Goal: Task Accomplishment & Management: Complete application form

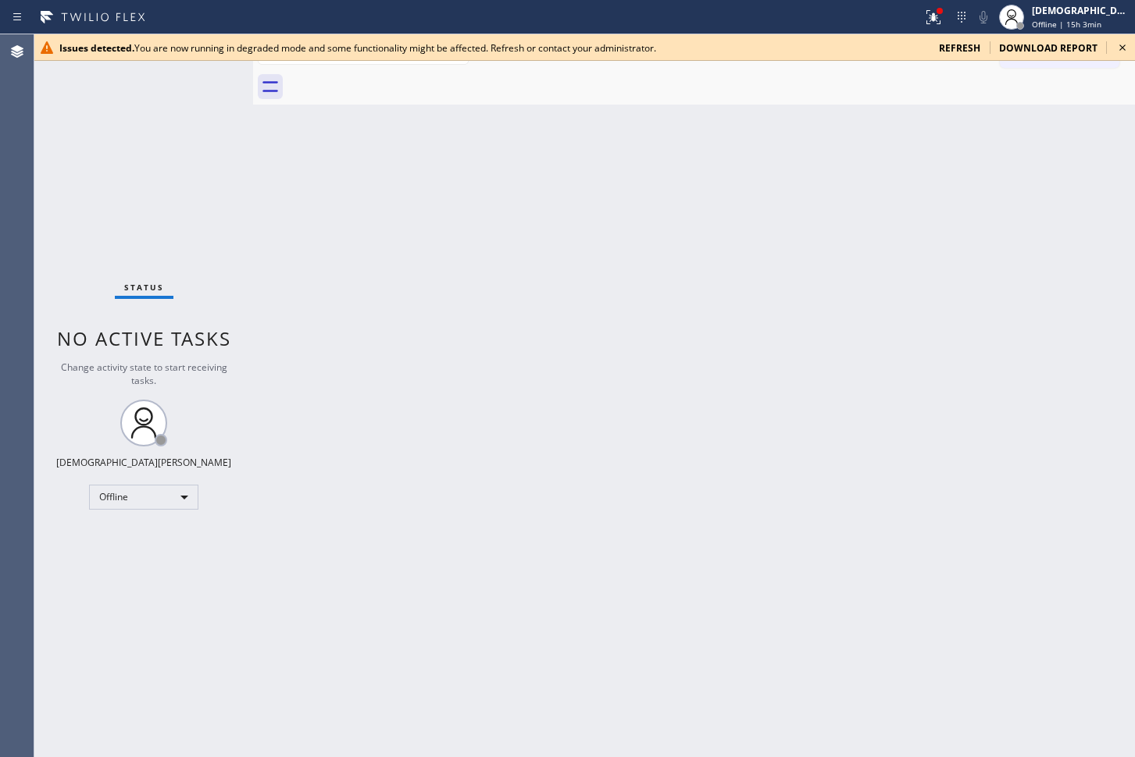
click at [907, 48] on span "refresh" at bounding box center [959, 47] width 41 height 13
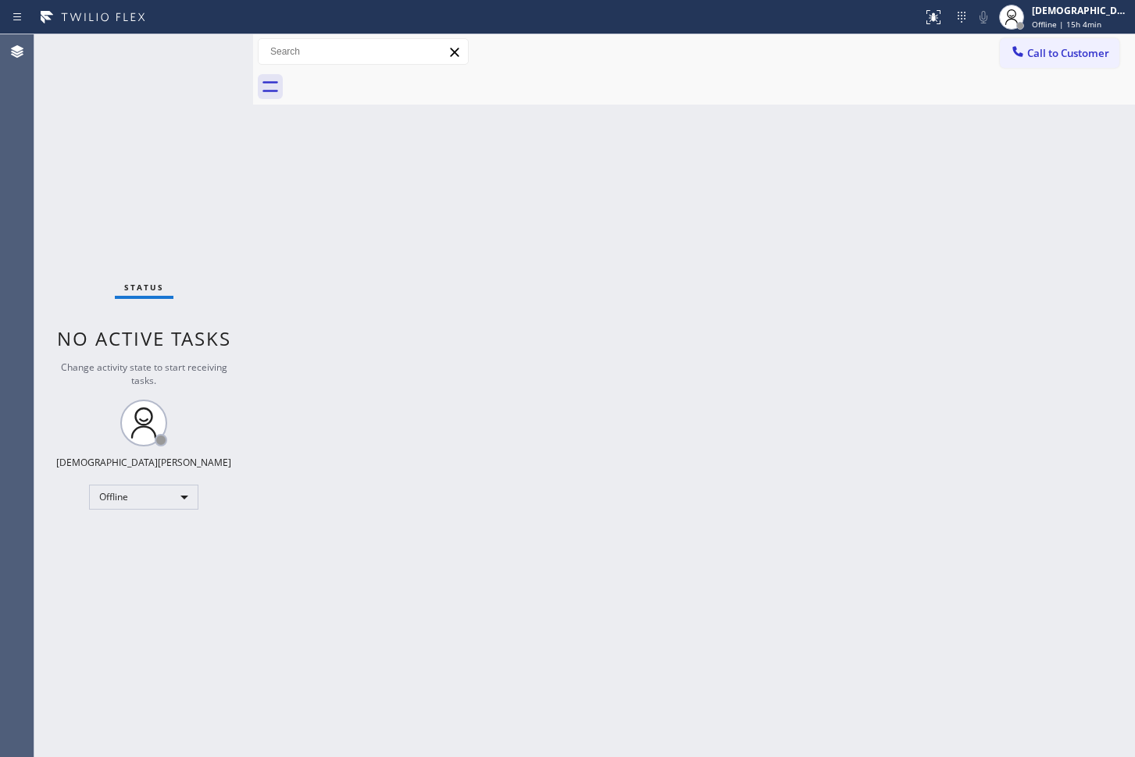
click at [136, 514] on div "Status No active tasks Change activity state to start receiving tasks. Christia…" at bounding box center [143, 395] width 219 height 723
click at [130, 501] on div "Offline" at bounding box center [143, 497] width 109 height 25
click at [122, 539] on li "Available" at bounding box center [143, 538] width 106 height 19
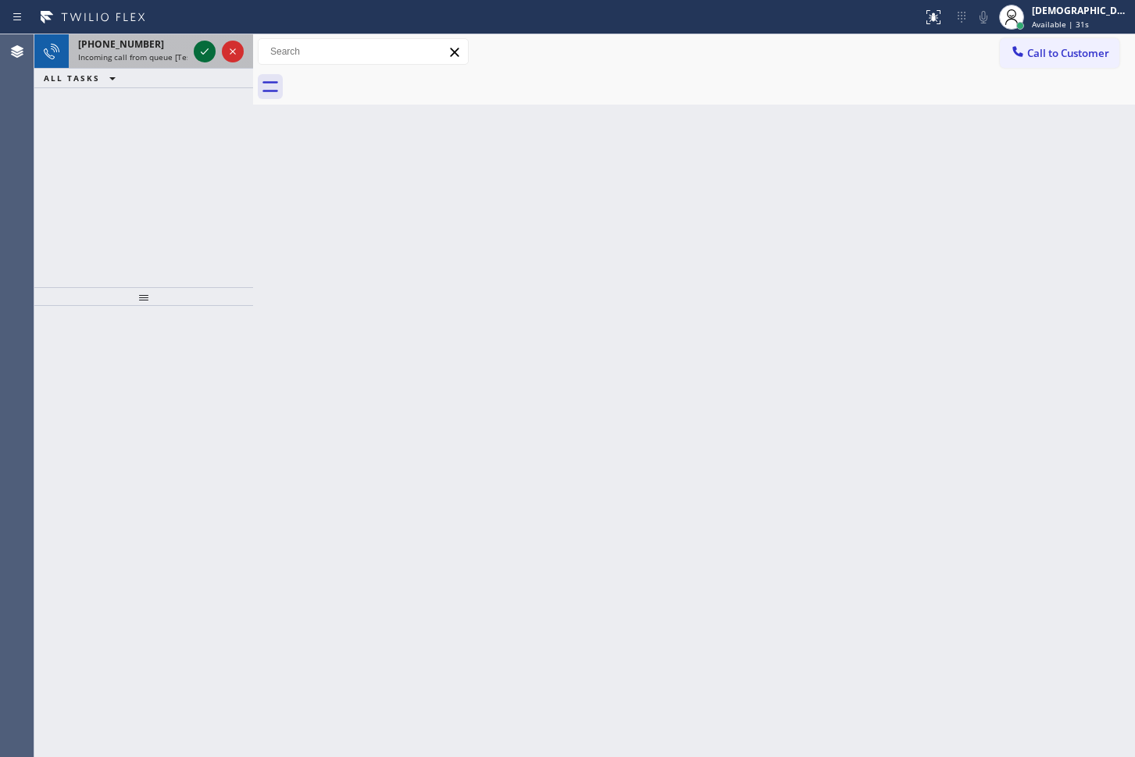
click at [205, 52] on icon at bounding box center [205, 51] width 8 height 6
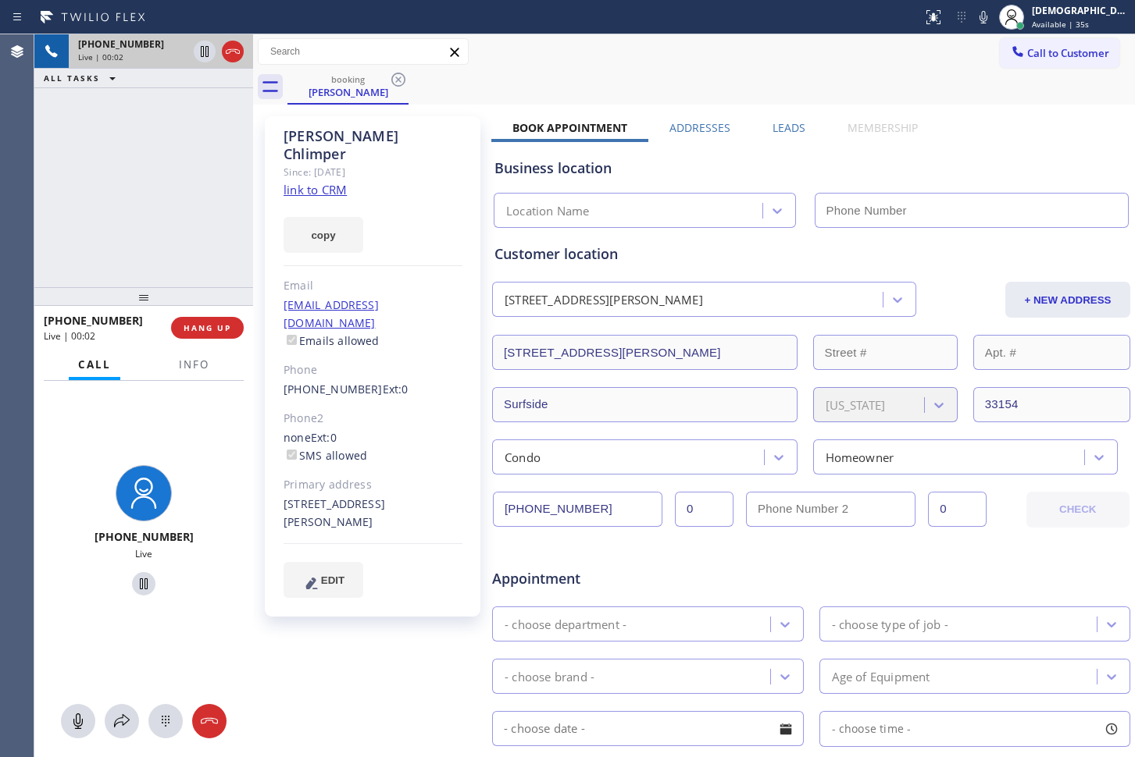
type input "[PHONE_NUMBER]"
click at [325, 182] on link "link to CRM" at bounding box center [314, 190] width 63 height 16
click at [307, 182] on link "link to CRM" at bounding box center [314, 190] width 63 height 16
click at [208, 49] on icon at bounding box center [205, 51] width 8 height 11
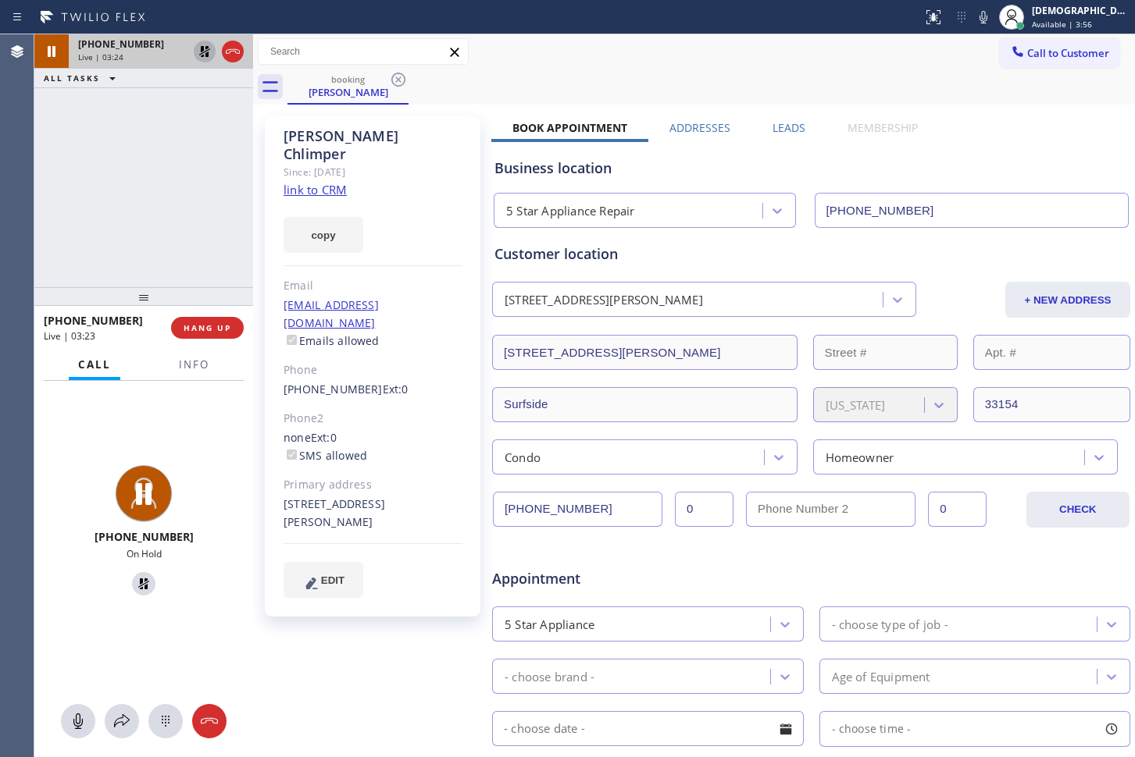
click at [201, 58] on icon at bounding box center [204, 51] width 19 height 19
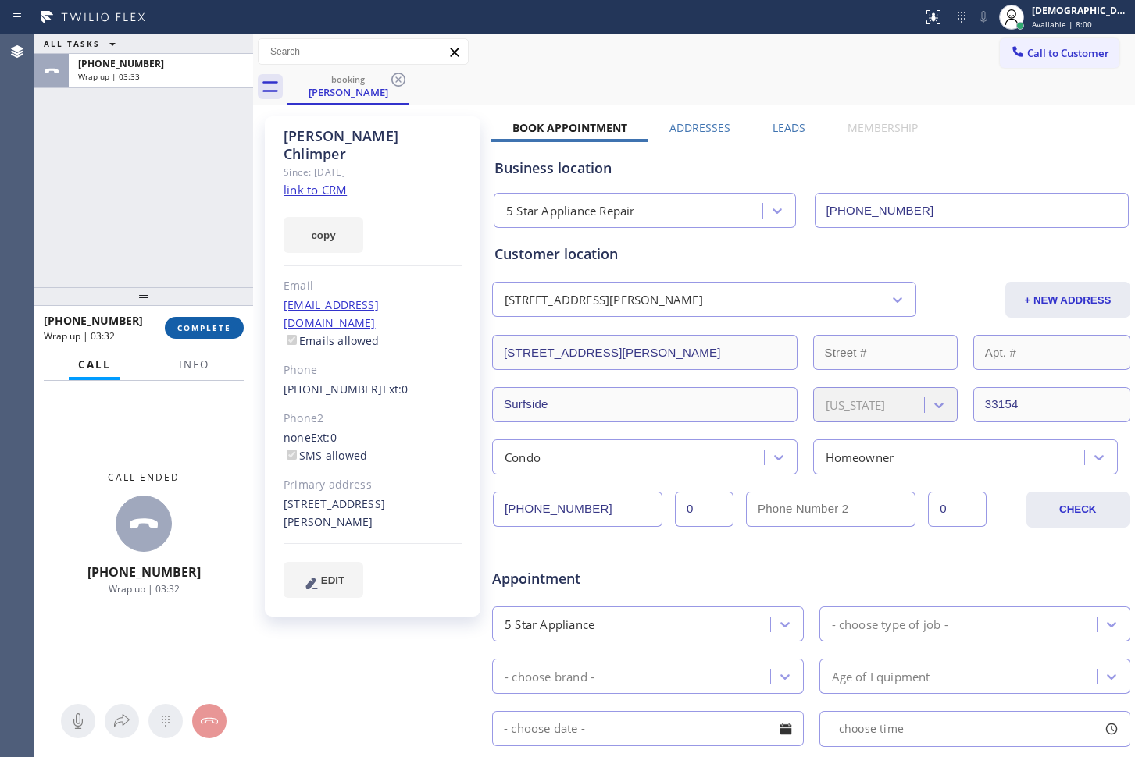
click at [230, 329] on span "COMPLETE" at bounding box center [204, 327] width 54 height 11
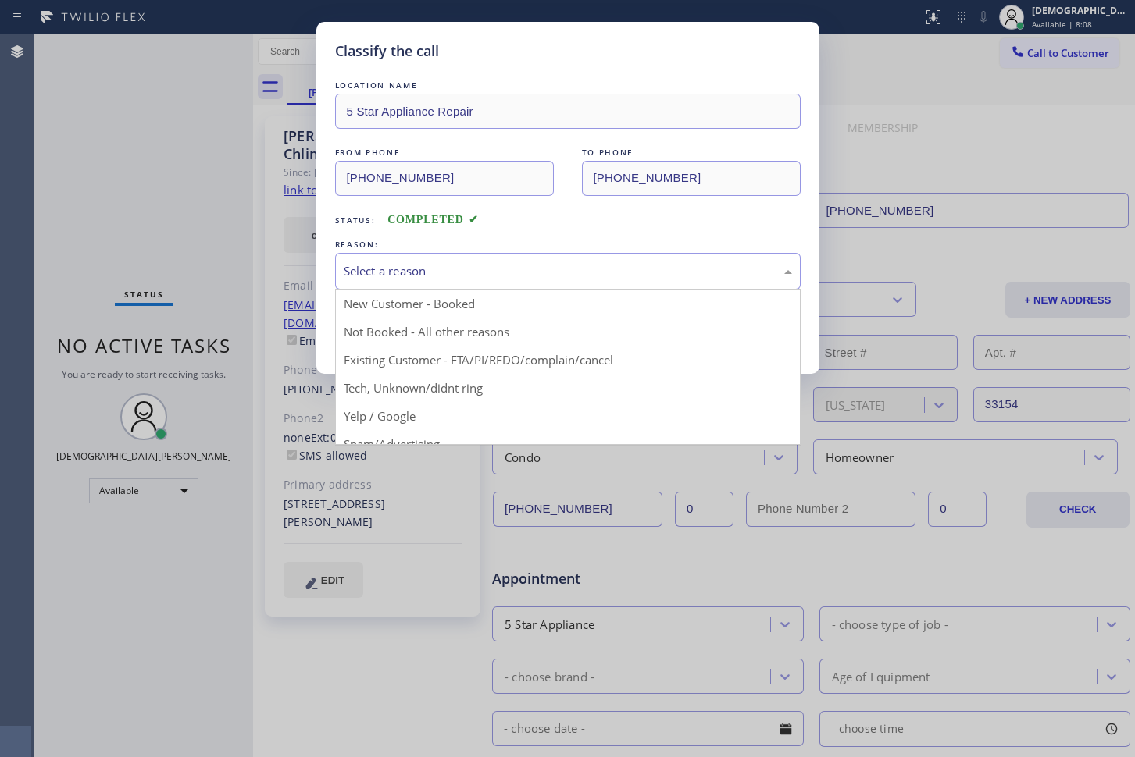
click at [483, 263] on div "Select a reason" at bounding box center [568, 271] width 448 height 18
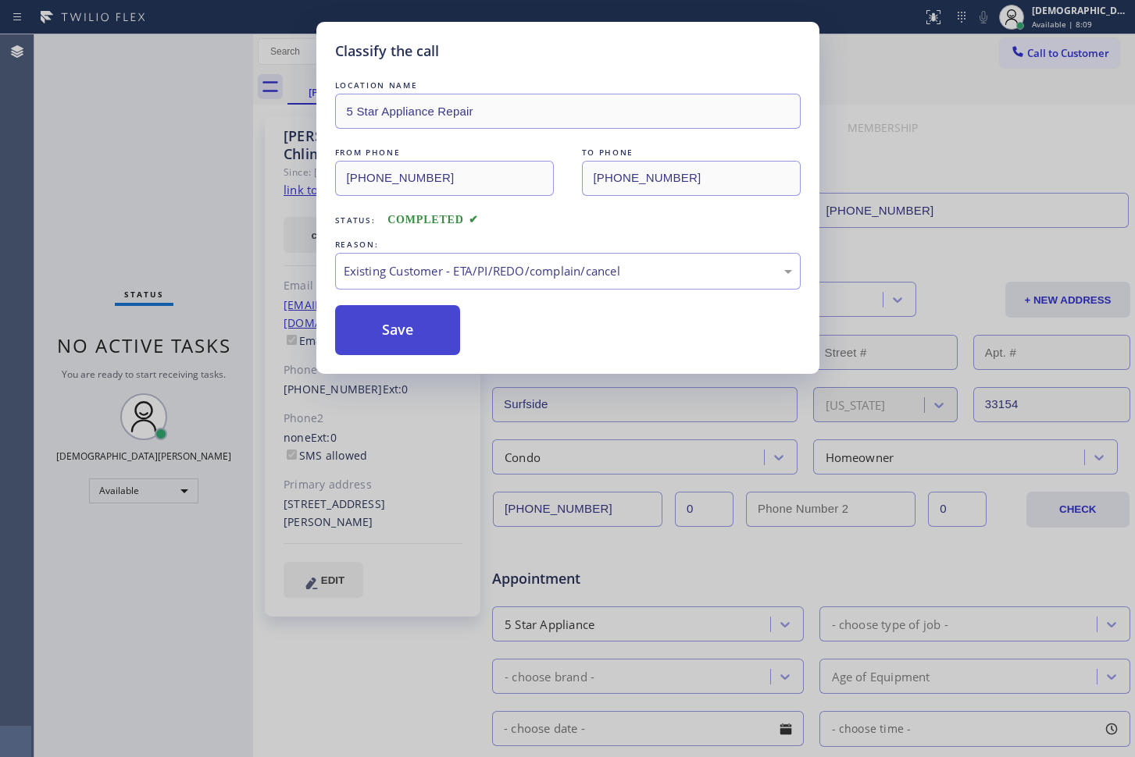
click at [434, 344] on button "Save" at bounding box center [398, 330] width 126 height 50
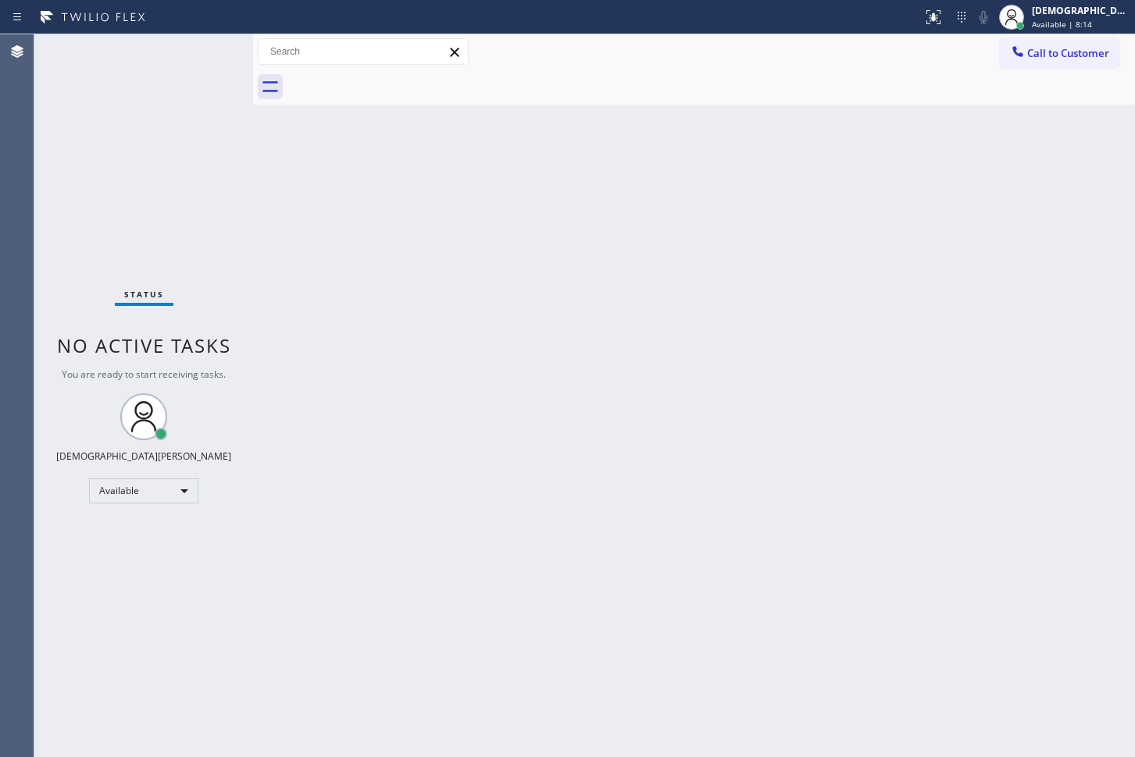
click at [20, 256] on div "Agent Desktop" at bounding box center [17, 395] width 34 height 723
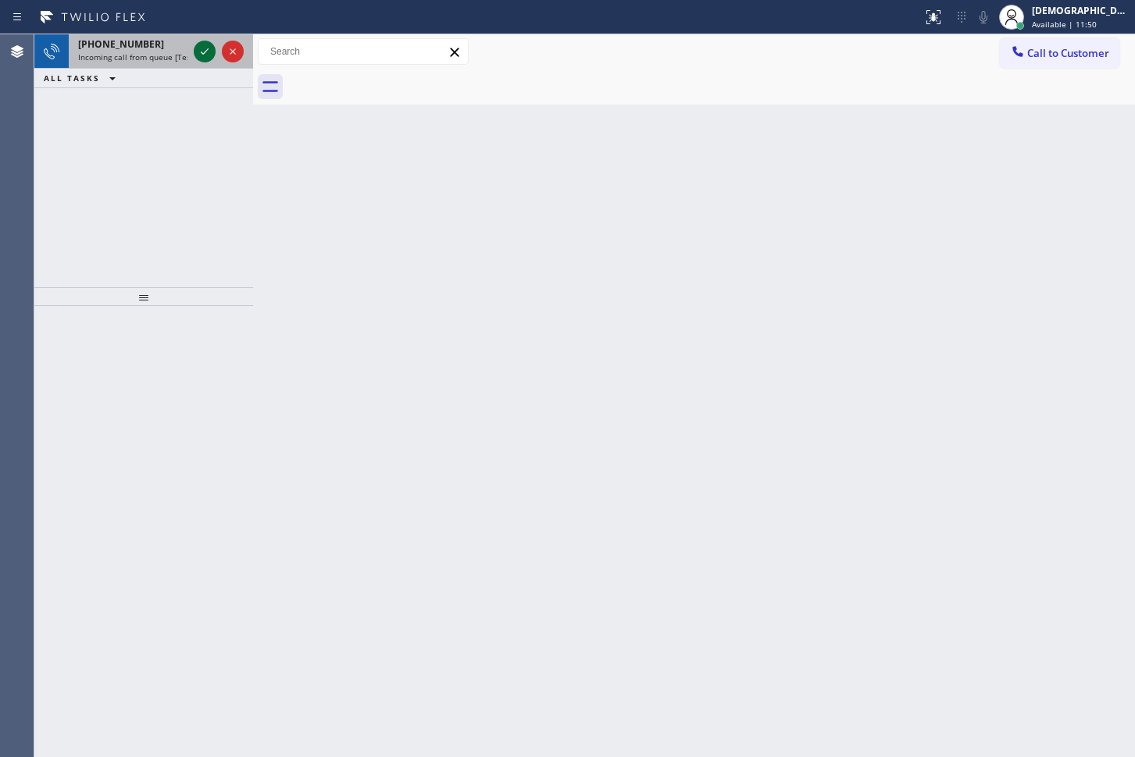
click at [205, 55] on icon at bounding box center [204, 51] width 19 height 19
click at [202, 52] on icon at bounding box center [205, 51] width 8 height 6
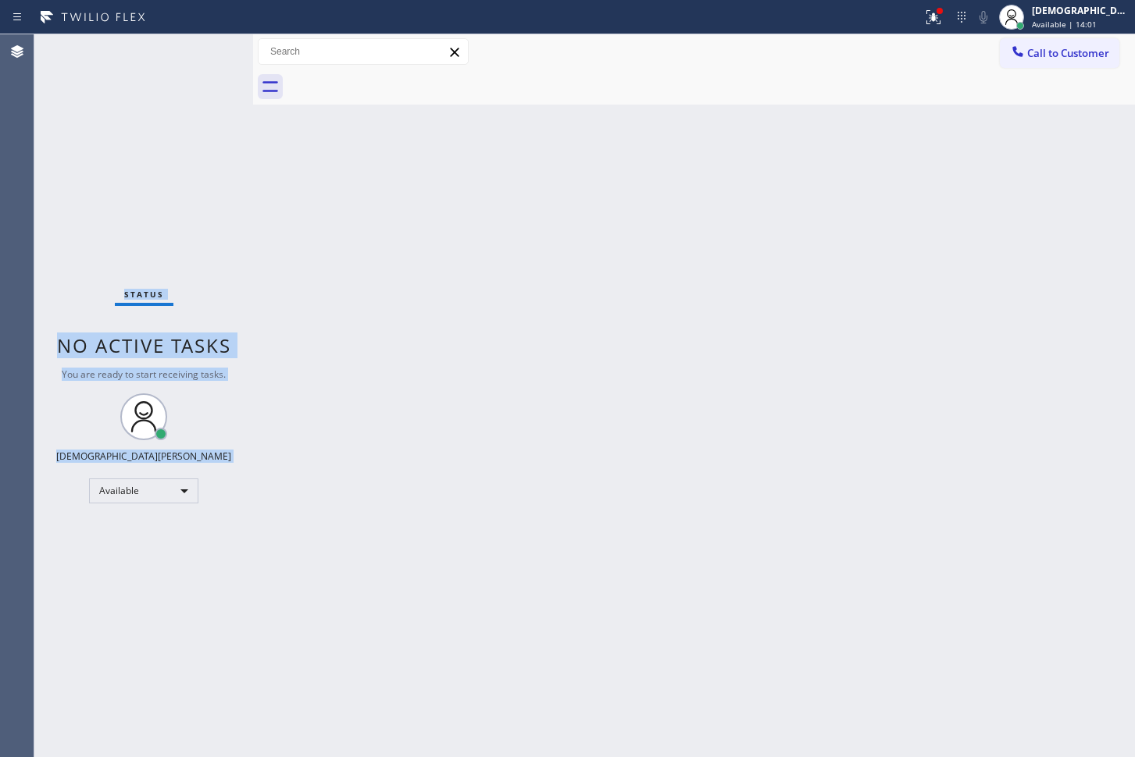
click at [202, 52] on div "Status No active tasks You are ready to start receiving tasks. Christian Cinco …" at bounding box center [143, 395] width 219 height 723
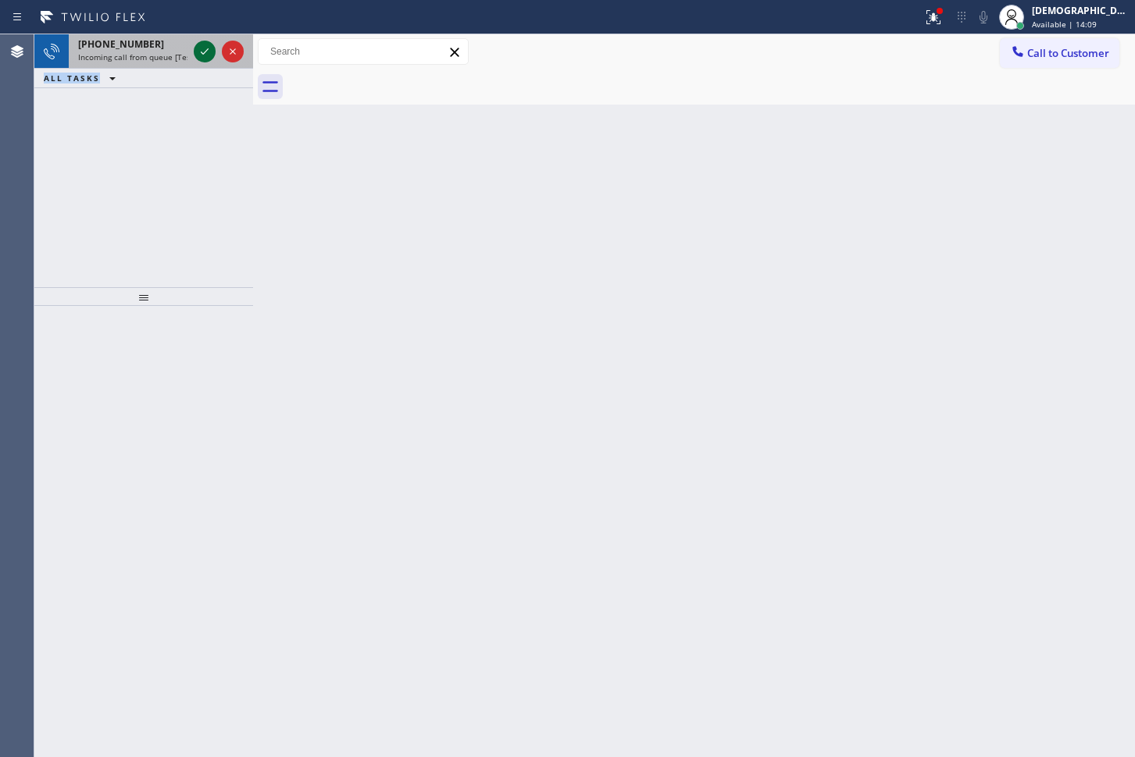
click at [205, 56] on icon at bounding box center [204, 51] width 19 height 19
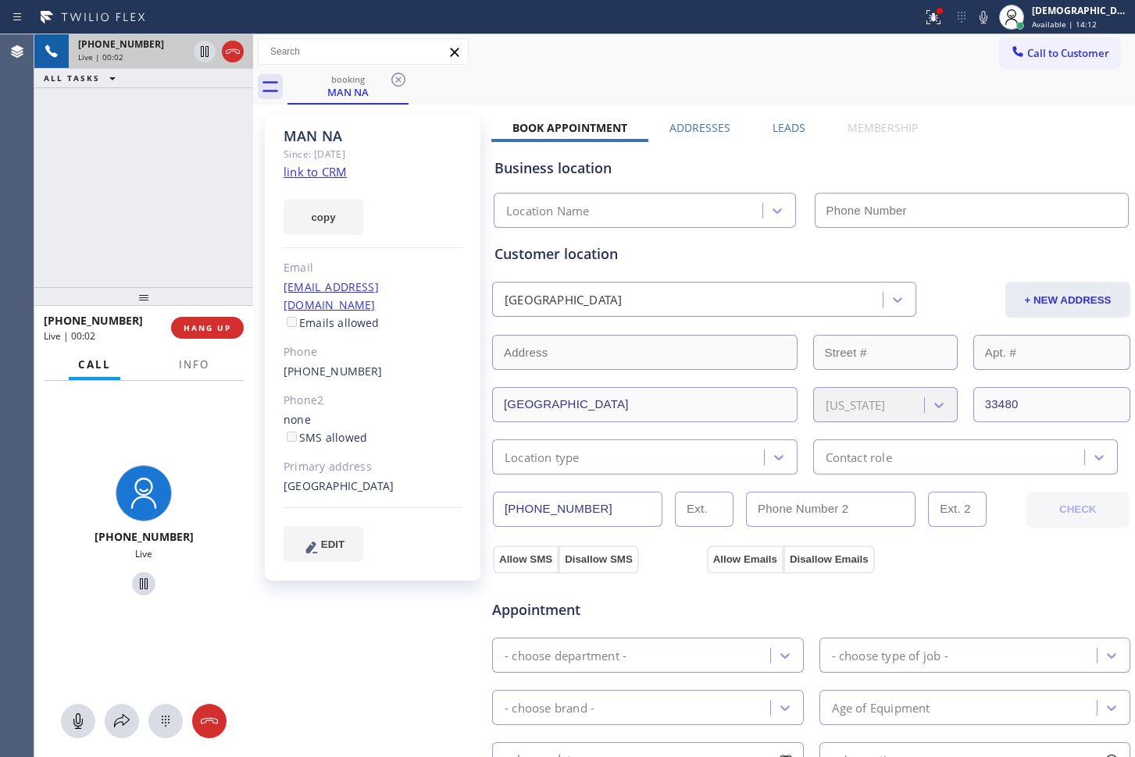
type input "[PHONE_NUMBER]"
click at [337, 175] on link "link to CRM" at bounding box center [314, 172] width 63 height 16
click at [184, 318] on button "HANG UP" at bounding box center [207, 328] width 73 height 22
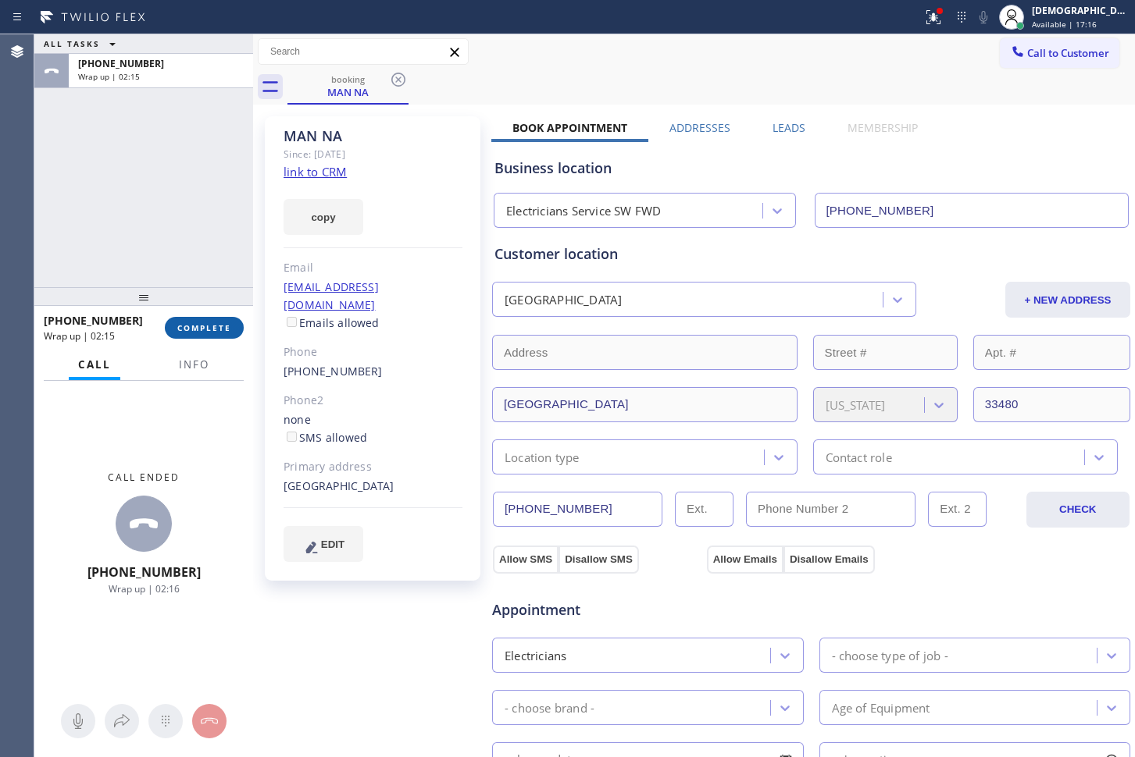
drag, startPoint x: 201, startPoint y: 334, endPoint x: 220, endPoint y: 332, distance: 18.9
click at [201, 335] on button "COMPLETE" at bounding box center [204, 328] width 79 height 22
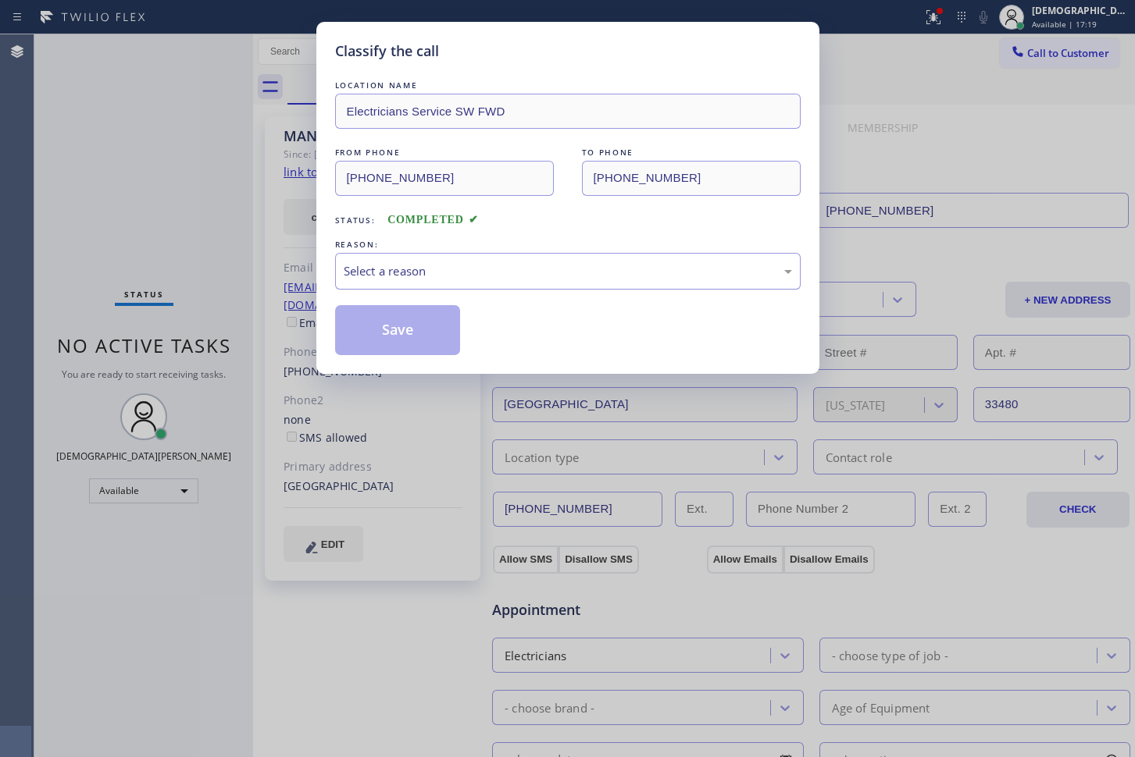
click at [439, 268] on div "Select a reason" at bounding box center [568, 271] width 448 height 18
click at [429, 321] on button "Save" at bounding box center [398, 330] width 126 height 50
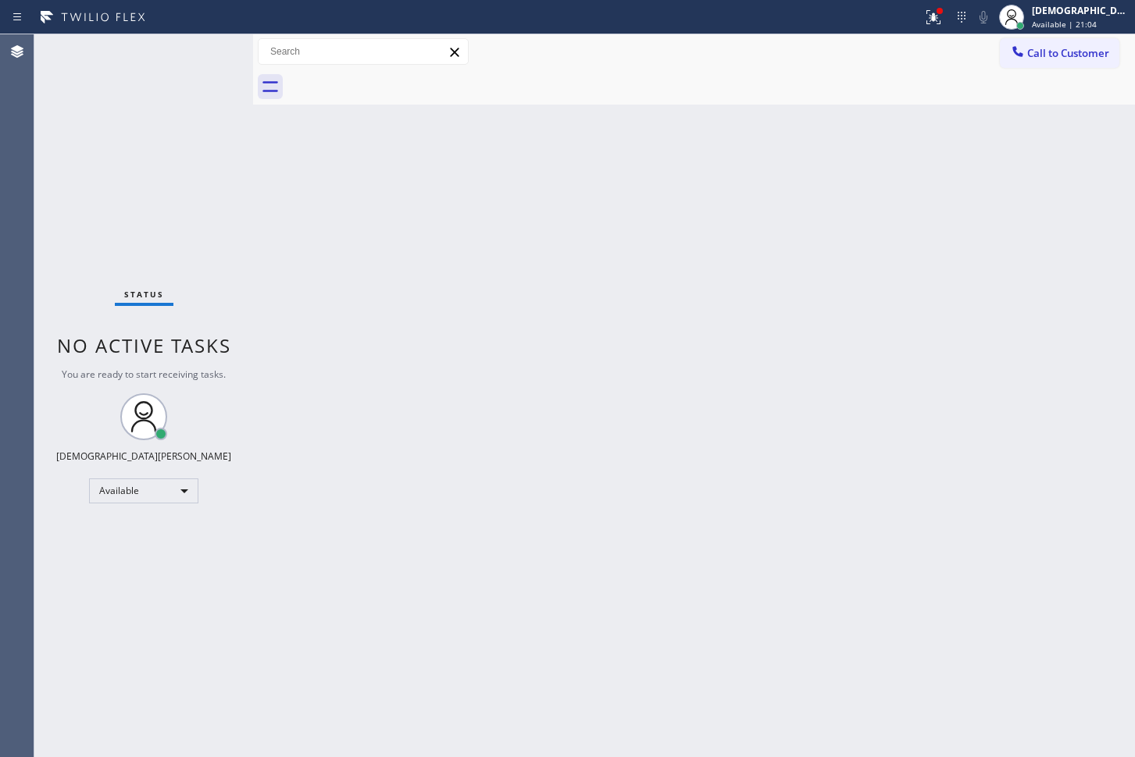
click at [196, 53] on div "Status No active tasks You are ready to start receiving tasks. Christian Cinco …" at bounding box center [143, 395] width 219 height 723
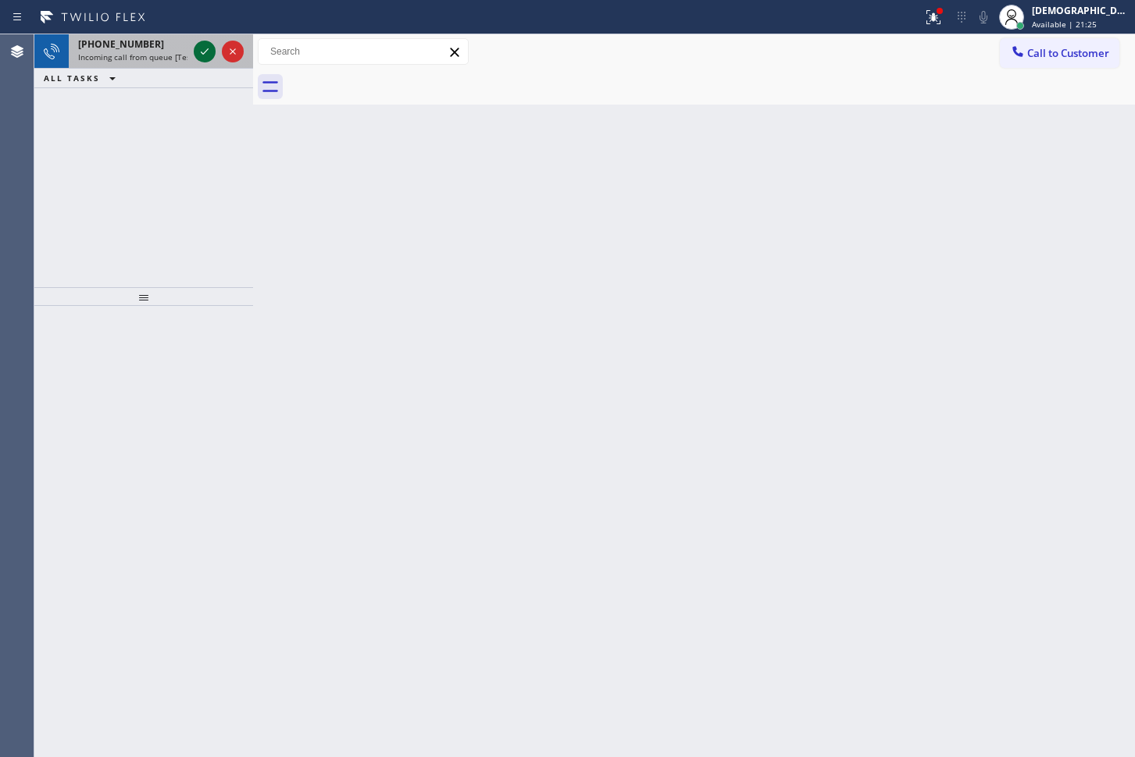
click at [196, 53] on icon at bounding box center [204, 51] width 19 height 19
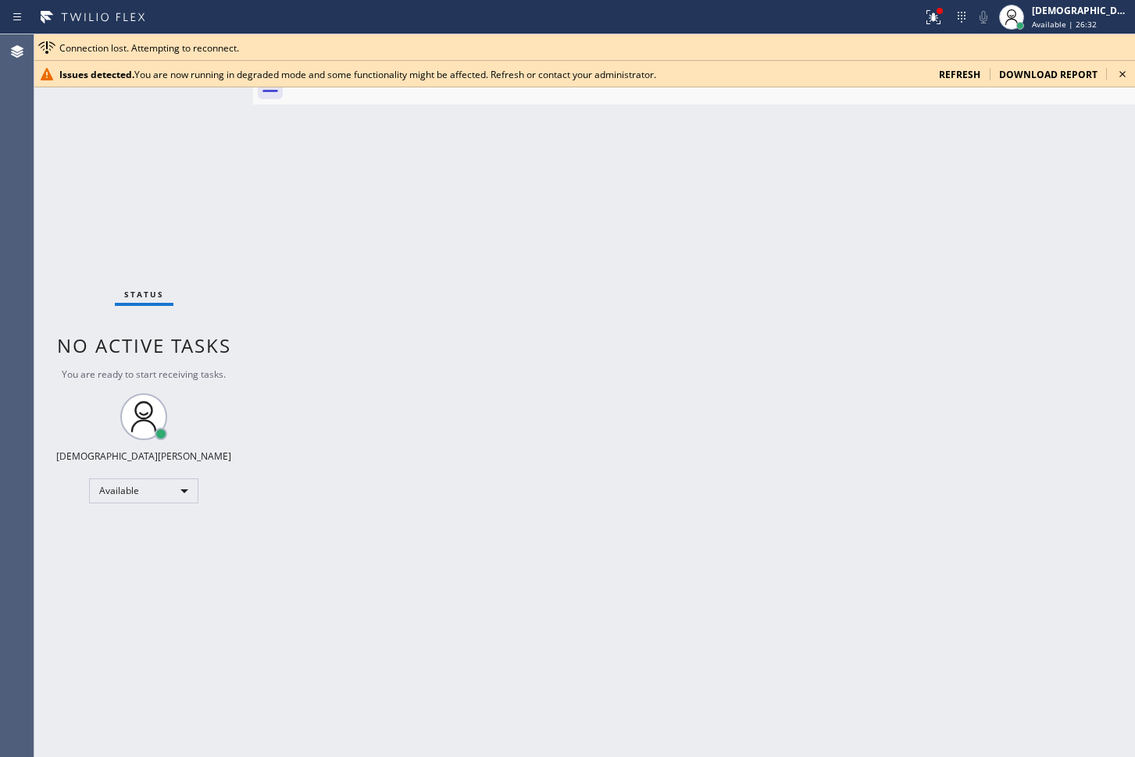
click at [964, 68] on span "refresh" at bounding box center [959, 74] width 41 height 13
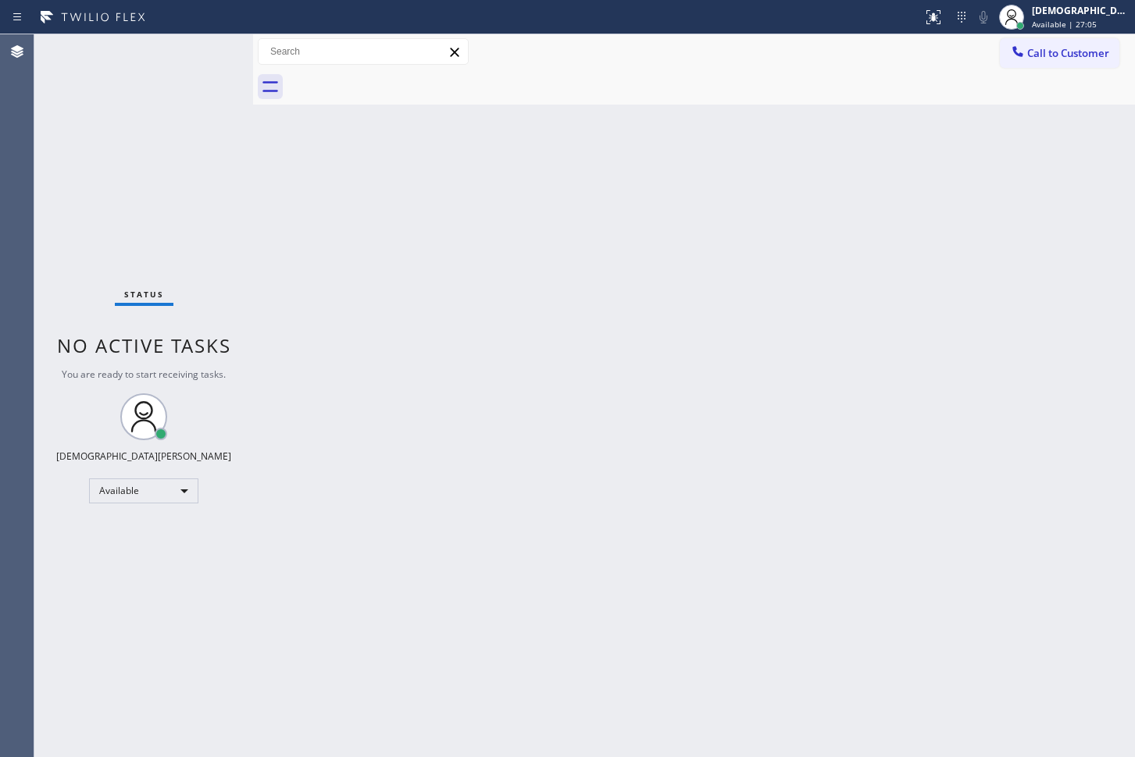
click at [24, 248] on div "Agent Desktop" at bounding box center [17, 395] width 34 height 723
click at [57, 108] on div "Status No active tasks You are ready to start receiving tasks. Christian Cinco …" at bounding box center [143, 395] width 219 height 723
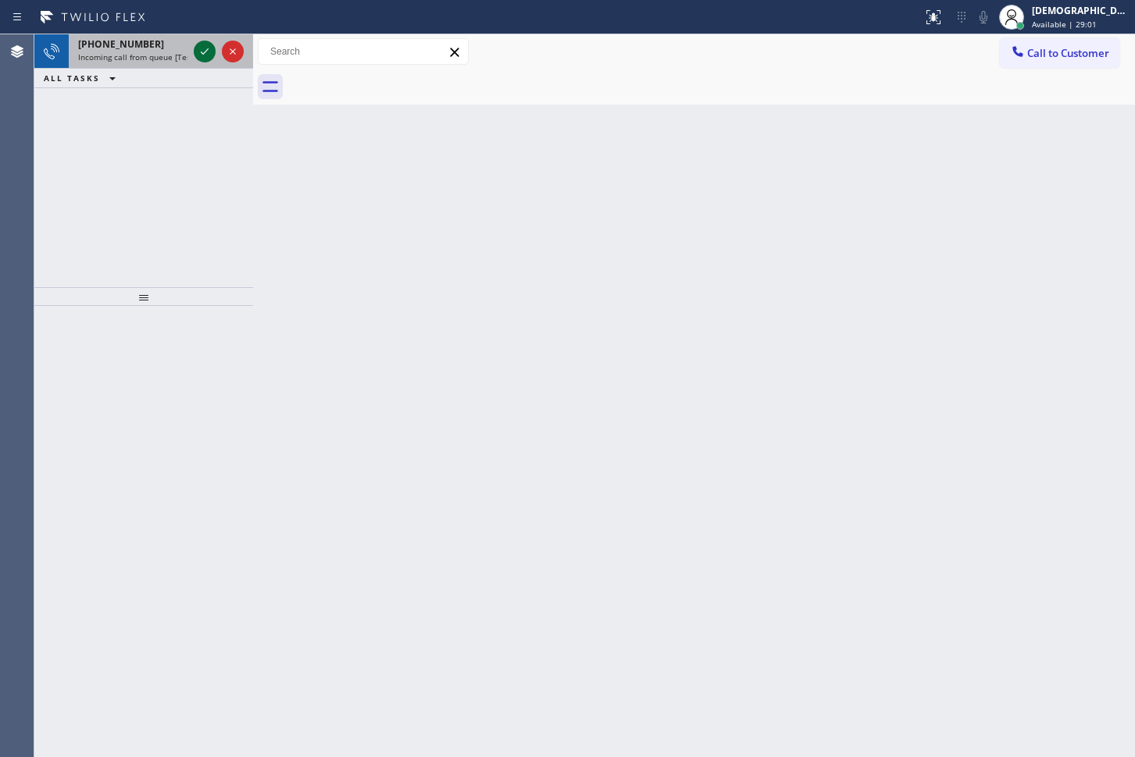
click at [205, 59] on icon at bounding box center [204, 51] width 19 height 19
drag, startPoint x: 197, startPoint y: 49, endPoint x: 205, endPoint y: 55, distance: 10.0
click at [205, 55] on icon at bounding box center [204, 51] width 19 height 19
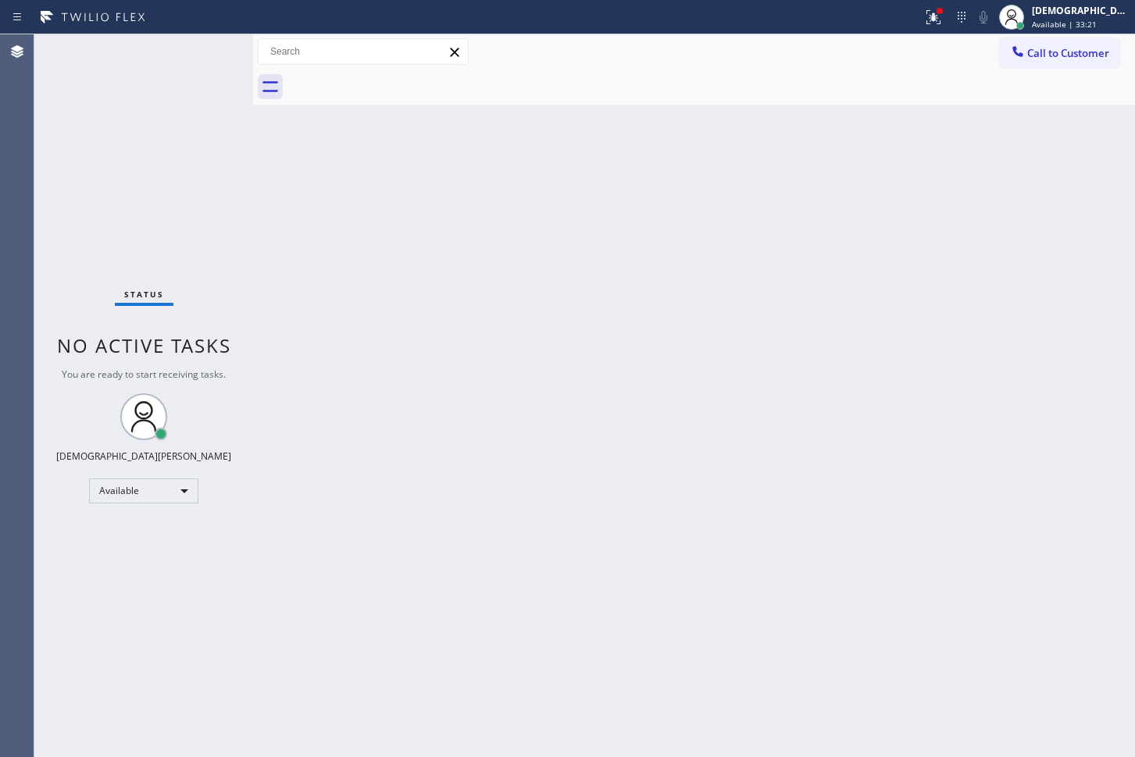
click at [1117, 310] on div "Back to Dashboard Change Sender ID Customers Technicians Select a contact Outbo…" at bounding box center [694, 395] width 882 height 723
click at [201, 55] on div "Status No active tasks You are ready to start receiving tasks. Christian Cinco …" at bounding box center [143, 395] width 219 height 723
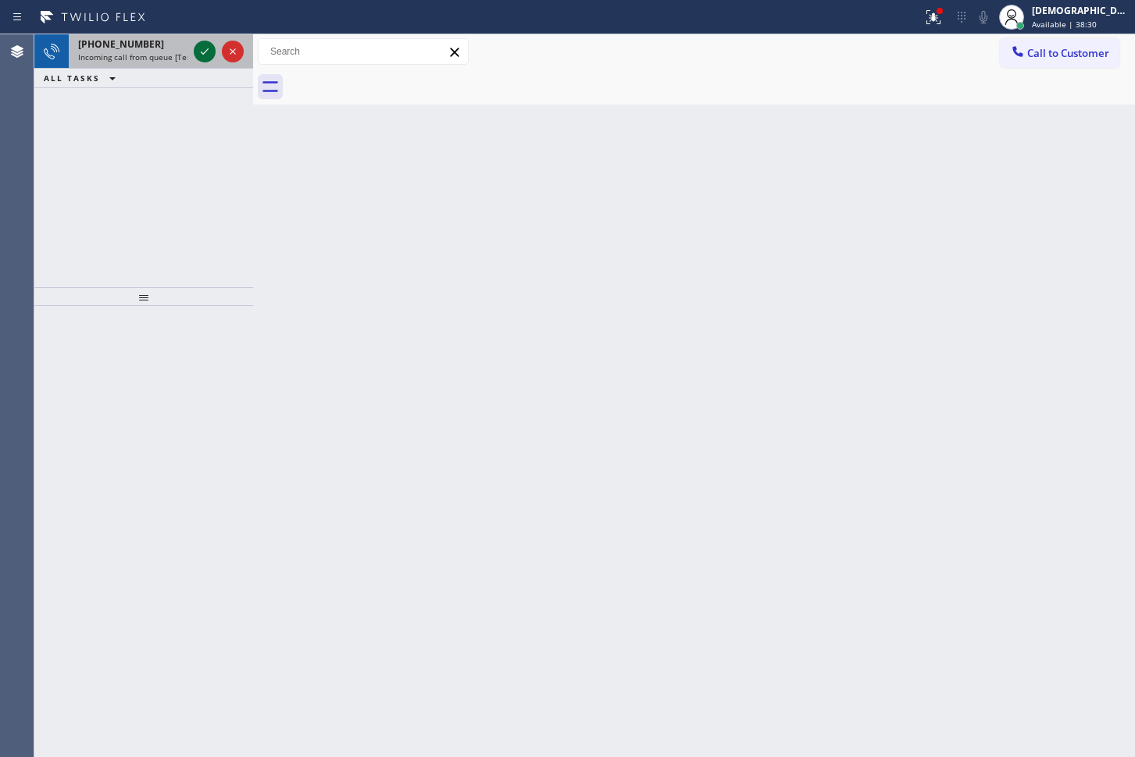
click at [206, 59] on icon at bounding box center [204, 51] width 19 height 19
click at [202, 50] on icon at bounding box center [204, 51] width 19 height 19
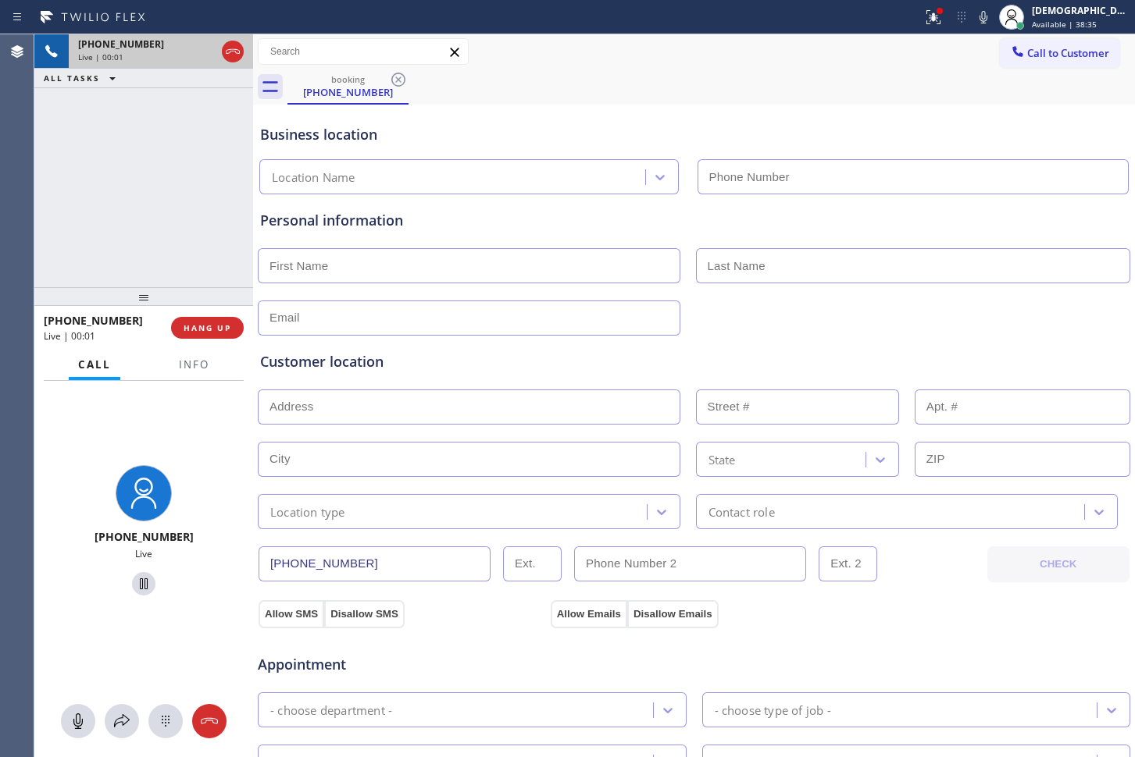
type input "[PHONE_NUMBER]"
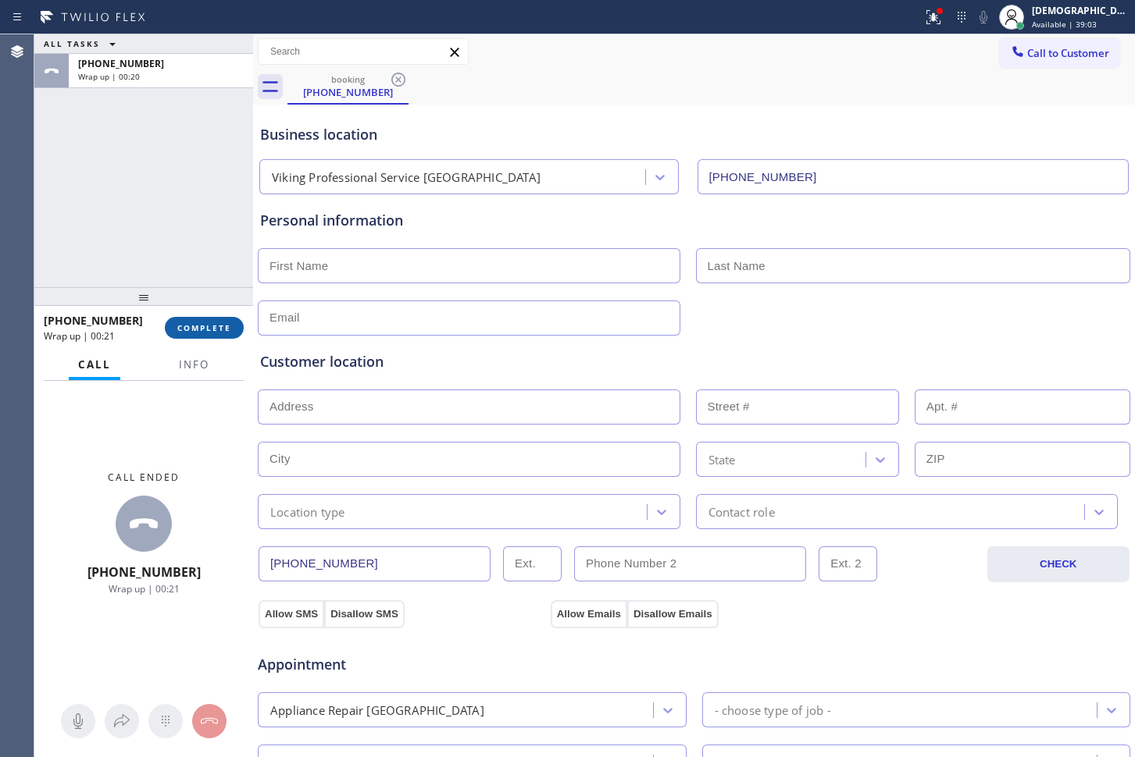
click at [216, 336] on button "COMPLETE" at bounding box center [204, 328] width 79 height 22
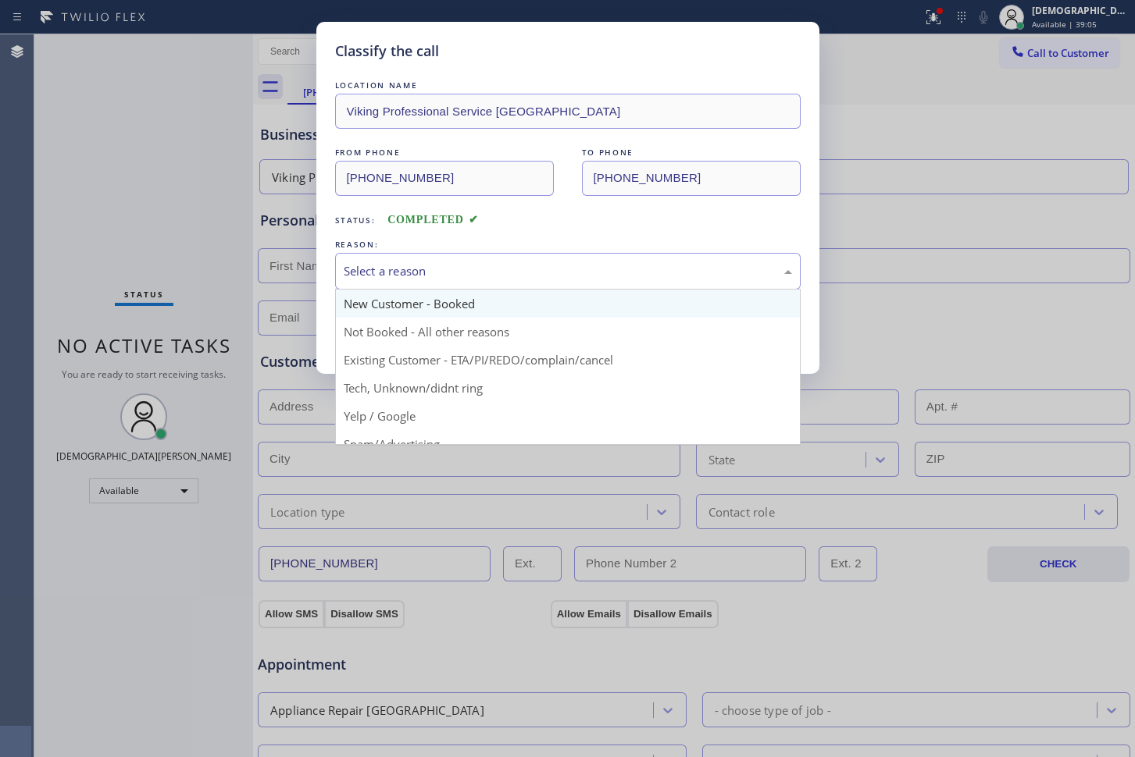
drag, startPoint x: 431, startPoint y: 278, endPoint x: 435, endPoint y: 294, distance: 16.9
click at [432, 278] on div "Select a reason" at bounding box center [568, 271] width 448 height 18
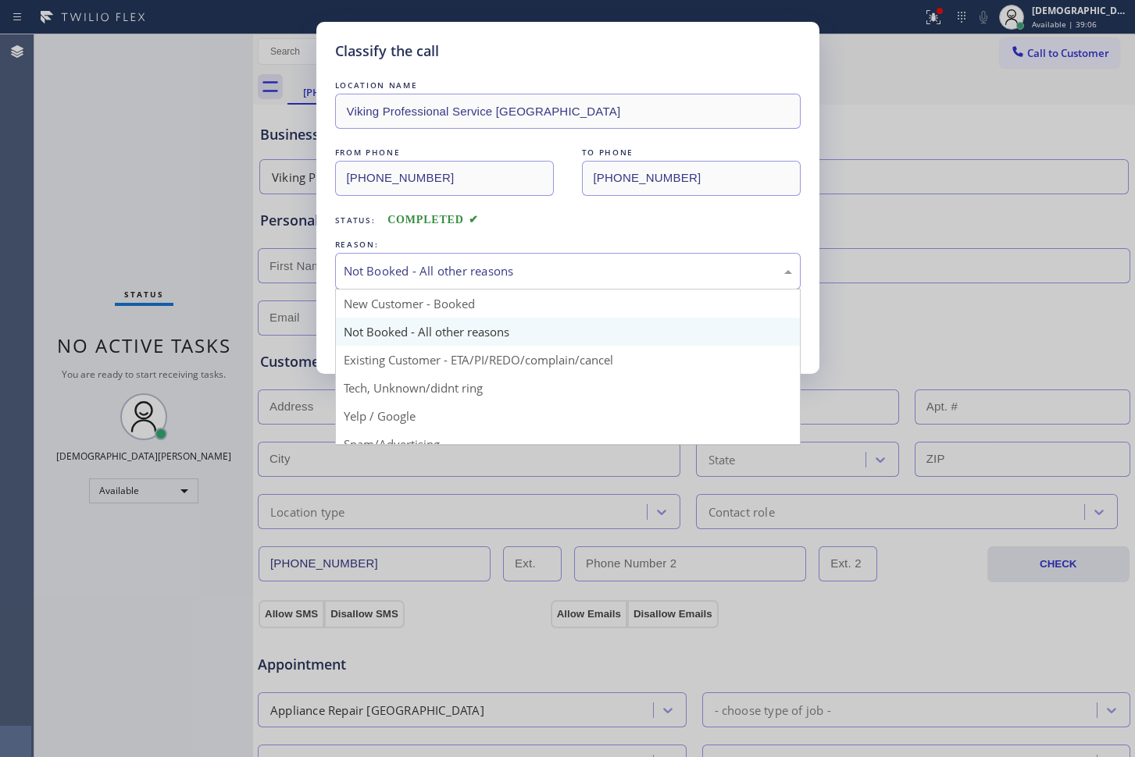
click at [435, 276] on div "Not Booked - All other reasons" at bounding box center [568, 271] width 448 height 18
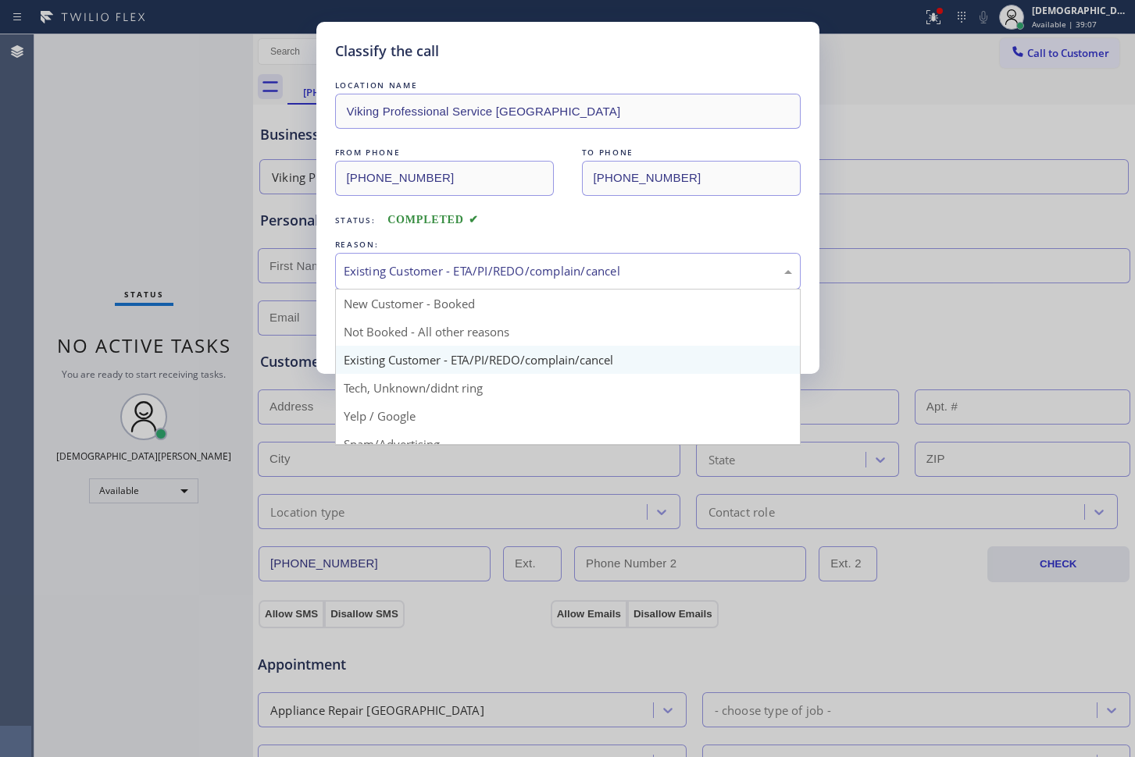
click at [440, 262] on div "Existing Customer - ETA/PI/REDO/complain/cancel" at bounding box center [568, 271] width 448 height 18
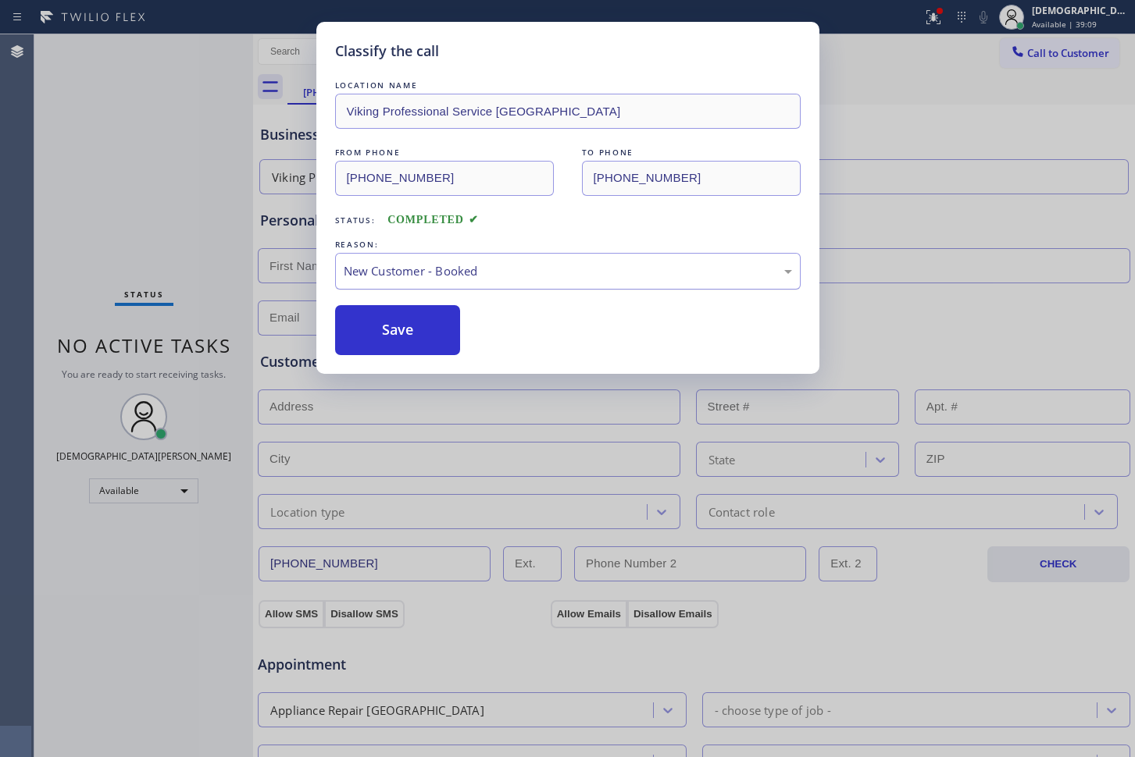
click at [440, 284] on div "New Customer - Booked" at bounding box center [567, 271] width 465 height 37
click at [429, 331] on button "Save" at bounding box center [398, 330] width 126 height 50
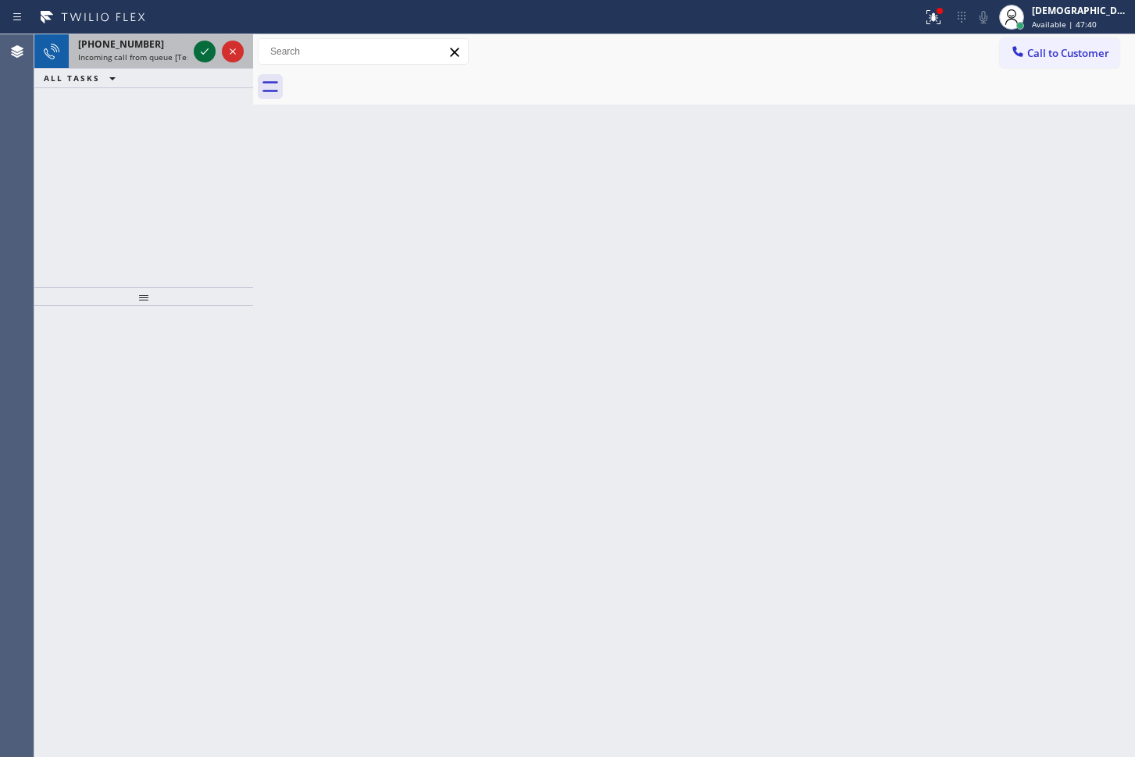
click at [207, 52] on icon at bounding box center [204, 51] width 19 height 19
click at [204, 54] on icon at bounding box center [204, 51] width 19 height 19
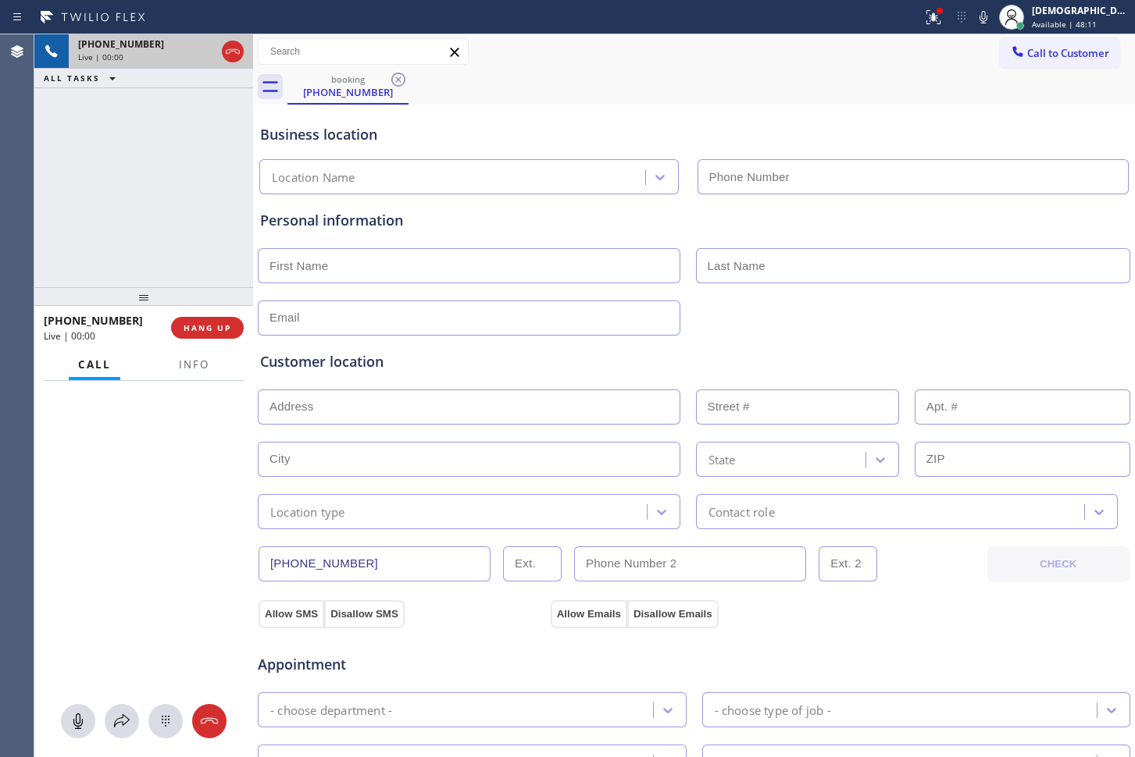
type input "[PHONE_NUMBER]"
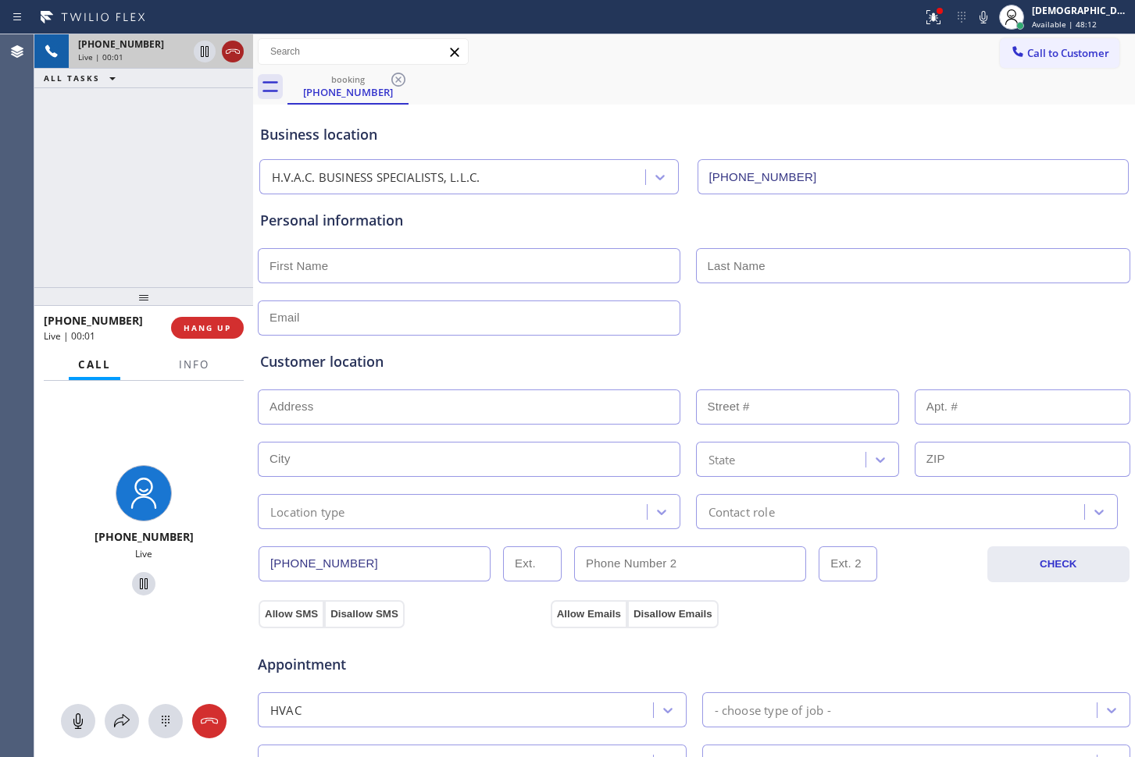
click at [238, 55] on icon at bounding box center [232, 51] width 19 height 19
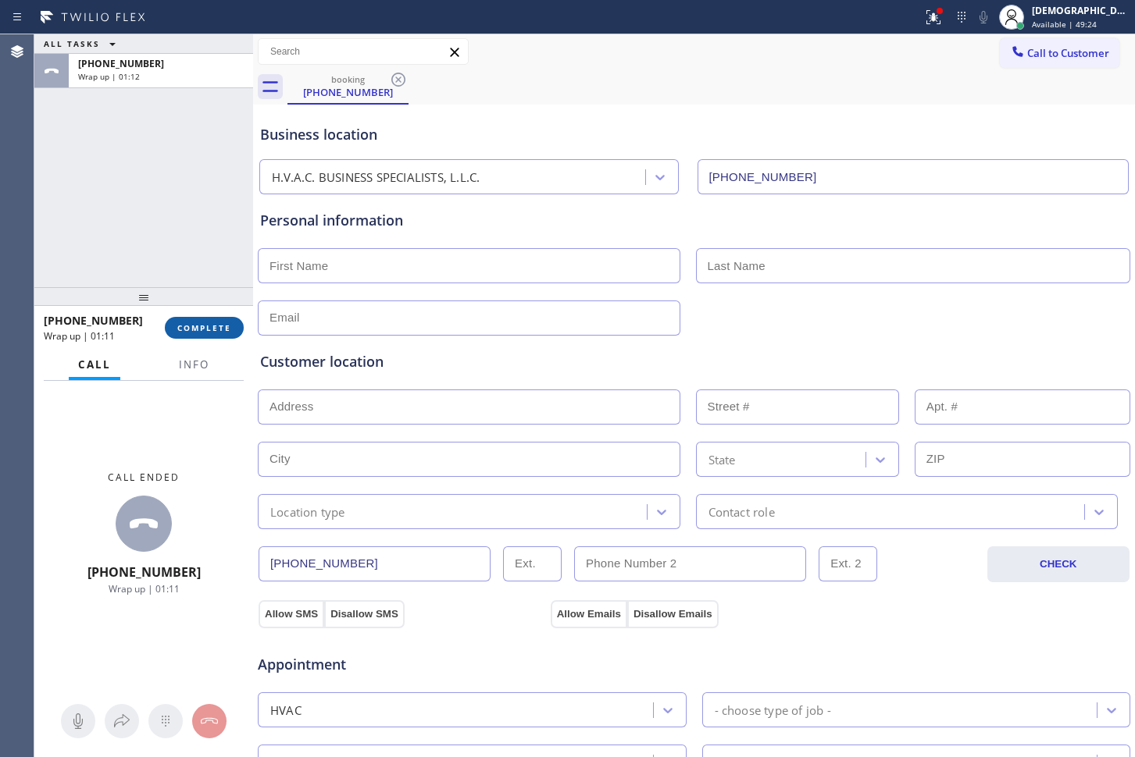
click at [182, 330] on span "COMPLETE" at bounding box center [204, 327] width 54 height 11
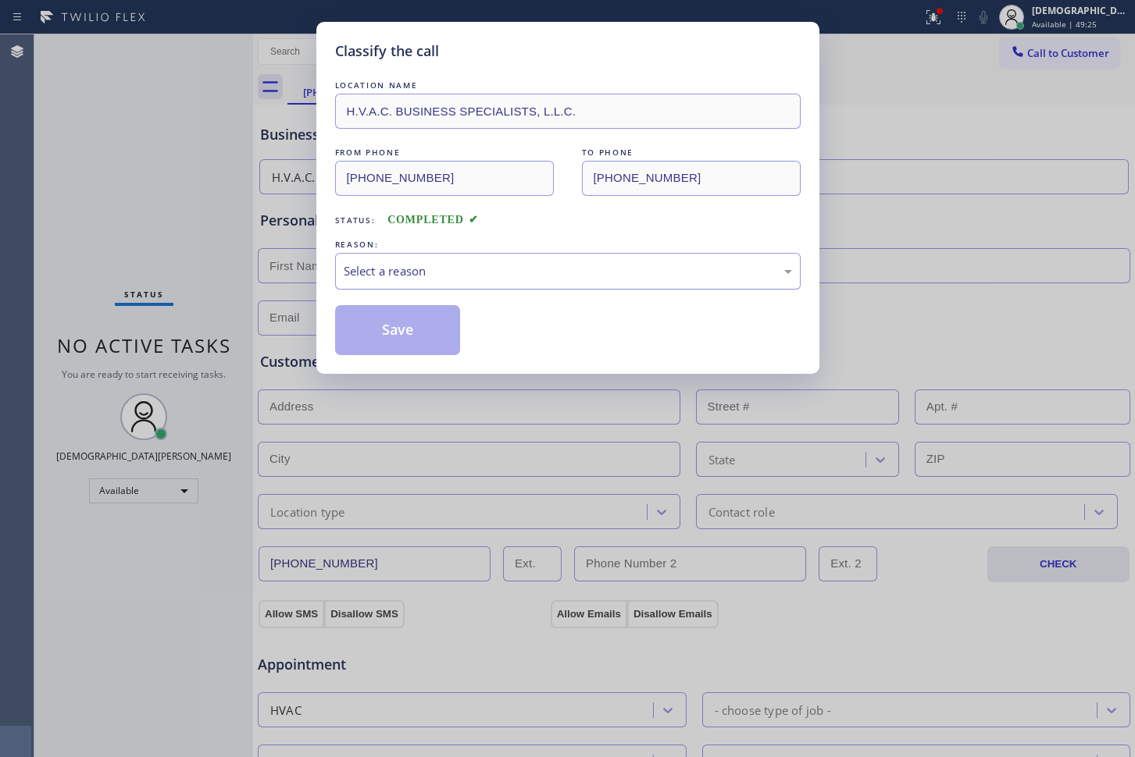
click at [402, 273] on div "Select a reason" at bounding box center [568, 271] width 448 height 18
click at [405, 320] on button "Save" at bounding box center [398, 330] width 126 height 50
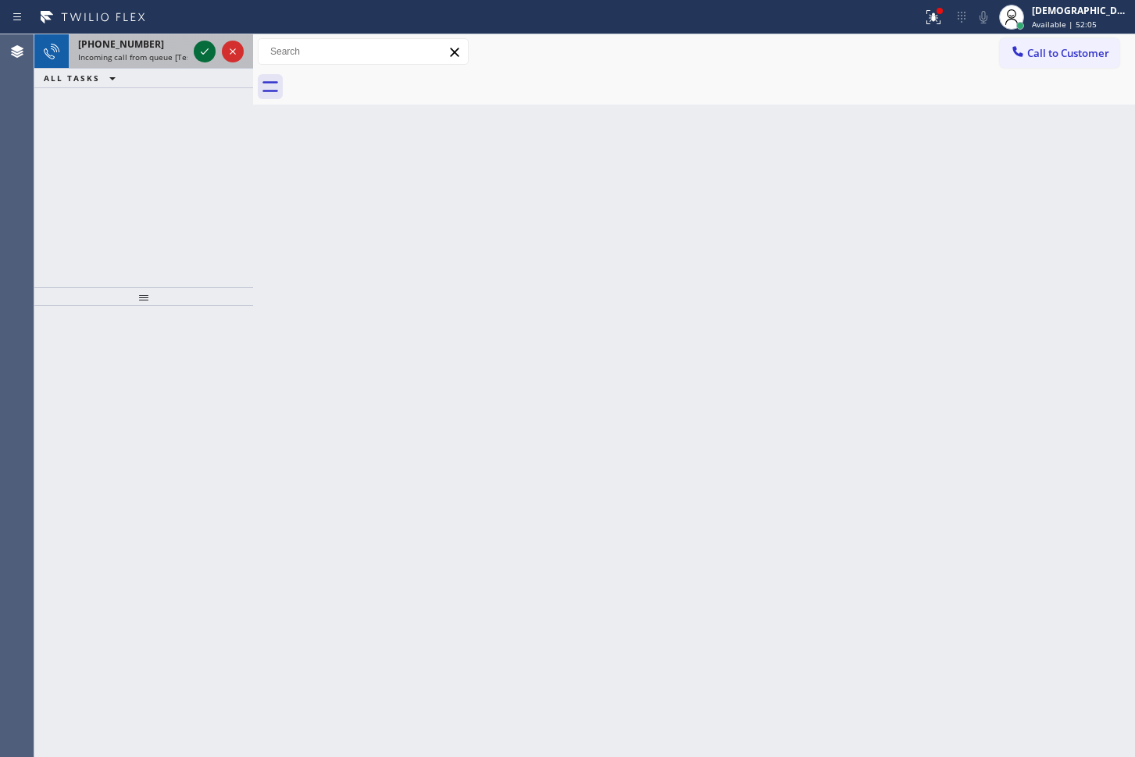
click at [197, 48] on icon at bounding box center [204, 51] width 19 height 19
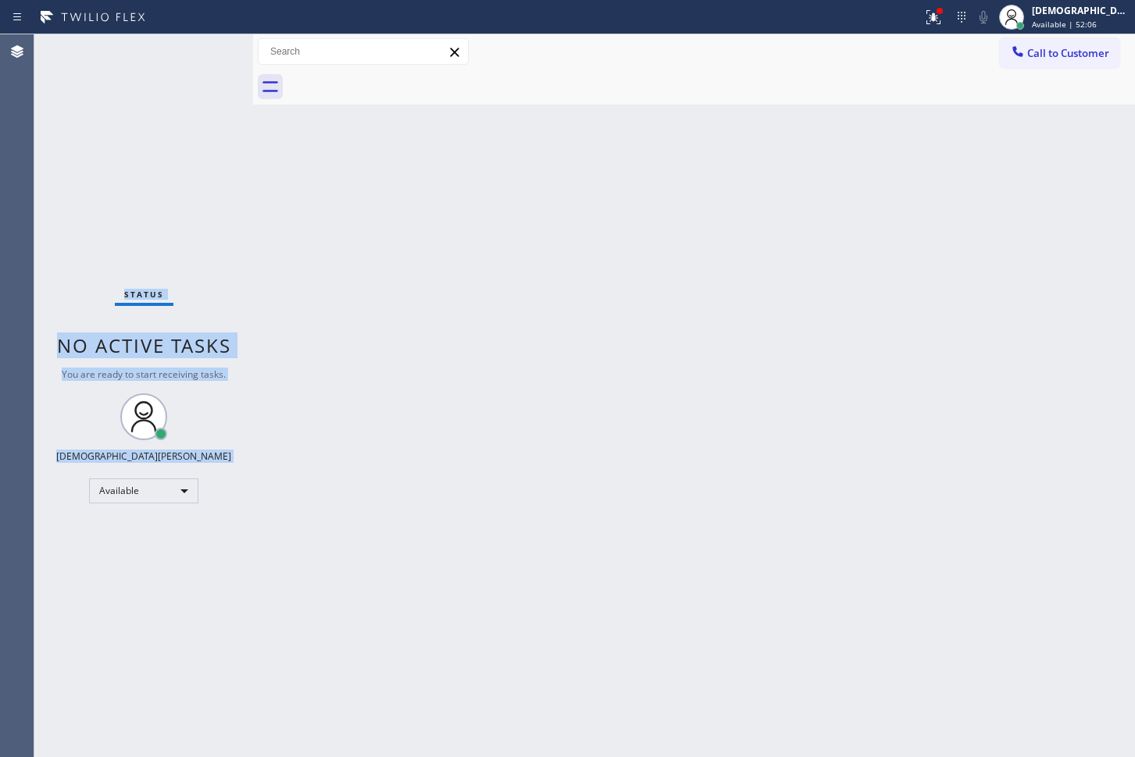
click at [197, 48] on div "Status No active tasks You are ready to start receiving tasks. Christian Cinco …" at bounding box center [143, 395] width 219 height 723
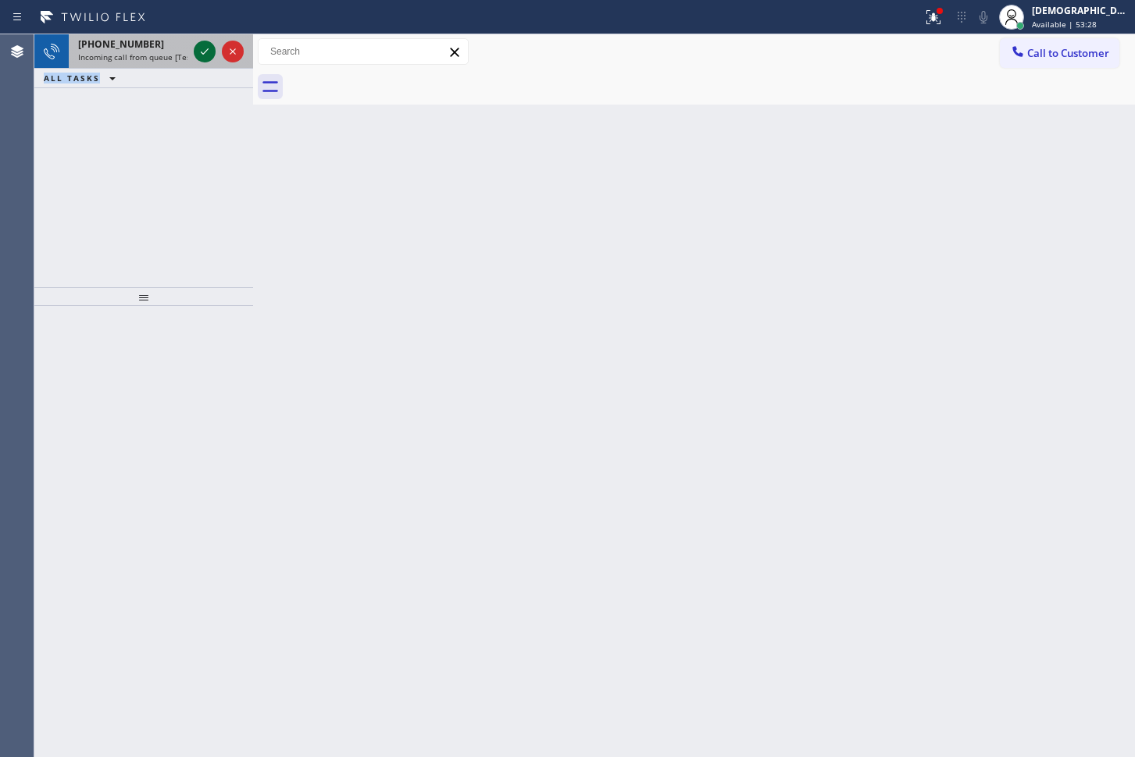
drag, startPoint x: 184, startPoint y: 34, endPoint x: 197, endPoint y: 48, distance: 18.8
click at [197, 48] on icon at bounding box center [204, 51] width 19 height 19
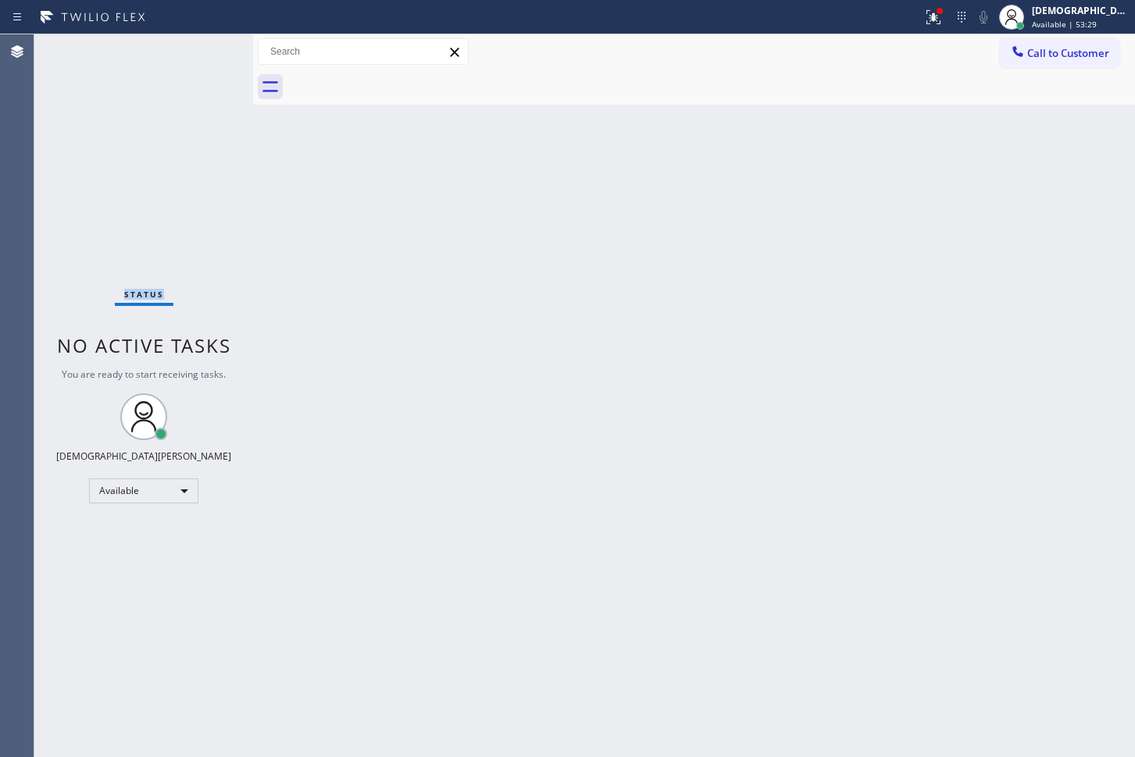
click at [197, 48] on div "Status No active tasks You are ready to start receiving tasks. Christian Cinco …" at bounding box center [143, 395] width 219 height 723
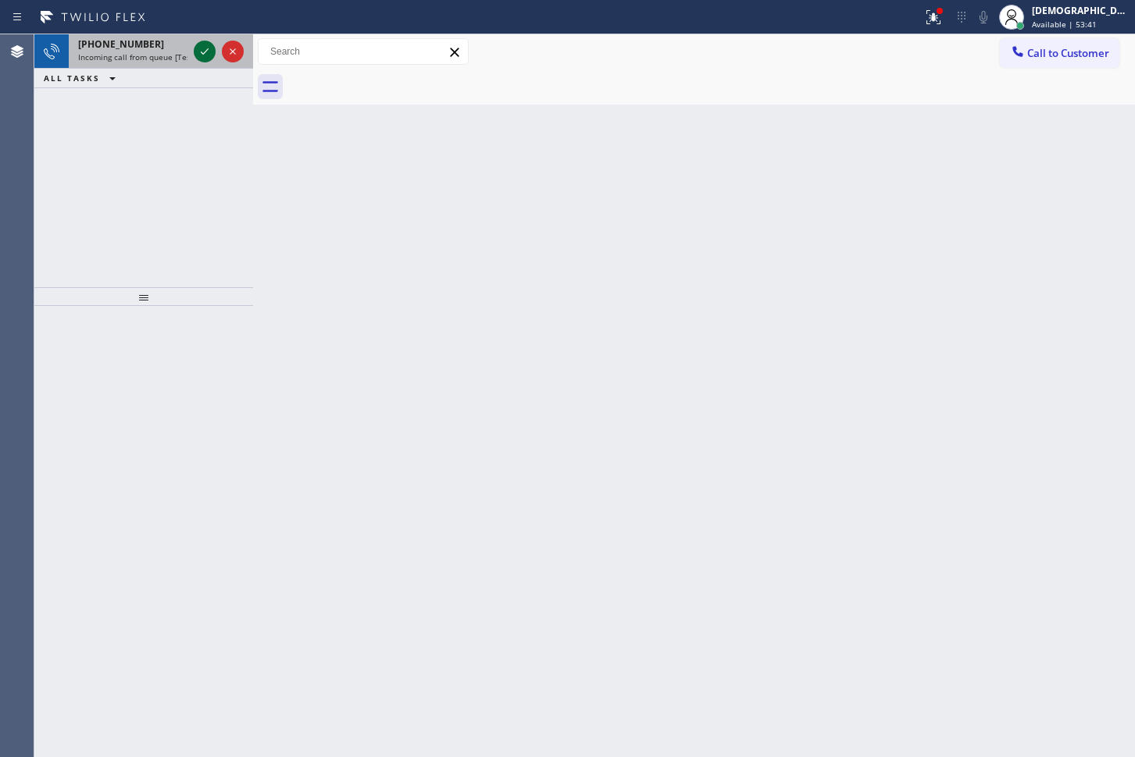
click at [201, 48] on icon at bounding box center [204, 51] width 19 height 19
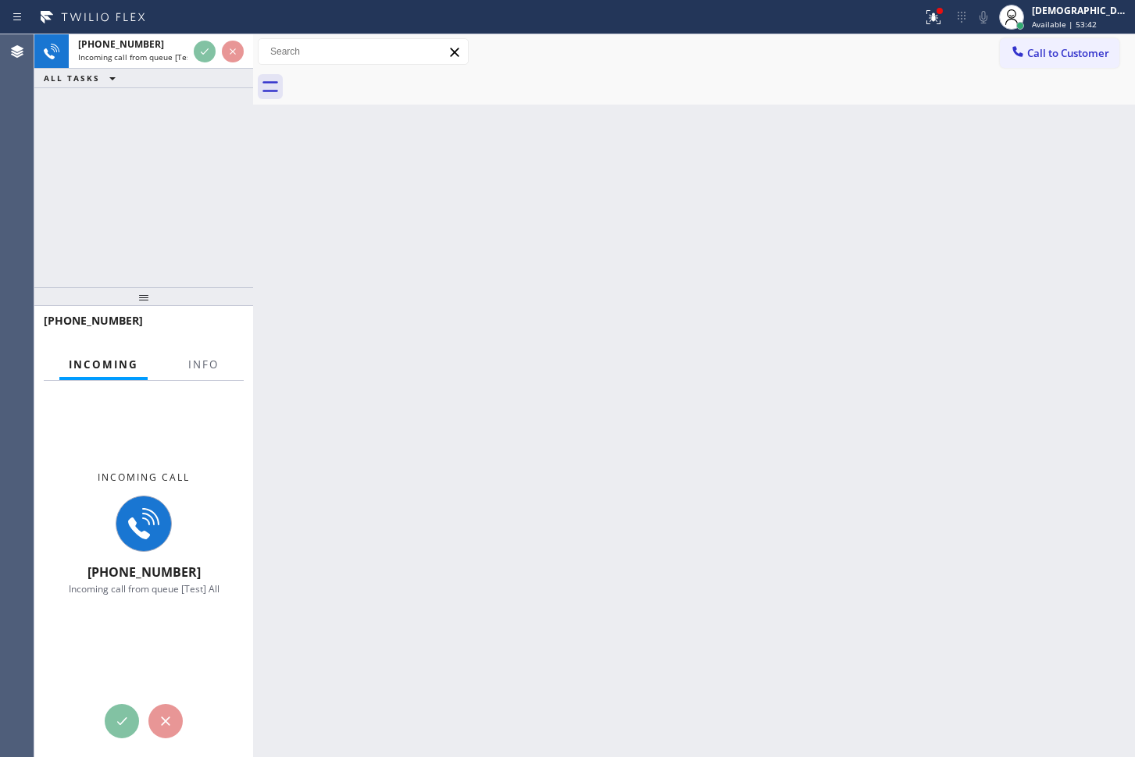
click at [194, 69] on div "[PHONE_NUMBER] Incoming call from queue [Test] All ALL TASKS ALL TASKS ACTIVE T…" at bounding box center [143, 61] width 219 height 54
click at [194, 69] on div "ALL TASKS ALL TASKS ACTIVE TASKS TASKS IN WRAP UP" at bounding box center [143, 79] width 219 height 20
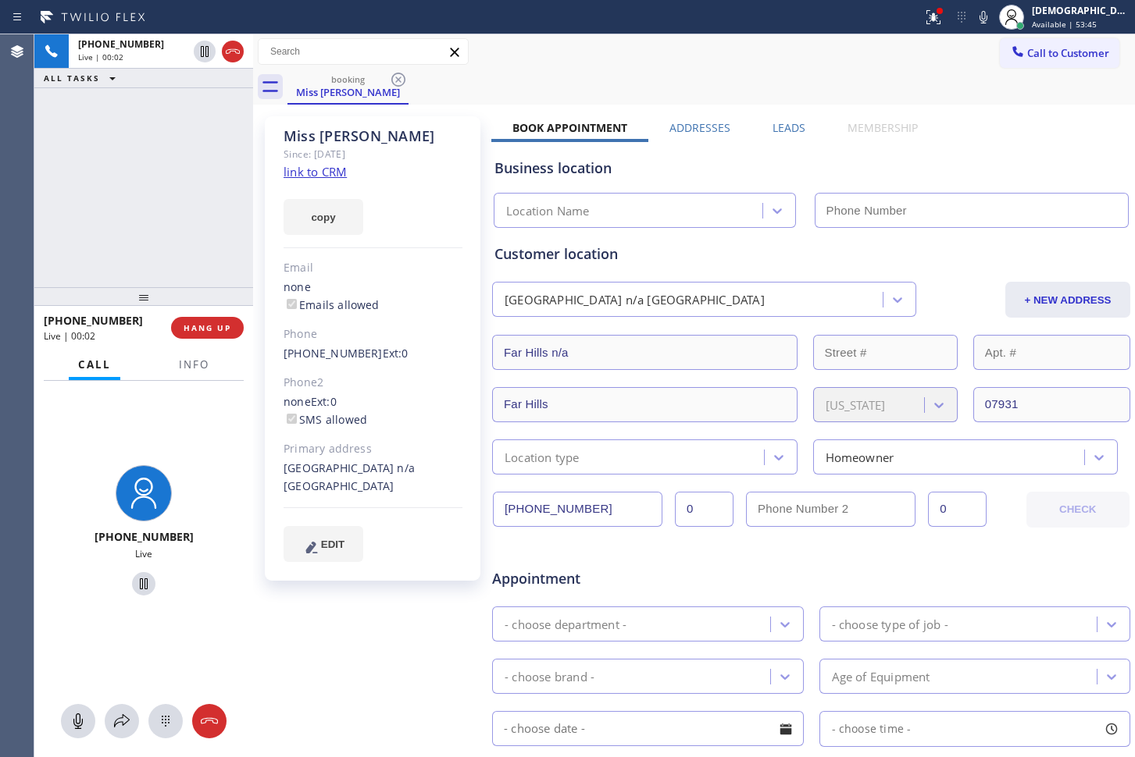
type input "[PHONE_NUMBER]"
click at [344, 173] on link "link to CRM" at bounding box center [314, 172] width 63 height 16
click at [201, 365] on span "Info" at bounding box center [194, 365] width 30 height 14
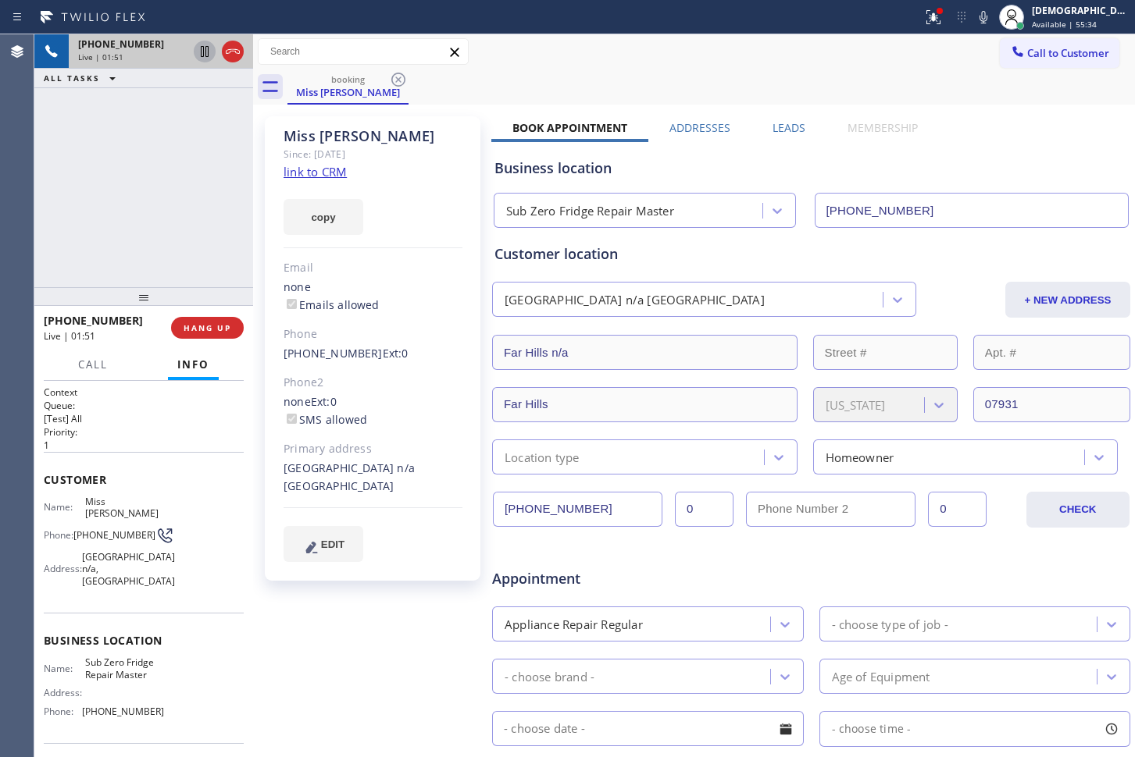
click at [205, 54] on icon at bounding box center [204, 51] width 19 height 19
click at [209, 53] on icon at bounding box center [204, 51] width 19 height 19
drag, startPoint x: 170, startPoint y: 177, endPoint x: 177, endPoint y: 152, distance: 26.0
click at [173, 171] on div "[PHONE_NUMBER] Live | 02:47 ALL TASKS ALL TASKS ACTIVE TASKS TASKS IN WRAP UP" at bounding box center [143, 160] width 219 height 253
click at [198, 52] on icon at bounding box center [204, 51] width 19 height 19
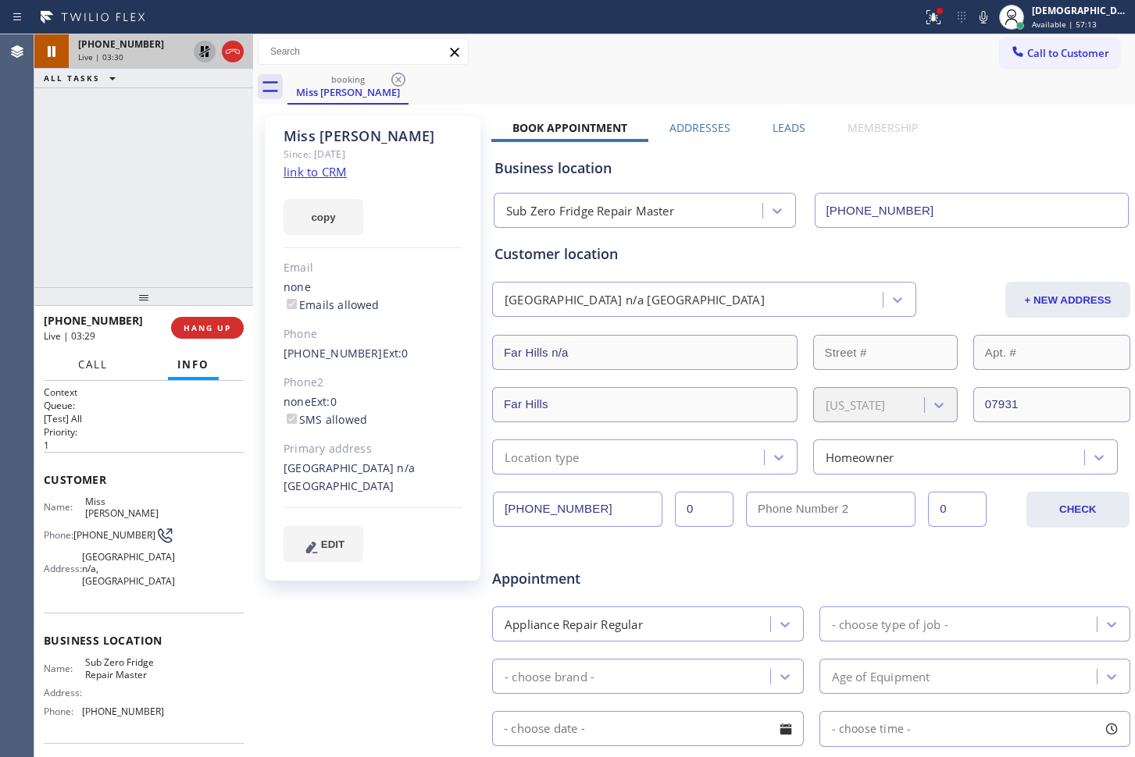
click at [92, 361] on span "Call" at bounding box center [93, 365] width 30 height 14
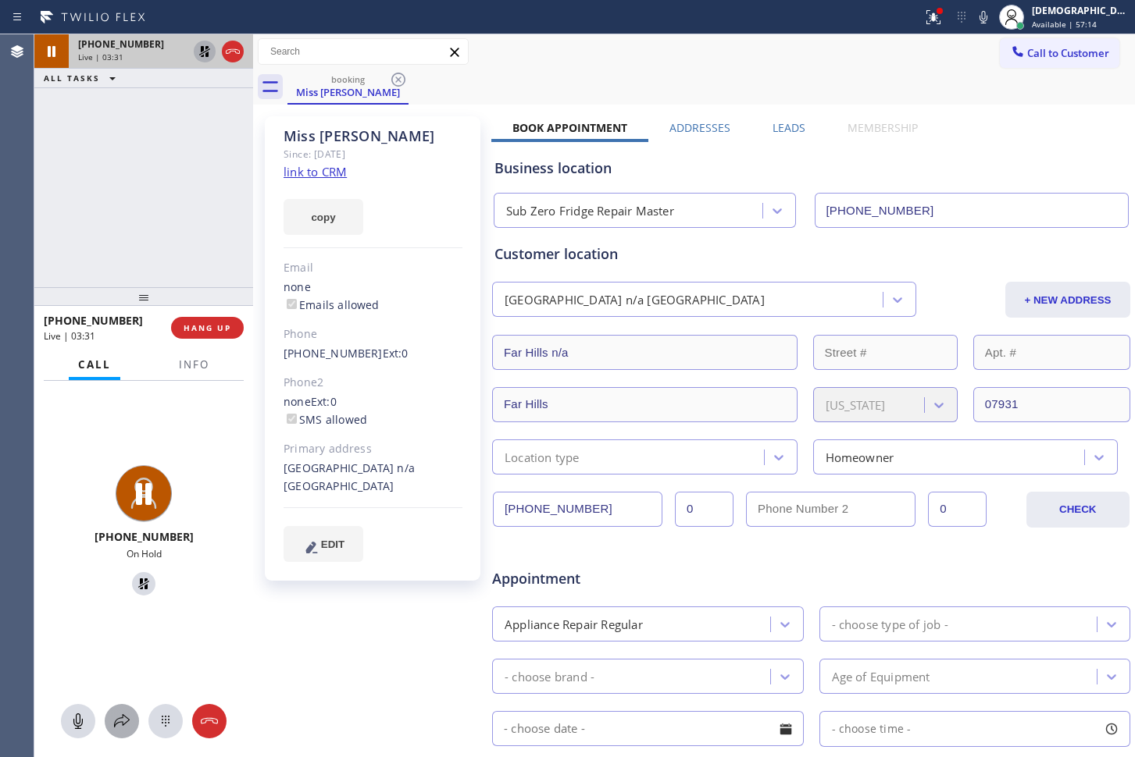
click at [114, 730] on icon at bounding box center [121, 721] width 19 height 19
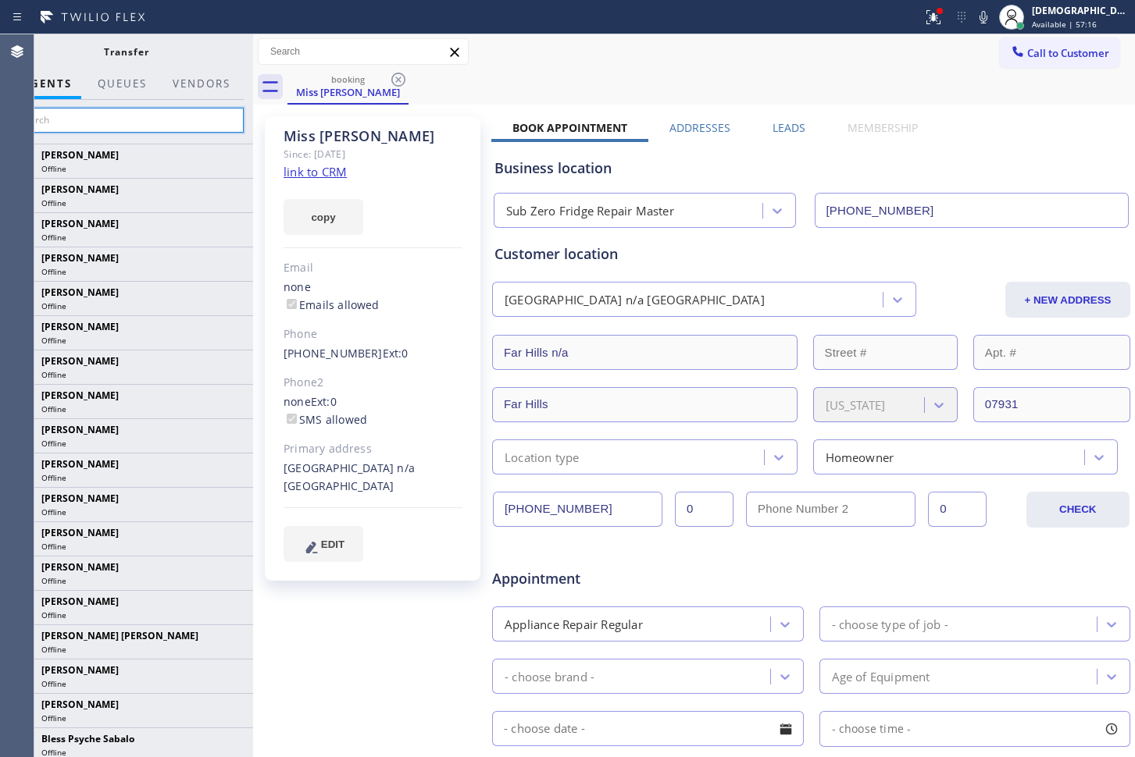
click at [182, 119] on input "text" at bounding box center [126, 120] width 235 height 25
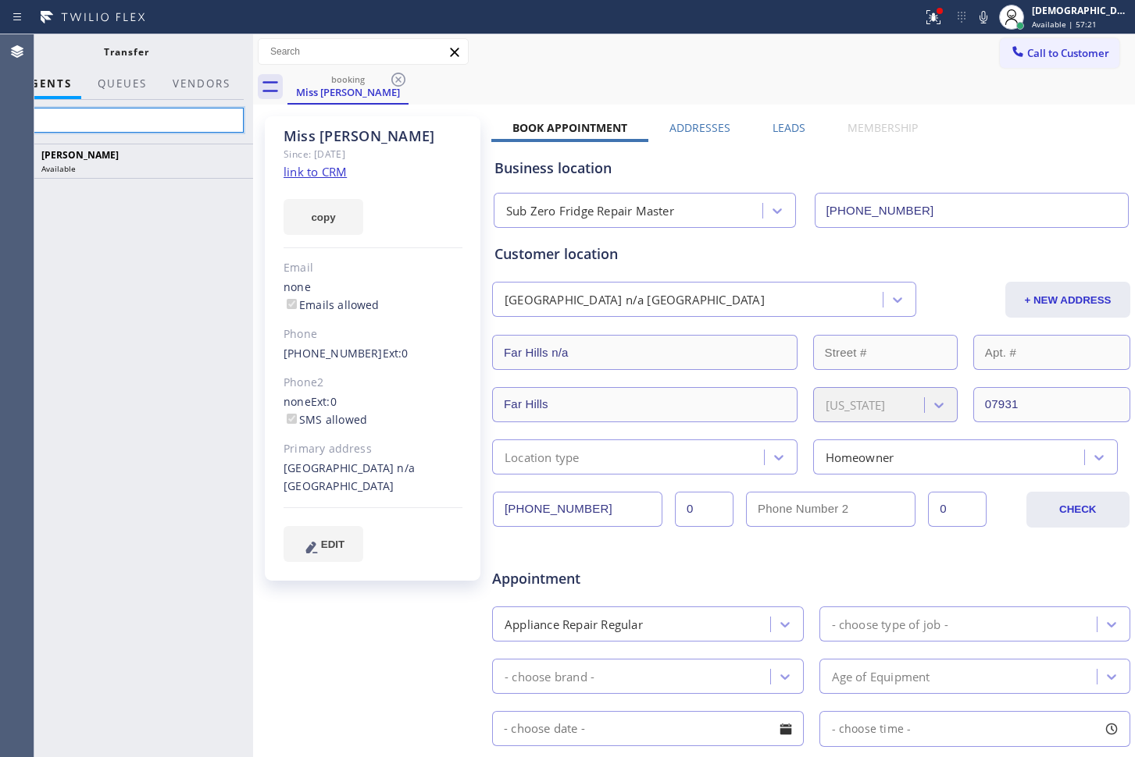
type input "fel"
click at [62, 252] on div "[PERSON_NAME] Available" at bounding box center [126, 451] width 254 height 614
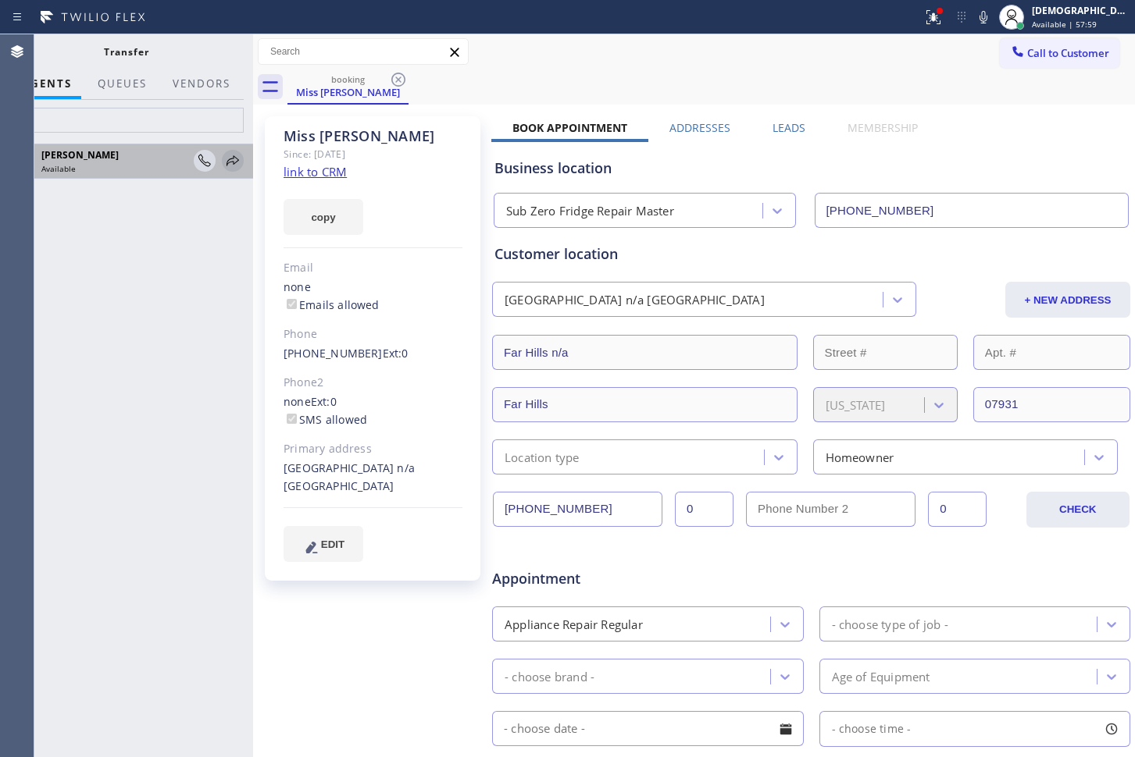
click at [228, 162] on icon at bounding box center [232, 160] width 19 height 19
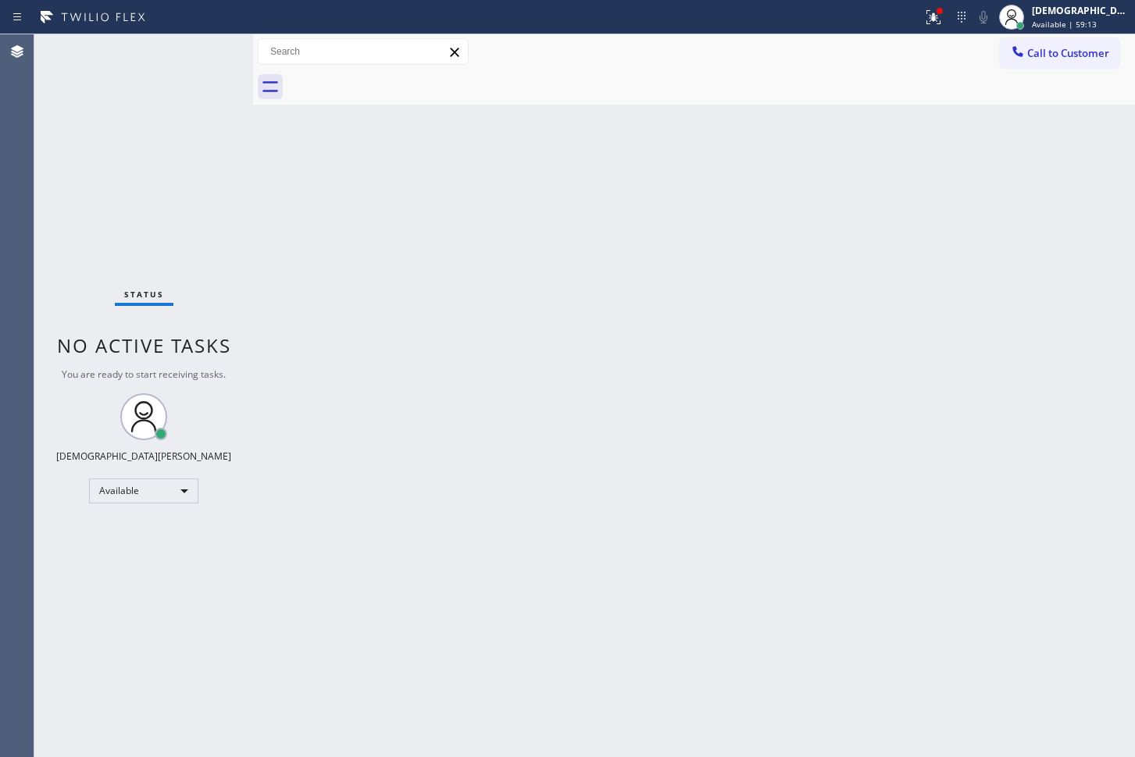
drag, startPoint x: 21, startPoint y: 115, endPoint x: 80, endPoint y: 123, distance: 60.0
click at [23, 115] on div "Agent Desktop" at bounding box center [17, 395] width 34 height 723
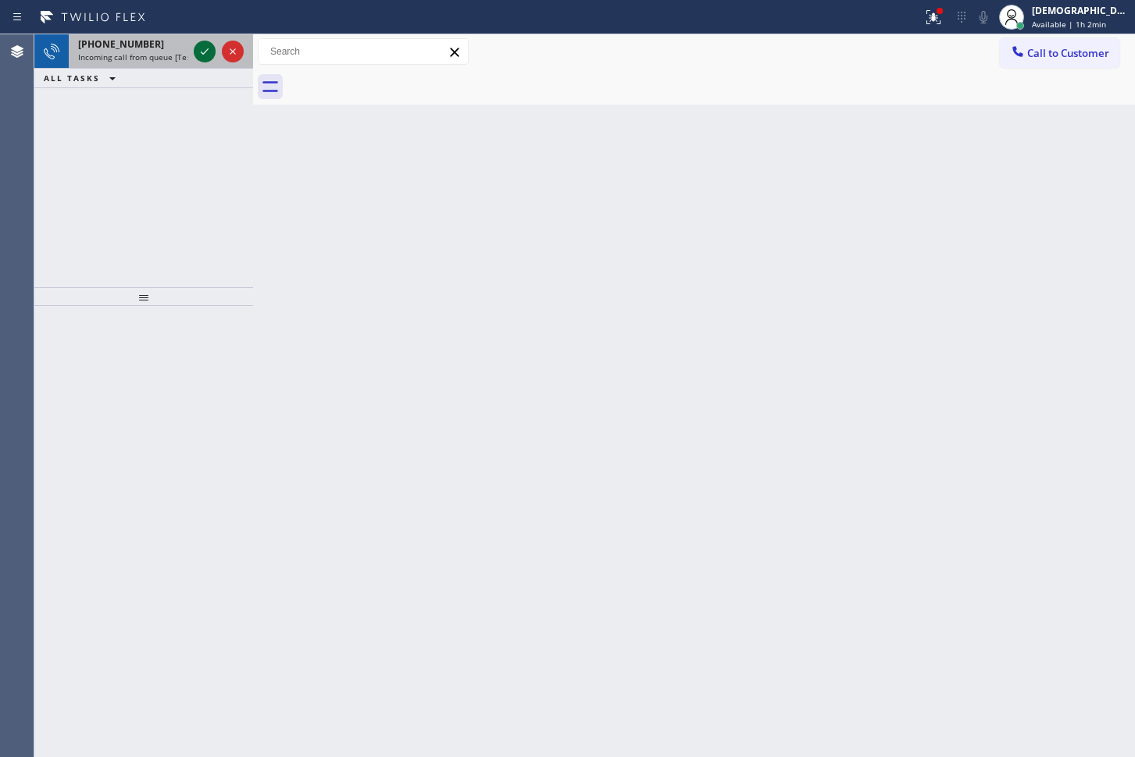
click at [205, 55] on icon at bounding box center [204, 51] width 19 height 19
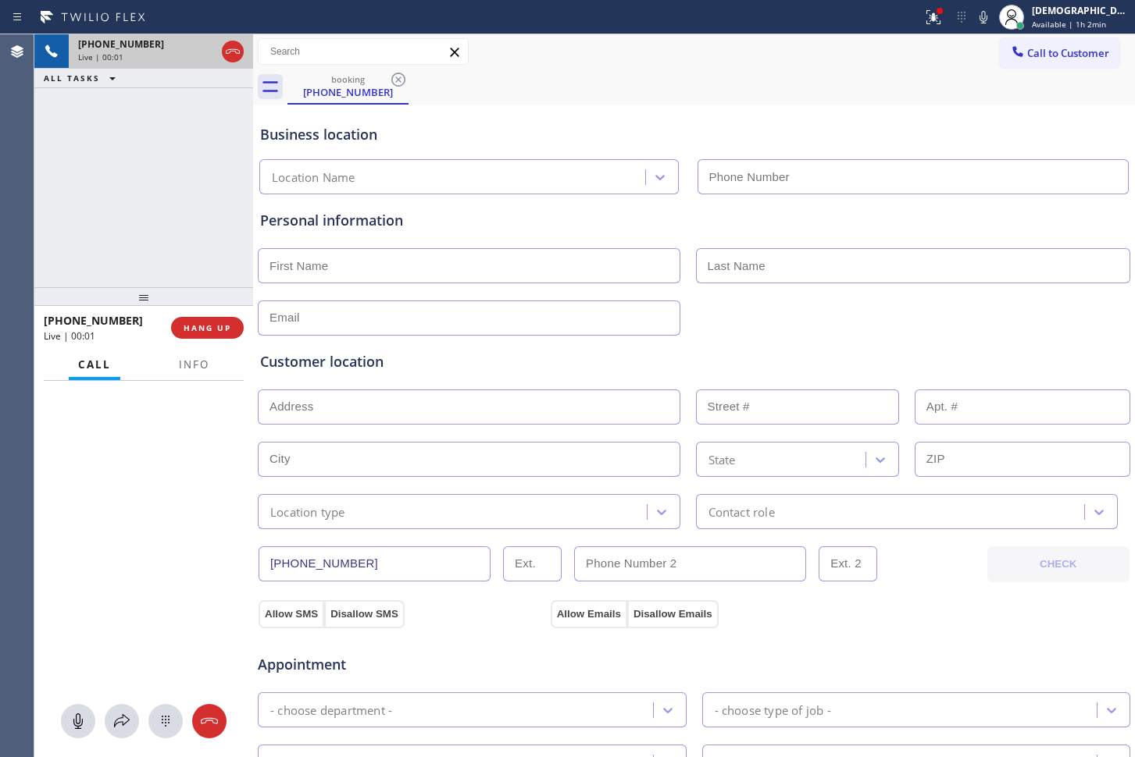
type input "[PHONE_NUMBER]"
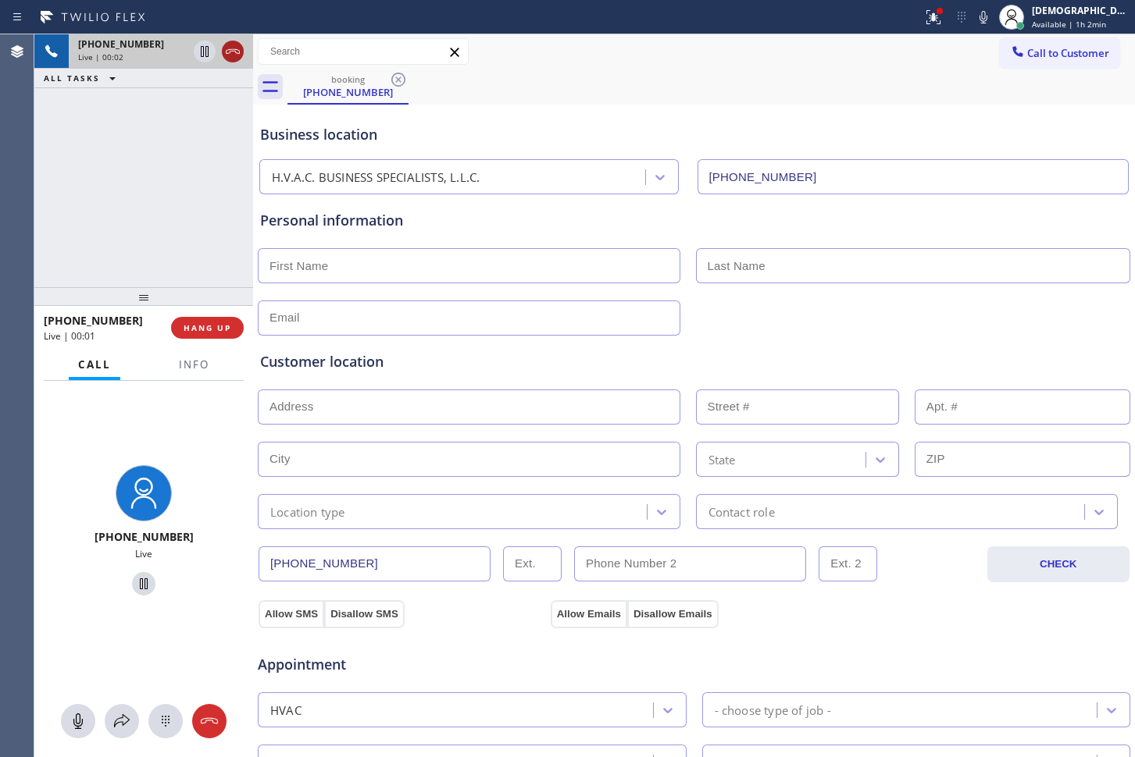
click at [230, 56] on icon at bounding box center [232, 51] width 19 height 19
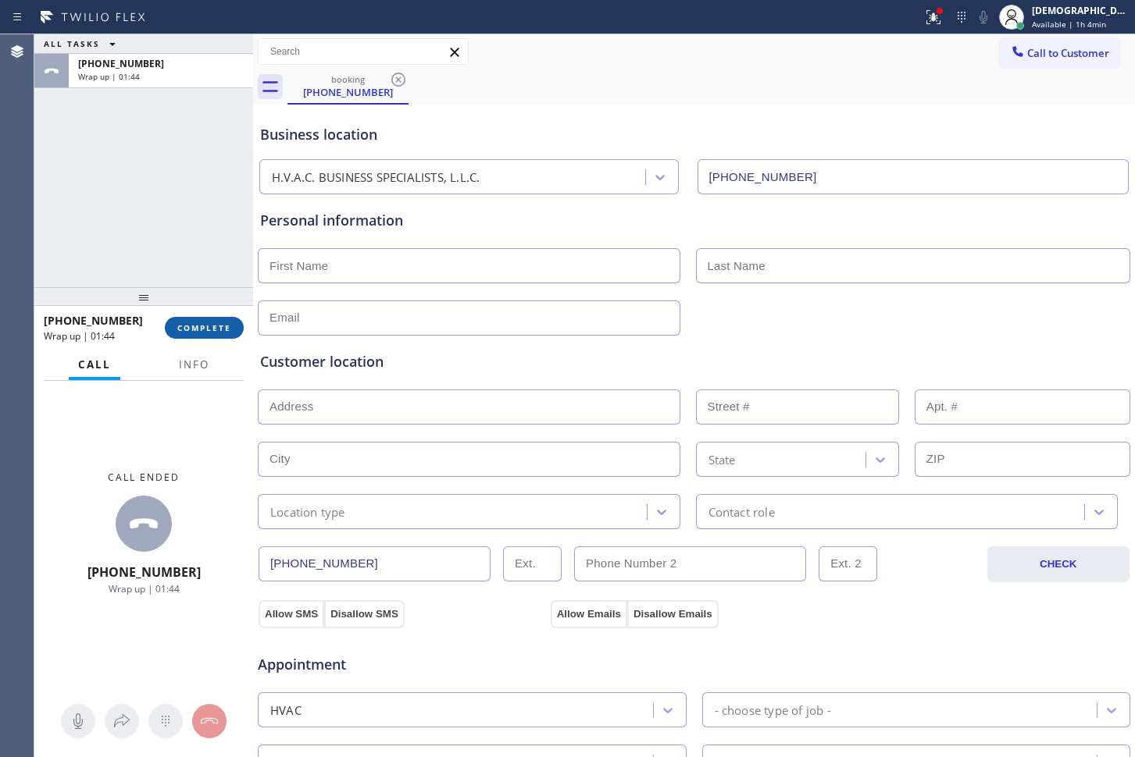
click at [208, 328] on span "COMPLETE" at bounding box center [204, 327] width 54 height 11
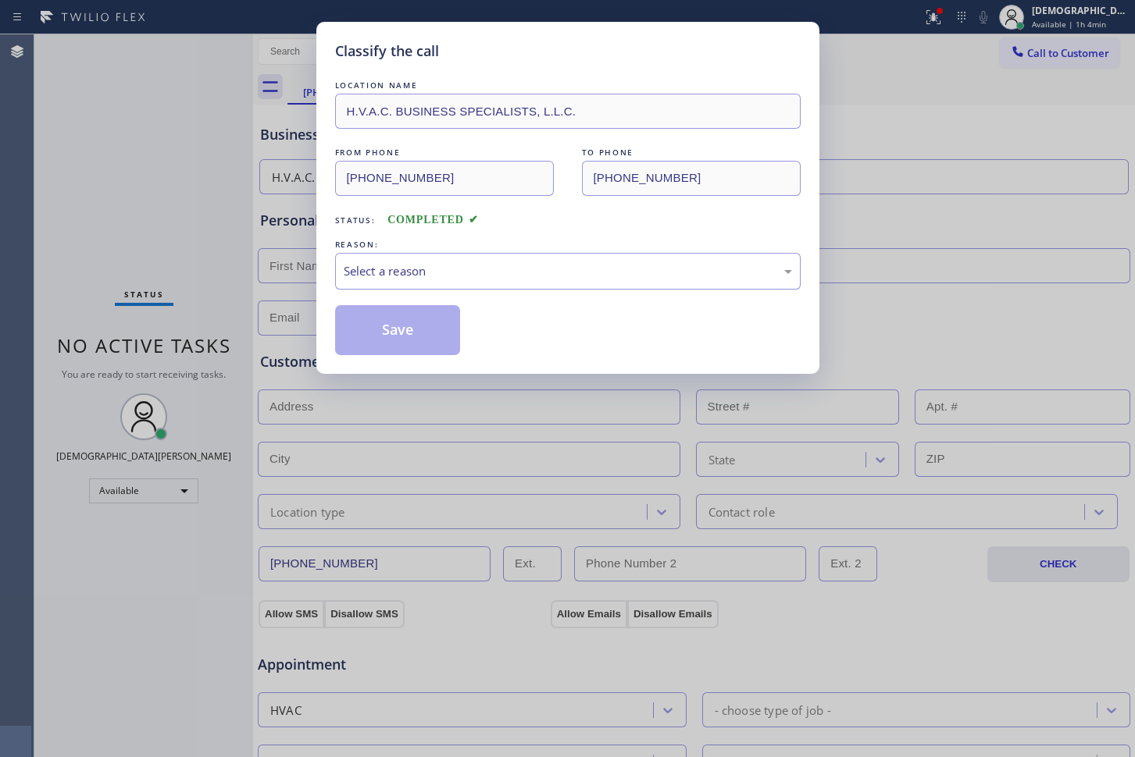
click at [499, 263] on div "Select a reason" at bounding box center [568, 271] width 448 height 18
drag, startPoint x: 415, startPoint y: 317, endPoint x: 714, endPoint y: 591, distance: 405.6
click at [414, 318] on button "Save" at bounding box center [398, 330] width 126 height 50
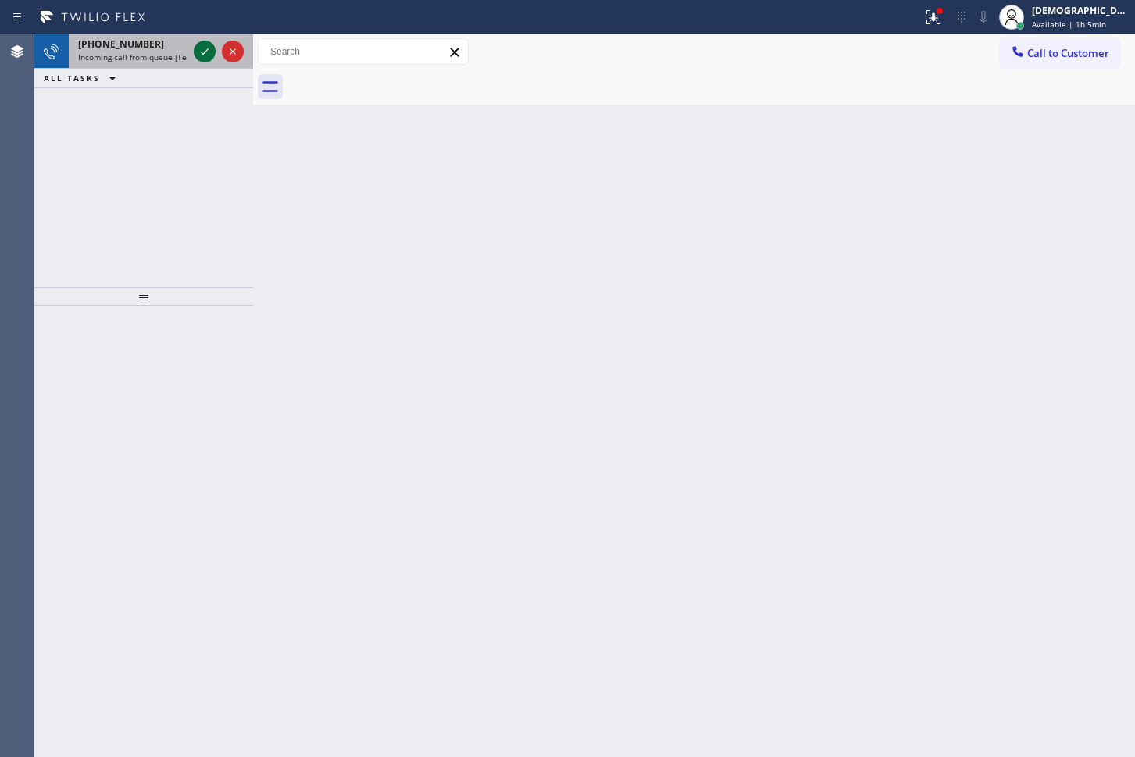
click at [205, 50] on icon at bounding box center [204, 51] width 19 height 19
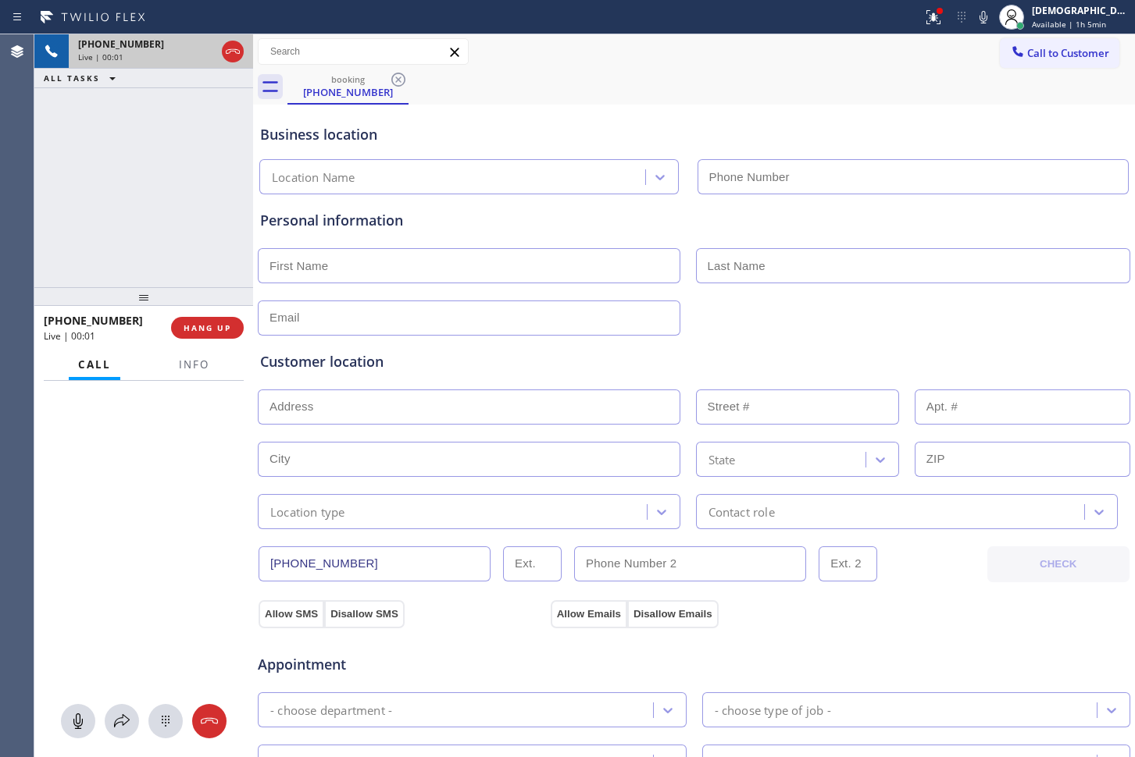
type input "[PHONE_NUMBER]"
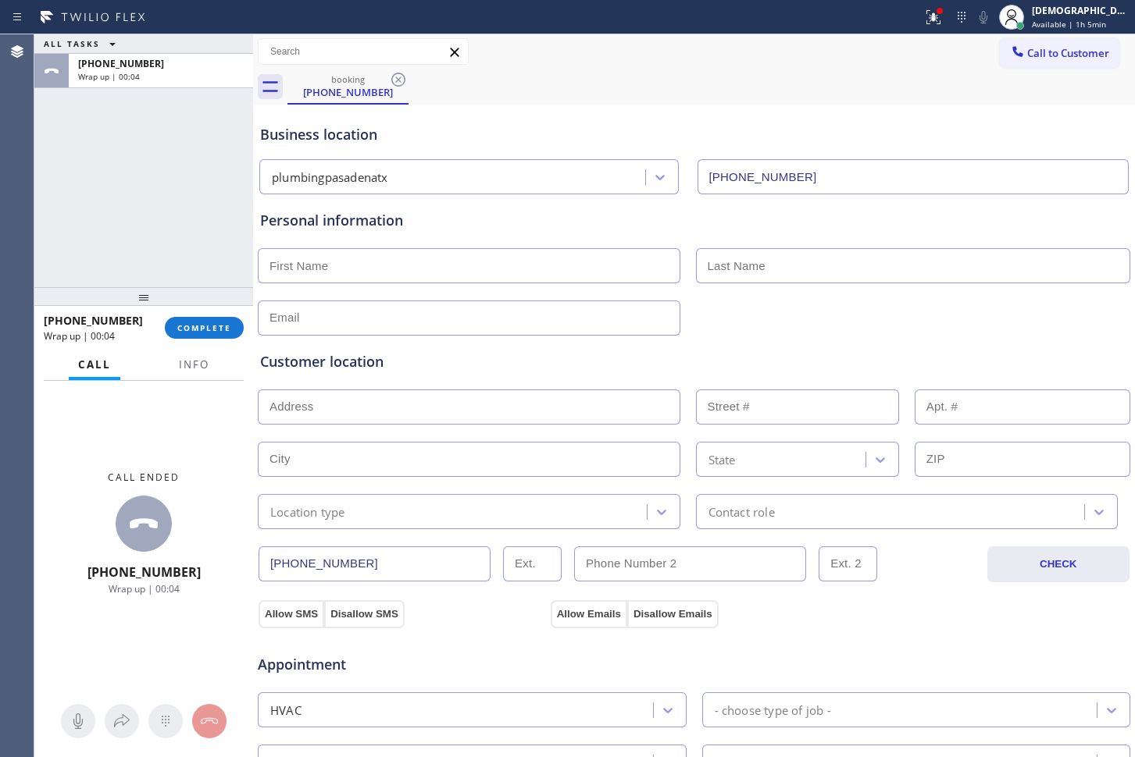
drag, startPoint x: 54, startPoint y: 204, endPoint x: 66, endPoint y: 186, distance: 21.4
click at [54, 204] on div "ALL TASKS ALL TASKS ACTIVE TASKS TASKS IN WRAP UP [PHONE_NUMBER] Wrap up | 00:04" at bounding box center [143, 160] width 219 height 253
click at [232, 330] on button "COMPLETE" at bounding box center [204, 328] width 79 height 22
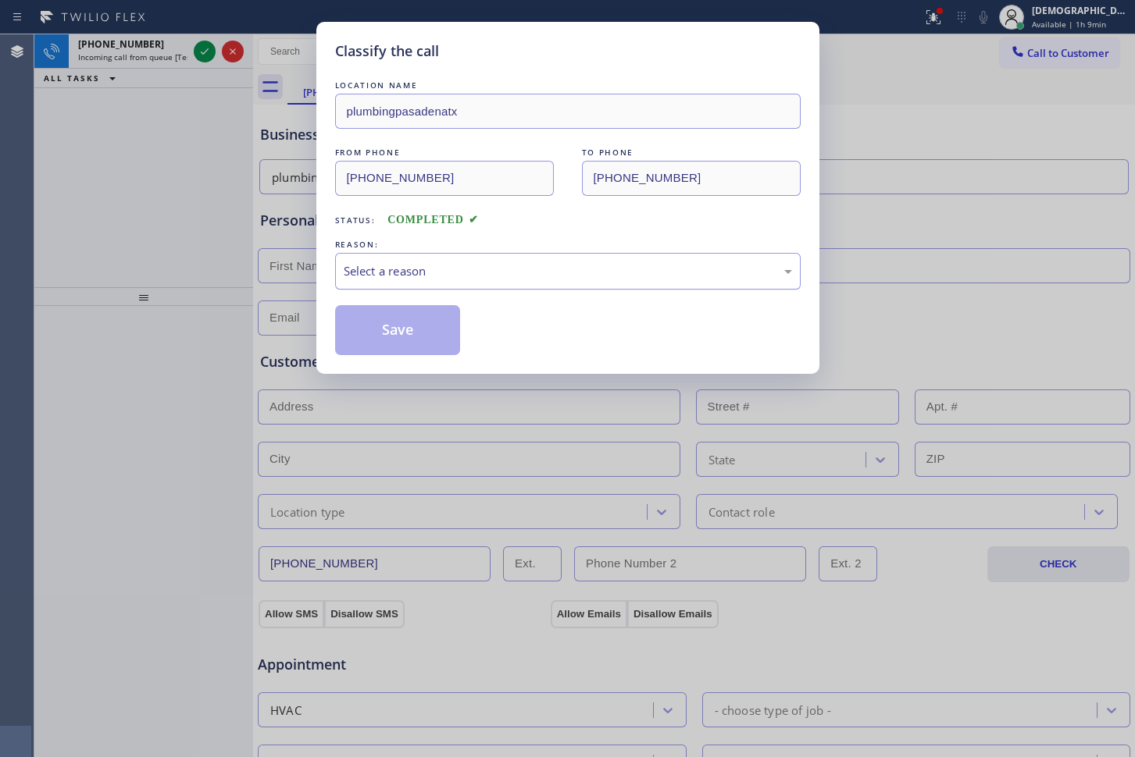
click at [371, 278] on div "Select a reason" at bounding box center [568, 271] width 448 height 18
click at [377, 330] on button "Save" at bounding box center [398, 330] width 126 height 50
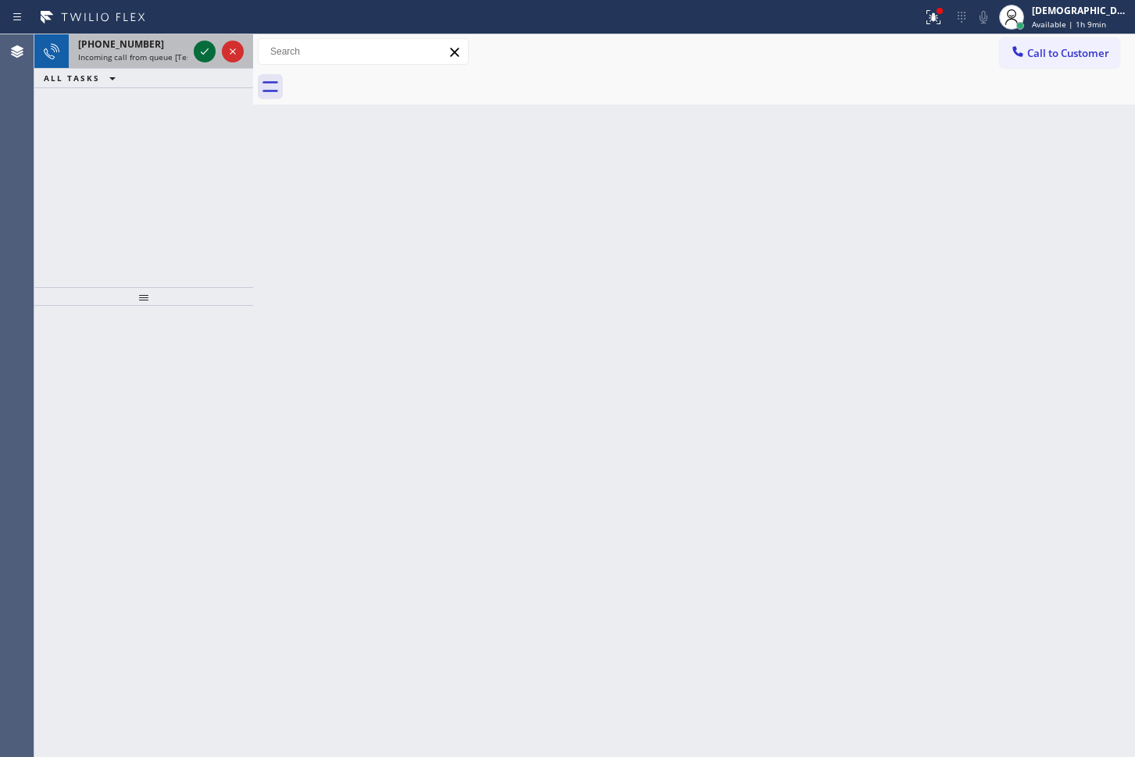
click at [207, 52] on icon at bounding box center [204, 51] width 19 height 19
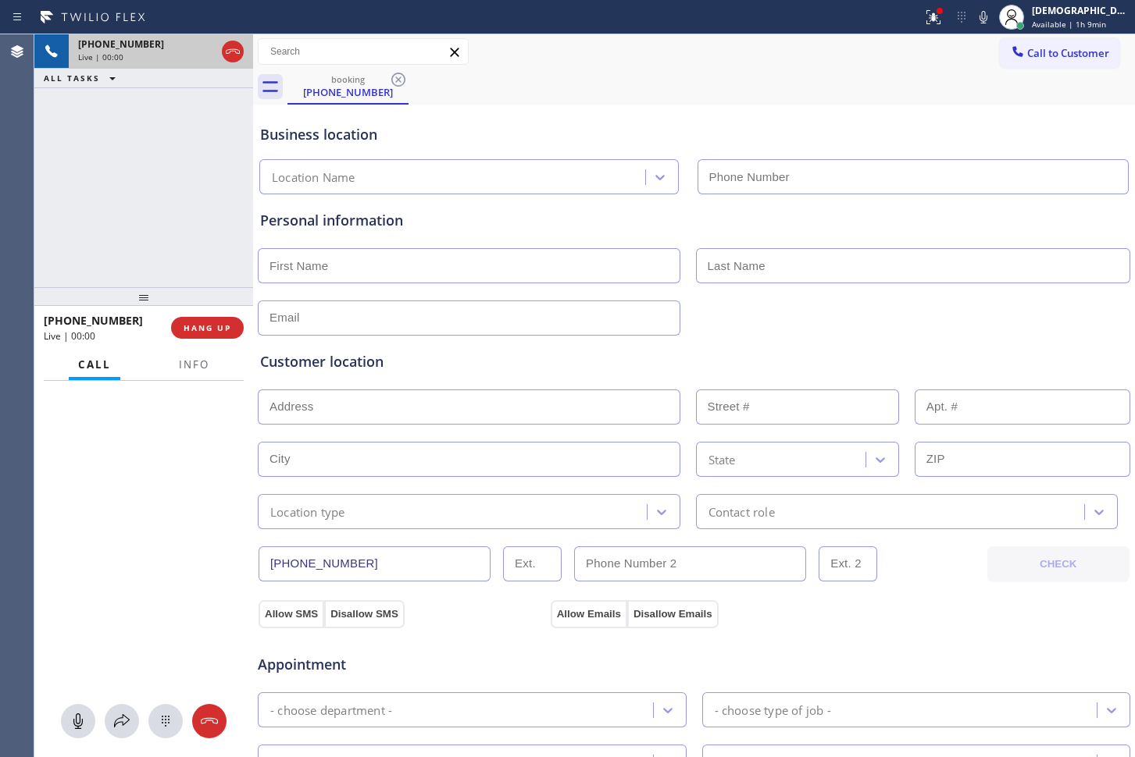
type input "[PHONE_NUMBER]"
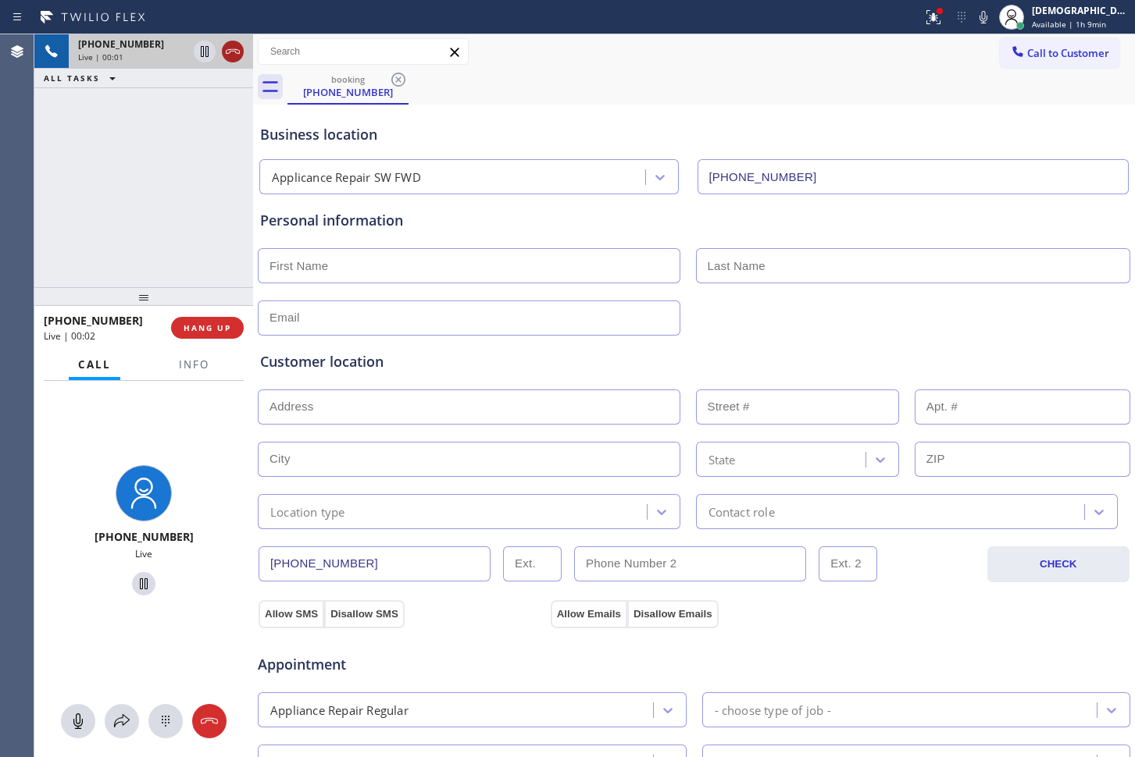
click at [235, 54] on icon at bounding box center [232, 51] width 19 height 19
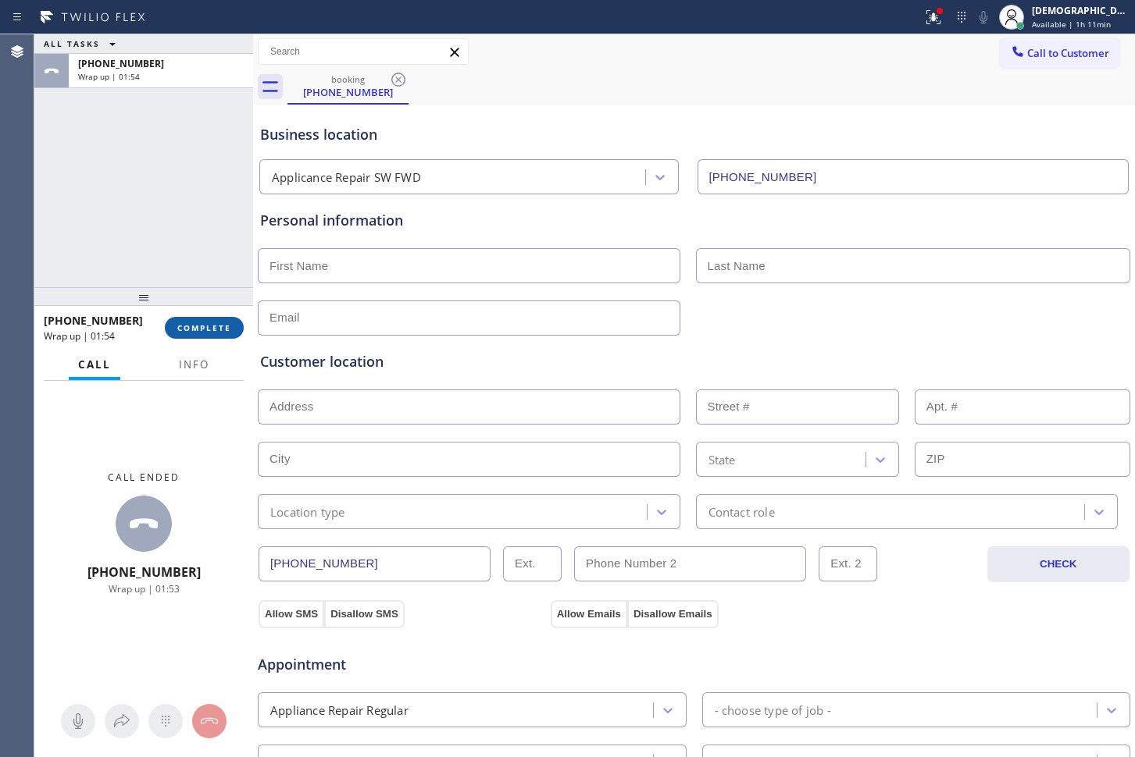
click at [228, 317] on button "COMPLETE" at bounding box center [204, 328] width 79 height 22
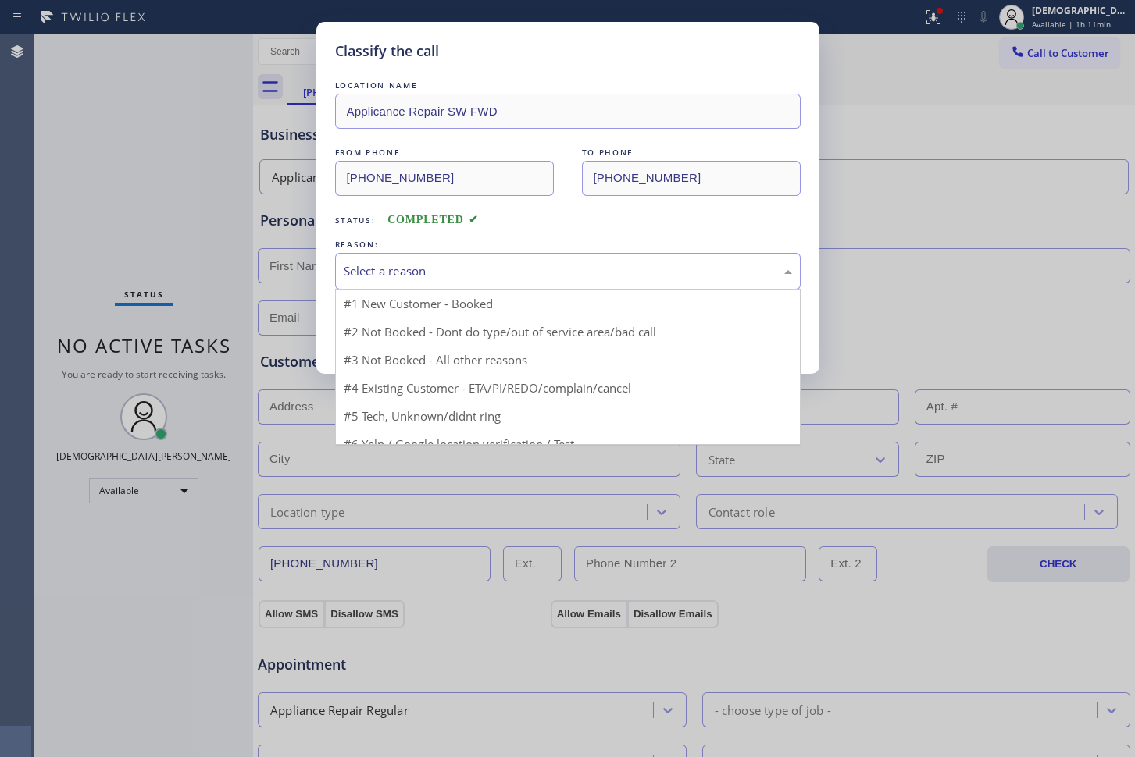
click at [489, 277] on div "Select a reason" at bounding box center [568, 271] width 448 height 18
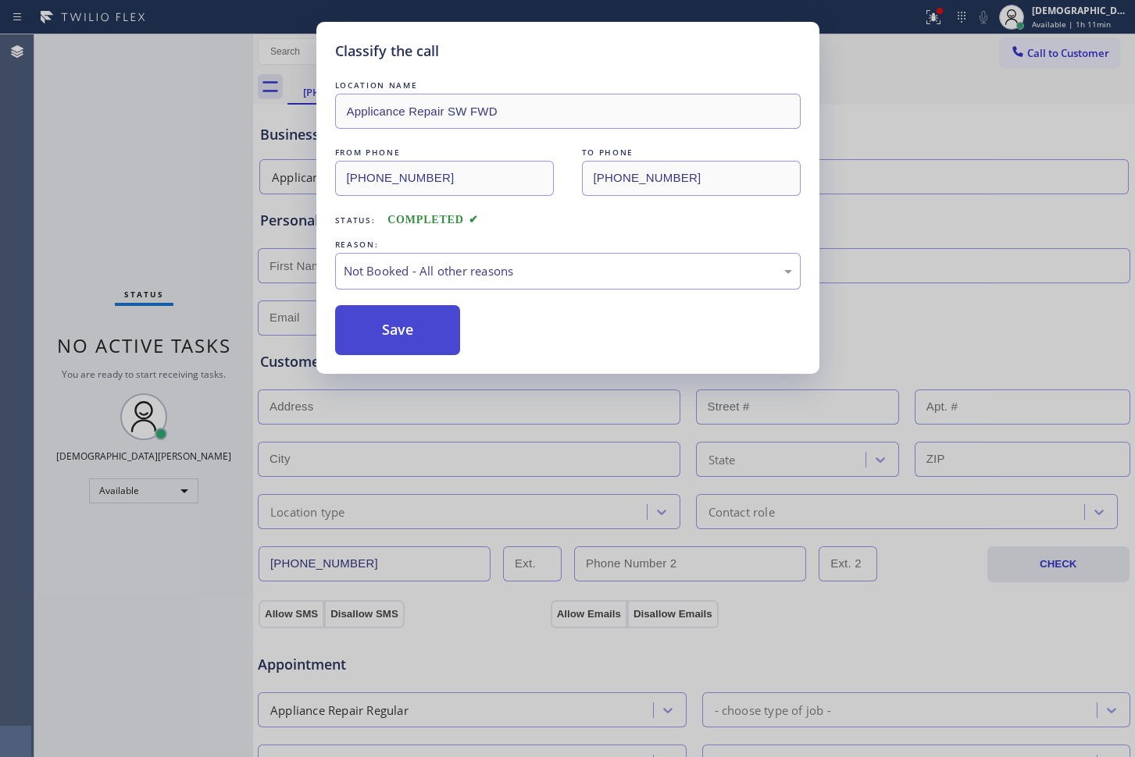
click at [446, 320] on button "Save" at bounding box center [398, 330] width 126 height 50
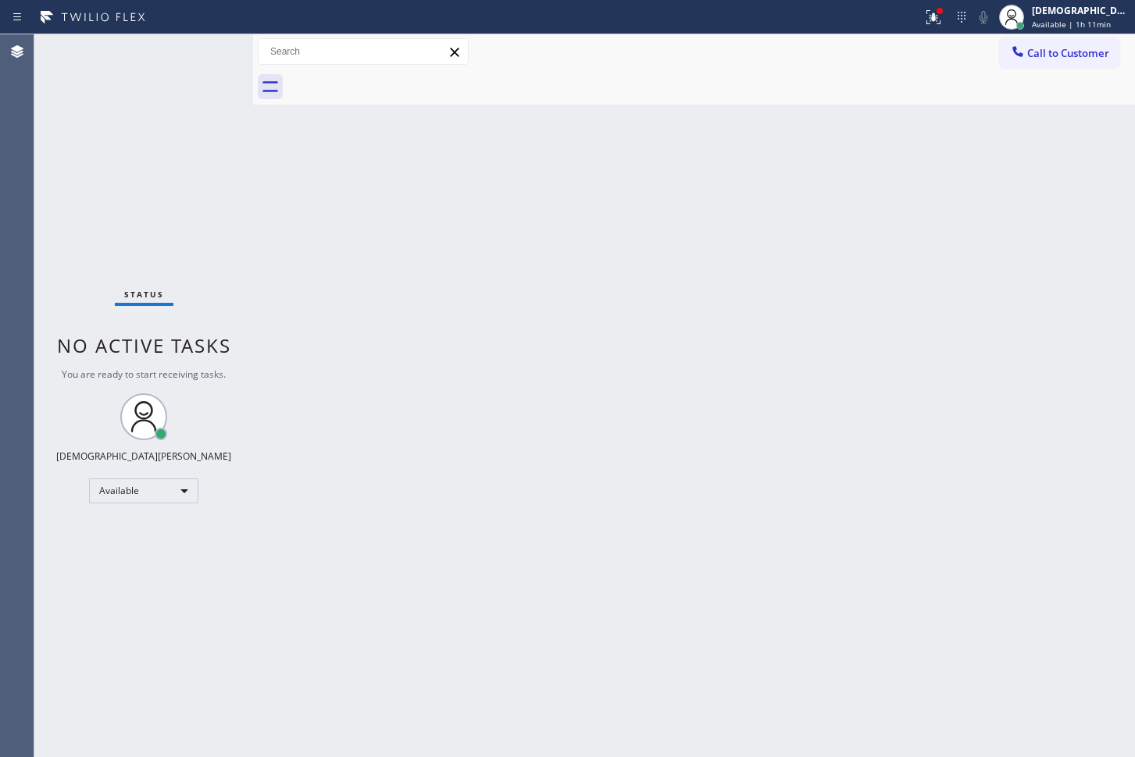
click at [41, 167] on div "Status No active tasks You are ready to start receiving tasks. Christian Cinco …" at bounding box center [143, 395] width 219 height 723
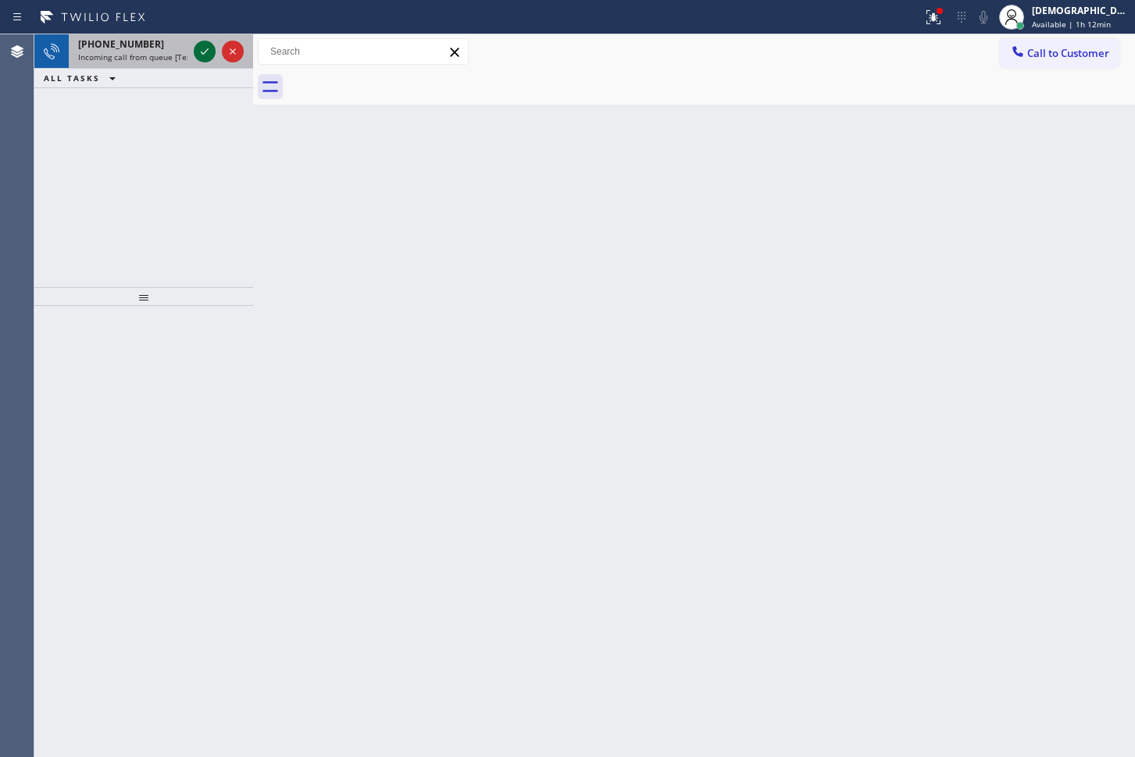
click at [200, 45] on icon at bounding box center [204, 51] width 19 height 19
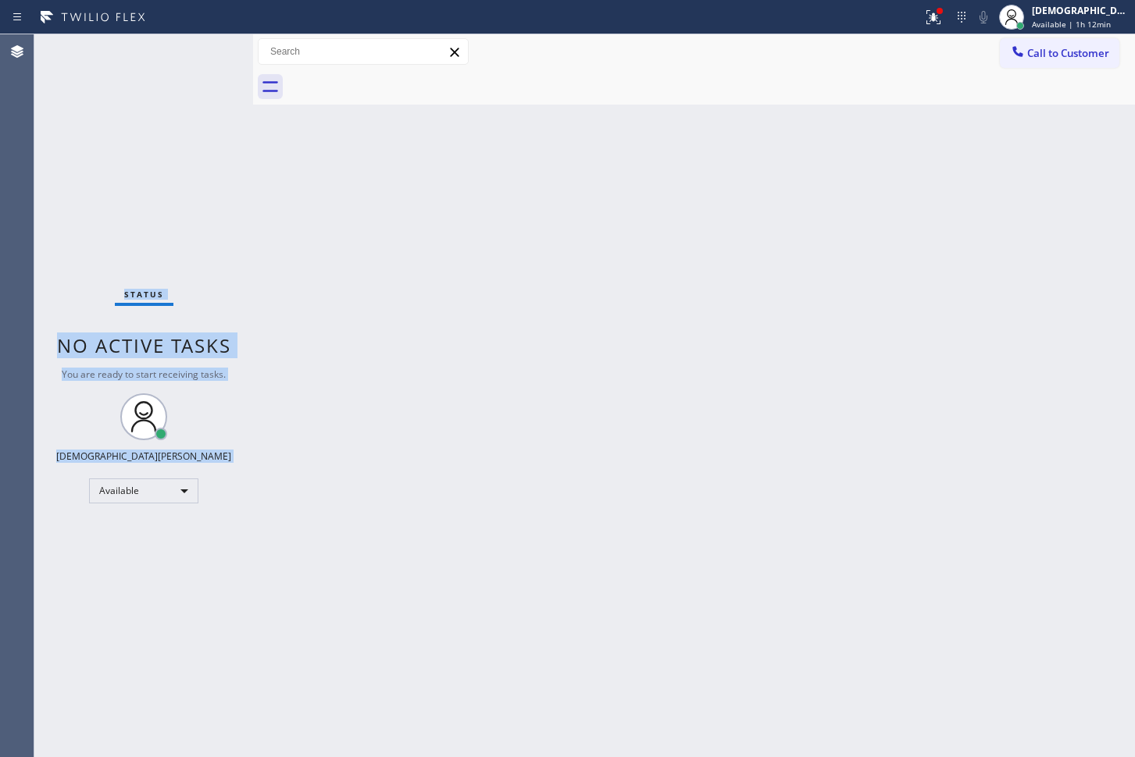
click at [200, 45] on div "Status No active tasks You are ready to start receiving tasks. Christian Cinco …" at bounding box center [143, 395] width 219 height 723
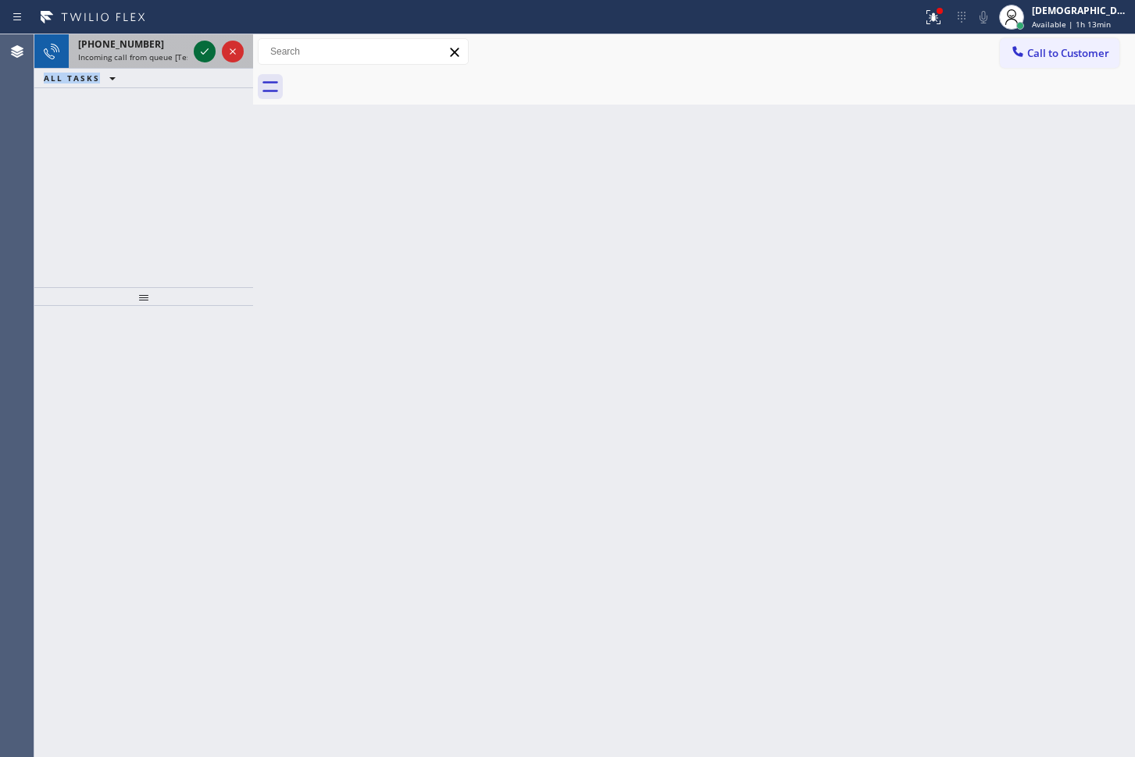
click at [204, 46] on icon at bounding box center [204, 51] width 19 height 19
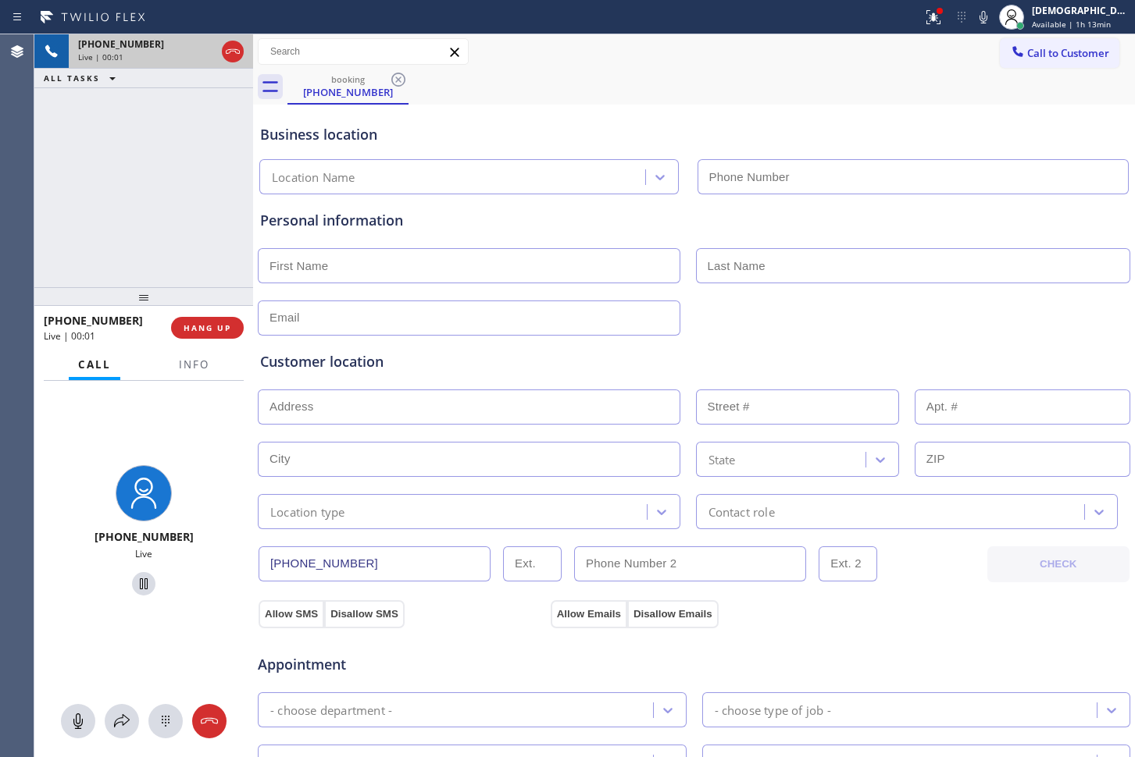
type input "[PHONE_NUMBER]"
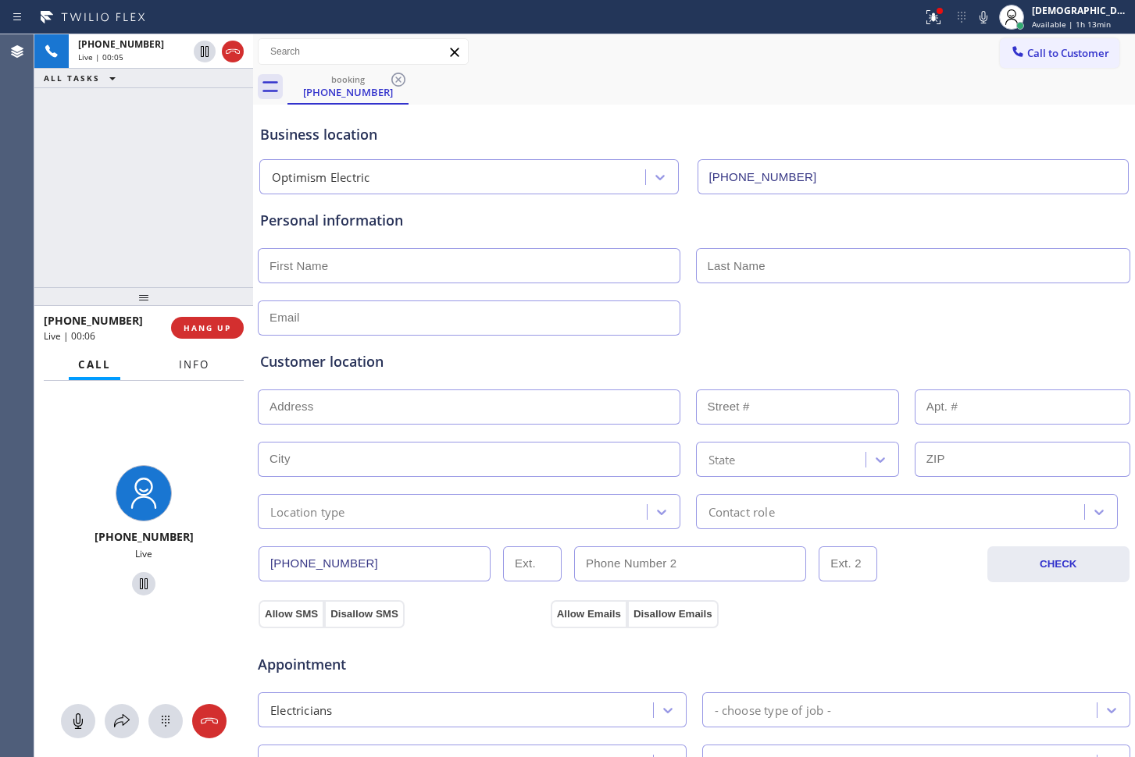
click at [195, 366] on span "Info" at bounding box center [194, 365] width 30 height 14
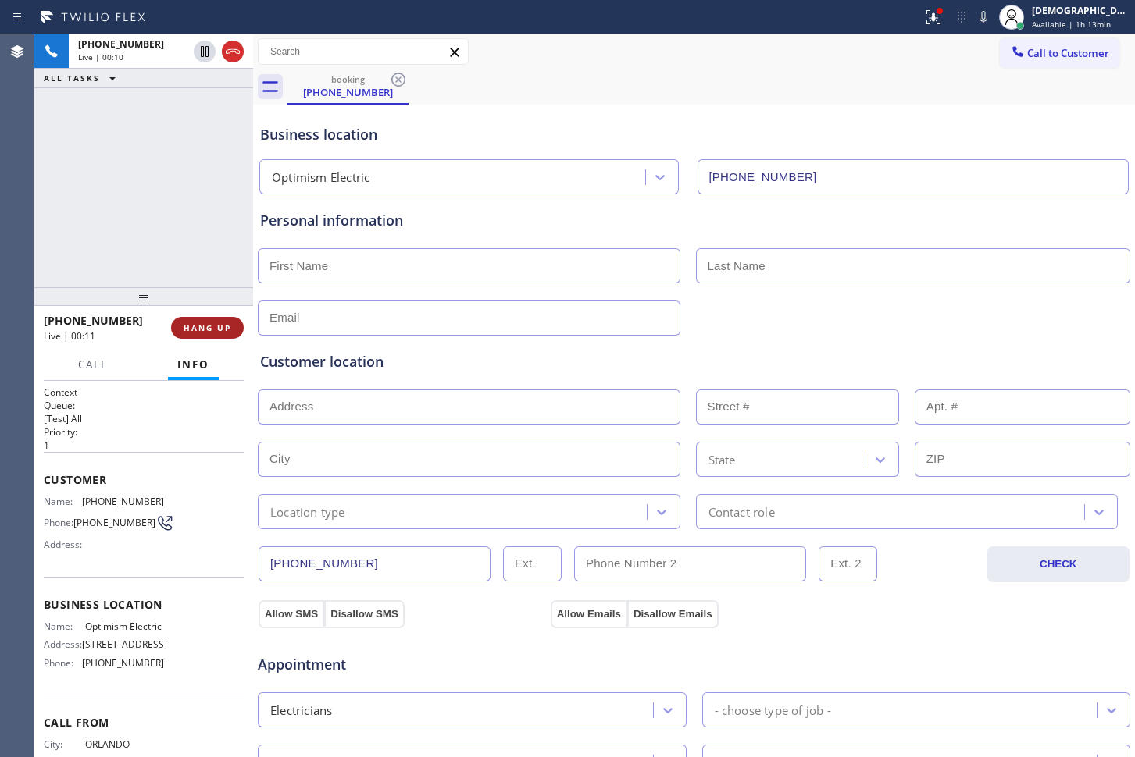
click at [216, 331] on span "HANG UP" at bounding box center [207, 327] width 48 height 11
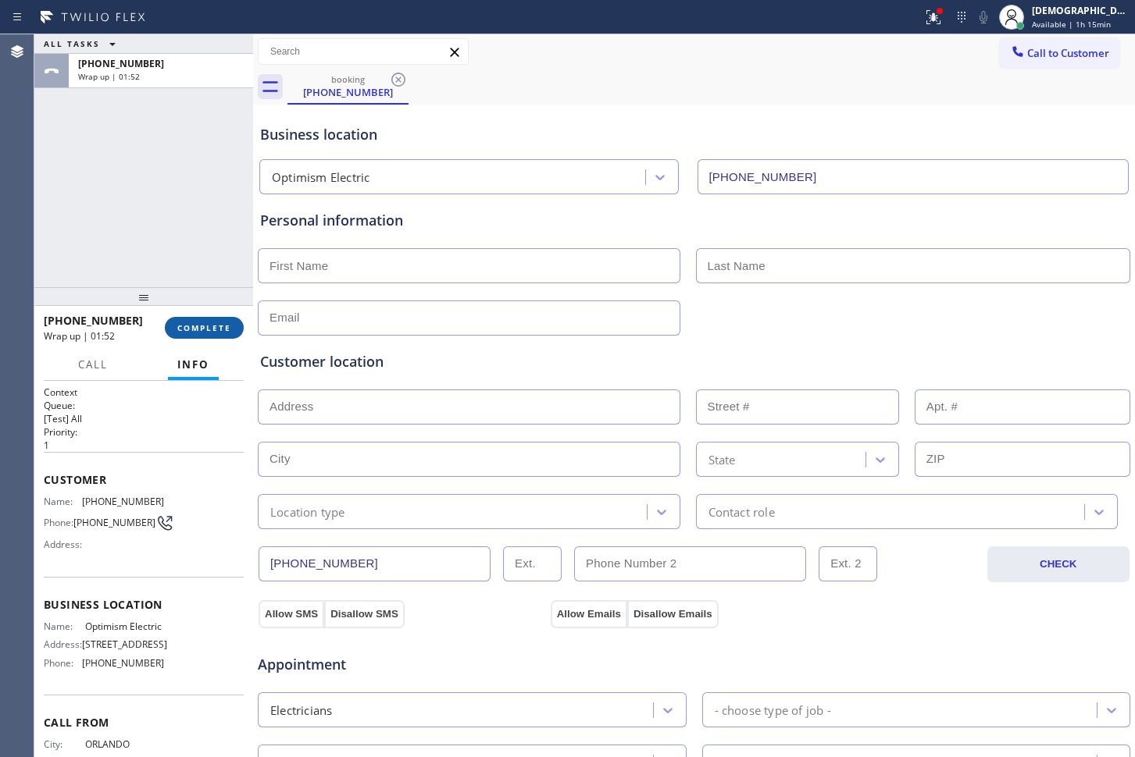
click at [220, 325] on span "COMPLETE" at bounding box center [204, 327] width 54 height 11
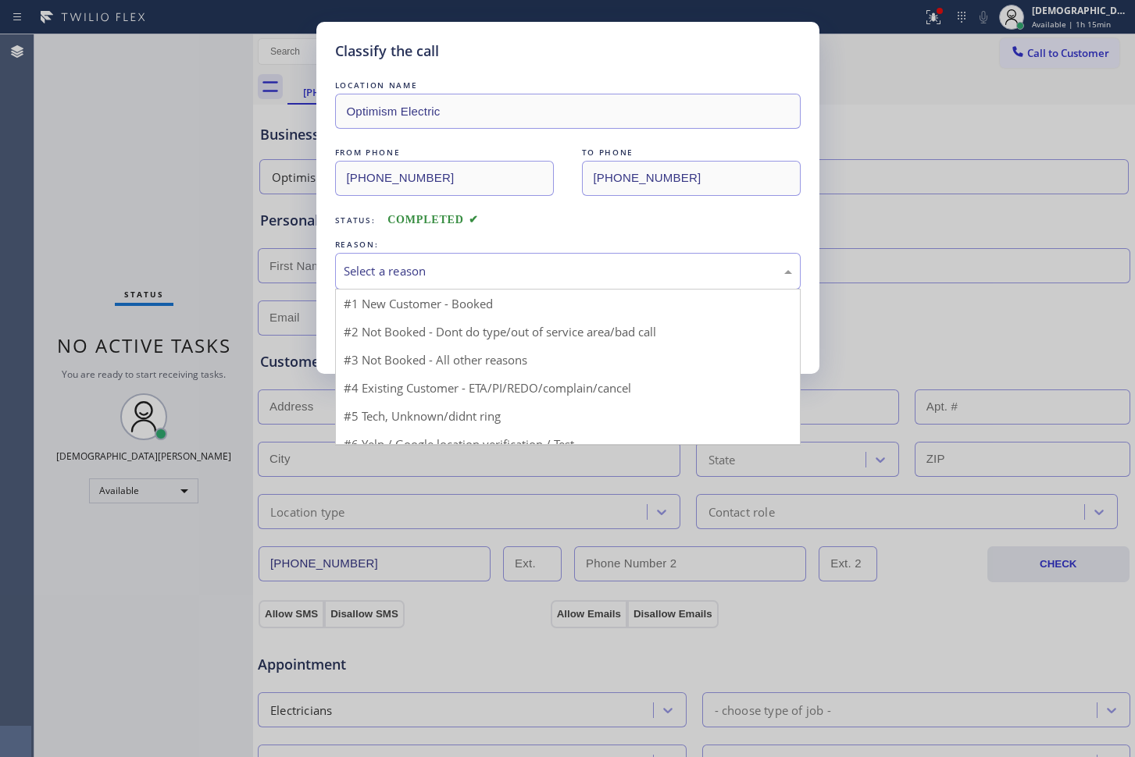
click at [395, 269] on div "Select a reason" at bounding box center [568, 271] width 448 height 18
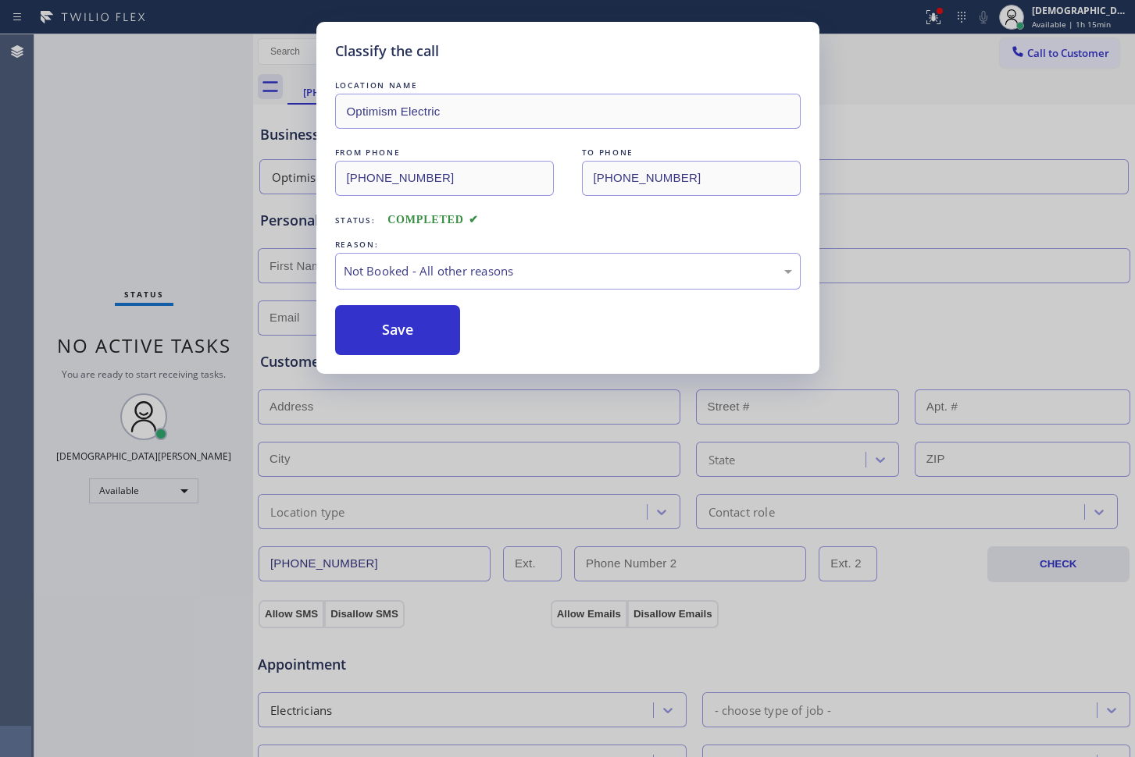
click at [383, 326] on button "Save" at bounding box center [398, 330] width 126 height 50
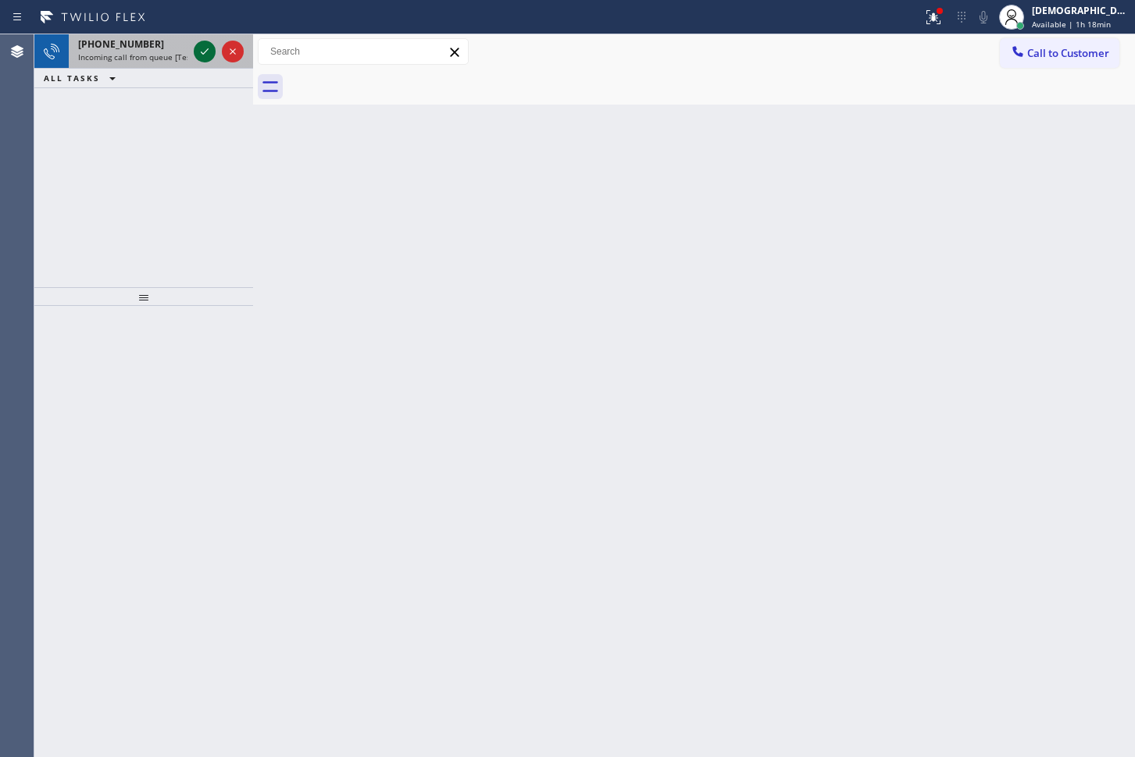
click at [206, 48] on icon at bounding box center [204, 51] width 19 height 19
click at [208, 52] on icon at bounding box center [204, 51] width 19 height 19
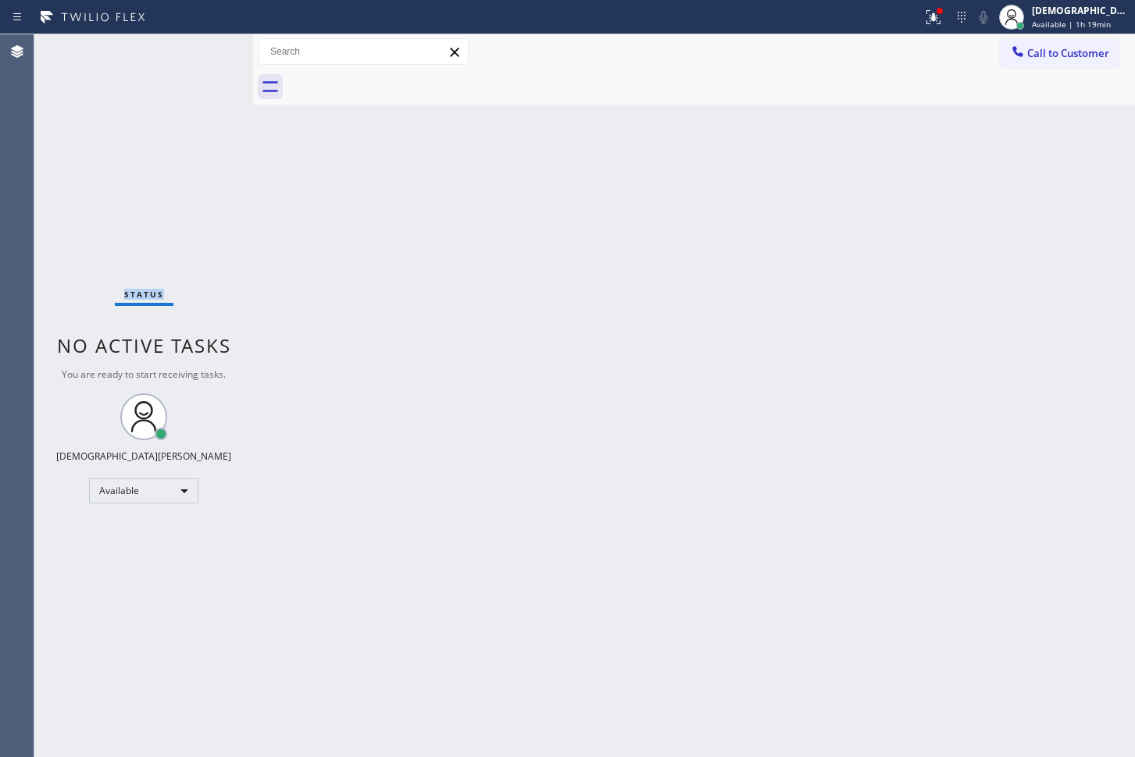
click at [208, 52] on div "Status No active tasks You are ready to start receiving tasks. Christian Cinco …" at bounding box center [143, 395] width 219 height 723
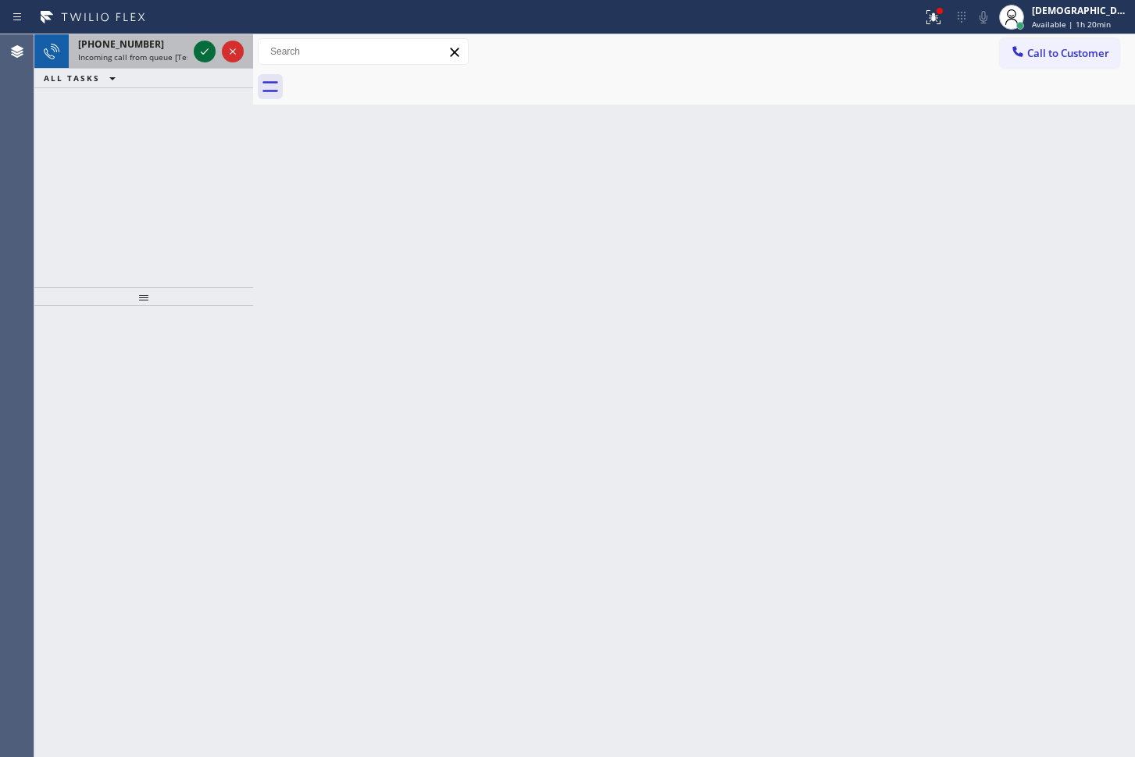
click at [201, 55] on icon at bounding box center [204, 51] width 19 height 19
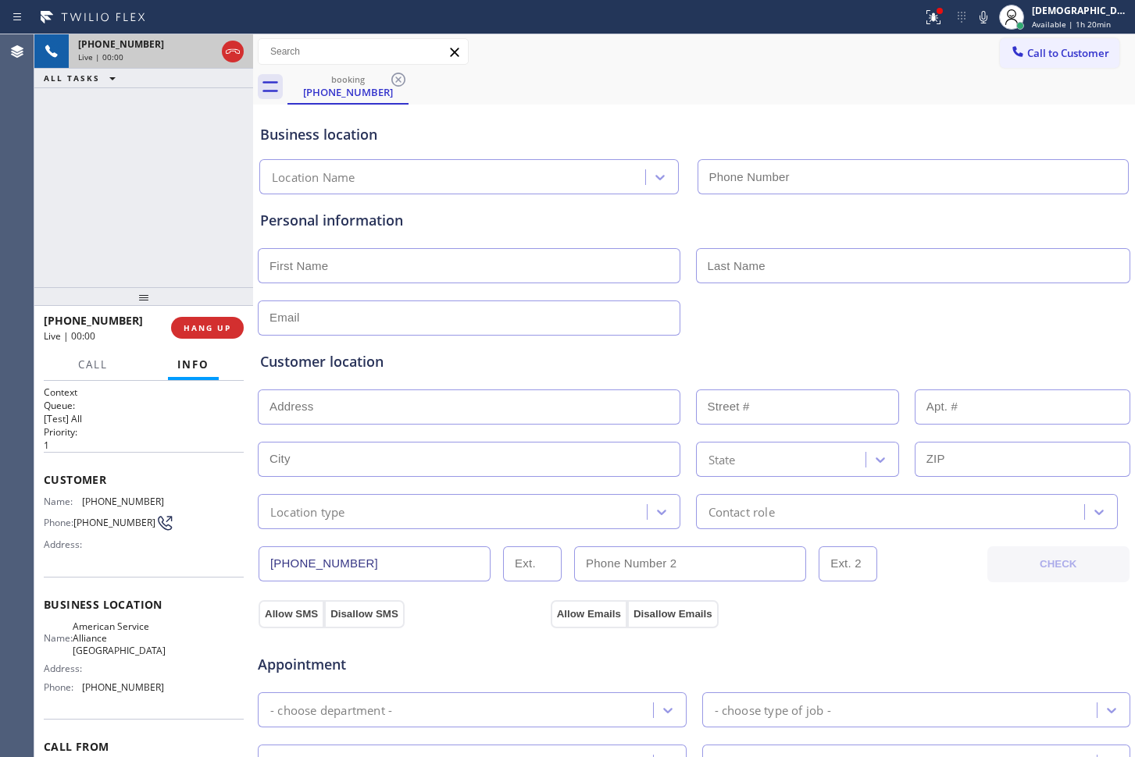
type input "[PHONE_NUMBER]"
drag, startPoint x: 314, startPoint y: 566, endPoint x: 228, endPoint y: 566, distance: 85.9
click at [228, 566] on div "[PHONE_NUMBER] Live | 02:52 ALL TASKS ALL TASKS ACTIVE TASKS TASKS IN WRAP UP […" at bounding box center [584, 395] width 1100 height 723
click at [230, 55] on icon at bounding box center [232, 51] width 19 height 19
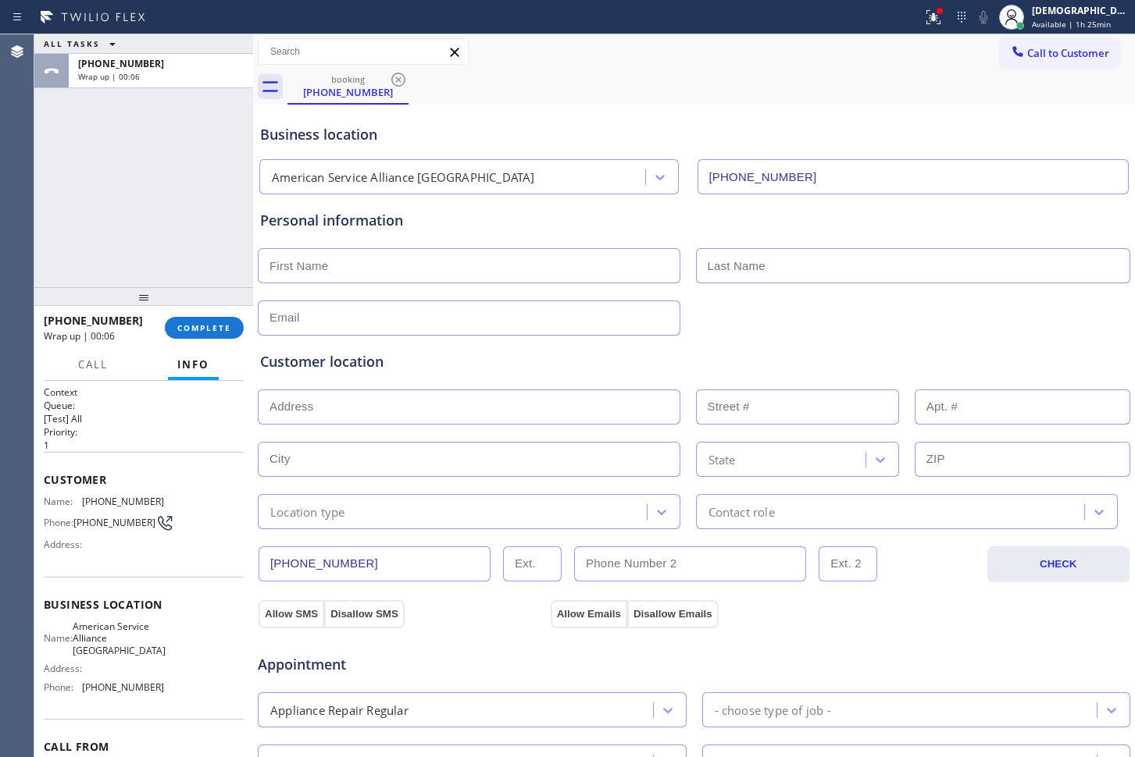
click at [404, 261] on input "text" at bounding box center [469, 265] width 422 height 35
paste input "[PERSON_NAME]"
type input "[PERSON_NAME]"
click at [757, 265] on input "text" at bounding box center [913, 265] width 435 height 35
paste input "[PERSON_NAME]"
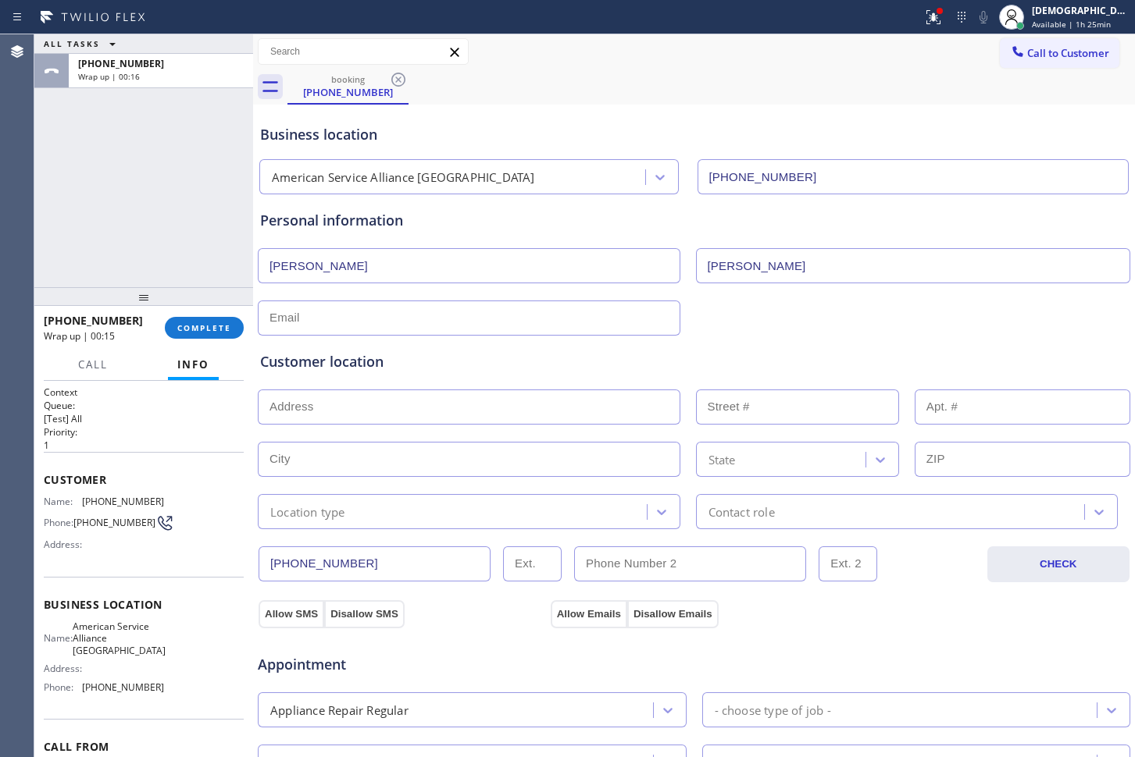
type input "[PERSON_NAME]"
click at [433, 310] on input "text" at bounding box center [469, 318] width 422 height 35
paste input "[EMAIL_ADDRESS][DOMAIN_NAME]"
type input "[EMAIL_ADDRESS][DOMAIN_NAME]"
click at [409, 399] on input "text" at bounding box center [469, 407] width 422 height 35
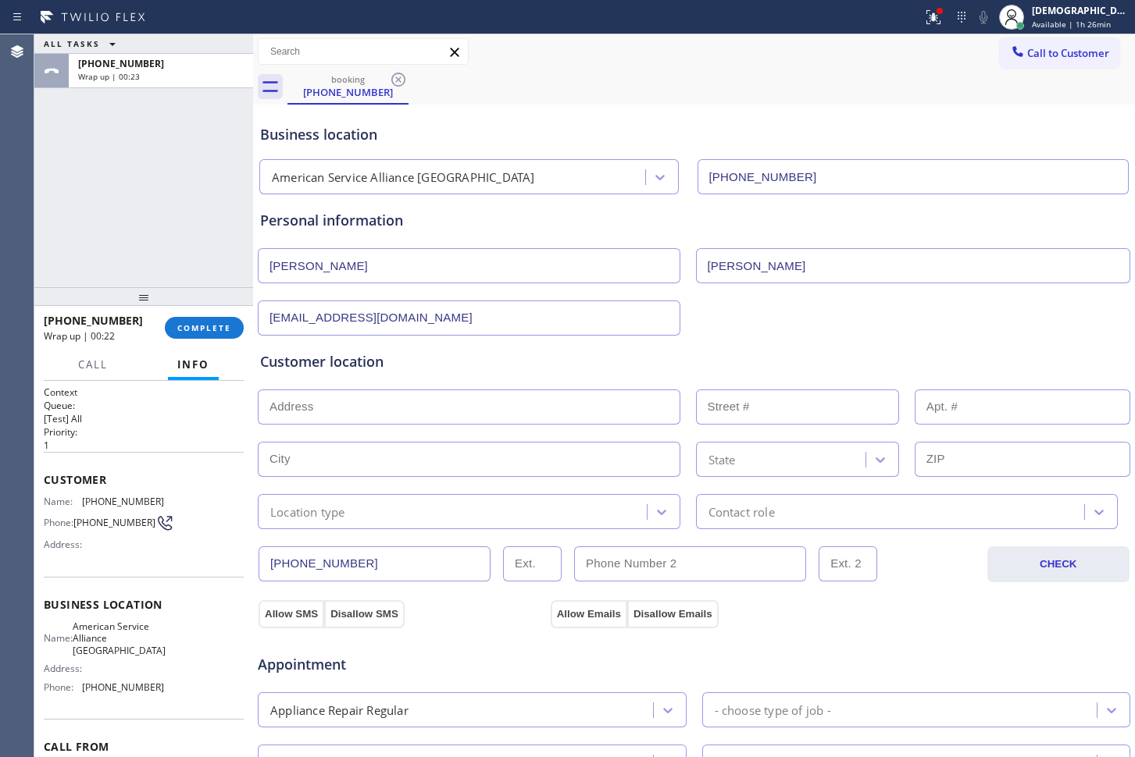
paste input "[STREET_ADDRESS][PERSON_NAME],"
type input "[STREET_ADDRESS]"
type input "4919"
type input "[GEOGRAPHIC_DATA]"
type input "60609"
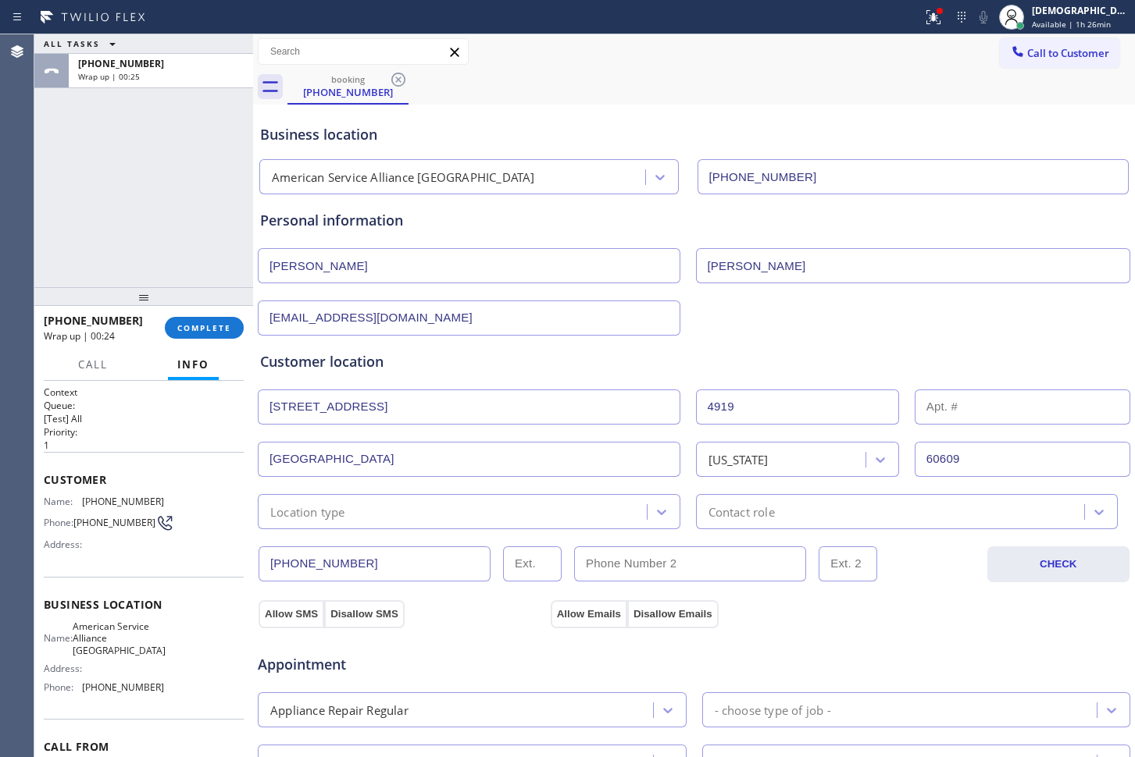
click at [405, 506] on div "Location type" at bounding box center [454, 511] width 384 height 27
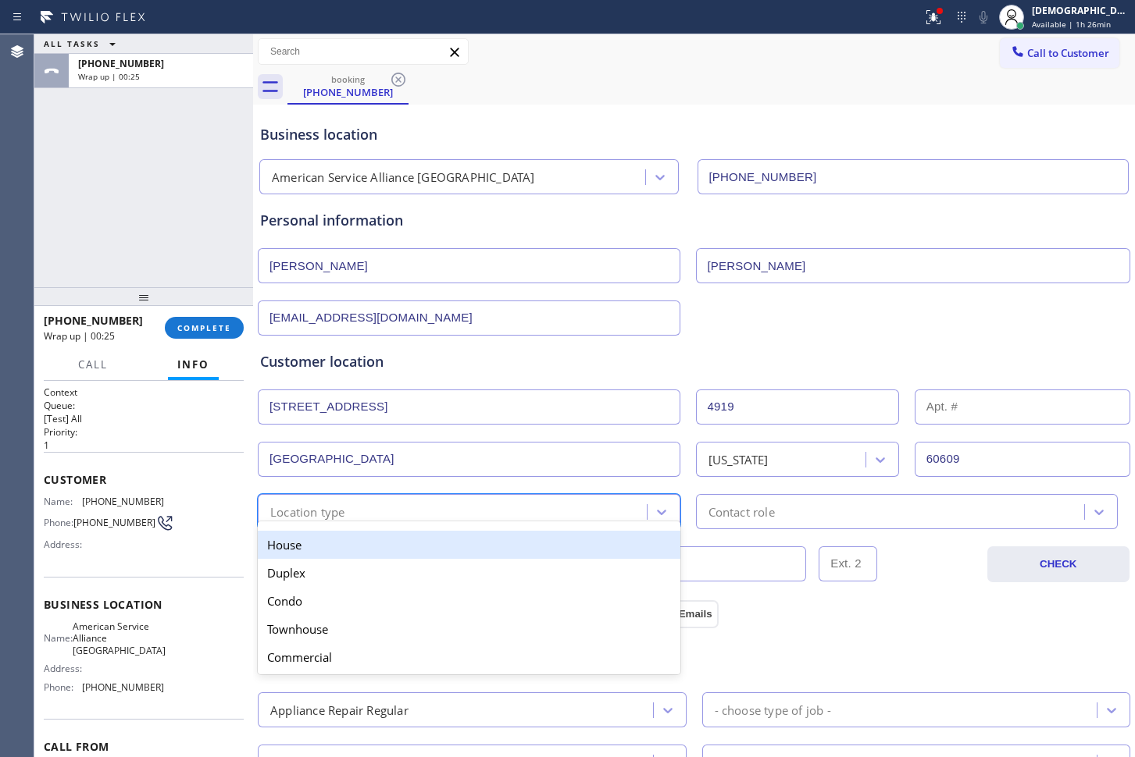
click at [394, 548] on div "House" at bounding box center [469, 545] width 422 height 28
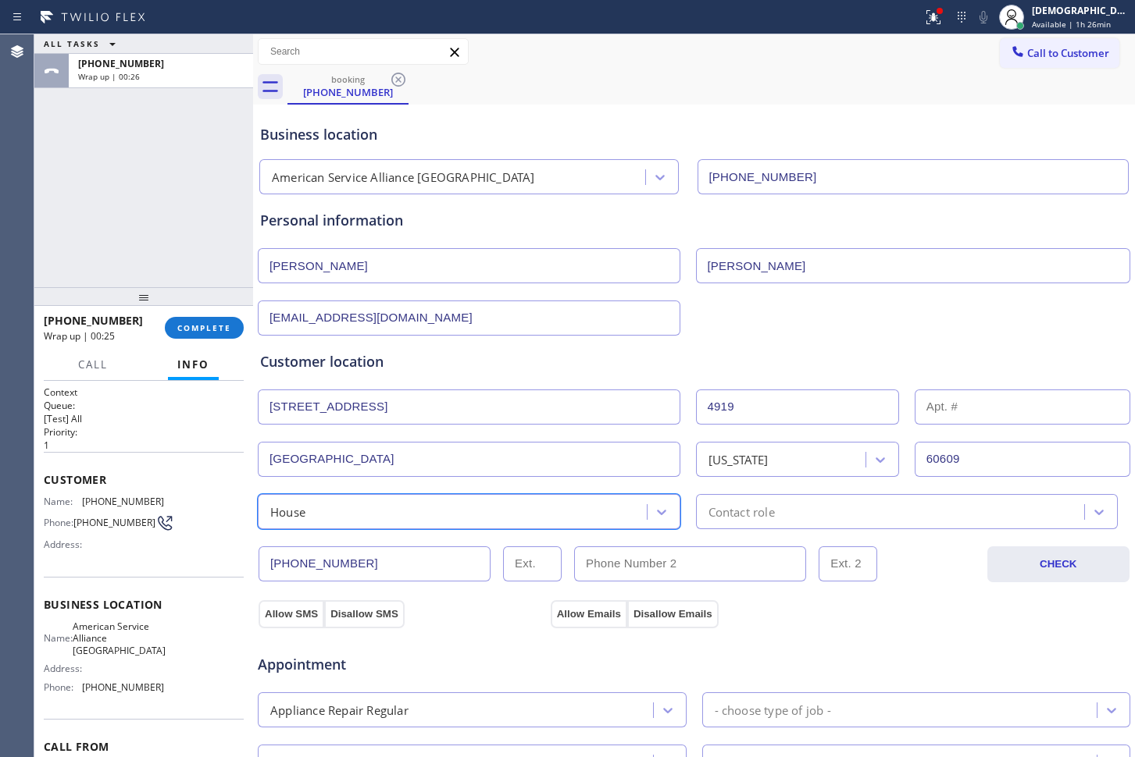
drag, startPoint x: 725, startPoint y: 502, endPoint x: 725, endPoint y: 515, distance: 13.3
click at [725, 503] on div "Contact role" at bounding box center [741, 512] width 66 height 18
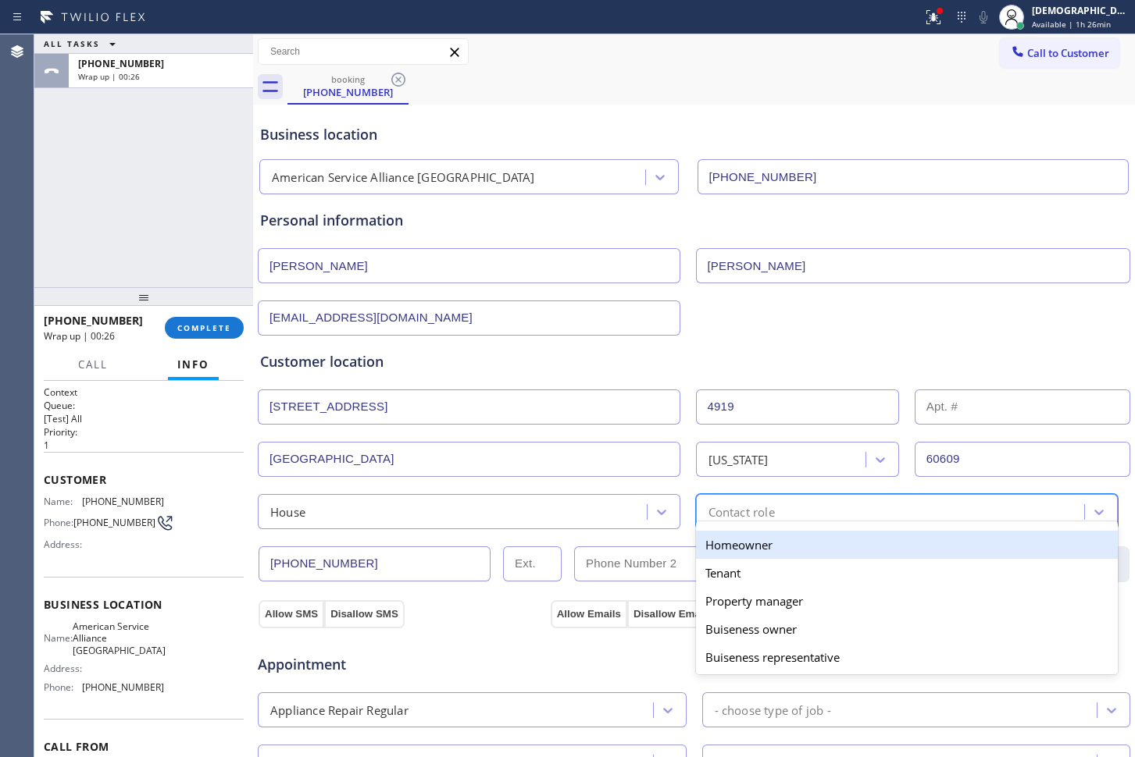
click at [728, 540] on div "Homeowner" at bounding box center [907, 545] width 422 height 28
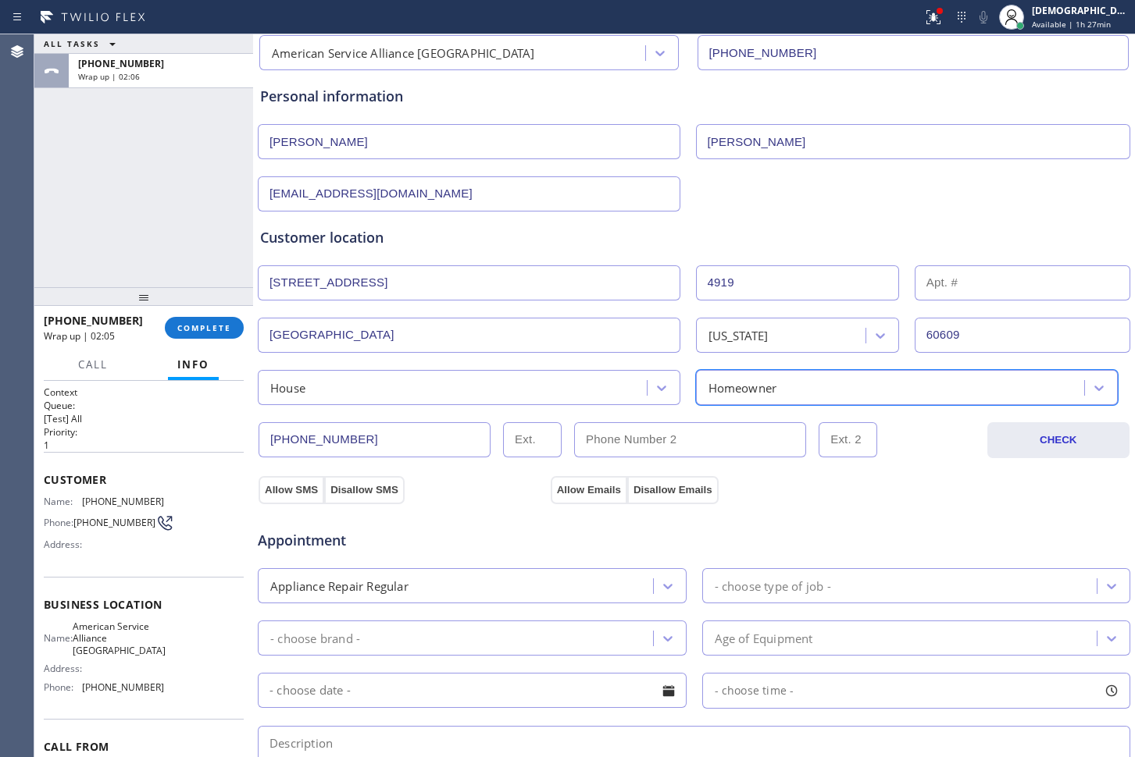
scroll to position [195, 0]
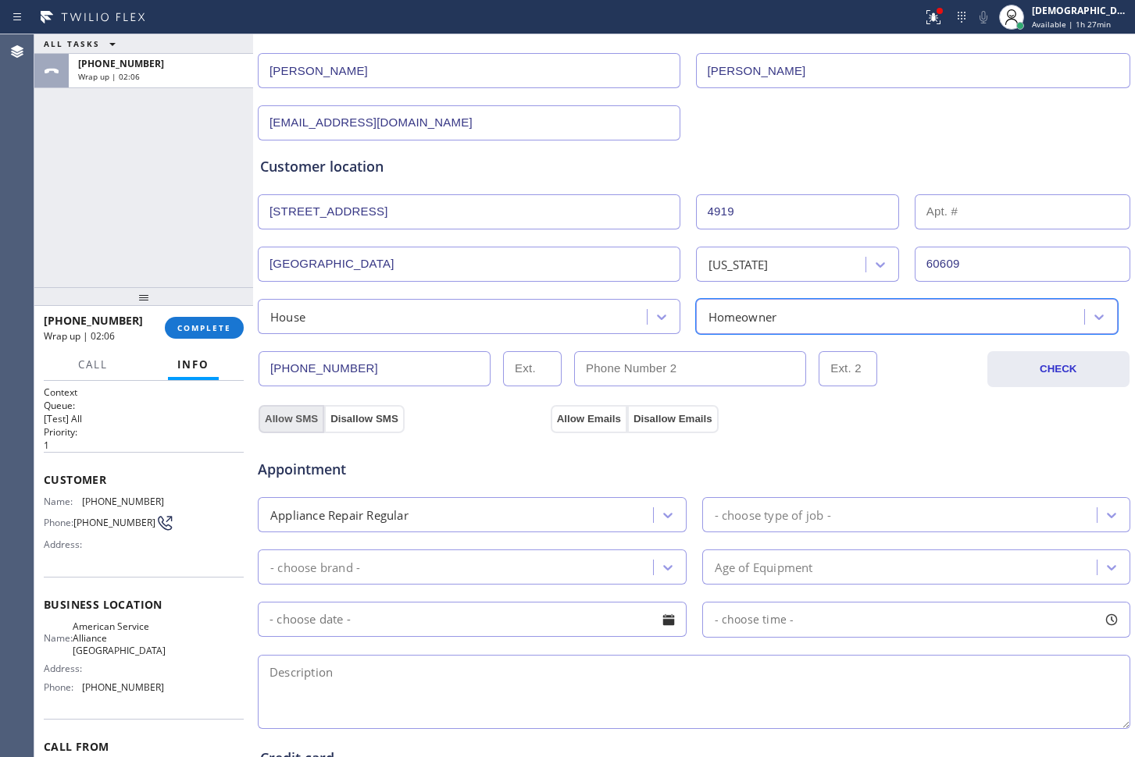
click at [287, 419] on button "Allow SMS" at bounding box center [291, 419] width 66 height 28
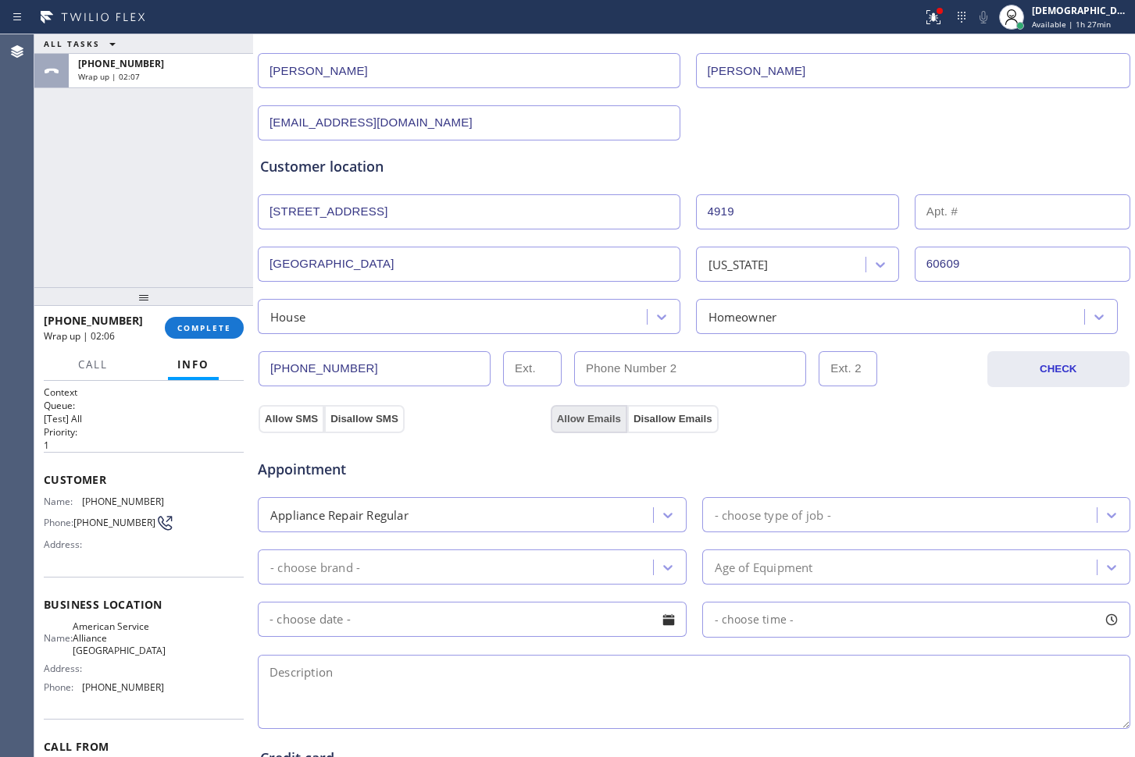
click at [574, 415] on button "Allow Emails" at bounding box center [588, 419] width 77 height 28
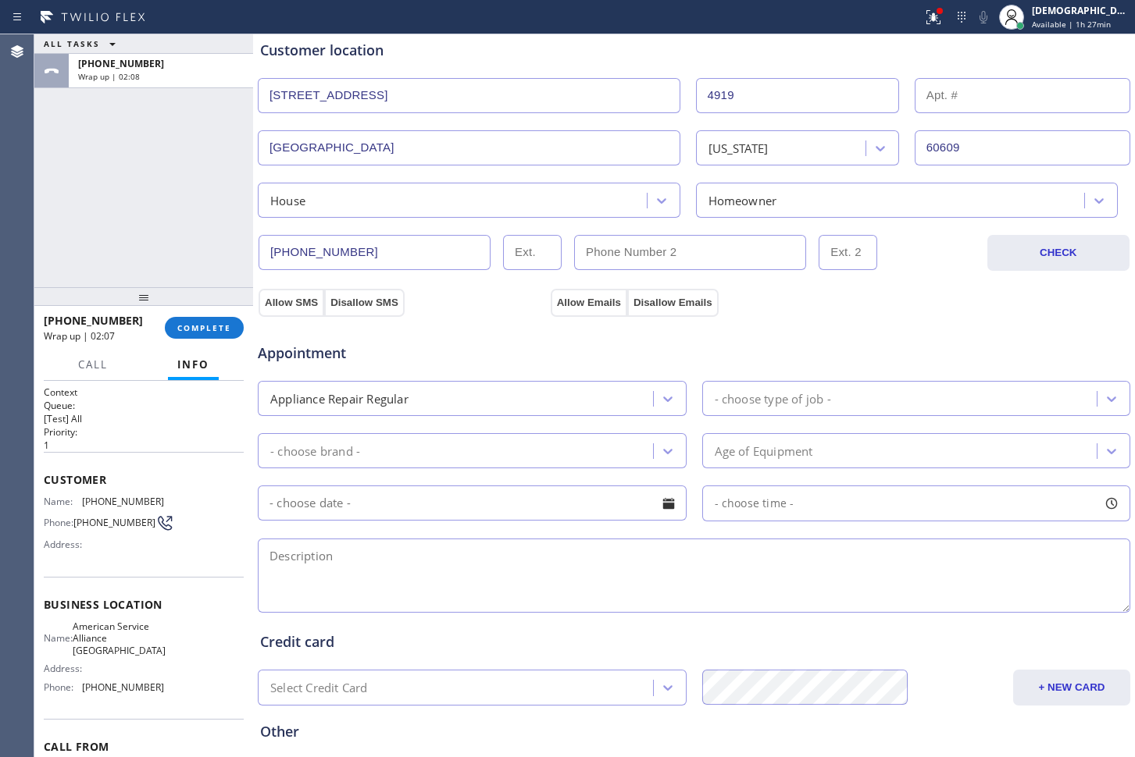
scroll to position [453, 0]
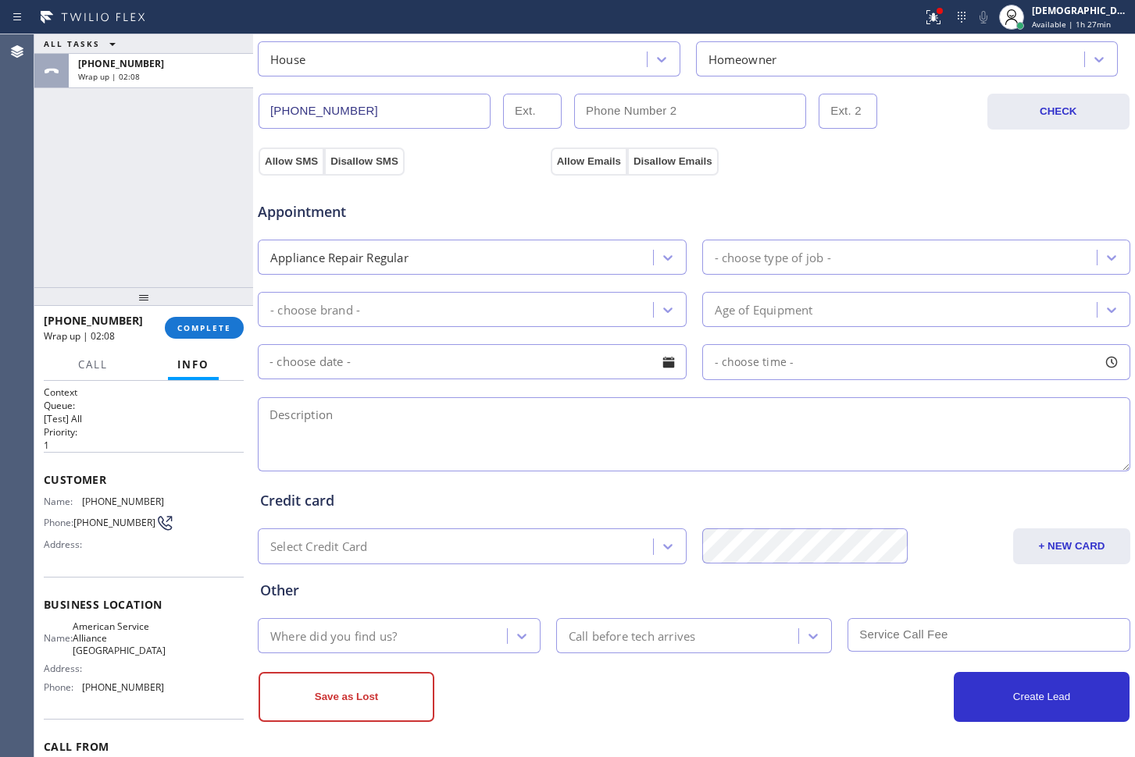
click at [821, 250] on div "- choose type of job -" at bounding box center [772, 257] width 116 height 18
click at [833, 260] on div "- choose type of job -" at bounding box center [902, 257] width 390 height 27
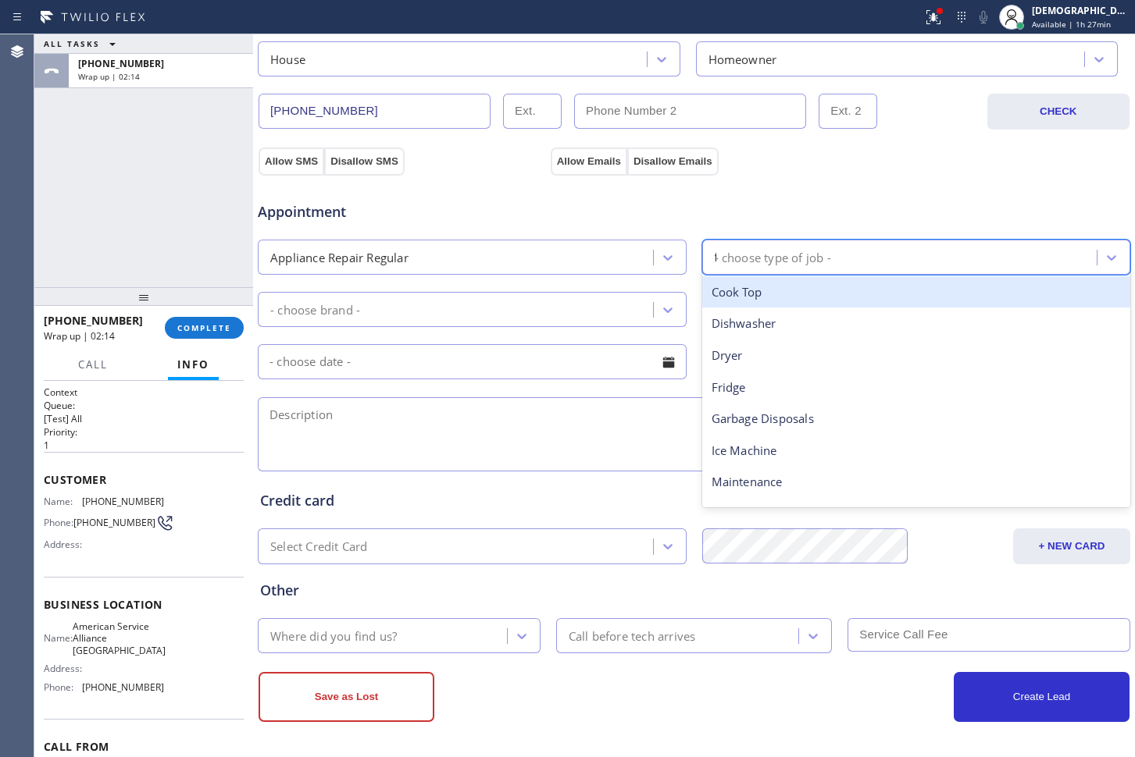
type input "fr"
click at [830, 289] on div "Fridge" at bounding box center [916, 292] width 429 height 32
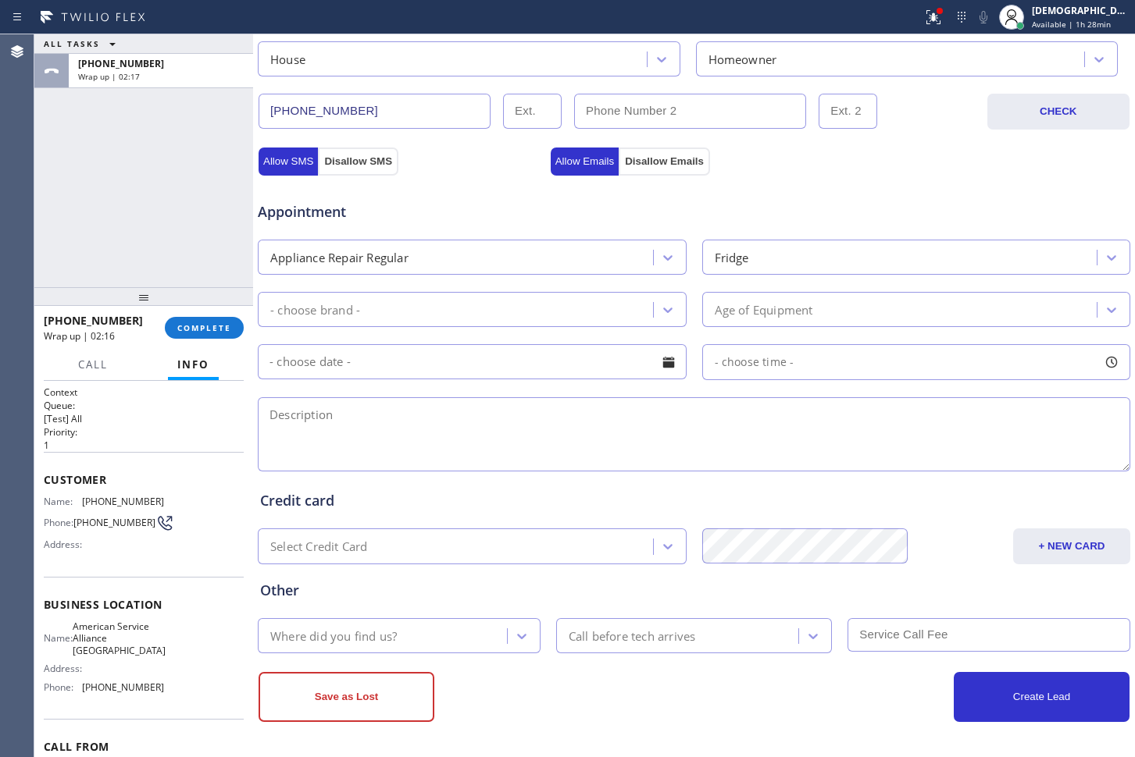
click at [442, 307] on div "- choose brand -" at bounding box center [457, 309] width 390 height 27
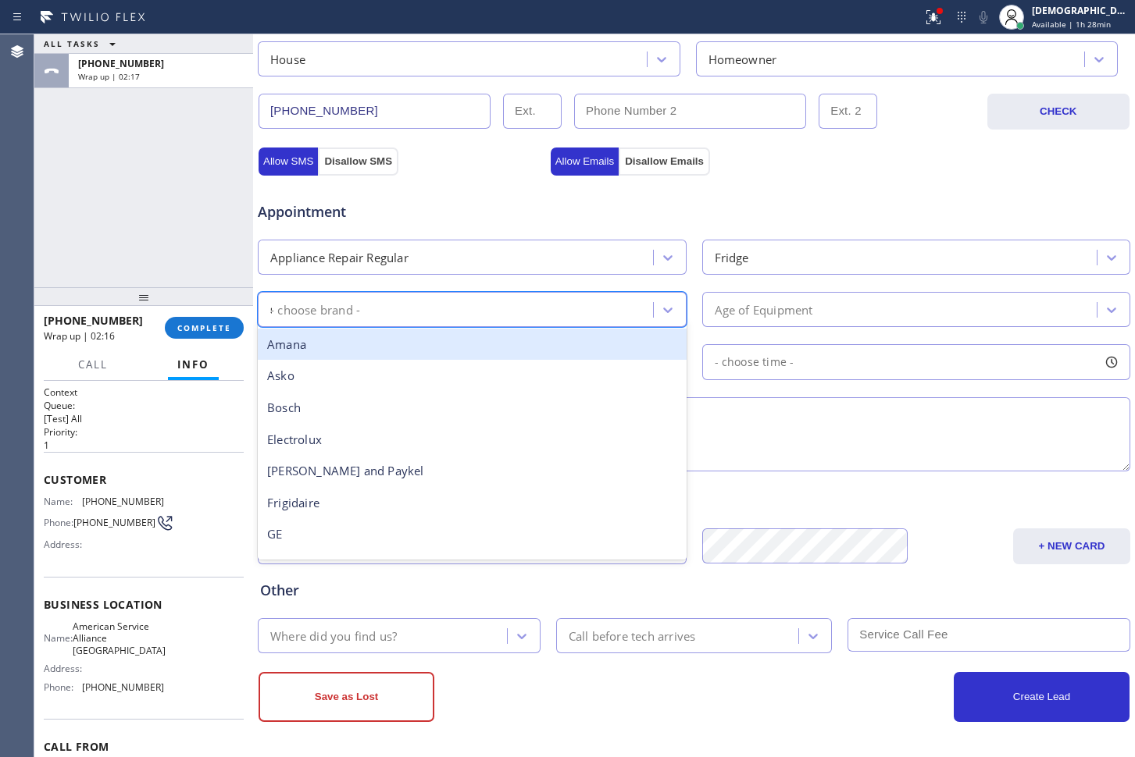
type input "sa"
click at [429, 330] on div "Samsung" at bounding box center [472, 345] width 429 height 32
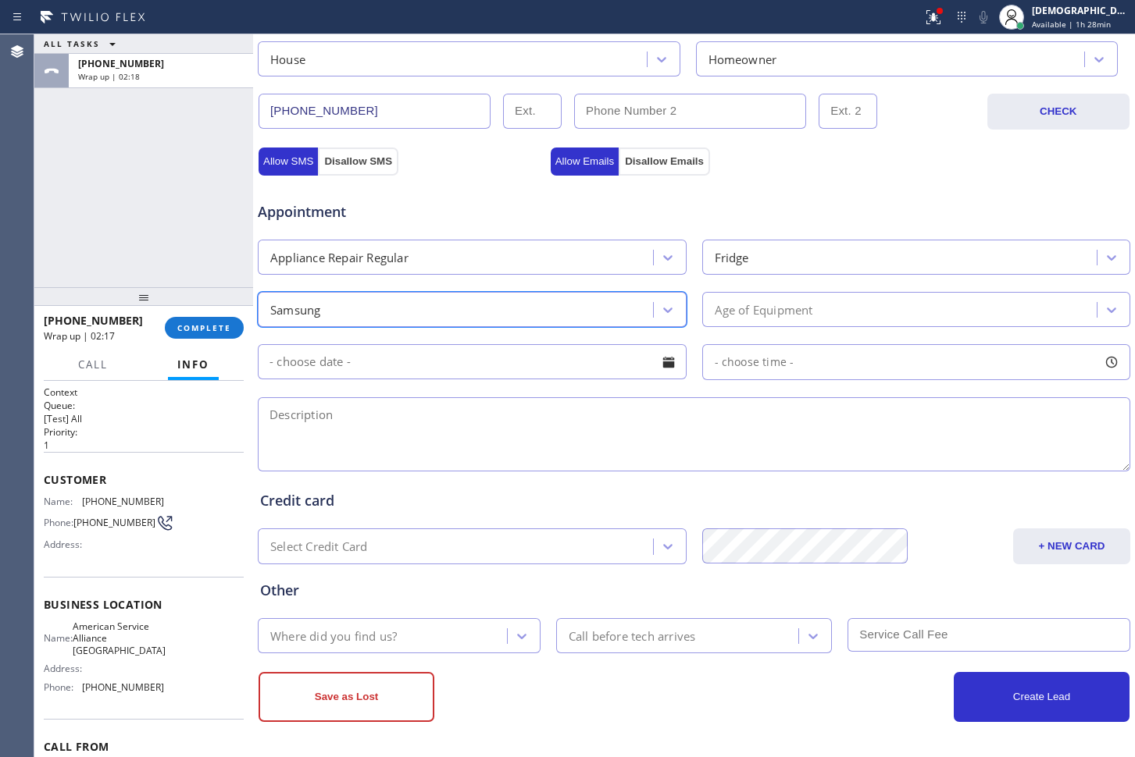
click at [757, 308] on div "Age of Equipment" at bounding box center [763, 310] width 98 height 18
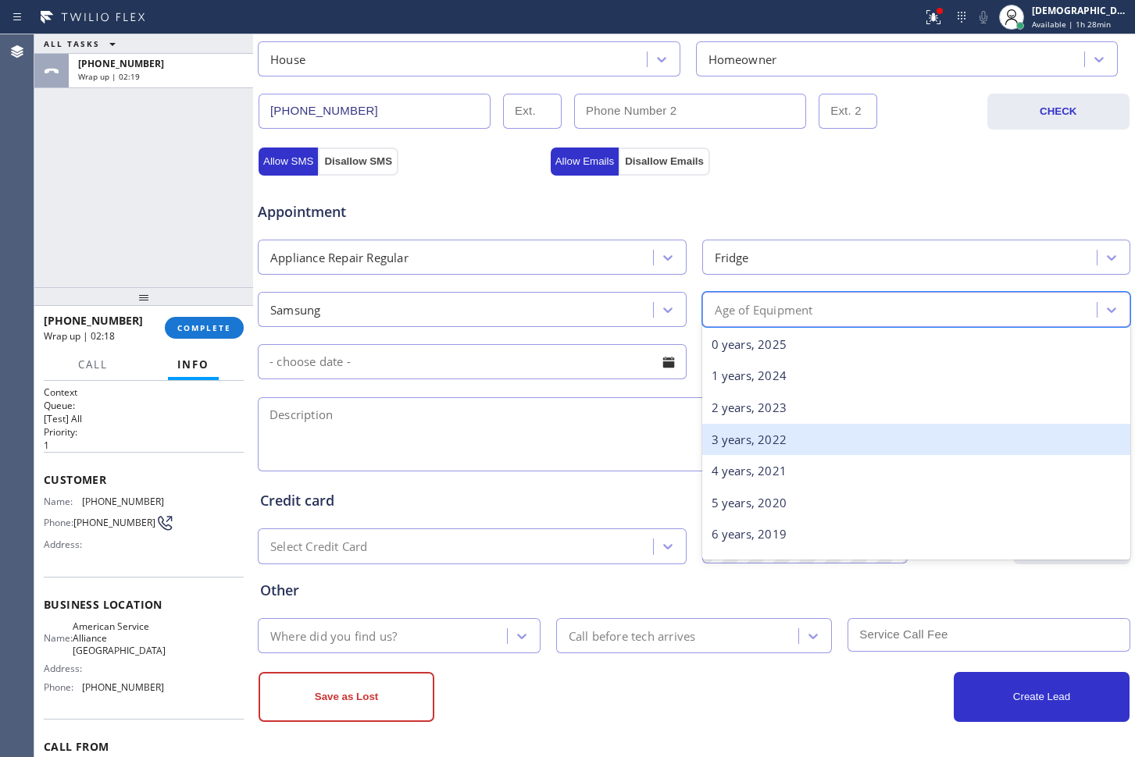
click at [780, 438] on div "3 years, 2022" at bounding box center [916, 440] width 429 height 32
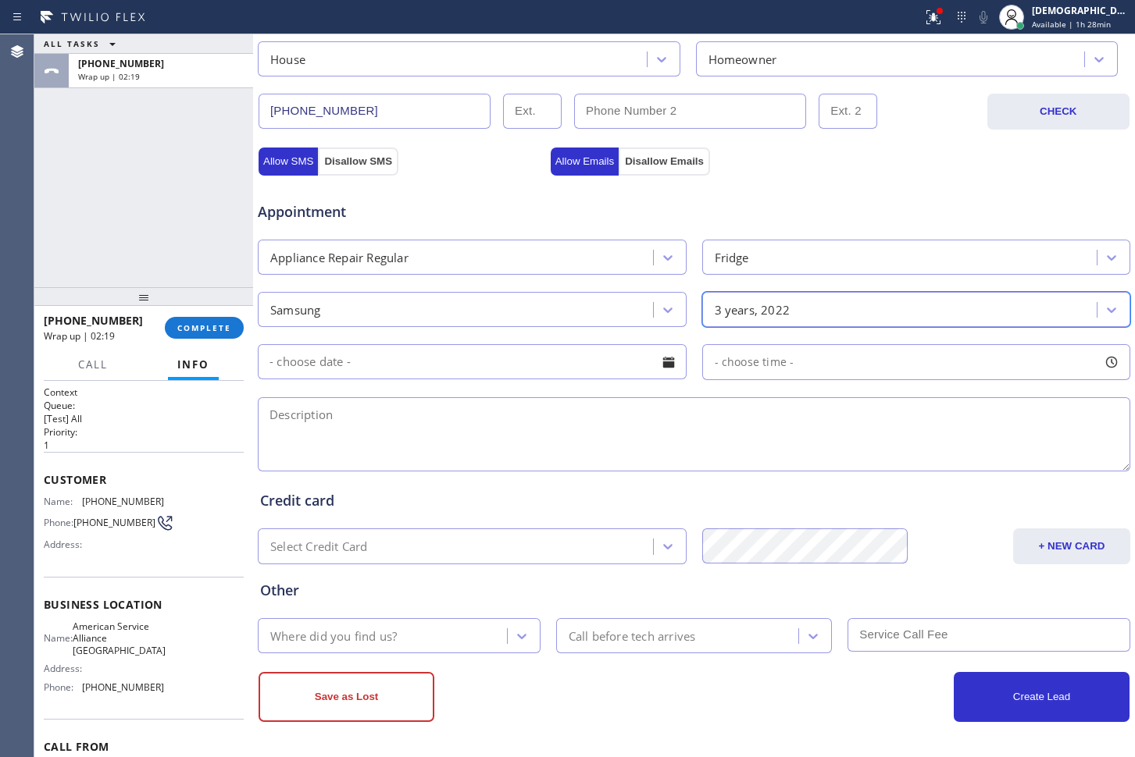
click at [499, 368] on input "text" at bounding box center [472, 361] width 429 height 35
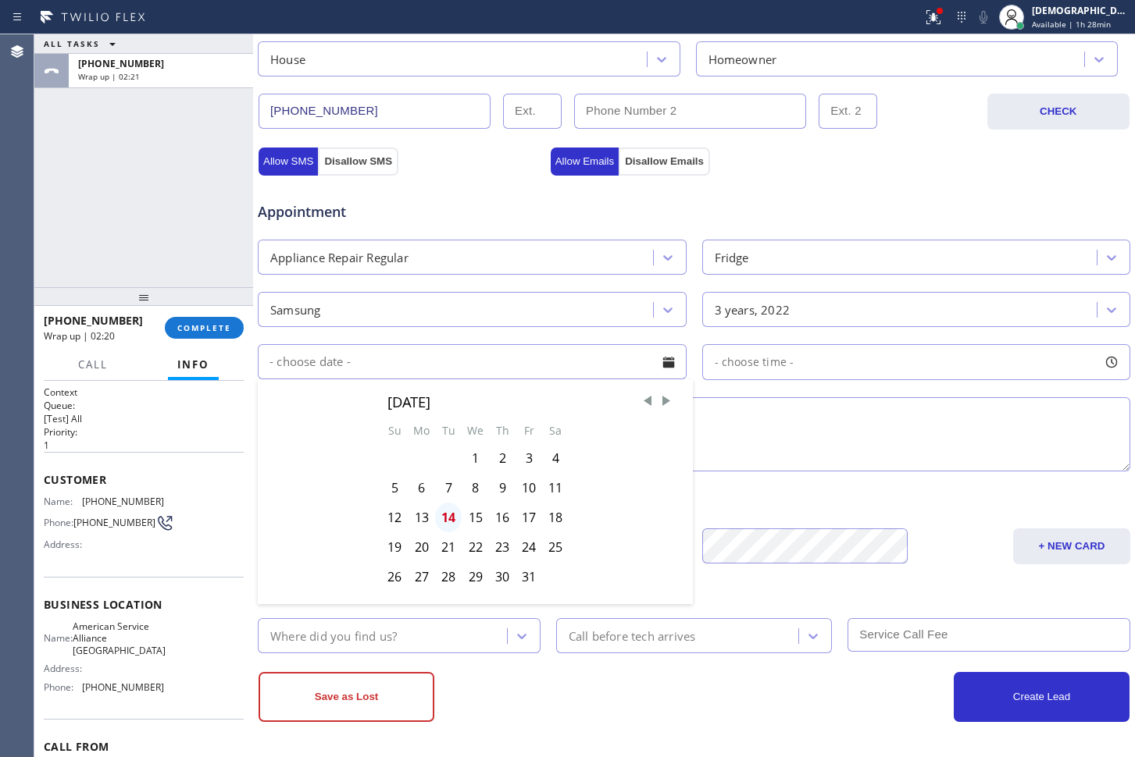
click at [445, 513] on div "14" at bounding box center [448, 518] width 27 height 30
type input "[DATE]"
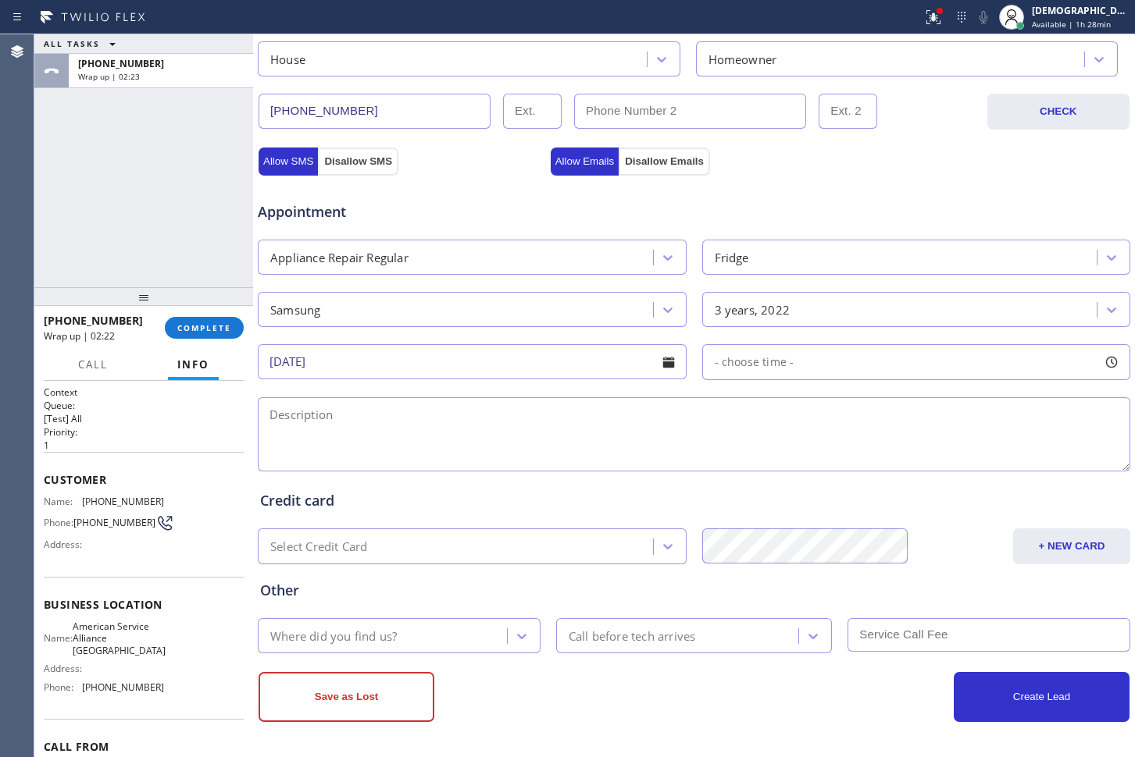
click at [866, 363] on div "- choose time -" at bounding box center [916, 362] width 429 height 36
drag, startPoint x: 714, startPoint y: 457, endPoint x: 885, endPoint y: 450, distance: 170.4
click at [892, 450] on div at bounding box center [901, 457] width 19 height 33
drag, startPoint x: 719, startPoint y: 456, endPoint x: 800, endPoint y: 458, distance: 80.5
click at [800, 458] on div at bounding box center [903, 458] width 370 height 0
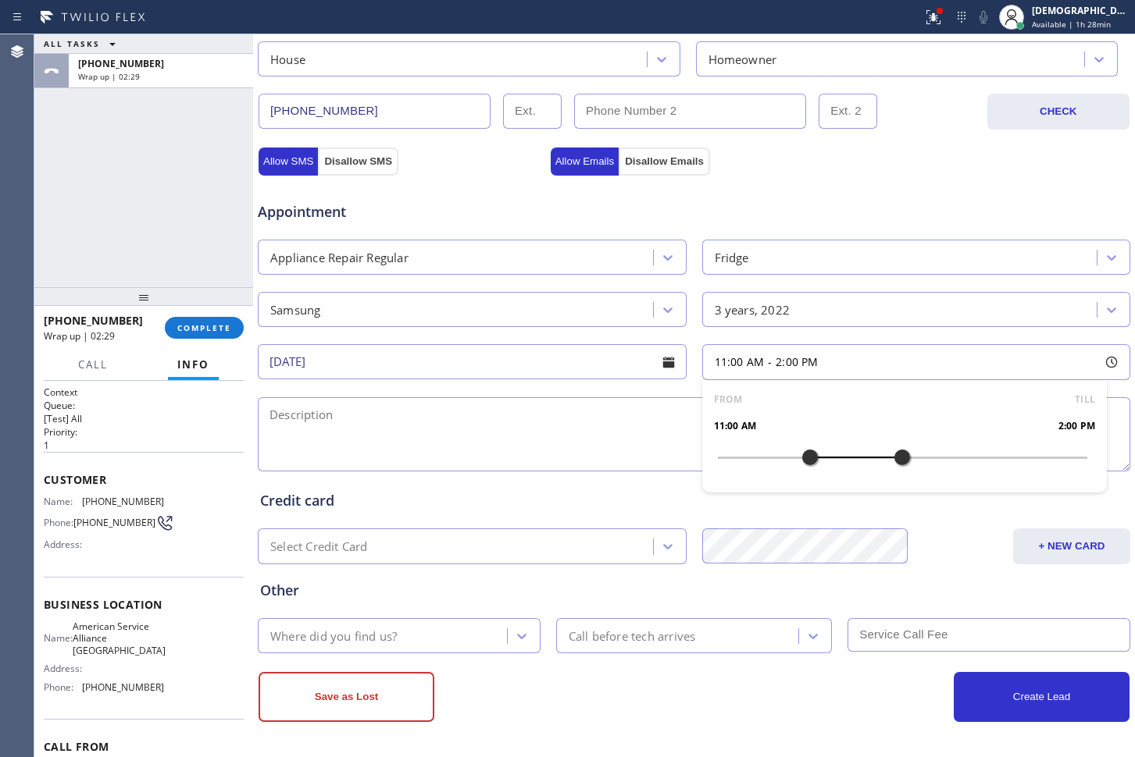
click at [345, 410] on textarea at bounding box center [694, 434] width 872 height 74
click at [415, 420] on textarea at bounding box center [694, 434] width 872 height 74
click at [593, 411] on textarea "11-2 / $$75 /" at bounding box center [694, 434] width 872 height 74
paste textarea "Samsung fridge / its not cooling / 3 years"
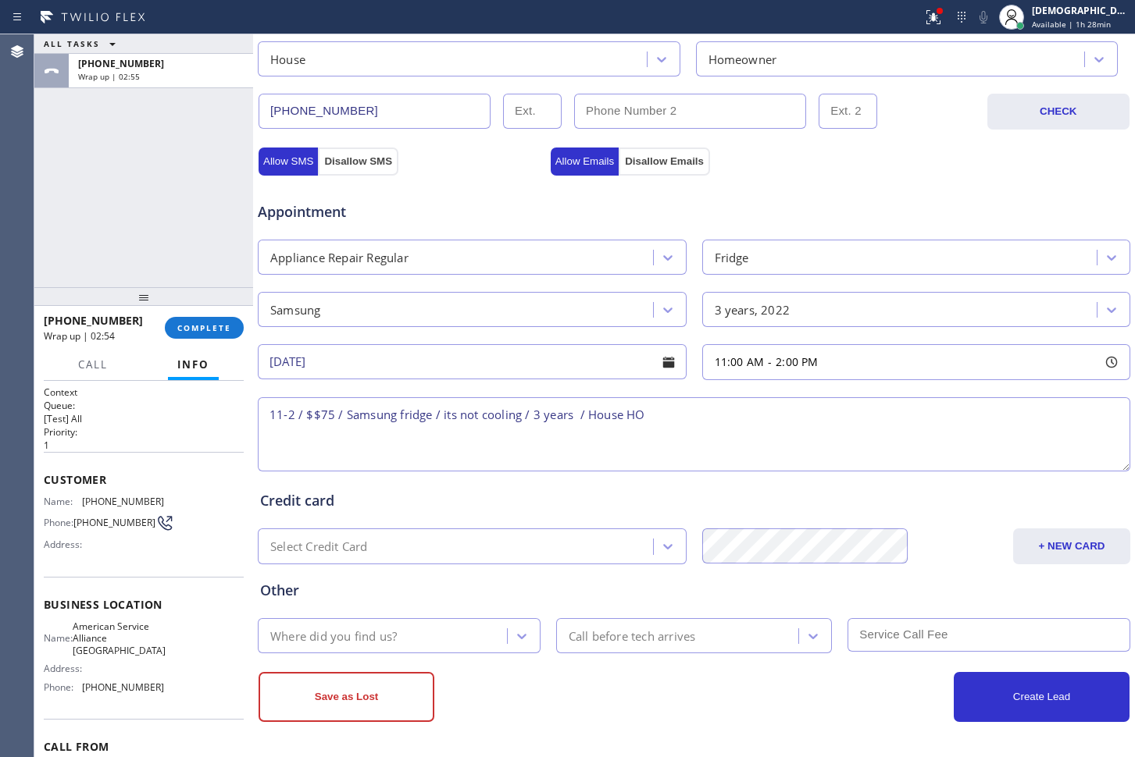
click at [709, 397] on textarea "11-2 / $$75 / Samsung fridge / its not cooling / 3 years / House HO" at bounding box center [694, 434] width 872 height 74
paste textarea "[STREET_ADDRESS][PERSON_NAME],"
click at [745, 411] on textarea "11-2 / $$75 / Samsung fridge / its not cooling / 3 years / House HO / [STREET_A…" at bounding box center [694, 434] width 872 height 74
click at [906, 407] on textarea "11-2 / $$75 / Samsung fridge / its not cooling / 3 years / House HO / [STREET_A…" at bounding box center [694, 434] width 872 height 74
click at [116, 569] on div "Customer Name: [PHONE_NUMBER] Phone: [PHONE_NUMBER] Address:" at bounding box center [144, 514] width 200 height 125
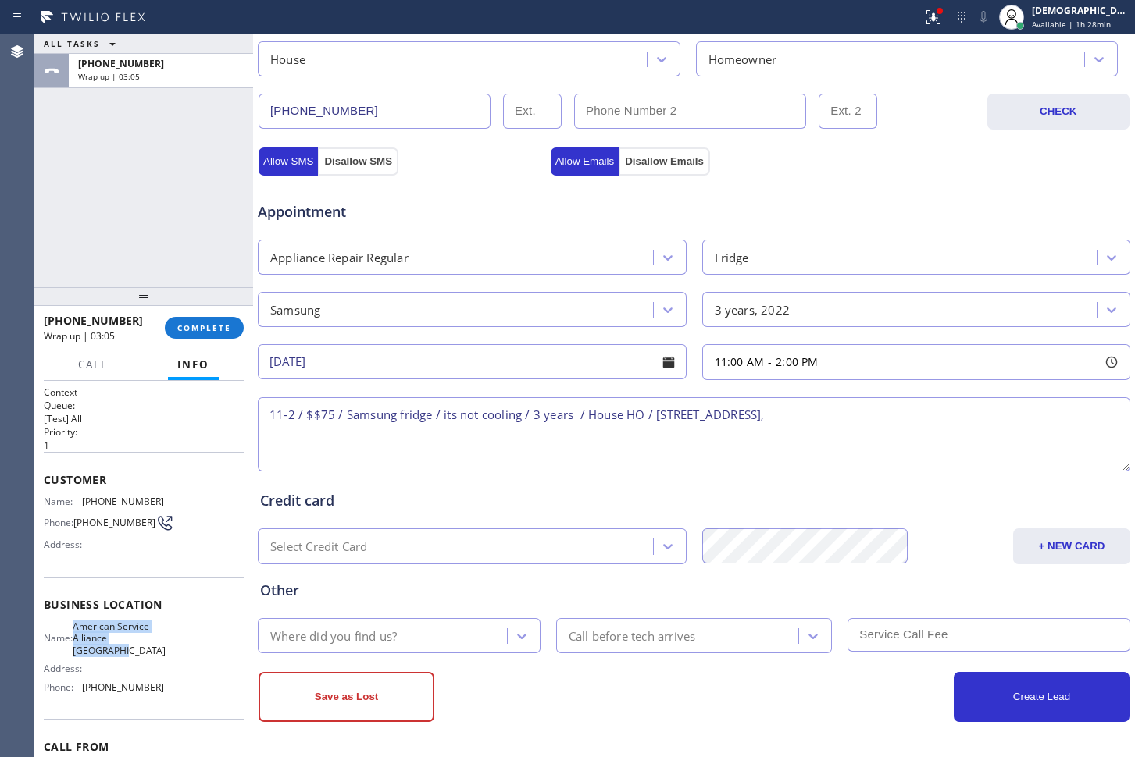
drag, startPoint x: 148, startPoint y: 658, endPoint x: 78, endPoint y: 632, distance: 74.8
click at [78, 632] on div "Name: American Service Alliance [GEOGRAPHIC_DATA]" at bounding box center [104, 639] width 120 height 36
copy span "American Service Alliance [GEOGRAPHIC_DATA]"
click at [881, 410] on textarea "11-2 / $$75 / Samsung fridge / its not cooling / 3 years / House HO / [STREET_A…" at bounding box center [694, 434] width 872 height 74
paste textarea "American Service Alliance [GEOGRAPHIC_DATA]"
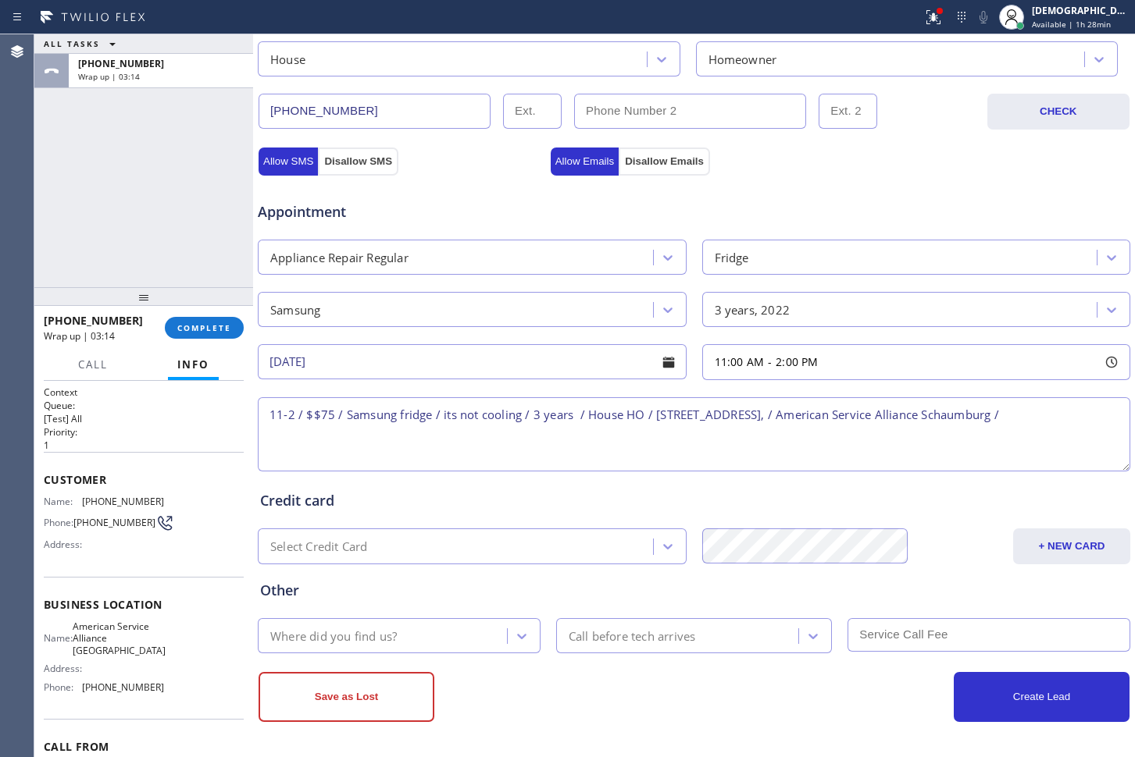
drag, startPoint x: 865, startPoint y: 441, endPoint x: 881, endPoint y: 440, distance: 15.7
click at [867, 440] on textarea "11-2 / $$75 / Samsung fridge / its not cooling / 3 years / House HO / [STREET_A…" at bounding box center [694, 434] width 872 height 74
click at [1099, 415] on textarea "11-2 / $$75 / Samsung fridge / its not cooling / 3 years / House HO / [STREET_A…" at bounding box center [694, 434] width 872 height 74
paste textarea "Please call customer 30 minutes prior to arrival"
type textarea "11-2 / $$75 / Samsung fridge / its not cooling / 3 years / House HO / [STREET_A…"
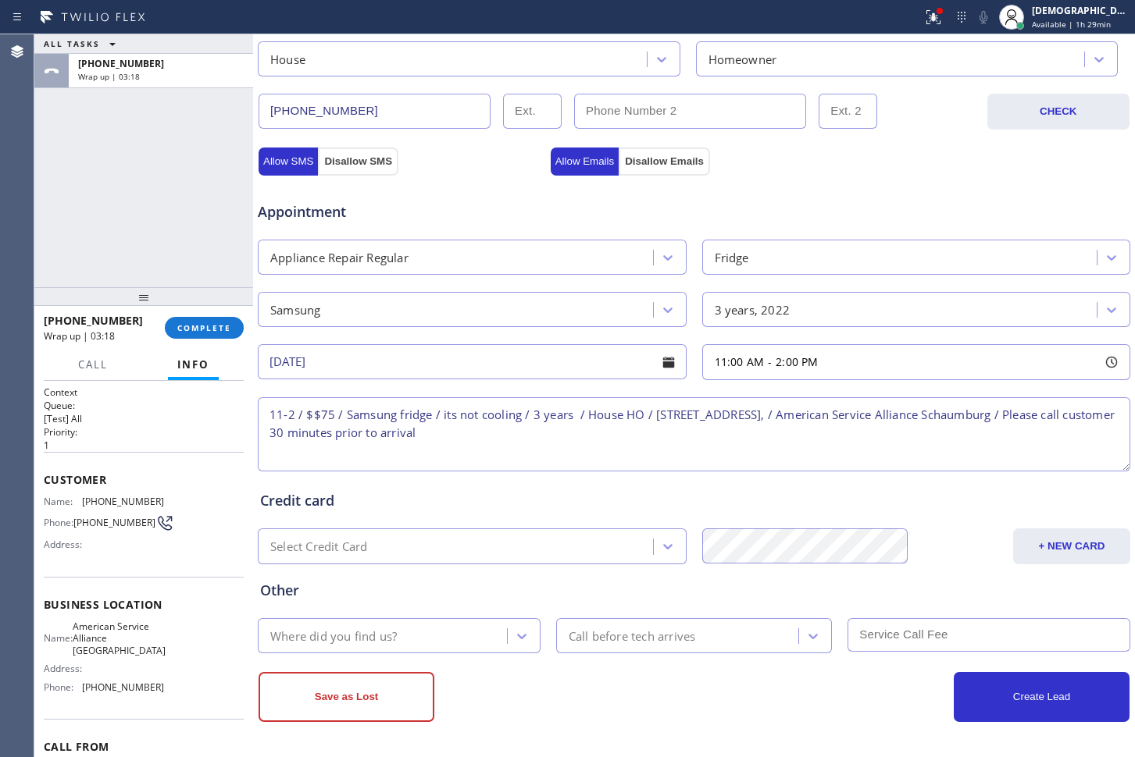
click at [736, 448] on textarea "11-2 / $$75 / Samsung fridge / its not cooling / 3 years / House HO / [STREET_A…" at bounding box center [694, 434] width 872 height 74
click at [398, 631] on div "Where did you find us?" at bounding box center [384, 635] width 244 height 27
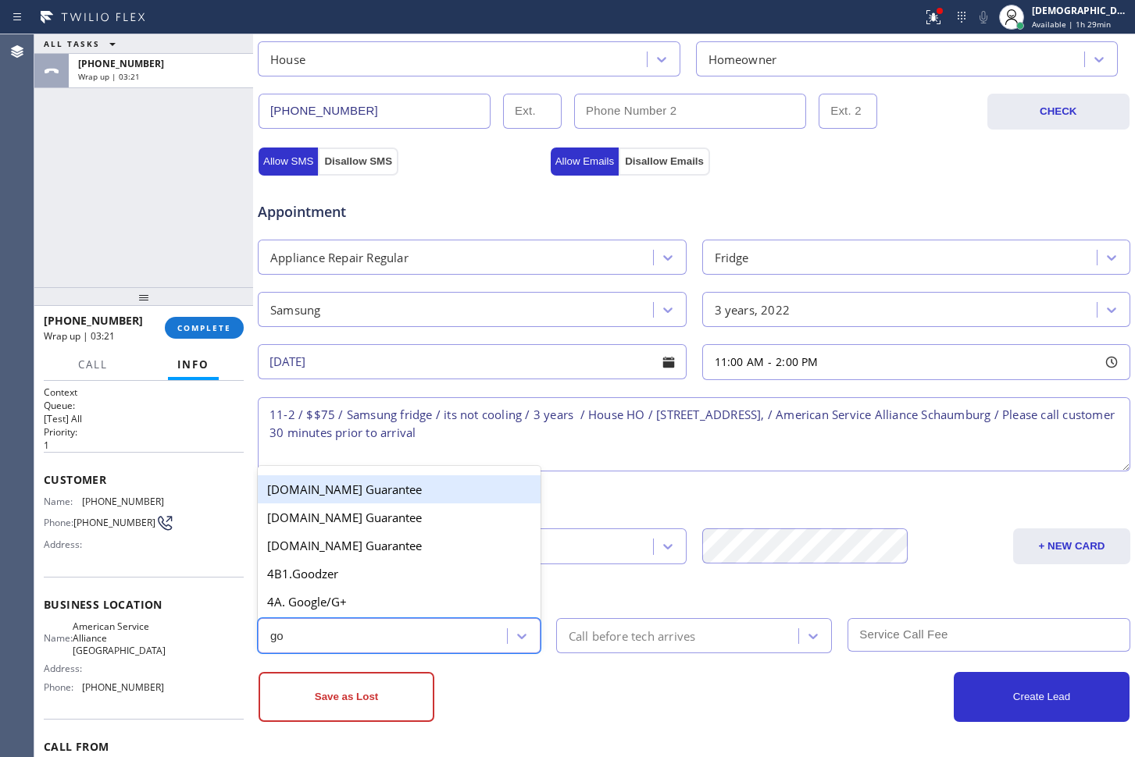
type input "goo"
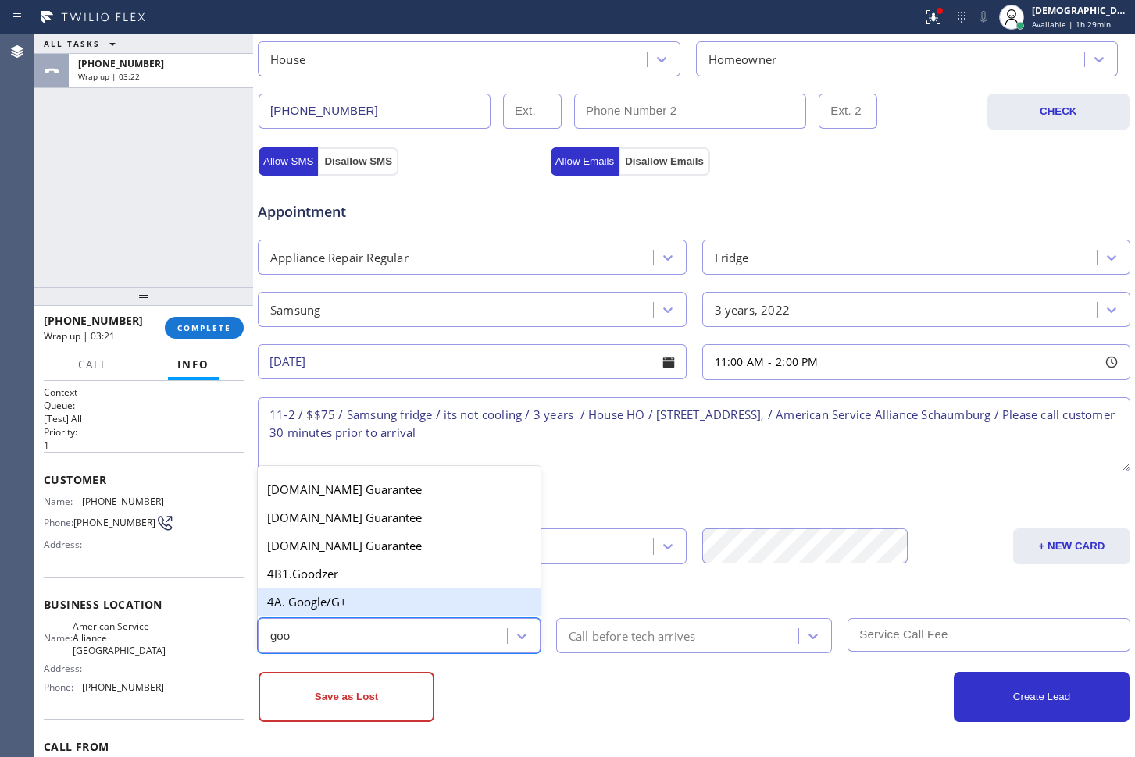
click at [371, 593] on div "4A. Google/G+" at bounding box center [399, 602] width 283 height 28
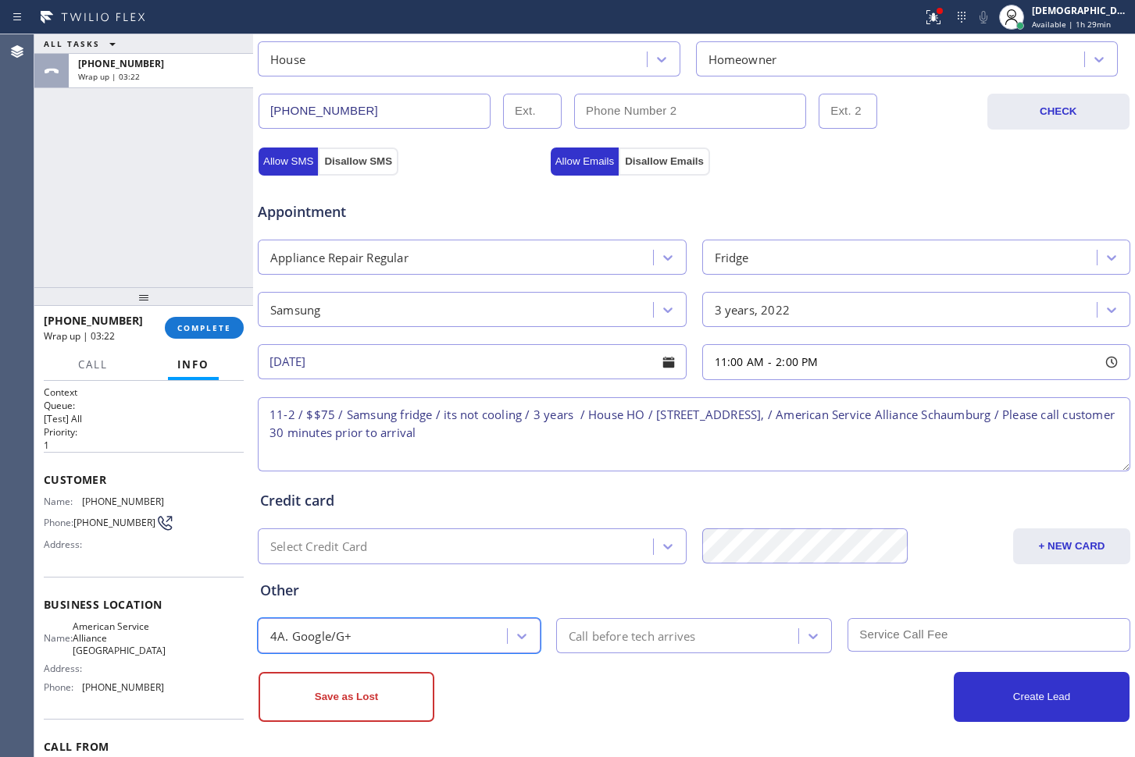
click at [599, 639] on div "Call before tech arrives" at bounding box center [631, 636] width 127 height 18
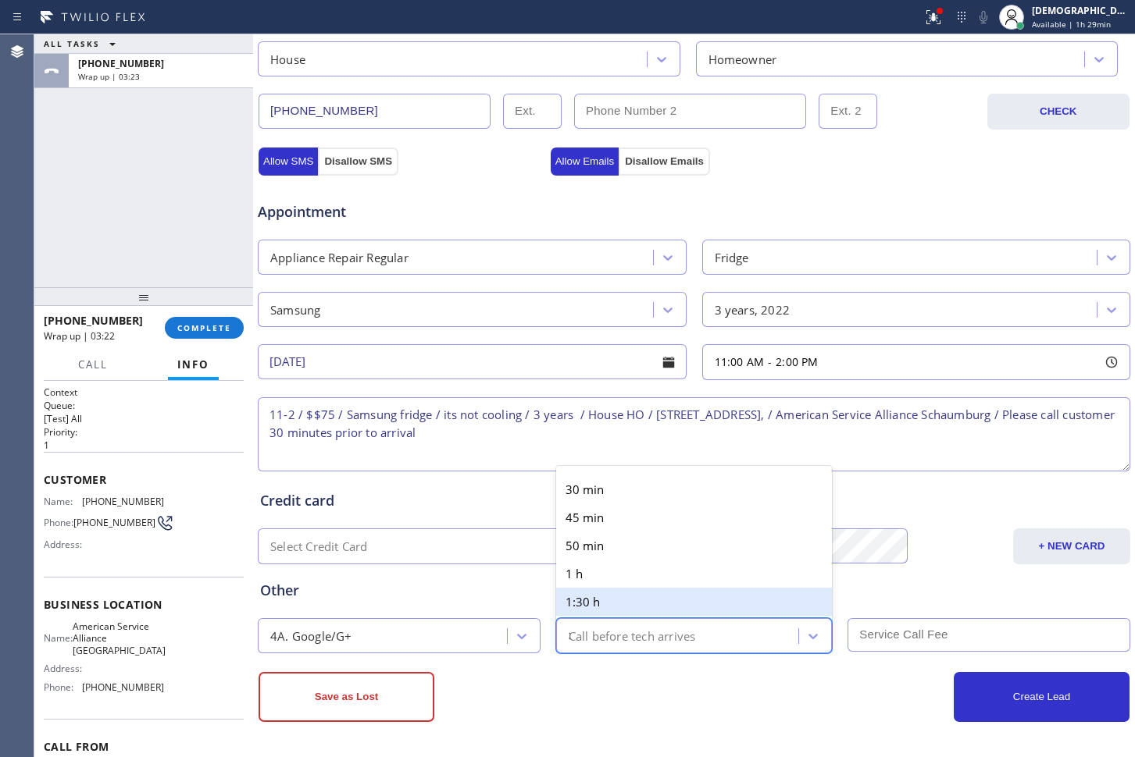
type input "30"
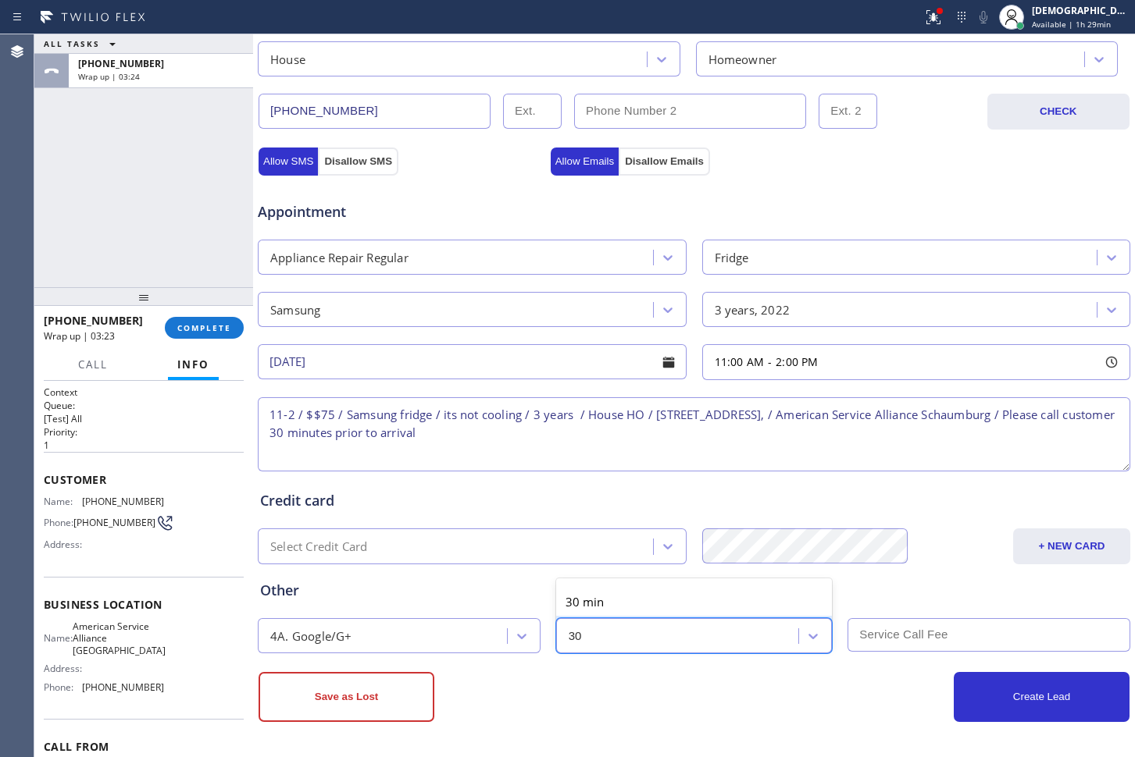
click at [618, 605] on div "30 min" at bounding box center [694, 602] width 276 height 28
click at [869, 630] on input "text" at bounding box center [988, 635] width 283 height 34
type input "75"
click at [899, 594] on div "Other" at bounding box center [693, 590] width 867 height 21
click at [64, 202] on div "ALL TASKS ALL TASKS ACTIVE TASKS TASKS IN WRAP UP [PHONE_NUMBER] Wrap up | 04:04" at bounding box center [143, 160] width 219 height 253
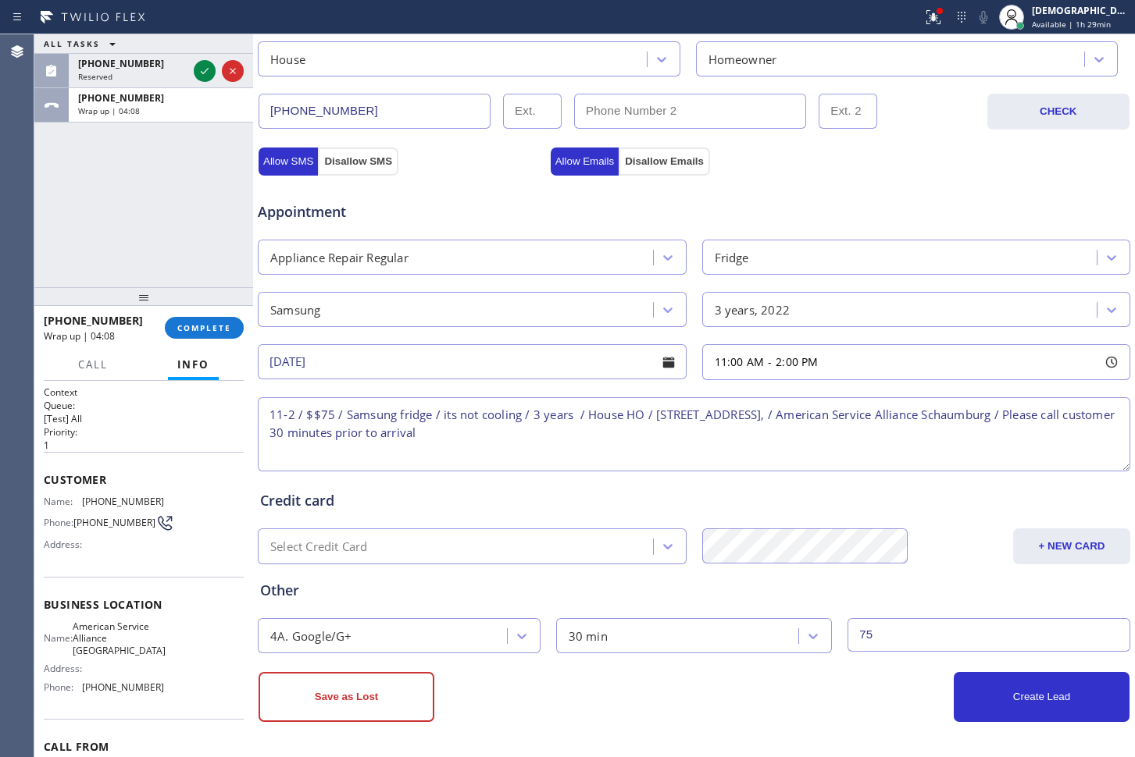
scroll to position [160, 0]
click at [967, 704] on button "Create Lead" at bounding box center [1041, 697] width 176 height 50
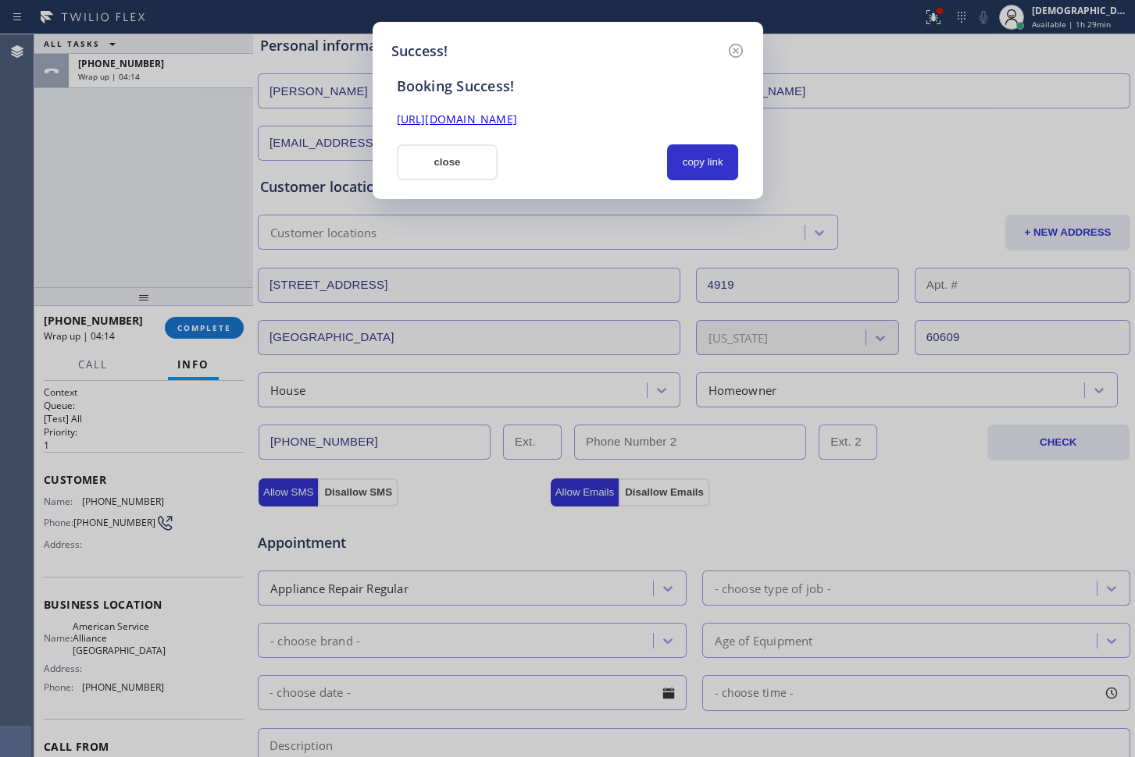
scroll to position [0, 0]
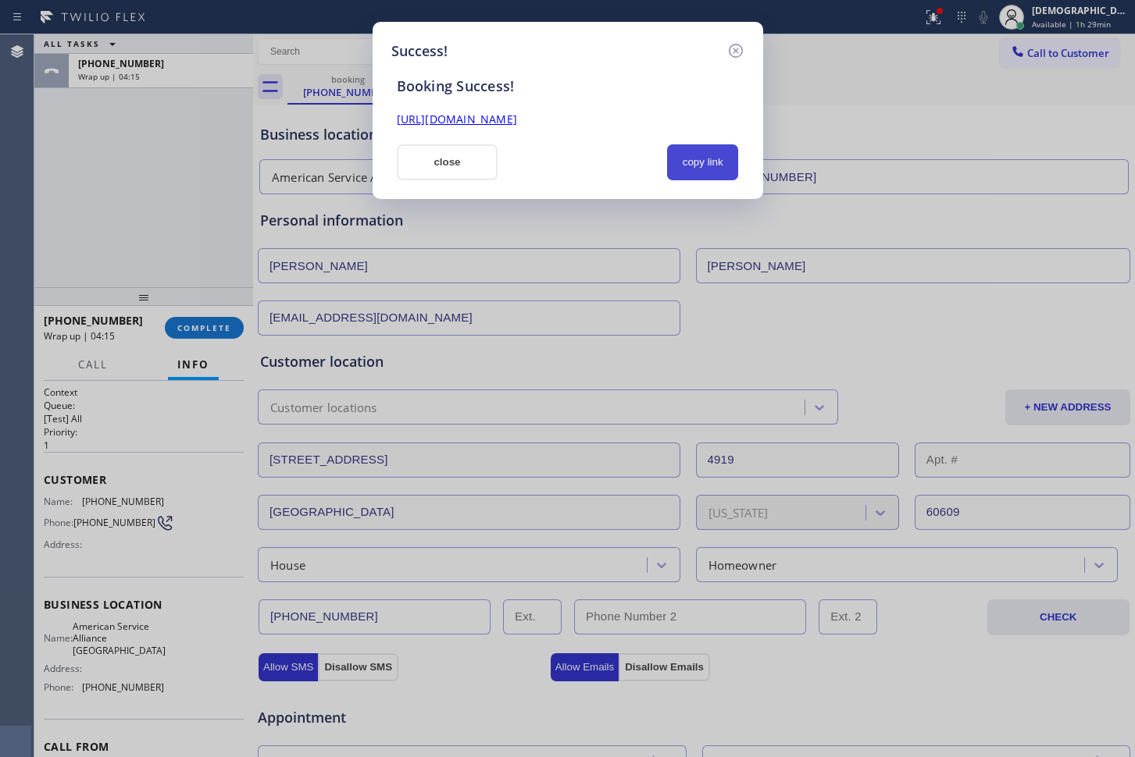
click at [694, 158] on button "copy link" at bounding box center [703, 162] width 72 height 36
click at [517, 125] on link "[URL][DOMAIN_NAME]" at bounding box center [457, 119] width 120 height 15
click at [440, 151] on button "close" at bounding box center [448, 162] width 102 height 36
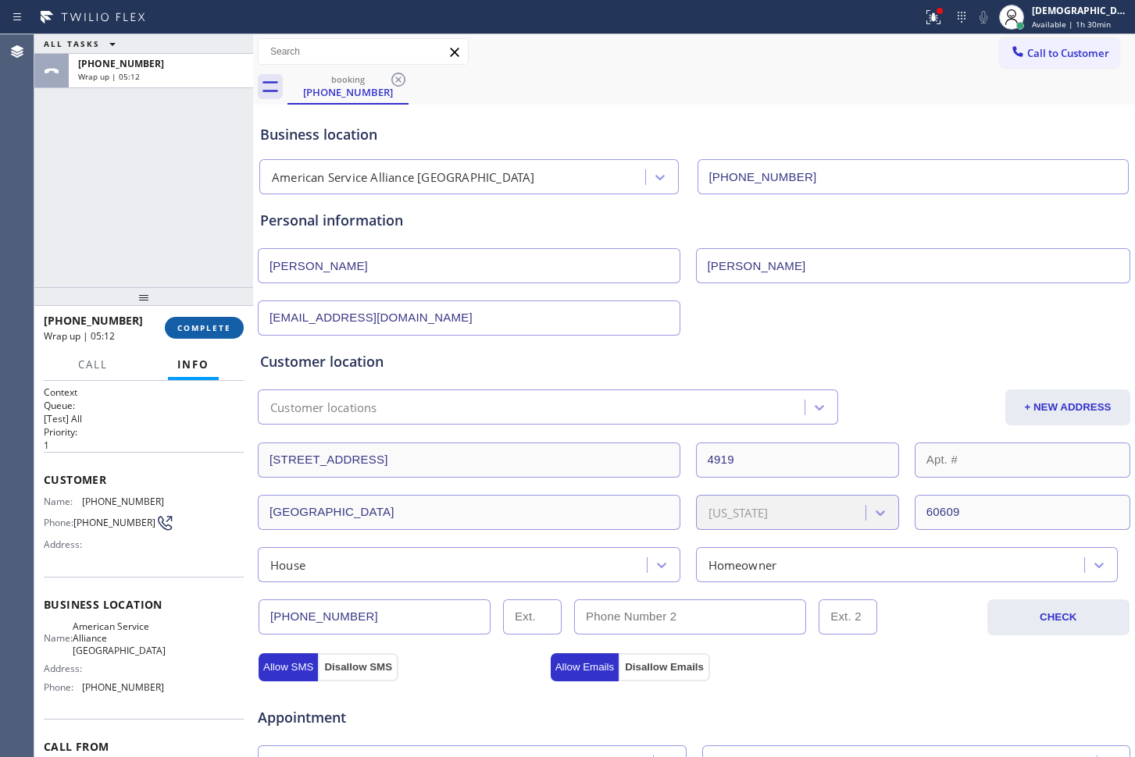
click at [222, 333] on span "COMPLETE" at bounding box center [204, 327] width 54 height 11
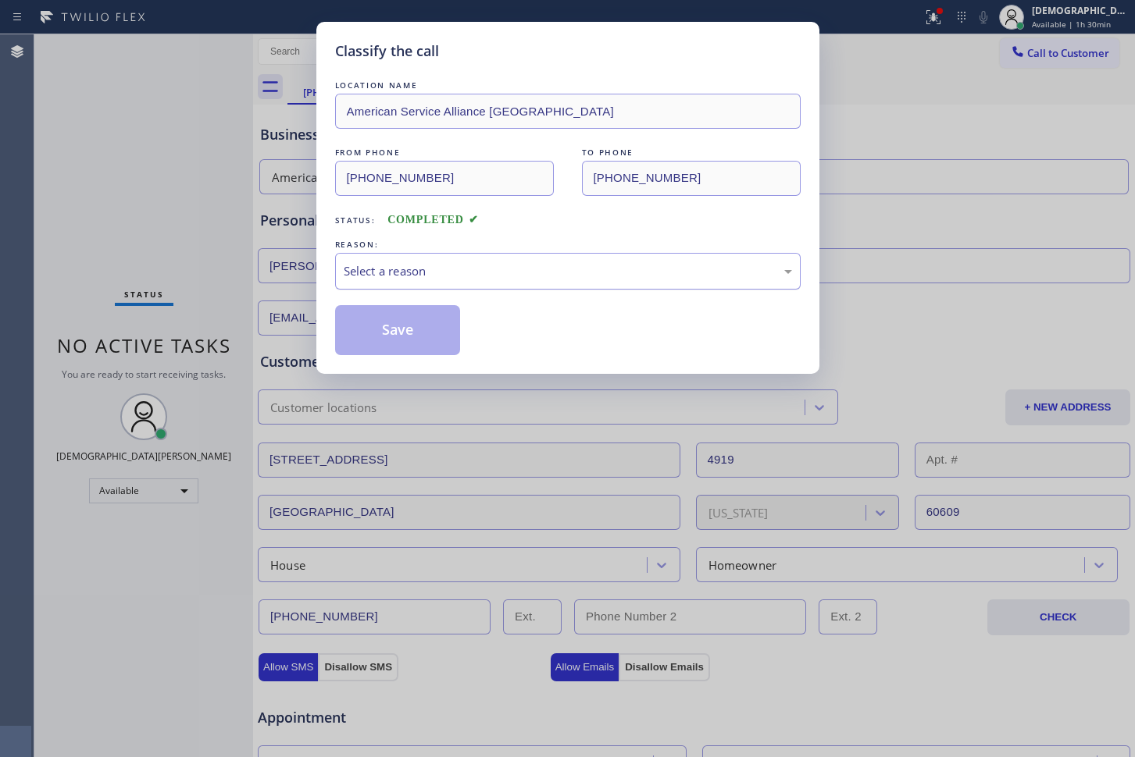
click at [473, 265] on div "Select a reason" at bounding box center [568, 271] width 448 height 18
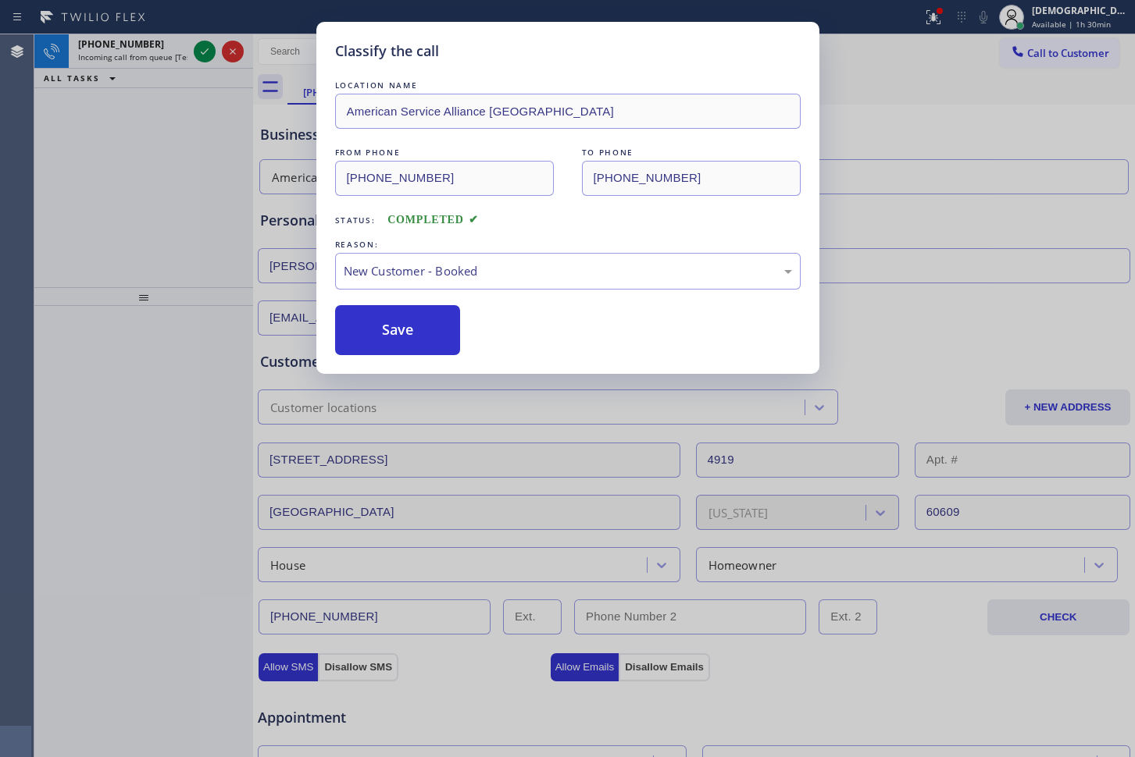
drag, startPoint x: 434, startPoint y: 321, endPoint x: 309, endPoint y: 221, distance: 160.0
click at [434, 322] on button "Save" at bounding box center [398, 330] width 126 height 50
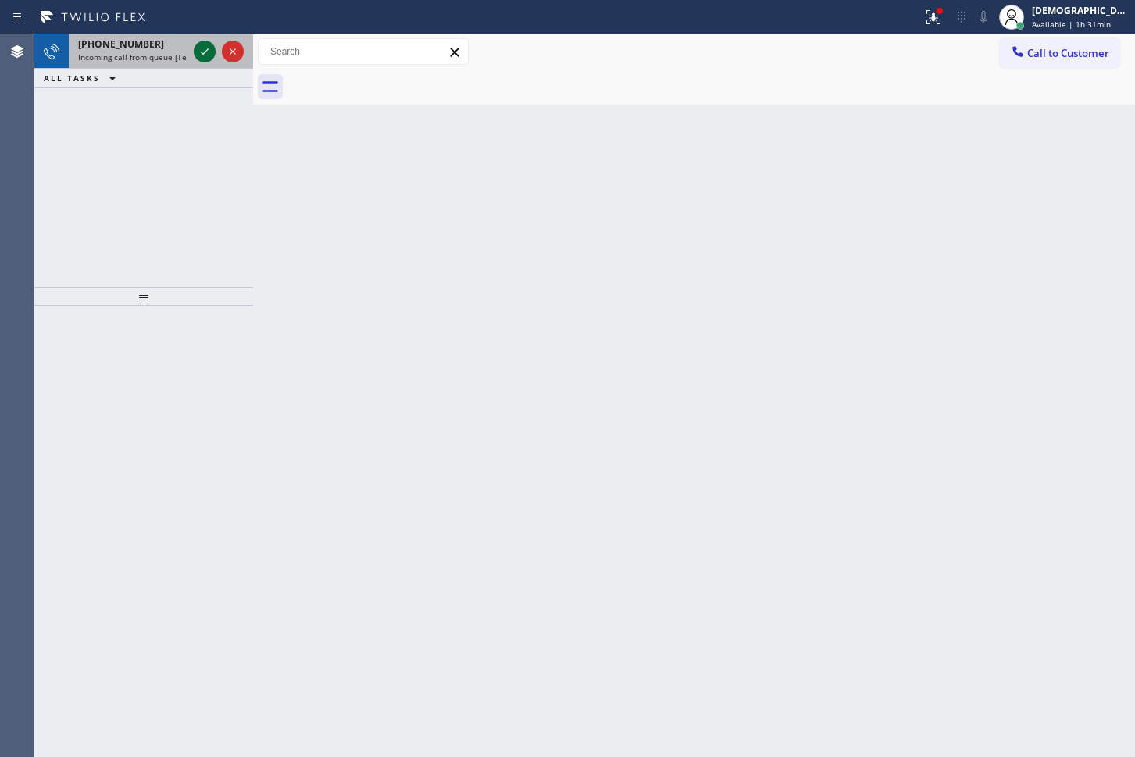
click at [207, 54] on icon at bounding box center [204, 51] width 19 height 19
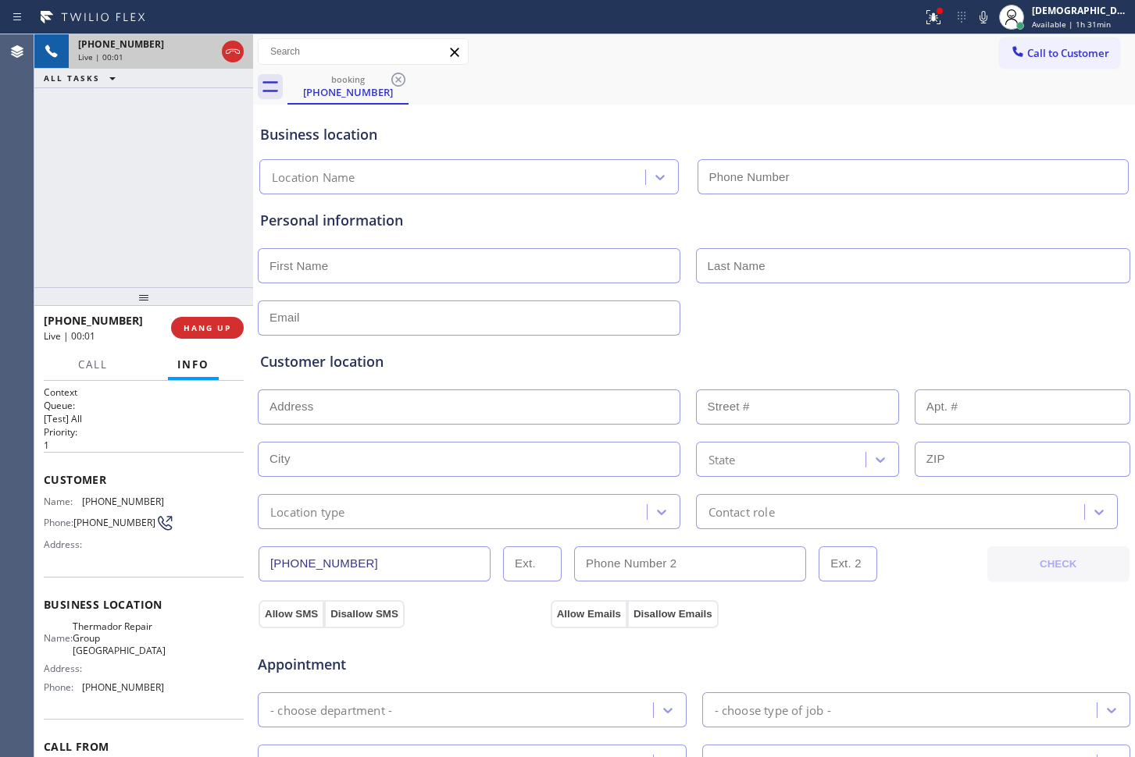
type input "[PHONE_NUMBER]"
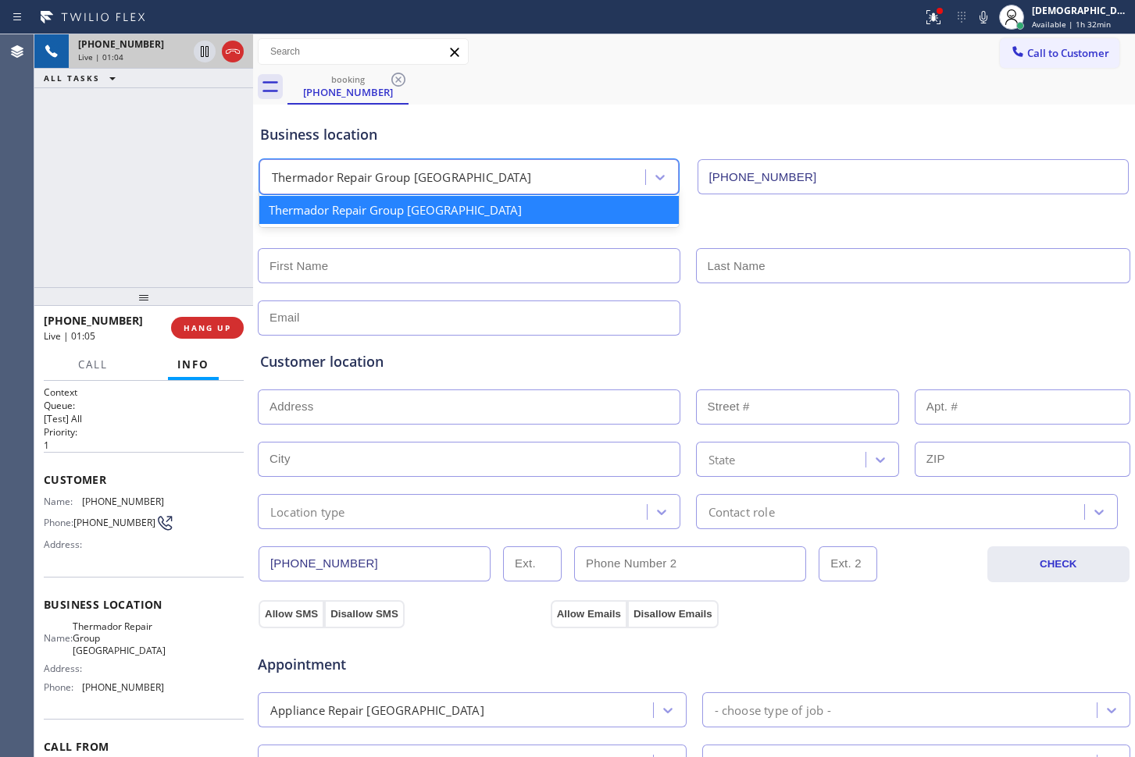
drag, startPoint x: 479, startPoint y: 176, endPoint x: 422, endPoint y: 187, distance: 57.1
click at [422, 187] on div "Thermador Repair Group [GEOGRAPHIC_DATA]" at bounding box center [454, 177] width 381 height 27
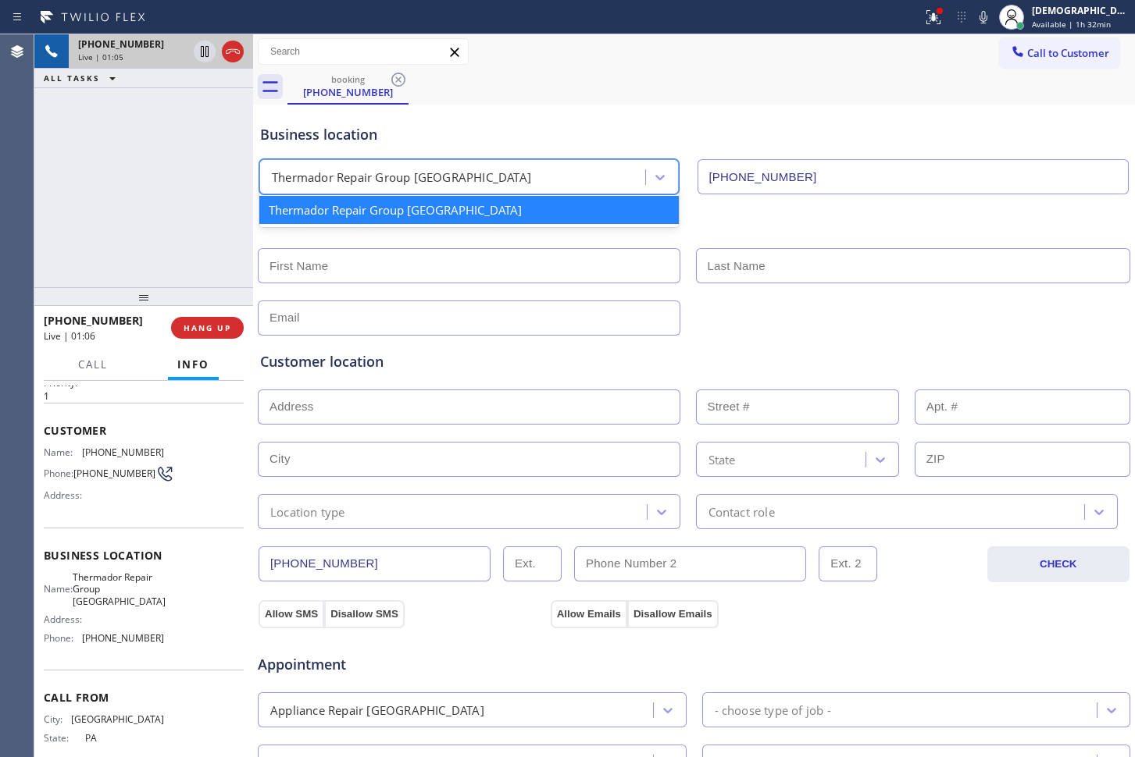
scroll to position [90, 0]
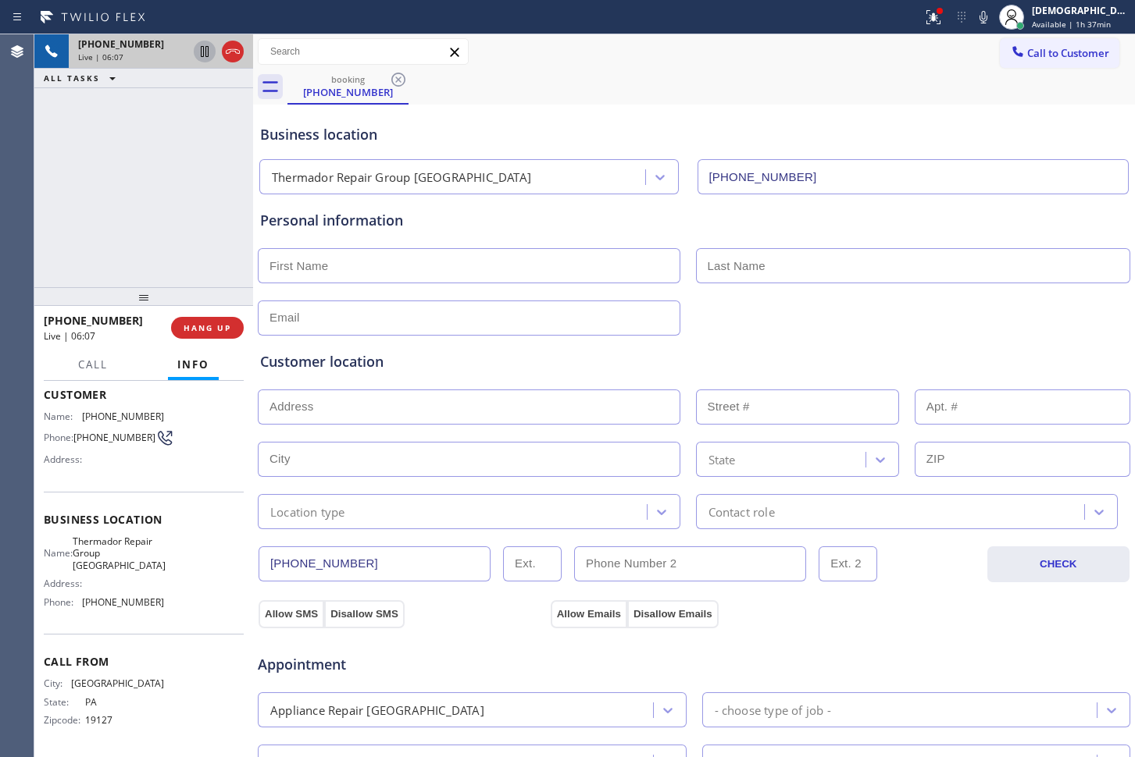
click at [205, 57] on icon at bounding box center [204, 51] width 19 height 19
click at [77, 368] on button "Call" at bounding box center [93, 365] width 48 height 30
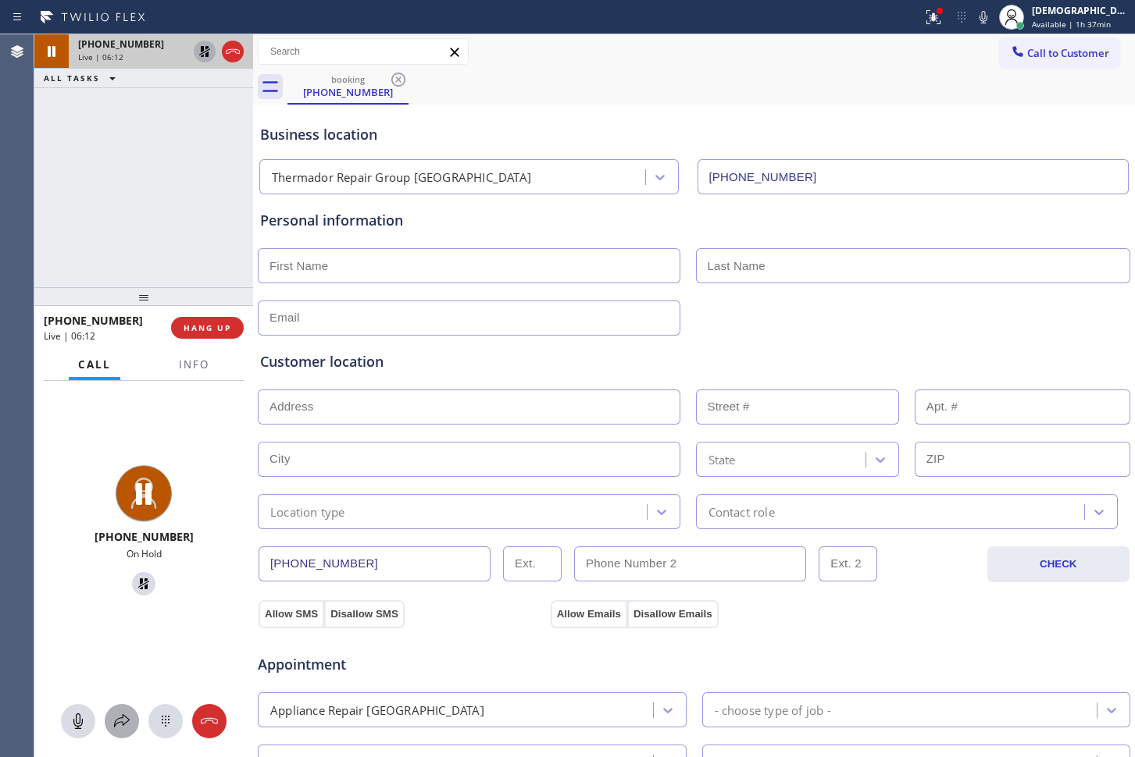
click at [119, 724] on icon at bounding box center [121, 721] width 19 height 19
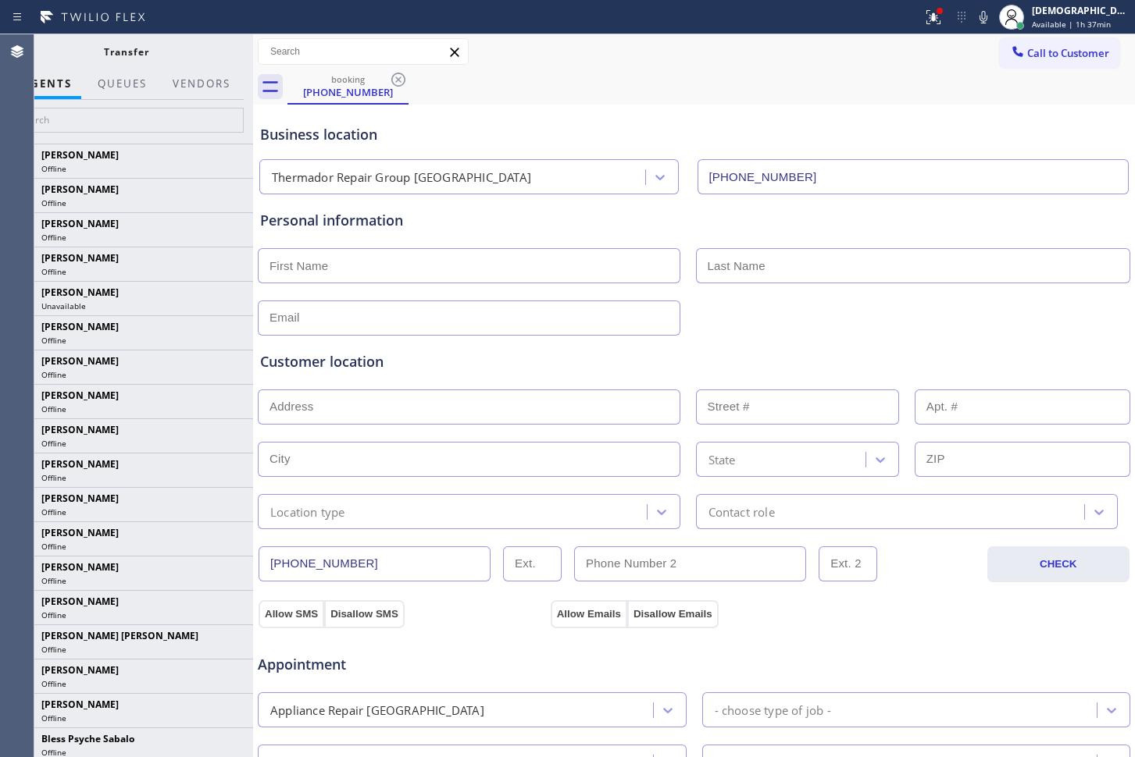
click at [194, 65] on div "Transfer" at bounding box center [126, 51] width 254 height 34
click at [194, 85] on button "Vendors" at bounding box center [201, 84] width 77 height 30
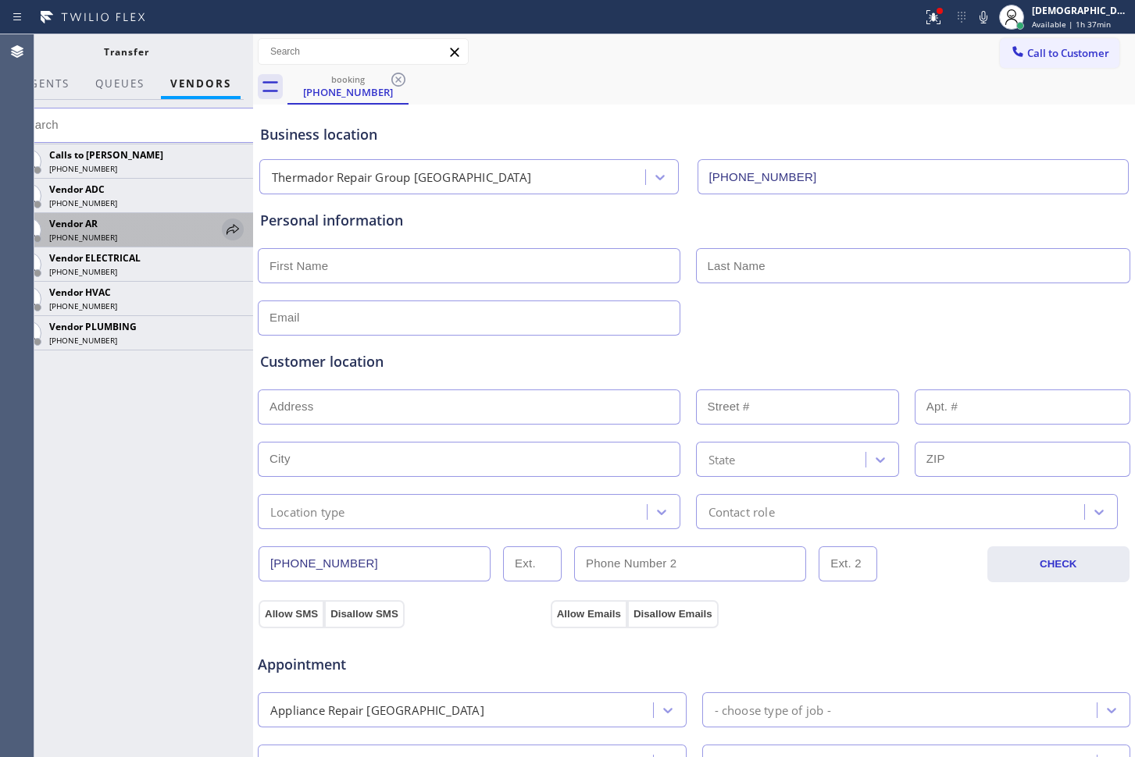
click at [234, 229] on icon at bounding box center [232, 229] width 19 height 19
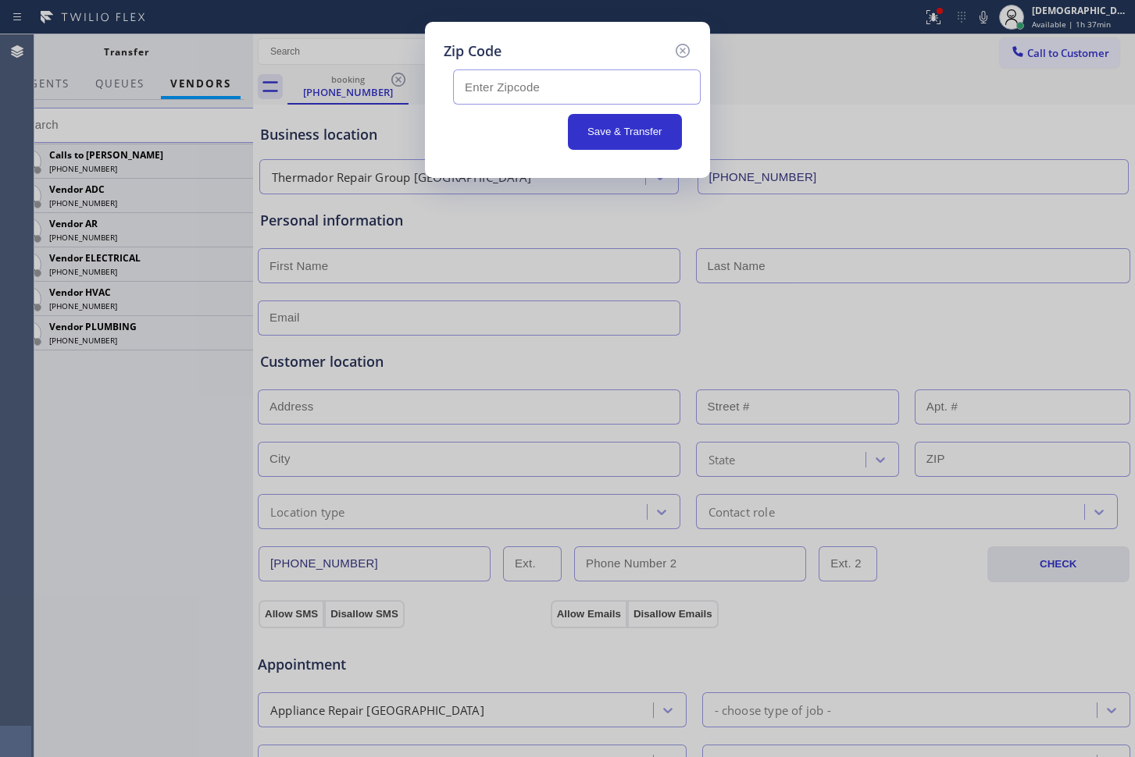
click at [522, 90] on input "text" at bounding box center [577, 86] width 248 height 35
paste input "19038"
type input "19038"
click at [628, 137] on button "Save & Transfer" at bounding box center [625, 132] width 115 height 36
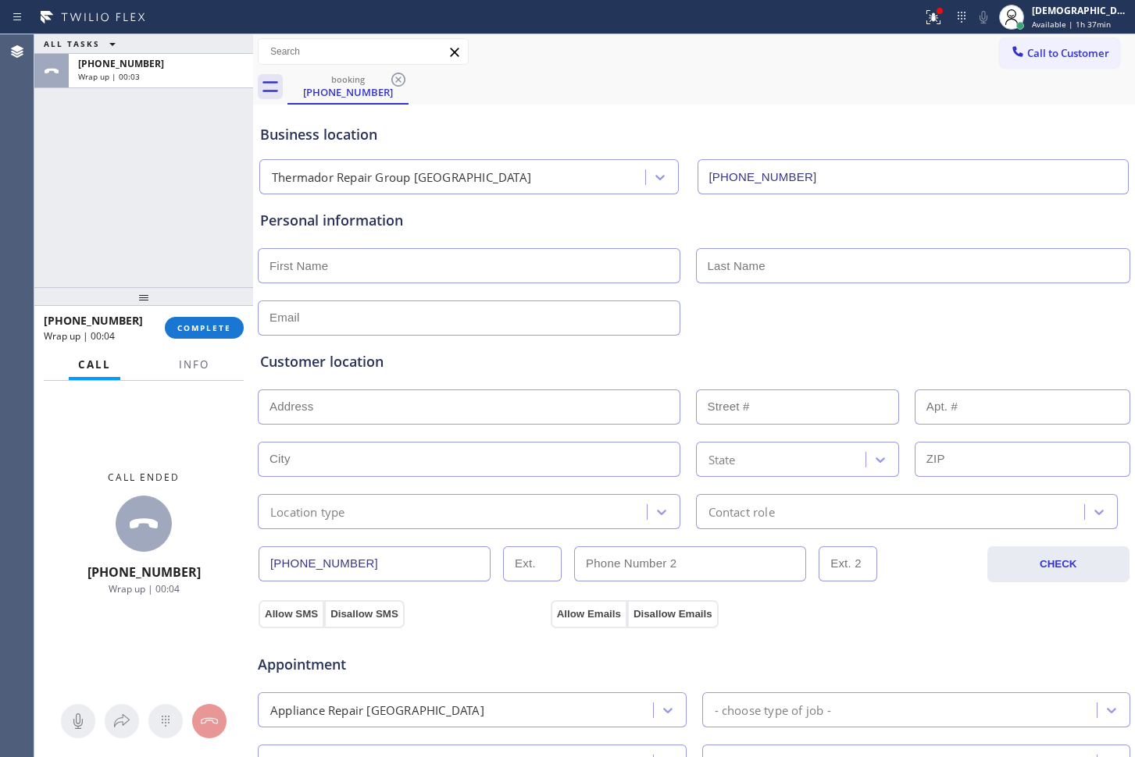
click at [351, 262] on input "text" at bounding box center [469, 265] width 422 height 35
type input "Ms"
click at [732, 275] on input "text" at bounding box center [913, 265] width 435 height 35
type input "[PERSON_NAME]"
drag, startPoint x: 365, startPoint y: 312, endPoint x: 364, endPoint y: 319, distance: 8.0
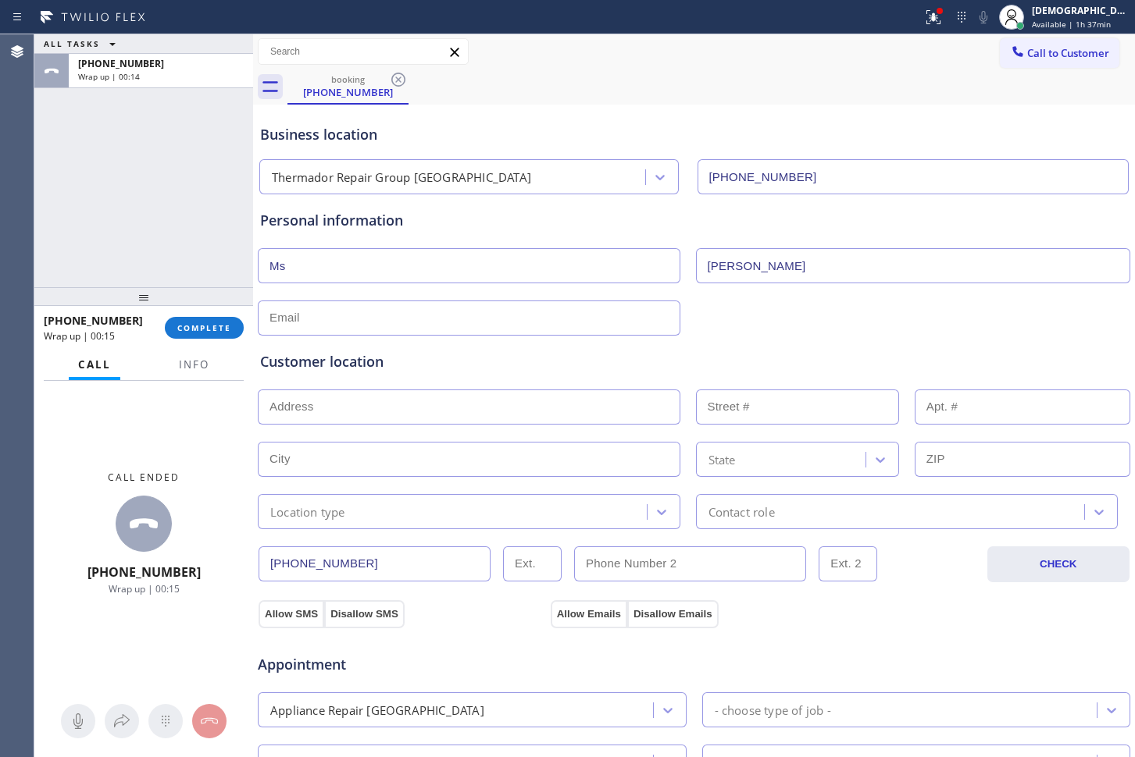
click at [364, 319] on input "text" at bounding box center [469, 318] width 422 height 35
type input "[EMAIL_ADDRESS][DOMAIN_NAME]"
click at [302, 404] on input "text" at bounding box center [469, 407] width 422 height 35
paste input "[STREET_ADDRESS]"
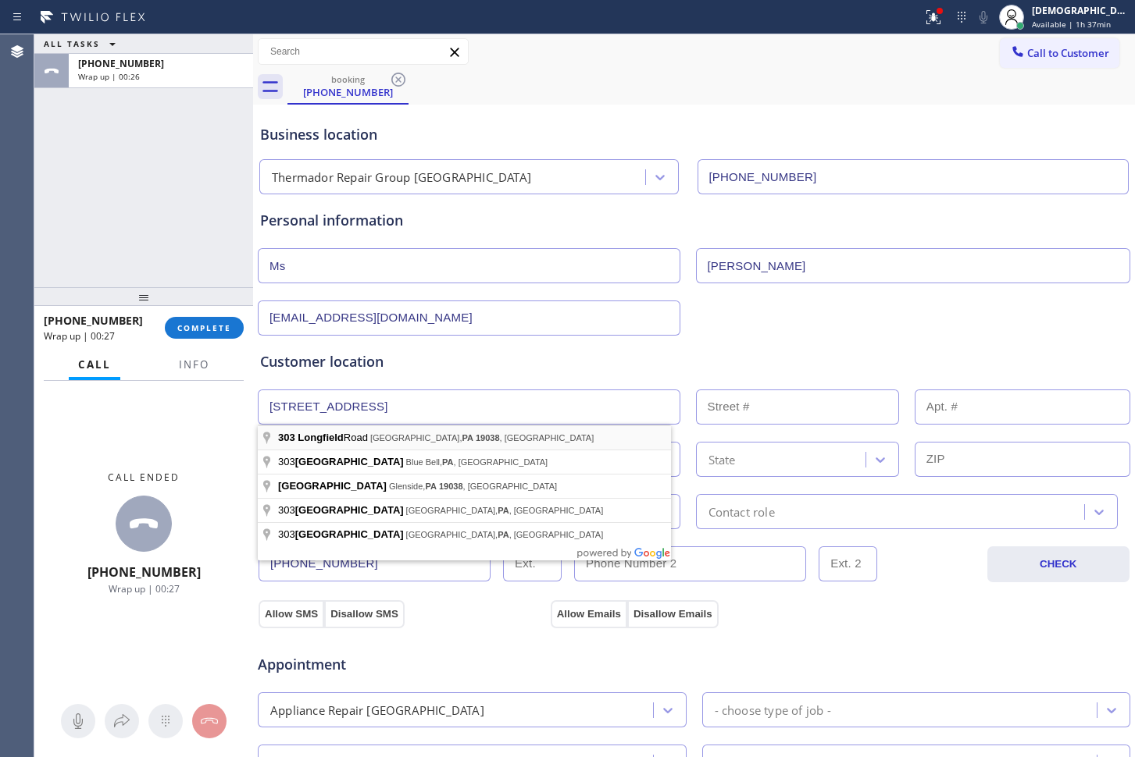
type input "[STREET_ADDRESS][PERSON_NAME]"
type input "303"
type input "[GEOGRAPHIC_DATA]"
type input "19038"
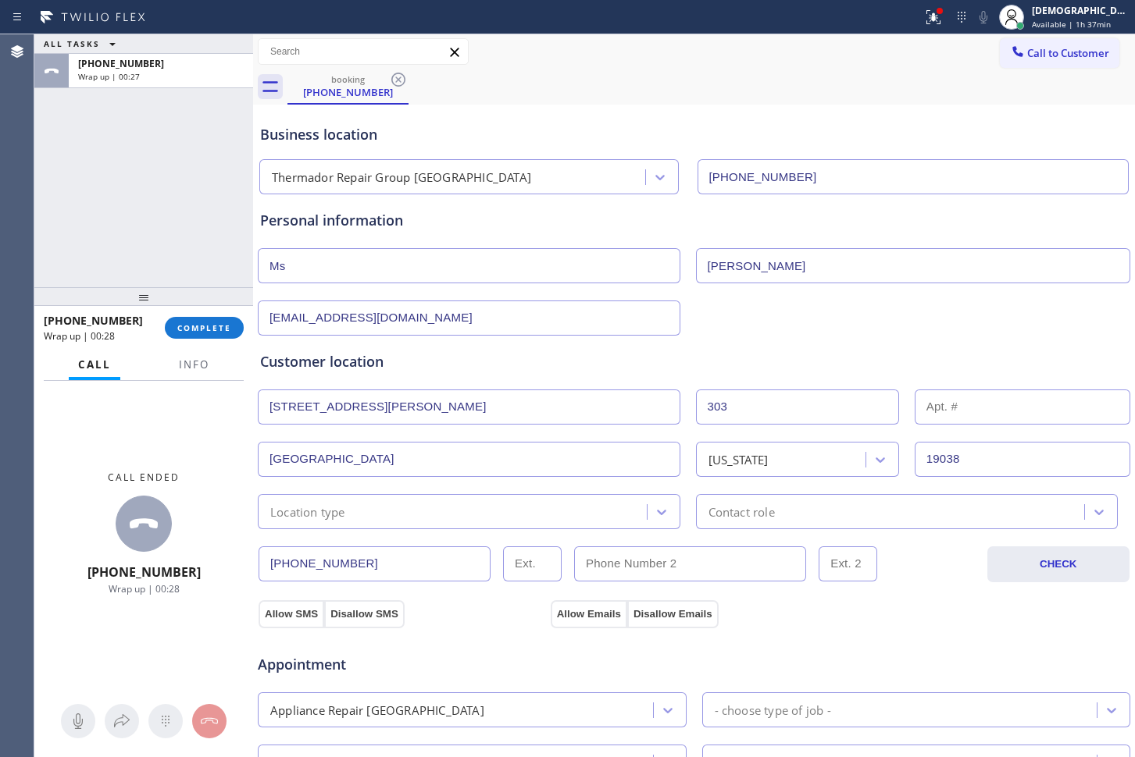
click at [333, 518] on div "Location type" at bounding box center [307, 512] width 75 height 18
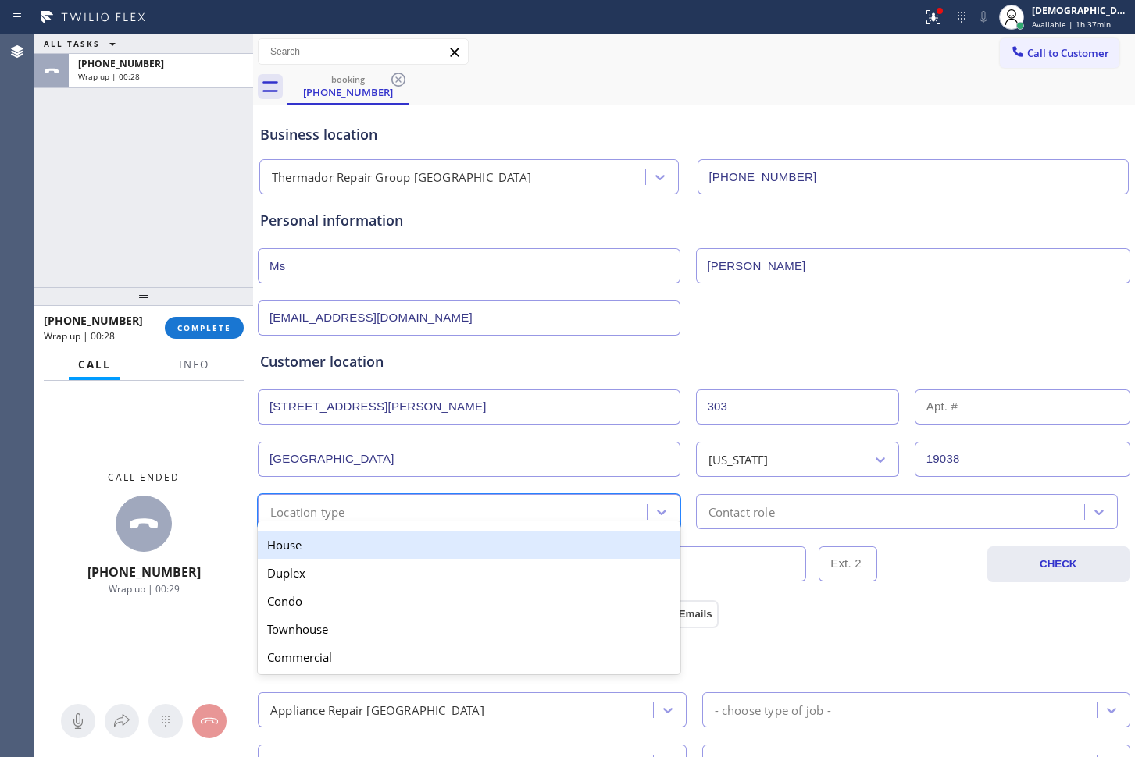
drag, startPoint x: 322, startPoint y: 545, endPoint x: 547, endPoint y: 528, distance: 224.8
click at [326, 545] on div "House" at bounding box center [469, 545] width 422 height 28
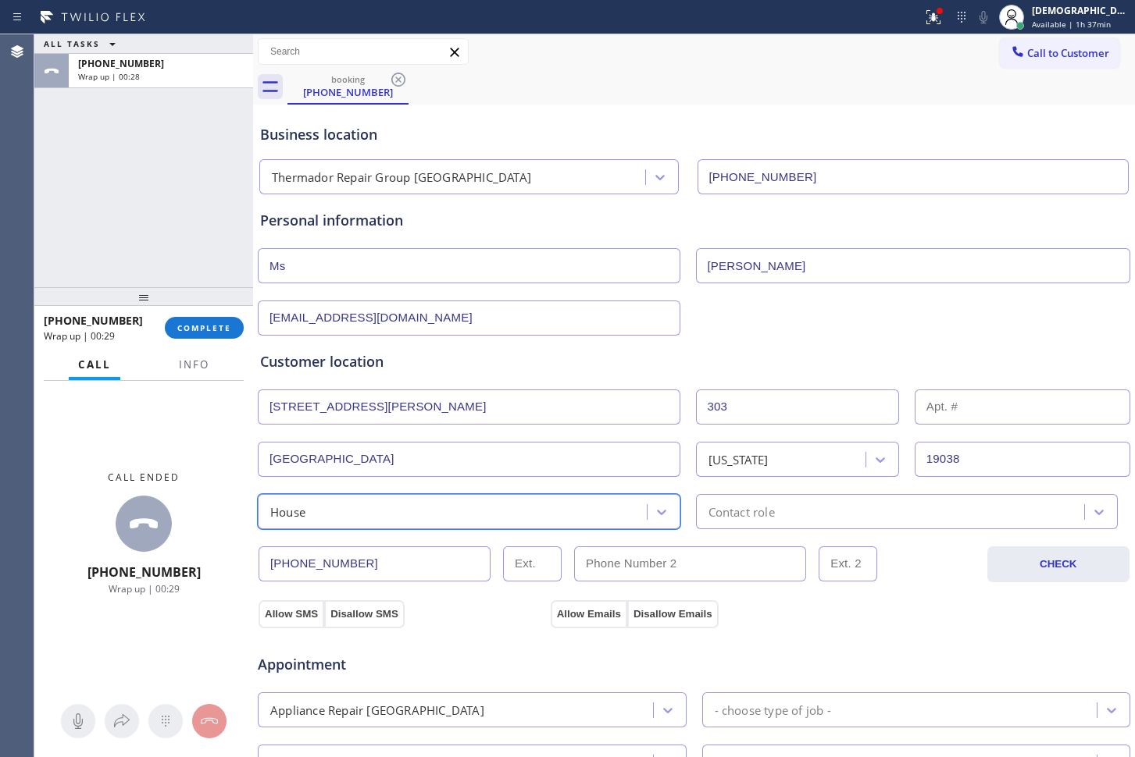
click at [711, 511] on div "Contact role" at bounding box center [741, 512] width 66 height 18
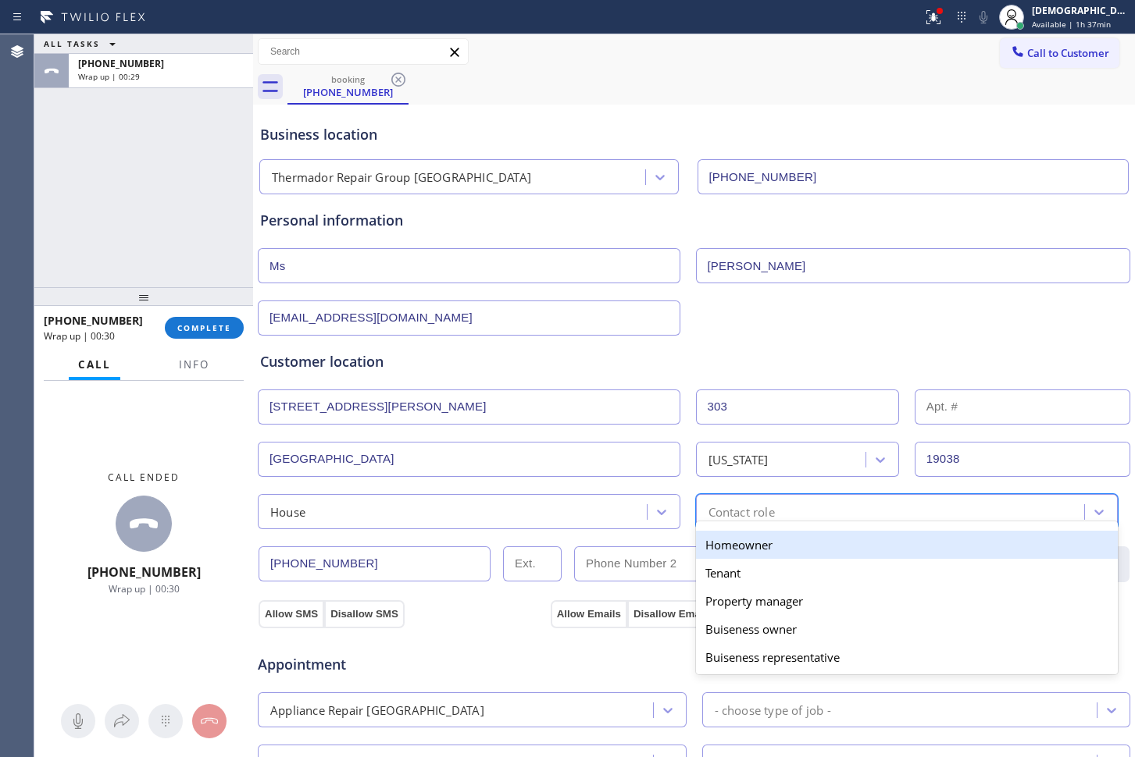
click at [718, 541] on div "Homeowner" at bounding box center [907, 545] width 422 height 28
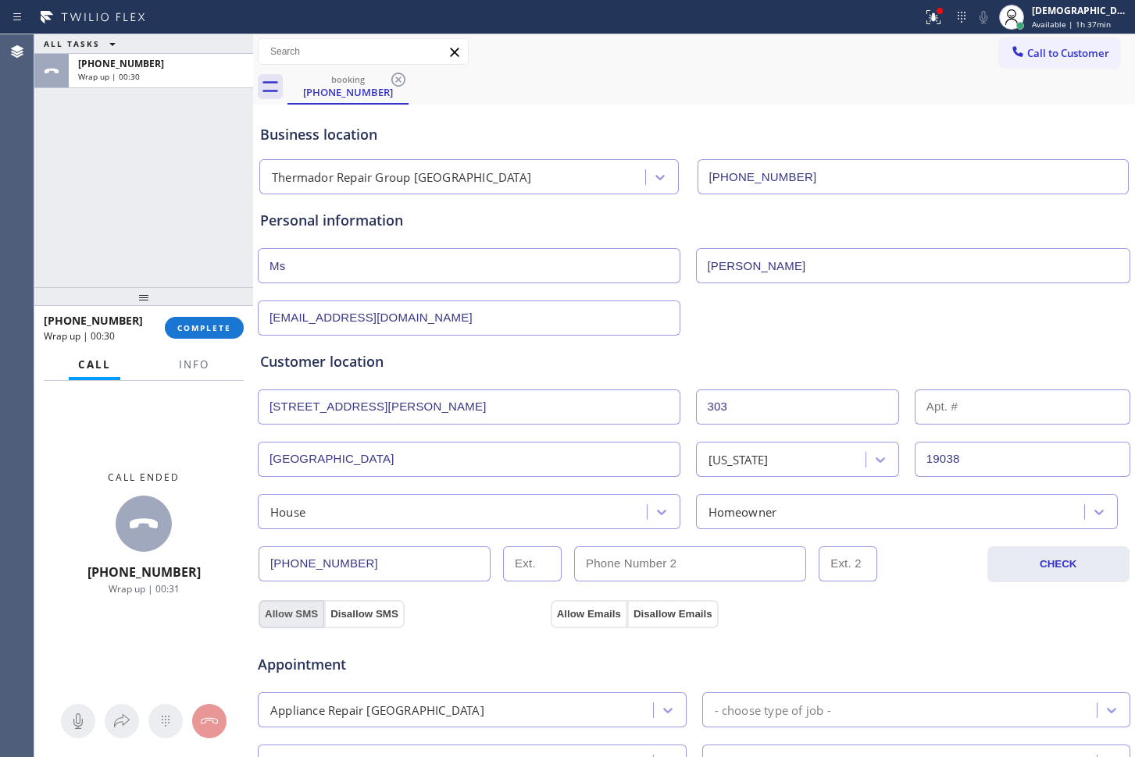
click at [274, 614] on button "Allow SMS" at bounding box center [291, 614] width 66 height 28
click at [554, 614] on button "Allow Emails" at bounding box center [588, 614] width 77 height 28
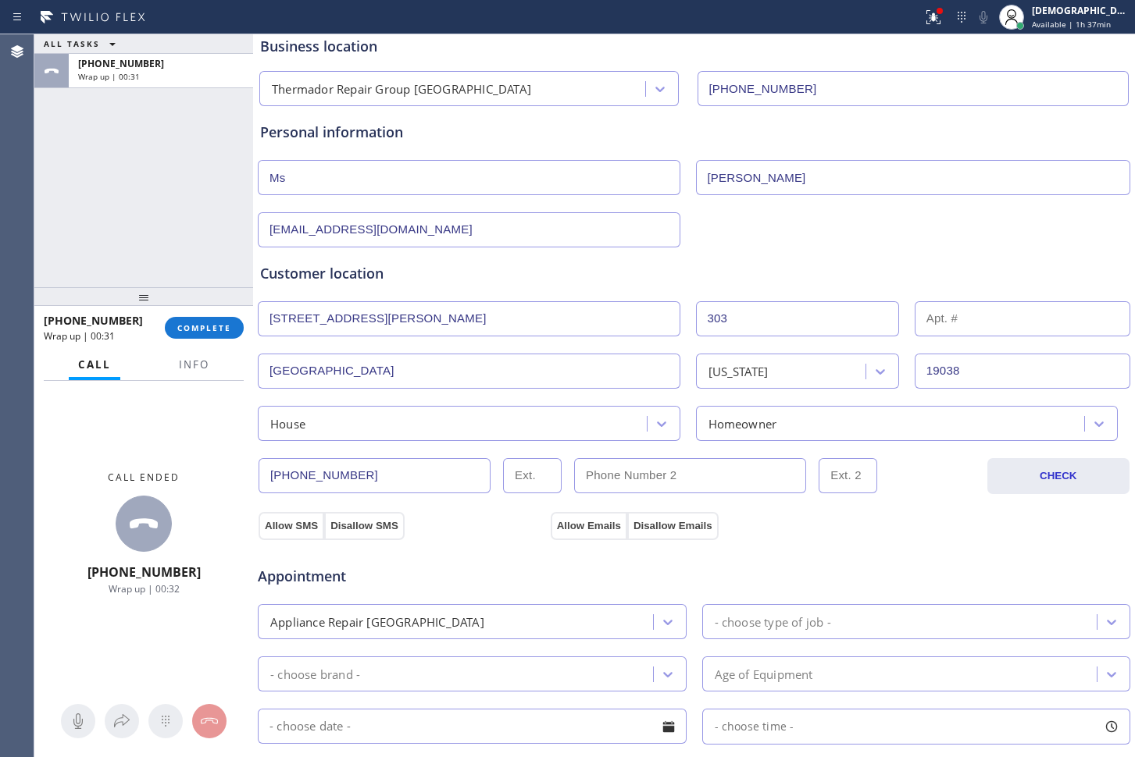
scroll to position [195, 0]
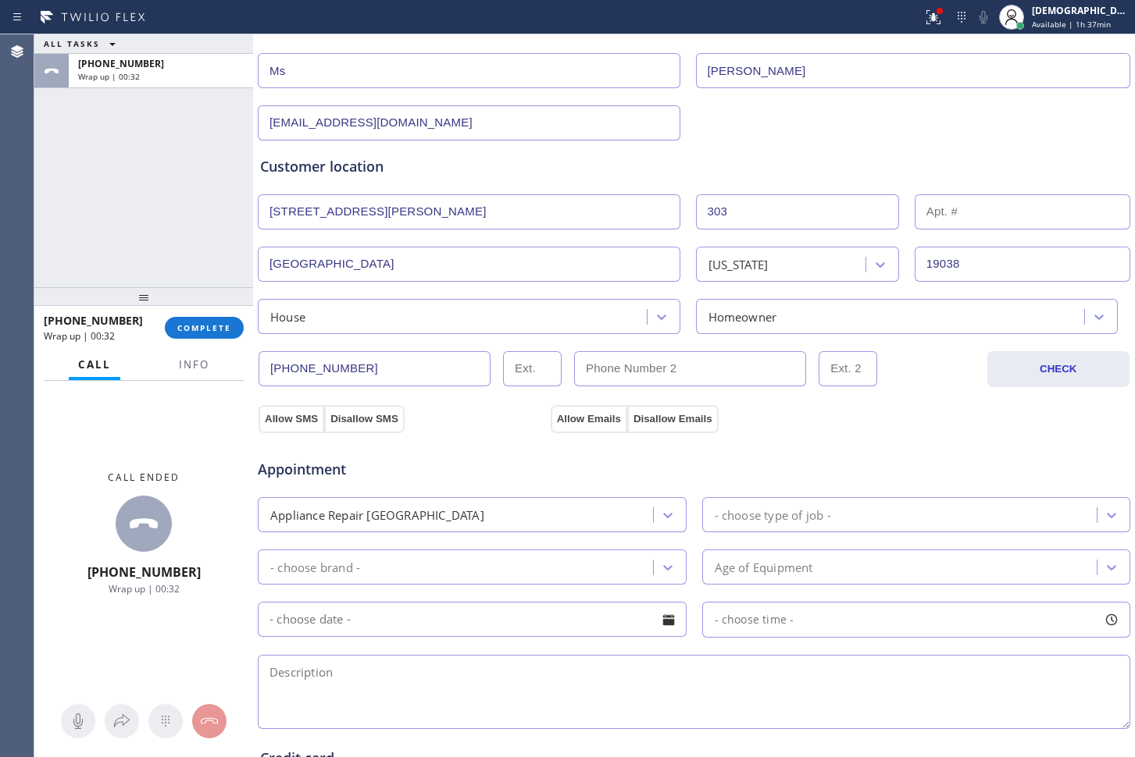
click at [600, 515] on div "Appliance Repair [GEOGRAPHIC_DATA]" at bounding box center [457, 514] width 390 height 27
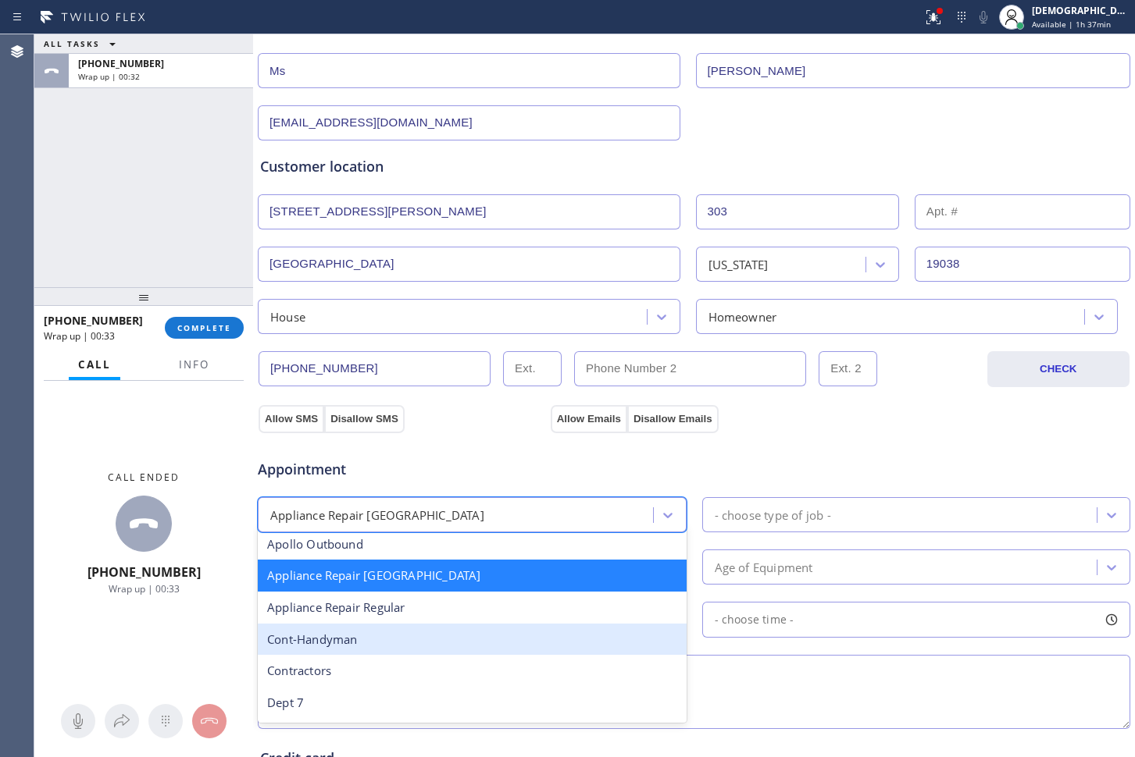
scroll to position [198, 0]
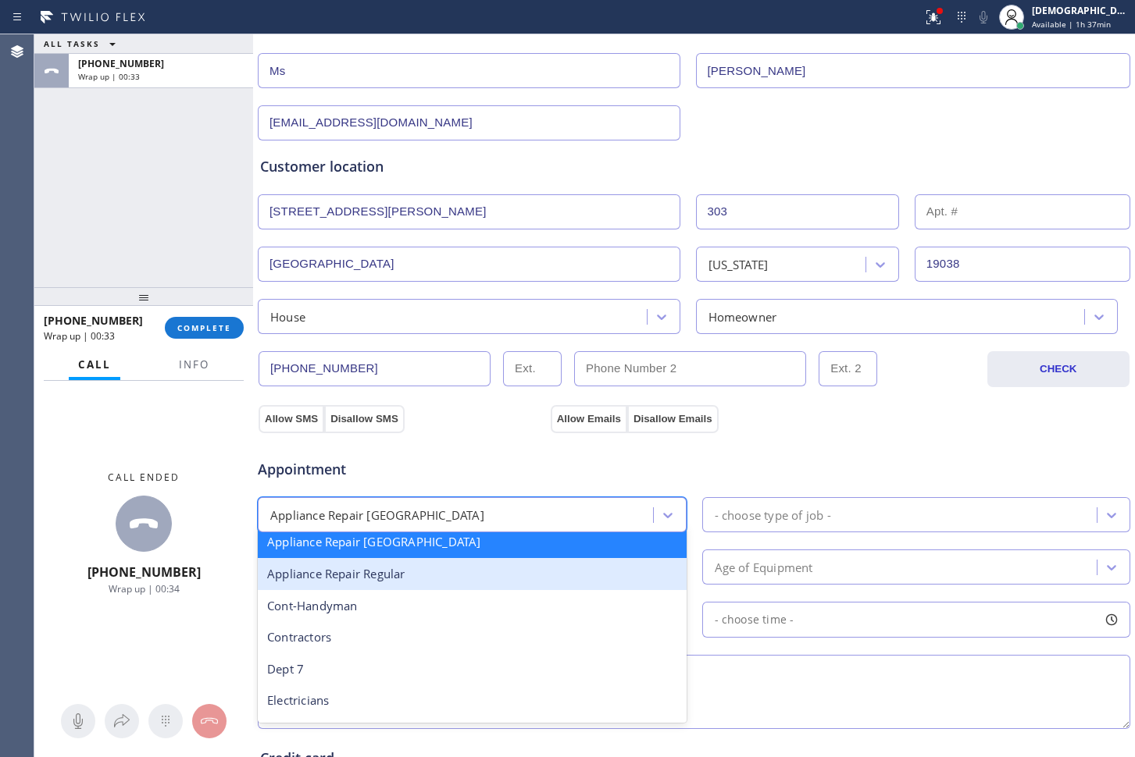
click at [533, 579] on div "Appliance Repair Regular" at bounding box center [472, 574] width 429 height 32
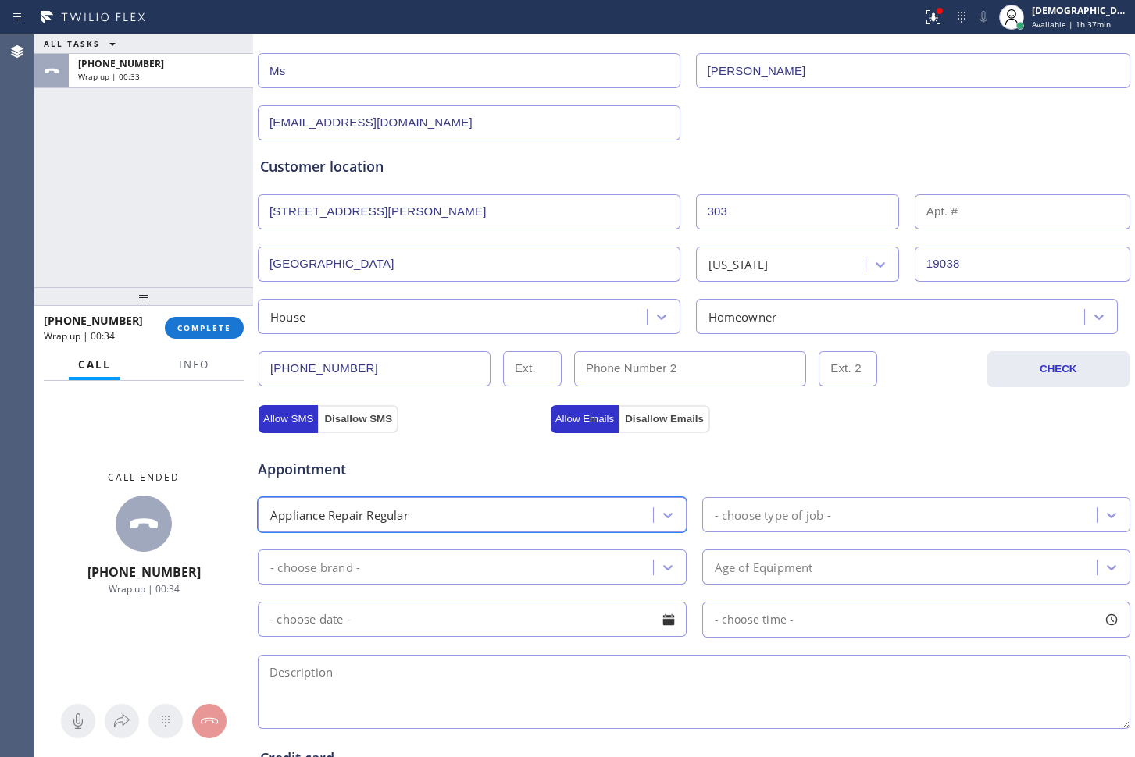
click at [830, 510] on div "- choose type of job -" at bounding box center [902, 514] width 390 height 27
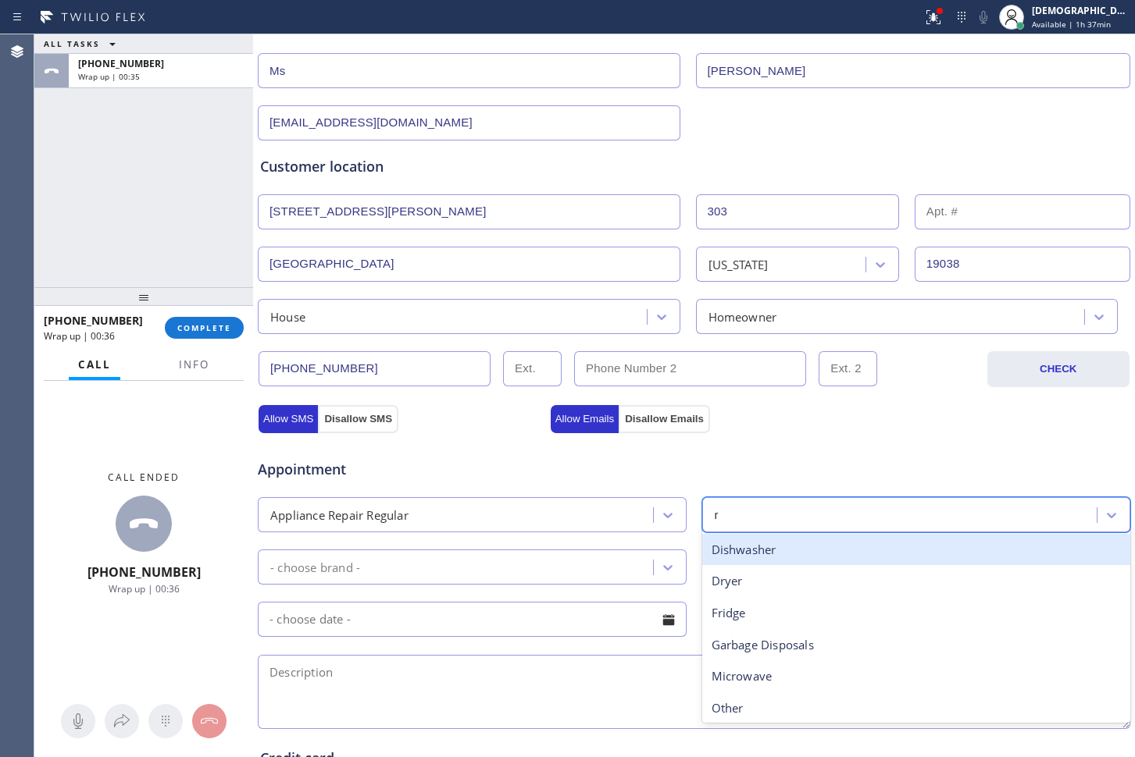
type input "ra"
click at [832, 549] on div "Range / Stove" at bounding box center [916, 550] width 429 height 32
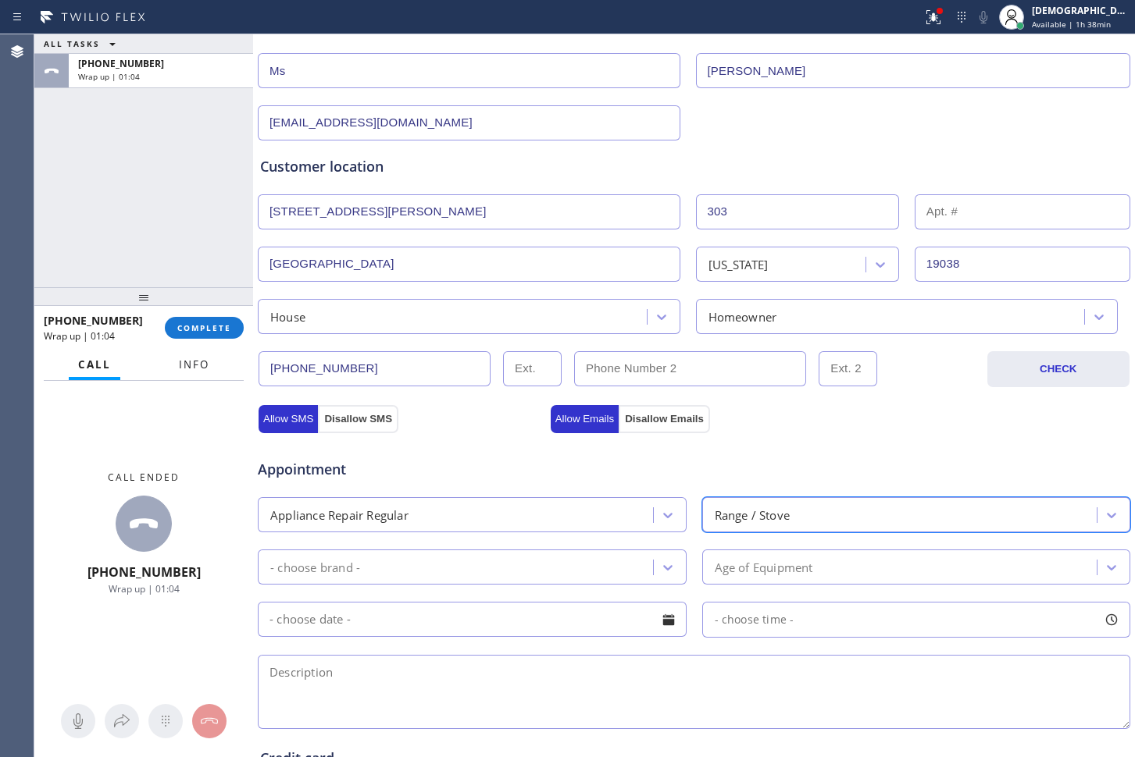
click at [201, 374] on button "Info" at bounding box center [193, 365] width 49 height 30
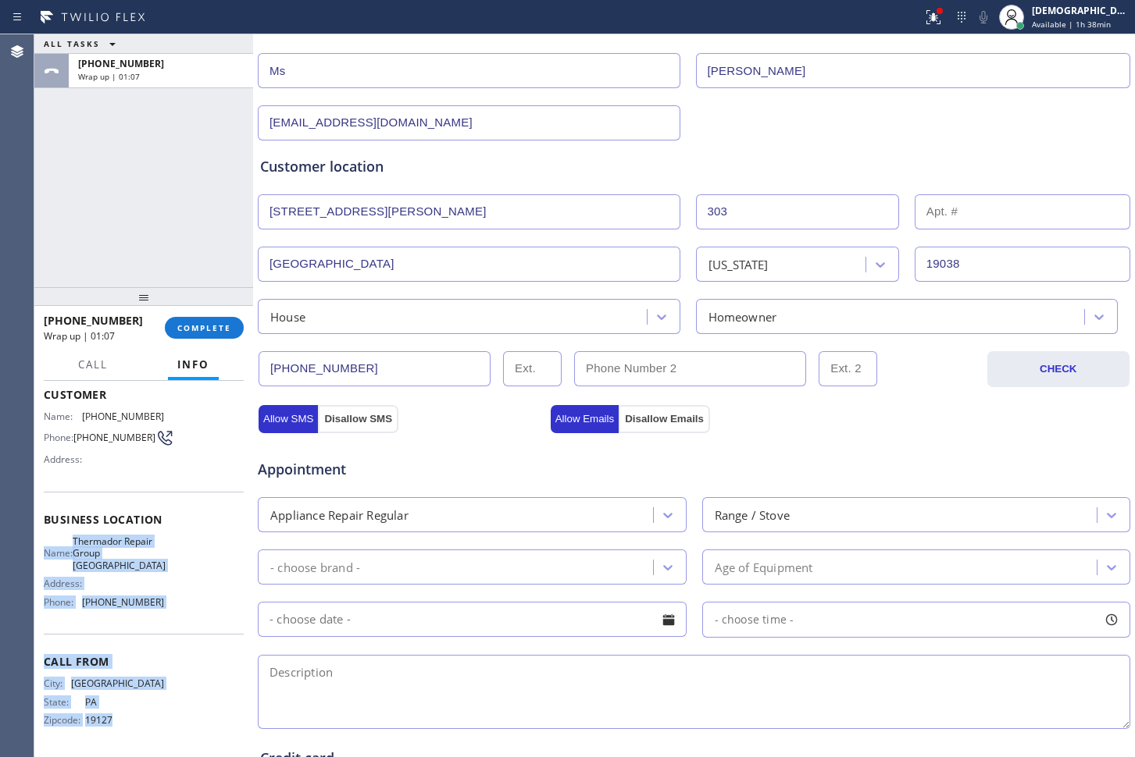
drag, startPoint x: 130, startPoint y: 722, endPoint x: 45, endPoint y: 539, distance: 202.3
click at [45, 539] on div "Context Queue: [Test] All Priority: 1 Customer Name: [PHONE_NUMBER] Phone: [PHO…" at bounding box center [144, 527] width 200 height 452
copy div "Name: Thermador Repair Group Glenside Address: Phone: [PHONE_NUMBER] Call From …"
click at [1101, 22] on span "Available | 1h 38min" at bounding box center [1070, 24] width 79 height 11
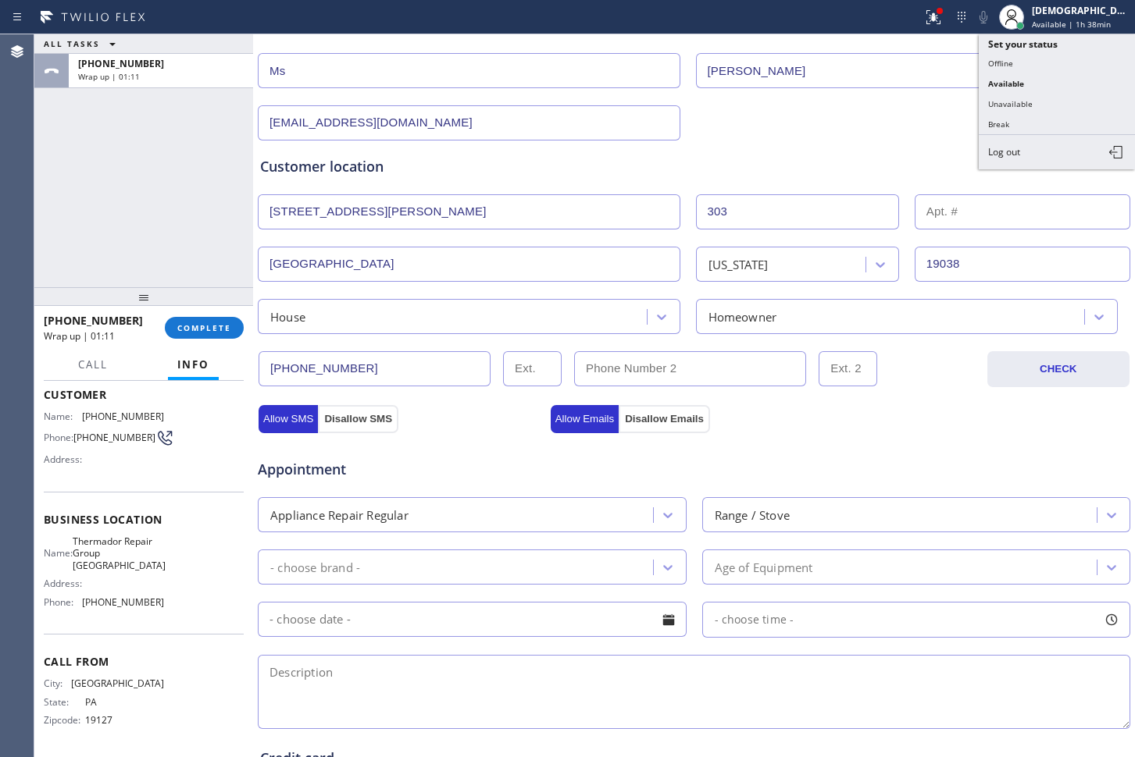
click at [901, 126] on div "[EMAIL_ADDRESS][DOMAIN_NAME]" at bounding box center [693, 121] width 875 height 38
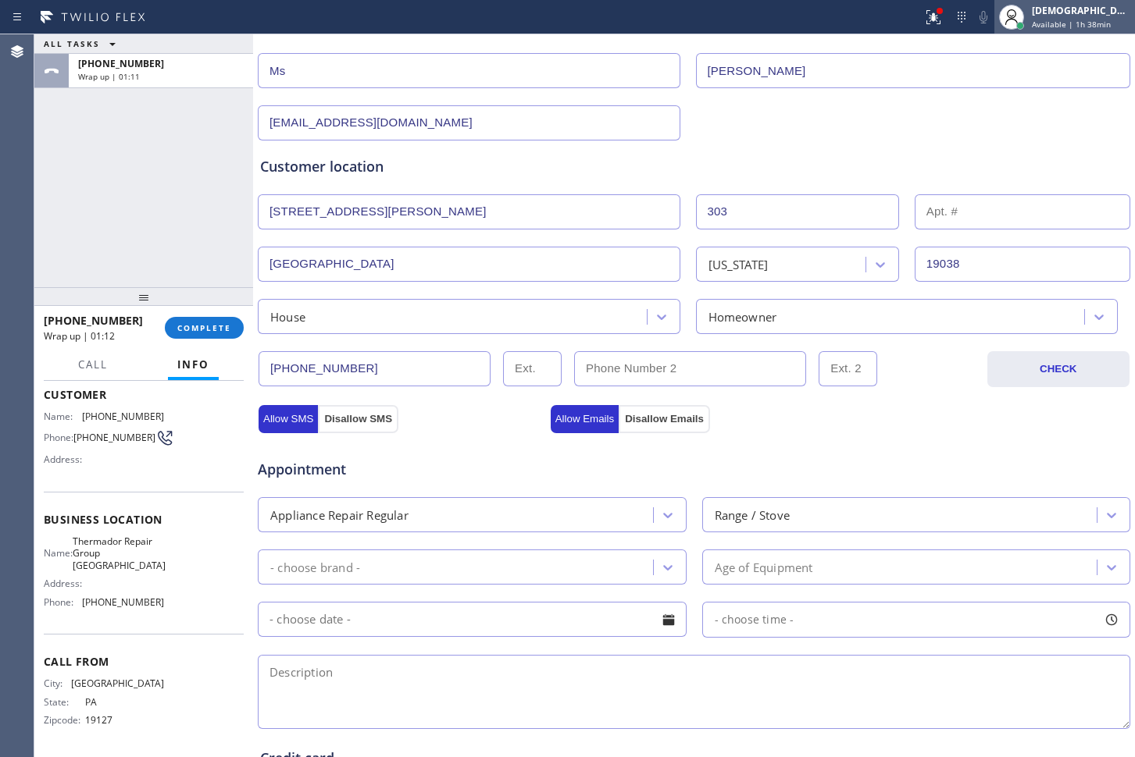
click at [1078, 27] on span "Available | 1h 38min" at bounding box center [1070, 24] width 79 height 11
drag, startPoint x: 983, startPoint y: 123, endPoint x: 1028, endPoint y: 77, distance: 64.1
click at [985, 120] on div "[EMAIL_ADDRESS][DOMAIN_NAME]" at bounding box center [693, 121] width 875 height 38
click at [1068, 32] on div "[DEMOGRAPHIC_DATA] Cinco Available | 1h 38min" at bounding box center [1064, 17] width 141 height 34
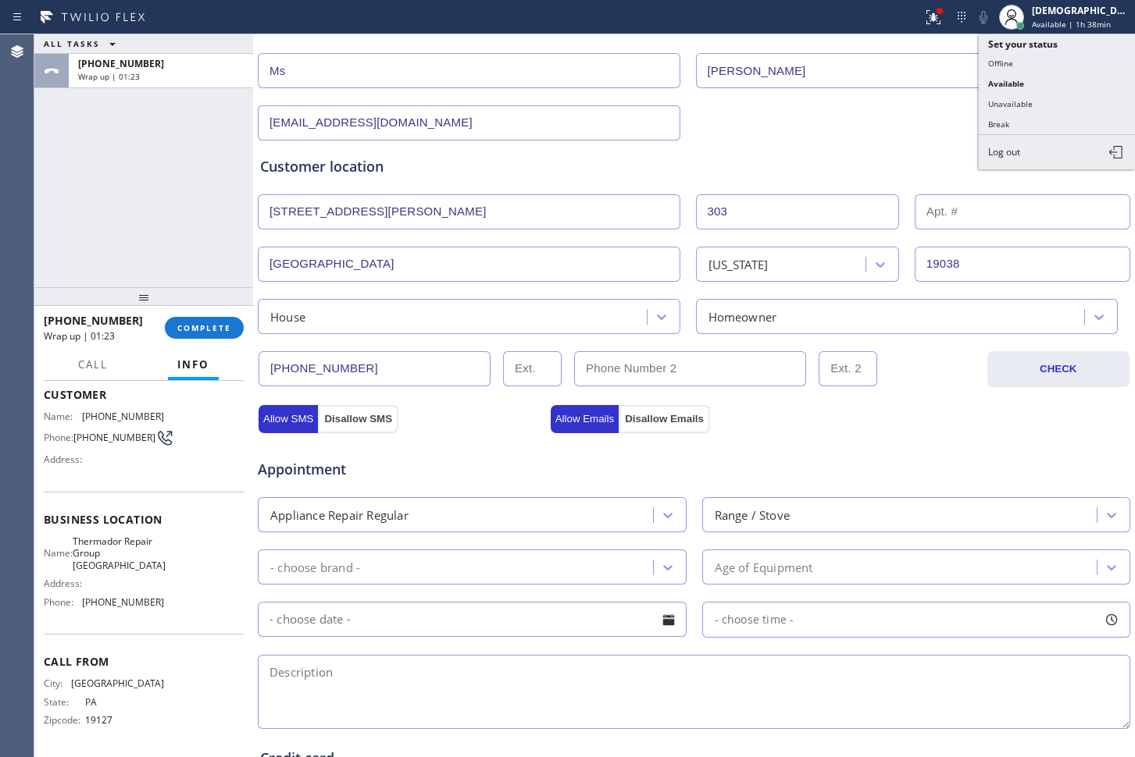
click at [919, 152] on div "Customer location >> ADD NEW ADDRESS << + NEW ADDRESS [STREET_ADDRESS][PERSON_N…" at bounding box center [694, 238] width 874 height 194
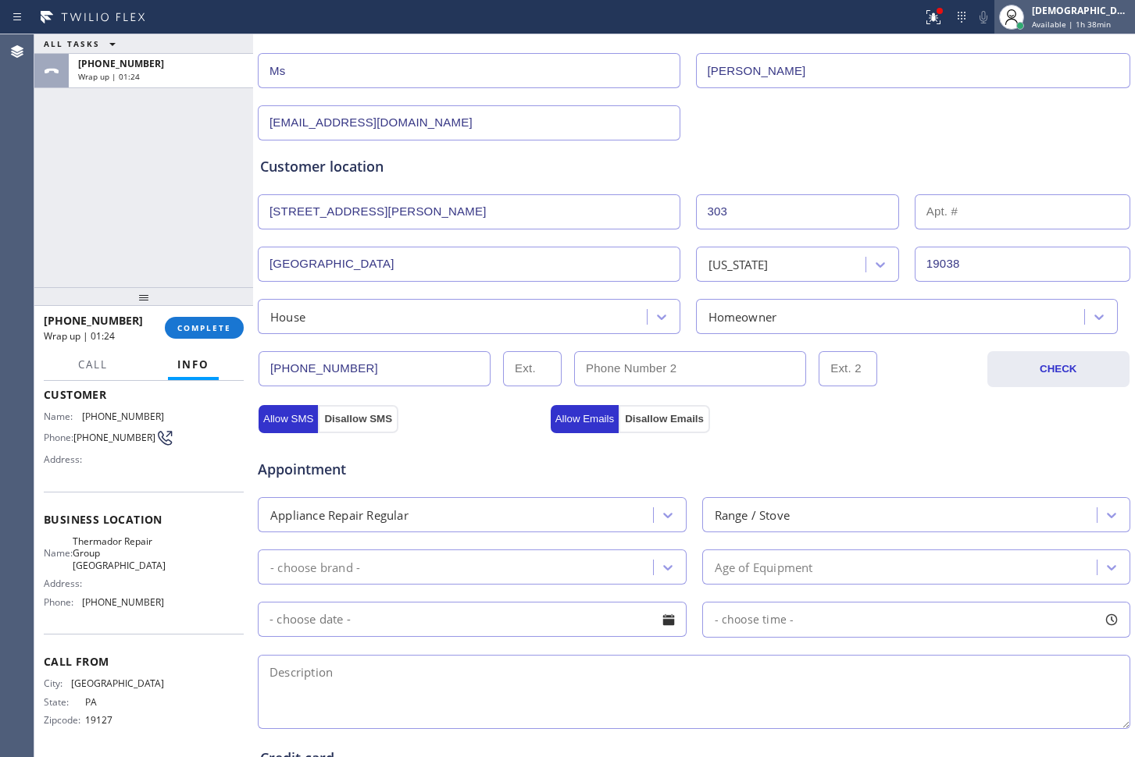
click at [1078, 23] on span "Available | 1h 38min" at bounding box center [1070, 24] width 79 height 11
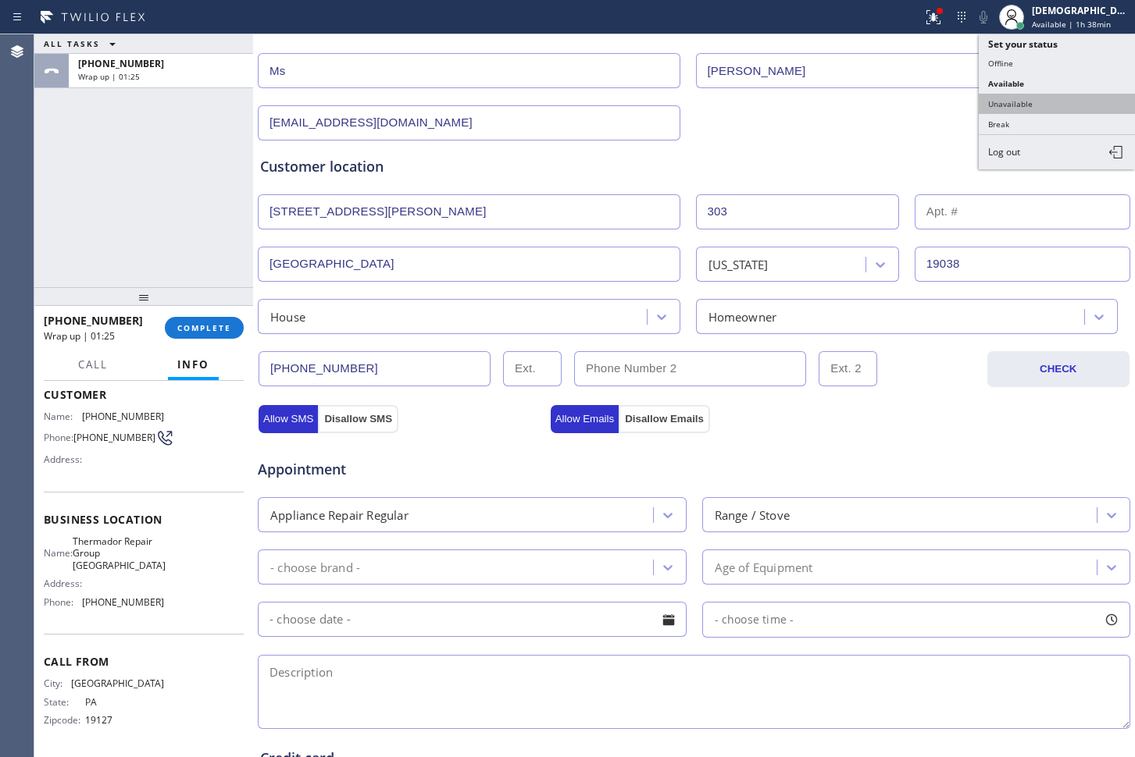
click at [1060, 109] on button "Unavailable" at bounding box center [1056, 104] width 156 height 20
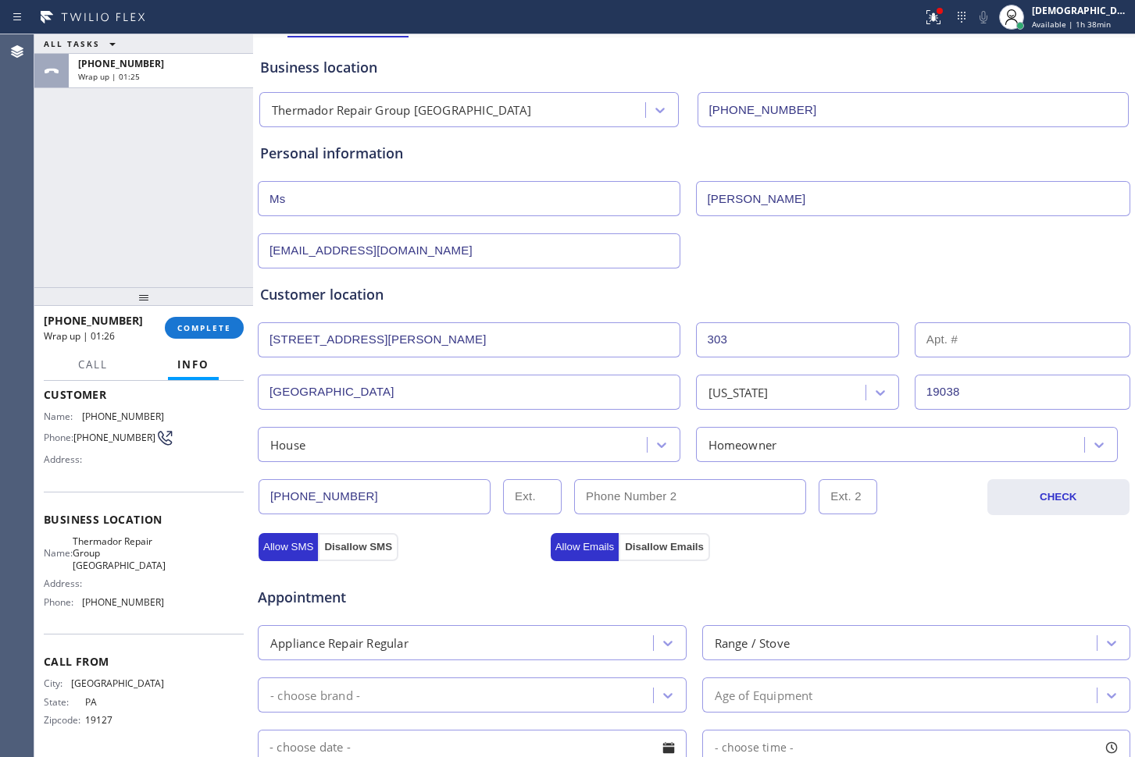
scroll to position [0, 0]
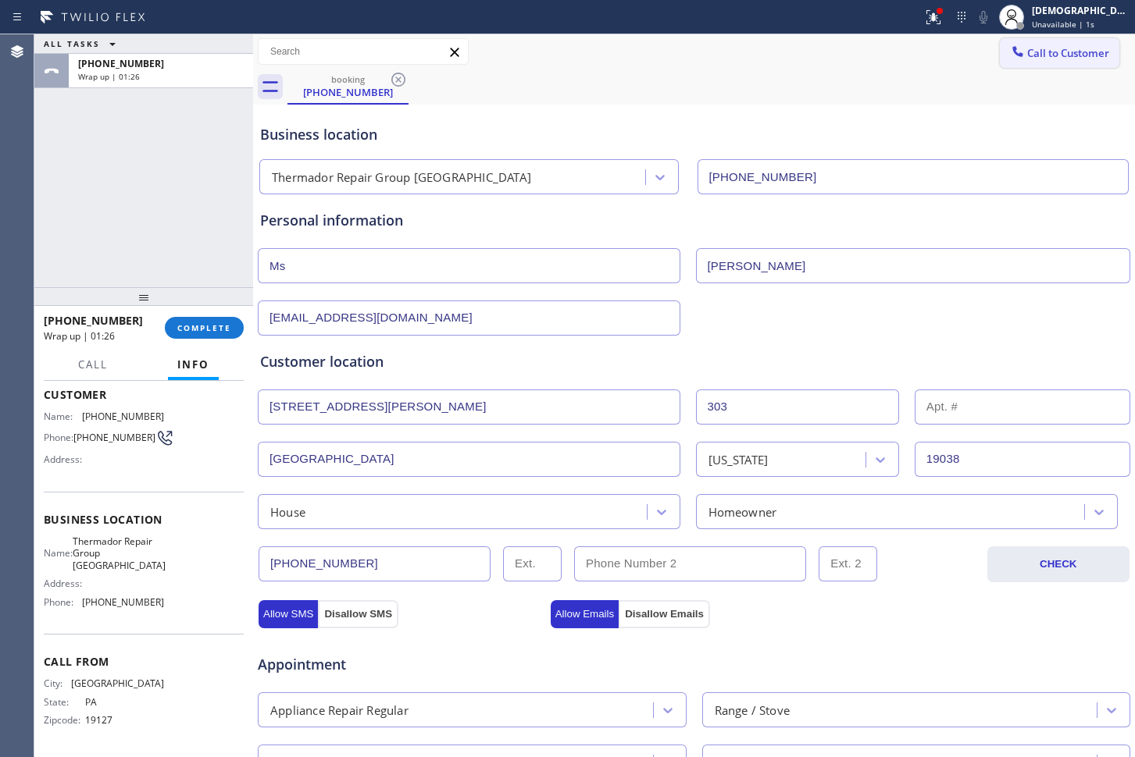
click at [1008, 59] on div at bounding box center [1017, 53] width 19 height 19
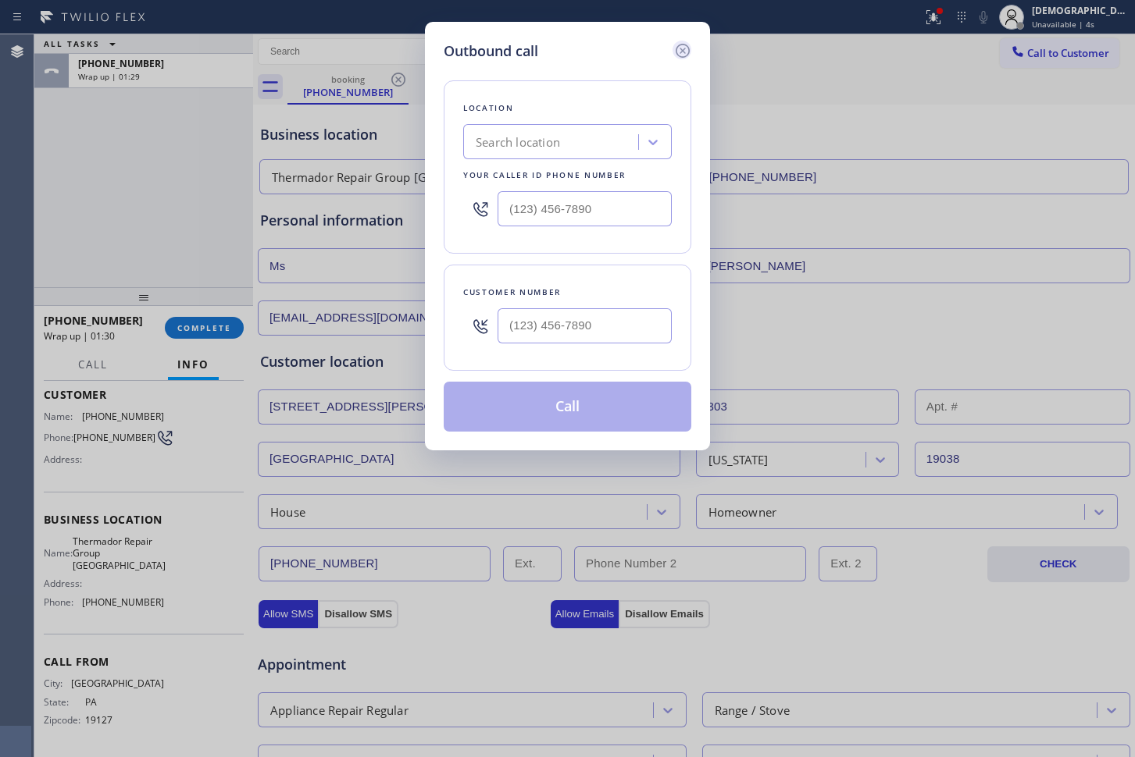
click at [682, 49] on icon at bounding box center [682, 50] width 19 height 19
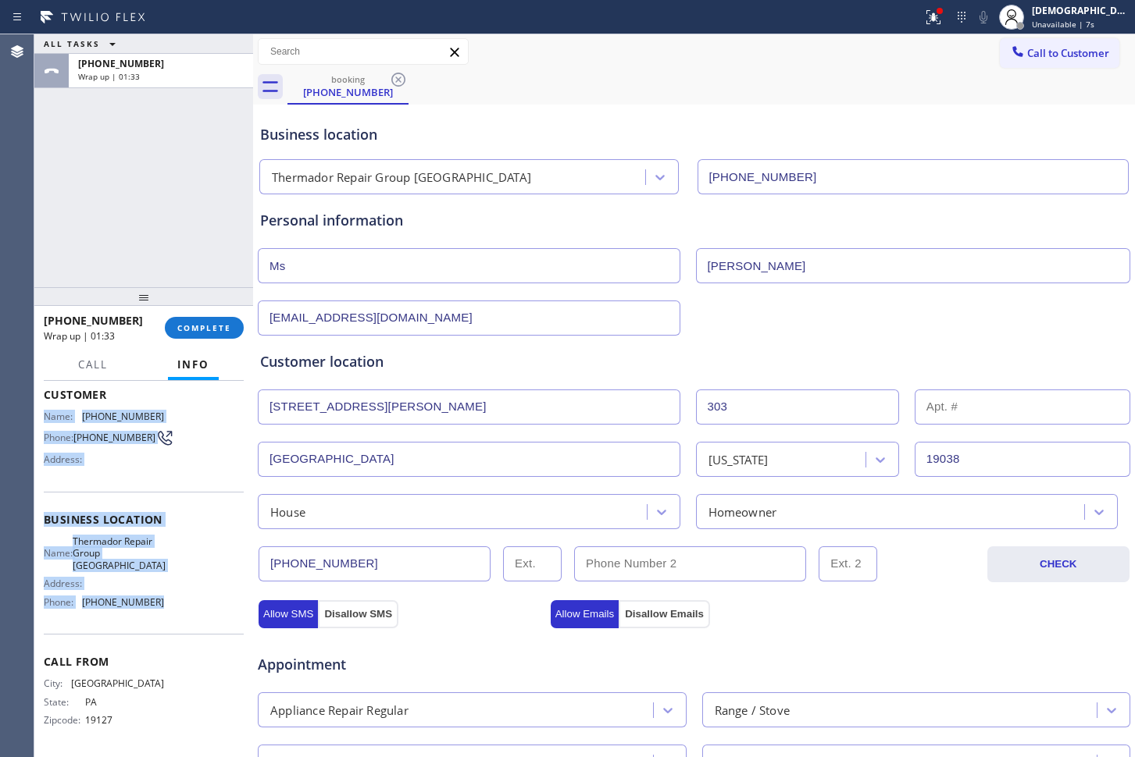
drag, startPoint x: 173, startPoint y: 604, endPoint x: 40, endPoint y: 411, distance: 233.9
click at [40, 411] on div "Context Queue: [Test] All Priority: 1 Customer Name: [PHONE_NUMBER] Phone: [PHO…" at bounding box center [143, 569] width 219 height 376
copy div "Name: [PHONE_NUMBER] Phone: [PHONE_NUMBER] Address: Business location Name: The…"
click at [1027, 56] on span "Call to Customer" at bounding box center [1068, 53] width 82 height 14
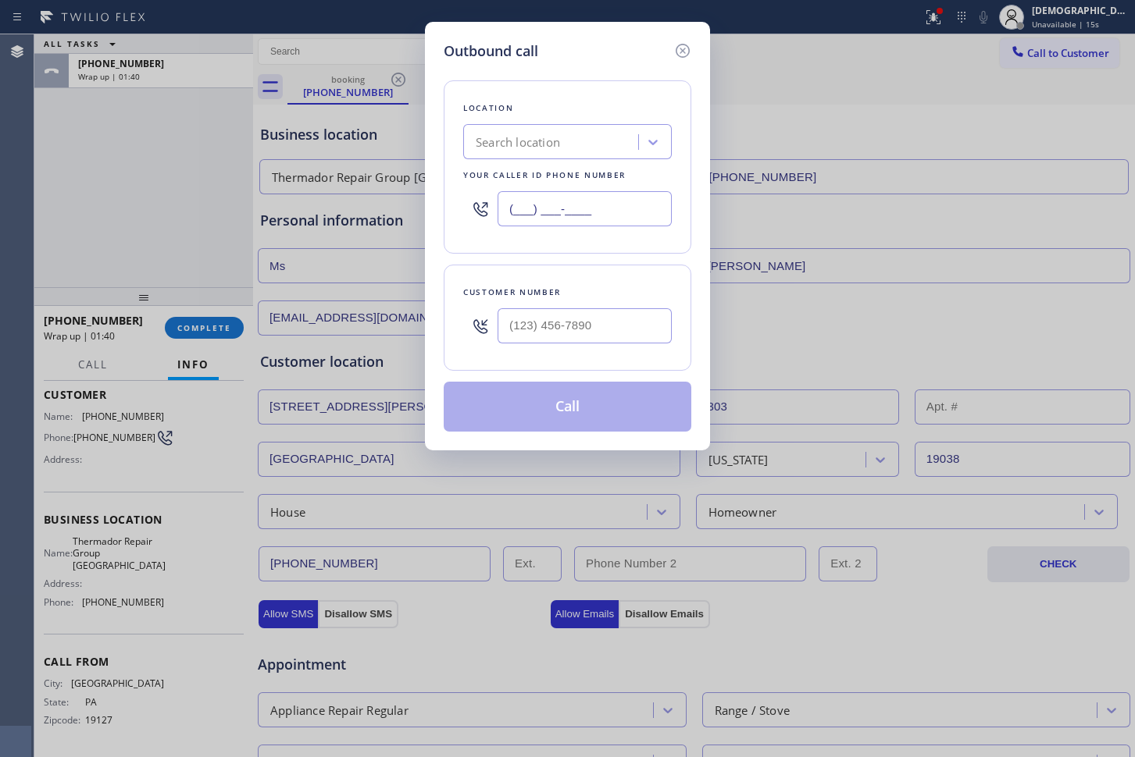
click at [607, 221] on input "(___) ___-____" at bounding box center [584, 208] width 174 height 35
paste input "267) 727-3121"
type input "[PHONE_NUMBER]"
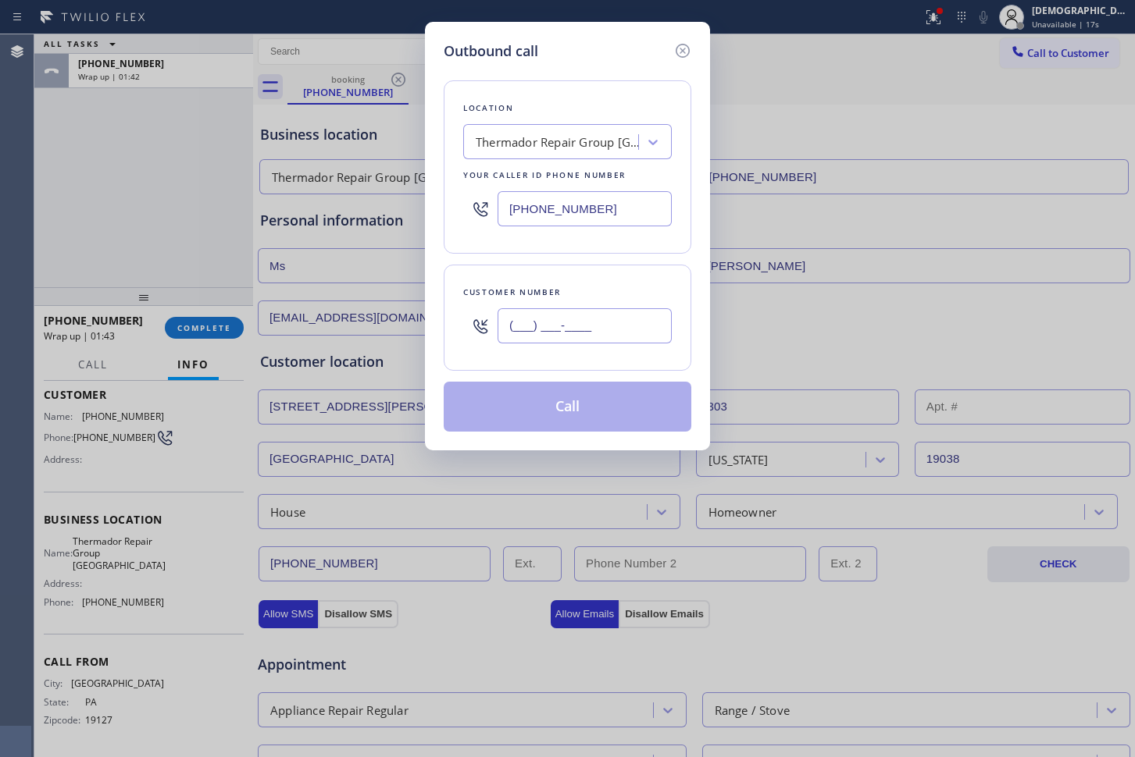
click at [647, 329] on input "(___) ___-____" at bounding box center [584, 325] width 174 height 35
paste input "215) 487-0475"
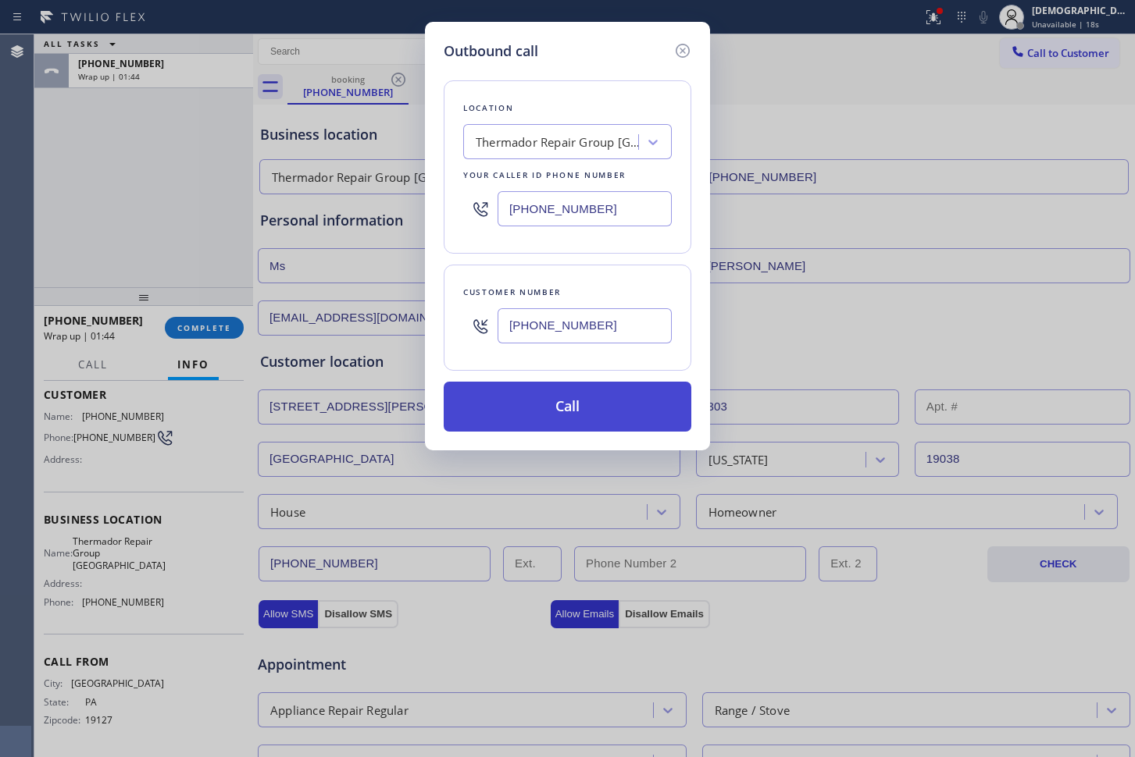
type input "[PHONE_NUMBER]"
click at [631, 410] on button "Call" at bounding box center [568, 407] width 248 height 50
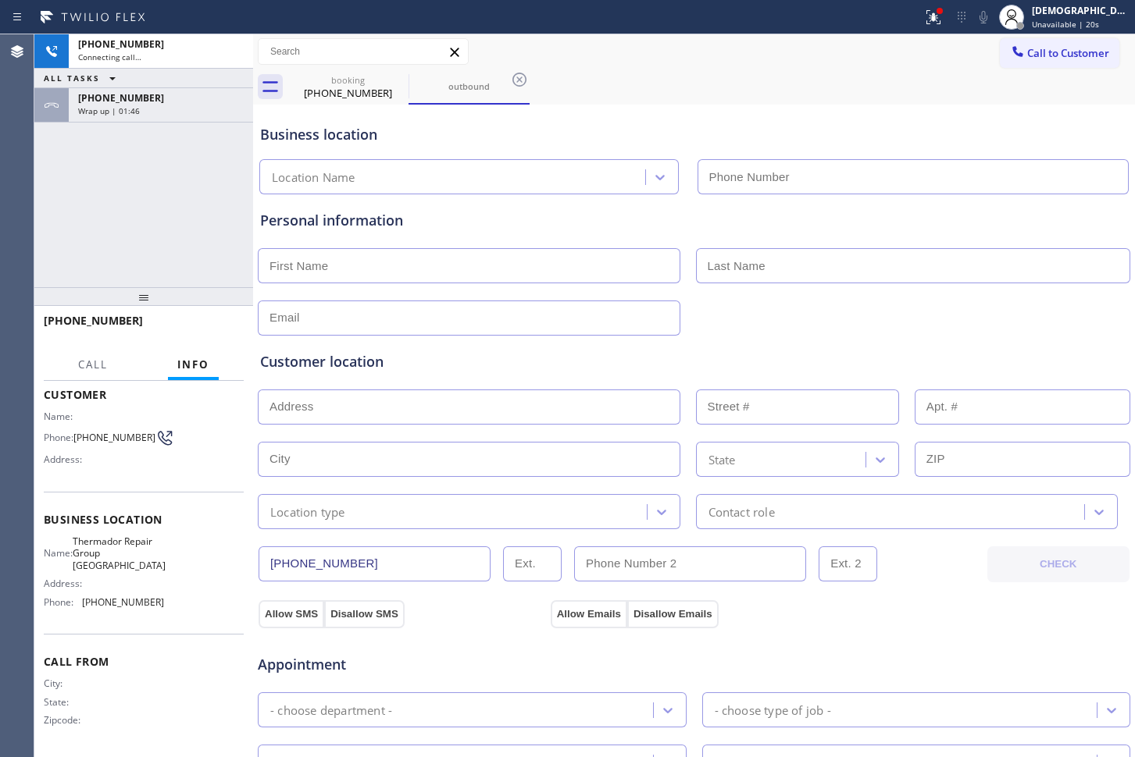
type input "[PHONE_NUMBER]"
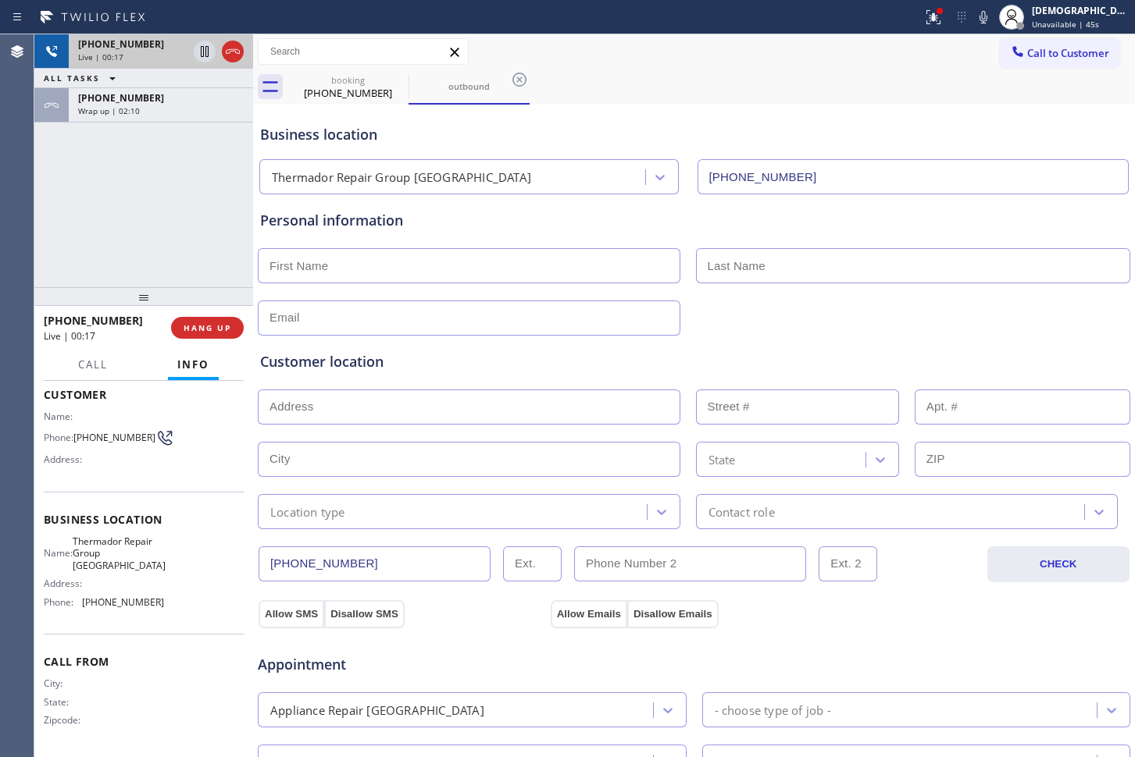
drag, startPoint x: 237, startPoint y: 47, endPoint x: 245, endPoint y: 49, distance: 8.9
click at [237, 47] on icon at bounding box center [232, 51] width 19 height 19
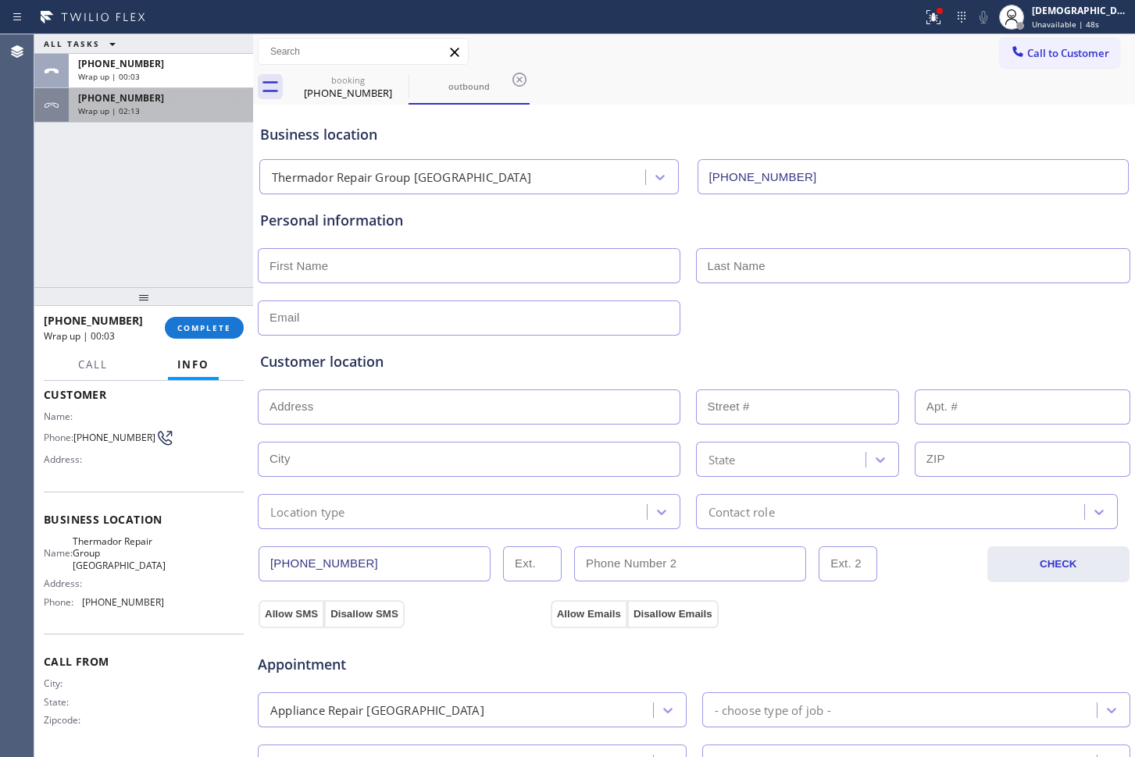
click at [180, 105] on div "Wrap up | 02:13" at bounding box center [161, 110] width 166 height 11
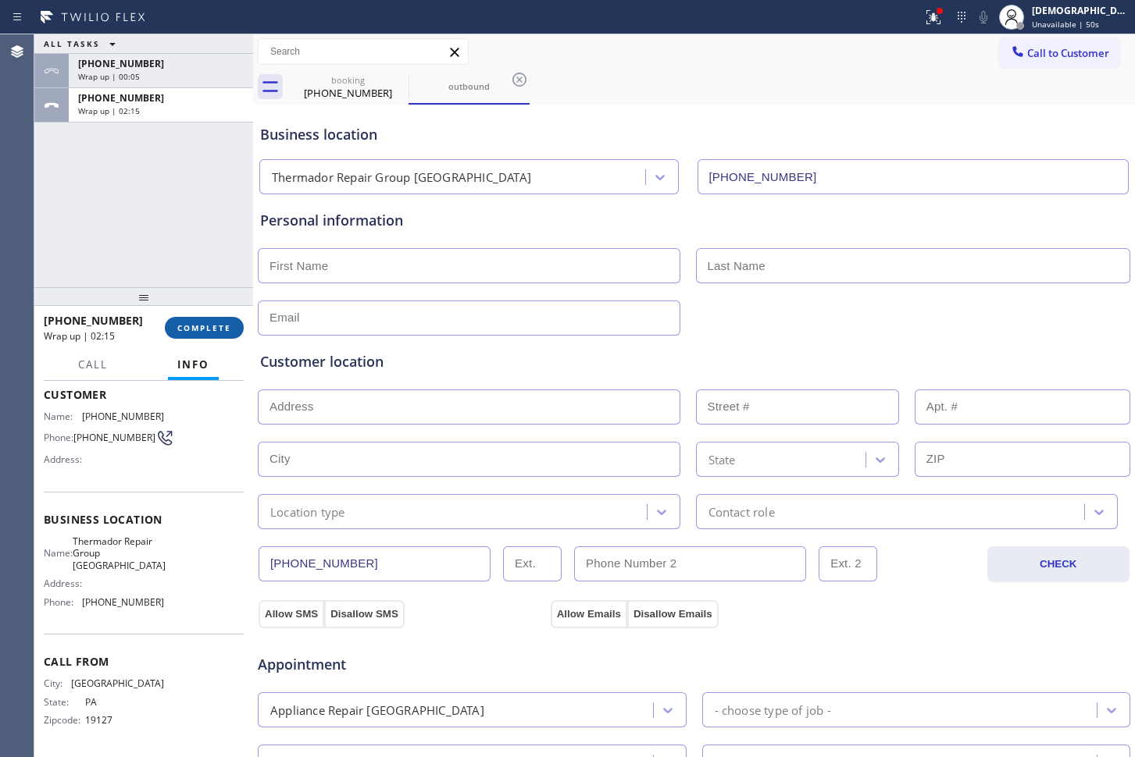
click at [209, 330] on span "COMPLETE" at bounding box center [204, 327] width 54 height 11
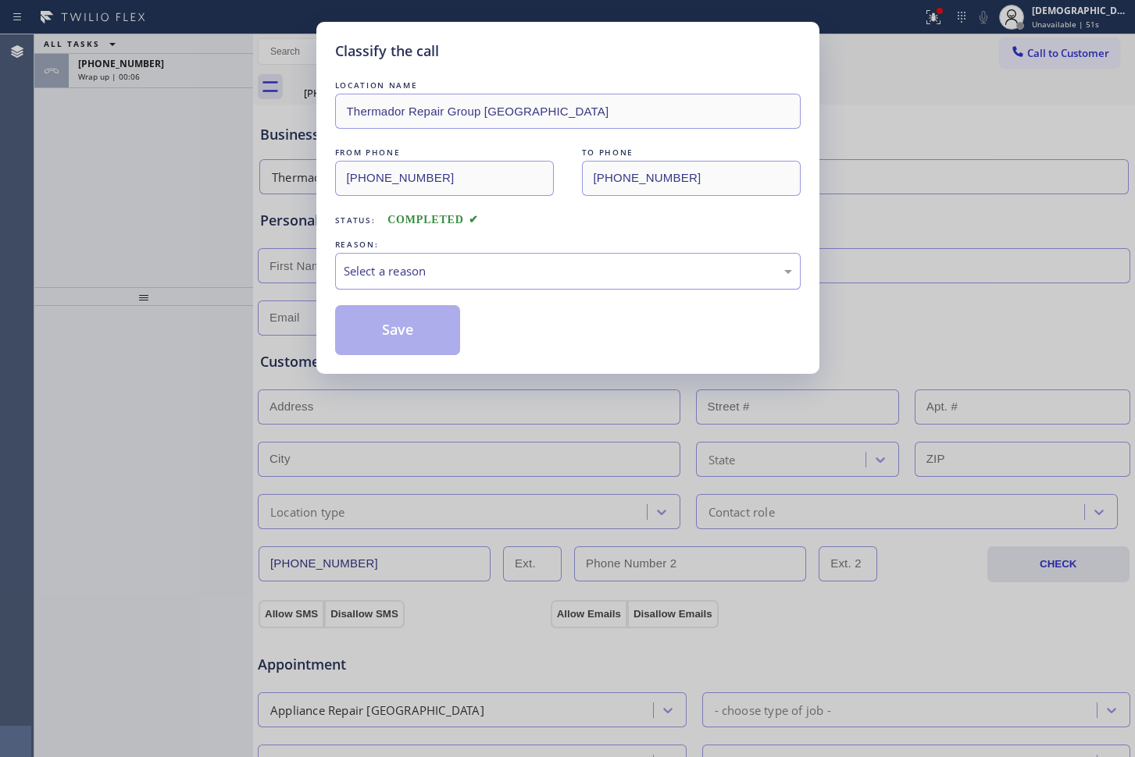
click at [405, 278] on div "Select a reason" at bounding box center [568, 271] width 448 height 18
click at [402, 327] on button "Save" at bounding box center [398, 330] width 126 height 50
click at [186, 73] on div "Classify the call LOCATION NAME Viking Professional Service [GEOGRAPHIC_DATA] F…" at bounding box center [584, 395] width 1100 height 723
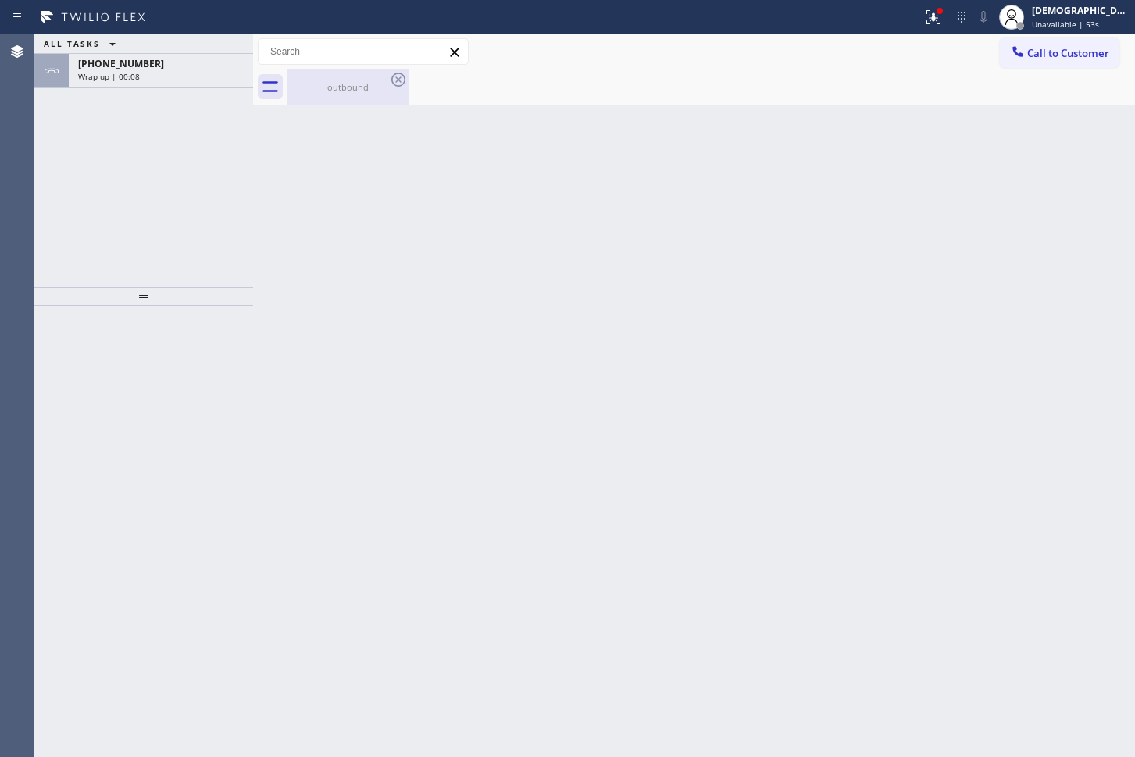
click at [378, 83] on div "outbound" at bounding box center [348, 87] width 118 height 12
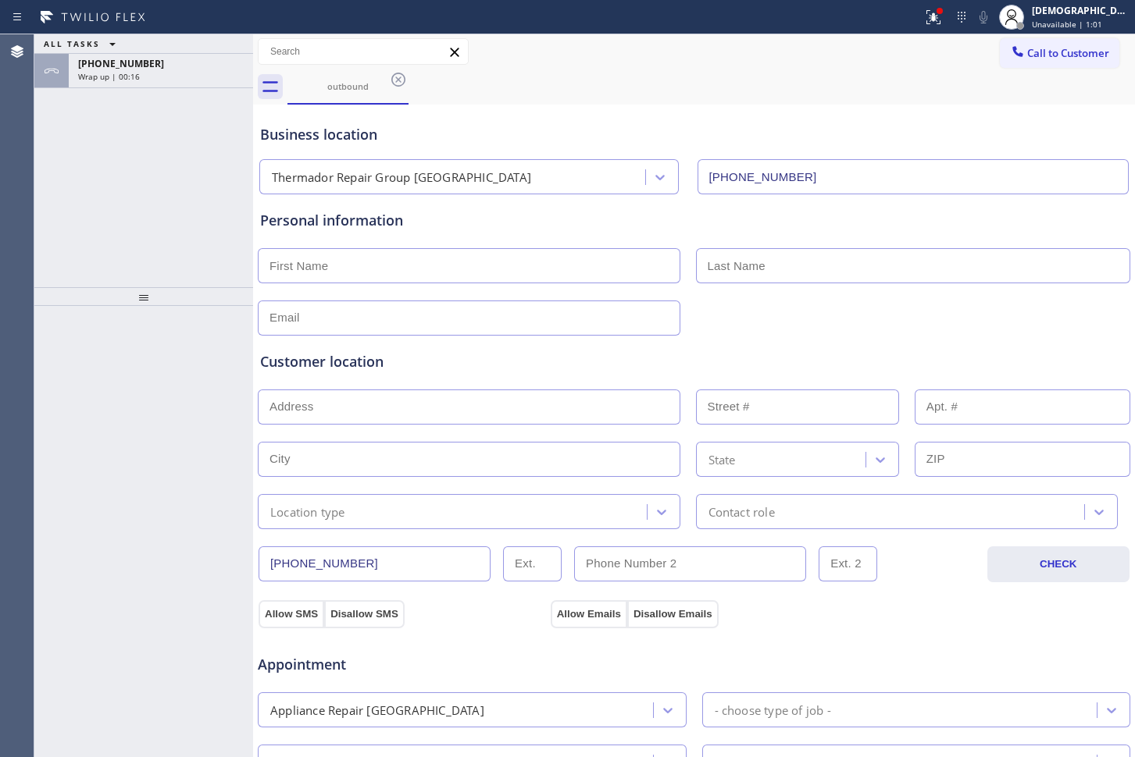
click at [515, 268] on input "text" at bounding box center [469, 265] width 422 height 35
click at [426, 261] on input "text" at bounding box center [469, 265] width 422 height 35
type input "Ms"
click at [511, 334] on div "Customer location >> ADD NEW ADDRESS << + NEW ADDRESS State Location type Conta…" at bounding box center [694, 430] width 874 height 200
click at [508, 314] on input "text" at bounding box center [469, 318] width 422 height 35
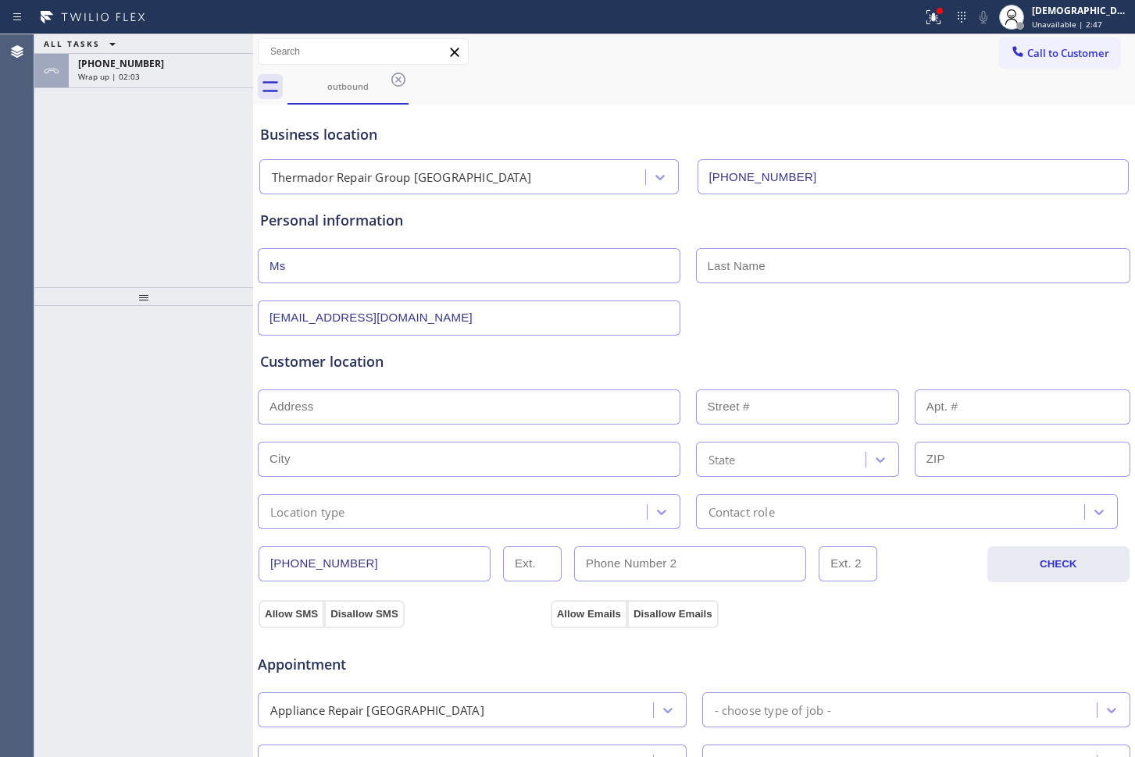
type input "[EMAIL_ADDRESS][DOMAIN_NAME]"
click at [378, 406] on input "text" at bounding box center [469, 407] width 422 height 35
paste input "[STREET_ADDRESS]"
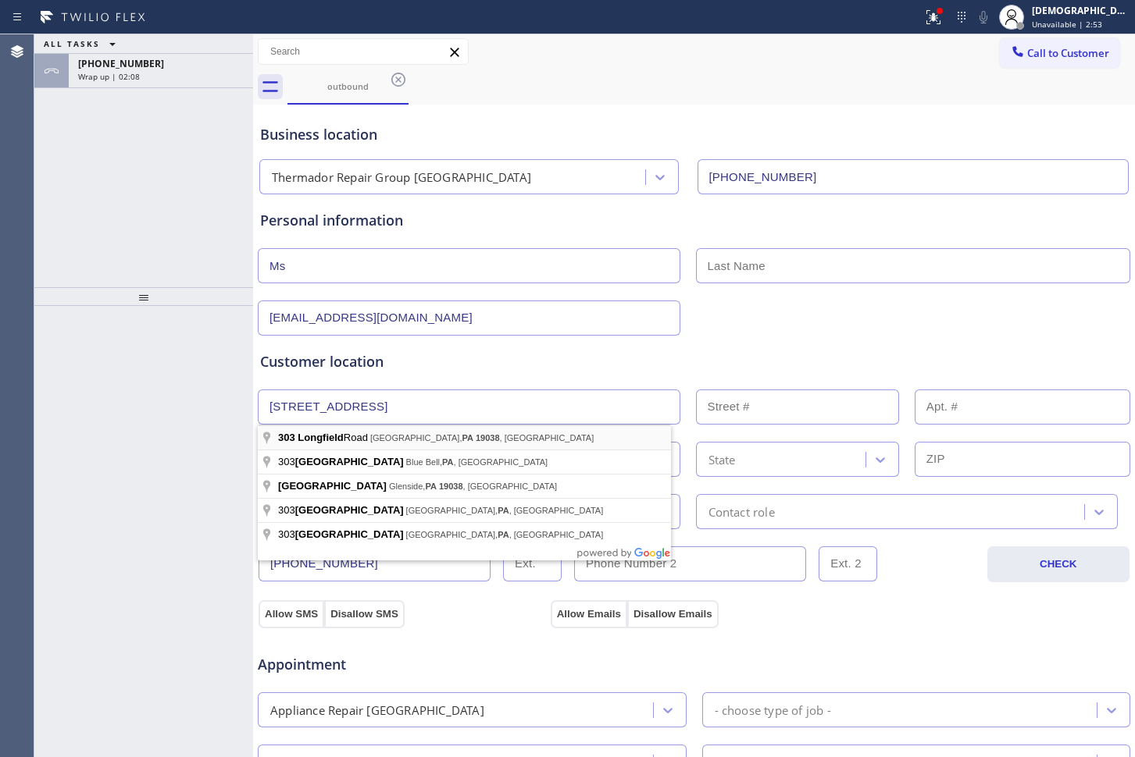
type input "[STREET_ADDRESS][PERSON_NAME]"
type input "303"
type input "[GEOGRAPHIC_DATA]"
type input "19038"
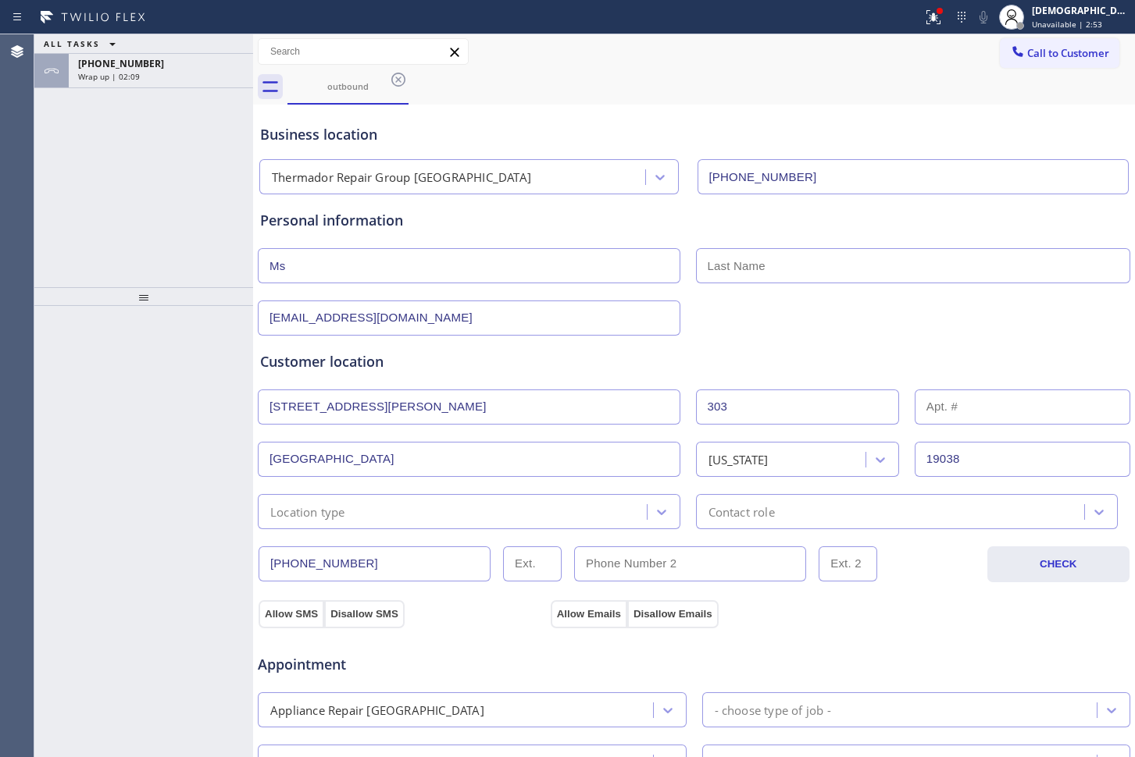
click at [365, 513] on div "Location type" at bounding box center [454, 511] width 384 height 27
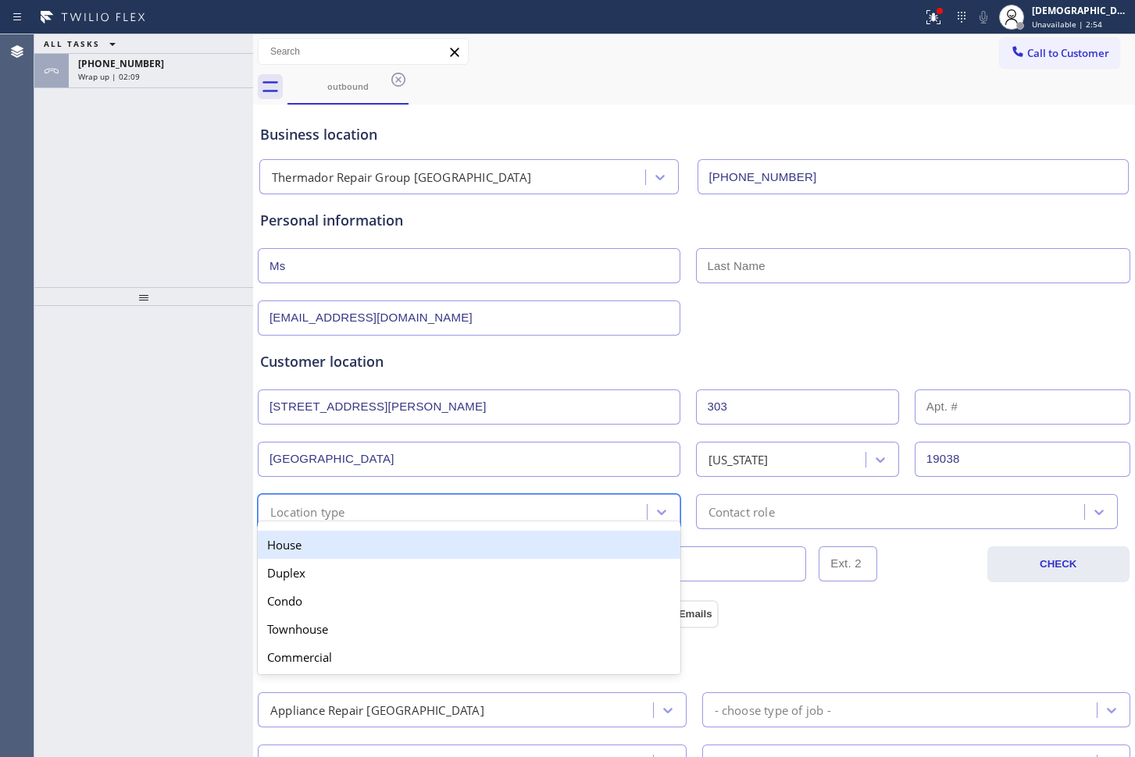
drag, startPoint x: 357, startPoint y: 544, endPoint x: 616, endPoint y: 541, distance: 259.2
click at [358, 544] on div "House" at bounding box center [469, 545] width 422 height 28
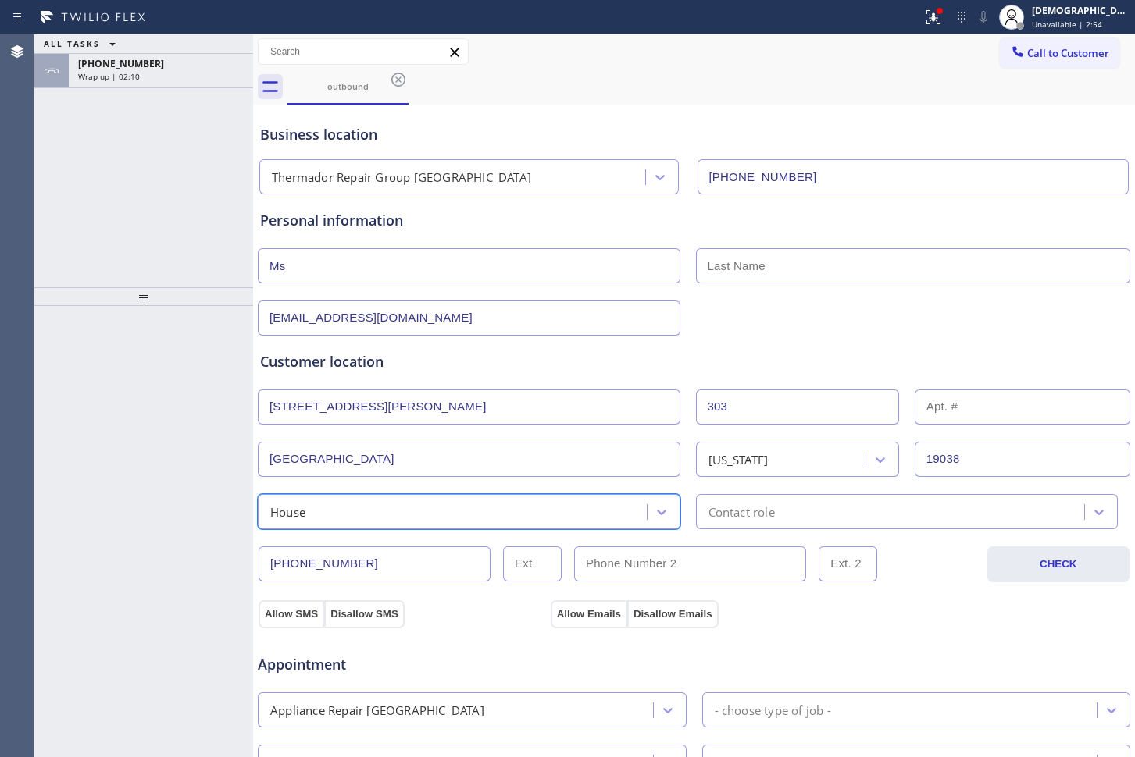
click at [743, 515] on div "Contact role" at bounding box center [741, 512] width 66 height 18
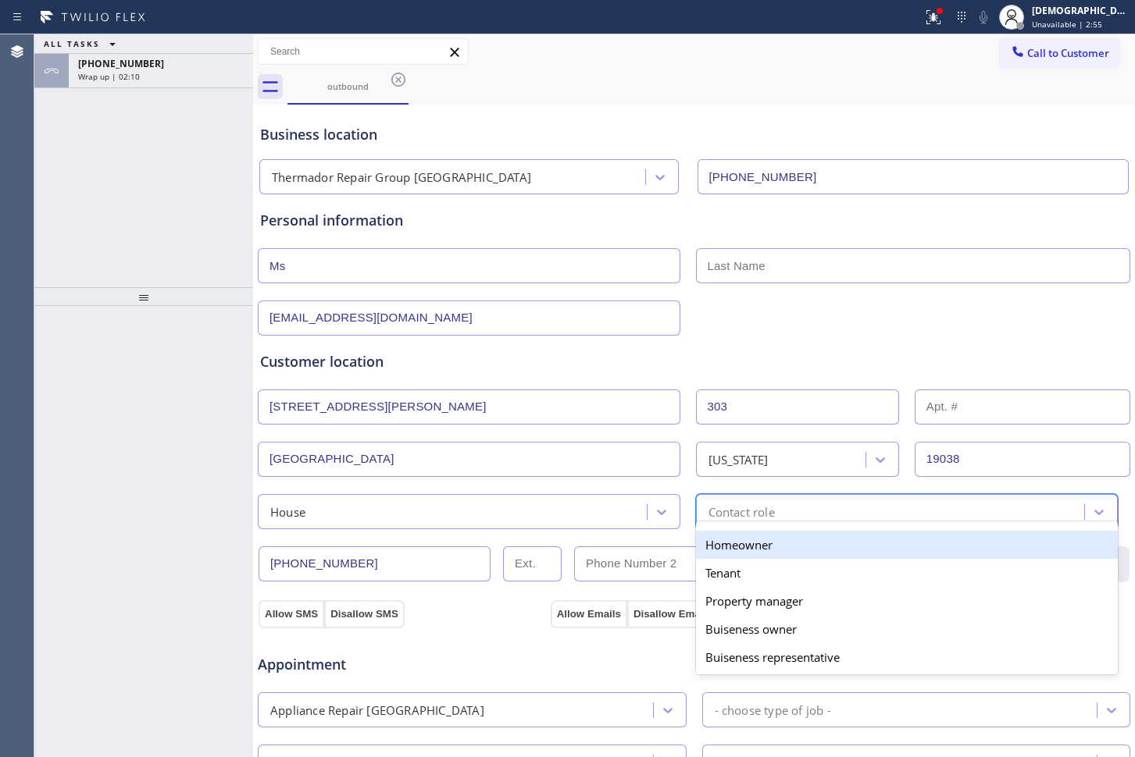
click at [738, 545] on div "Homeowner" at bounding box center [907, 545] width 422 height 28
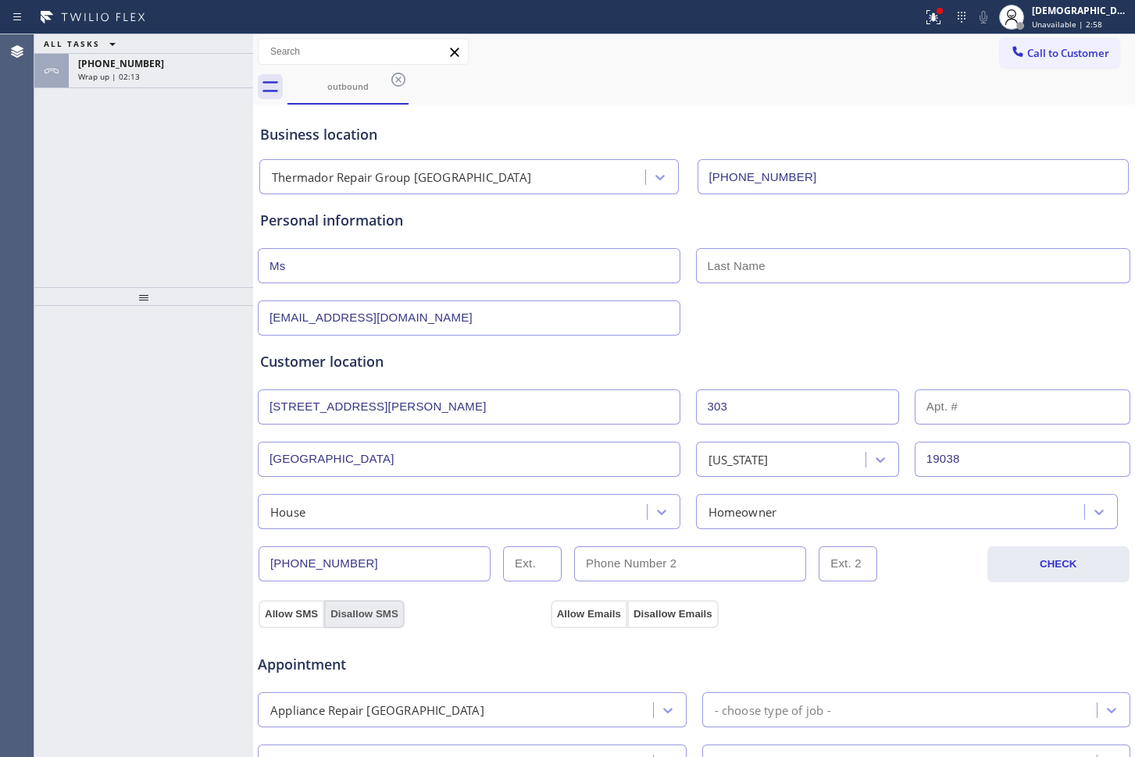
drag, startPoint x: 293, startPoint y: 613, endPoint x: 391, endPoint y: 613, distance: 98.4
click at [301, 613] on button "Allow SMS" at bounding box center [291, 614] width 66 height 28
click at [592, 608] on button "Allow Emails" at bounding box center [588, 614] width 77 height 28
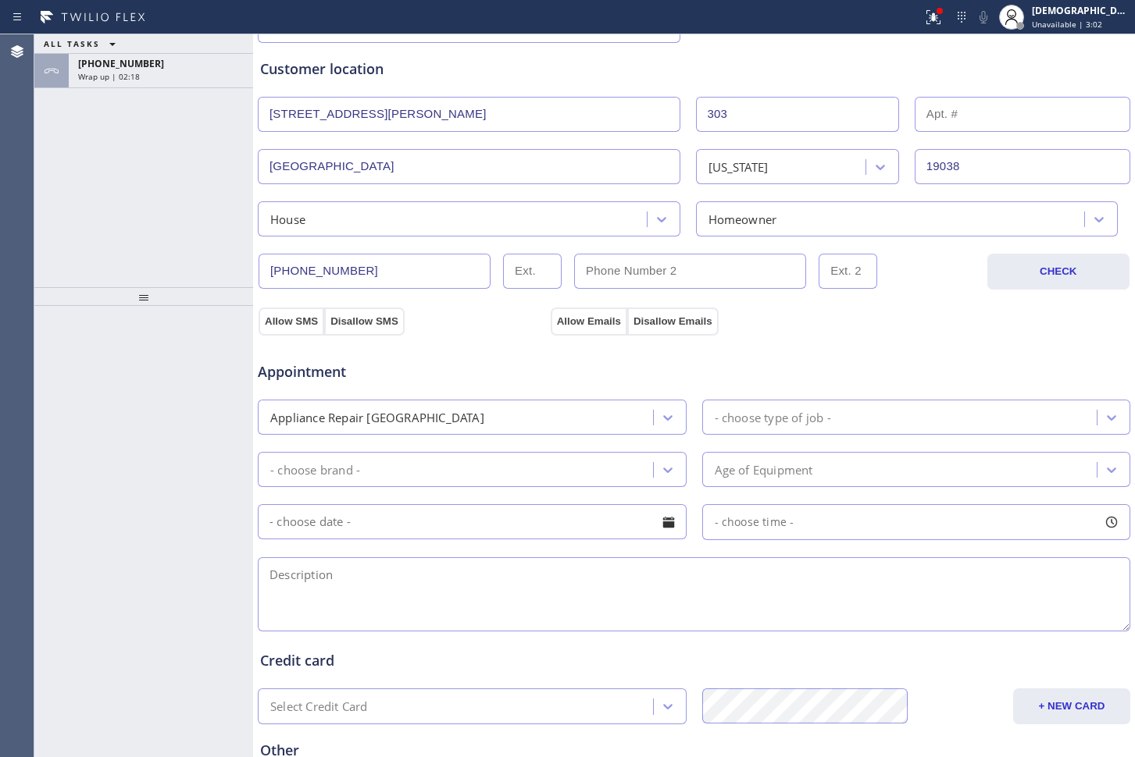
click at [789, 420] on div "- choose type of job -" at bounding box center [772, 417] width 116 height 18
click at [583, 406] on div "Appliance Repair [GEOGRAPHIC_DATA]" at bounding box center [457, 417] width 390 height 27
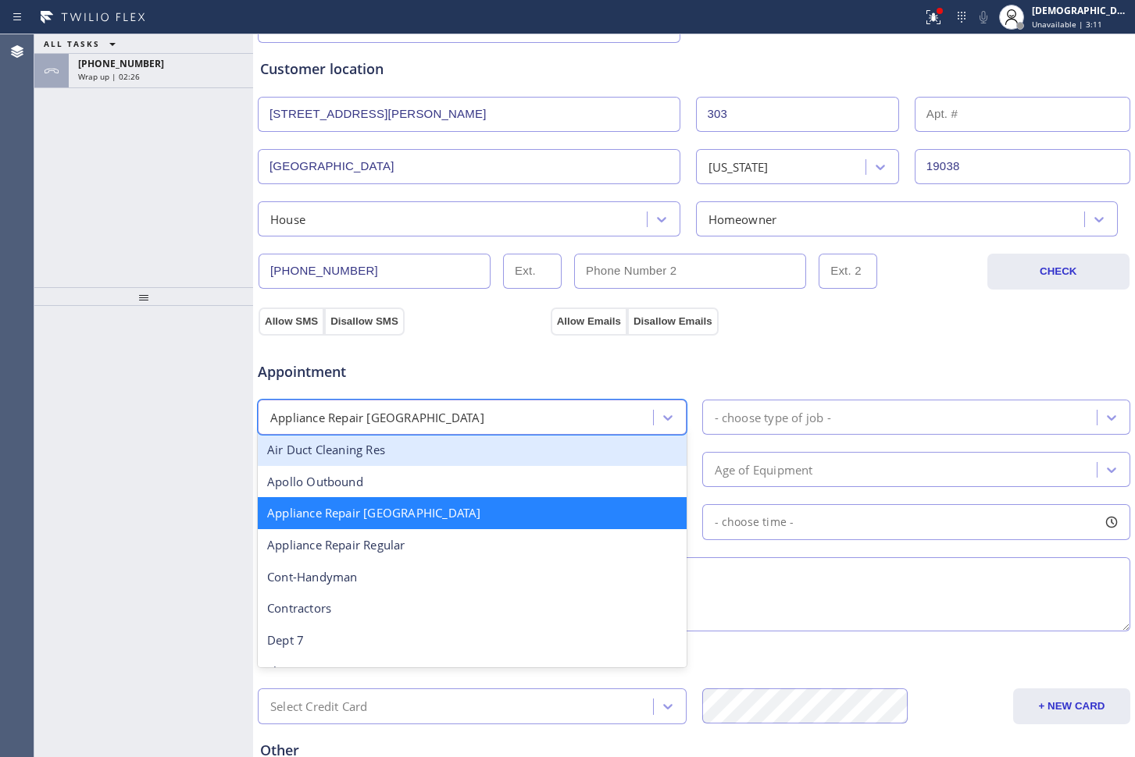
scroll to position [198, 0]
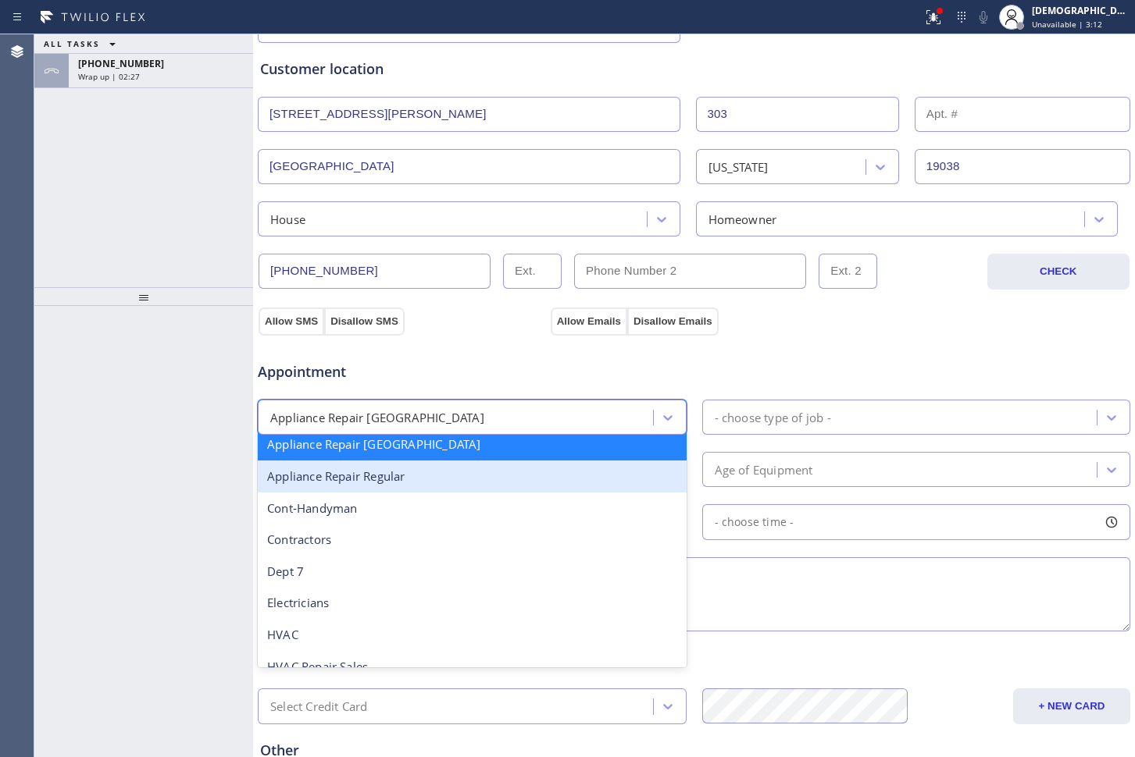
drag, startPoint x: 458, startPoint y: 479, endPoint x: 537, endPoint y: 458, distance: 82.6
click at [458, 479] on div "Appliance Repair Regular" at bounding box center [472, 477] width 429 height 32
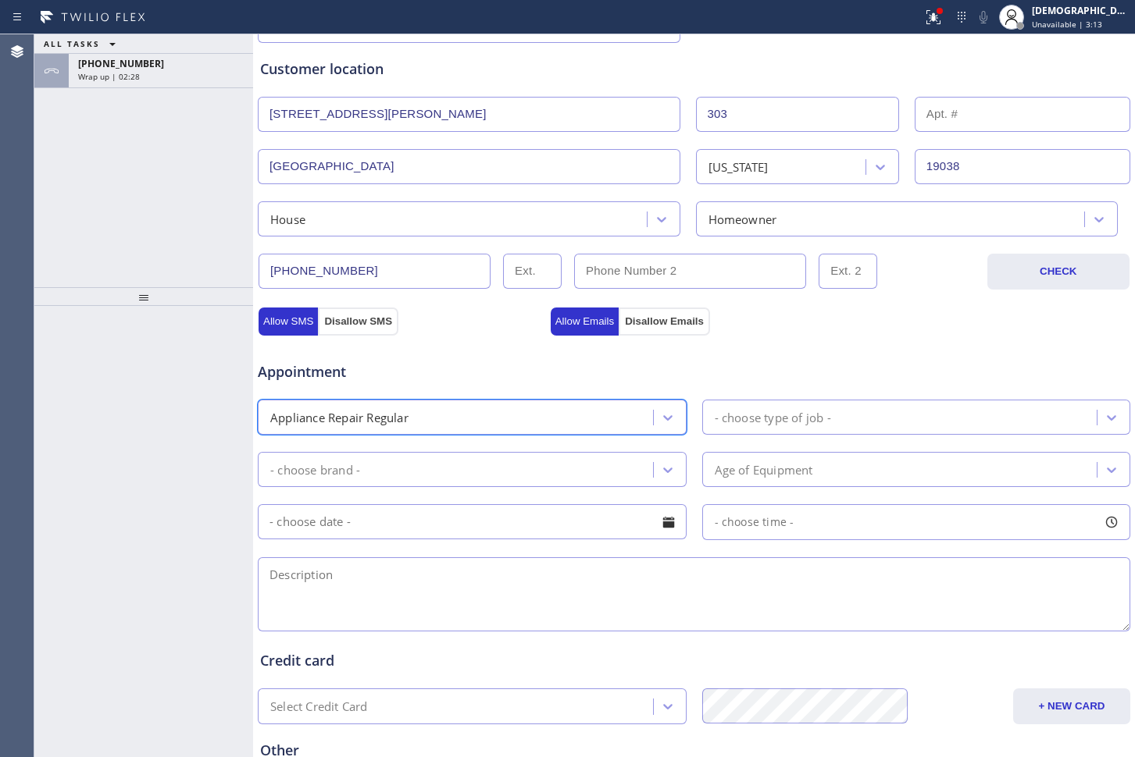
click at [753, 408] on div "- choose type of job -" at bounding box center [772, 417] width 116 height 18
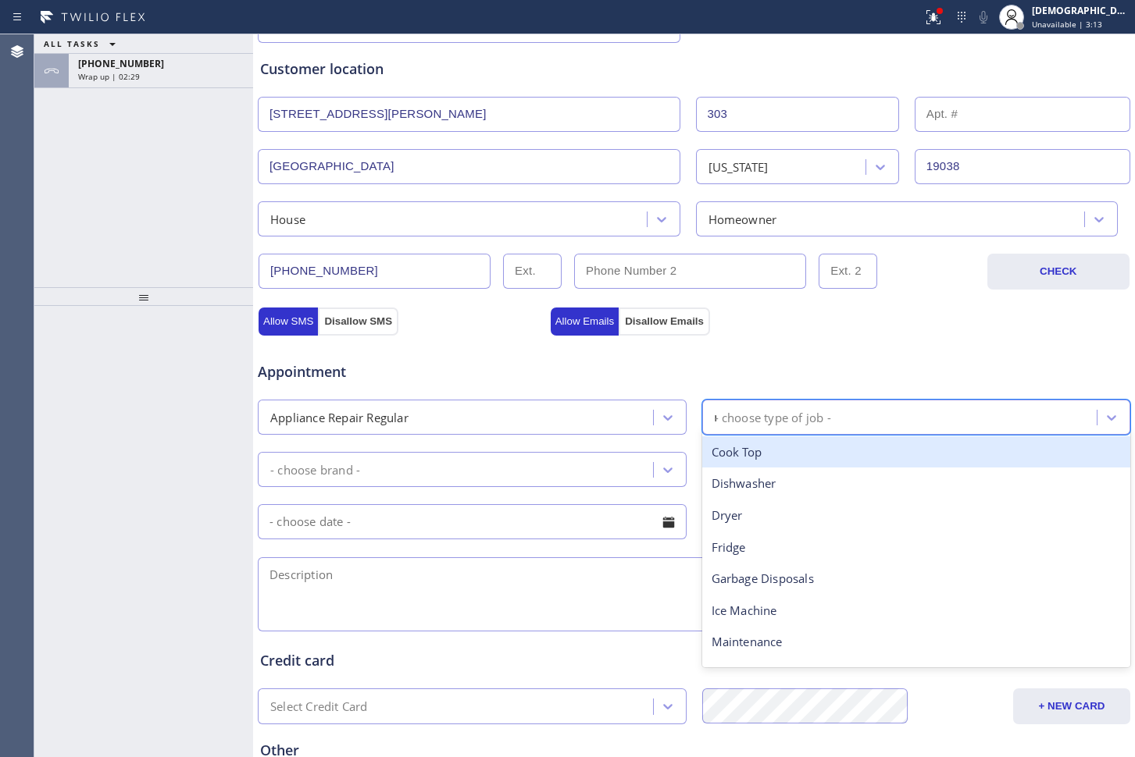
type input "ra"
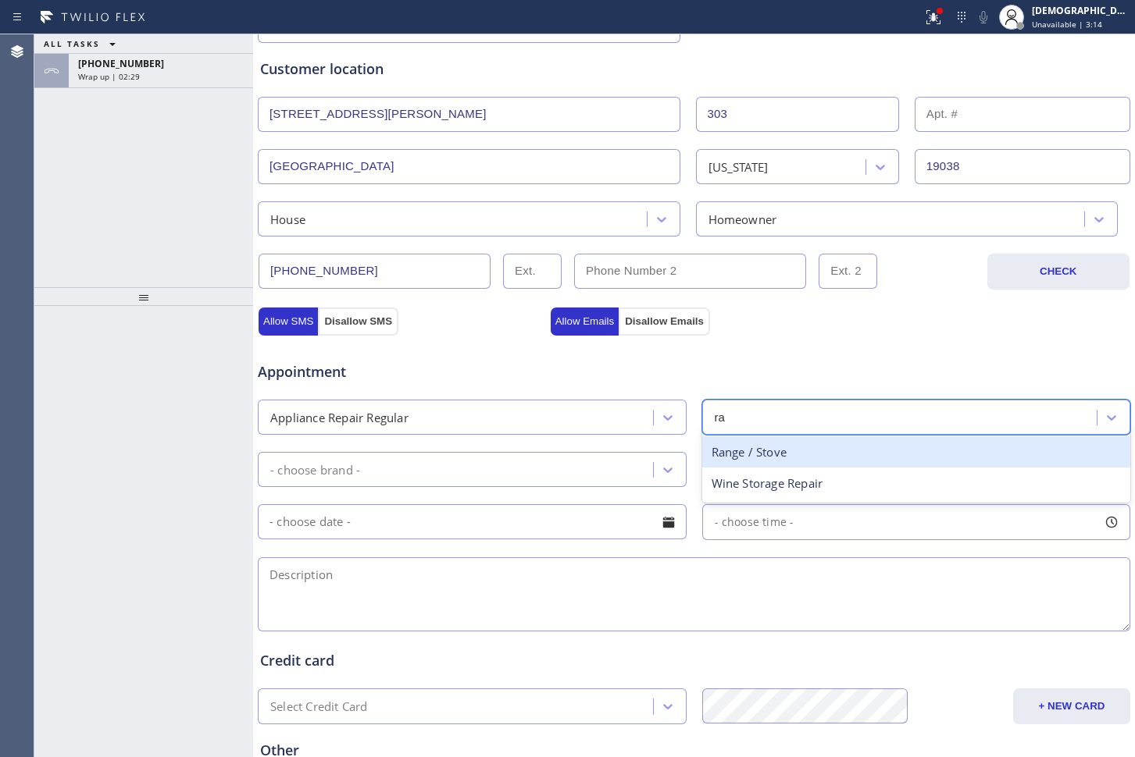
click at [757, 451] on div "Range / Stove" at bounding box center [916, 452] width 429 height 32
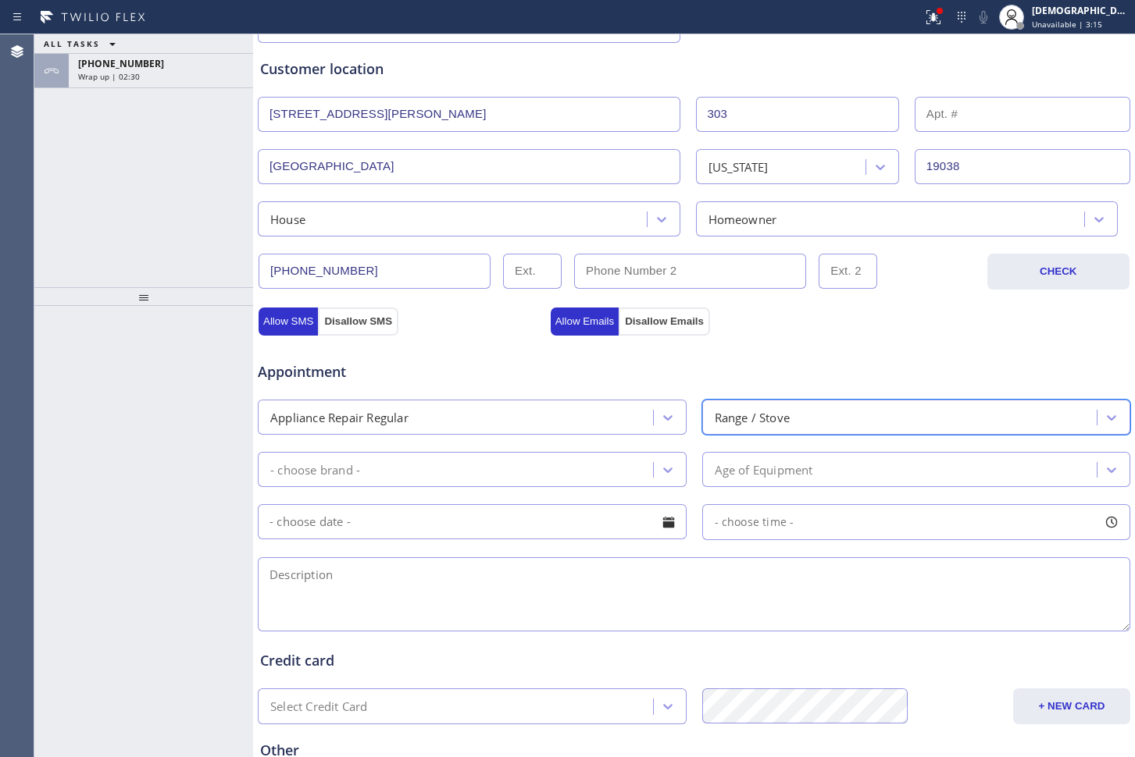
click at [583, 459] on div "- choose brand -" at bounding box center [457, 469] width 390 height 27
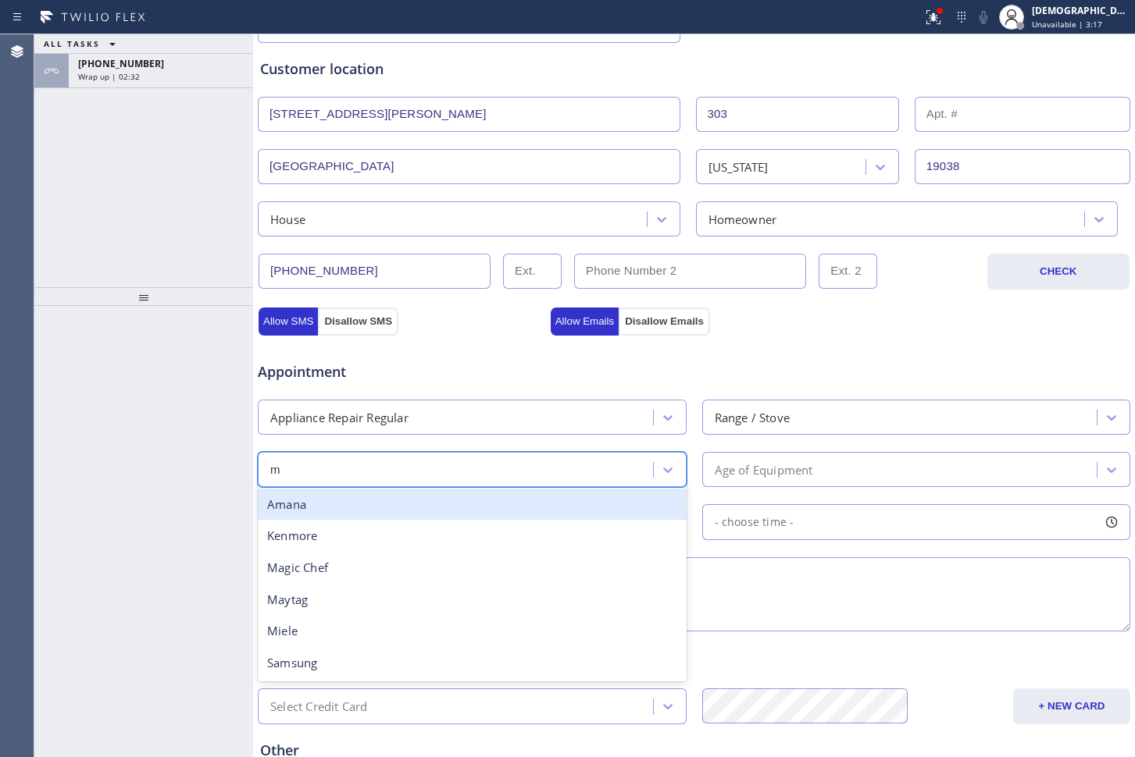
type input "ma"
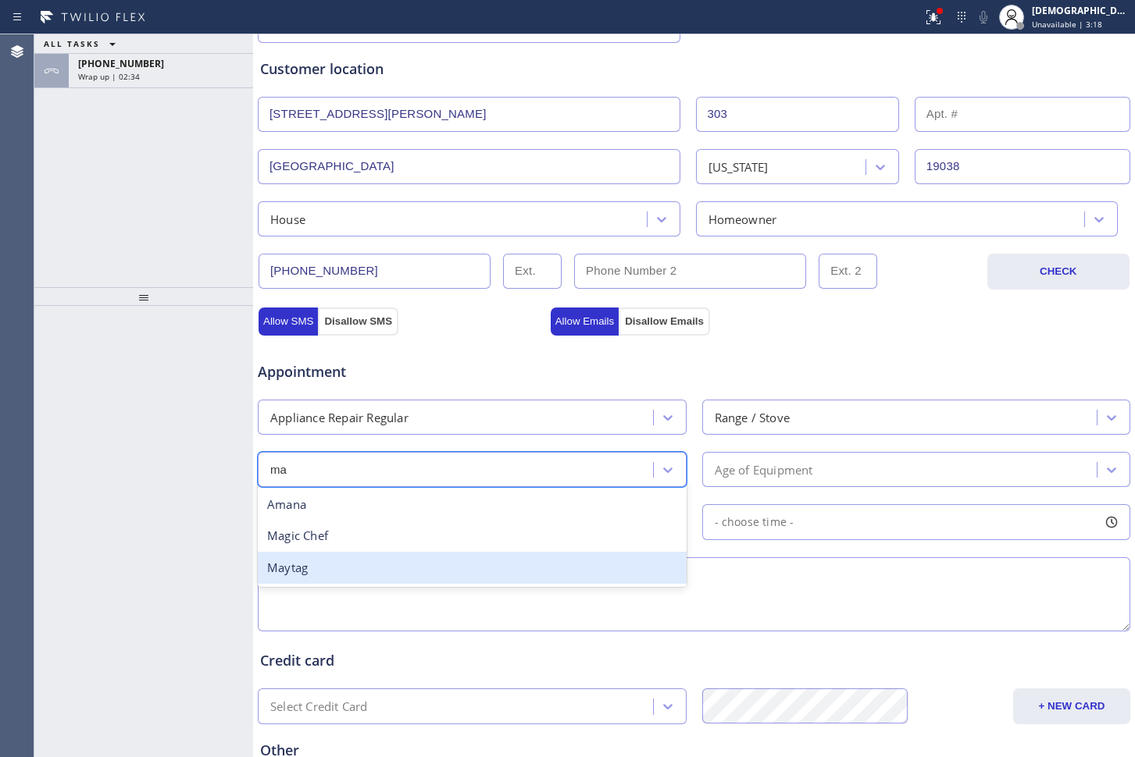
click at [504, 575] on div "Maytag" at bounding box center [472, 568] width 429 height 32
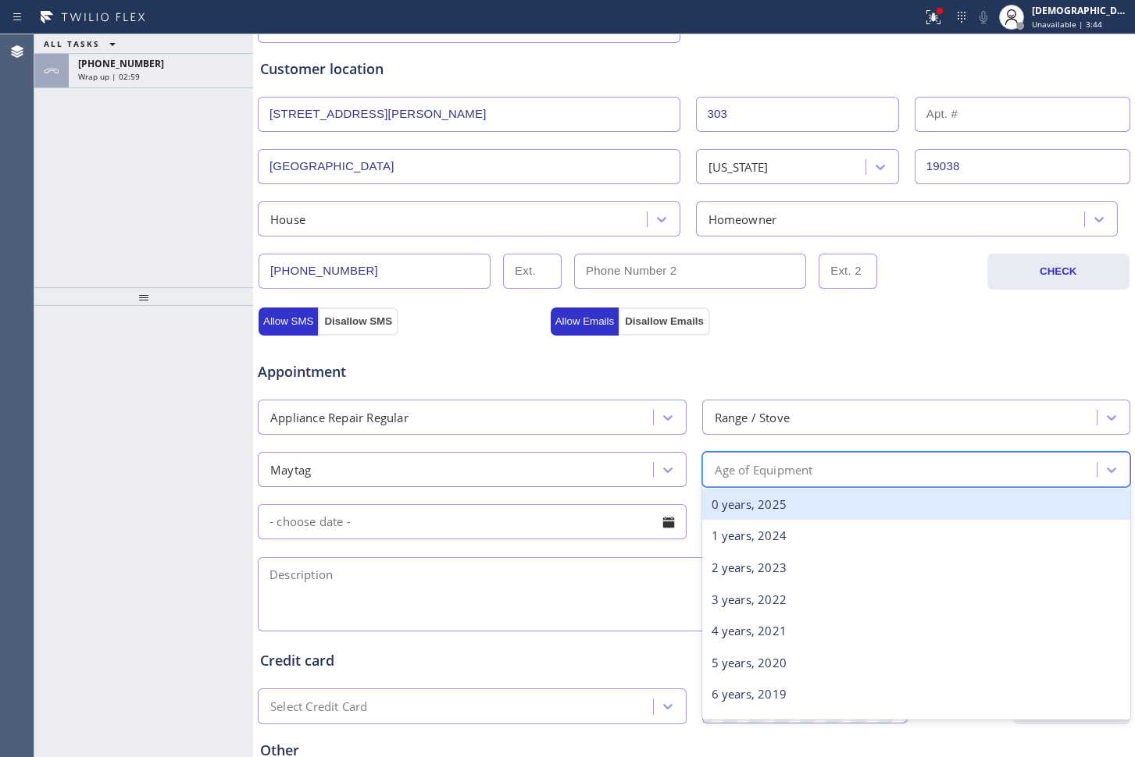
click at [765, 467] on div "Age of Equipment" at bounding box center [763, 470] width 98 height 18
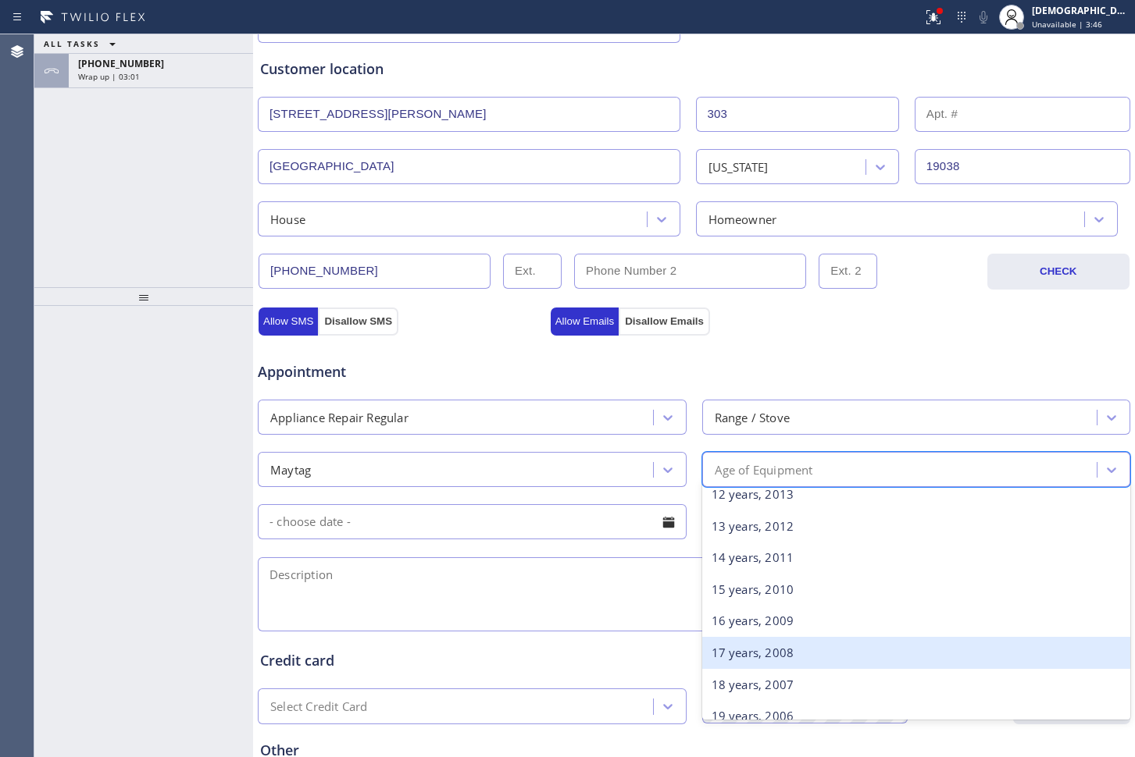
scroll to position [488, 0]
click at [732, 644] on div "20 years, 2005" at bounding box center [916, 651] width 429 height 32
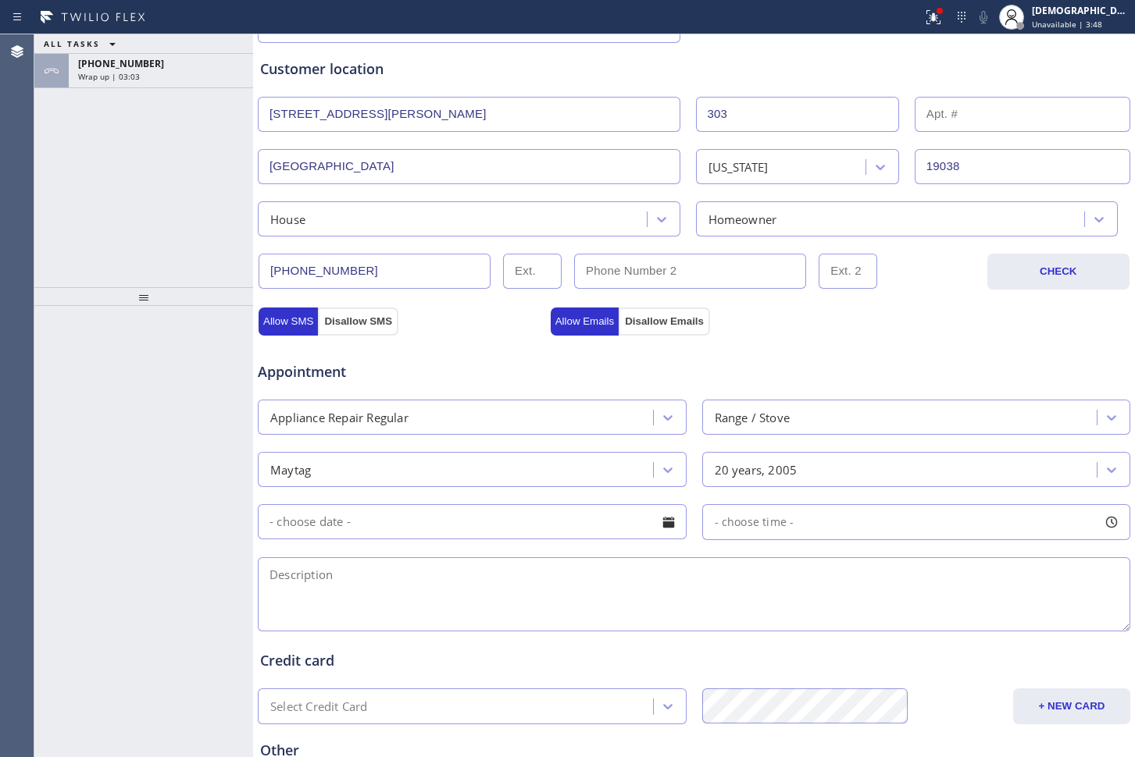
click at [551, 514] on input "text" at bounding box center [472, 521] width 429 height 35
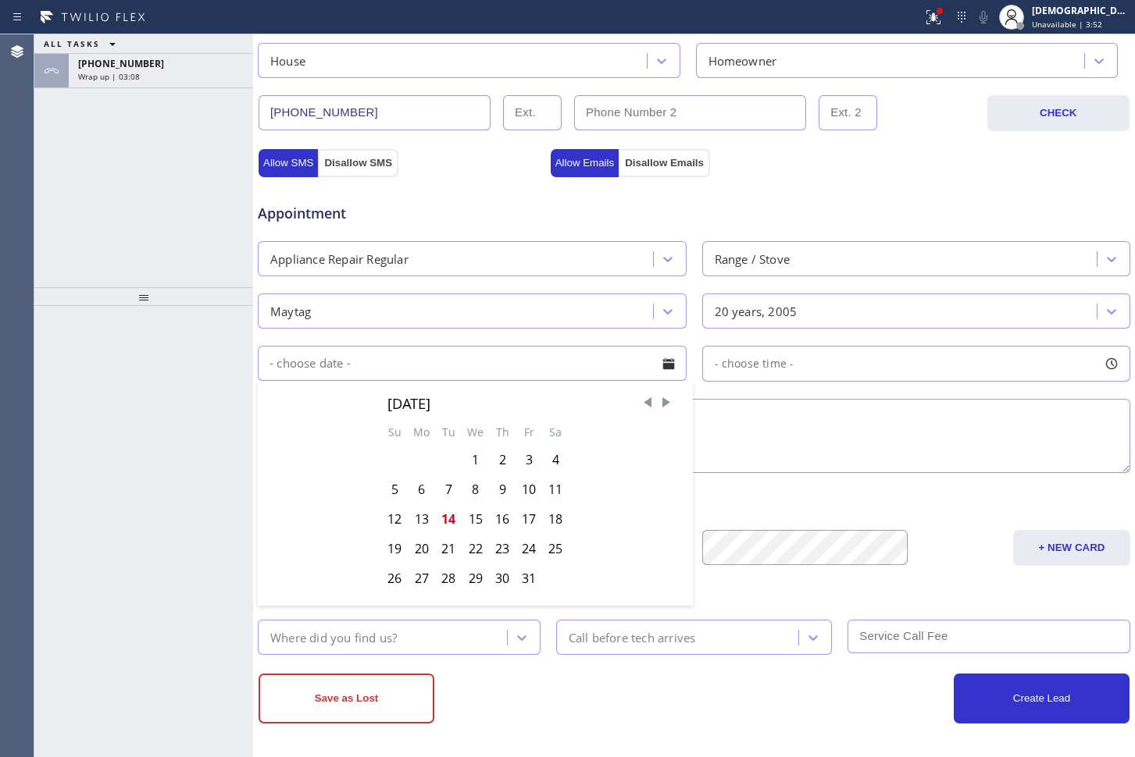
scroll to position [453, 0]
click at [451, 512] on div "14" at bounding box center [448, 518] width 27 height 30
type input "[DATE]"
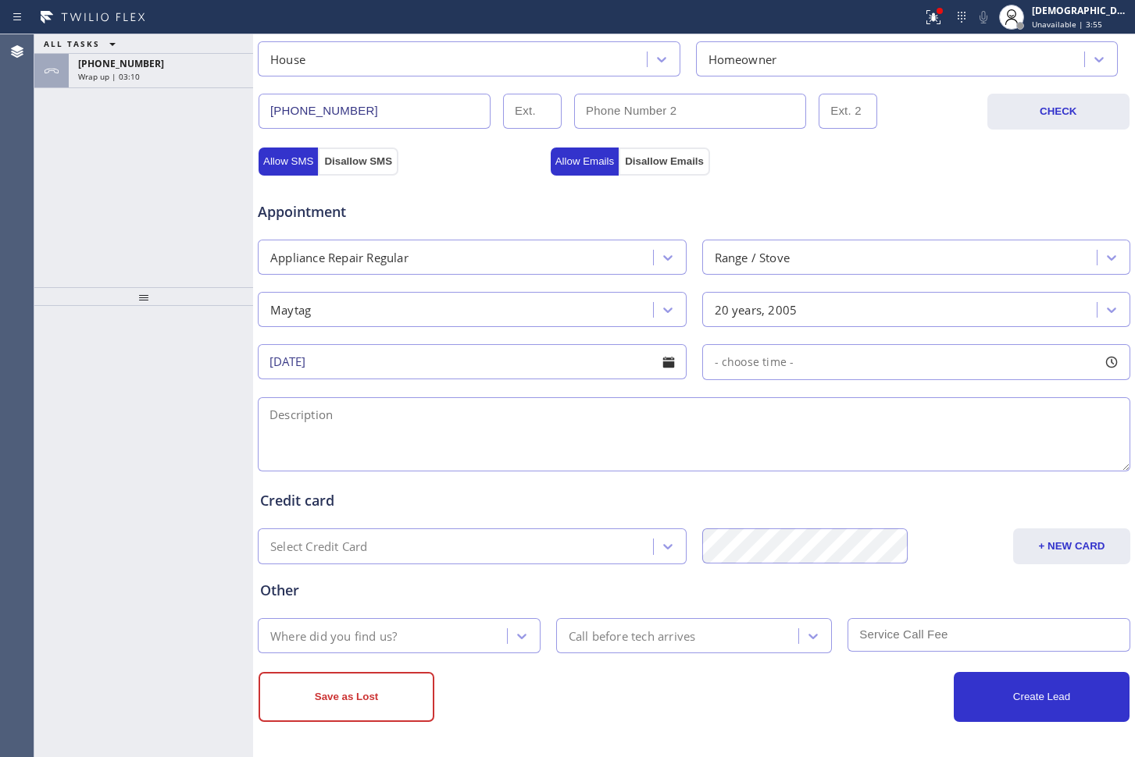
click at [467, 366] on input "[DATE]" at bounding box center [472, 361] width 429 height 35
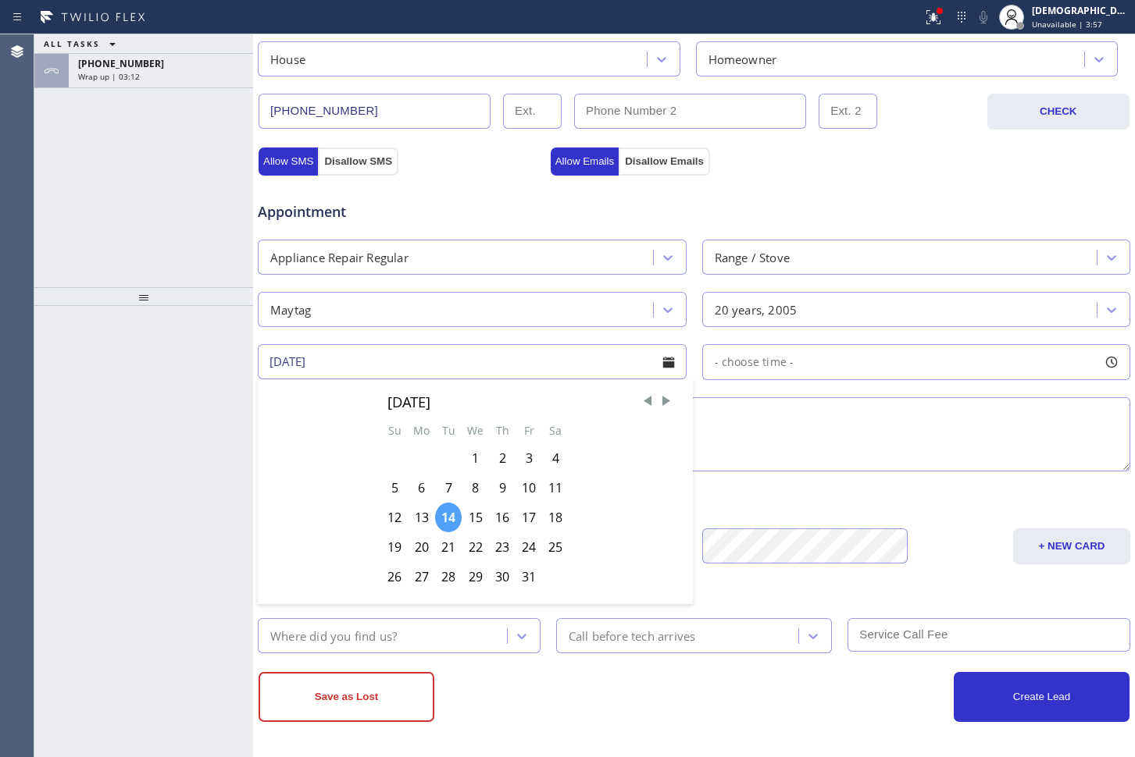
click at [447, 516] on div "14" at bounding box center [448, 518] width 27 height 30
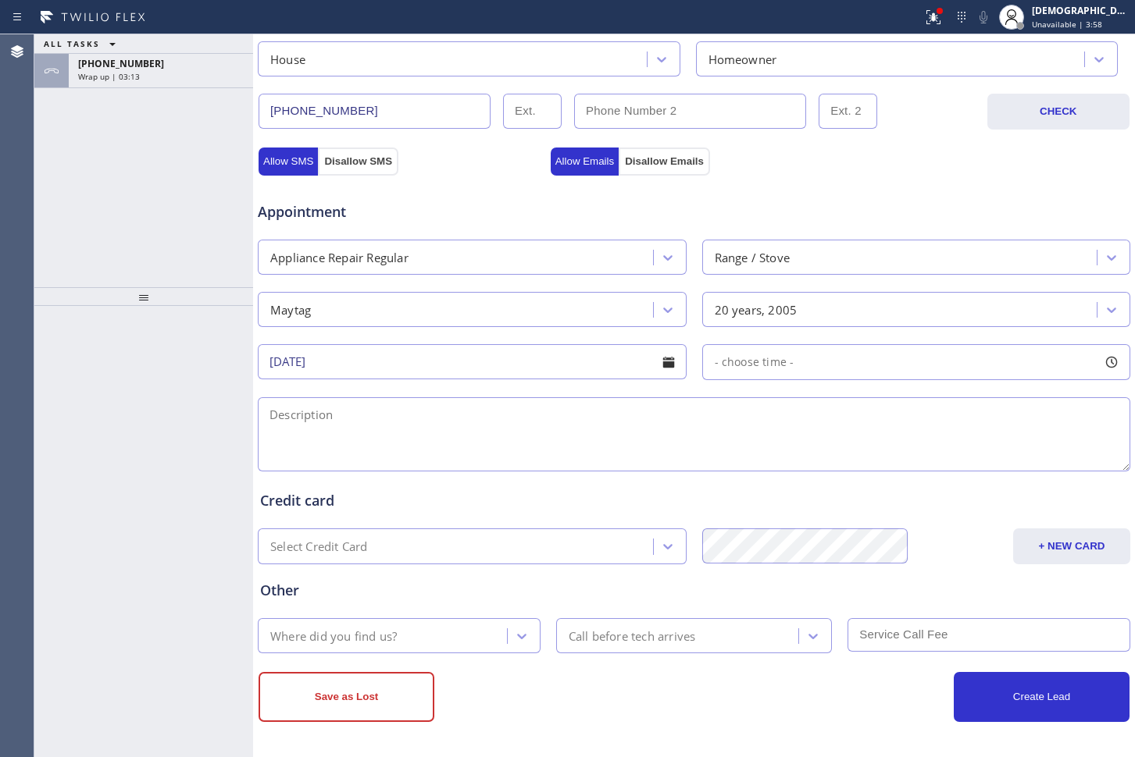
click at [582, 369] on input "[DATE]" at bounding box center [472, 361] width 429 height 35
click at [512, 369] on input "[DATE]" at bounding box center [472, 361] width 429 height 35
drag, startPoint x: 347, startPoint y: 358, endPoint x: 218, endPoint y: 358, distance: 129.6
click at [218, 358] on div "ALL TASKS ALL TASKS ACTIVE TASKS TASKS IN WRAP UP [PHONE_NUMBER] Wrap up | 03:1…" at bounding box center [584, 395] width 1100 height 723
click at [590, 401] on textarea at bounding box center [694, 434] width 872 height 74
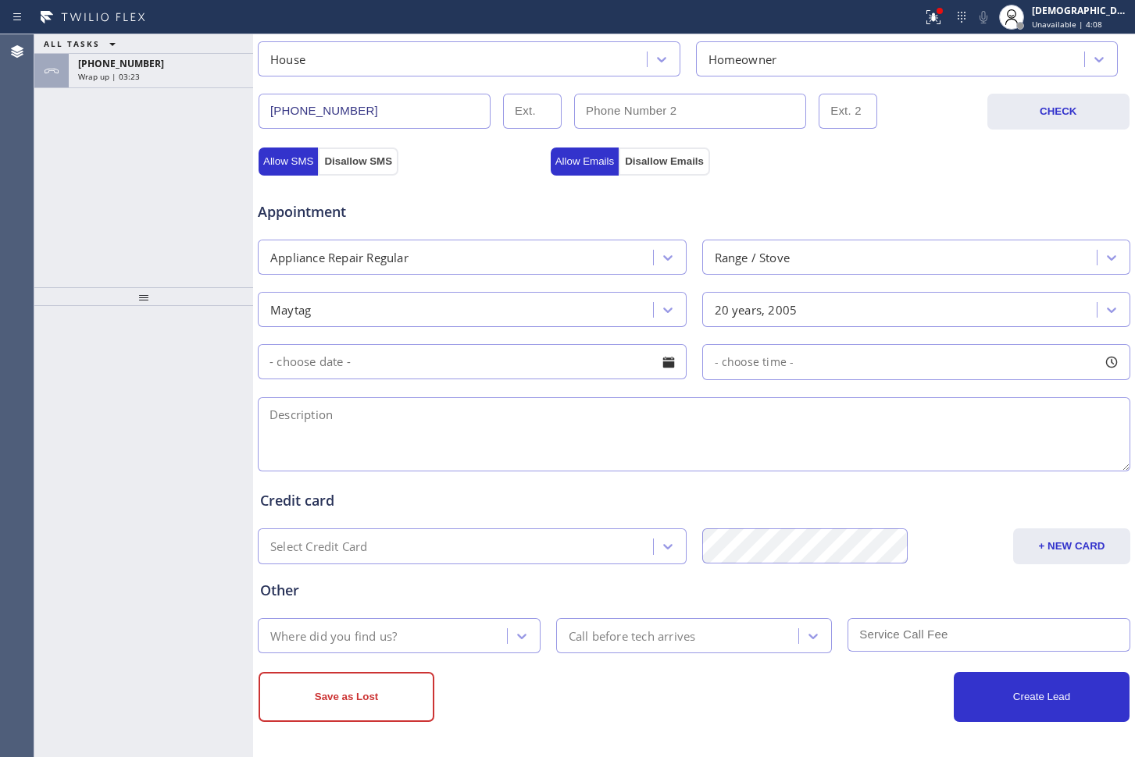
paste textarea "maytag / range / 20 years / the knobs for the gas wont turn off /"
click at [710, 412] on textarea "Maytag / range / 20 years / the knobs for the gas wont turn off /" at bounding box center [694, 434] width 872 height 74
click at [746, 414] on textarea "Maytag / range / 20 years / the knobs for the gas wont turn off /" at bounding box center [694, 434] width 872 height 74
paste textarea "[STREET_ADDRESS]"
click at [728, 422] on textarea "Maytag / range / 20 years / the knobs for the gas wont turn off / [STREET_ADDRE…" at bounding box center [694, 434] width 872 height 74
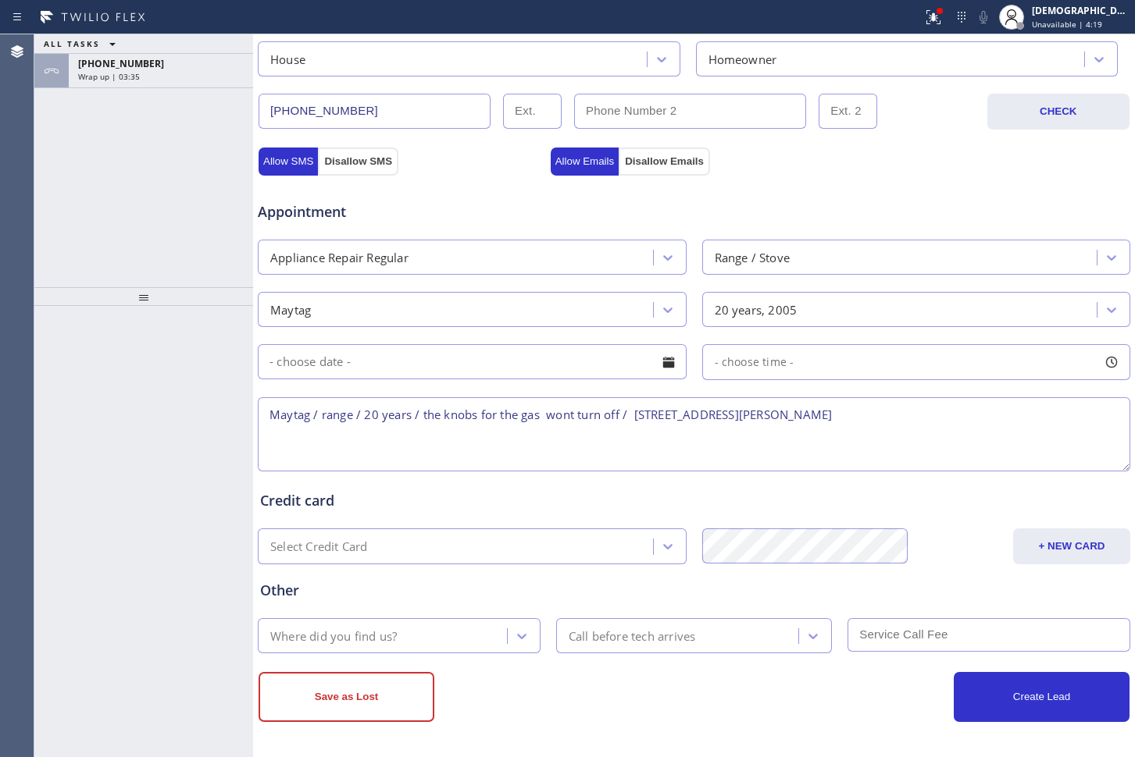
drag, startPoint x: 153, startPoint y: 162, endPoint x: 160, endPoint y: 135, distance: 27.5
click at [155, 159] on div "ALL TASKS ALL TASKS ACTIVE TASKS TASKS IN WRAP UP [PHONE_NUMBER] Wrap up | 03:35" at bounding box center [143, 160] width 219 height 253
click at [159, 73] on div "Wrap up | 03:35" at bounding box center [161, 76] width 166 height 11
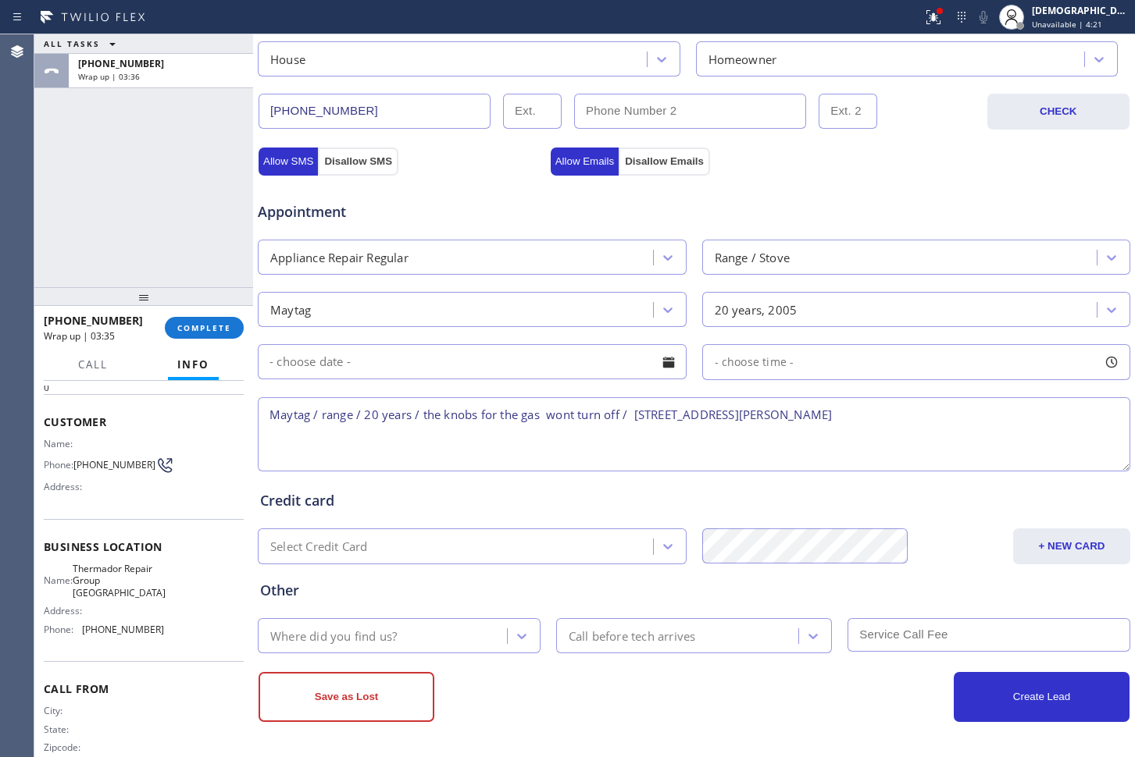
scroll to position [90, 0]
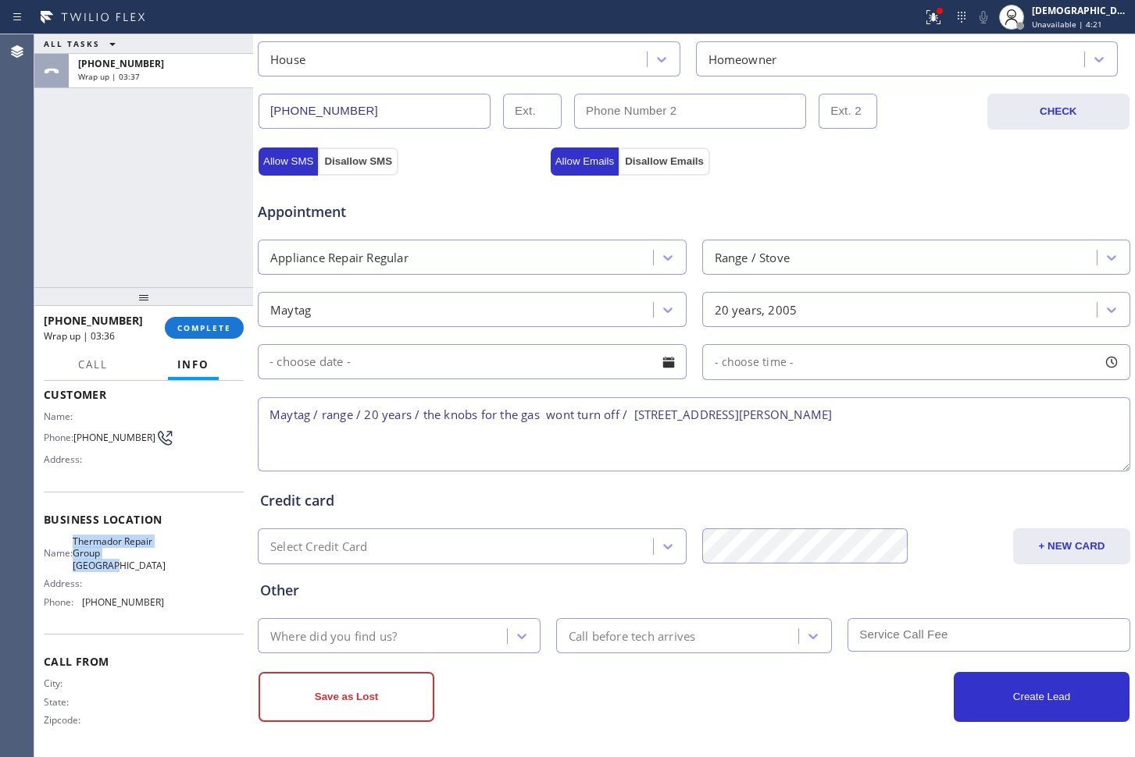
drag, startPoint x: 127, startPoint y: 568, endPoint x: 73, endPoint y: 537, distance: 62.3
click at [73, 537] on div "Name: Thermador Repair Group Glenside" at bounding box center [104, 554] width 120 height 36
copy span "Thermador Repair Group [GEOGRAPHIC_DATA]"
click at [925, 411] on textarea "Maytag / range / 20 years / the knobs for the gas wont turn off / [STREET_ADDRE…" at bounding box center [694, 434] width 872 height 74
paste textarea "Thermador Repair Group [GEOGRAPHIC_DATA]"
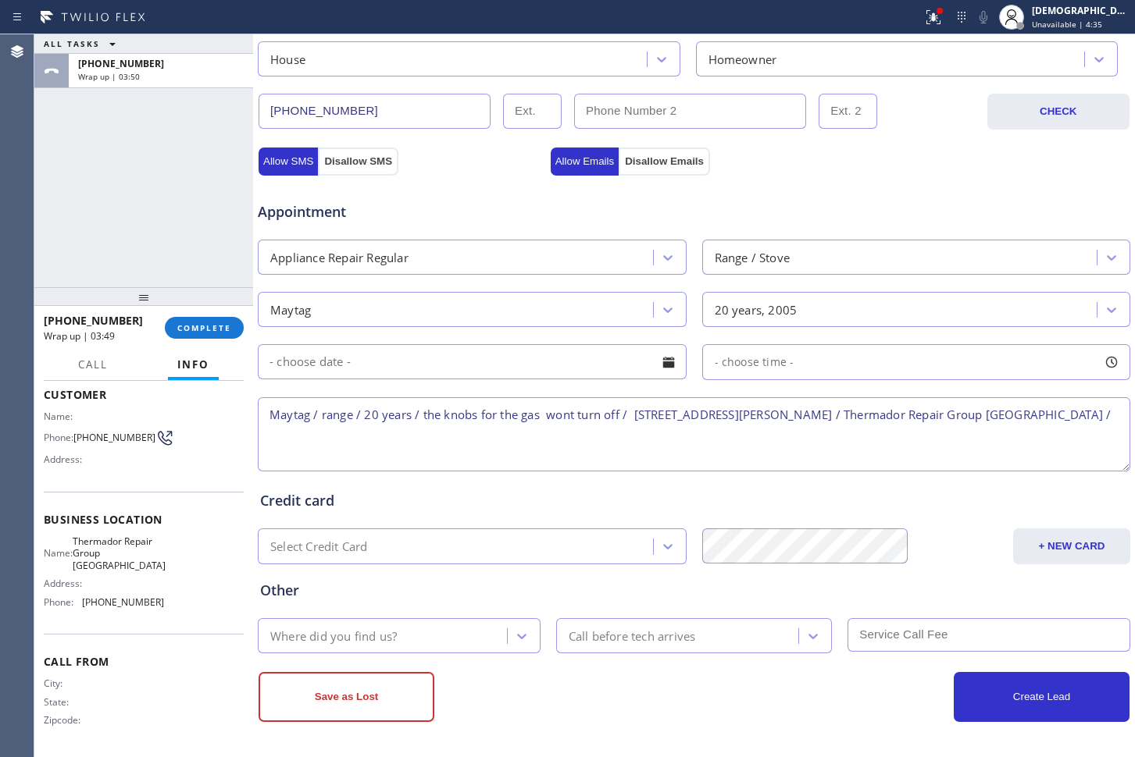
drag, startPoint x: 483, startPoint y: 446, endPoint x: 530, endPoint y: 439, distance: 47.4
click at [484, 446] on textarea "Maytag / range / 20 years / the knobs for the gas wont turn off / [STREET_ADDRE…" at bounding box center [694, 434] width 872 height 74
click at [1079, 418] on textarea "Maytag / range / 20 years / the knobs for the gas wont turn off / [STREET_ADDRE…" at bounding box center [694, 434] width 872 height 74
paste textarea "Please call customer 30 minutes prior to arrival"
drag, startPoint x: 972, startPoint y: 434, endPoint x: 1071, endPoint y: 411, distance: 101.9
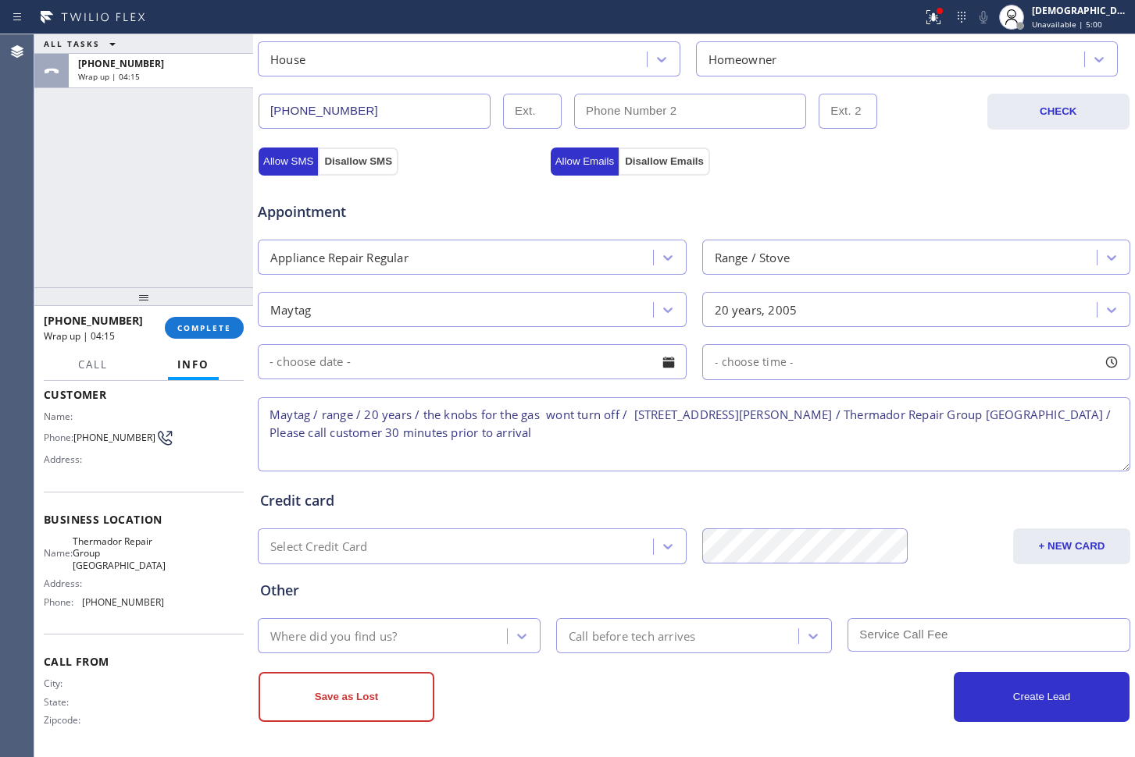
click at [1071, 411] on textarea "Maytag / range / 20 years / the knobs for the gas wont turn off / [STREET_ADDRE…" at bounding box center [694, 434] width 872 height 74
type textarea "Maytag / range / 20 years / the knobs for the gas wont turn off / [STREET_ADDRE…"
click at [466, 629] on div "Where did you find us?" at bounding box center [384, 635] width 244 height 27
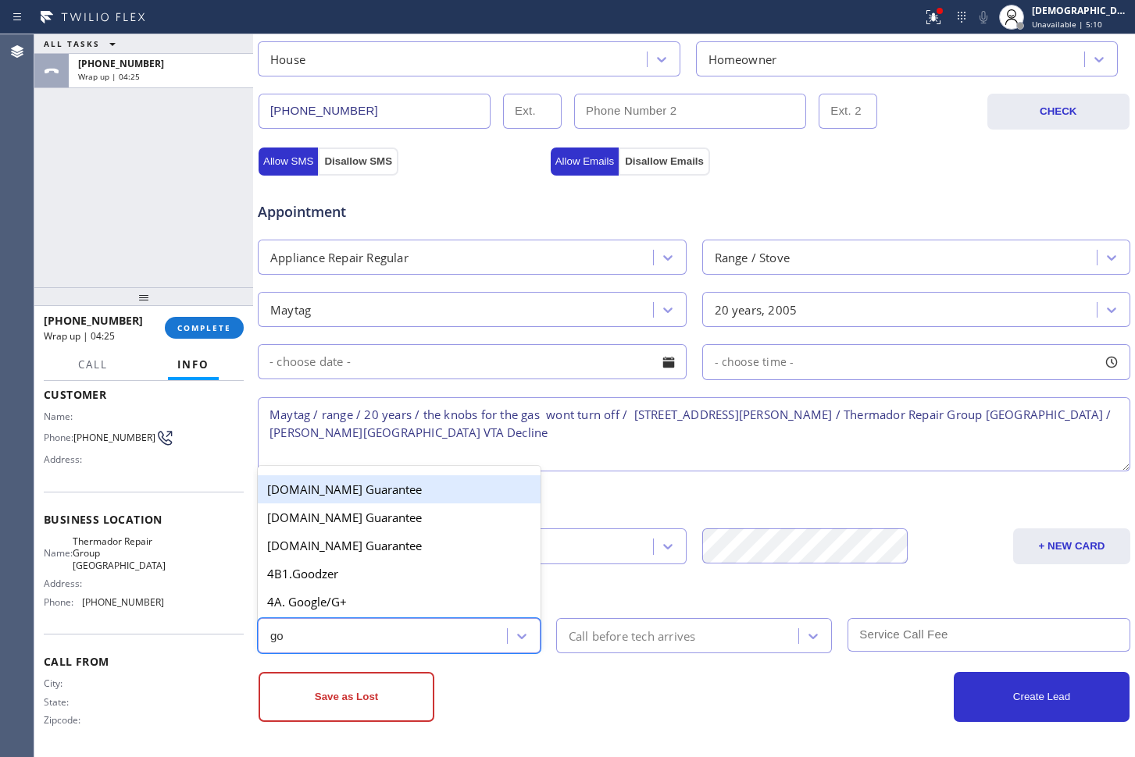
type input "goo"
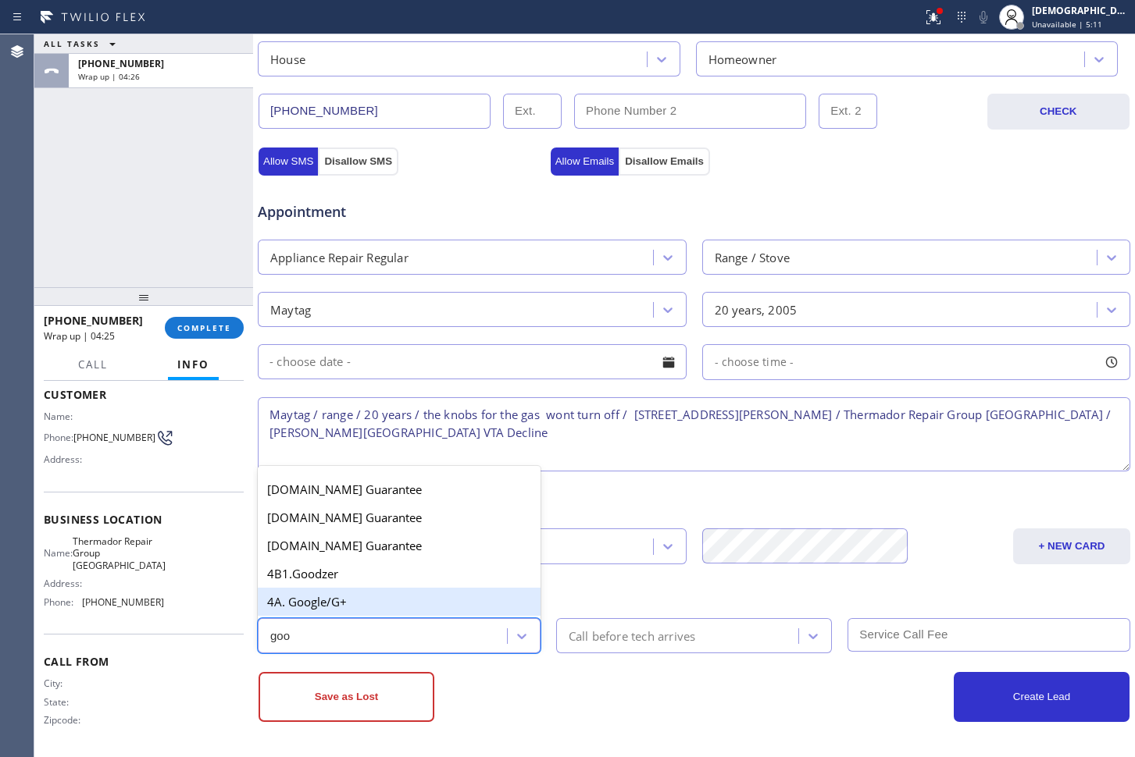
click at [417, 608] on div "4A. Google/G+" at bounding box center [399, 602] width 283 height 28
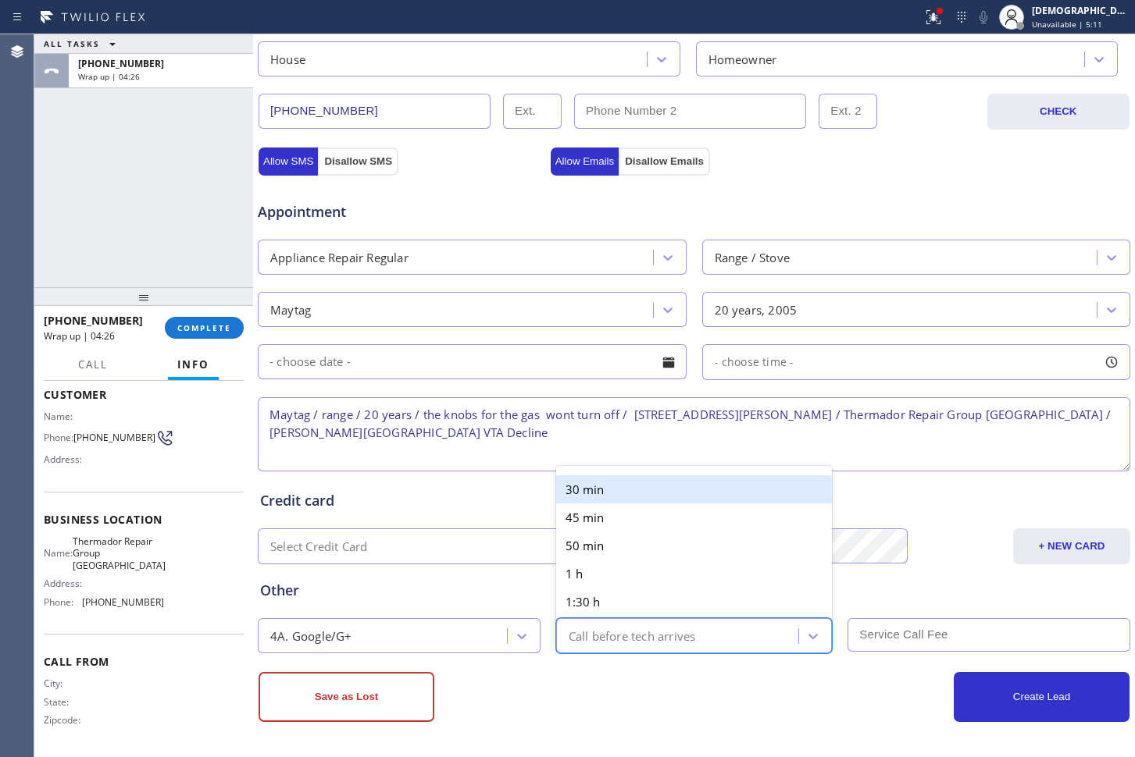
click at [597, 634] on div "Call before tech arrives" at bounding box center [631, 636] width 127 height 18
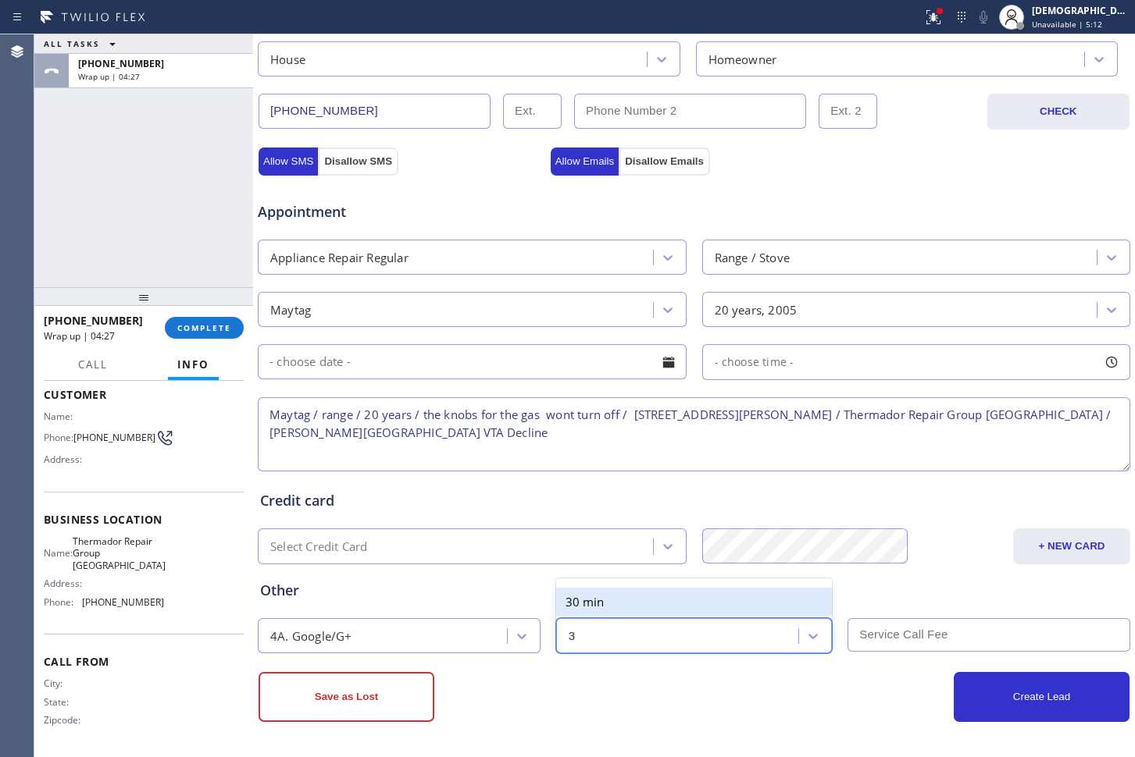
type input "30"
click at [601, 607] on div "30 min" at bounding box center [694, 602] width 276 height 28
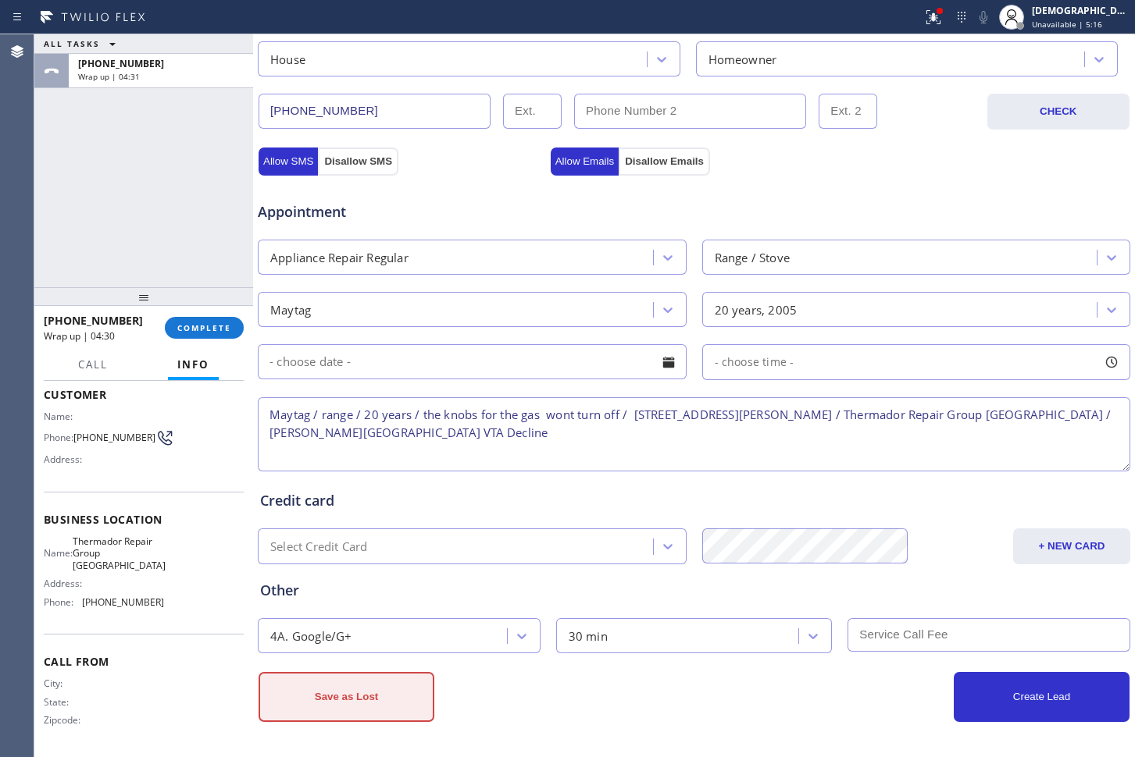
click at [363, 689] on button "Save as Lost" at bounding box center [346, 697] width 176 height 50
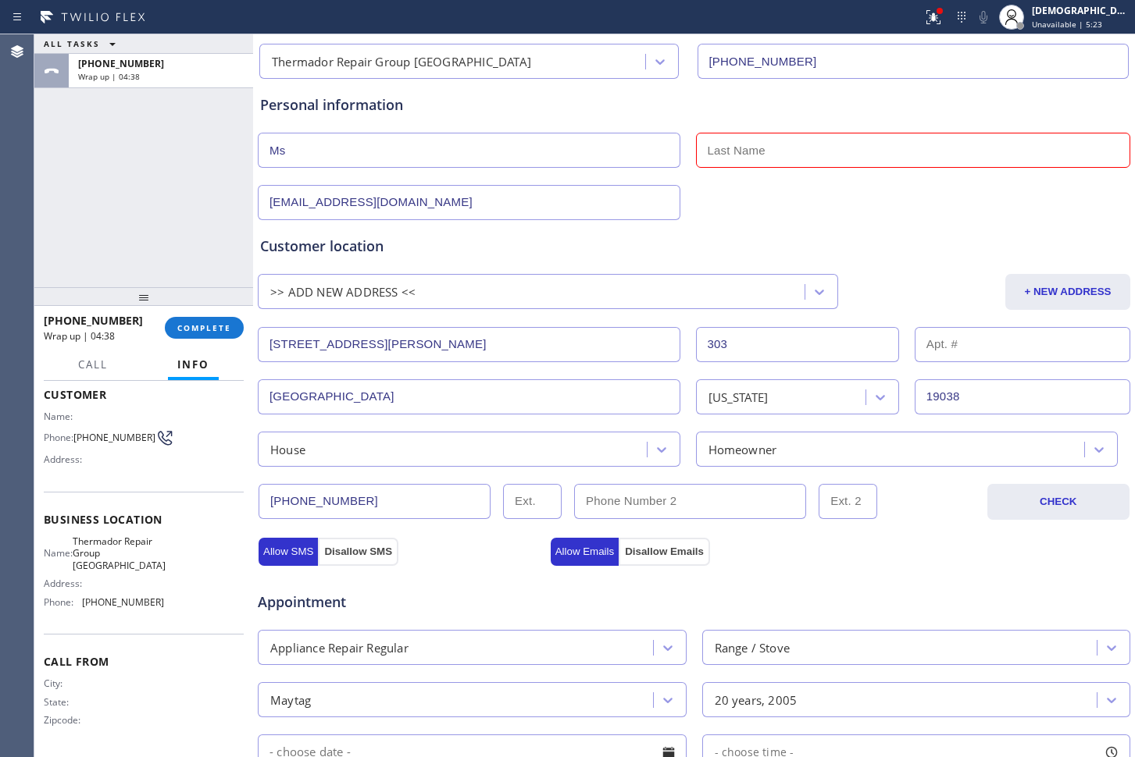
scroll to position [0, 0]
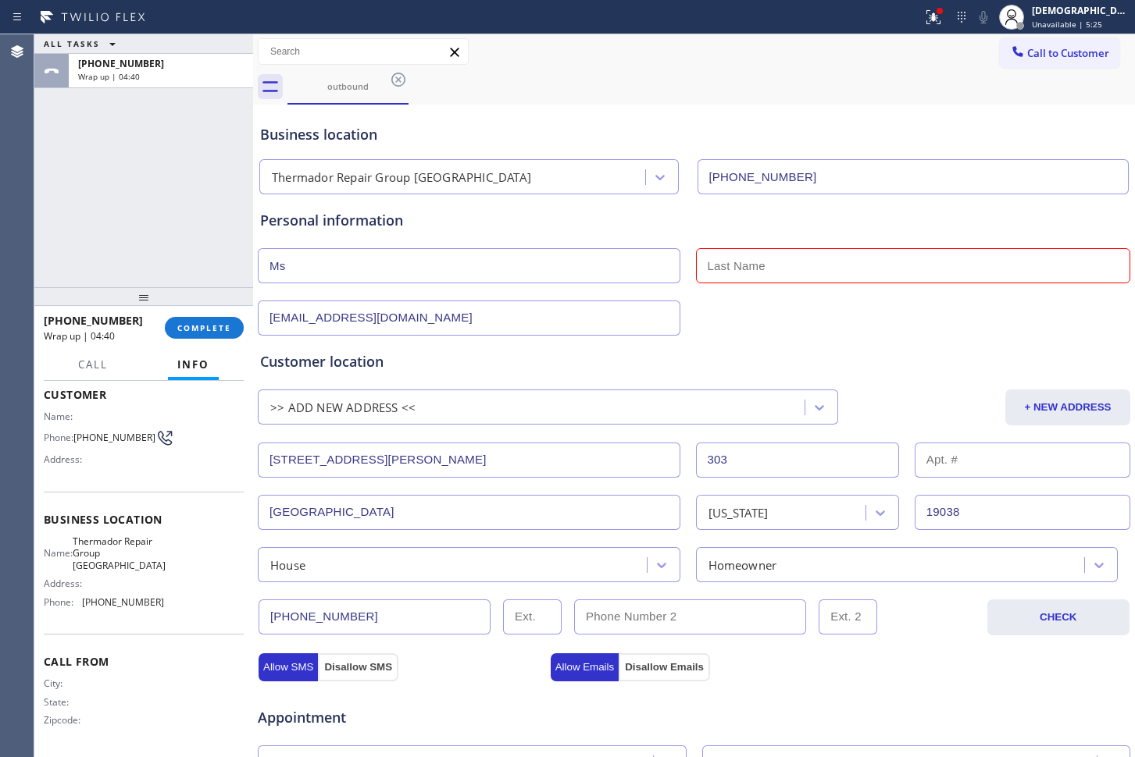
click at [791, 264] on input "text" at bounding box center [913, 265] width 435 height 35
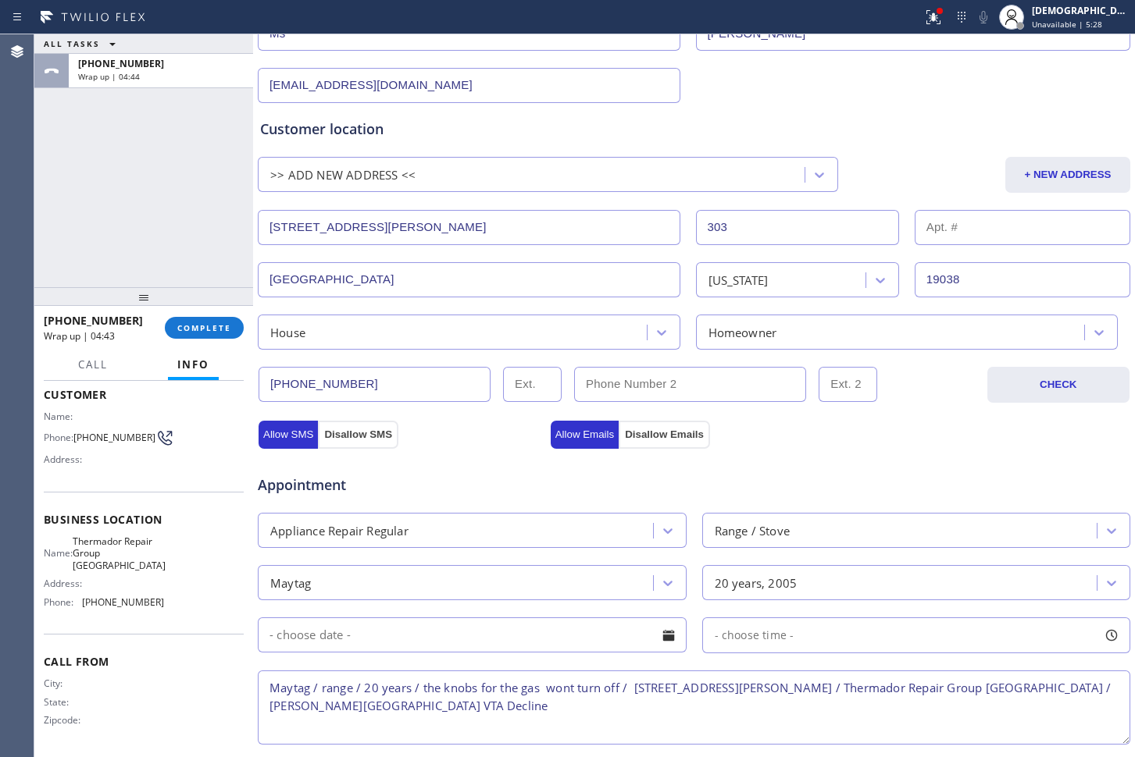
scroll to position [488, 0]
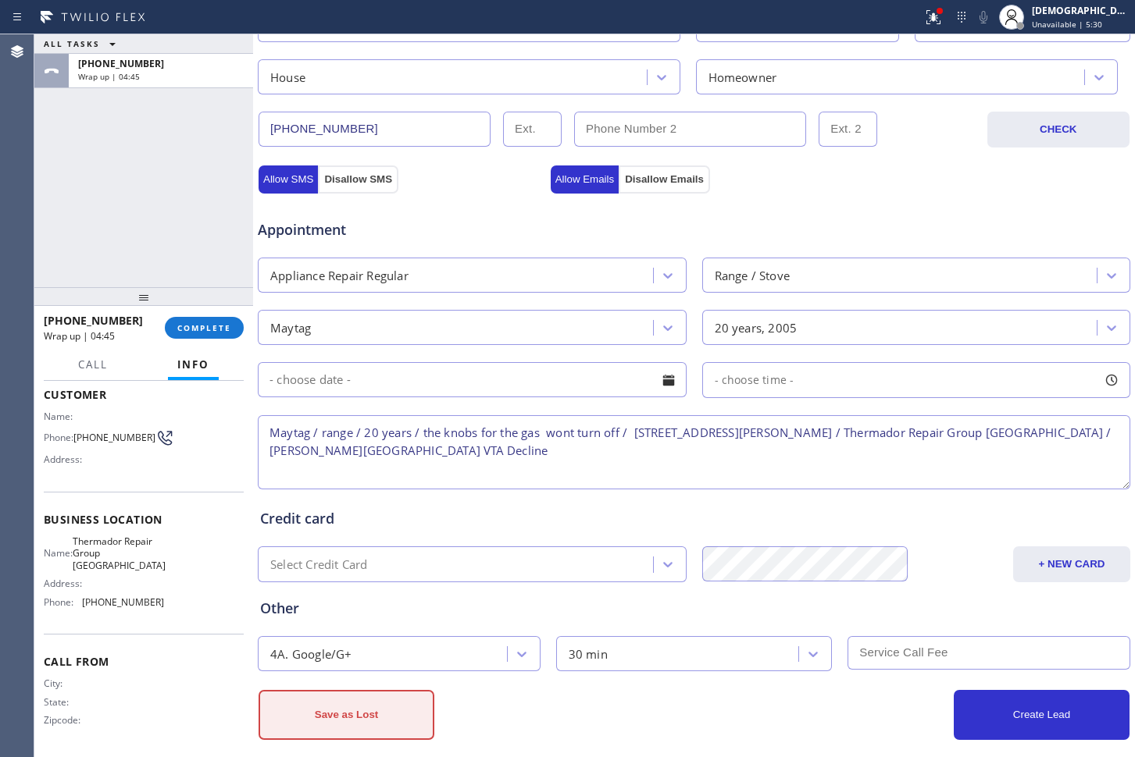
type input "[PERSON_NAME]"
click at [387, 711] on button "Save as Lost" at bounding box center [346, 715] width 176 height 50
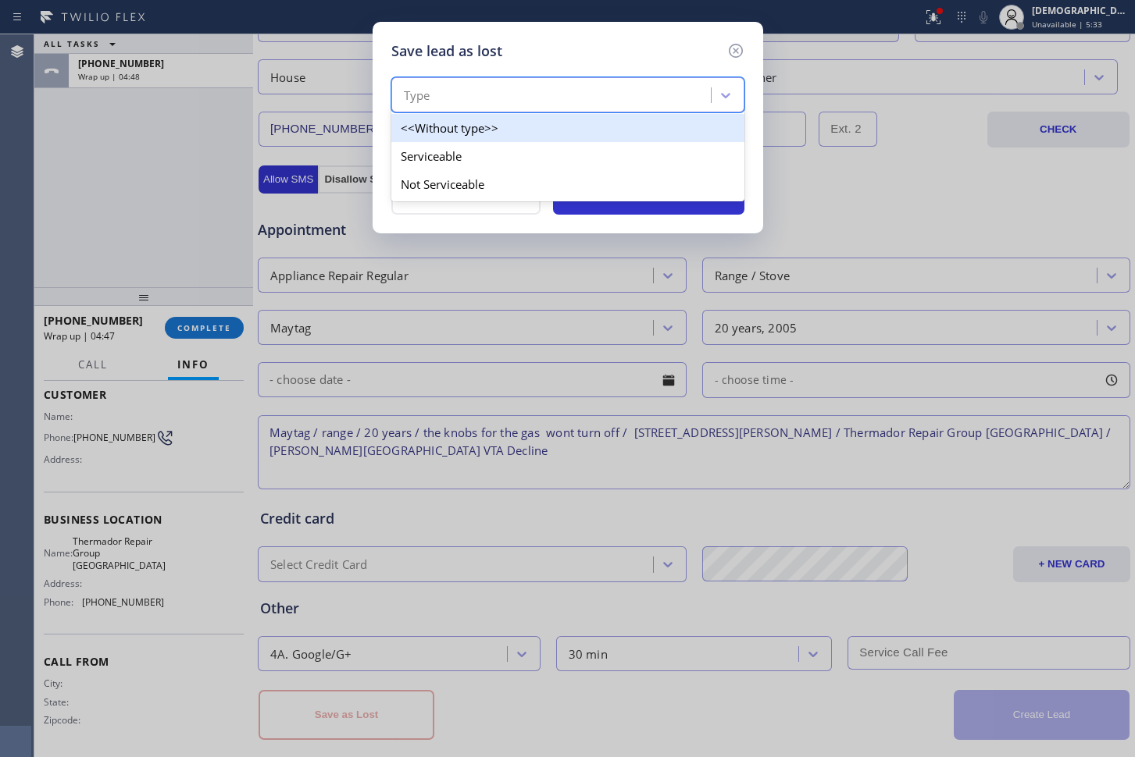
click at [539, 99] on div "Type" at bounding box center [553, 95] width 315 height 27
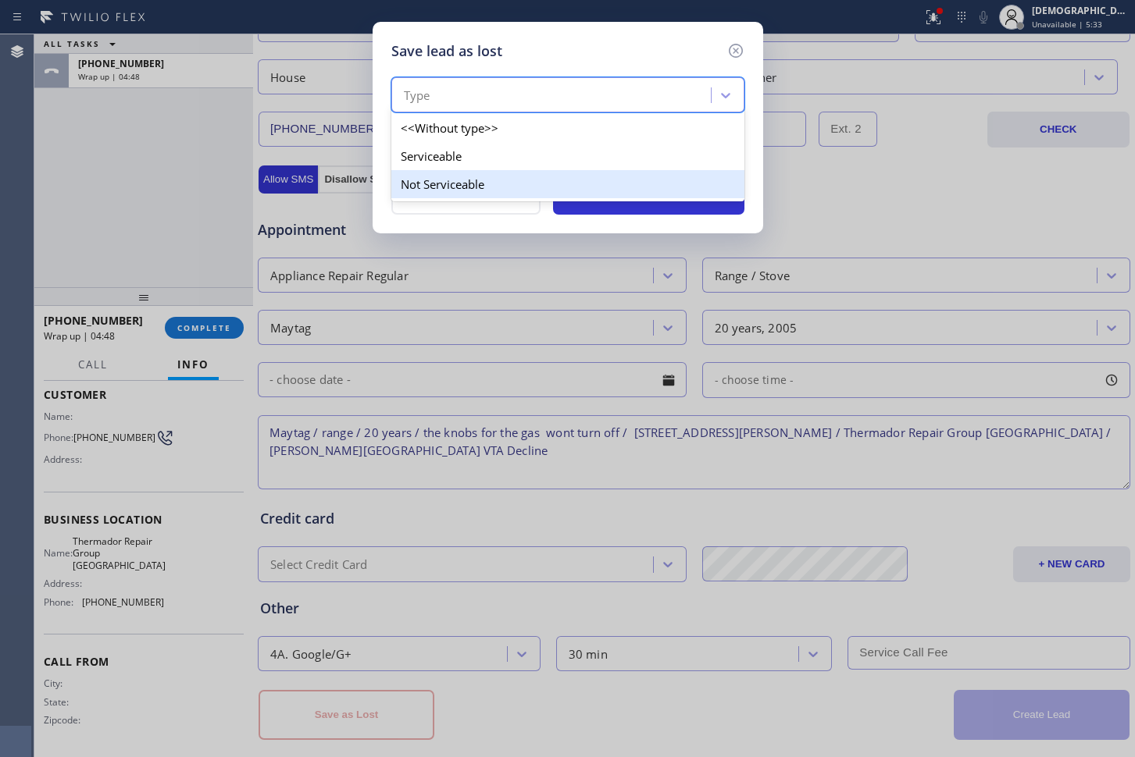
click at [524, 174] on div "Not Serviceable" at bounding box center [567, 184] width 353 height 28
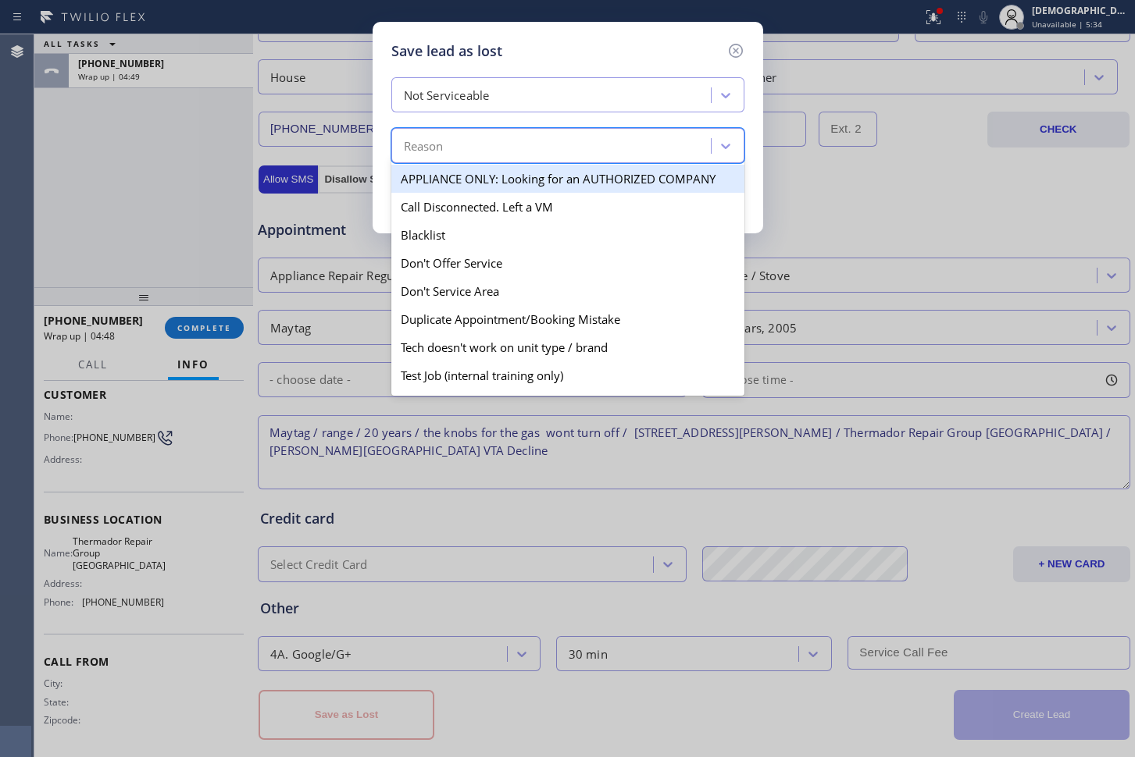
click at [522, 159] on div "Reason" at bounding box center [553, 146] width 315 height 27
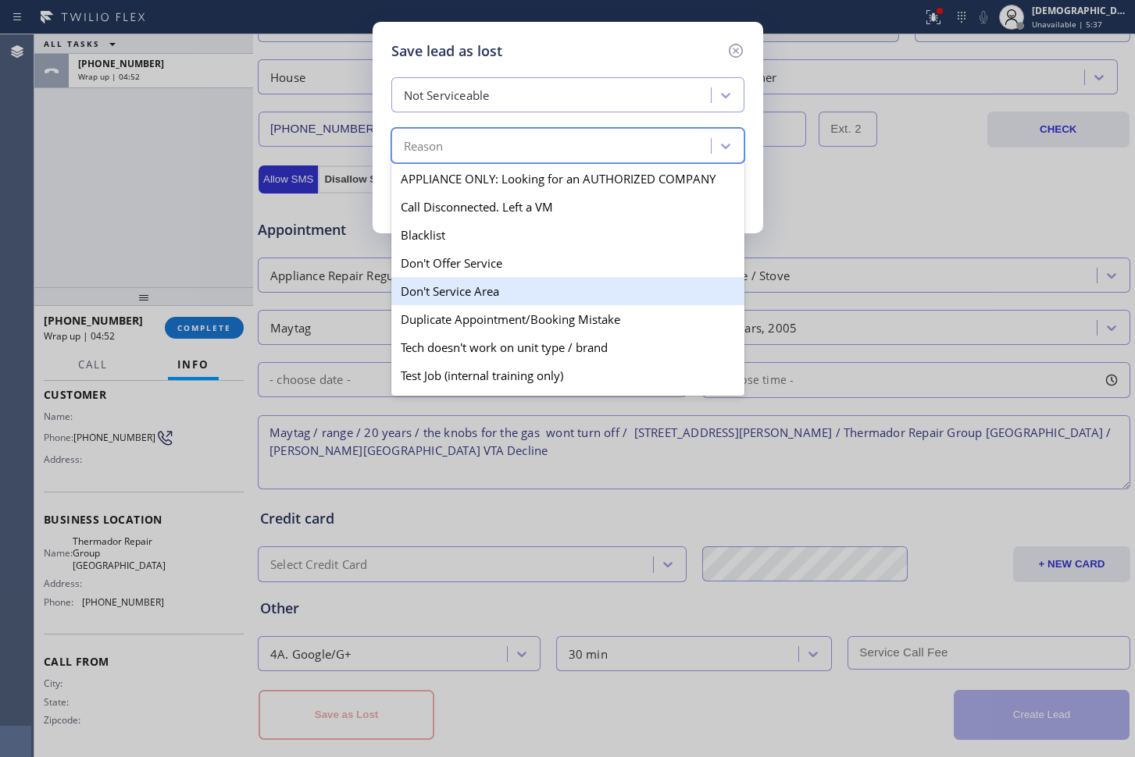
click at [536, 294] on div "Don't Service Area" at bounding box center [567, 291] width 353 height 28
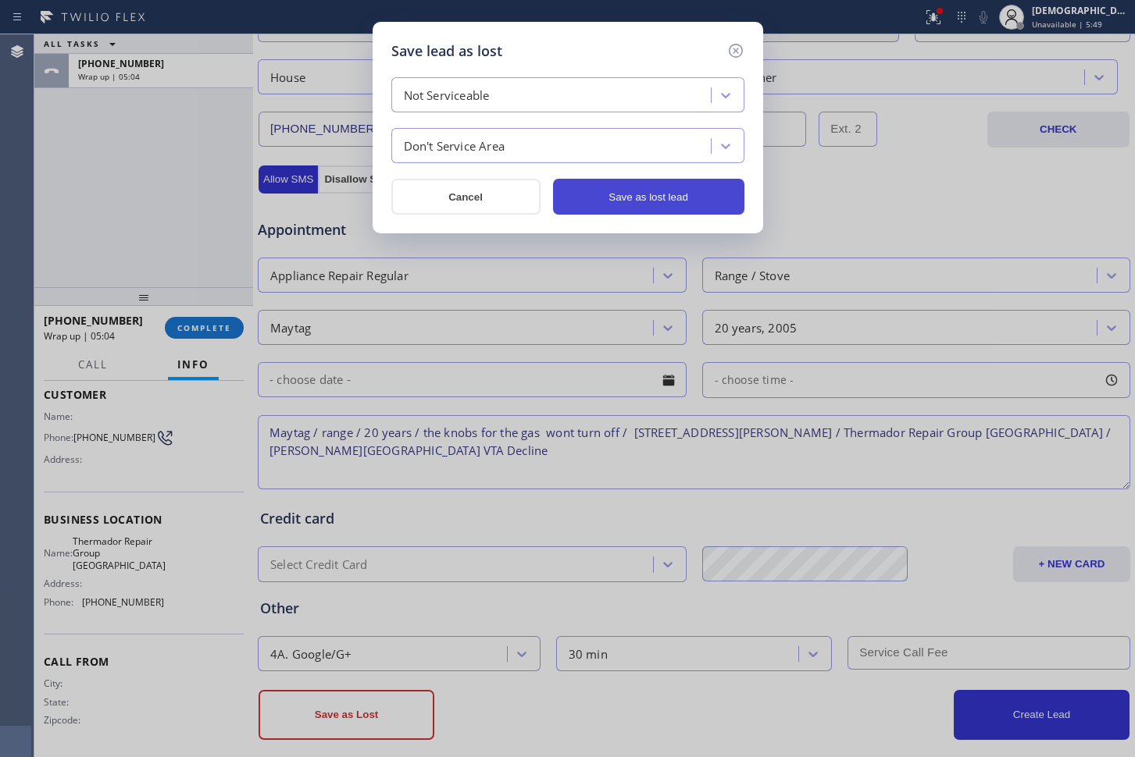
click at [579, 207] on button "Save as lost lead" at bounding box center [648, 197] width 191 height 36
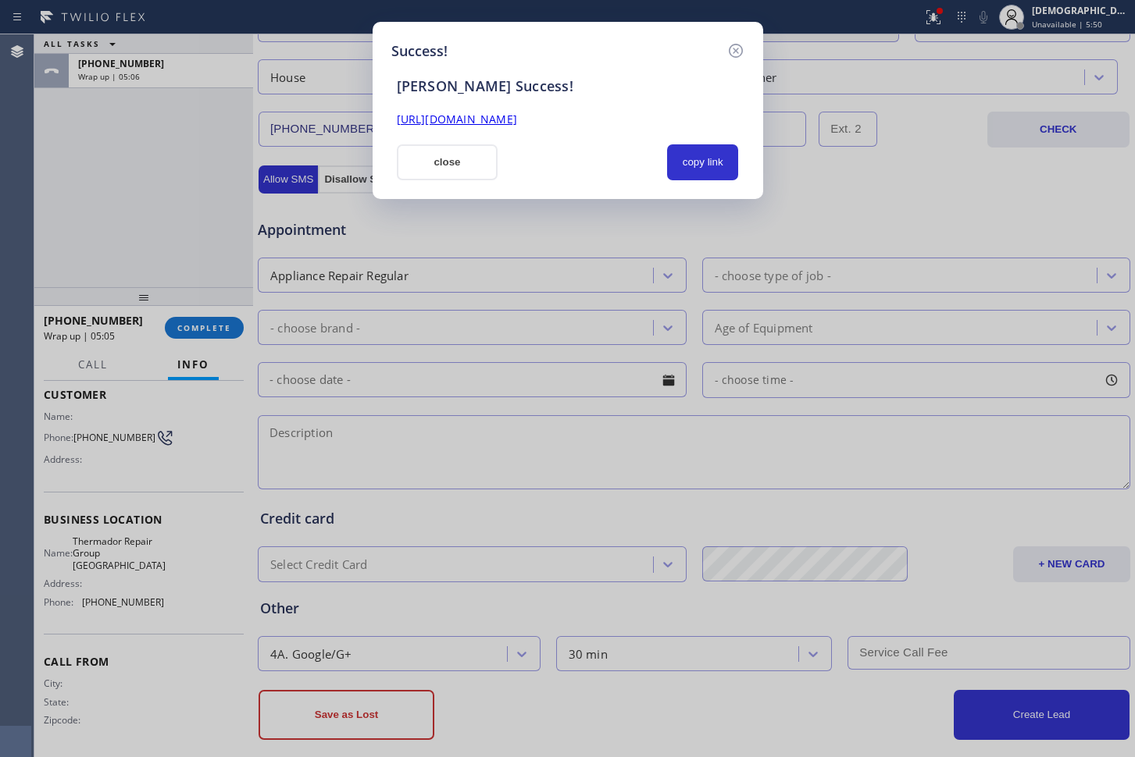
click at [444, 183] on div "Success! [PERSON_NAME] Success! [URL][DOMAIN_NAME] close copy link" at bounding box center [567, 110] width 390 height 177
click at [437, 164] on button "close" at bounding box center [448, 162] width 102 height 36
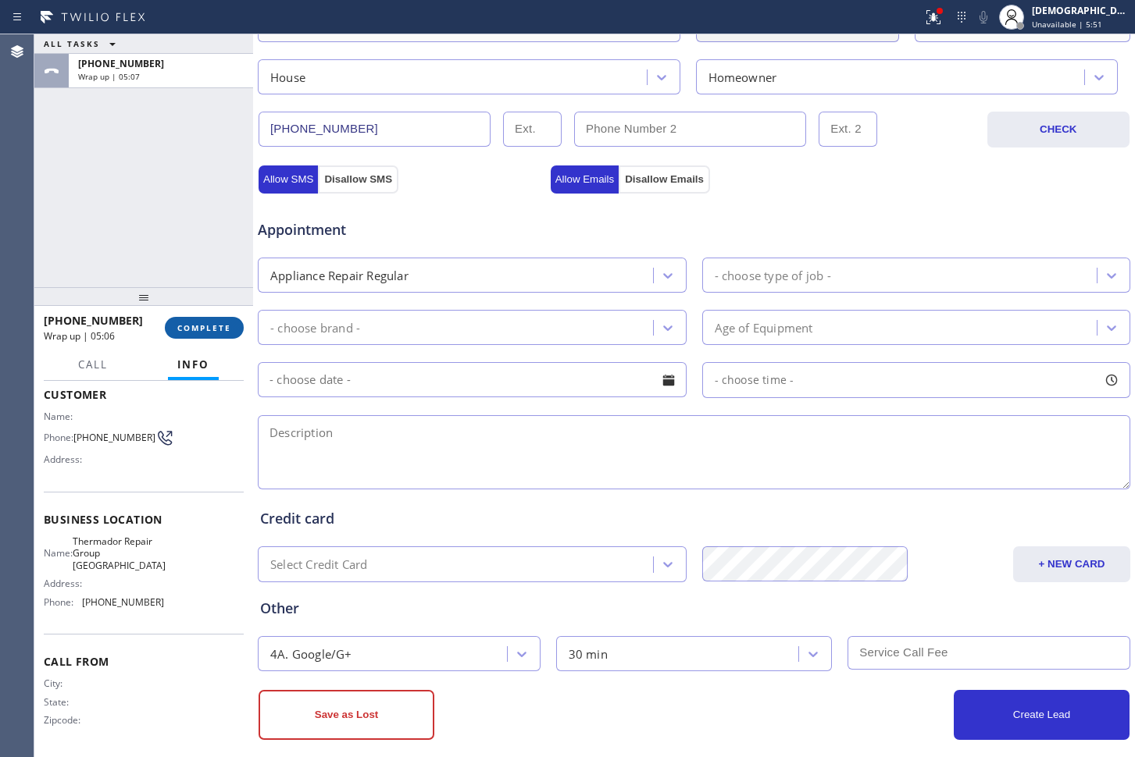
click at [222, 317] on button "COMPLETE" at bounding box center [204, 328] width 79 height 22
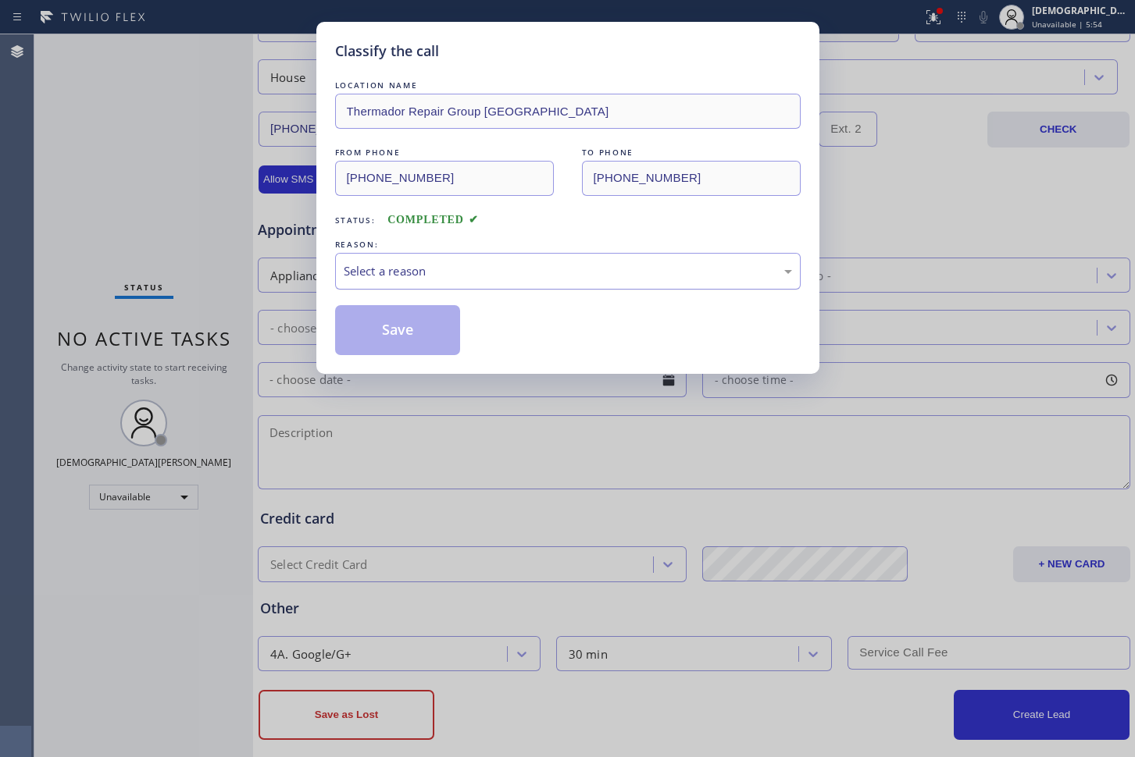
click at [629, 265] on div "Select a reason" at bounding box center [568, 271] width 448 height 18
click at [381, 336] on button "Save" at bounding box center [398, 330] width 126 height 50
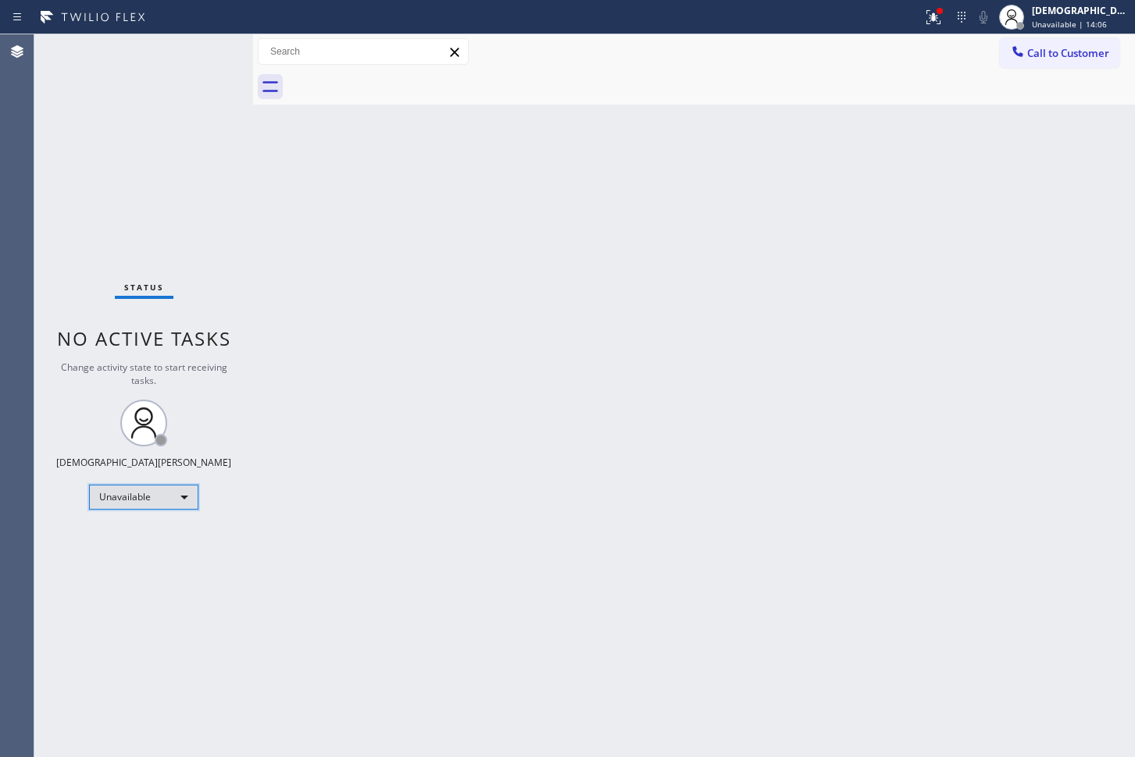
click at [151, 497] on div "Unavailable" at bounding box center [143, 497] width 109 height 25
click at [128, 536] on li "Available" at bounding box center [143, 538] width 106 height 19
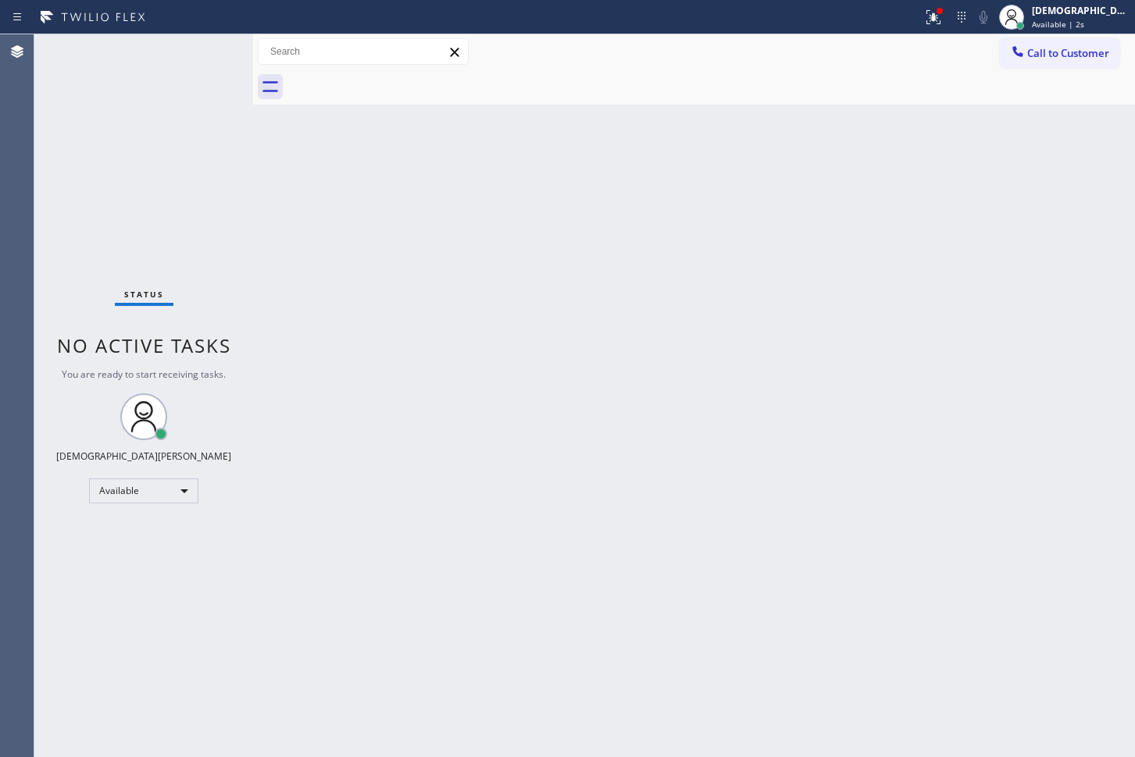
click at [44, 145] on div "Status No active tasks You are ready to start receiving tasks. Christian Cinco …" at bounding box center [143, 395] width 219 height 723
click at [62, 73] on div "Status No active tasks You are ready to start receiving tasks. Christian Cinco …" at bounding box center [143, 395] width 219 height 723
click at [18, 301] on div "Agent Desktop" at bounding box center [17, 395] width 34 height 723
drag, startPoint x: 62, startPoint y: 105, endPoint x: 73, endPoint y: 87, distance: 21.0
click at [63, 105] on div "Status No active tasks You are ready to start receiving tasks. Christian Cinco …" at bounding box center [143, 395] width 219 height 723
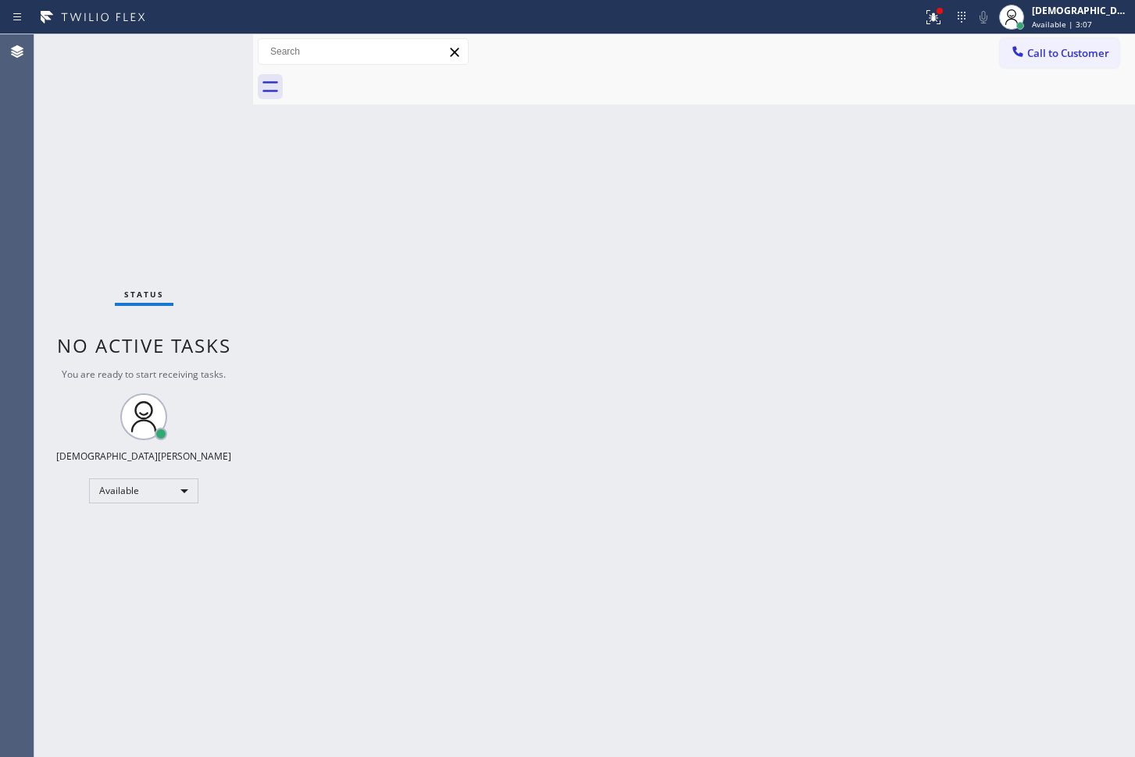
click at [23, 133] on div "Agent Desktop" at bounding box center [17, 395] width 34 height 723
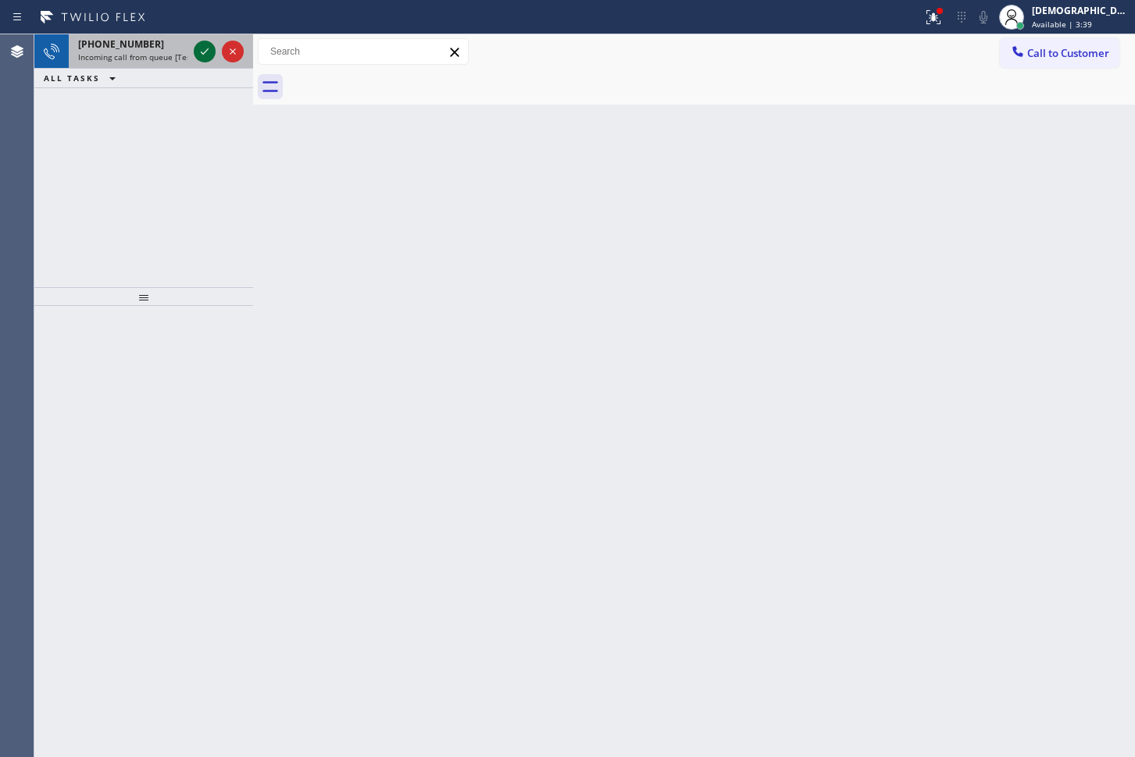
click at [205, 52] on icon at bounding box center [205, 51] width 8 height 6
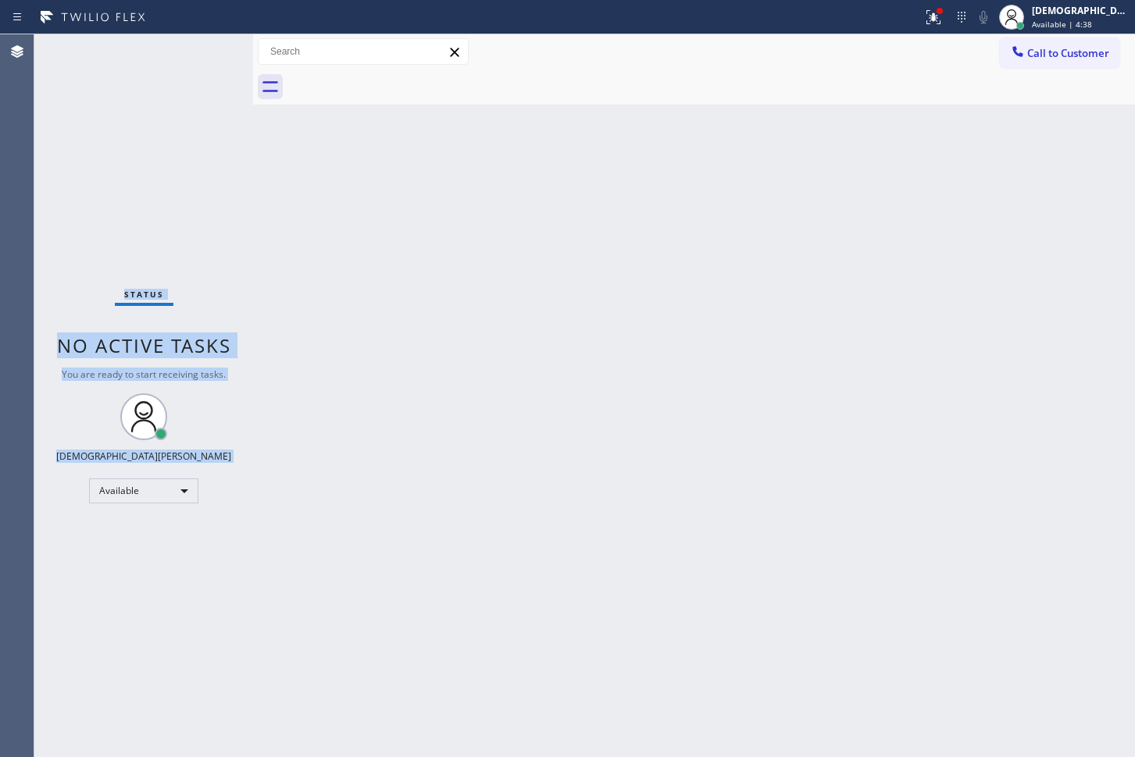
click at [72, 240] on div "Status No active tasks You are ready to start receiving tasks. Christian Cinco …" at bounding box center [143, 395] width 219 height 723
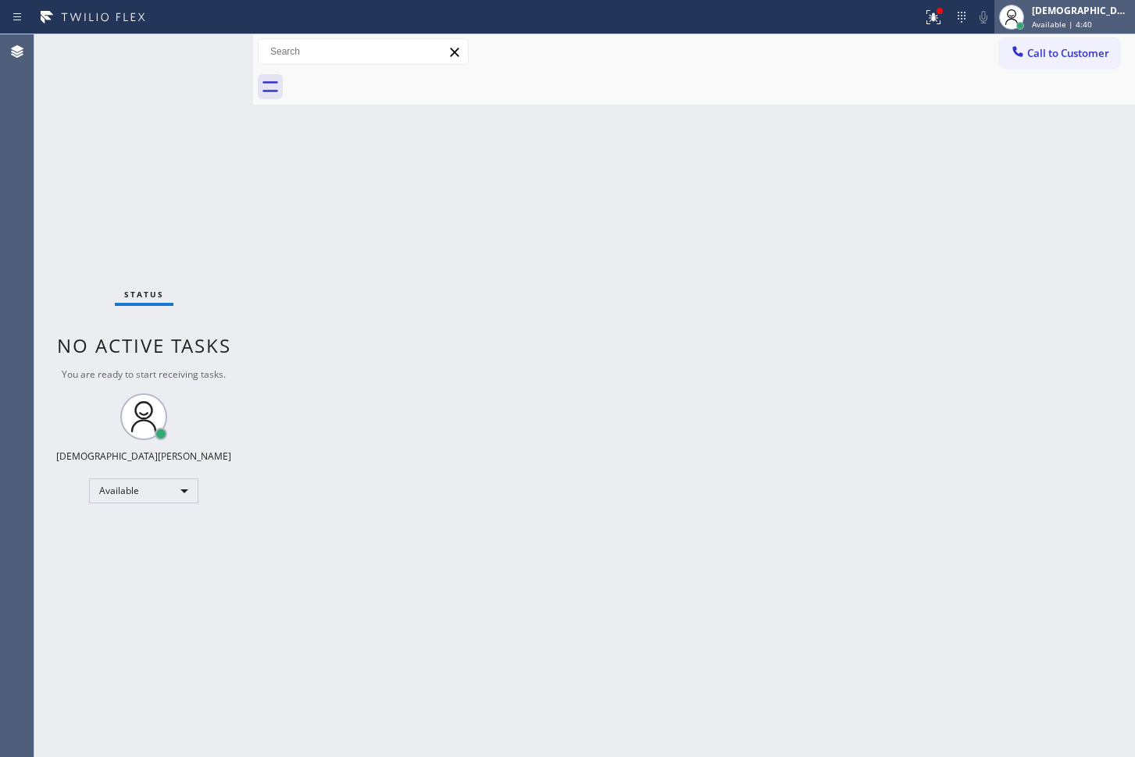
click at [1093, 11] on div "[DEMOGRAPHIC_DATA][PERSON_NAME]" at bounding box center [1080, 10] width 98 height 13
click at [139, 497] on div "Available" at bounding box center [143, 491] width 109 height 25
click at [131, 573] on li "Break" at bounding box center [143, 571] width 106 height 19
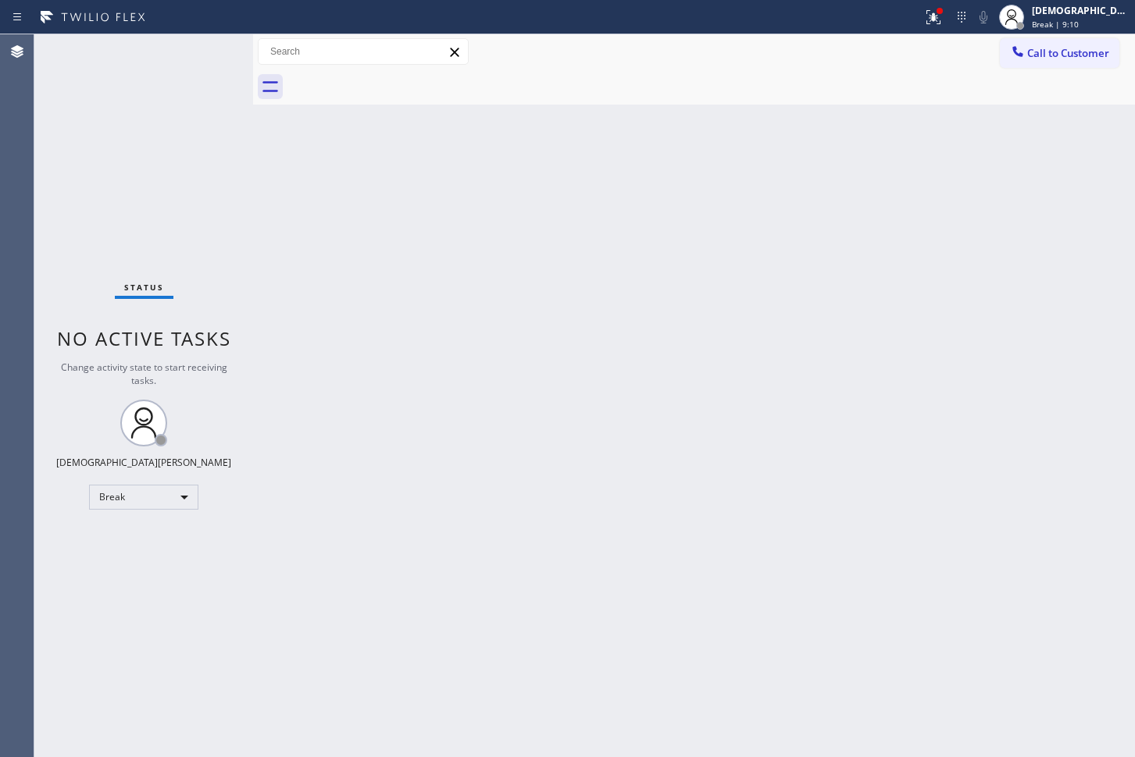
click at [33, 214] on div "Agent Desktop" at bounding box center [17, 395] width 34 height 723
drag, startPoint x: 36, startPoint y: 200, endPoint x: 144, endPoint y: 377, distance: 207.4
click at [36, 200] on div "Status No active tasks Change activity state to start receiving tasks. Christia…" at bounding box center [143, 395] width 219 height 723
click at [161, 499] on div "Break" at bounding box center [143, 497] width 109 height 25
click at [162, 542] on li "Available" at bounding box center [143, 538] width 106 height 19
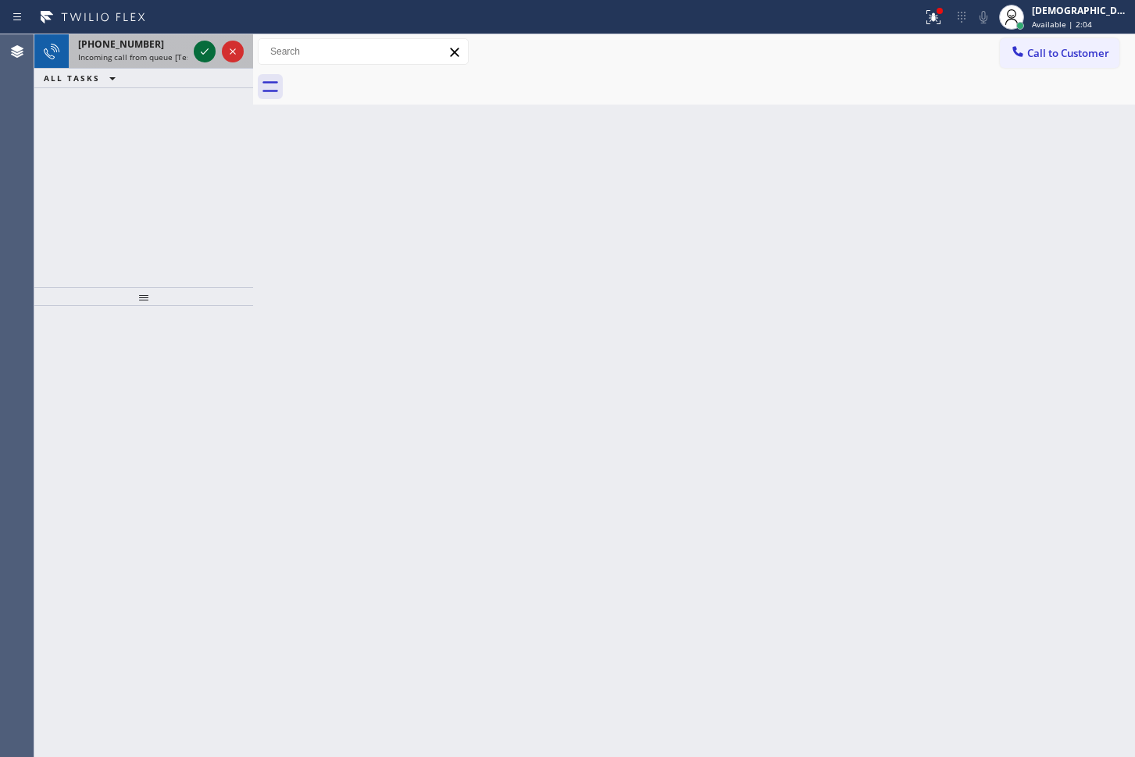
click at [205, 55] on icon at bounding box center [204, 51] width 19 height 19
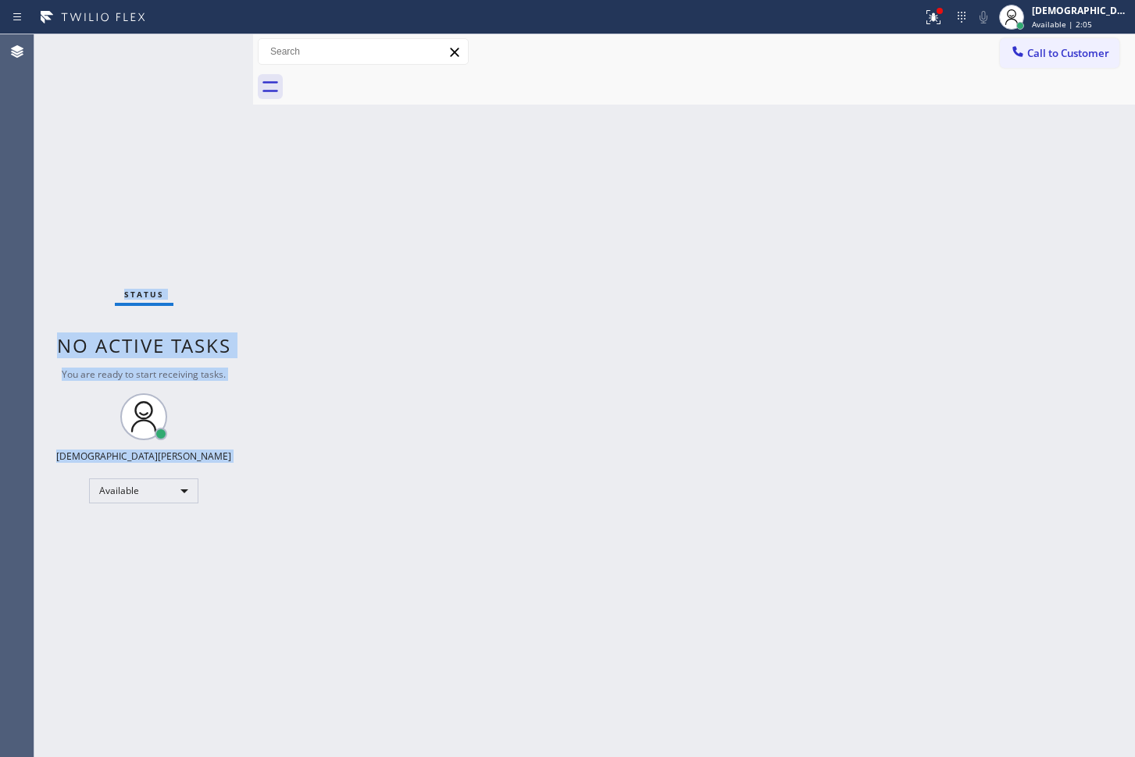
click at [205, 55] on div "Status No active tasks You are ready to start receiving tasks. Christian Cinco …" at bounding box center [143, 395] width 219 height 723
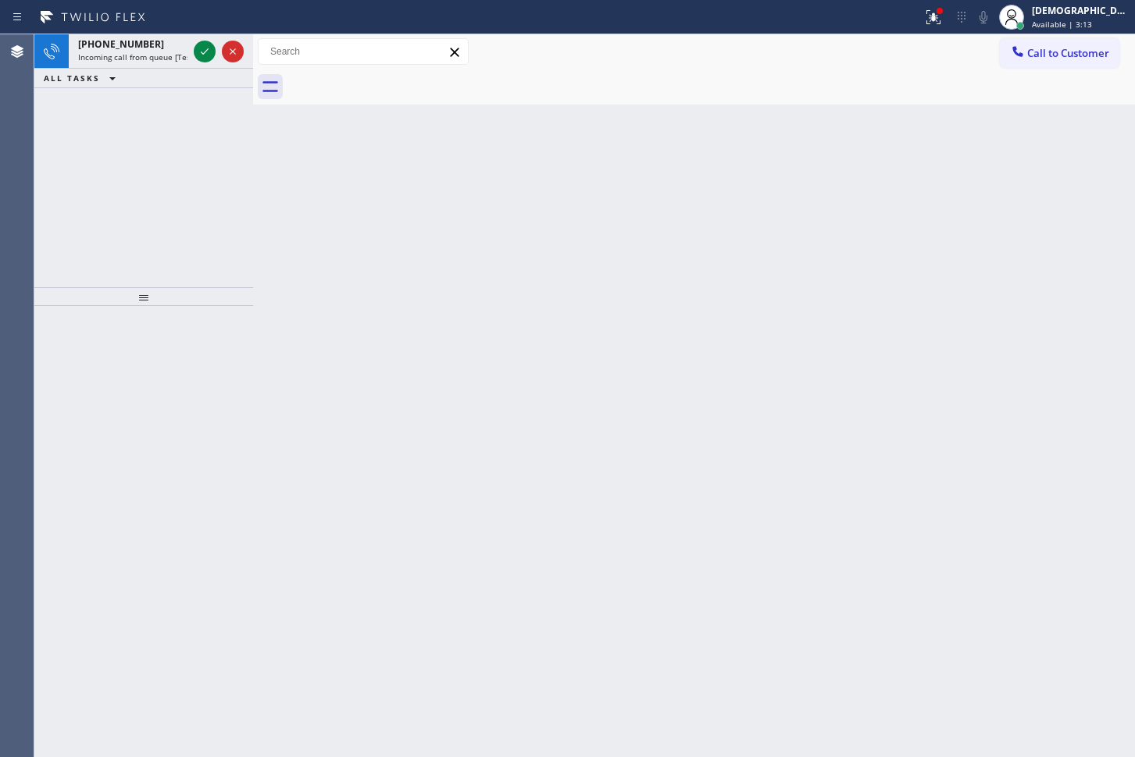
click at [30, 142] on div "Agent Desktop" at bounding box center [17, 395] width 34 height 723
click at [202, 55] on icon at bounding box center [204, 51] width 19 height 19
click at [204, 52] on icon at bounding box center [205, 51] width 8 height 6
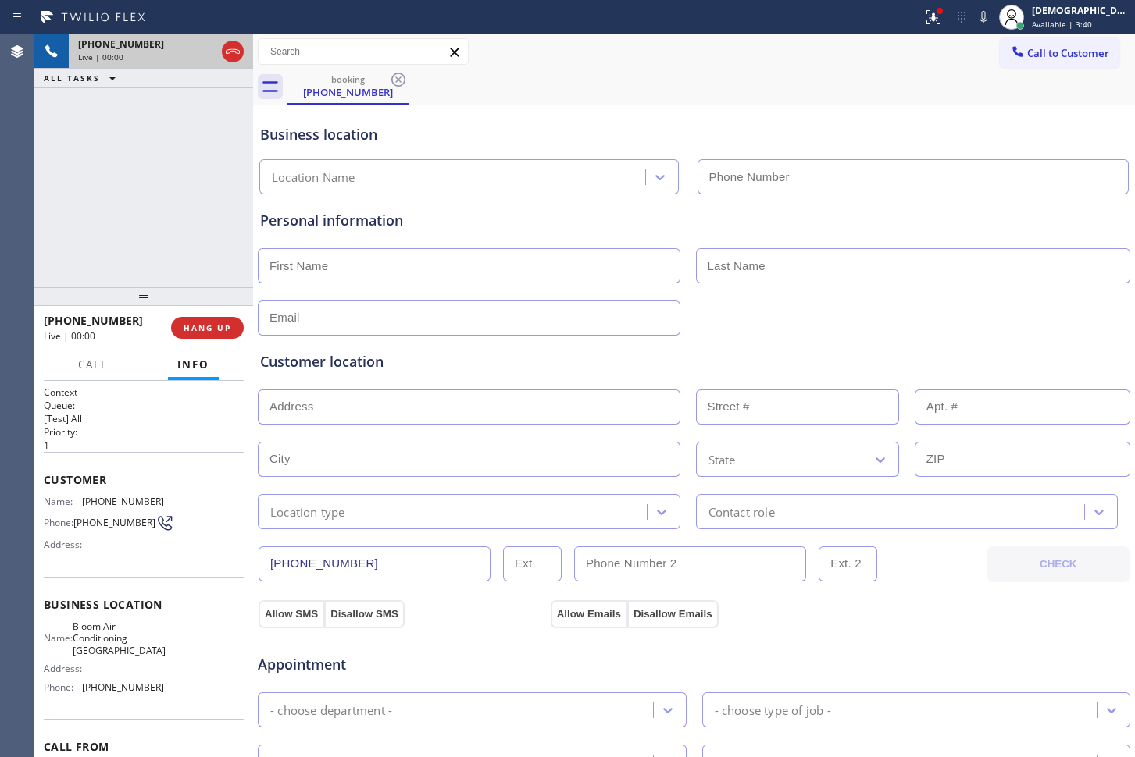
type input "[PHONE_NUMBER]"
click at [204, 50] on icon at bounding box center [205, 51] width 8 height 11
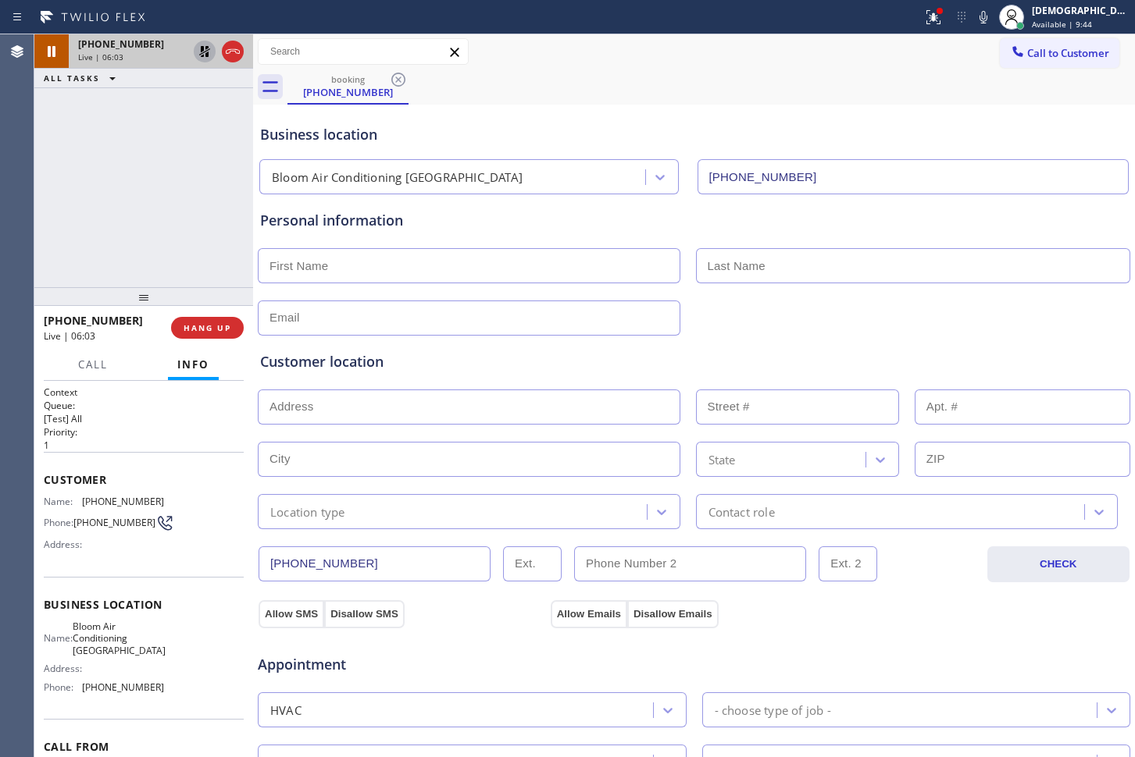
drag, startPoint x: 45, startPoint y: 137, endPoint x: 411, endPoint y: 10, distance: 387.4
click at [45, 134] on div "[PHONE_NUMBER] Live | 06:03 ALL TASKS ALL TASKS ACTIVE TASKS TASKS IN WRAP UP" at bounding box center [143, 160] width 219 height 253
click at [205, 53] on icon at bounding box center [204, 51] width 11 height 11
click at [46, 163] on div "[PHONE_NUMBER] Live | 09:18 ALL TASKS ALL TASKS ACTIVE TASKS TASKS IN WRAP UP" at bounding box center [143, 160] width 219 height 253
drag, startPoint x: 286, startPoint y: 565, endPoint x: 262, endPoint y: 565, distance: 23.4
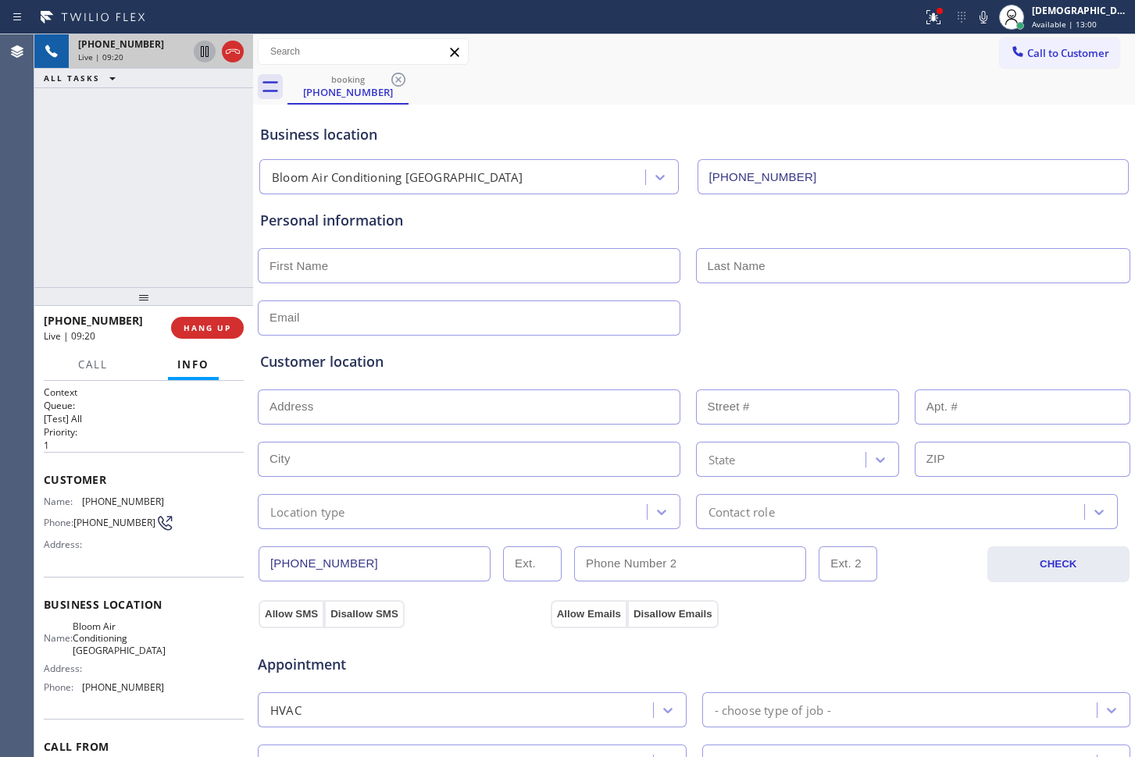
click at [262, 565] on input "[PHONE_NUMBER]" at bounding box center [374, 564] width 232 height 35
click at [62, 208] on div "[PHONE_NUMBER] Live | 11:10 ALL TASKS ALL TASKS ACTIVE TASKS TASKS IN WRAP UP" at bounding box center [143, 160] width 219 height 253
drag, startPoint x: 235, startPoint y: 50, endPoint x: 290, endPoint y: 55, distance: 55.7
click at [235, 50] on icon at bounding box center [232, 51] width 19 height 19
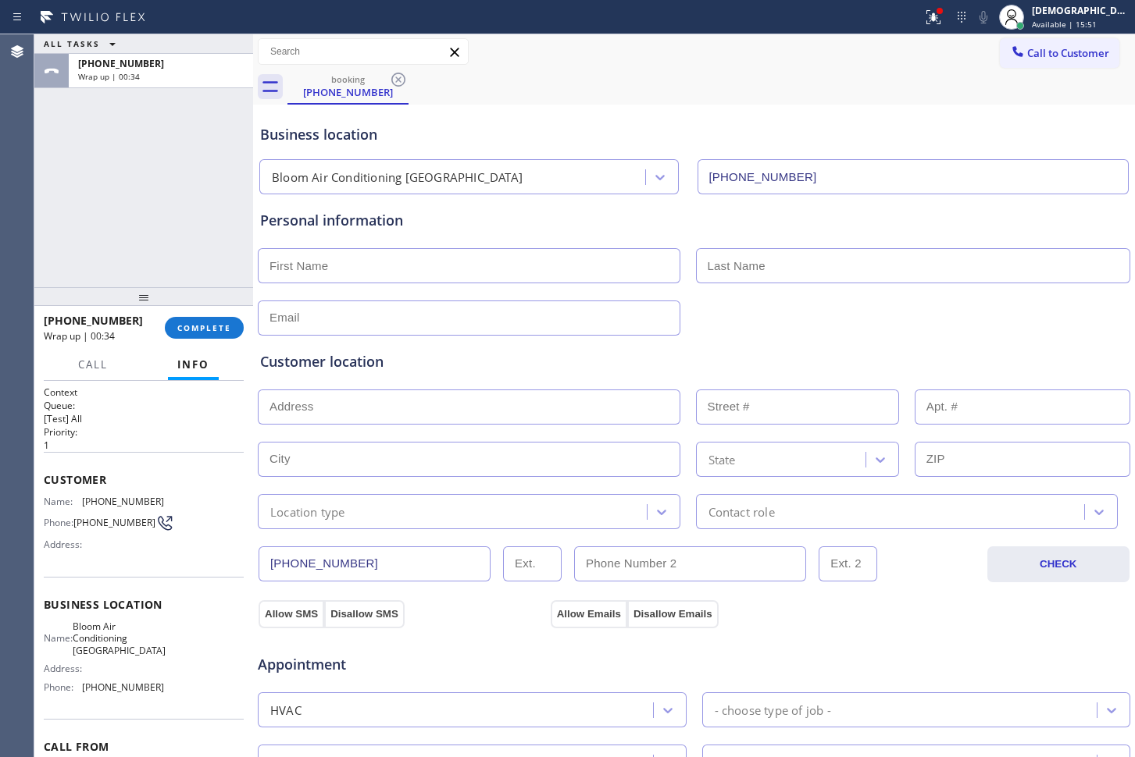
click at [422, 282] on input "text" at bounding box center [469, 265] width 422 height 35
paste input "Prakash"
type input "Prakash"
click at [724, 277] on input "text" at bounding box center [913, 265] width 435 height 35
paste input "[PERSON_NAME]"
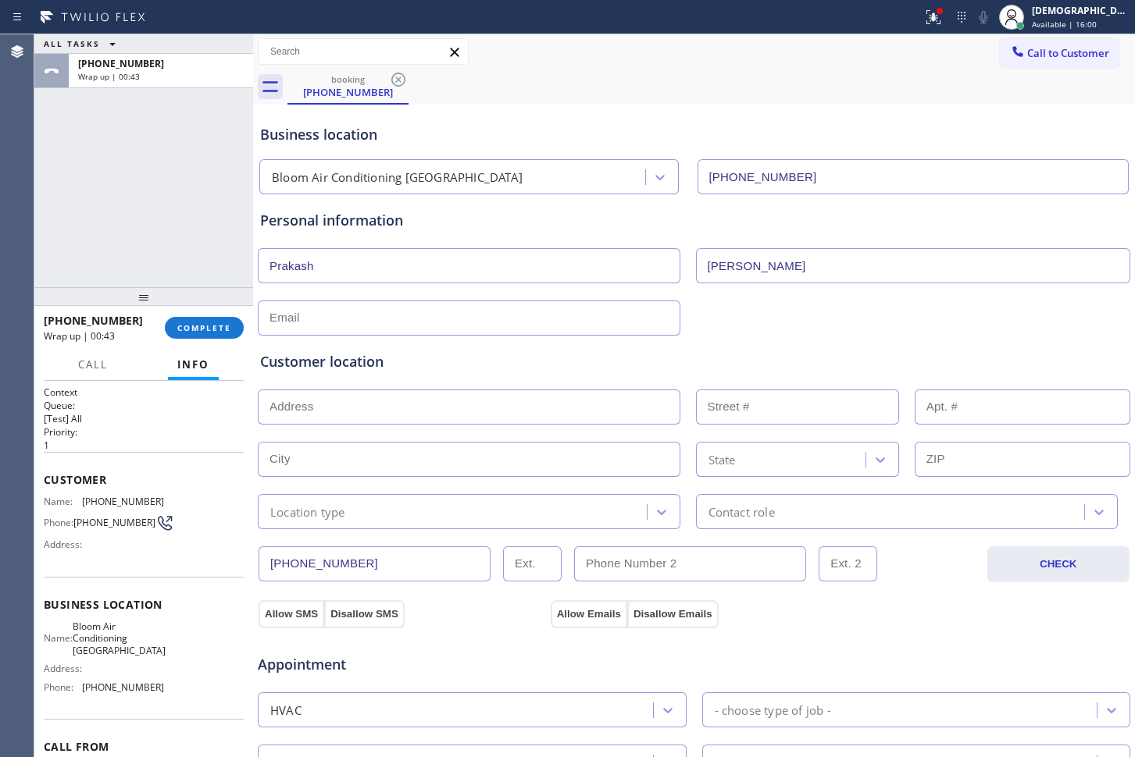
type input "[PERSON_NAME]"
click at [447, 313] on input "text" at bounding box center [469, 318] width 422 height 35
paste input "[EMAIL_ADDRESS][DOMAIN_NAME]"
type input "[EMAIL_ADDRESS][DOMAIN_NAME]"
click at [456, 406] on input "text" at bounding box center [469, 407] width 422 height 35
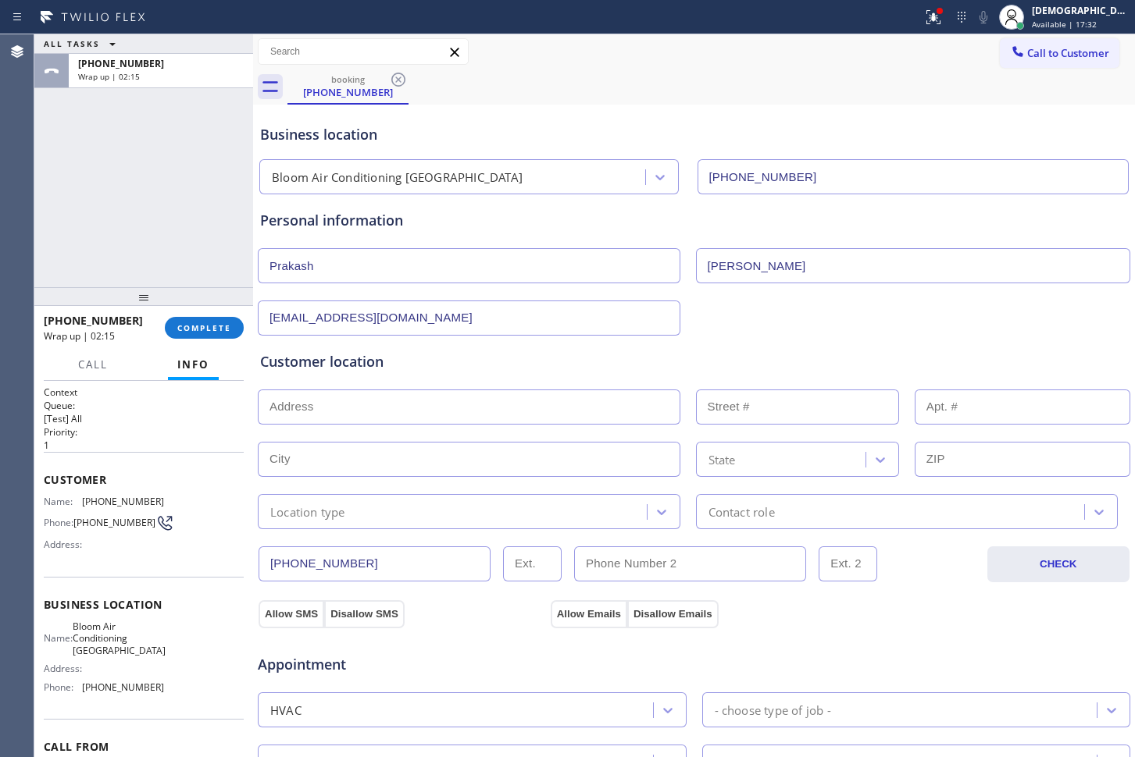
paste input "[STREET_ADDRESS]"
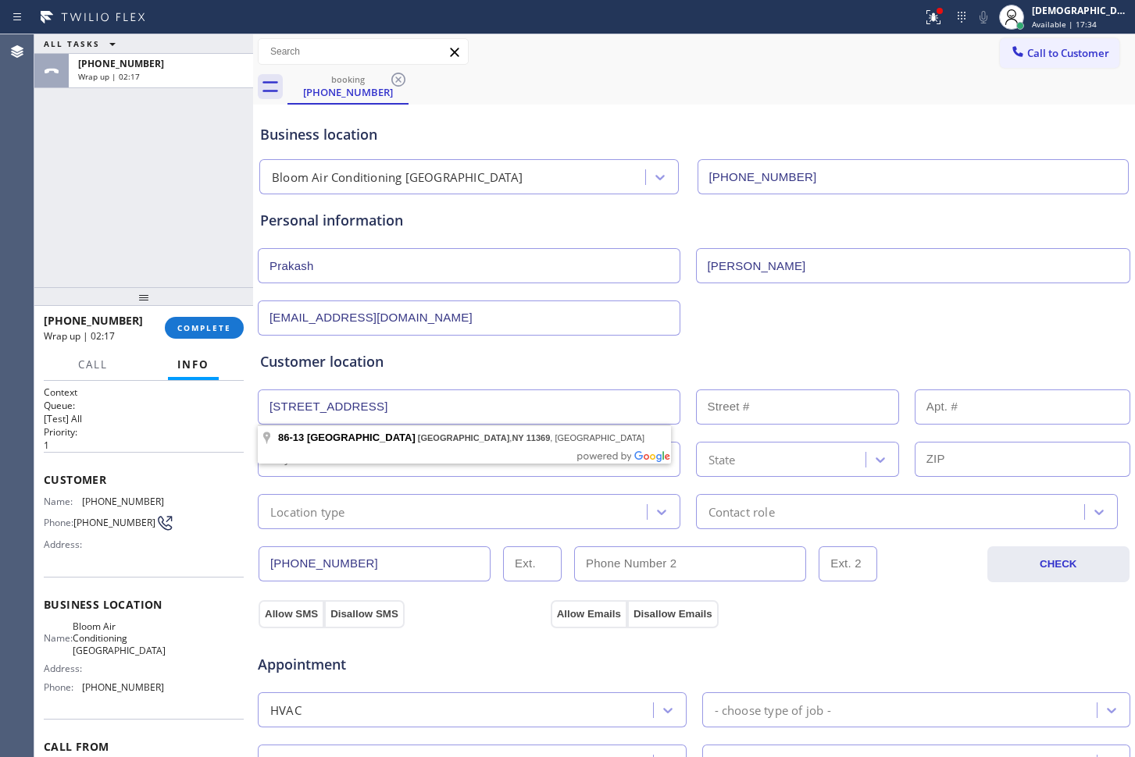
click at [352, 409] on input "[STREET_ADDRESS]" at bounding box center [469, 407] width 422 height 35
type input "[STREET_ADDRESS]"
type input "86-13"
type input "Queens"
type input "11369"
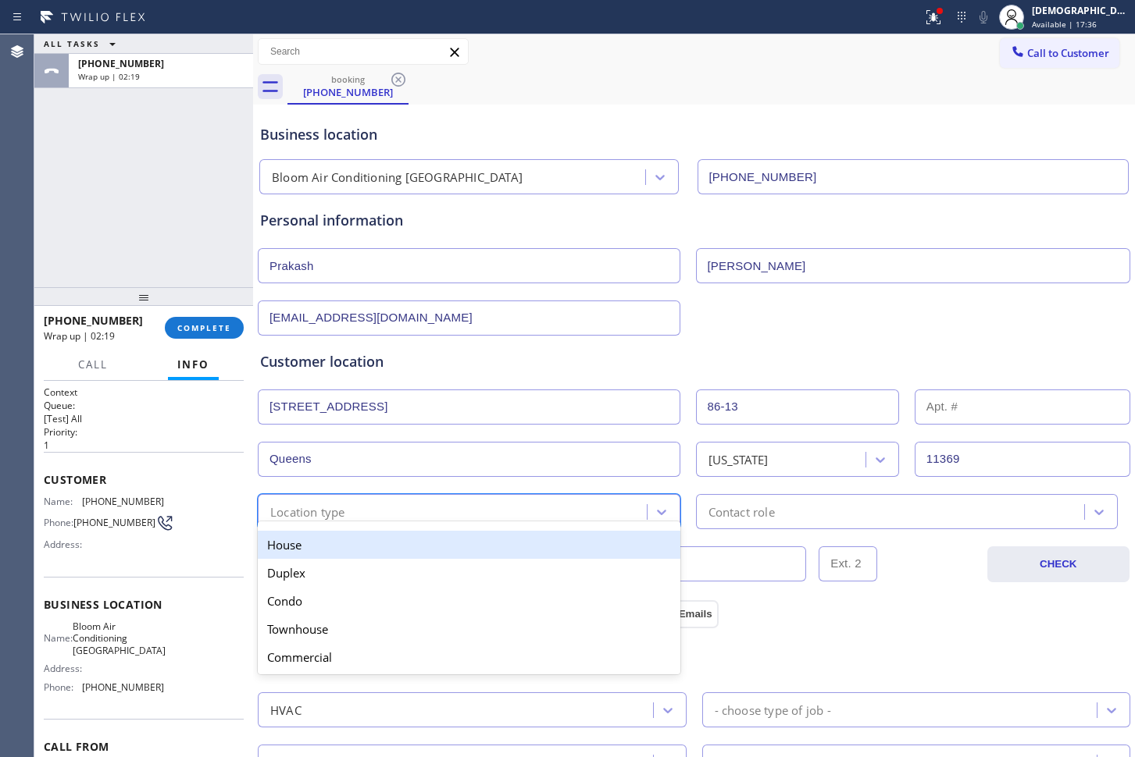
click at [521, 521] on div "option House focused, 1 of 5. 5 results available. Use Up and Down to choose op…" at bounding box center [469, 511] width 422 height 35
click at [511, 545] on div "House" at bounding box center [469, 545] width 422 height 28
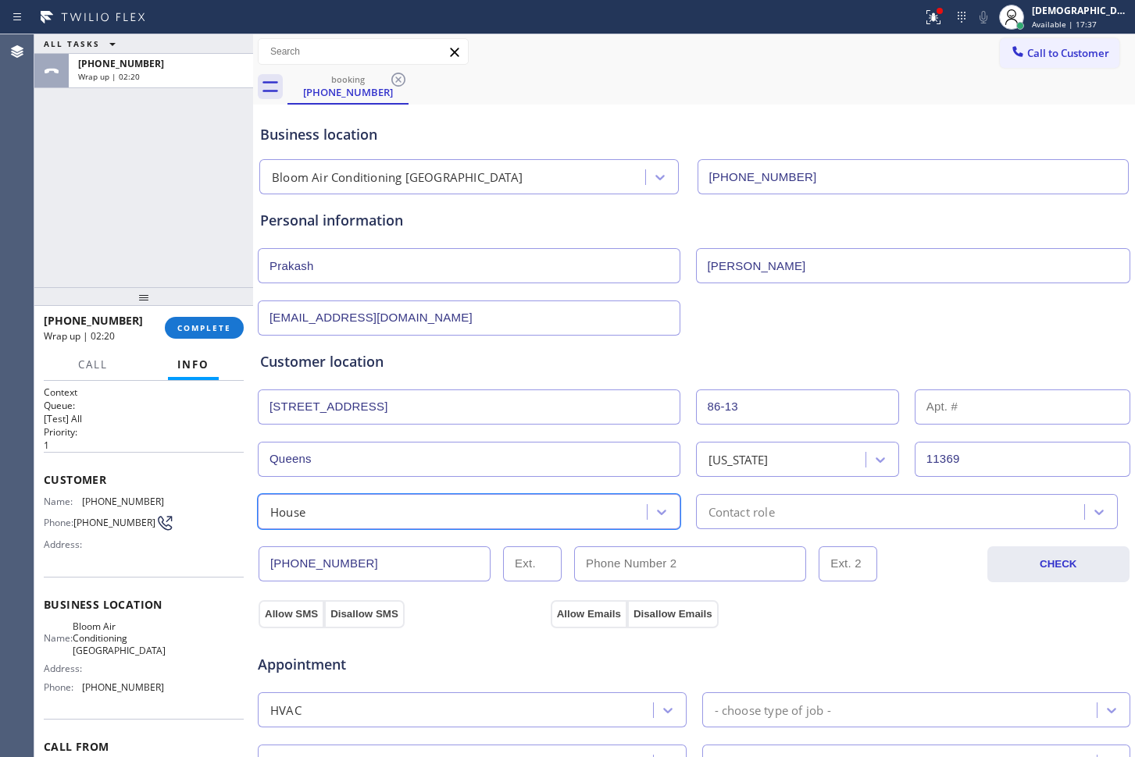
click at [782, 504] on div "Contact role" at bounding box center [892, 511] width 384 height 27
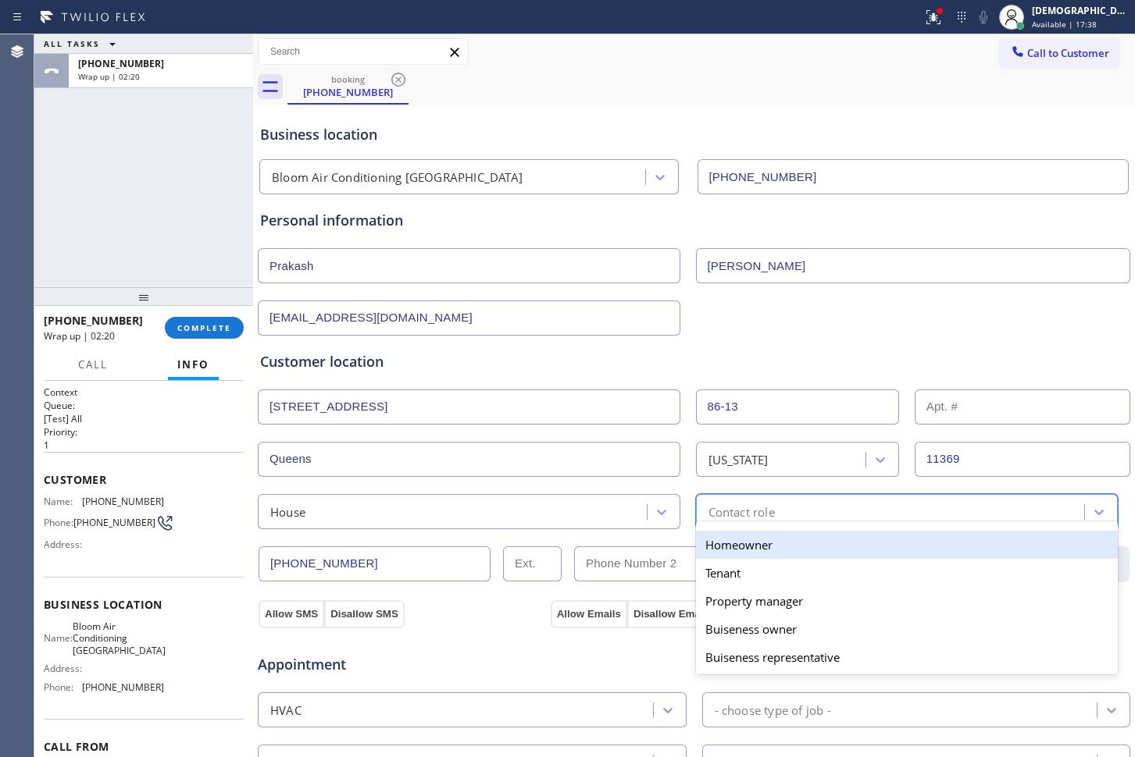
click at [768, 541] on div "Homeowner" at bounding box center [907, 545] width 422 height 28
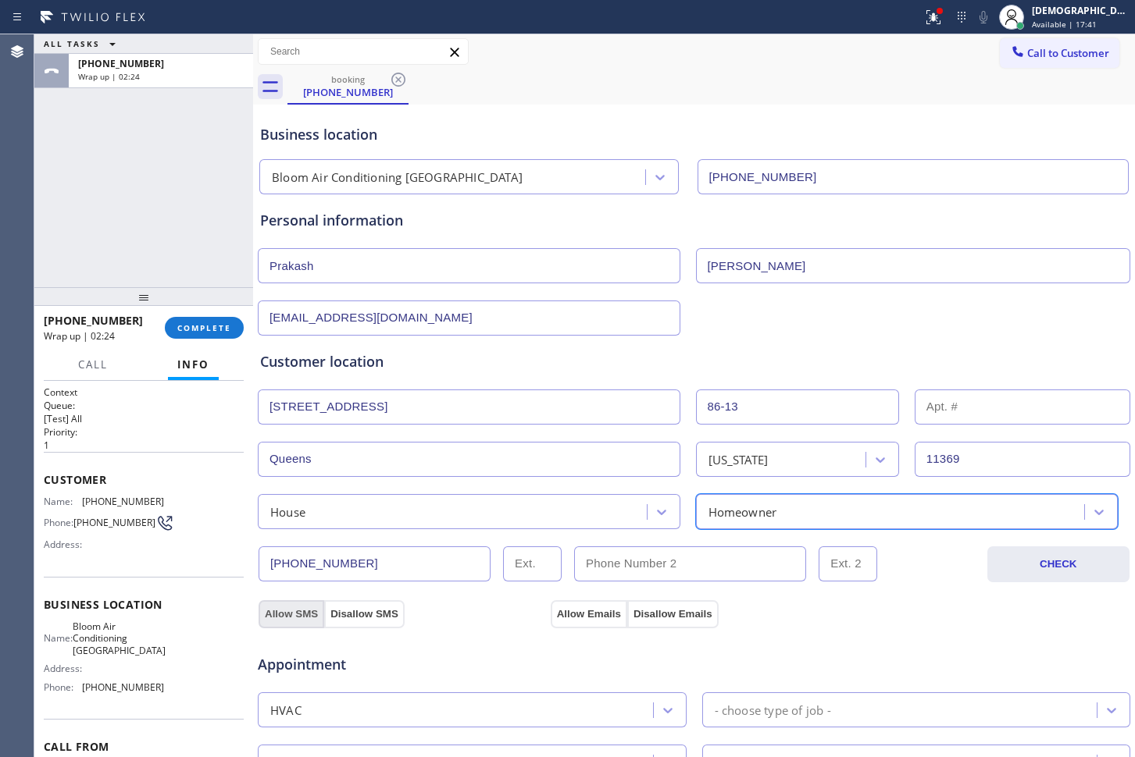
click at [292, 614] on button "Allow SMS" at bounding box center [291, 614] width 66 height 28
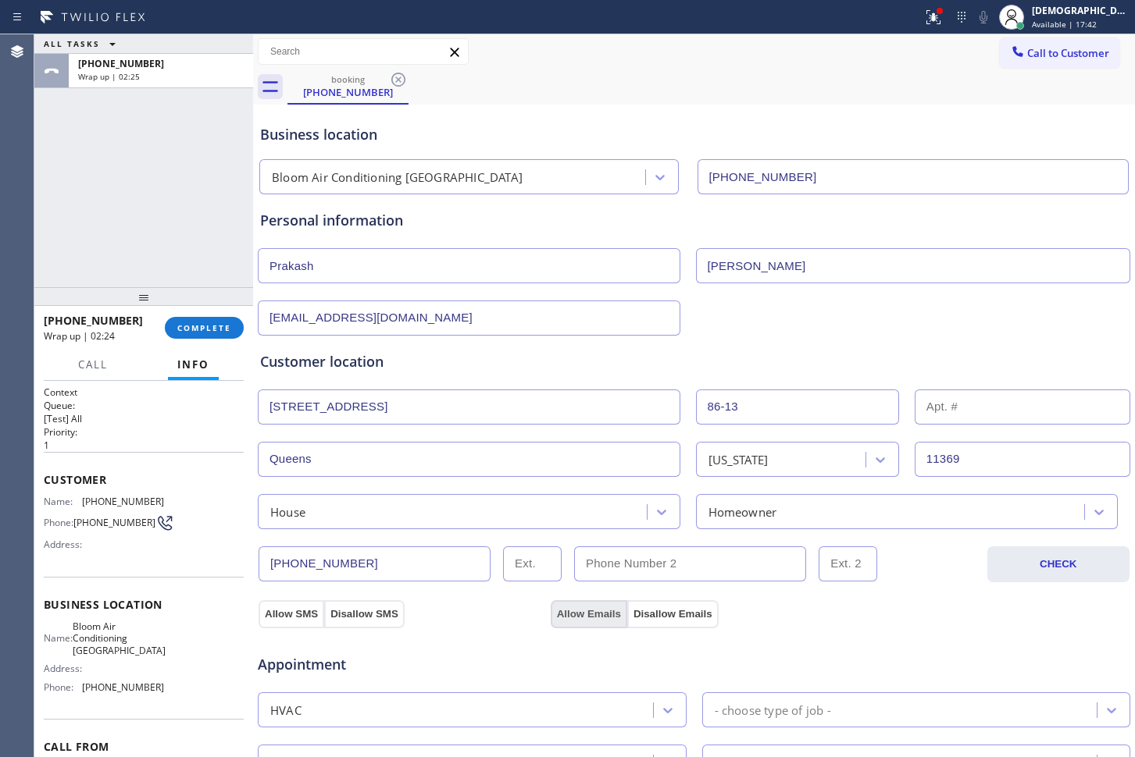
click at [604, 614] on button "Allow Emails" at bounding box center [588, 614] width 77 height 28
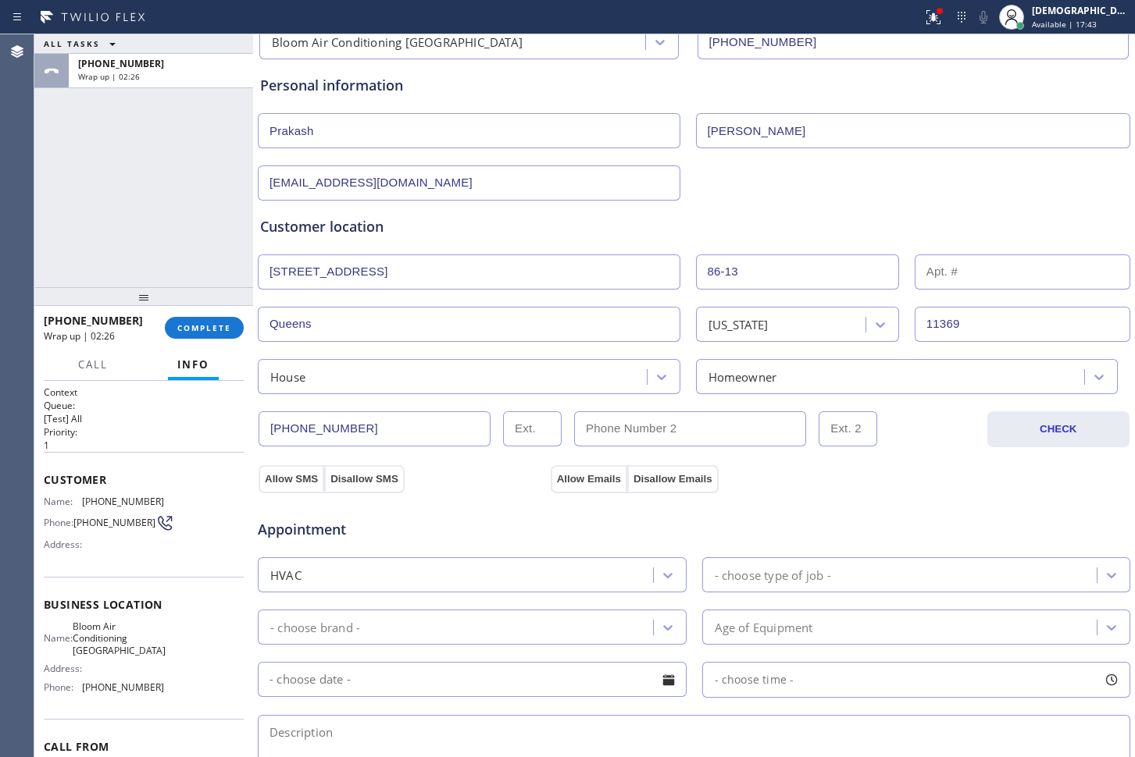
scroll to position [293, 0]
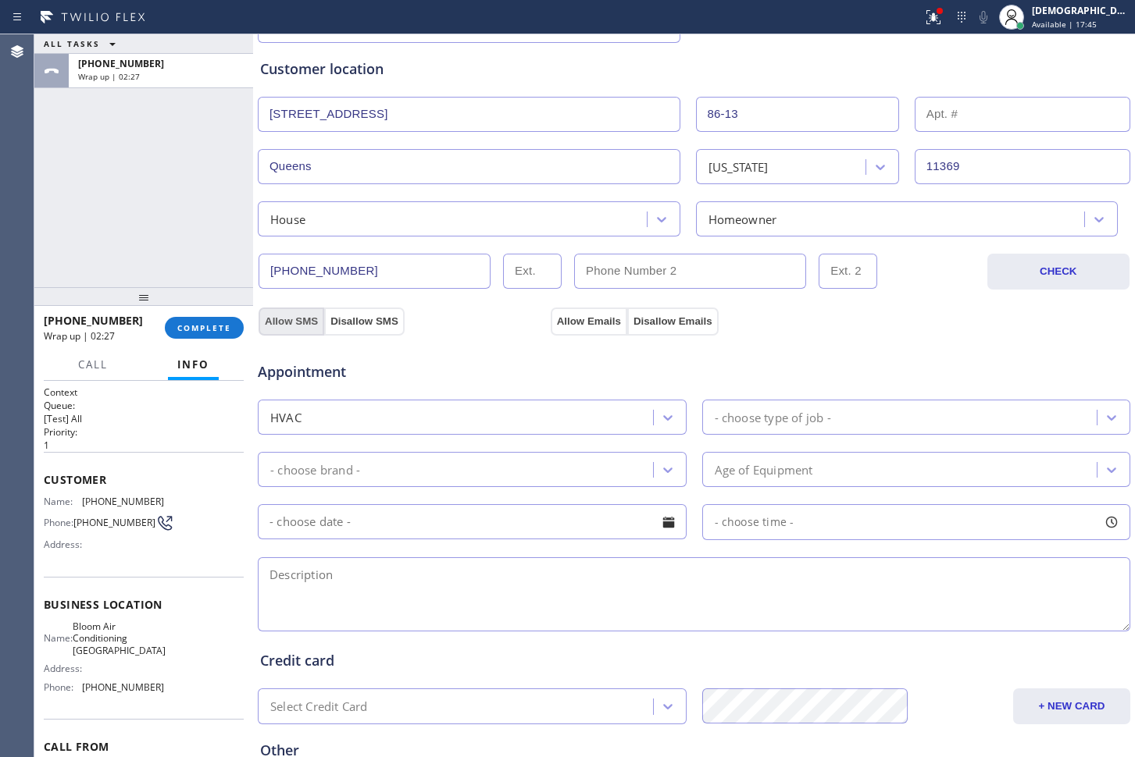
click at [303, 322] on button "Allow SMS" at bounding box center [291, 322] width 66 height 28
click at [563, 331] on div "Appointment HVAC - choose type of job - - choose brand - Age of Equipment - cho…" at bounding box center [694, 482] width 874 height 306
click at [763, 419] on div "- choose type of job -" at bounding box center [772, 417] width 116 height 18
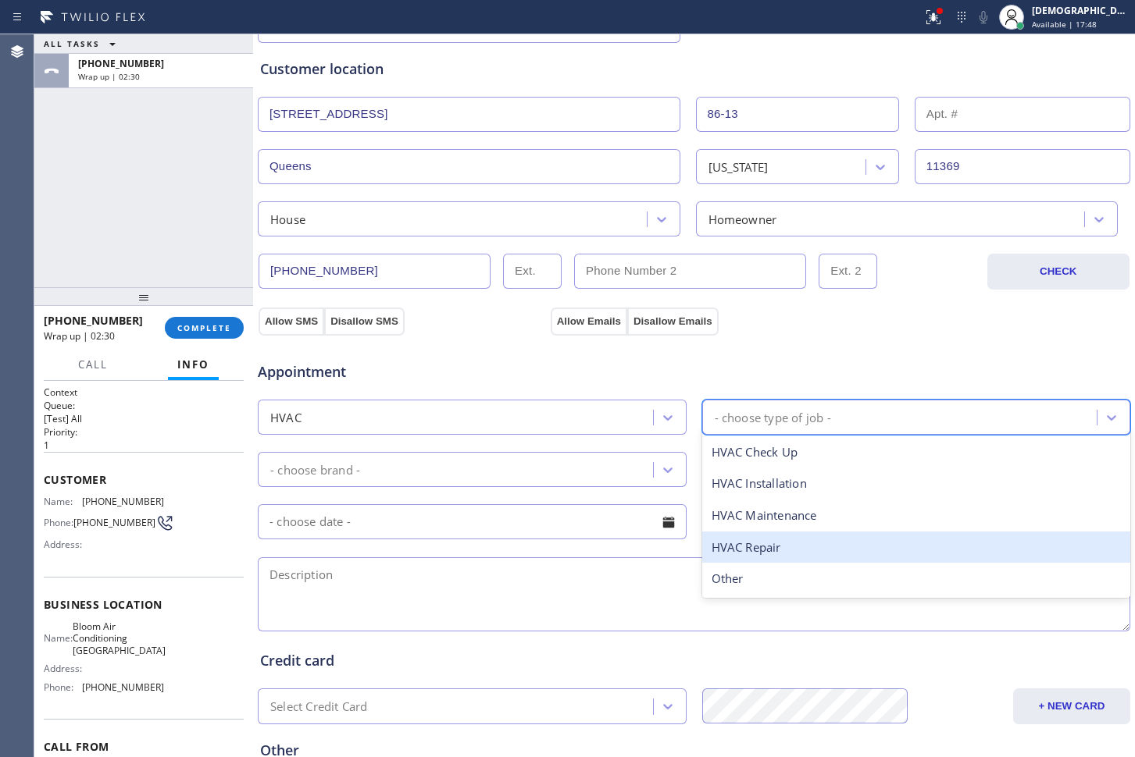
drag, startPoint x: 784, startPoint y: 544, endPoint x: 769, endPoint y: 539, distance: 15.8
click at [782, 544] on div "HVAC Repair" at bounding box center [916, 548] width 429 height 32
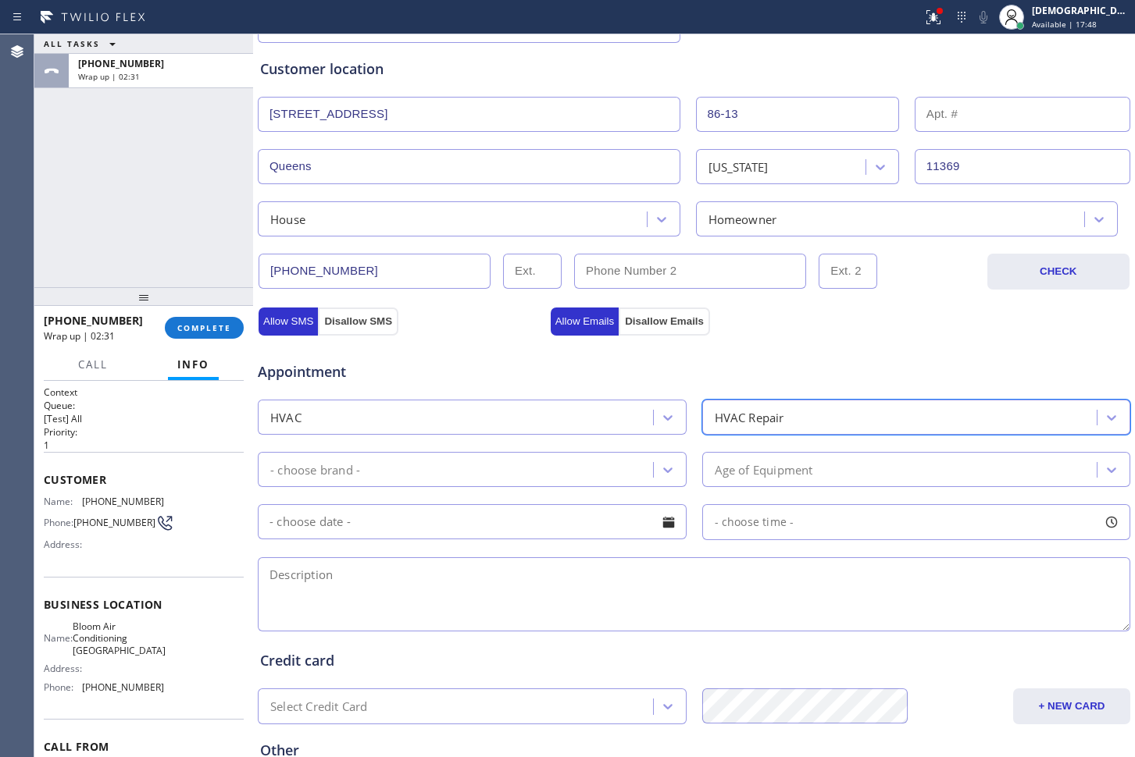
click at [547, 469] on div "- choose brand -" at bounding box center [457, 469] width 390 height 27
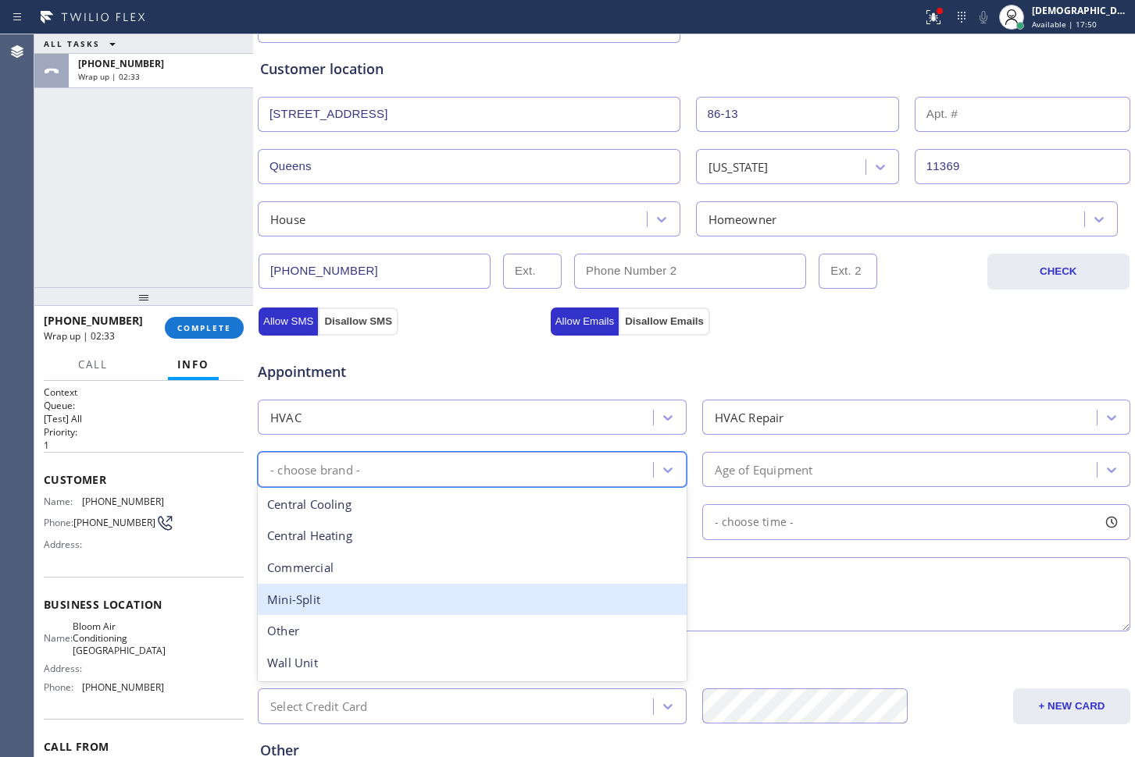
click at [380, 600] on div "Mini-Split" at bounding box center [472, 600] width 429 height 32
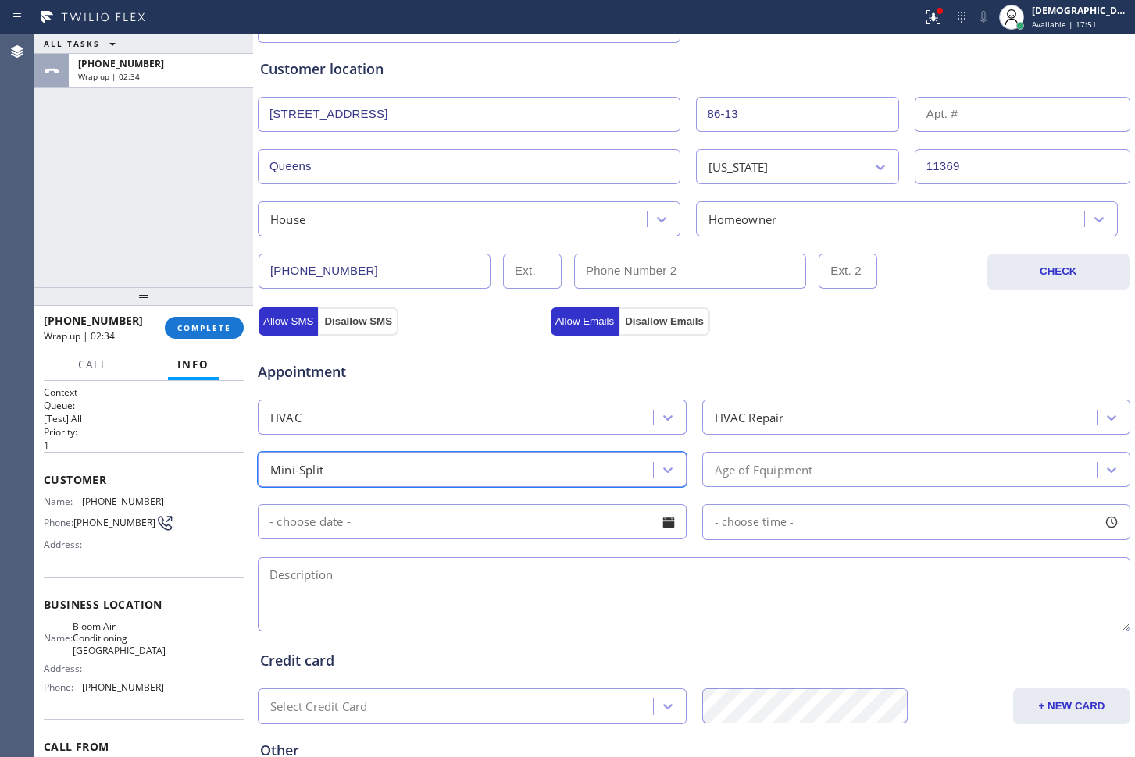
click at [730, 468] on div "Age of Equipment" at bounding box center [763, 470] width 98 height 18
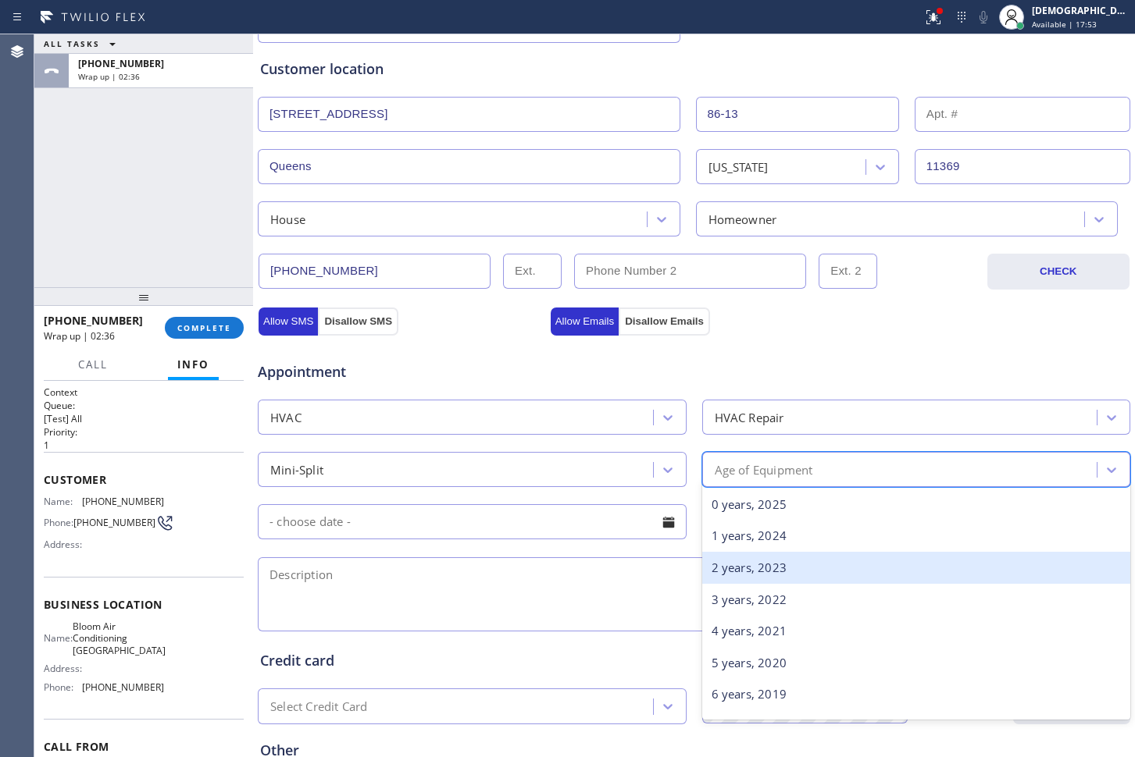
drag, startPoint x: 753, startPoint y: 559, endPoint x: 553, endPoint y: 520, distance: 204.4
click at [753, 559] on div "2 years, 2023" at bounding box center [916, 568] width 429 height 32
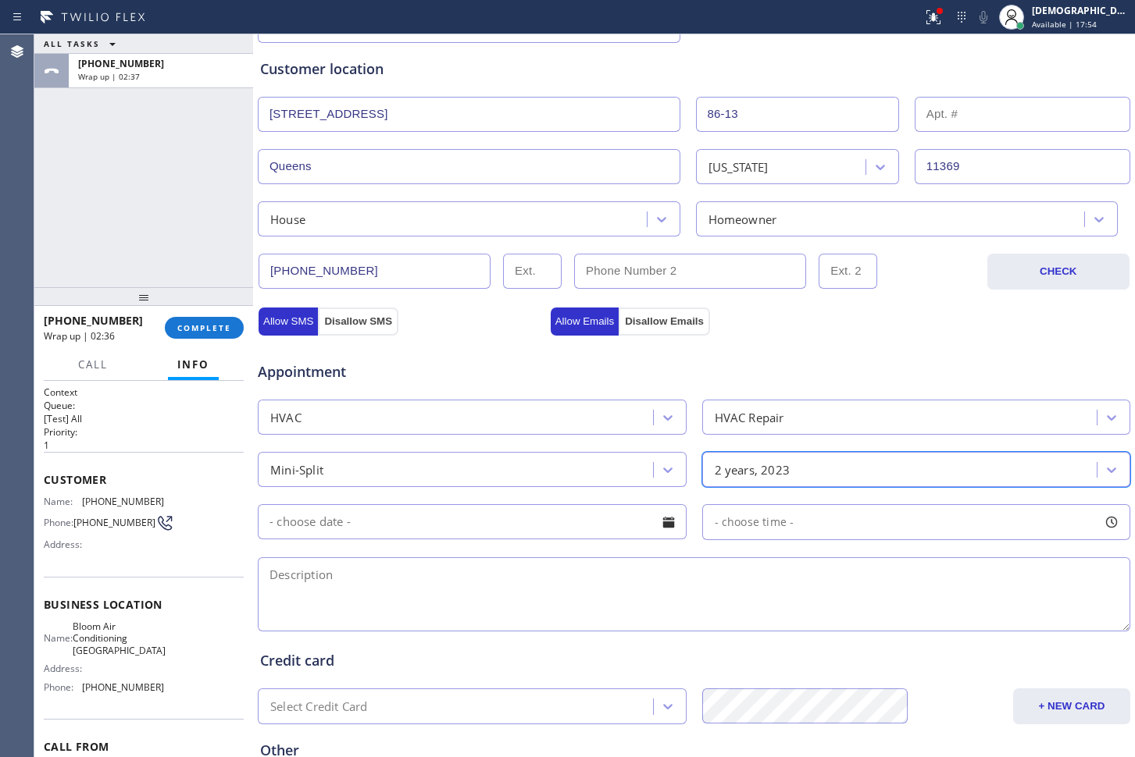
click at [515, 517] on input "text" at bounding box center [472, 521] width 429 height 35
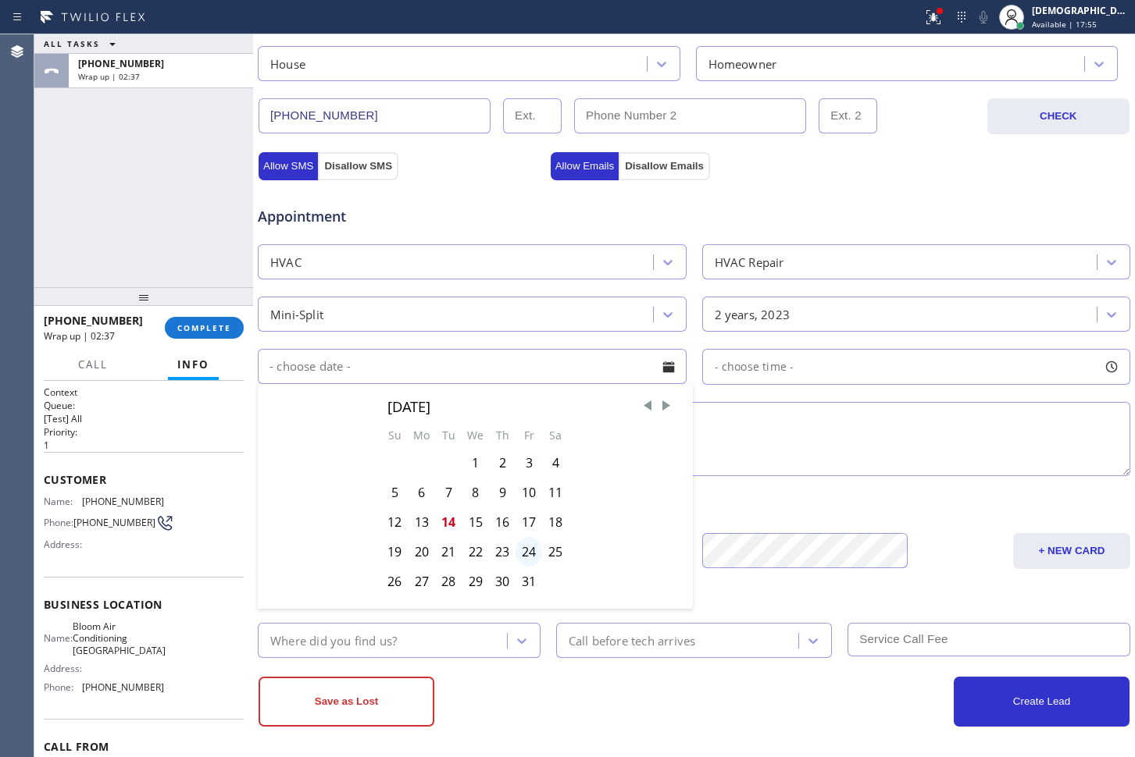
scroll to position [453, 0]
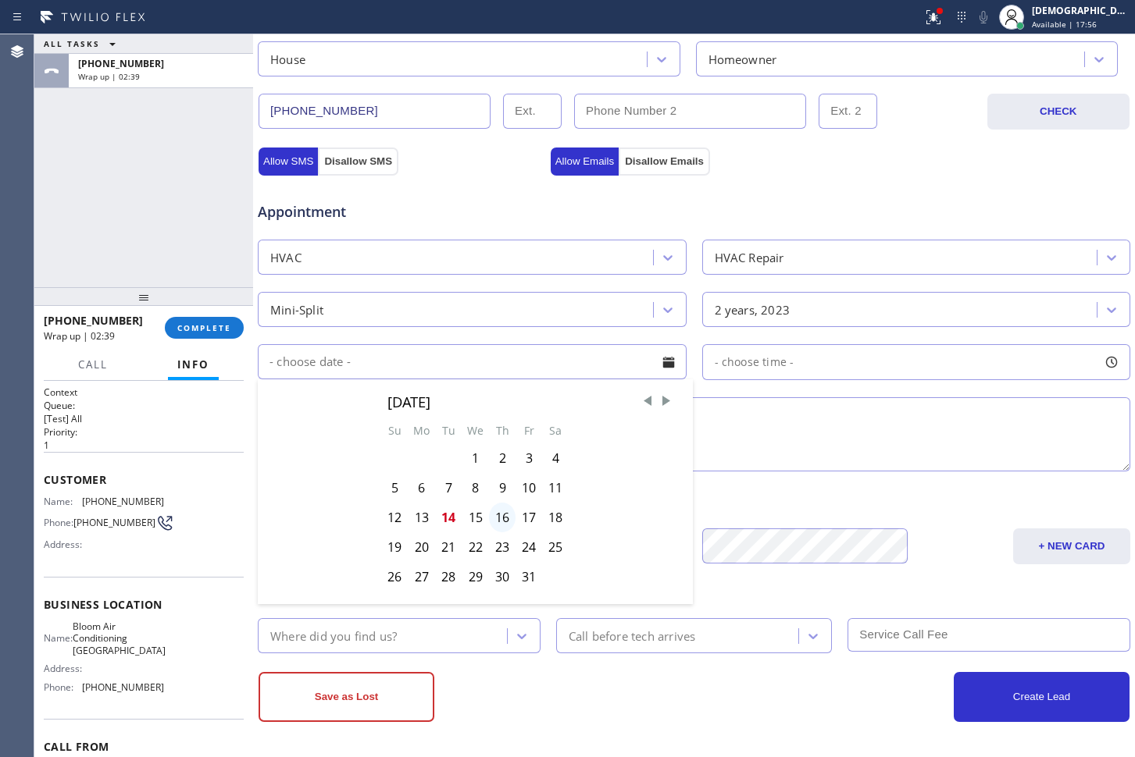
click at [504, 521] on div "16" at bounding box center [502, 518] width 27 height 30
type input "[DATE]"
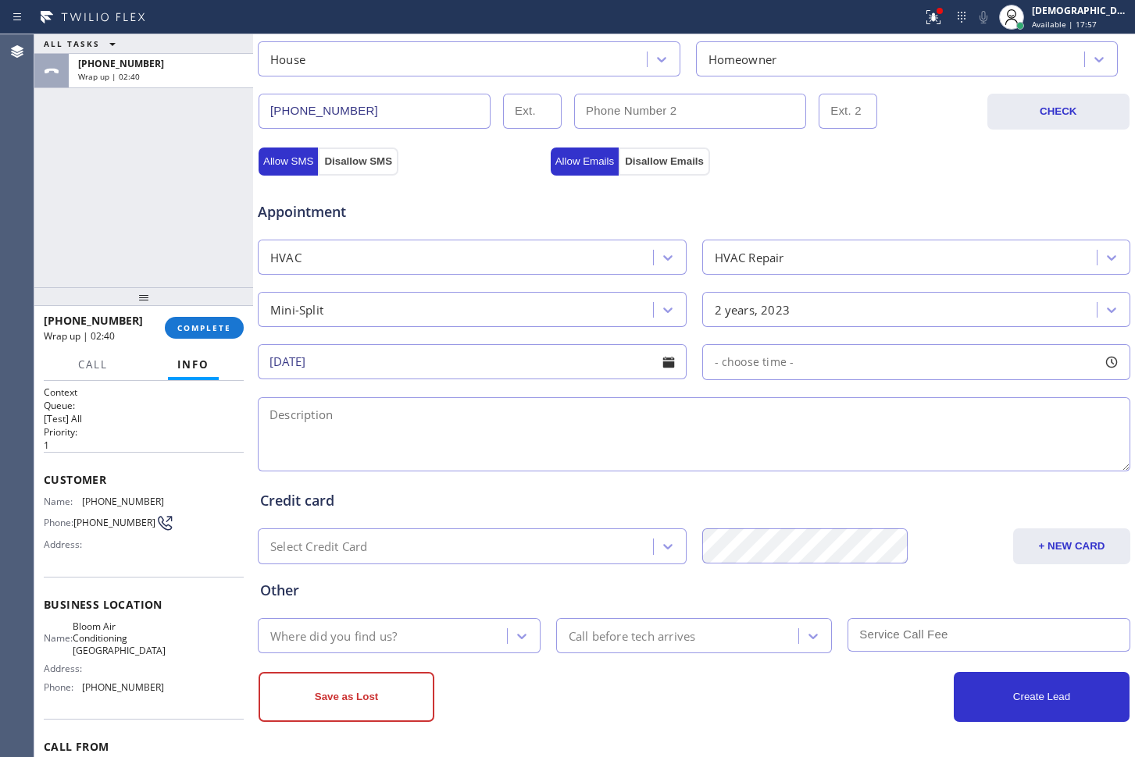
click at [845, 365] on div "- choose time -" at bounding box center [916, 362] width 429 height 36
drag, startPoint x: 714, startPoint y: 454, endPoint x: 870, endPoint y: 446, distance: 156.4
click at [878, 446] on div at bounding box center [887, 457] width 19 height 33
drag, startPoint x: 711, startPoint y: 454, endPoint x: 751, endPoint y: 454, distance: 39.8
click at [754, 454] on div at bounding box center [763, 457] width 19 height 33
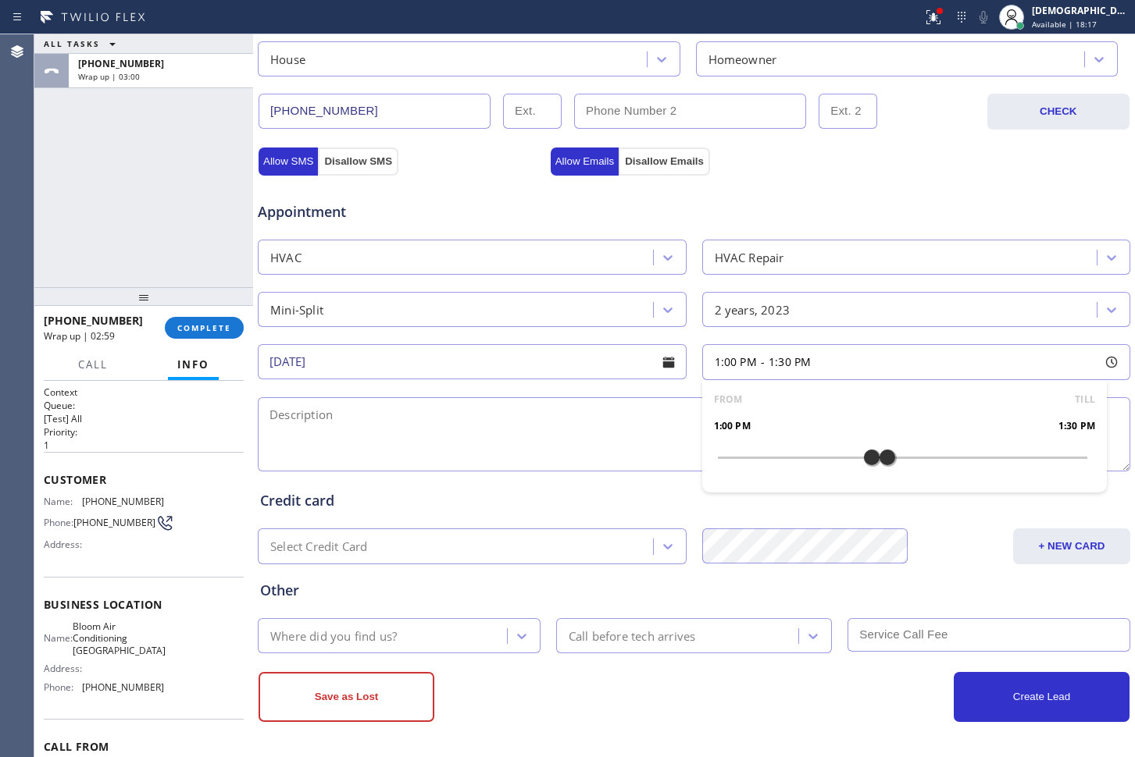
drag, startPoint x: 753, startPoint y: 454, endPoint x: 853, endPoint y: 466, distance: 100.6
click at [862, 466] on div at bounding box center [871, 457] width 19 height 33
drag, startPoint x: 876, startPoint y: 460, endPoint x: 1039, endPoint y: 442, distance: 164.2
click at [1047, 442] on div at bounding box center [1056, 457] width 19 height 33
drag, startPoint x: 864, startPoint y: 457, endPoint x: 956, endPoint y: 454, distance: 92.2
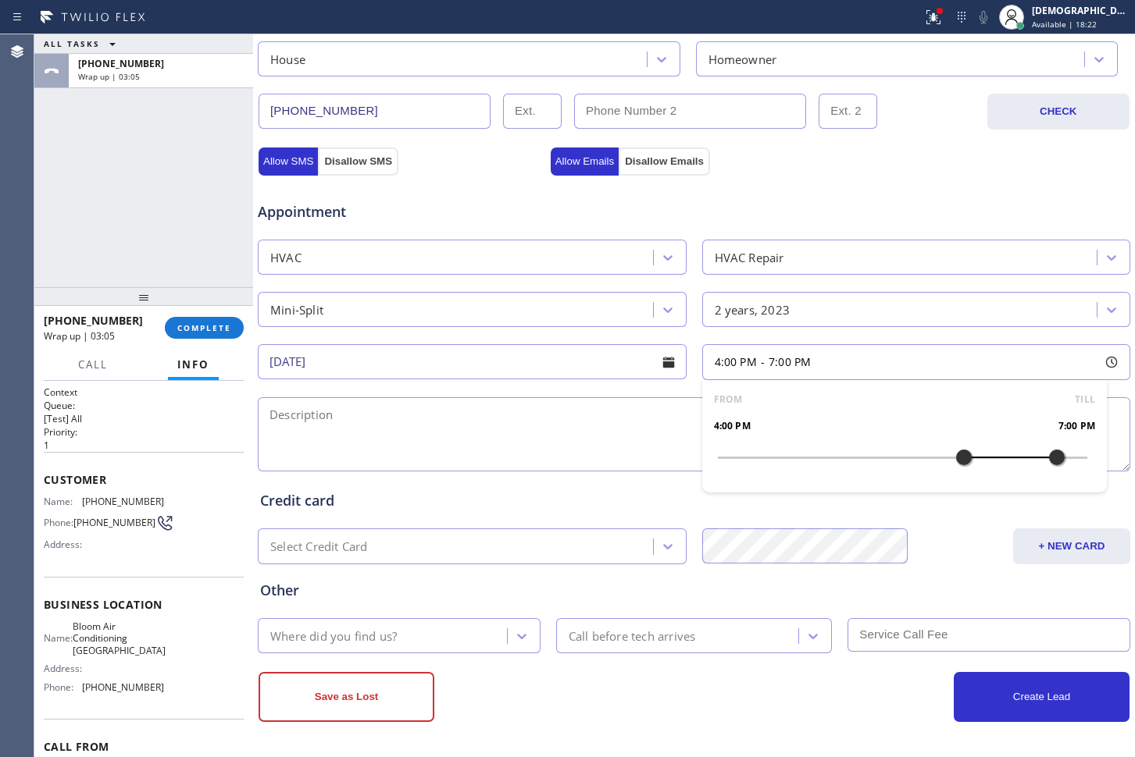
click at [956, 454] on div at bounding box center [963, 457] width 19 height 33
click at [452, 402] on textarea at bounding box center [694, 434] width 872 height 74
click at [479, 419] on textarea "4-7 / $200 /" at bounding box center [694, 434] width 872 height 74
paste textarea "mini split / hit by a truck in the driveway , cx thinks its not working properl…"
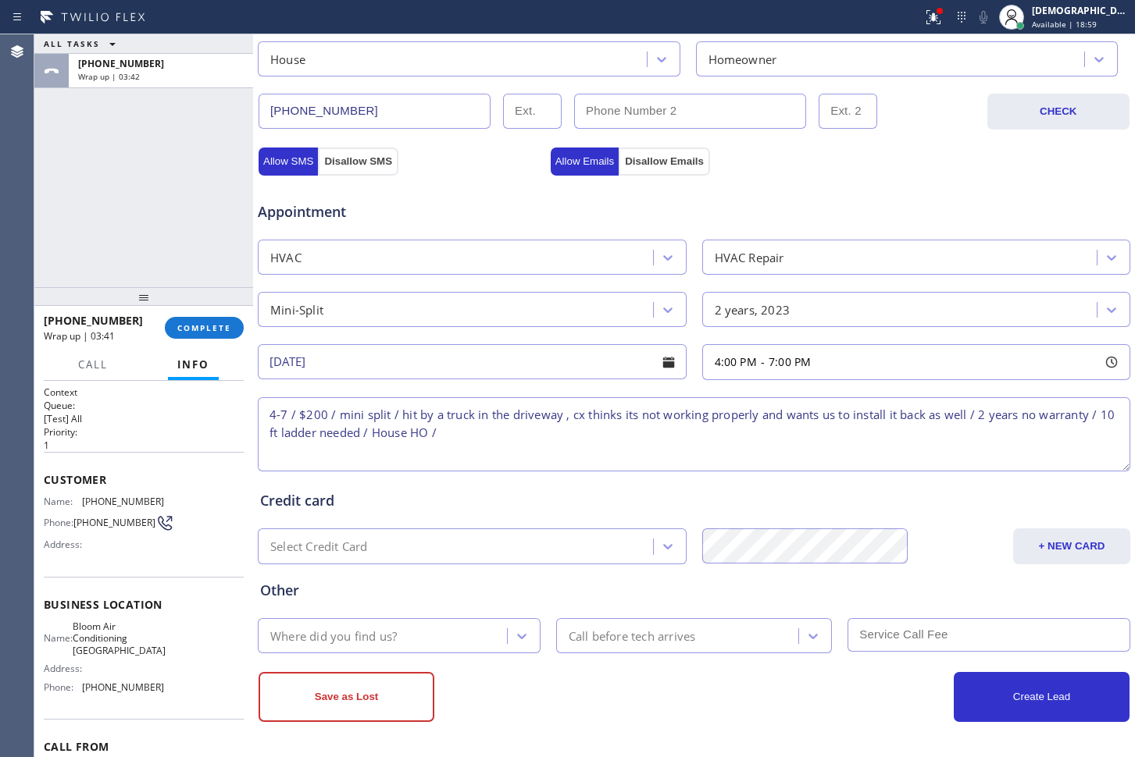
click at [649, 450] on textarea "4-7 / $200 / mini split / hit by a truck in the driveway , cx thinks its not wo…" at bounding box center [694, 434] width 872 height 74
paste textarea "[STREET_ADDRESS]"
click at [549, 436] on textarea "4-7 / $200 / mini split / hit by a truck in the driveway , cx thinks its not wo…" at bounding box center [694, 434] width 872 height 74
drag, startPoint x: 126, startPoint y: 648, endPoint x: 83, endPoint y: 638, distance: 44.9
click at [83, 638] on div "Name: Bloom Air Conditioning [GEOGRAPHIC_DATA] Address: Phone: [PHONE_NUMBER]" at bounding box center [144, 660] width 200 height 79
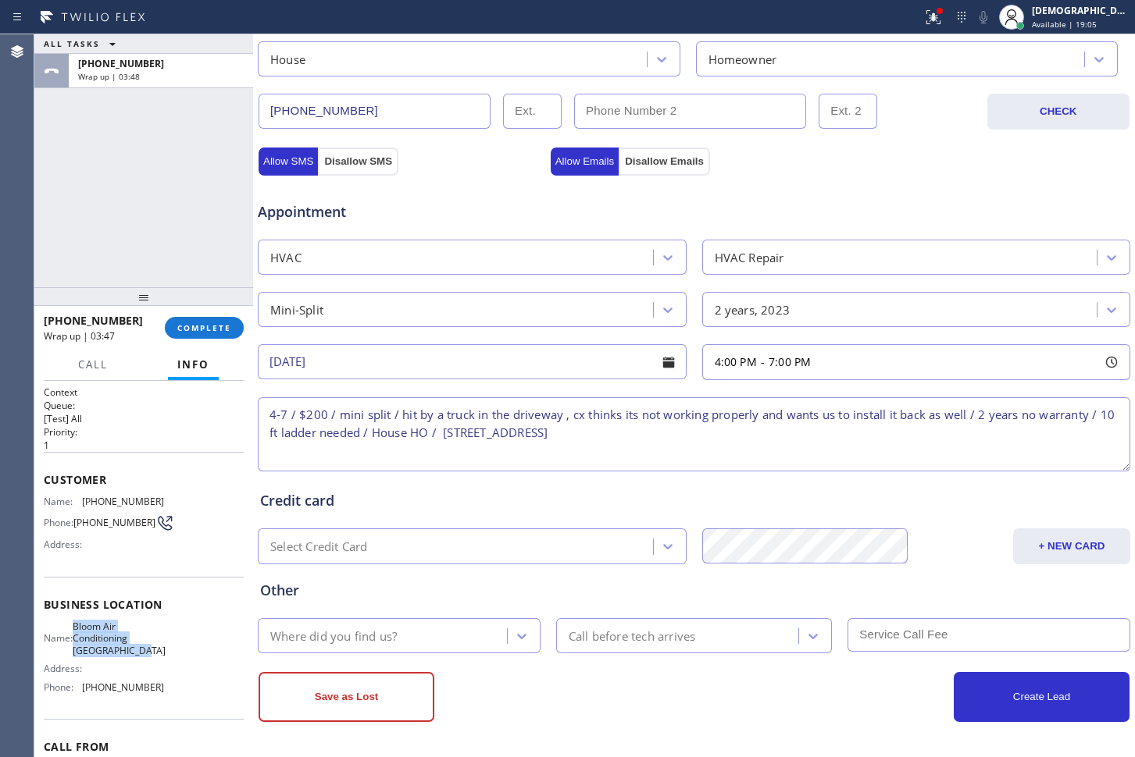
copy span "Bloom Air Conditioning [GEOGRAPHIC_DATA]"
click at [728, 434] on textarea "4-7 / $200 / mini split / hit by a truck in the driveway , cx thinks its not wo…" at bounding box center [694, 434] width 872 height 74
paste textarea "Bloom Air Conditioning [GEOGRAPHIC_DATA]"
click at [952, 427] on textarea "4-7 / $200 / mini split / hit by a truck in the driveway , cx thinks its not wo…" at bounding box center [694, 434] width 872 height 74
paste textarea "Please call customer 30 minutes prior to arrival"
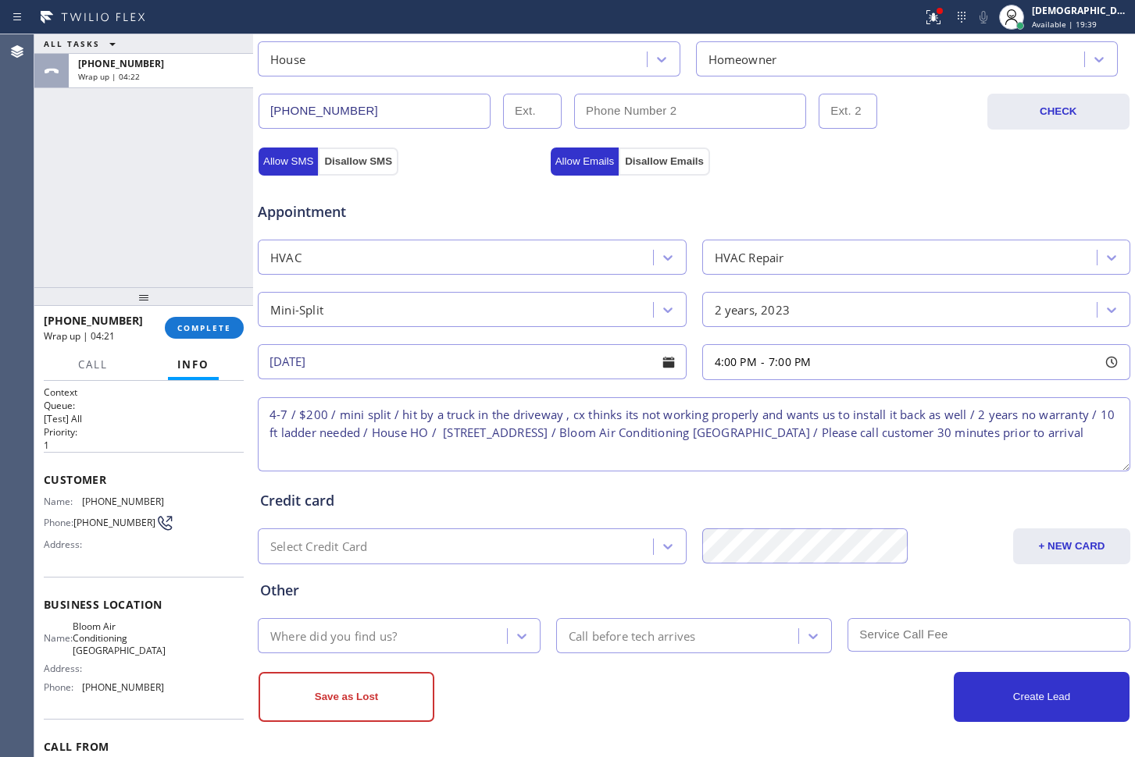
type textarea "4-7 / $200 / mini split / hit by a truck in the driveway , cx thinks its not wo…"
click at [372, 630] on div "Where did you find us?" at bounding box center [333, 636] width 126 height 18
type input "3"
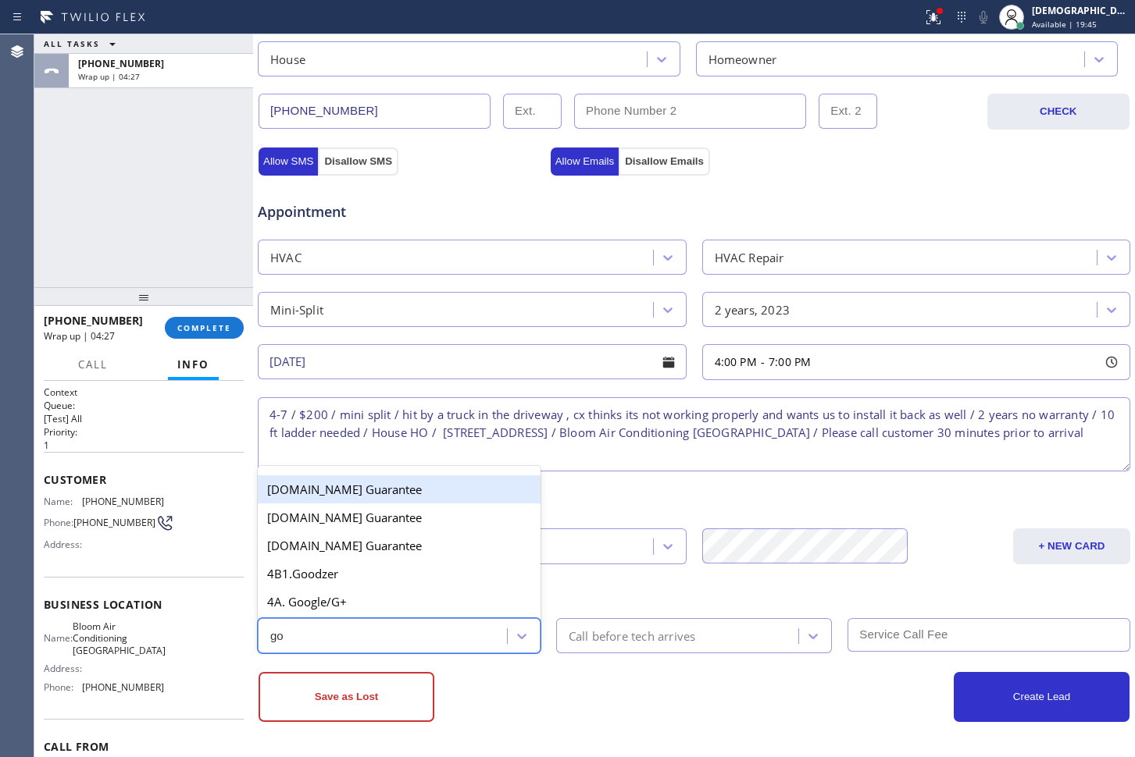
type input "goo"
click at [390, 594] on div "4A. Google/G+" at bounding box center [399, 602] width 283 height 28
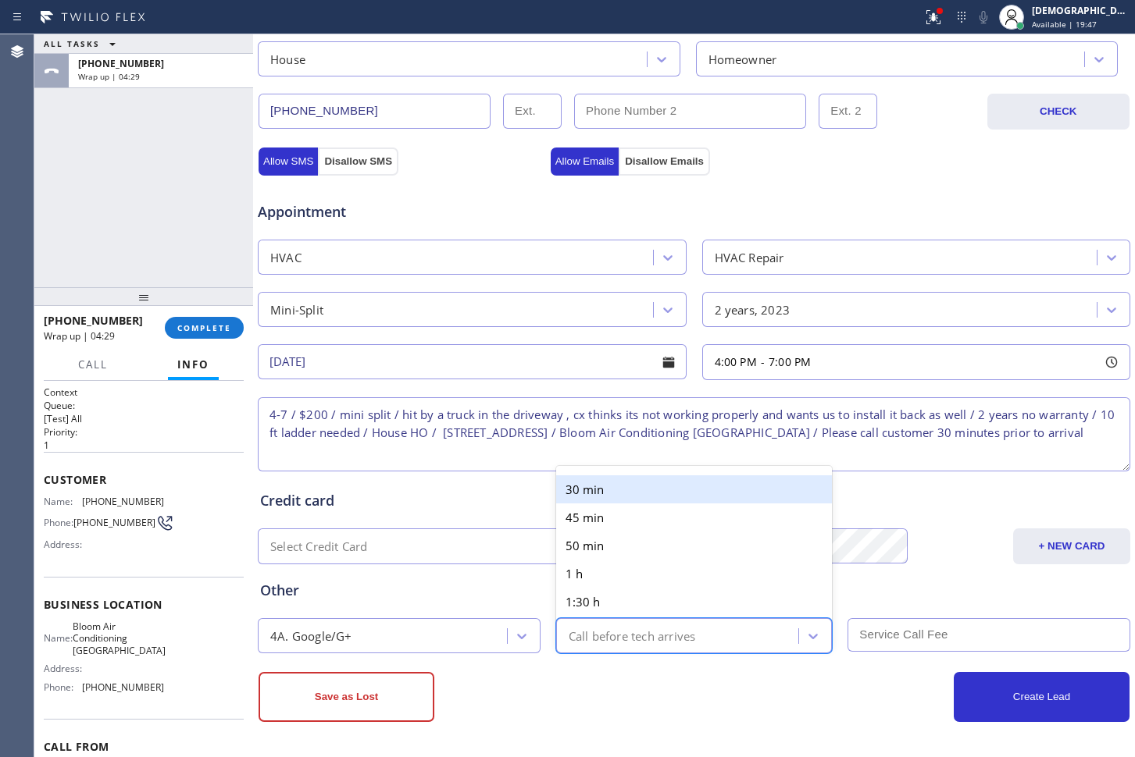
click at [593, 631] on div "Call before tech arrives" at bounding box center [631, 636] width 127 height 18
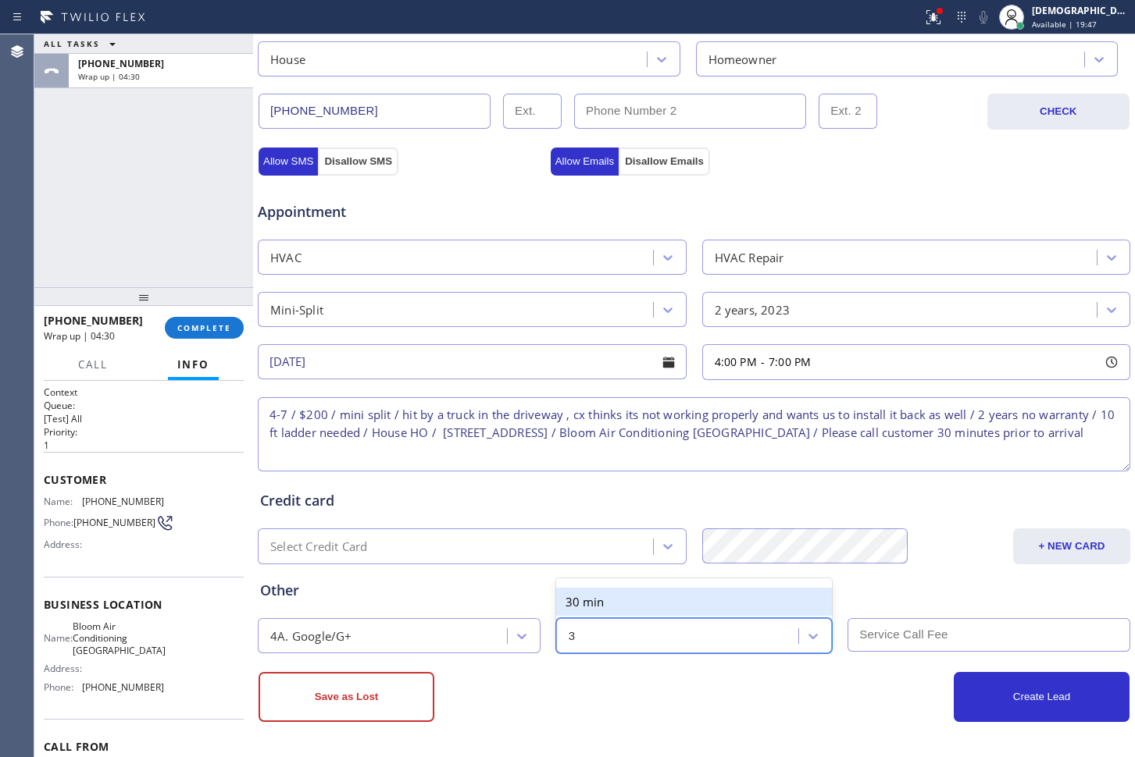
type input "30"
click at [606, 605] on div "30 min" at bounding box center [694, 602] width 276 height 28
click at [919, 638] on input "text" at bounding box center [988, 635] width 283 height 34
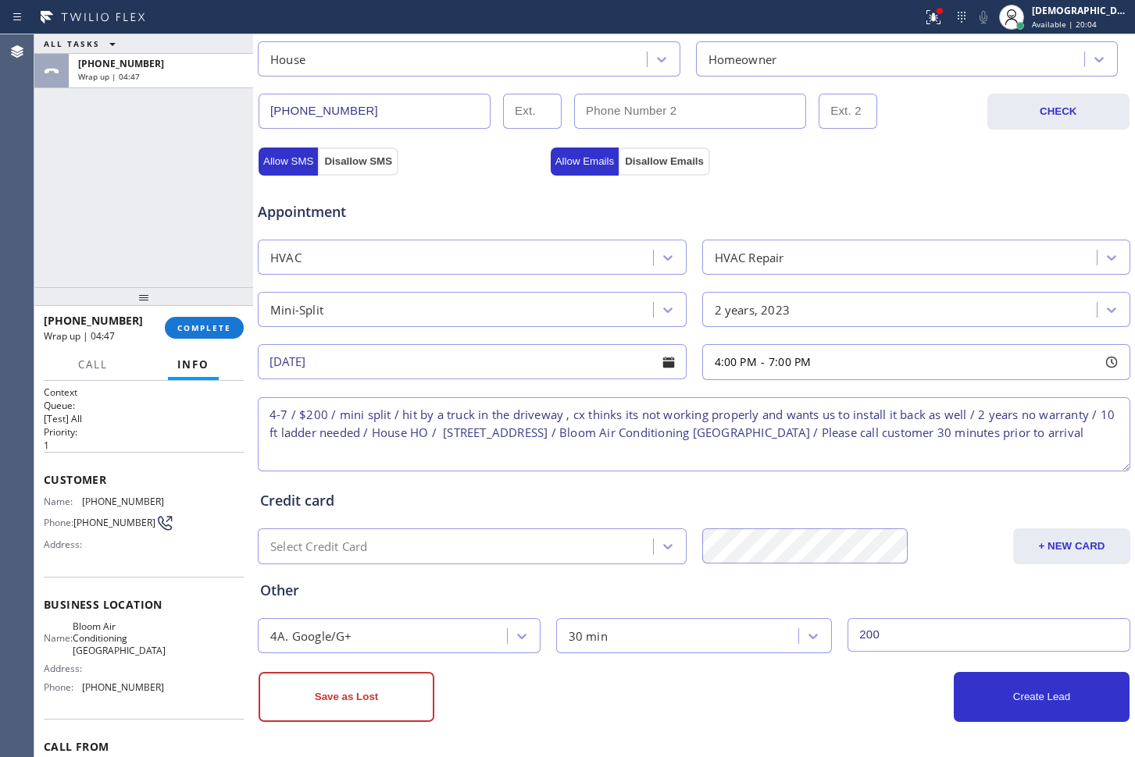
type input "200"
click at [1066, 684] on button "Create Lead" at bounding box center [1041, 697] width 176 height 50
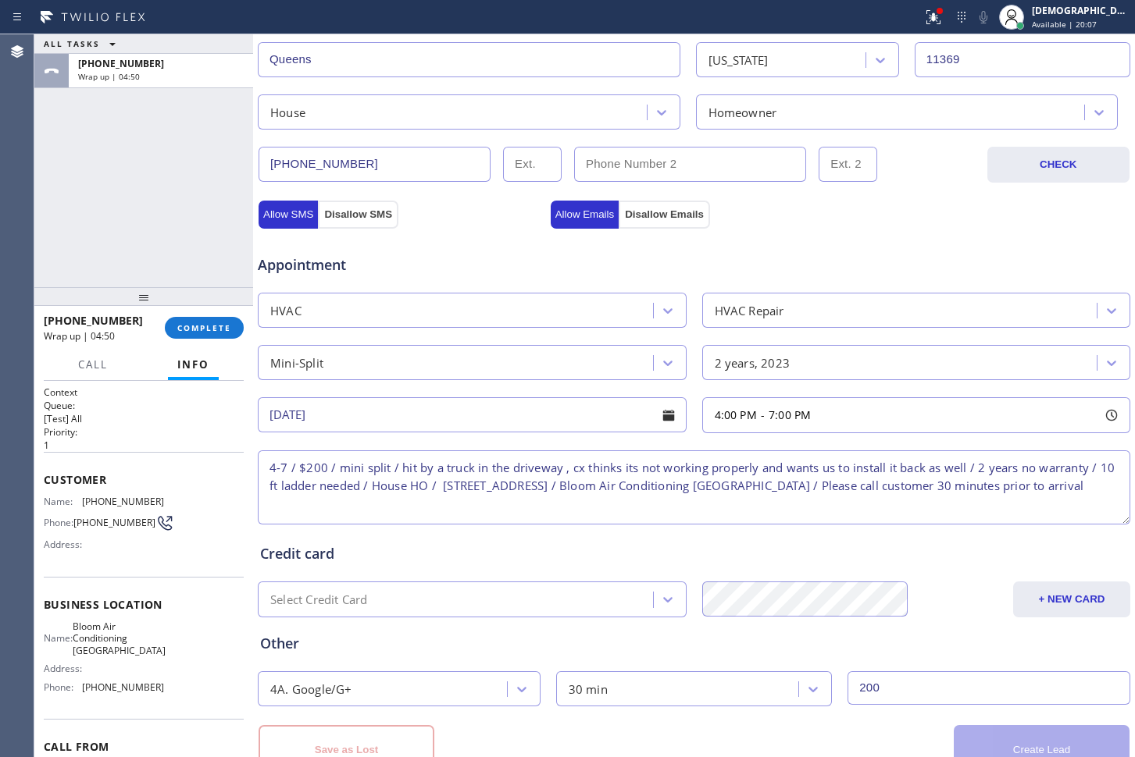
scroll to position [506, 0]
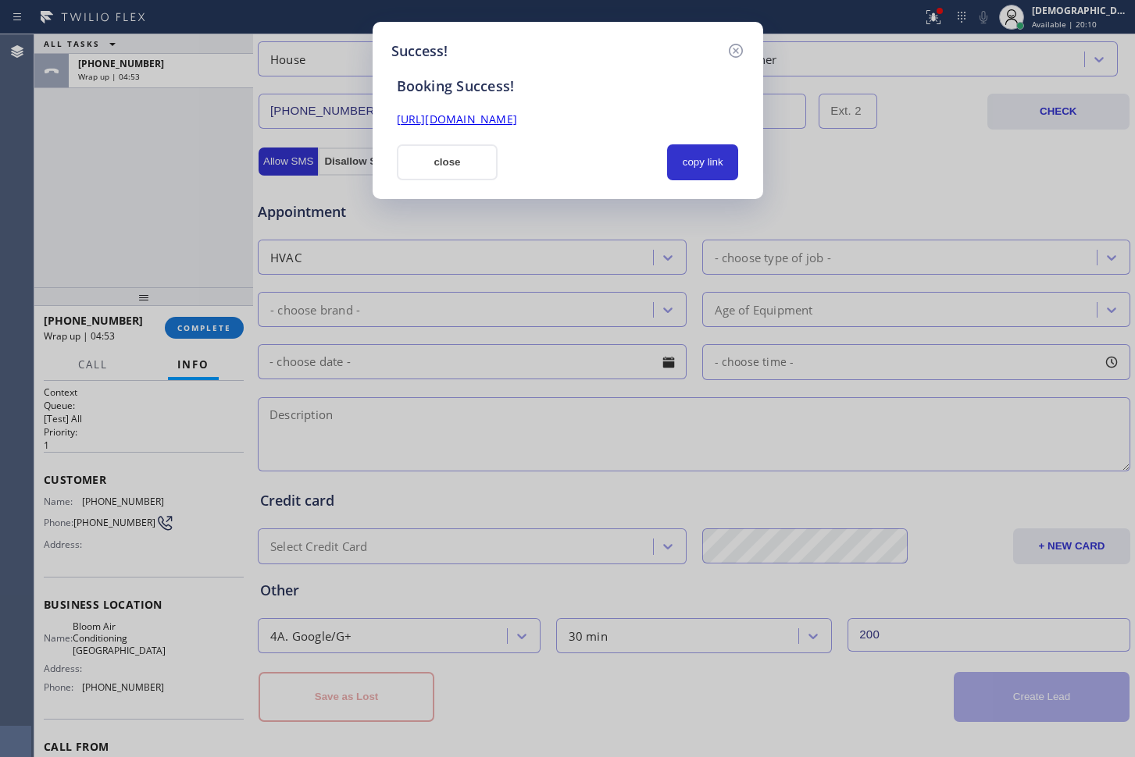
click at [718, 142] on div "Booking Success! [URL][DOMAIN_NAME] close copy link" at bounding box center [567, 121] width 353 height 119
click at [683, 158] on button "copy link" at bounding box center [703, 162] width 72 height 36
click at [517, 121] on link "[URL][DOMAIN_NAME]" at bounding box center [457, 119] width 120 height 15
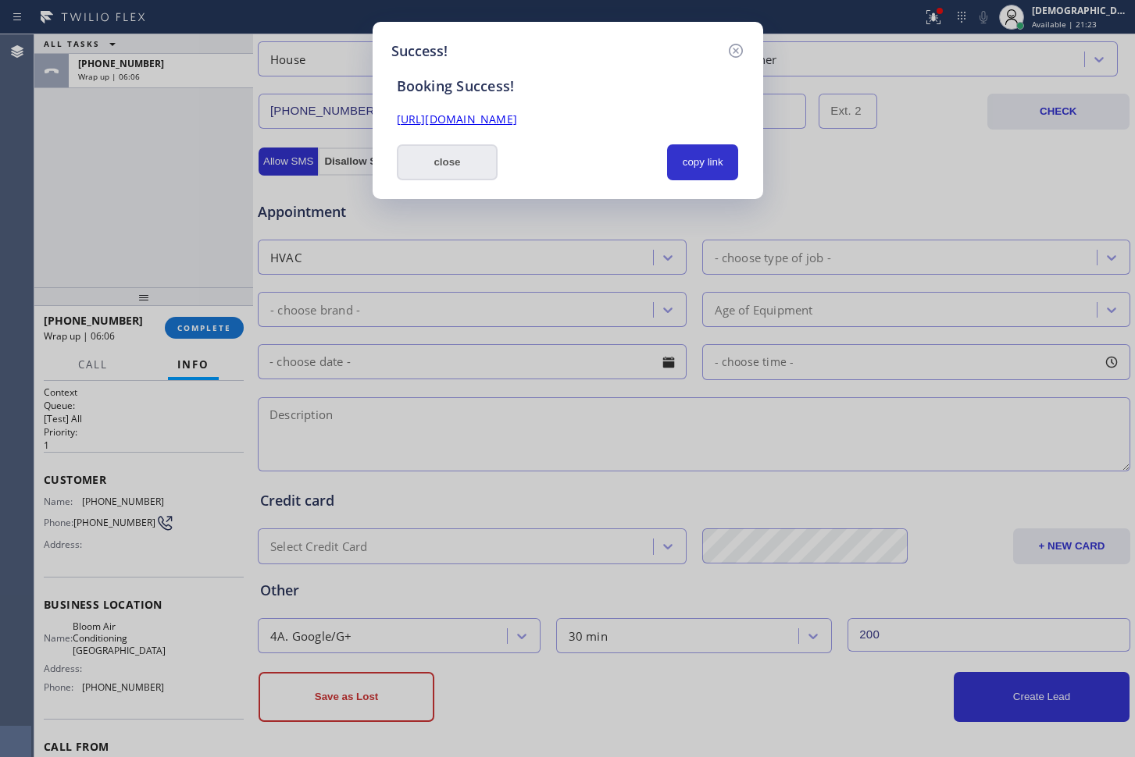
click at [477, 153] on button "close" at bounding box center [448, 162] width 102 height 36
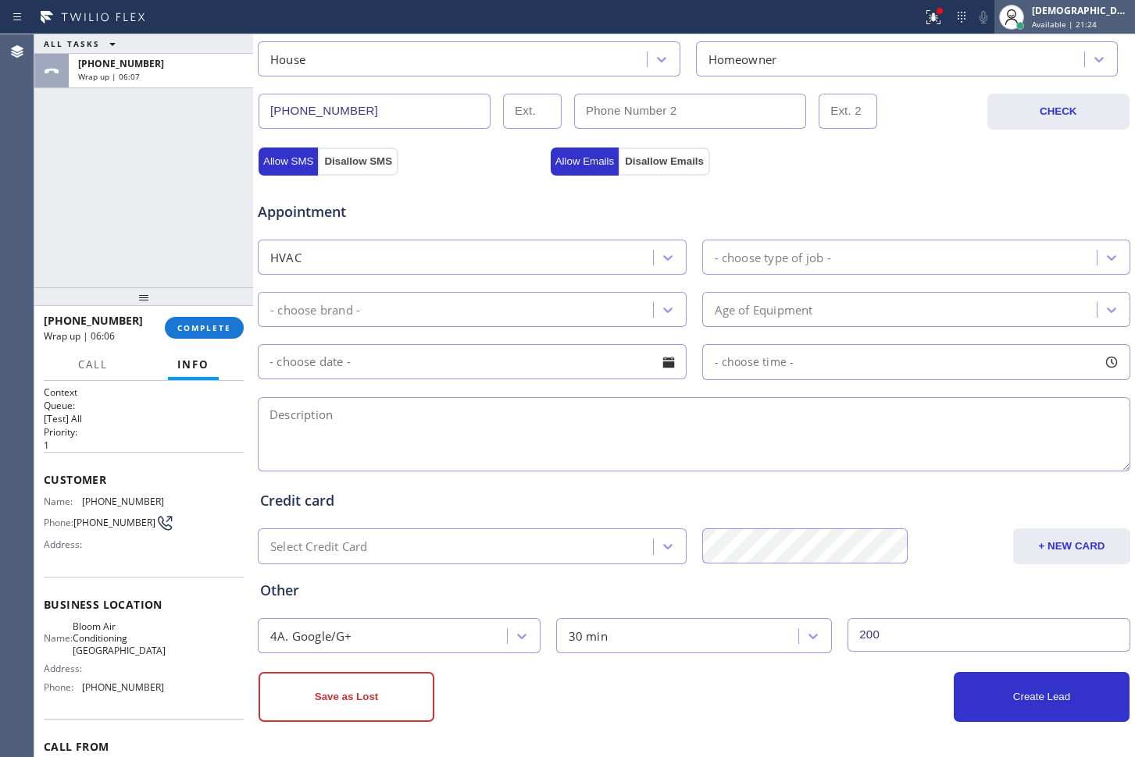
click at [1024, 27] on div at bounding box center [1020, 26] width 8 height 8
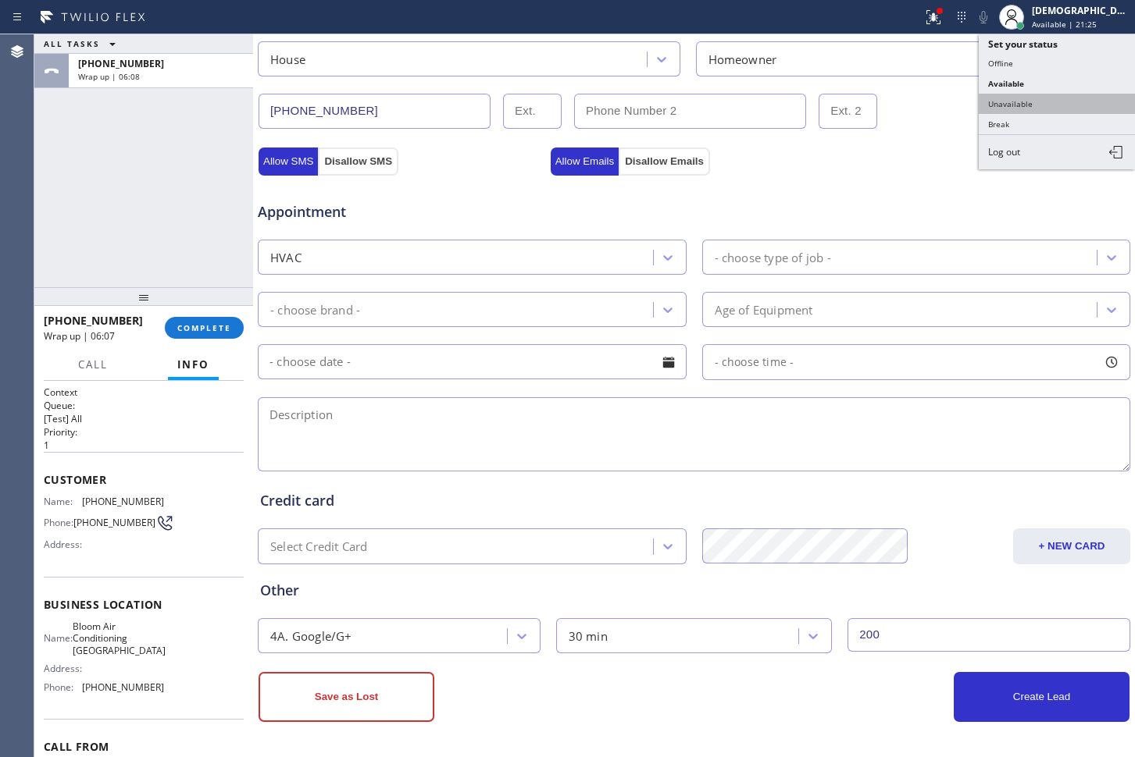
click at [1042, 101] on button "Unavailable" at bounding box center [1056, 104] width 156 height 20
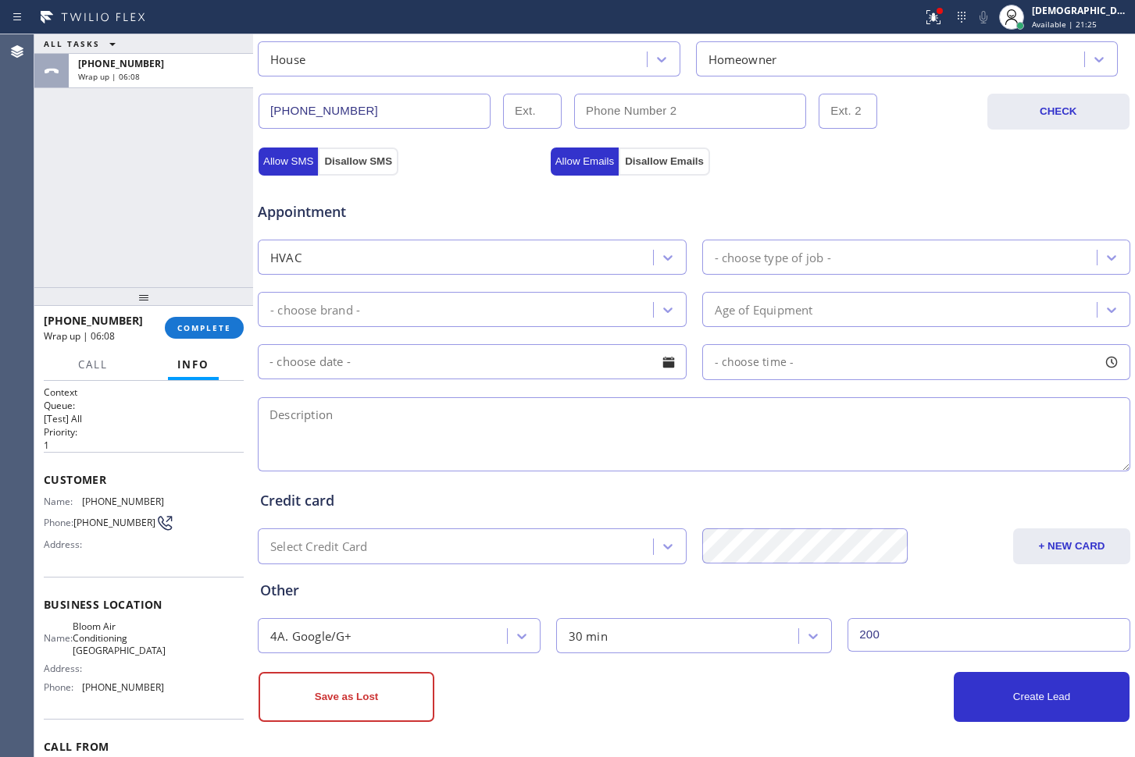
click at [195, 339] on div "[PHONE_NUMBER] Wrap up | 06:08 COMPLETE" at bounding box center [144, 328] width 200 height 41
click at [199, 327] on span "COMPLETE" at bounding box center [204, 327] width 54 height 11
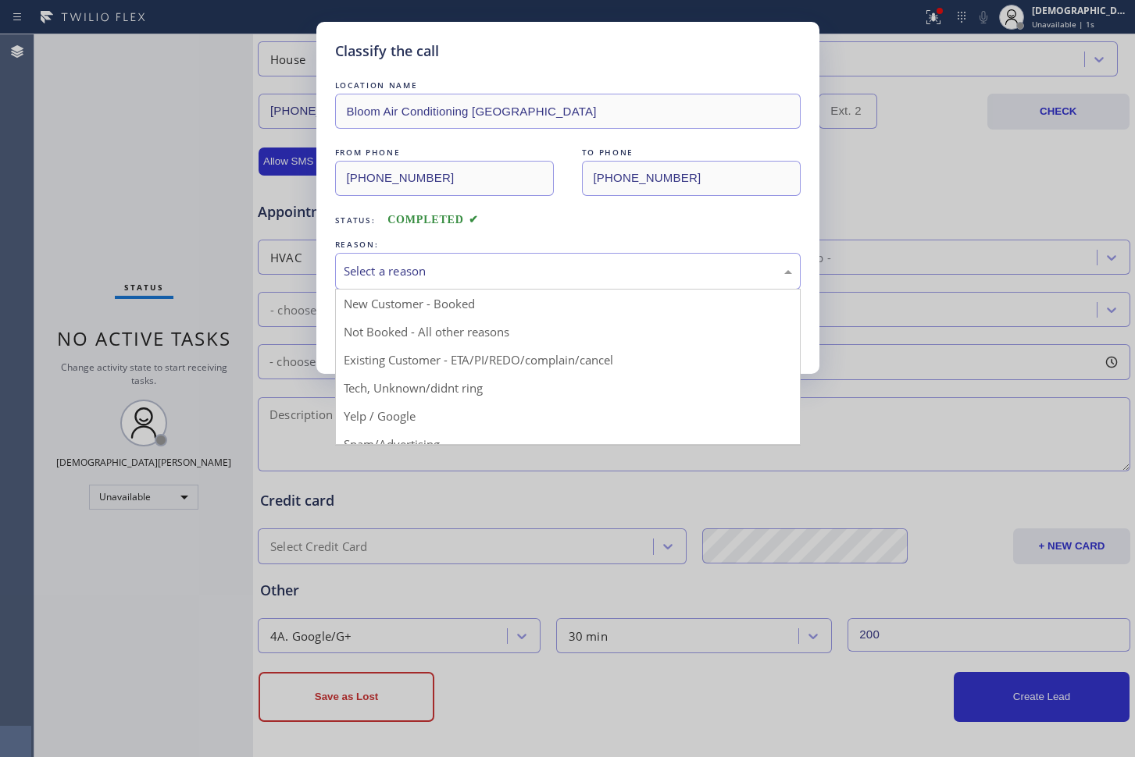
click at [356, 283] on div "Select a reason" at bounding box center [567, 271] width 465 height 37
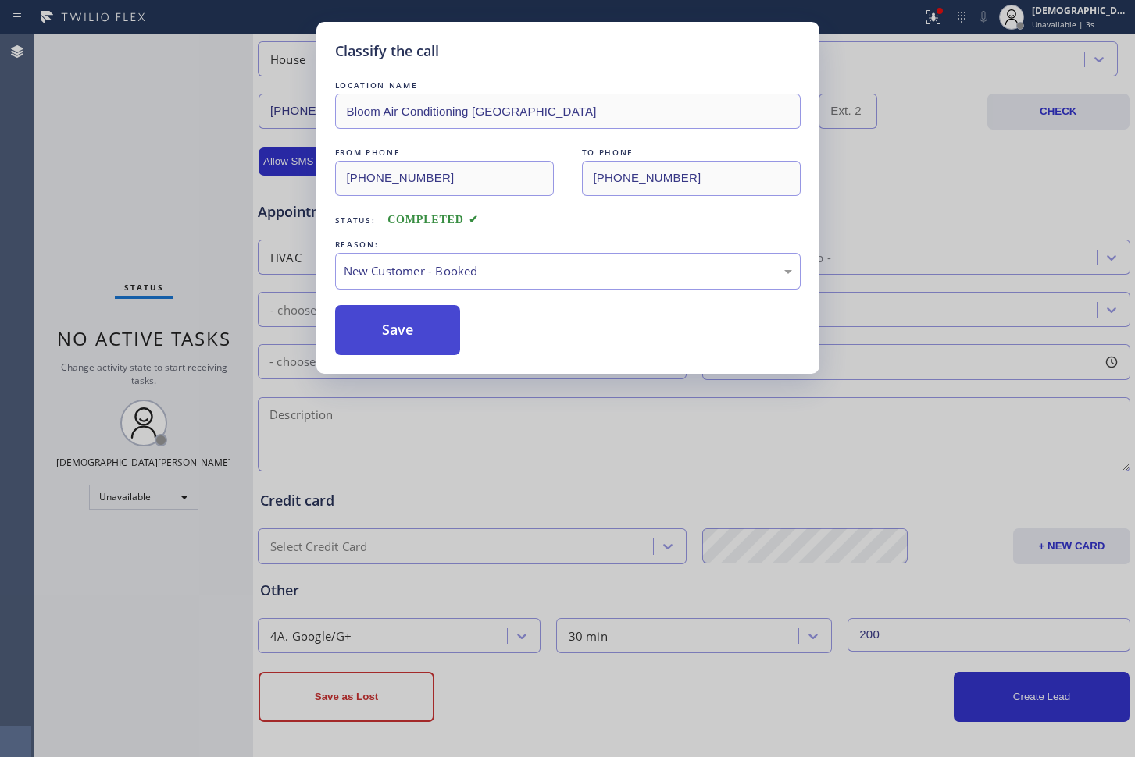
click at [370, 320] on button "Save" at bounding box center [398, 330] width 126 height 50
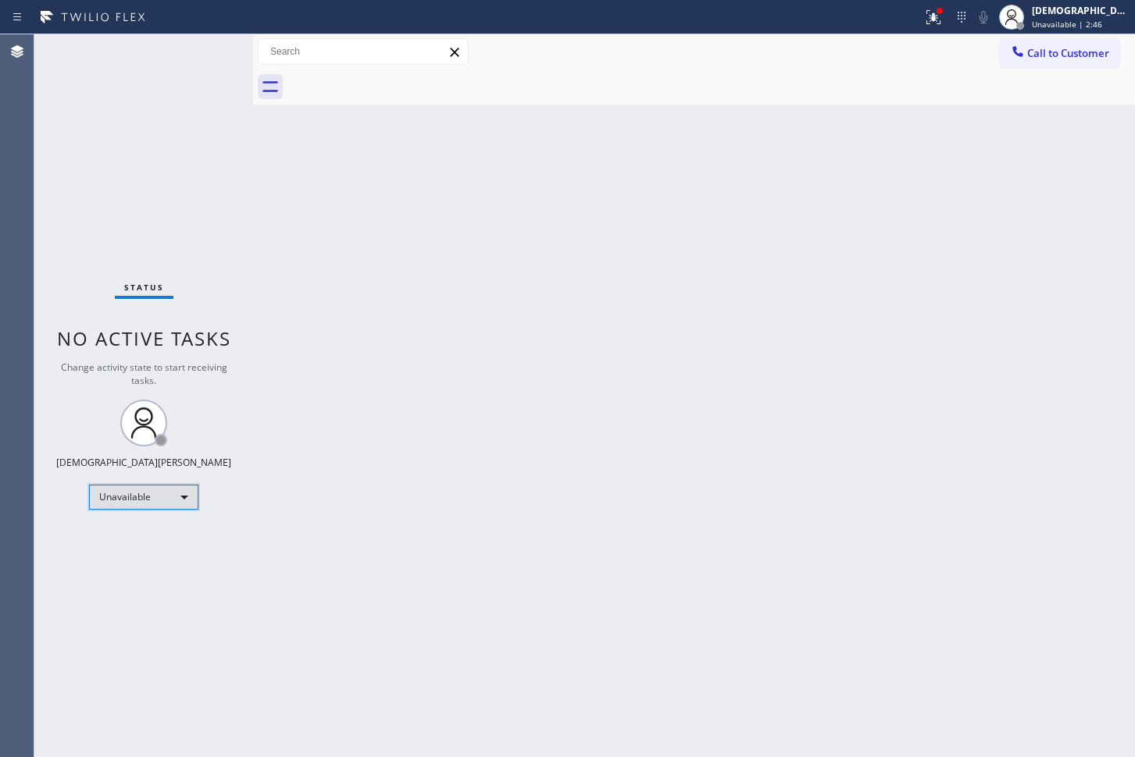
click at [161, 507] on div "Unavailable" at bounding box center [143, 497] width 109 height 25
click at [159, 538] on li "Available" at bounding box center [143, 538] width 106 height 19
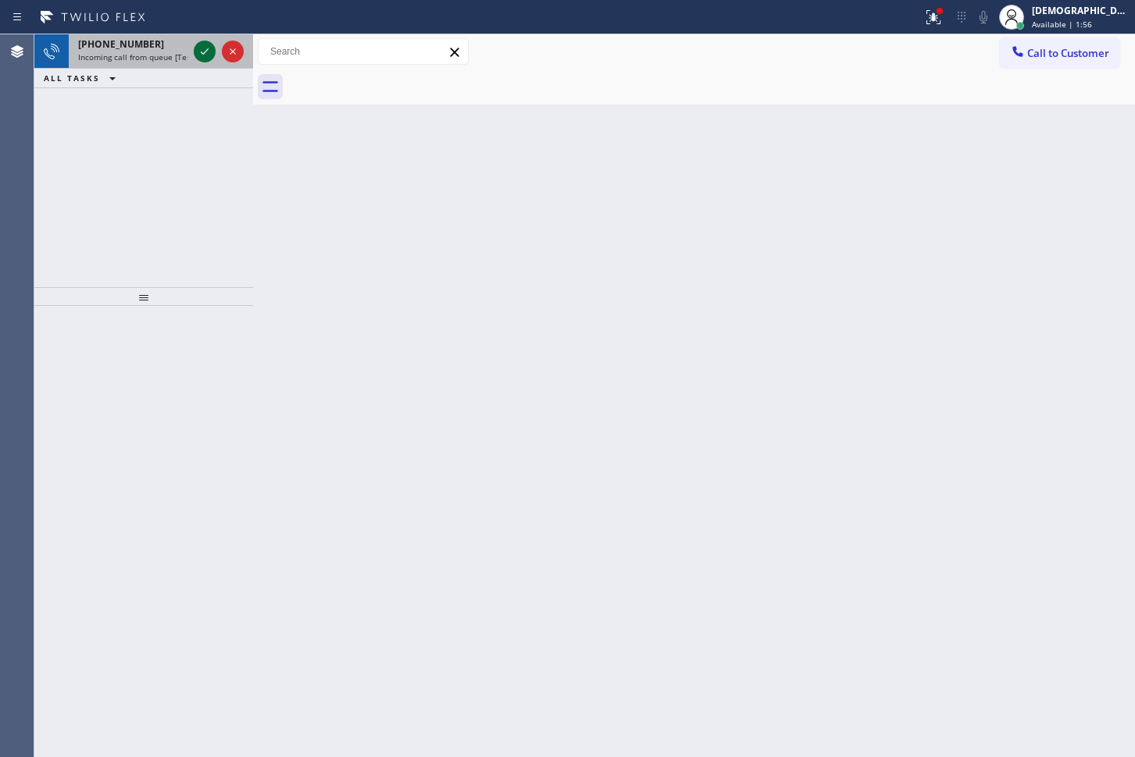
click at [200, 52] on icon at bounding box center [204, 51] width 19 height 19
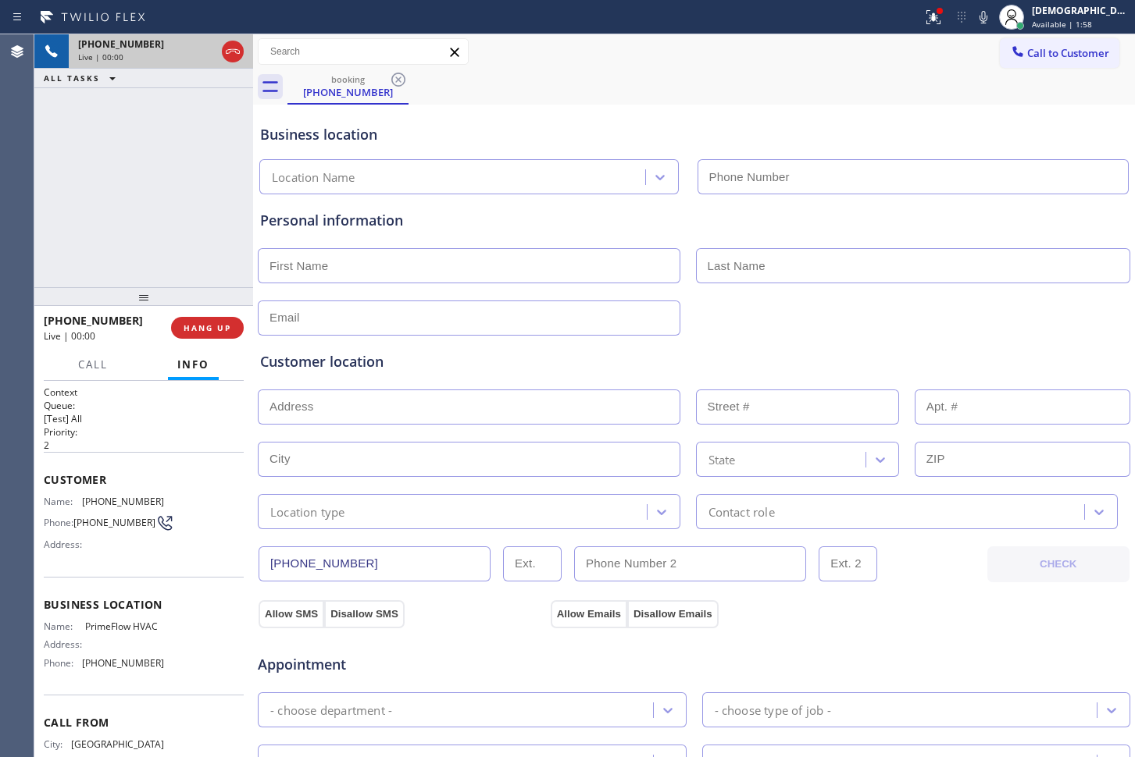
type input "[PHONE_NUMBER]"
click at [231, 48] on icon at bounding box center [232, 51] width 19 height 19
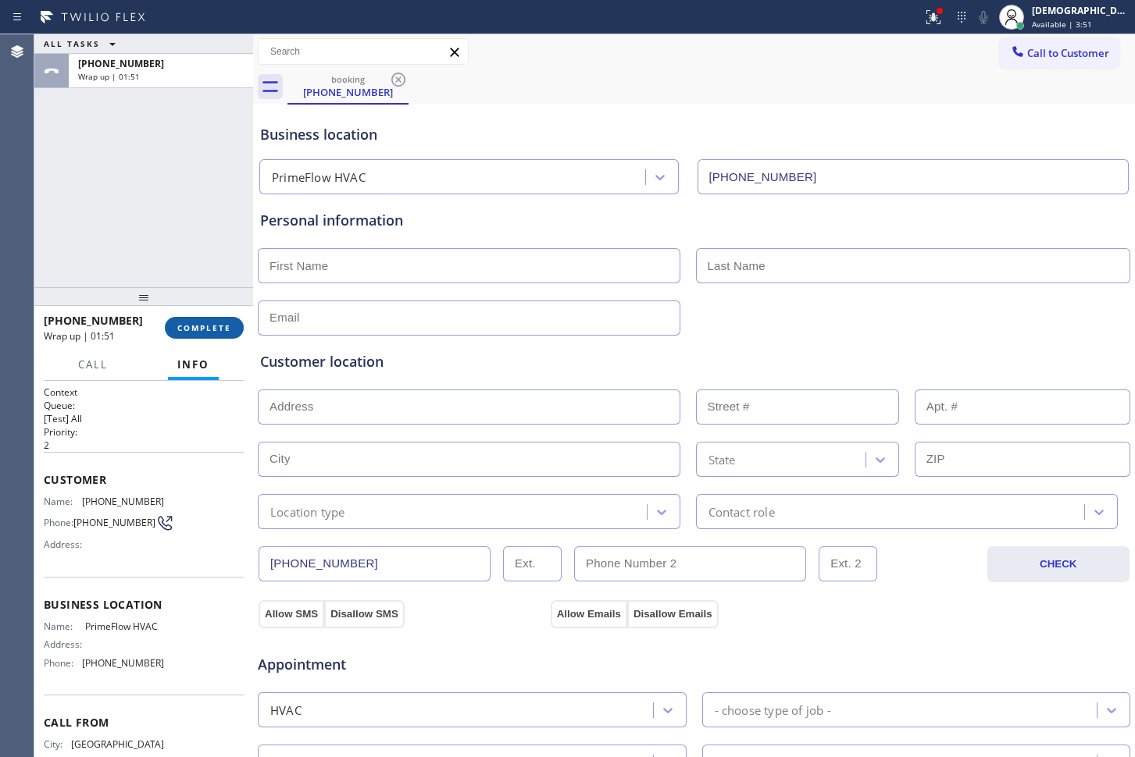
click at [194, 329] on span "COMPLETE" at bounding box center [204, 327] width 54 height 11
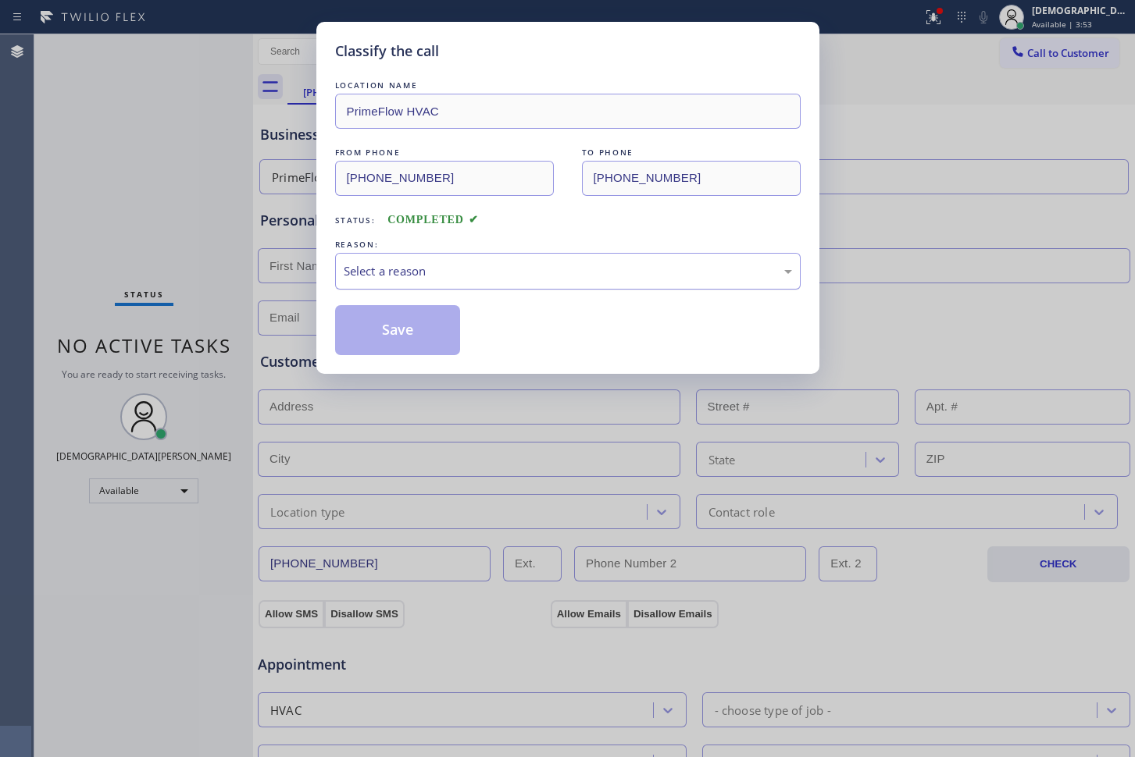
click at [406, 275] on div "Select a reason" at bounding box center [568, 271] width 448 height 18
click at [387, 333] on button "Save" at bounding box center [398, 330] width 126 height 50
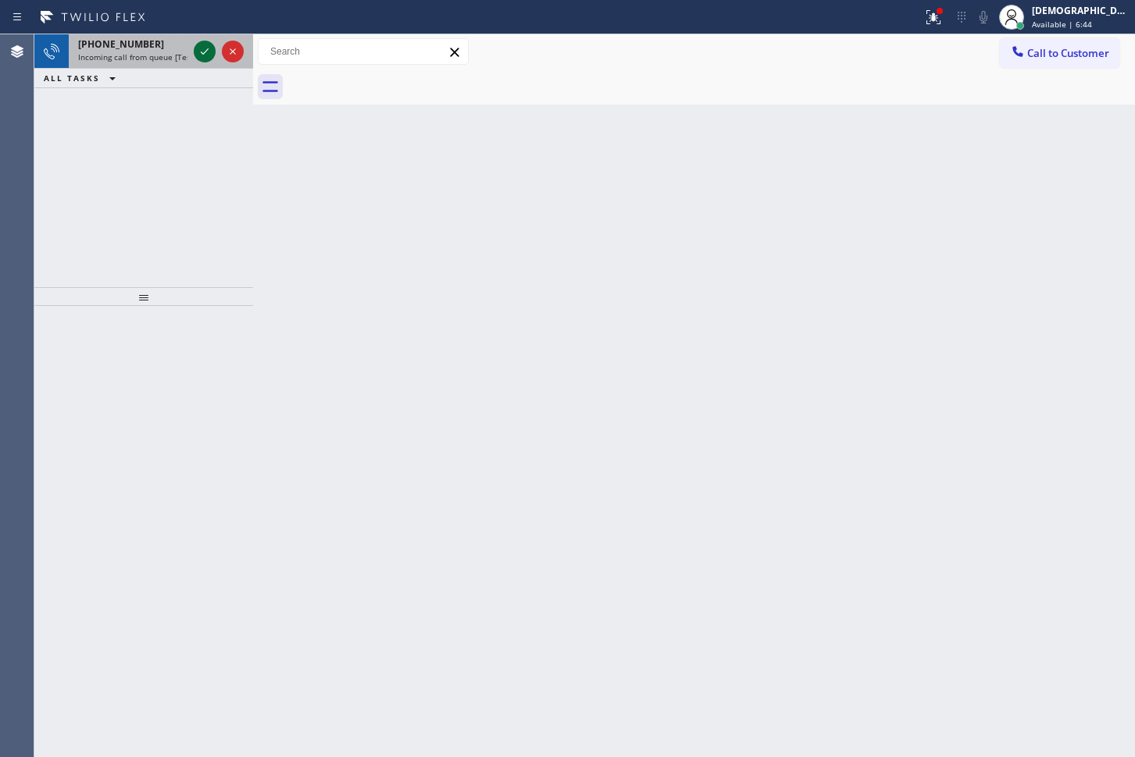
click at [196, 55] on icon at bounding box center [204, 51] width 19 height 19
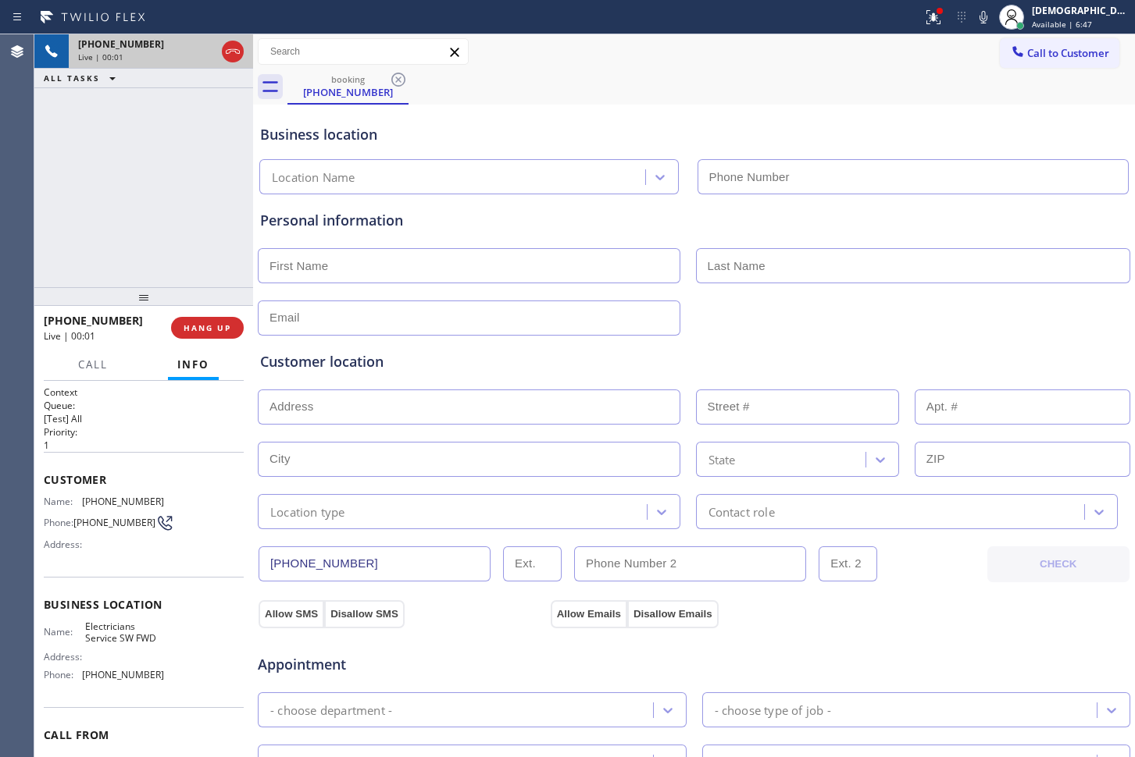
type input "[PHONE_NUMBER]"
click at [237, 53] on icon at bounding box center [232, 51] width 19 height 19
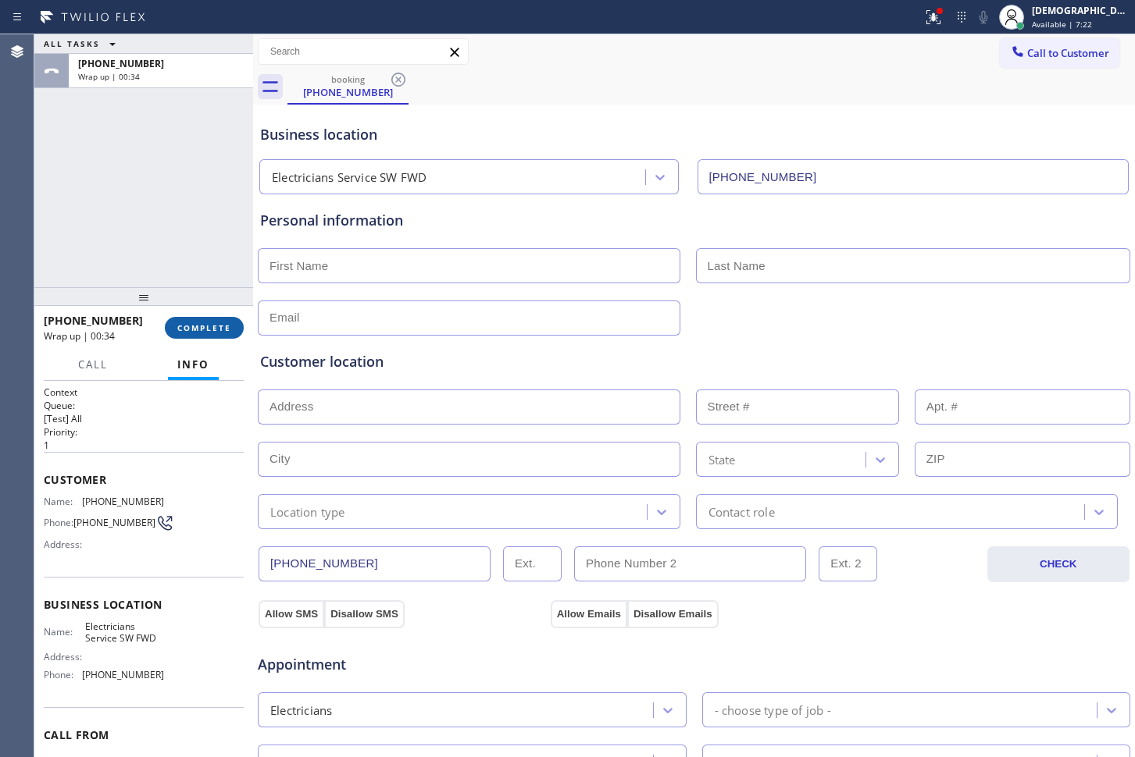
click at [208, 331] on span "COMPLETE" at bounding box center [204, 327] width 54 height 11
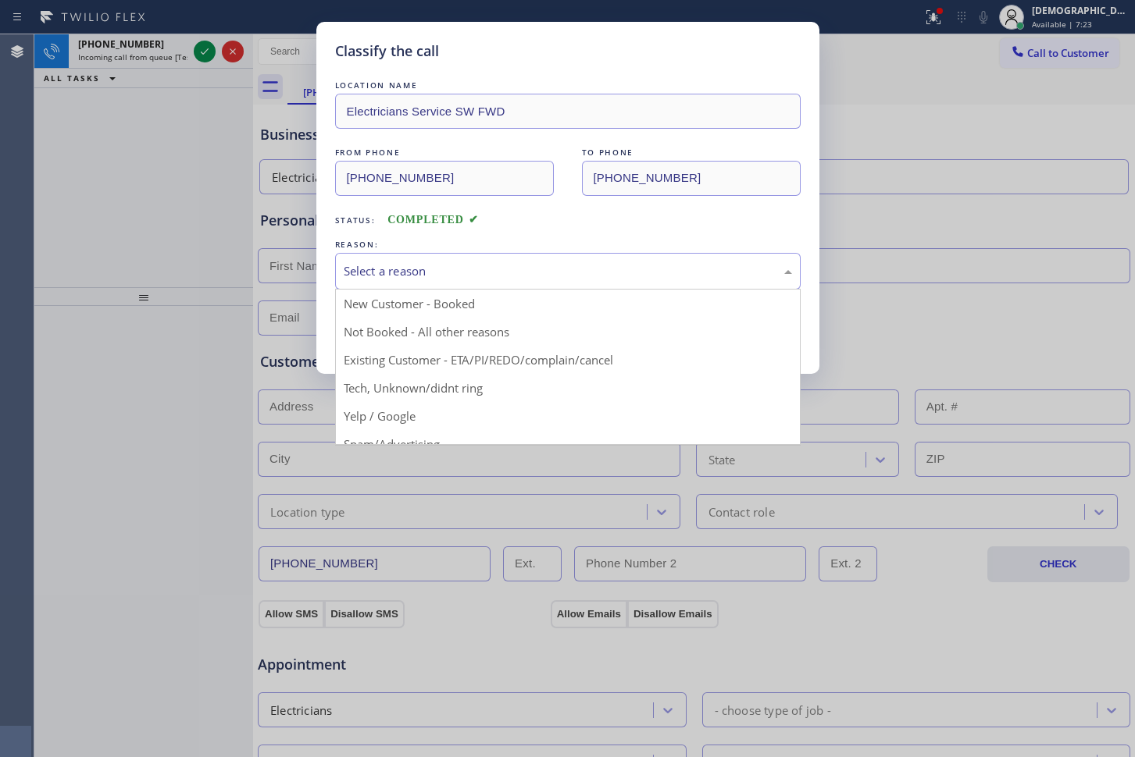
click at [403, 280] on div "Select a reason" at bounding box center [568, 271] width 448 height 18
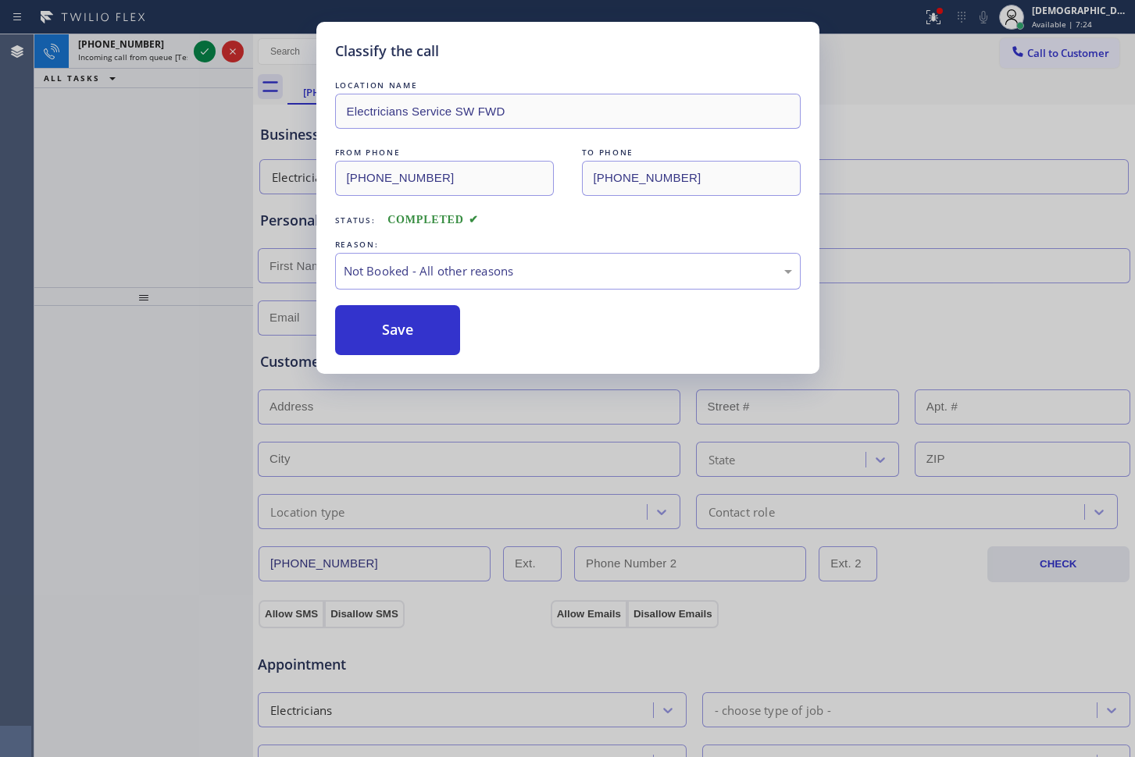
drag, startPoint x: 400, startPoint y: 328, endPoint x: 377, endPoint y: 291, distance: 43.1
click at [399, 328] on button "Save" at bounding box center [398, 330] width 126 height 50
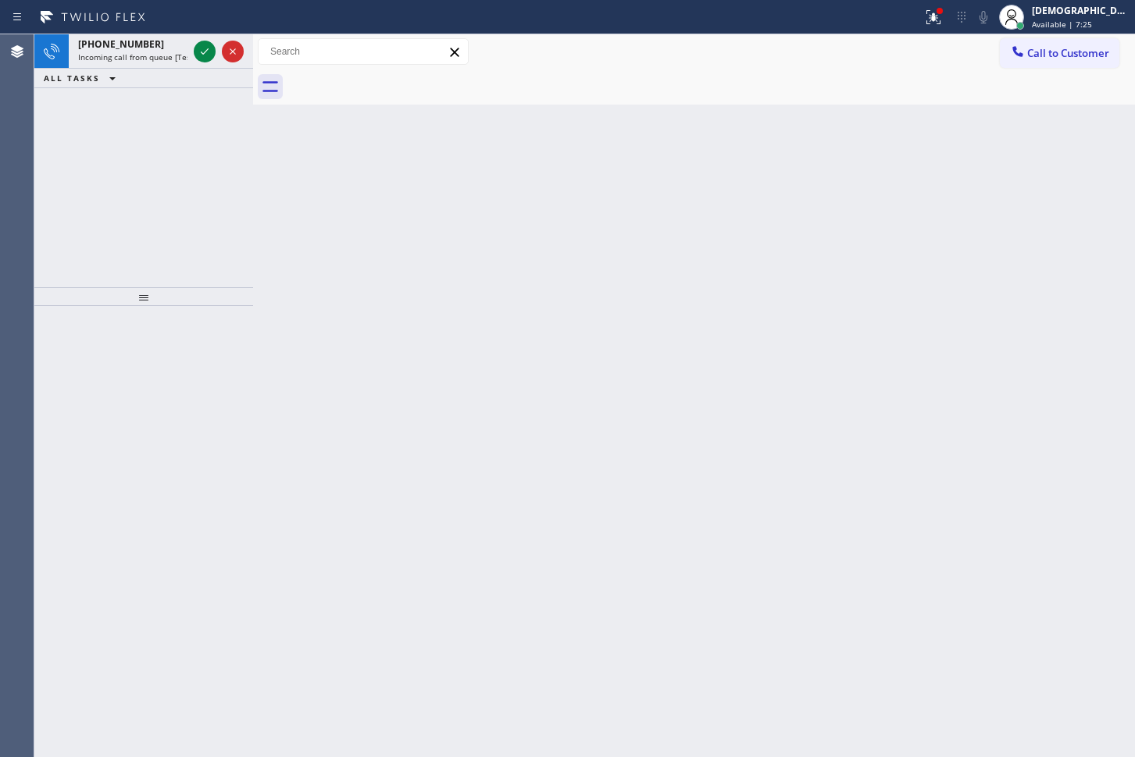
click at [208, 48] on icon at bounding box center [204, 51] width 19 height 19
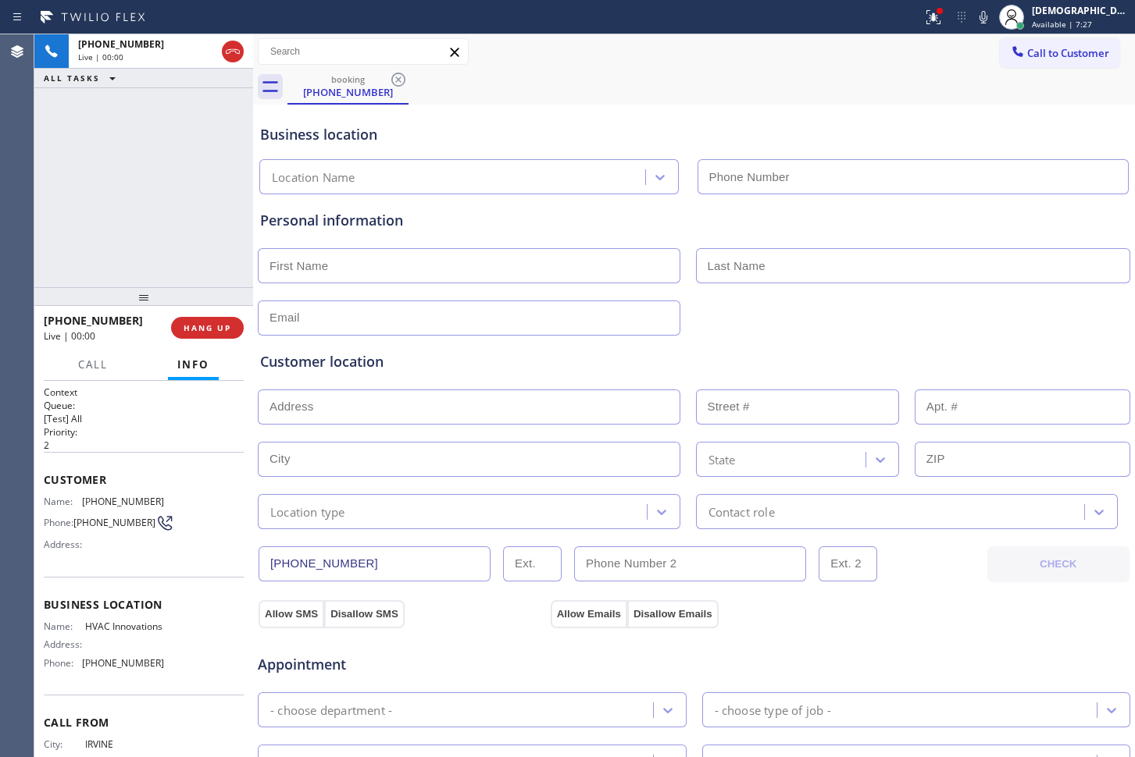
type input "[PHONE_NUMBER]"
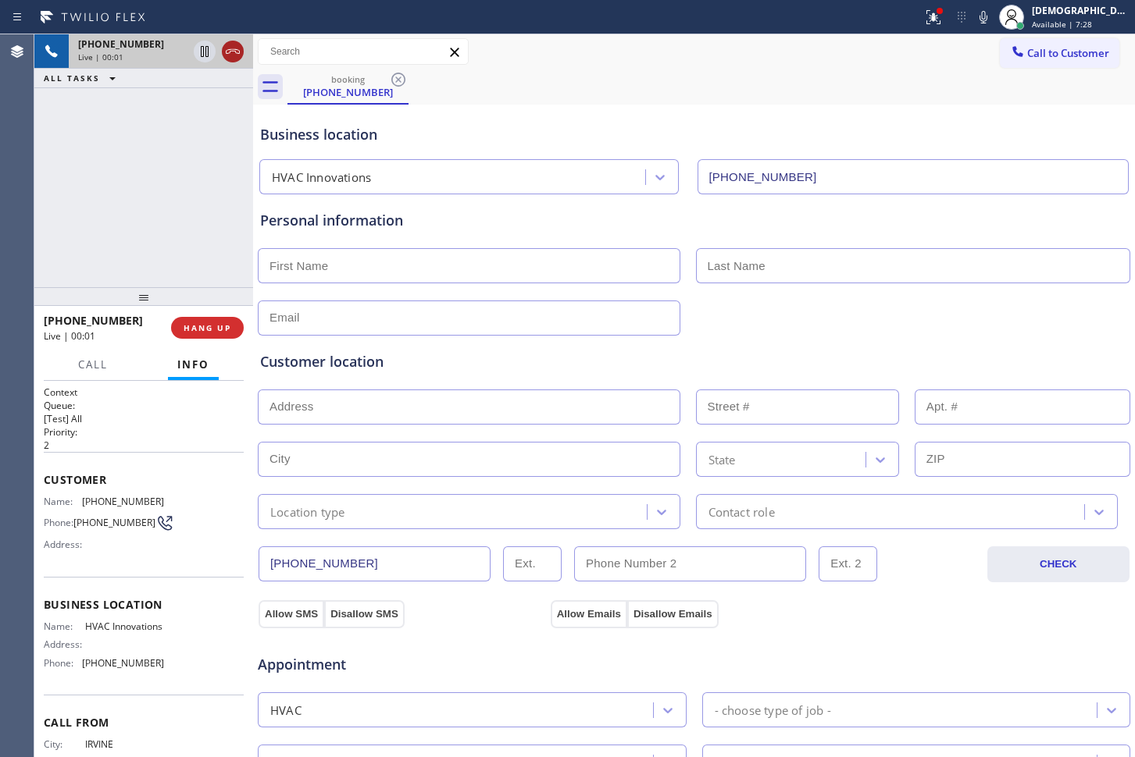
click at [233, 52] on icon at bounding box center [232, 51] width 19 height 19
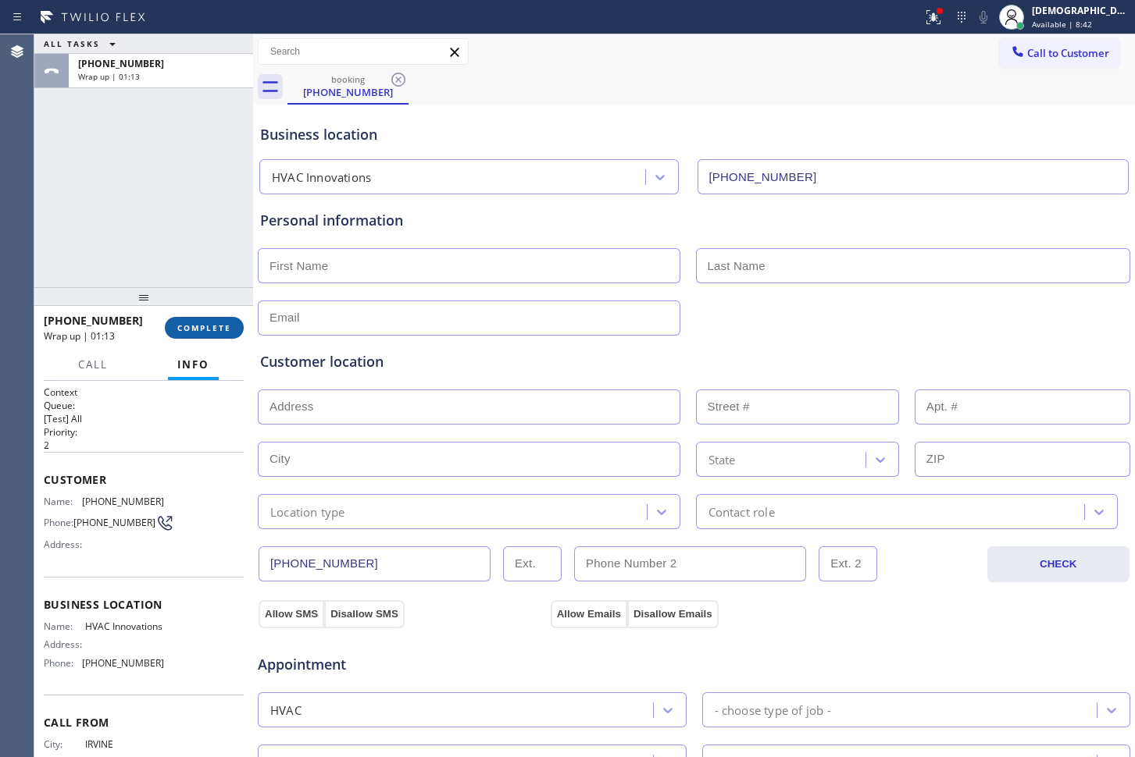
click at [216, 326] on span "COMPLETE" at bounding box center [204, 327] width 54 height 11
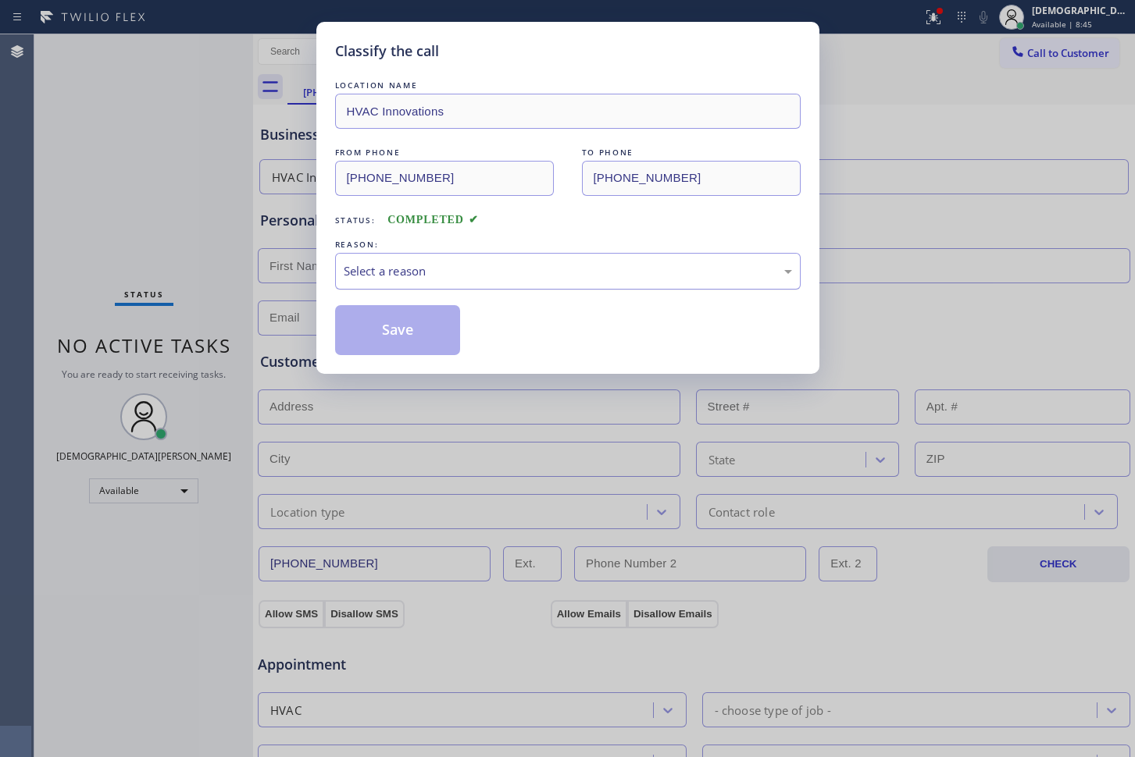
click at [430, 267] on div "Select a reason" at bounding box center [568, 271] width 448 height 18
click at [412, 330] on button "Save" at bounding box center [398, 330] width 126 height 50
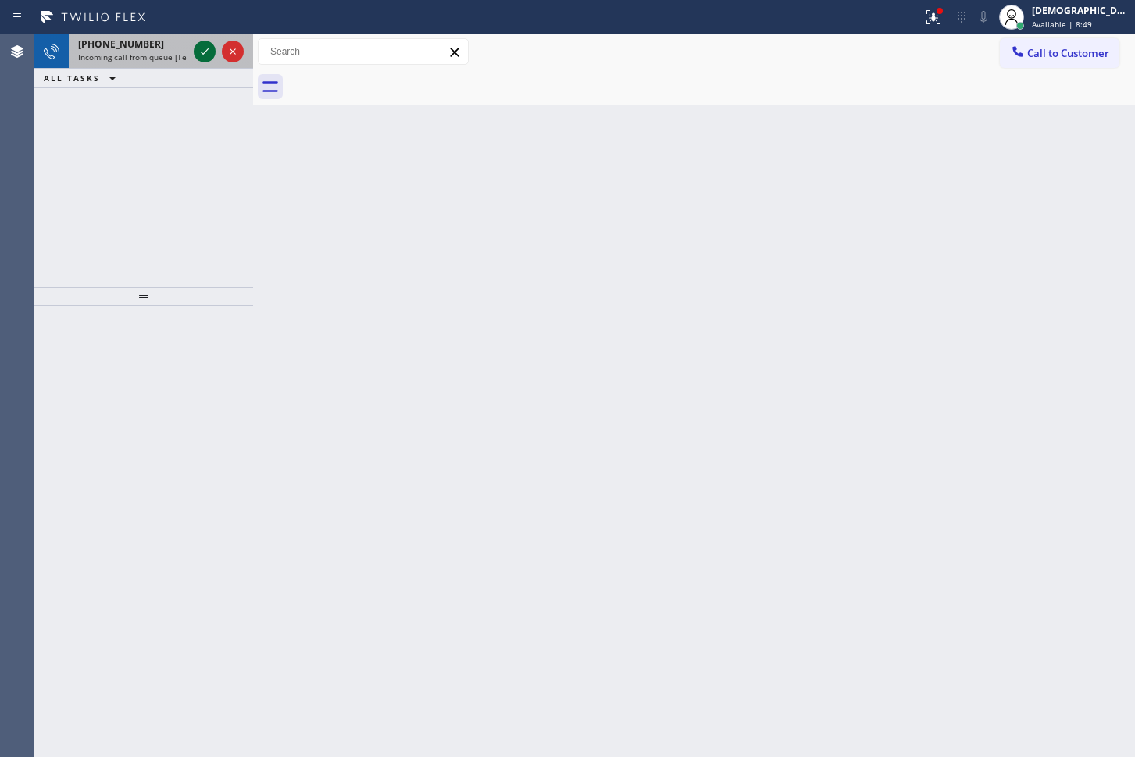
click at [201, 43] on icon at bounding box center [204, 51] width 19 height 19
click at [199, 56] on icon at bounding box center [204, 51] width 19 height 19
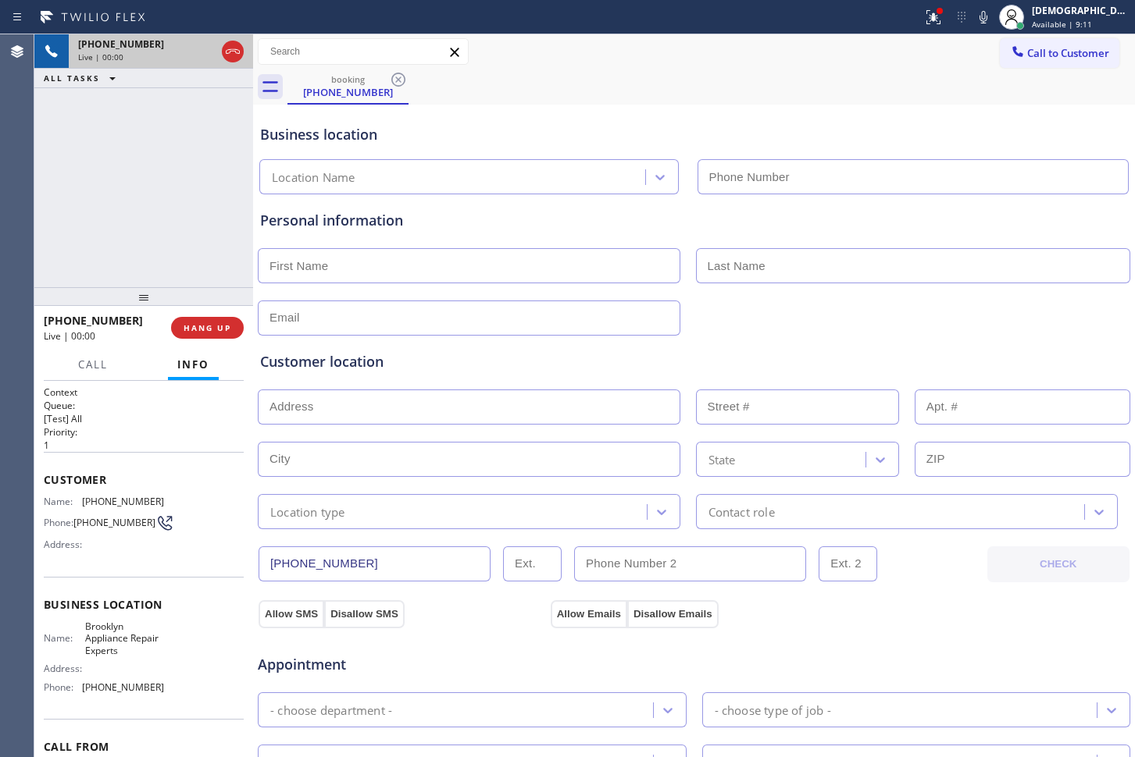
type input "[PHONE_NUMBER]"
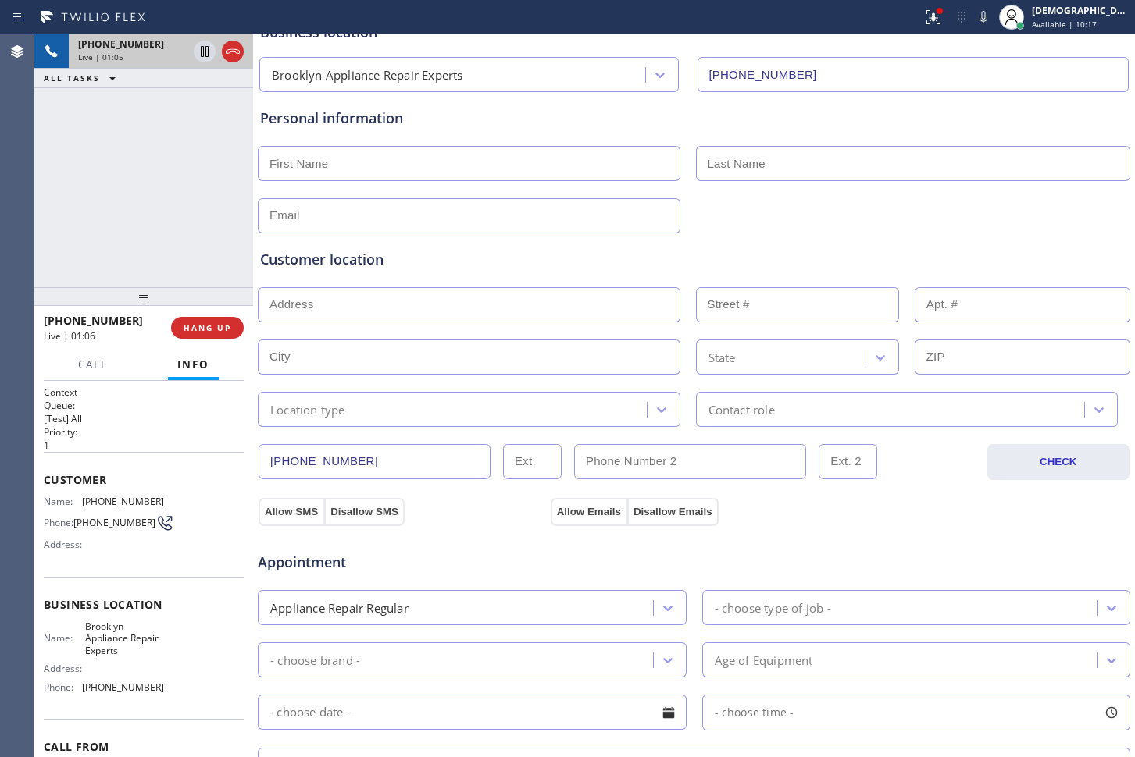
scroll to position [195, 0]
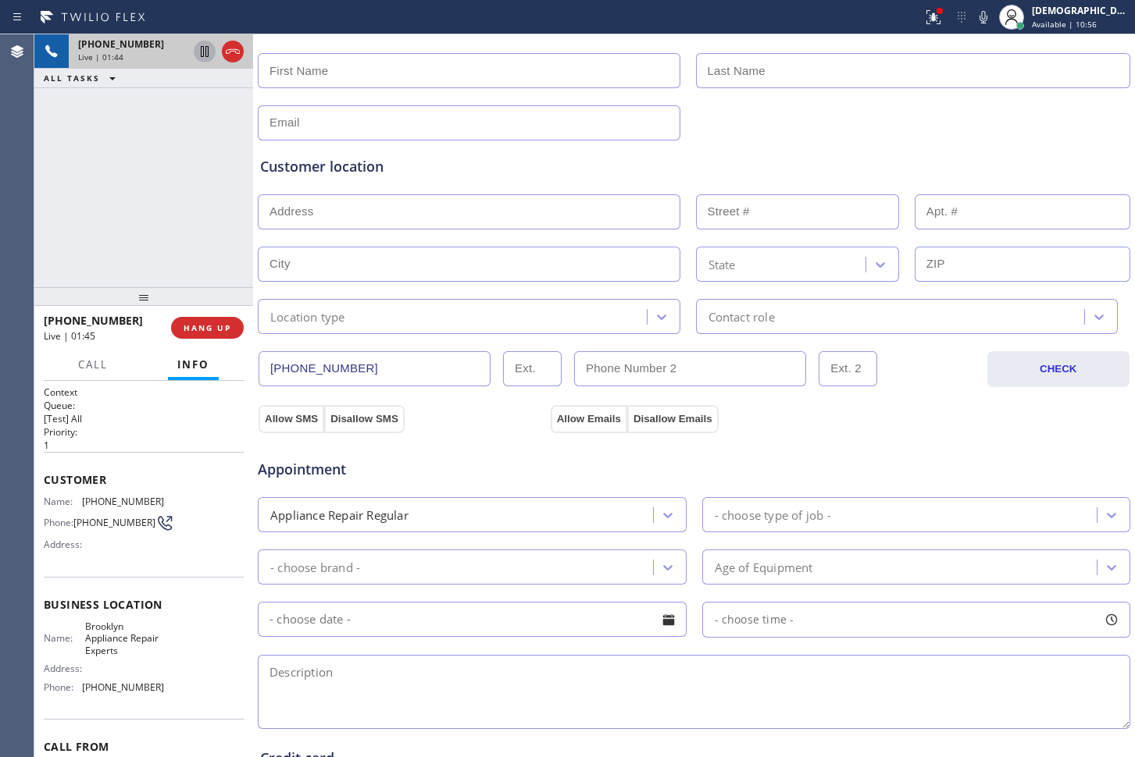
click at [208, 50] on icon at bounding box center [205, 51] width 8 height 11
click at [205, 51] on icon at bounding box center [205, 51] width 8 height 11
drag, startPoint x: 52, startPoint y: 197, endPoint x: 246, endPoint y: 143, distance: 201.0
click at [52, 197] on div "[PHONE_NUMBER] Live | 01:52 ALL TASKS ALL TASKS ACTIVE TASKS TASKS IN WRAP UP" at bounding box center [143, 160] width 219 height 253
click at [207, 52] on icon at bounding box center [204, 51] width 11 height 11
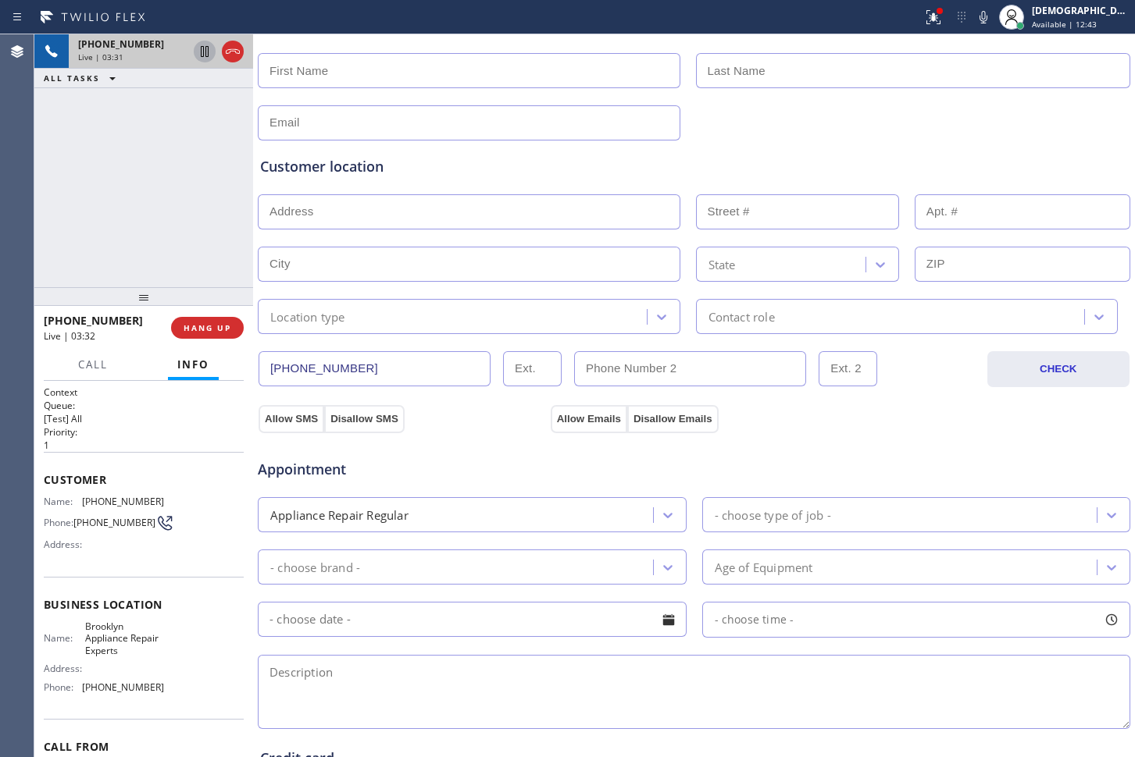
click at [205, 53] on icon at bounding box center [205, 51] width 8 height 11
drag, startPoint x: 48, startPoint y: 155, endPoint x: 85, endPoint y: 132, distance: 44.2
click at [48, 155] on div "[PHONE_NUMBER] Live | 04:52 ALL TASKS ALL TASKS ACTIVE TASKS TASKS IN WRAP UP" at bounding box center [143, 160] width 219 height 253
click at [201, 54] on icon at bounding box center [204, 51] width 11 height 11
click at [45, 182] on div "[PHONE_NUMBER] Live | 06:45 ALL TASKS ALL TASKS ACTIVE TASKS TASKS IN WRAP UP" at bounding box center [143, 160] width 219 height 253
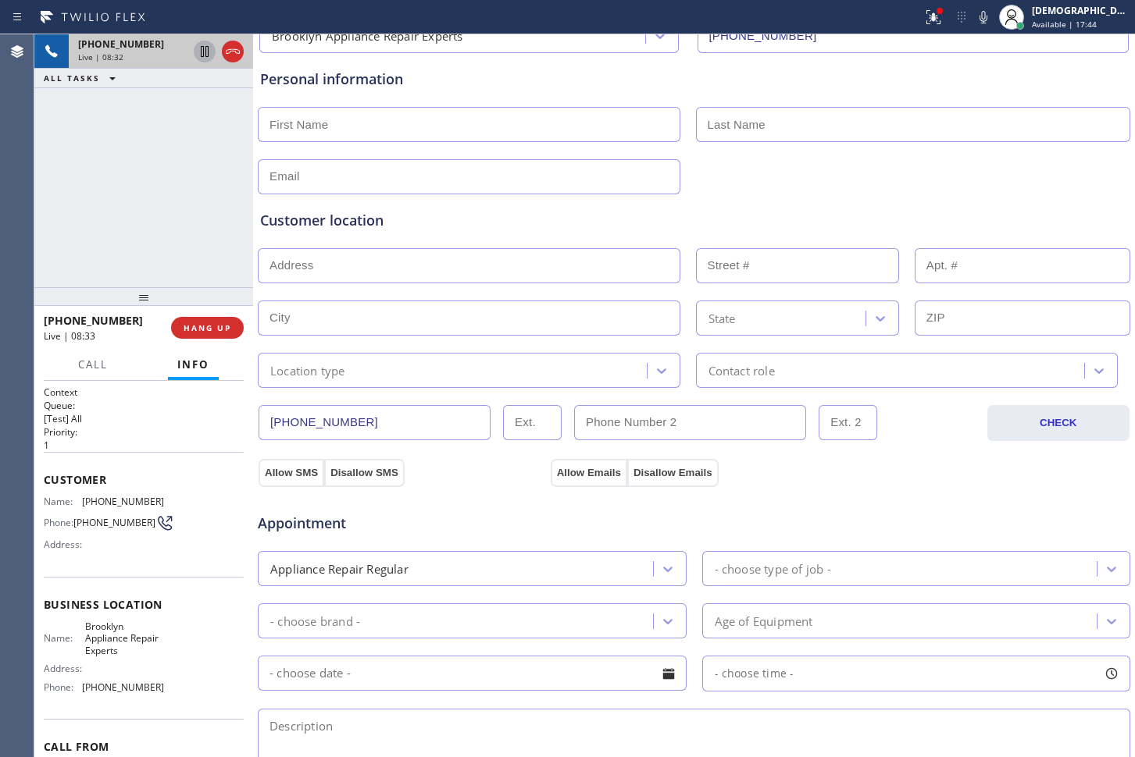
scroll to position [98, 0]
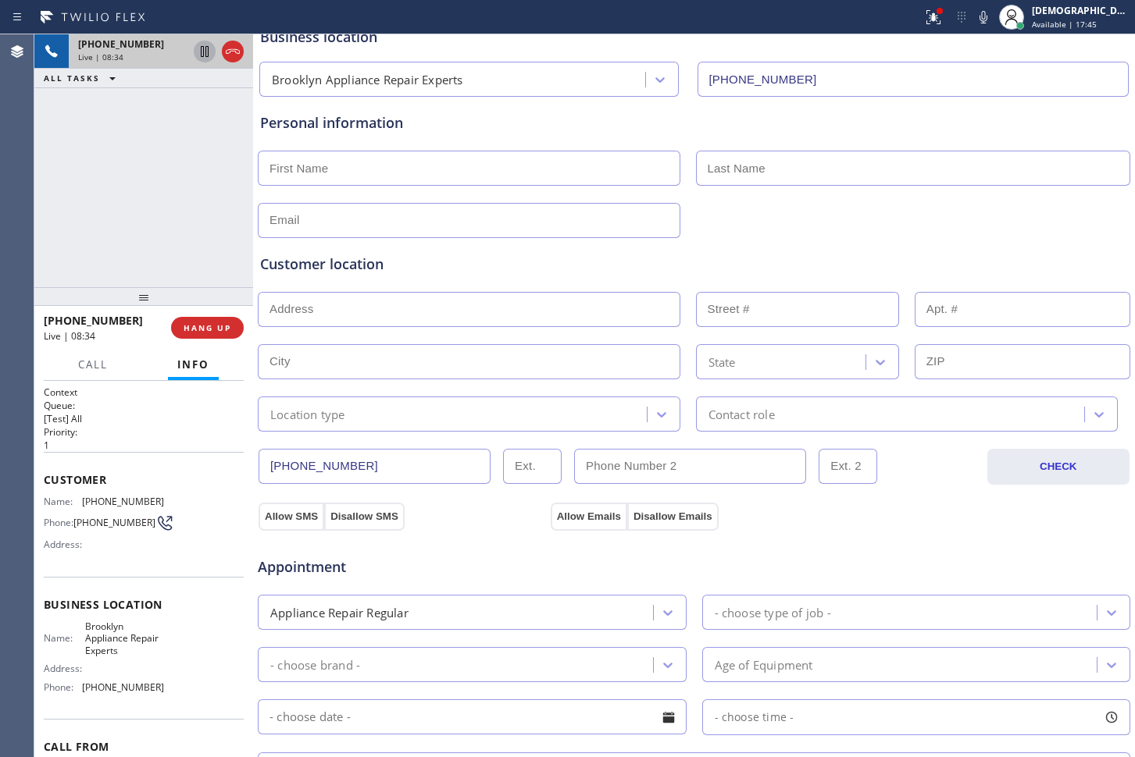
drag, startPoint x: 363, startPoint y: 465, endPoint x: 263, endPoint y: 465, distance: 99.9
click at [263, 465] on input "[PHONE_NUMBER]" at bounding box center [374, 466] width 232 height 35
click at [958, 229] on div at bounding box center [693, 219] width 875 height 38
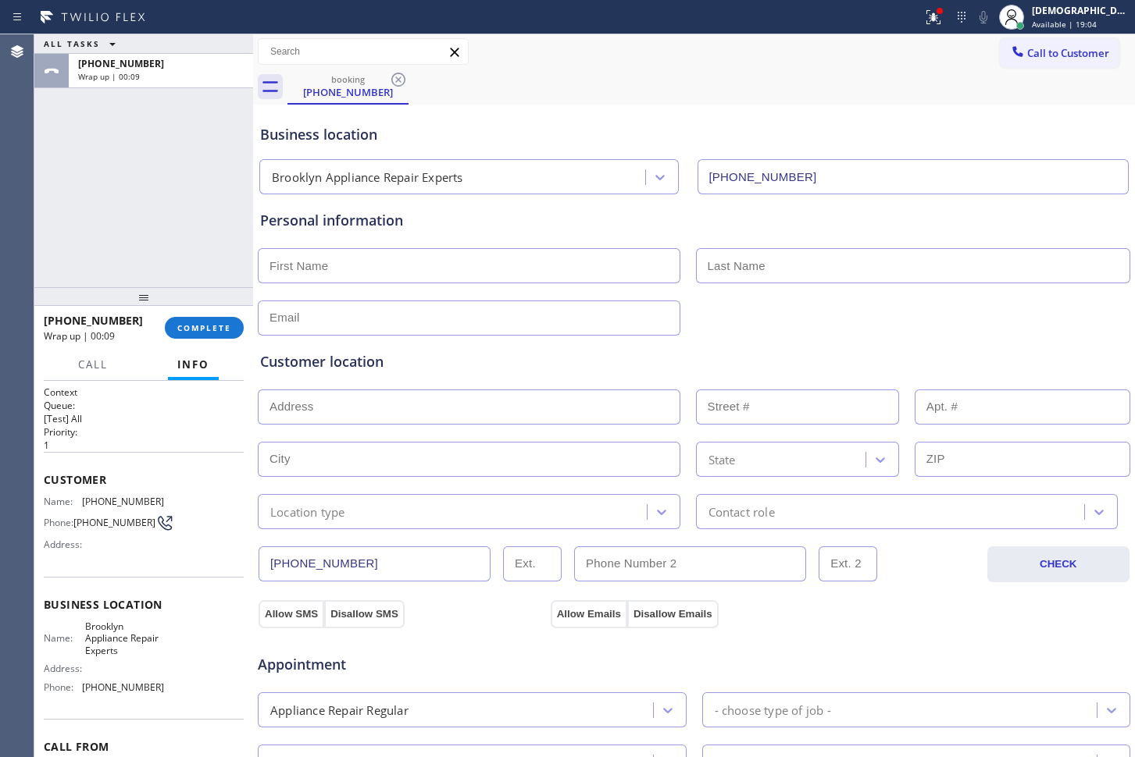
drag, startPoint x: 59, startPoint y: 174, endPoint x: 244, endPoint y: 222, distance: 191.1
click at [59, 175] on div "ALL TASKS ALL TASKS ACTIVE TASKS TASKS IN WRAP UP [PHONE_NUMBER] Wrap up | 00:09" at bounding box center [143, 160] width 219 height 253
click at [585, 119] on div "Business location [GEOGRAPHIC_DATA] Appliance Repair Experts [PHONE_NUMBER]" at bounding box center [694, 152] width 874 height 86
click at [679, 95] on div "booking [PHONE_NUMBER]" at bounding box center [710, 86] width 847 height 35
click at [1028, 23] on div at bounding box center [1011, 17] width 34 height 34
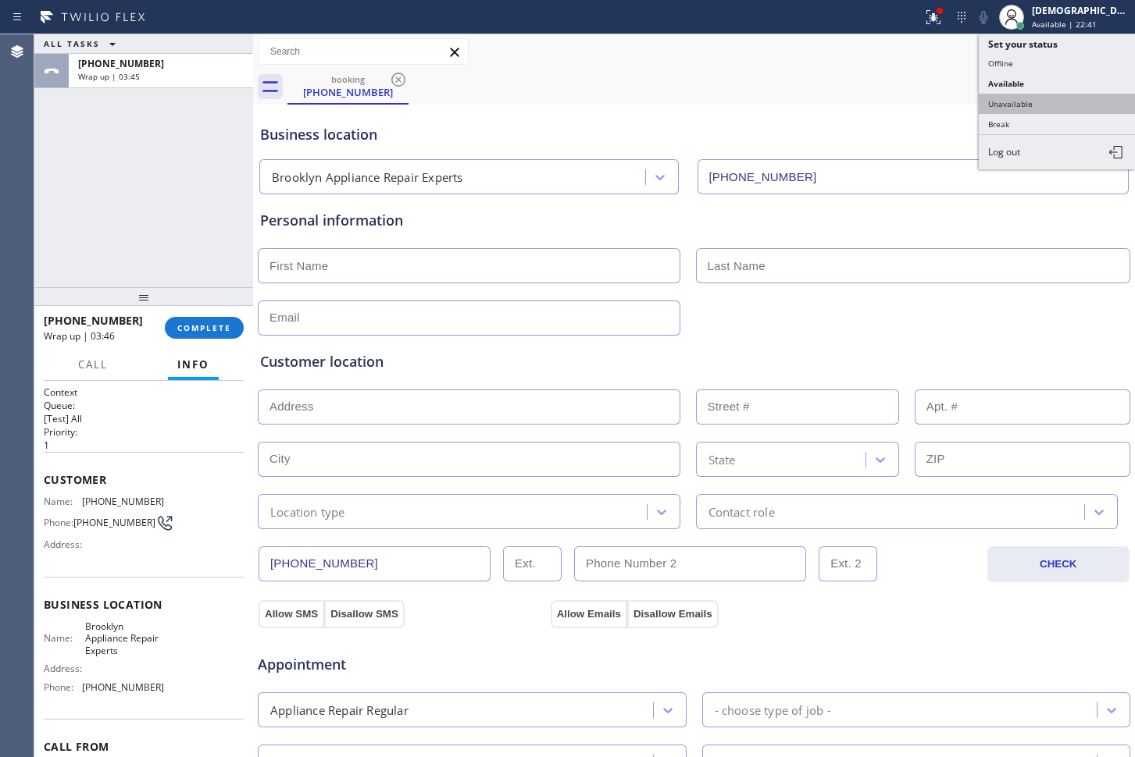
click at [1028, 105] on button "Unavailable" at bounding box center [1056, 104] width 156 height 20
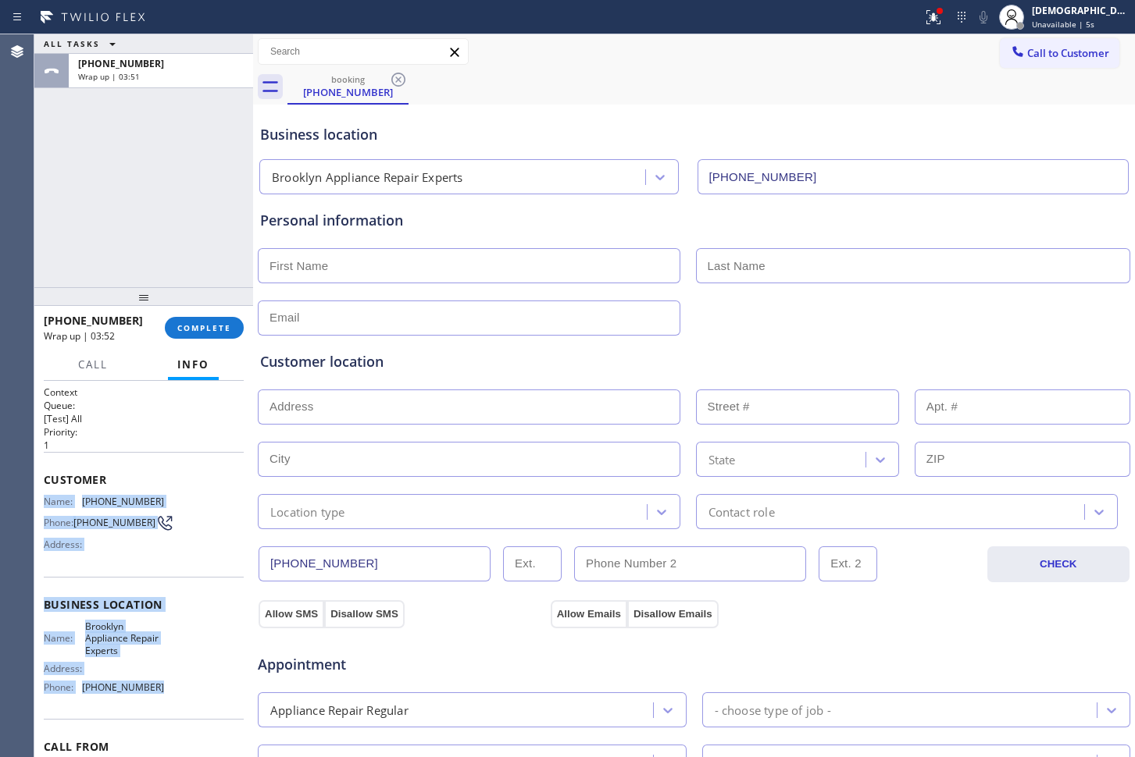
drag, startPoint x: 157, startPoint y: 663, endPoint x: 35, endPoint y: 504, distance: 199.9
click at [35, 504] on div "Context Queue: [Test] All Priority: 1 Customer Name: [PHONE_NUMBER] Phone: [PHO…" at bounding box center [143, 569] width 219 height 376
copy div "Name: [PHONE_NUMBER] Phone: [PHONE_NUMBER] Address: Business location Name: [GE…"
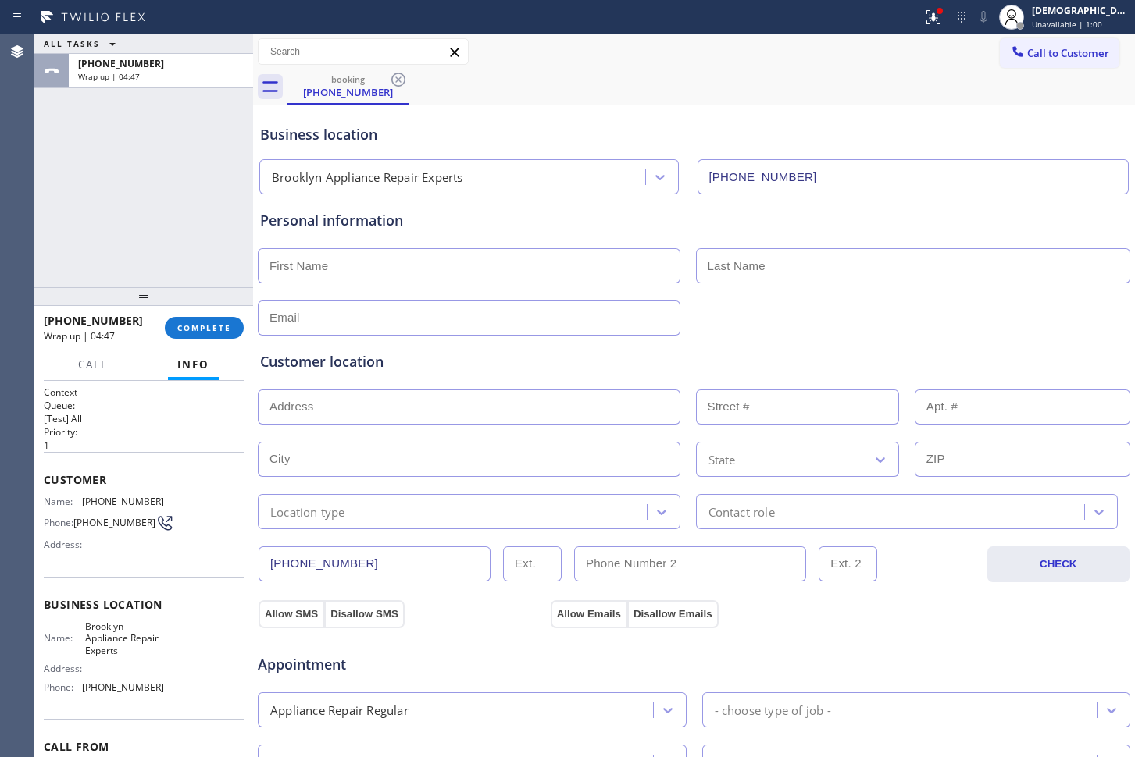
click at [888, 114] on div "Business location [GEOGRAPHIC_DATA] Appliance Repair Experts [PHONE_NUMBER]" at bounding box center [694, 152] width 874 height 86
click at [1010, 59] on icon at bounding box center [1018, 52] width 16 height 16
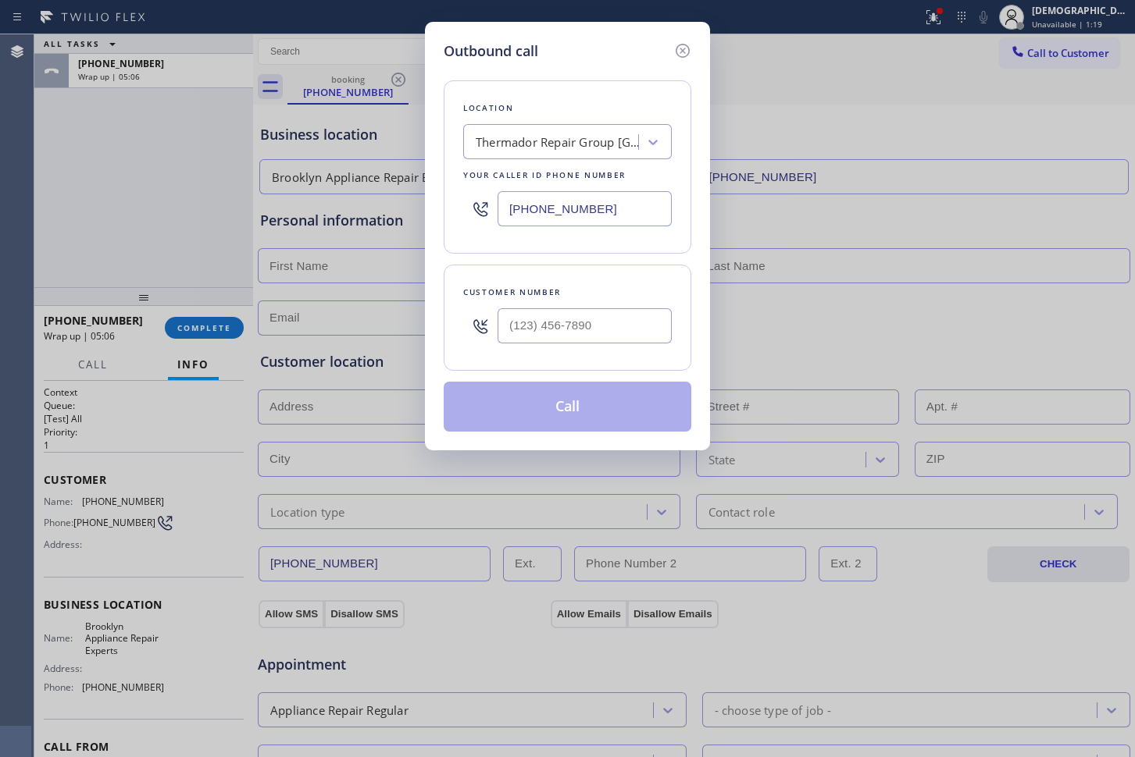
click at [590, 213] on input "[PHONE_NUMBER]" at bounding box center [584, 208] width 174 height 35
paste input "347) 757-4373"
type input "[PHONE_NUMBER]"
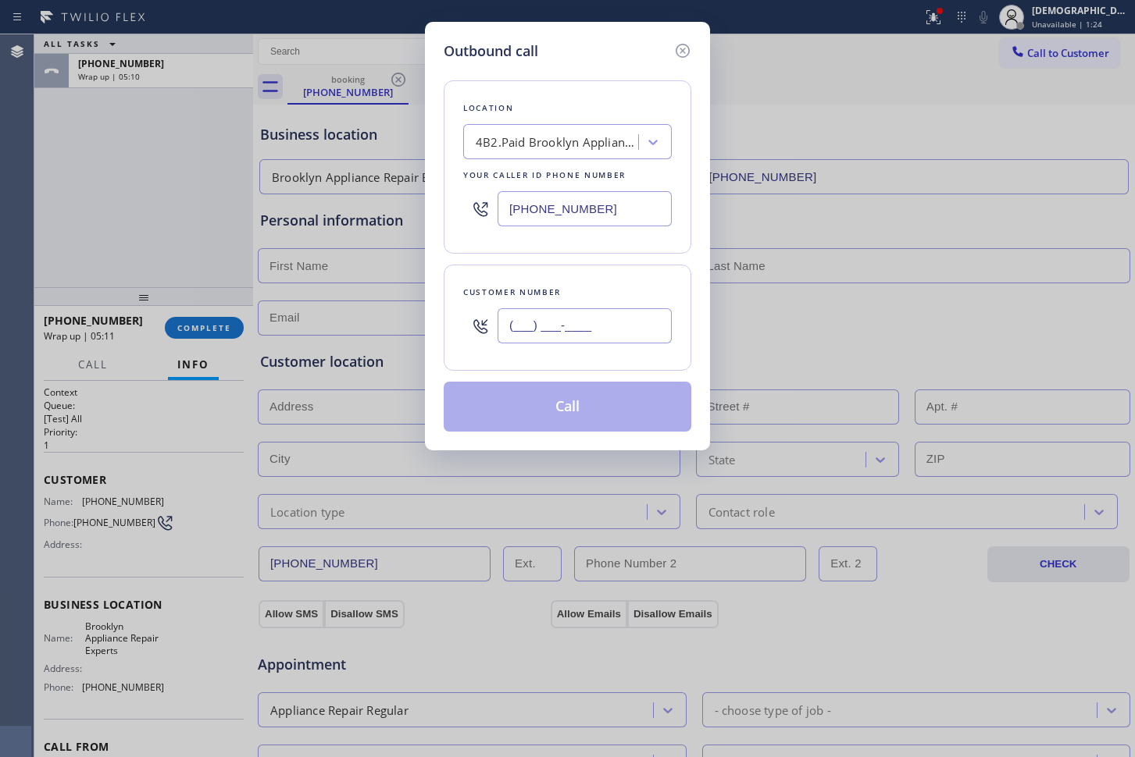
click at [583, 319] on input "(___) ___-____" at bounding box center [584, 325] width 174 height 35
paste input "440) 463-4145"
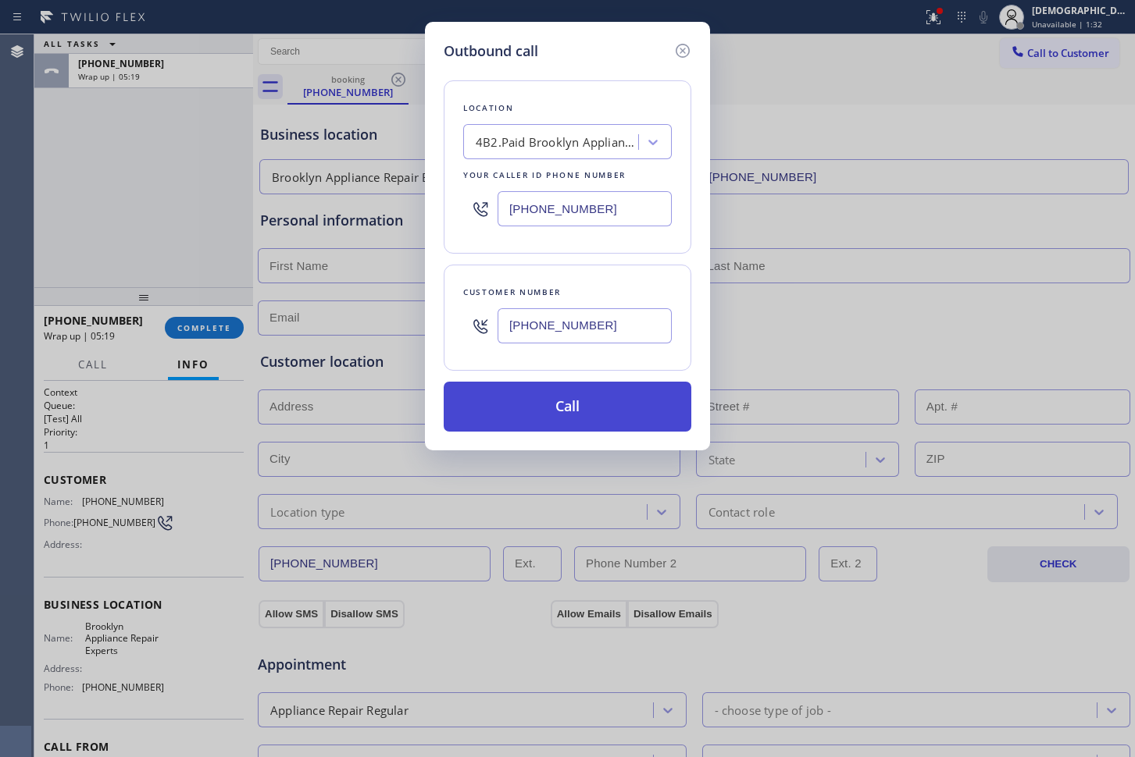
type input "[PHONE_NUMBER]"
click at [603, 403] on button "Call" at bounding box center [568, 407] width 248 height 50
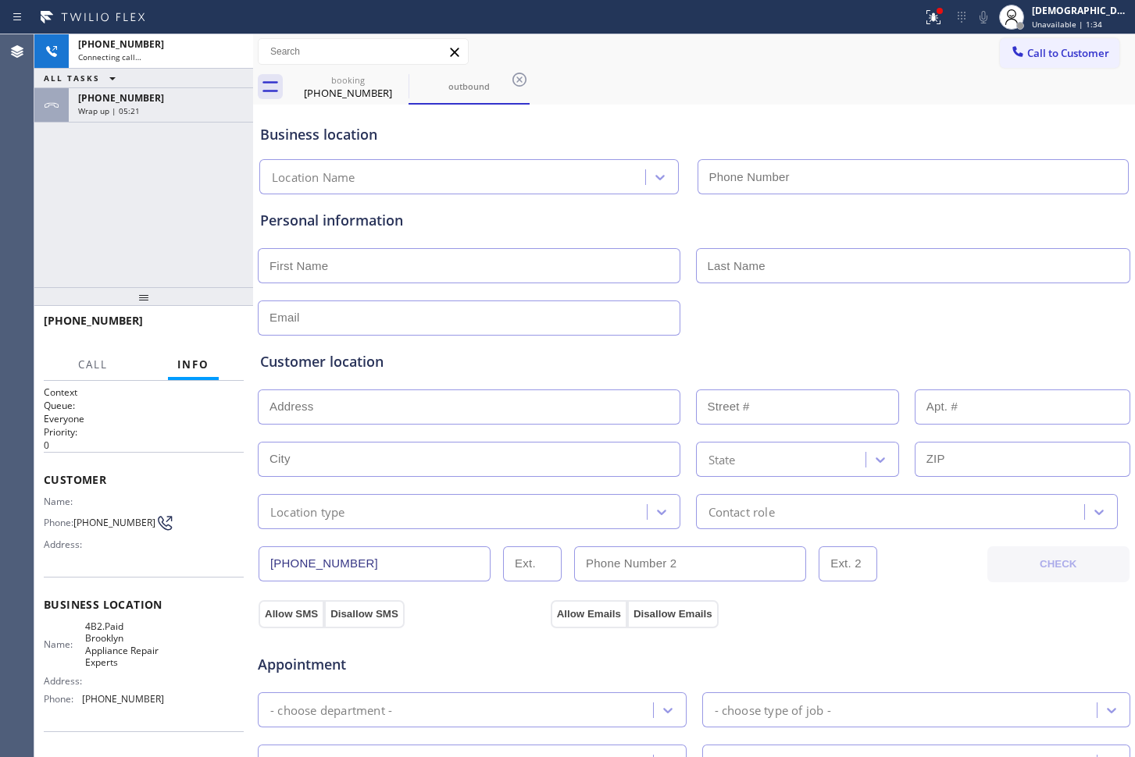
type input "[PHONE_NUMBER]"
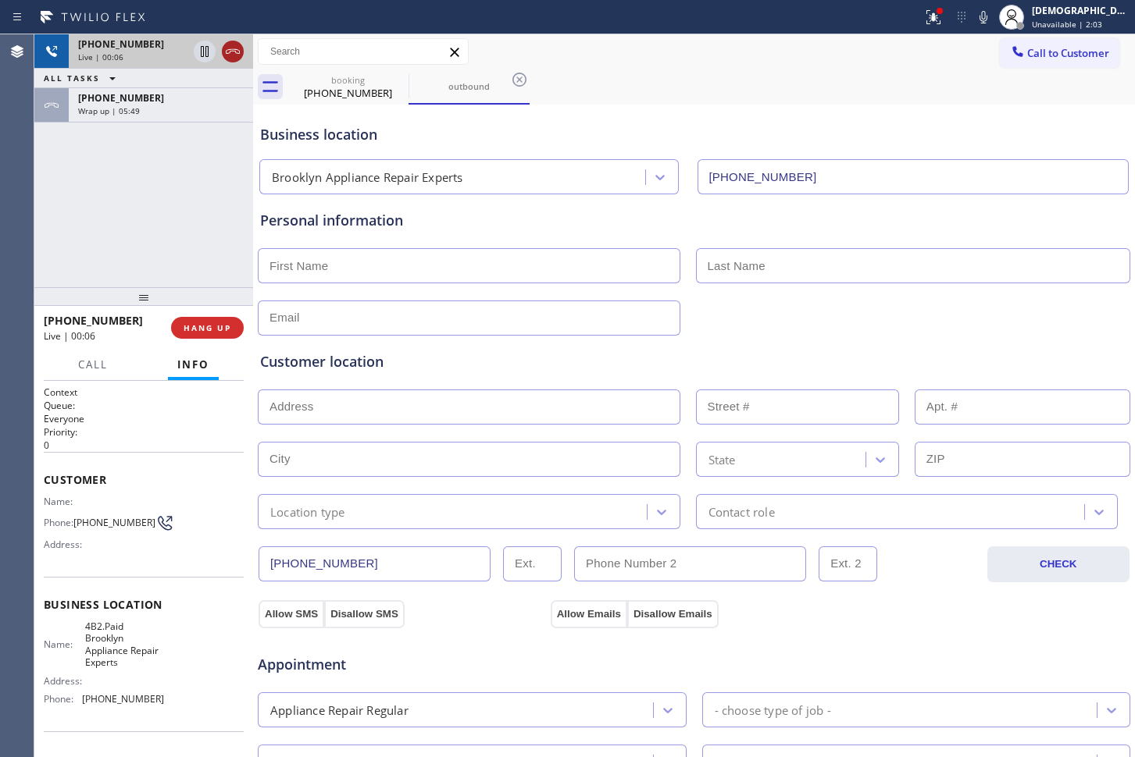
click at [235, 58] on icon at bounding box center [232, 51] width 19 height 19
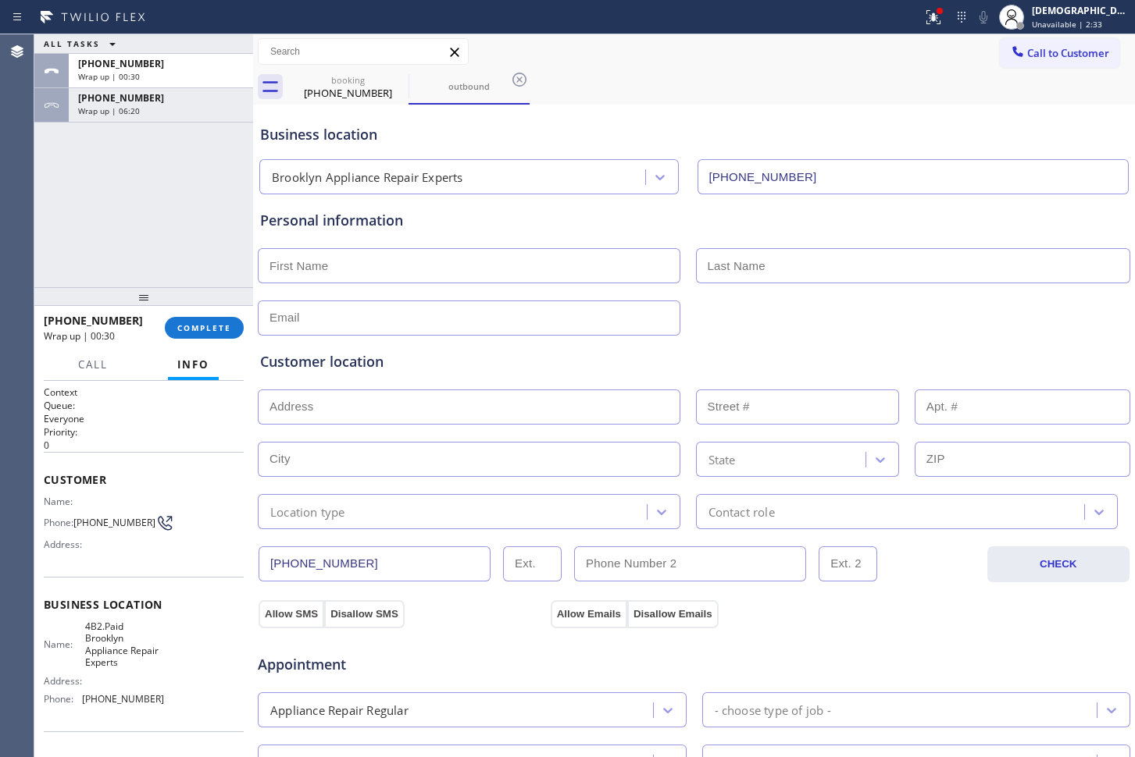
click at [371, 269] on input "text" at bounding box center [469, 265] width 422 height 35
paste input "[PERSON_NAME]"
type input "[PERSON_NAME]"
click at [743, 265] on input "text" at bounding box center [913, 265] width 435 height 35
paste input "[PERSON_NAME]"
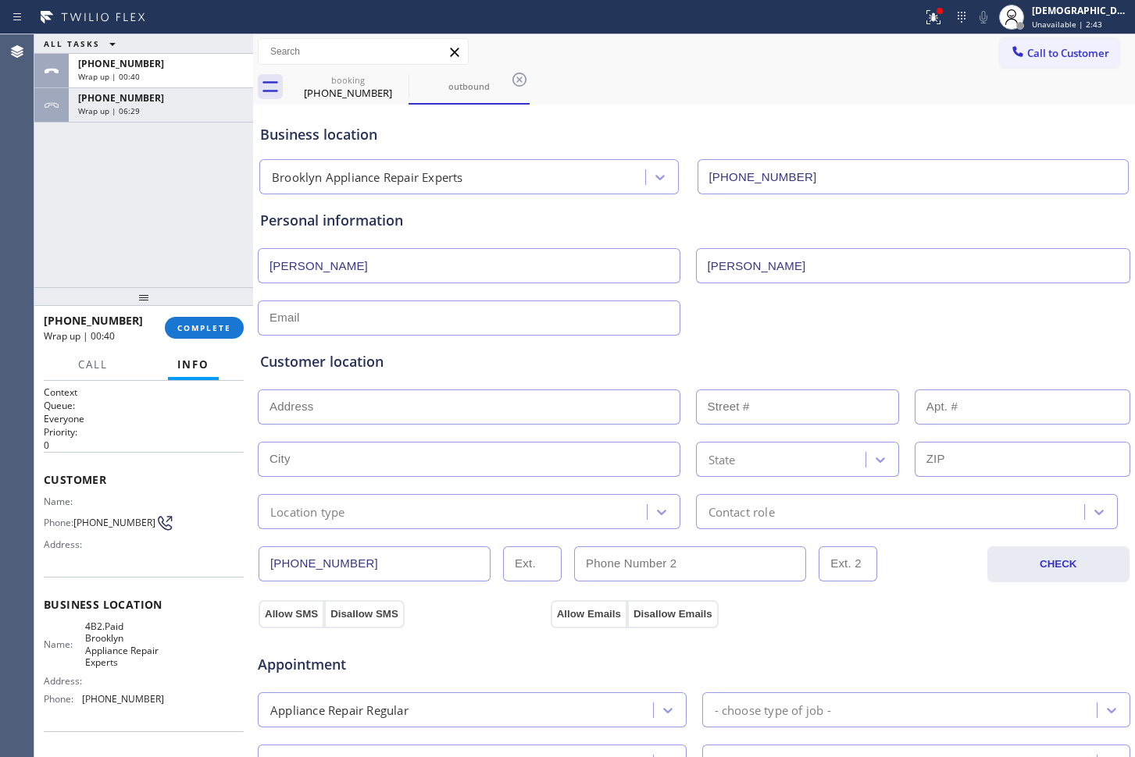
type input "[PERSON_NAME]"
click at [501, 333] on div "Customer location >> ADD NEW ADDRESS << + NEW ADDRESS State Location type Conta…" at bounding box center [694, 430] width 874 height 200
click at [507, 326] on input "text" at bounding box center [469, 318] width 422 height 35
paste input "[EMAIL_ADDRESS][DOMAIN_NAME]"
type input "[EMAIL_ADDRESS][DOMAIN_NAME]"
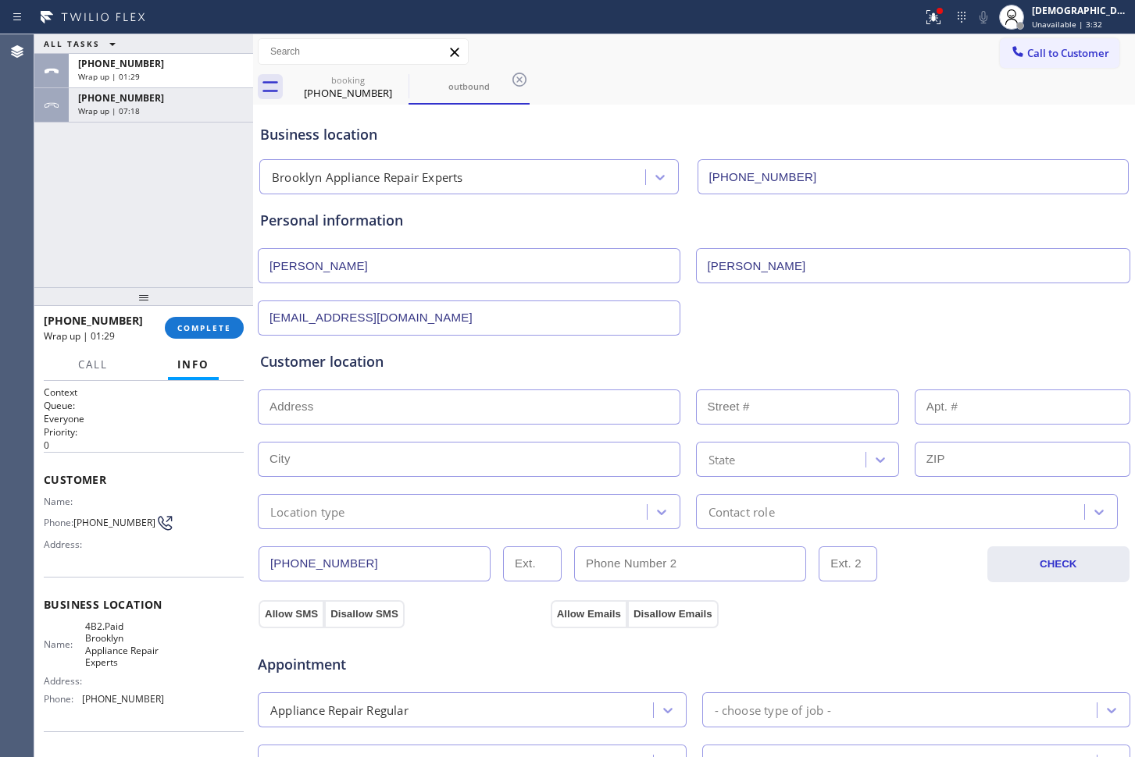
click at [546, 405] on input "text" at bounding box center [469, 407] width 422 height 35
click at [474, 417] on input "text" at bounding box center [469, 407] width 422 height 35
paste input "[STREET_ADDRESS]"
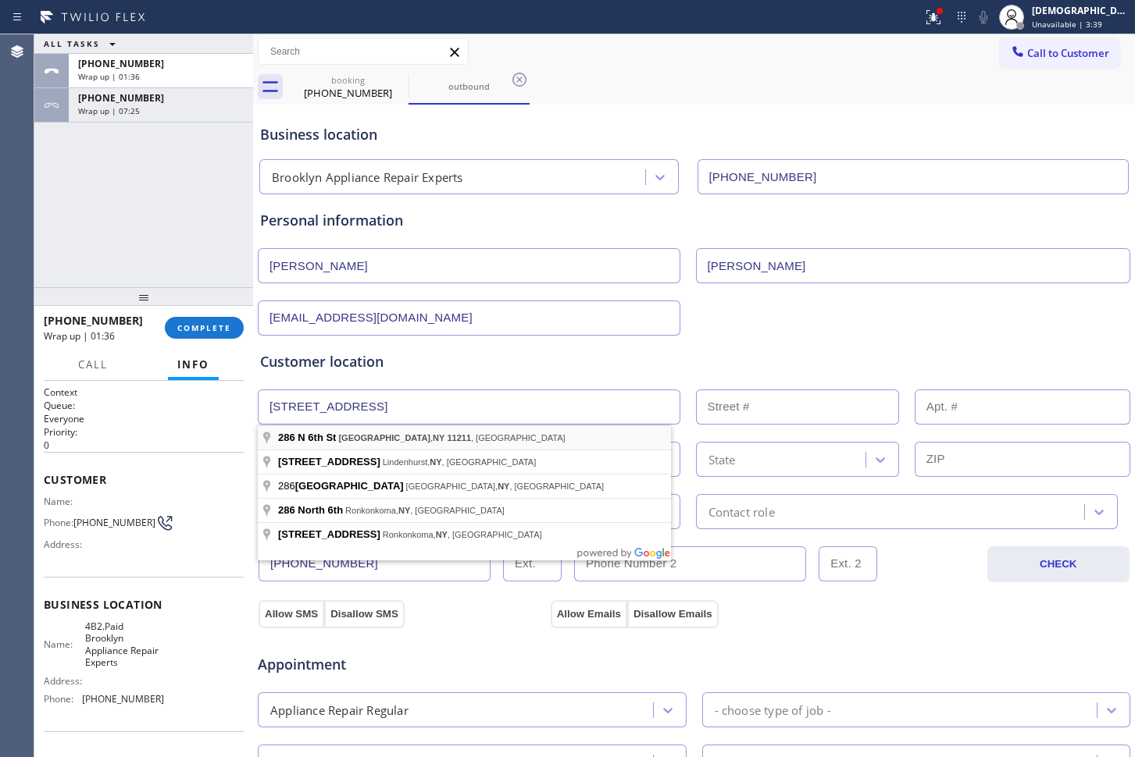
type input "[STREET_ADDRESS]"
type input "286"
type input "[GEOGRAPHIC_DATA]"
type input "11211"
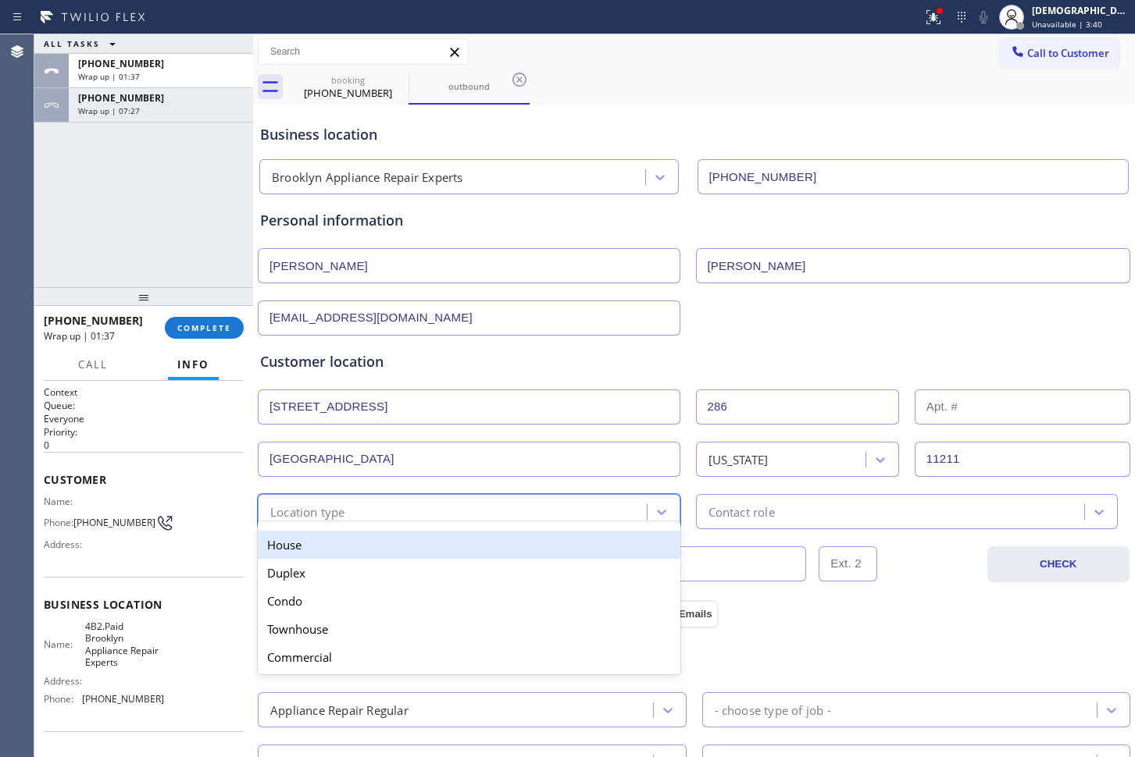
click at [407, 509] on div "Location type" at bounding box center [454, 511] width 384 height 27
click at [383, 538] on div "House" at bounding box center [469, 545] width 422 height 28
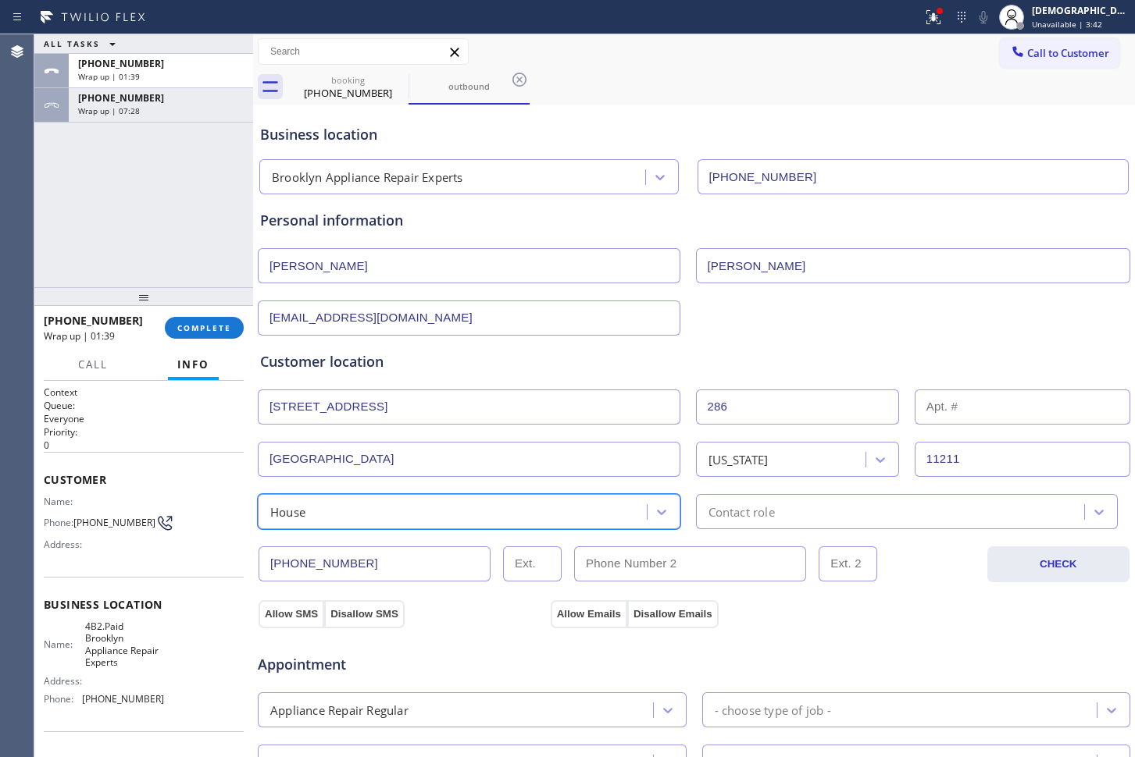
click at [765, 504] on div "Contact role" at bounding box center [741, 512] width 66 height 18
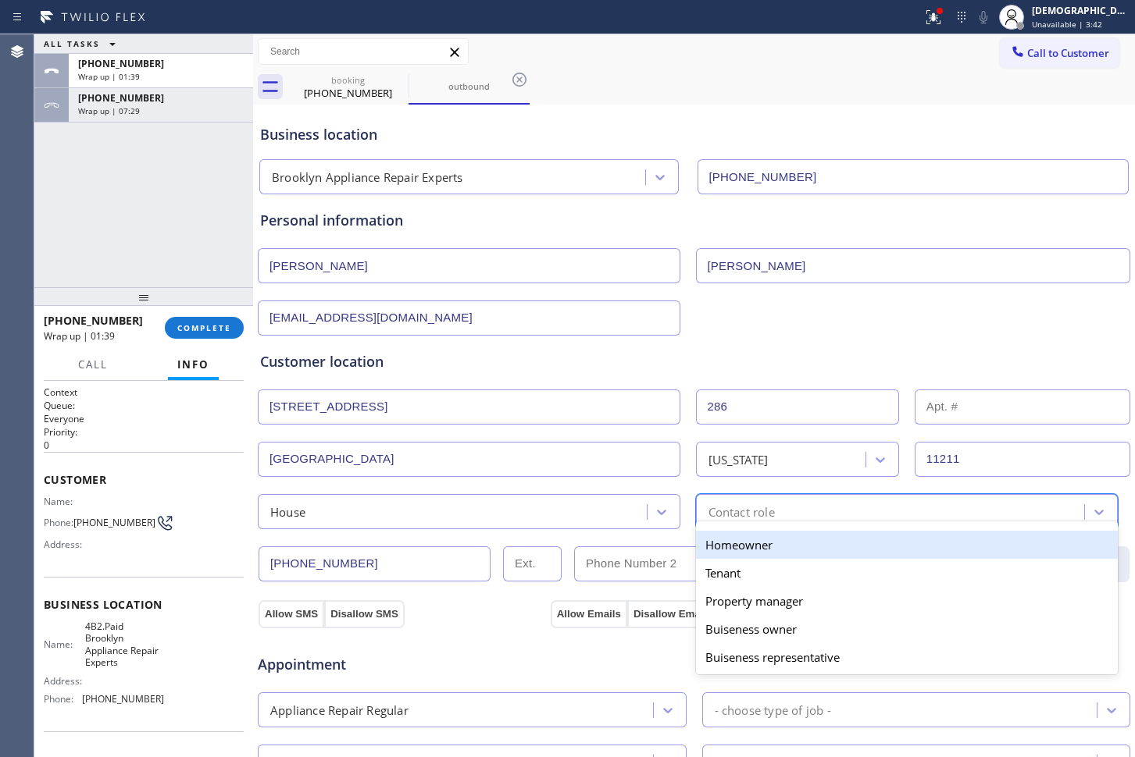
click at [740, 538] on div "Homeowner" at bounding box center [907, 545] width 422 height 28
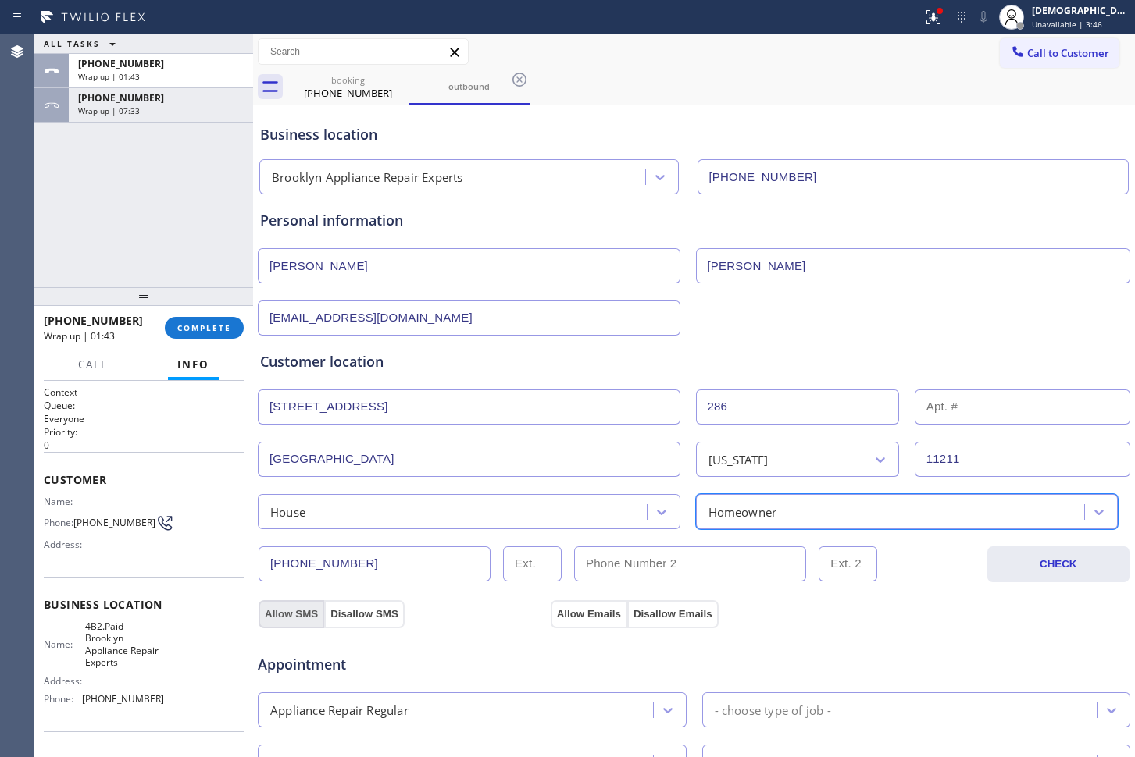
click at [305, 610] on button "Allow SMS" at bounding box center [291, 614] width 66 height 28
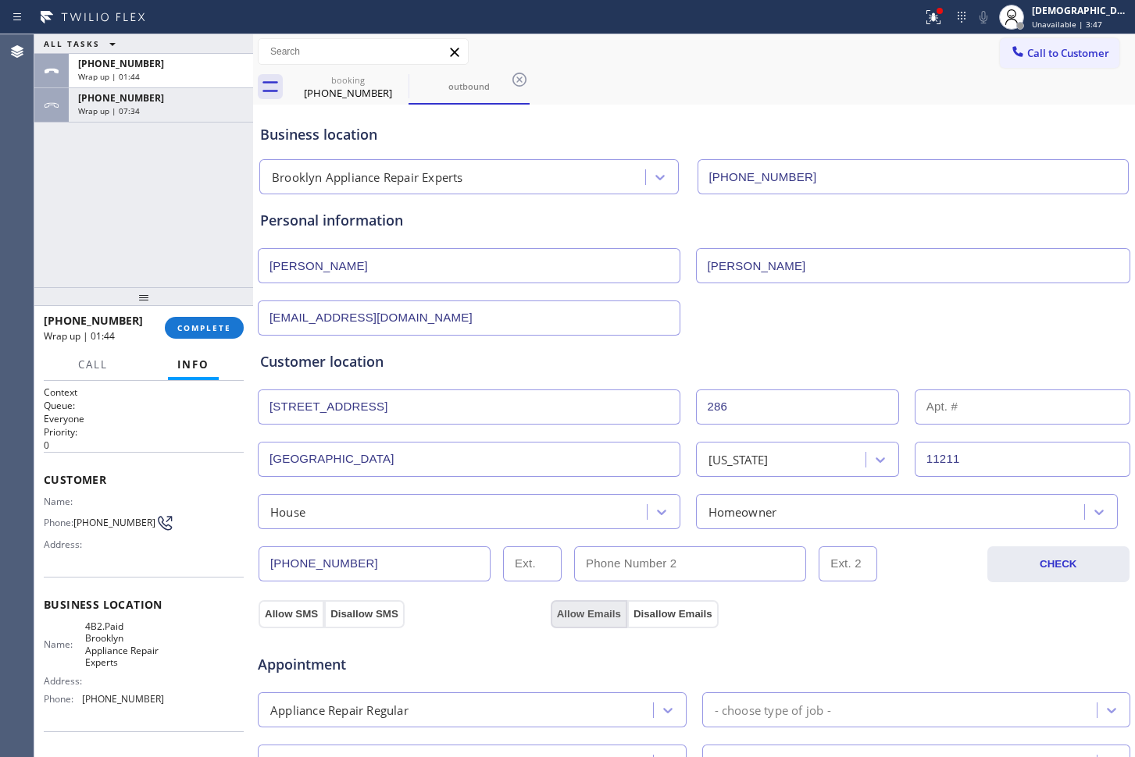
click at [554, 611] on button "Allow Emails" at bounding box center [588, 614] width 77 height 28
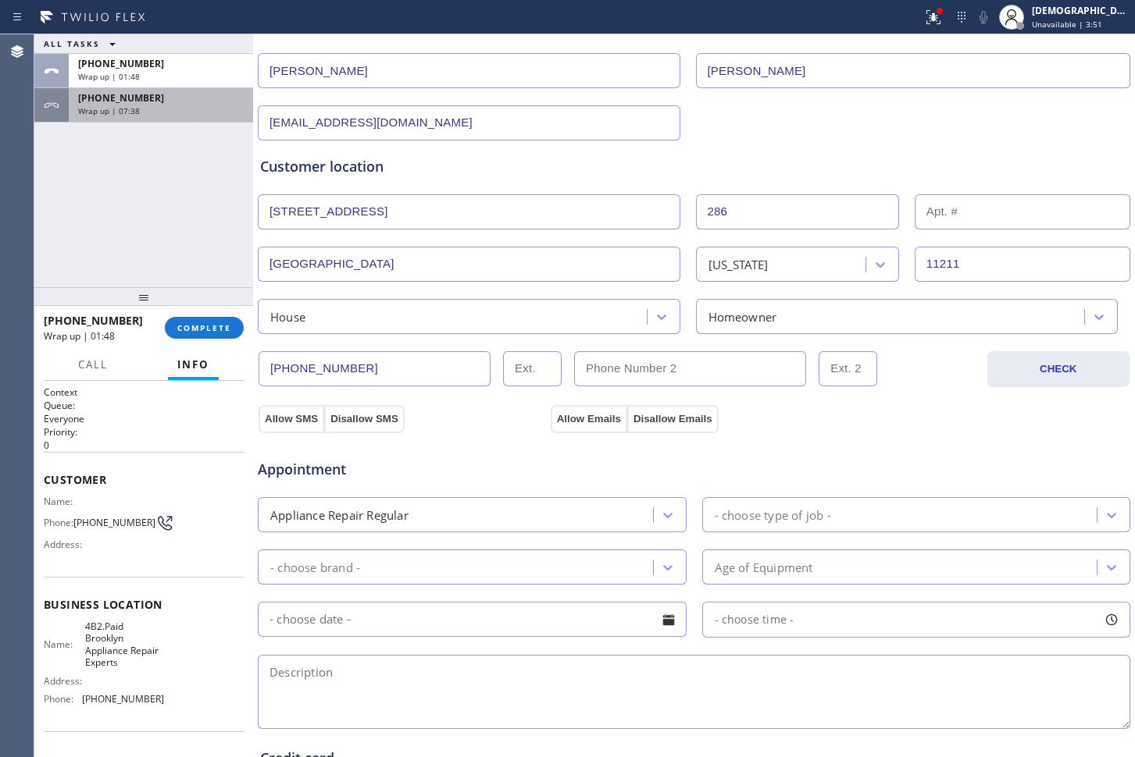
click at [182, 102] on div "[PHONE_NUMBER]" at bounding box center [161, 97] width 166 height 13
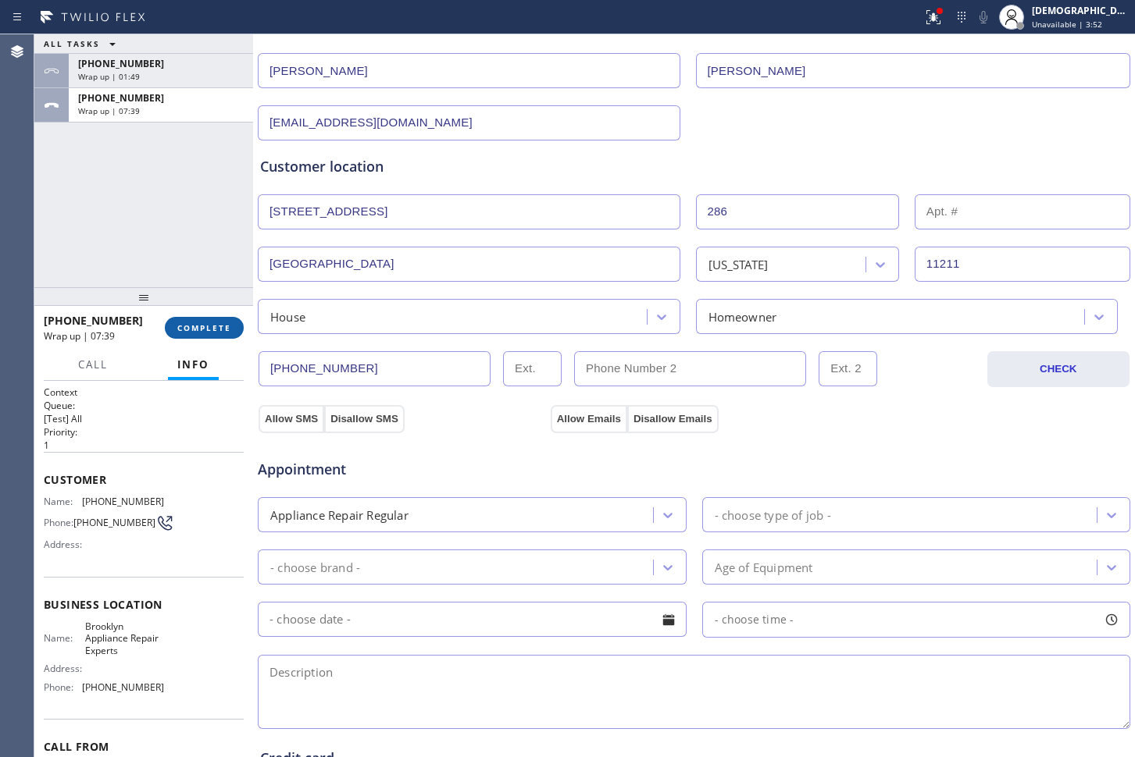
click at [191, 325] on span "COMPLETE" at bounding box center [204, 327] width 54 height 11
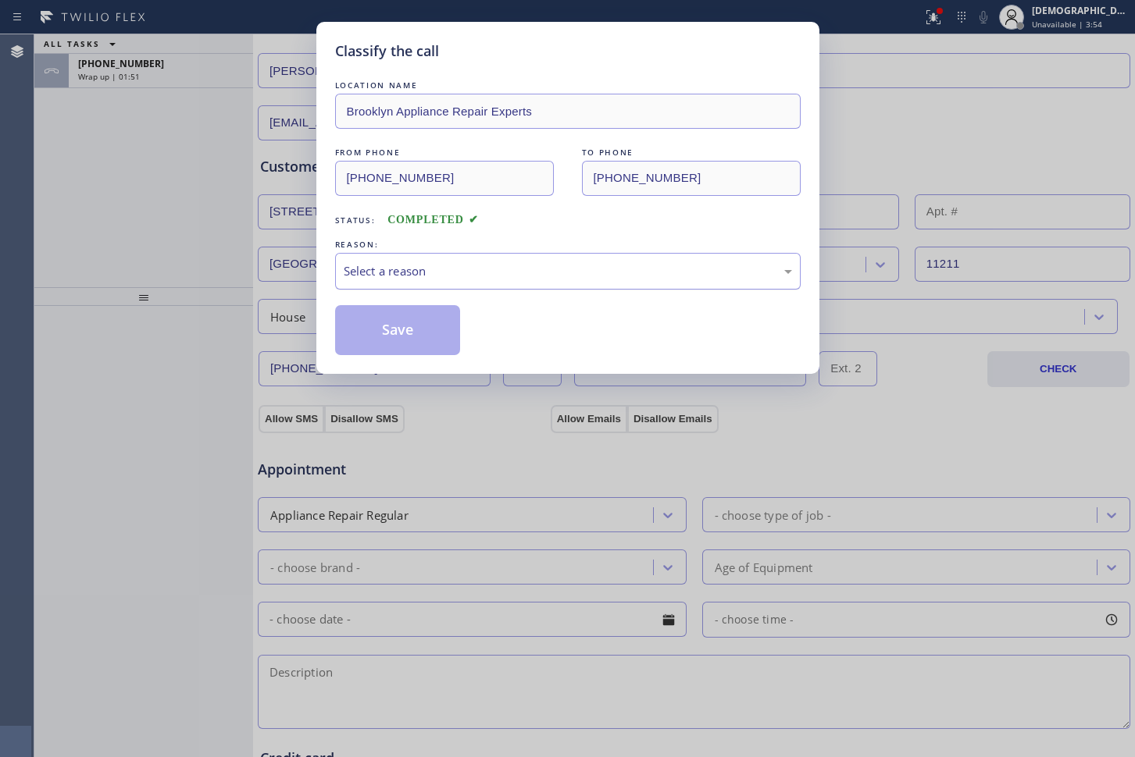
click at [386, 262] on div "Select a reason" at bounding box center [568, 271] width 448 height 18
click at [372, 325] on button "Save" at bounding box center [398, 330] width 126 height 50
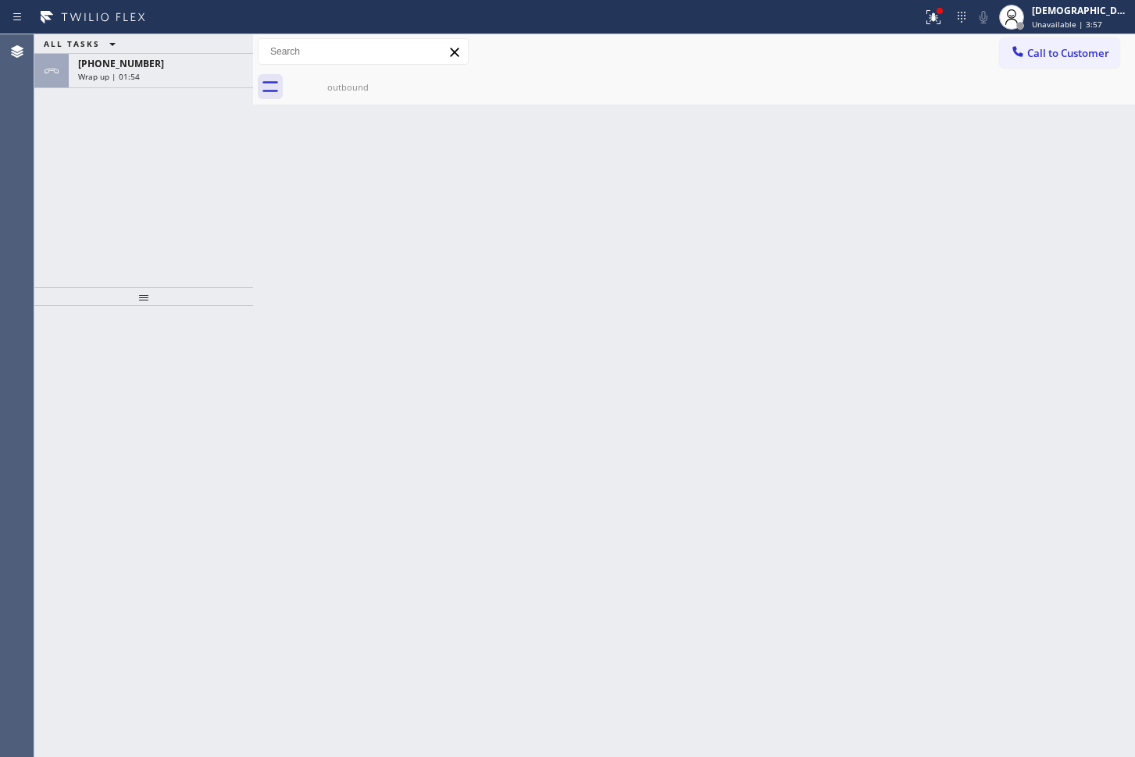
click at [144, 119] on div "ALL TASKS ALL TASKS ACTIVE TASKS TASKS IN WRAP UP [PHONE_NUMBER] Wrap up | 01:54" at bounding box center [143, 160] width 219 height 253
click at [155, 69] on div "[PHONE_NUMBER]" at bounding box center [161, 63] width 166 height 13
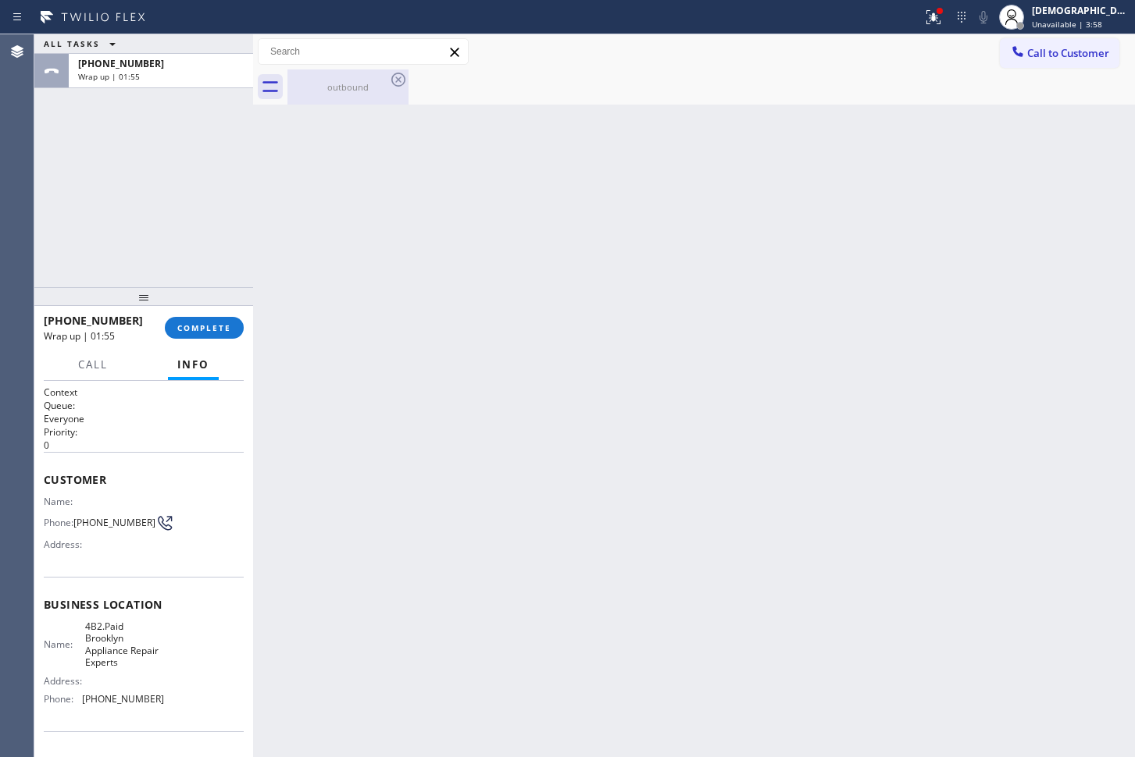
click at [327, 92] on div "outbound" at bounding box center [348, 87] width 118 height 12
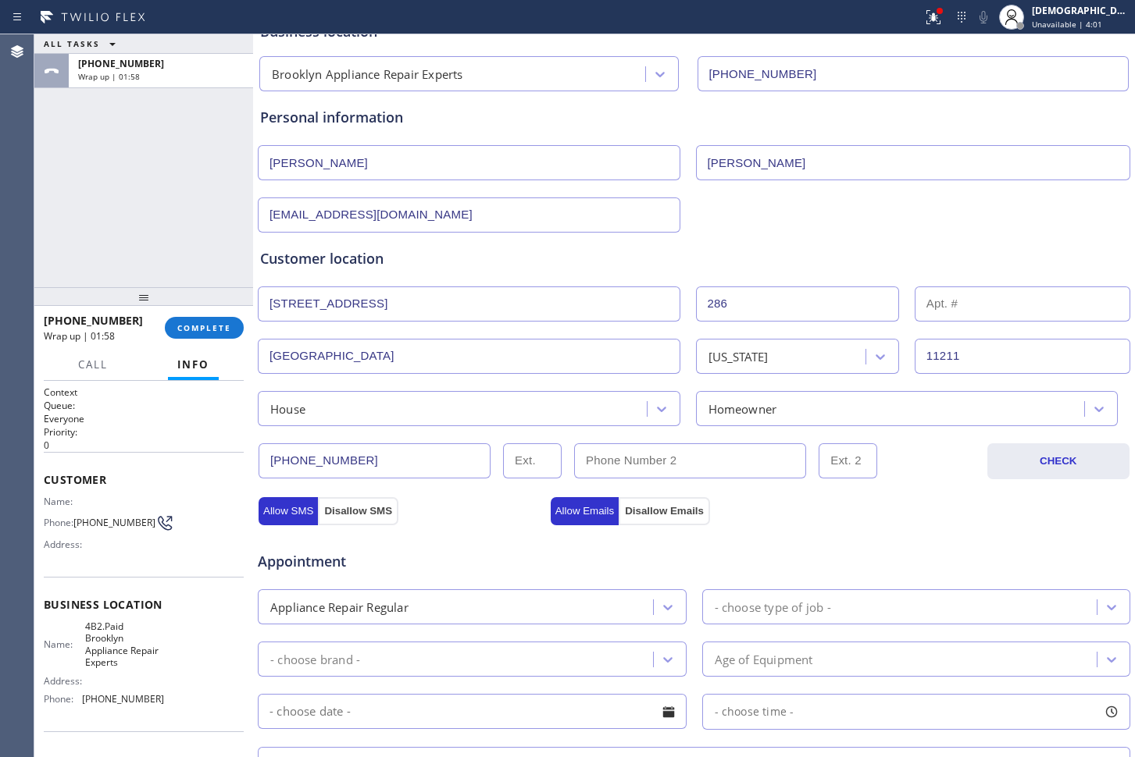
scroll to position [98, 0]
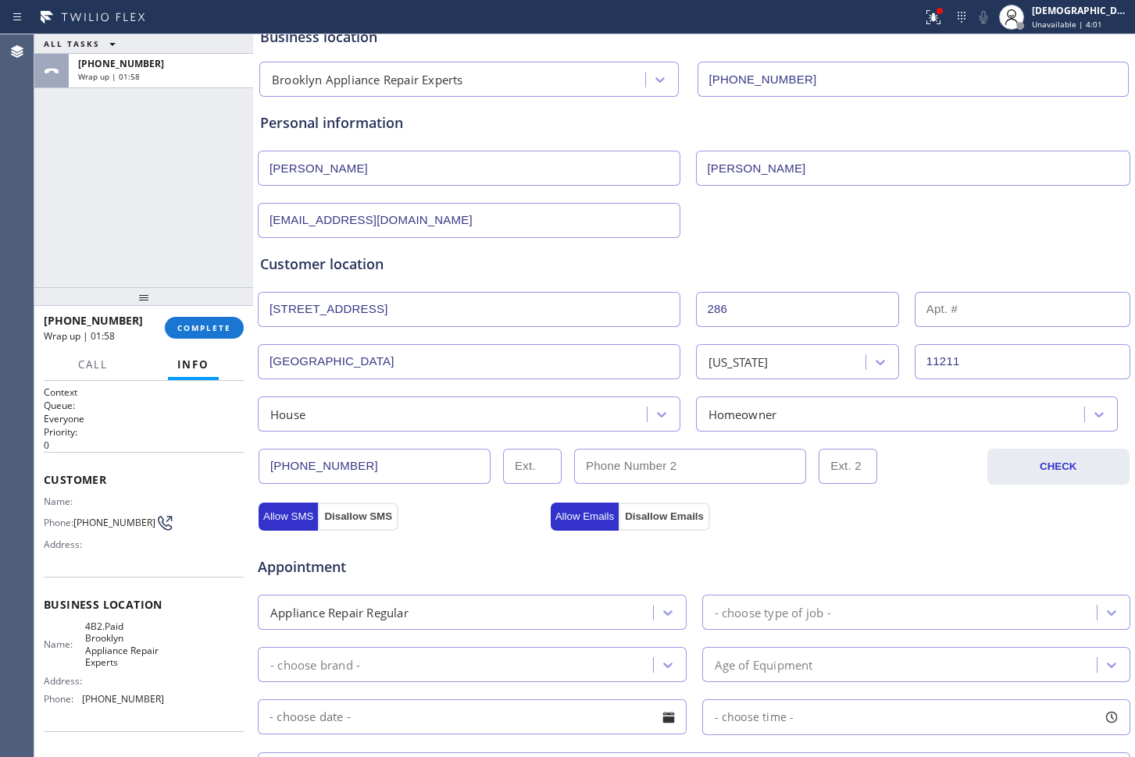
click at [453, 408] on div "House" at bounding box center [454, 414] width 384 height 27
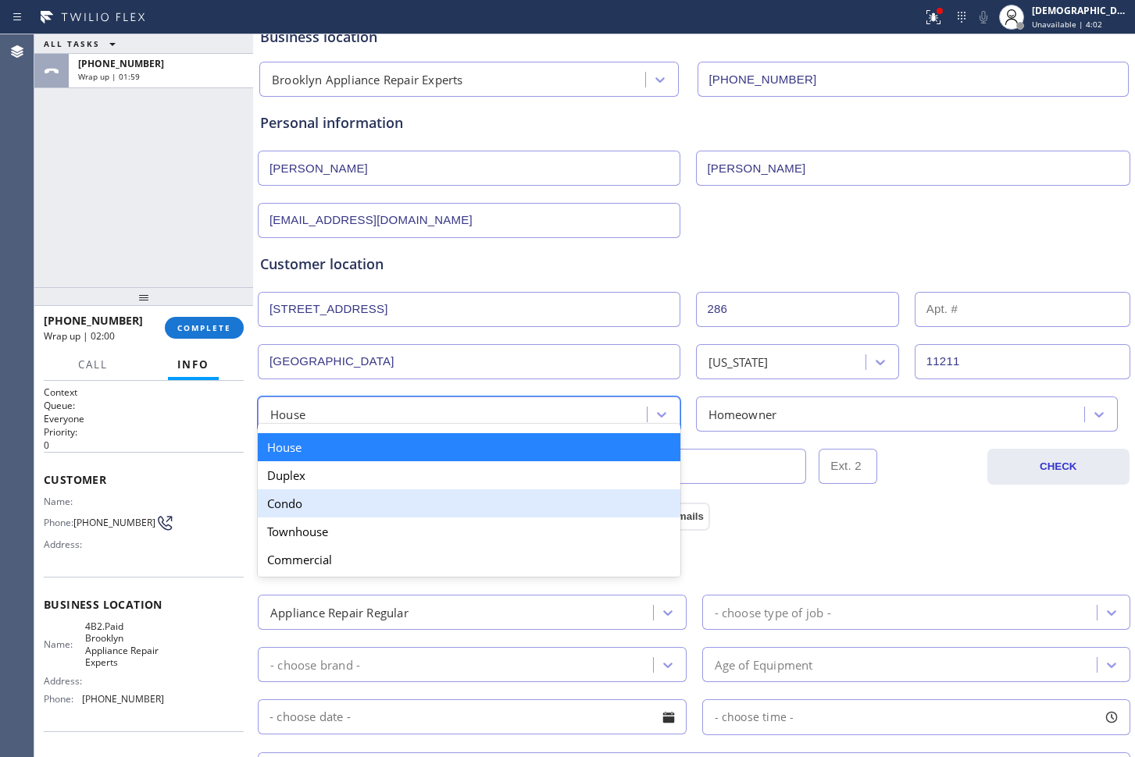
click at [395, 498] on div "Condo" at bounding box center [469, 504] width 422 height 28
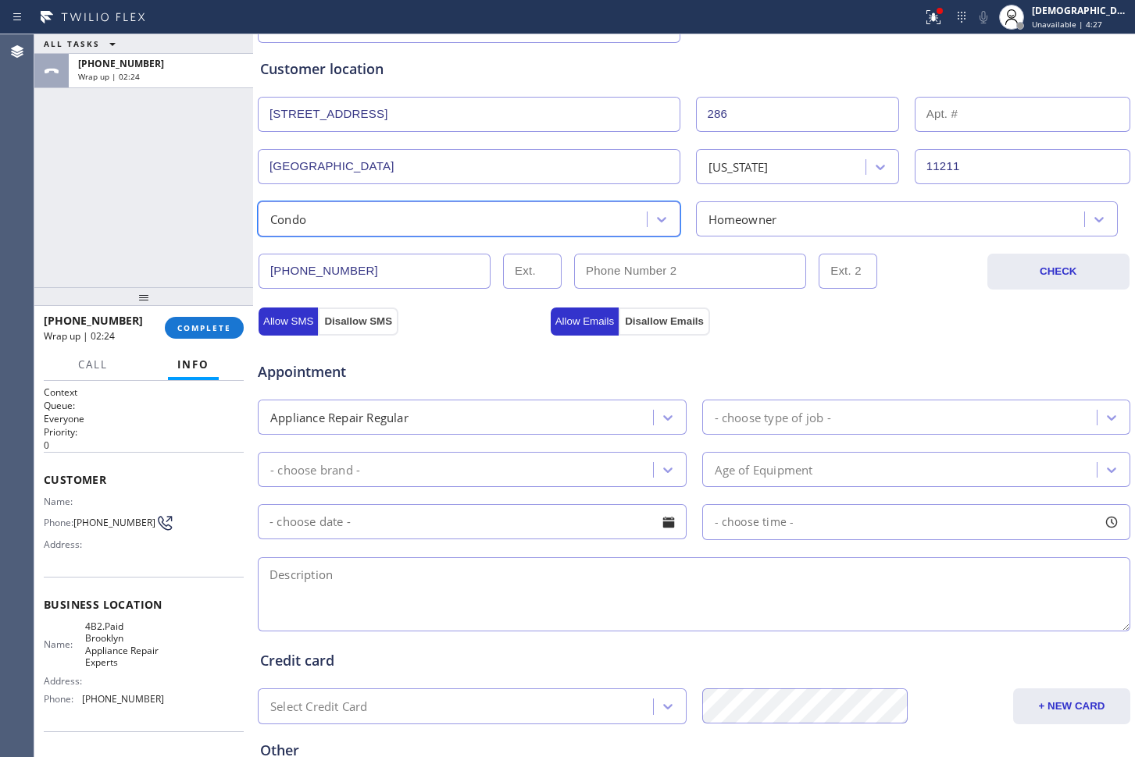
scroll to position [390, 0]
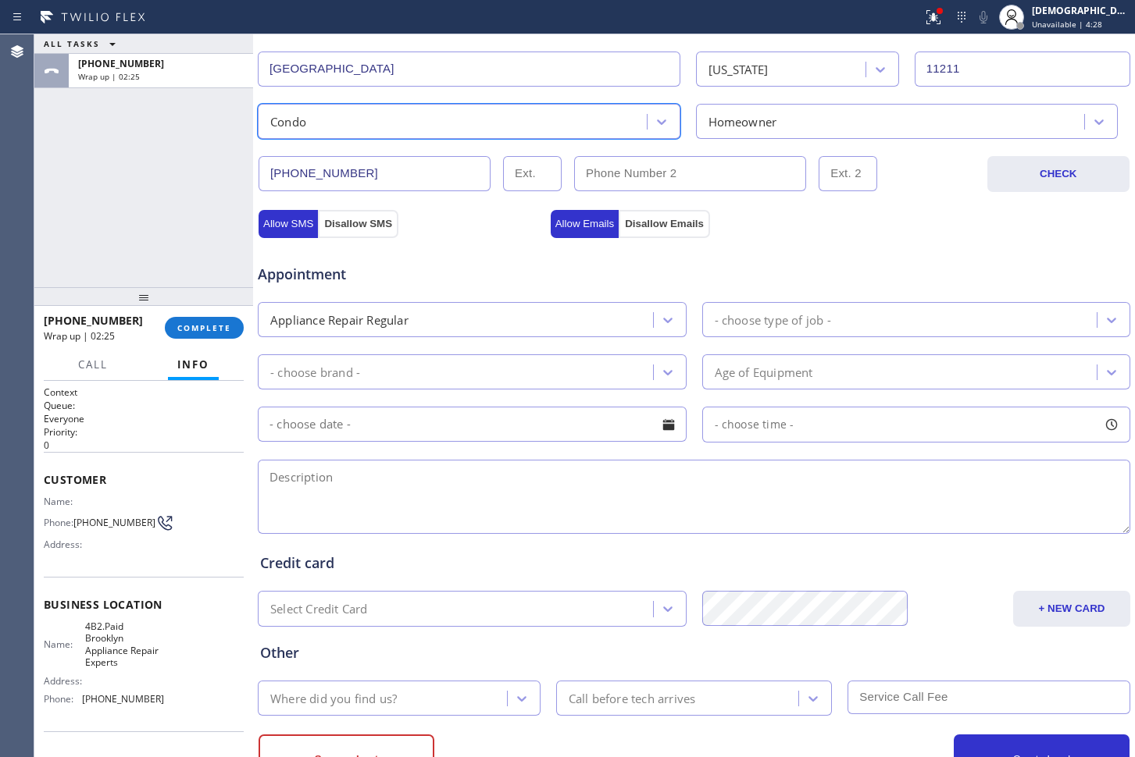
click at [773, 323] on div "- choose type of job -" at bounding box center [772, 320] width 116 height 18
click at [817, 313] on div "- choose type of job -" at bounding box center [772, 320] width 116 height 18
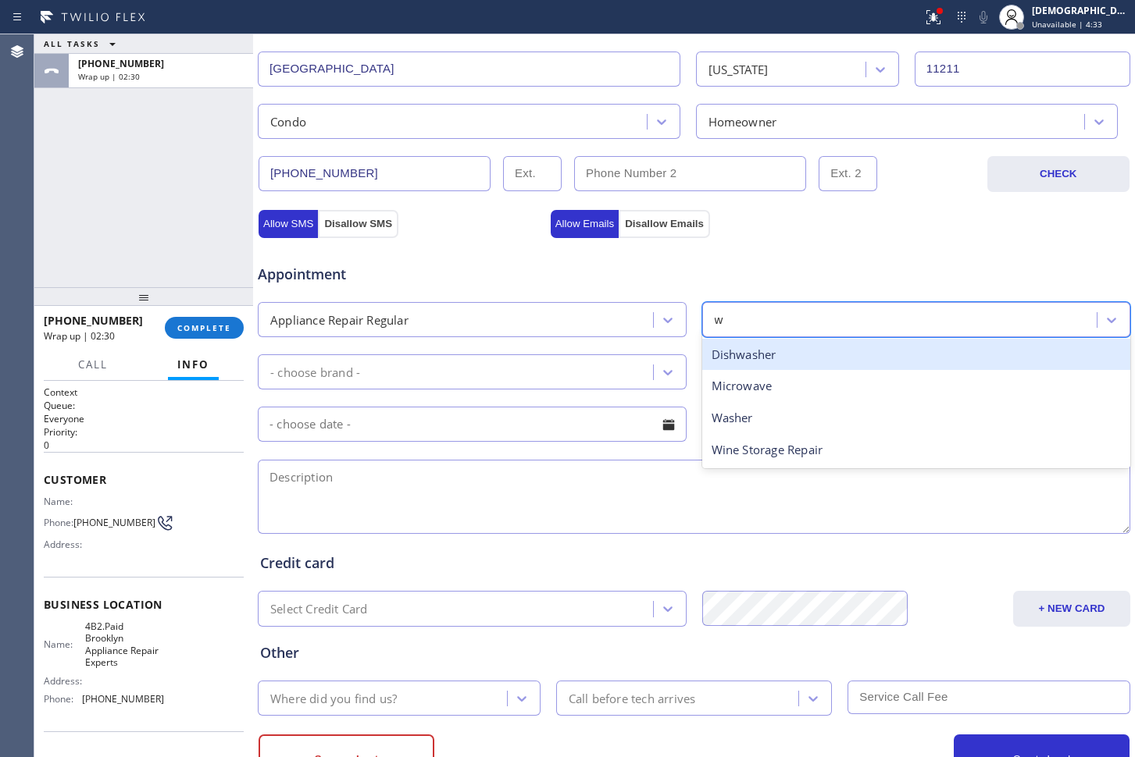
type input "wa"
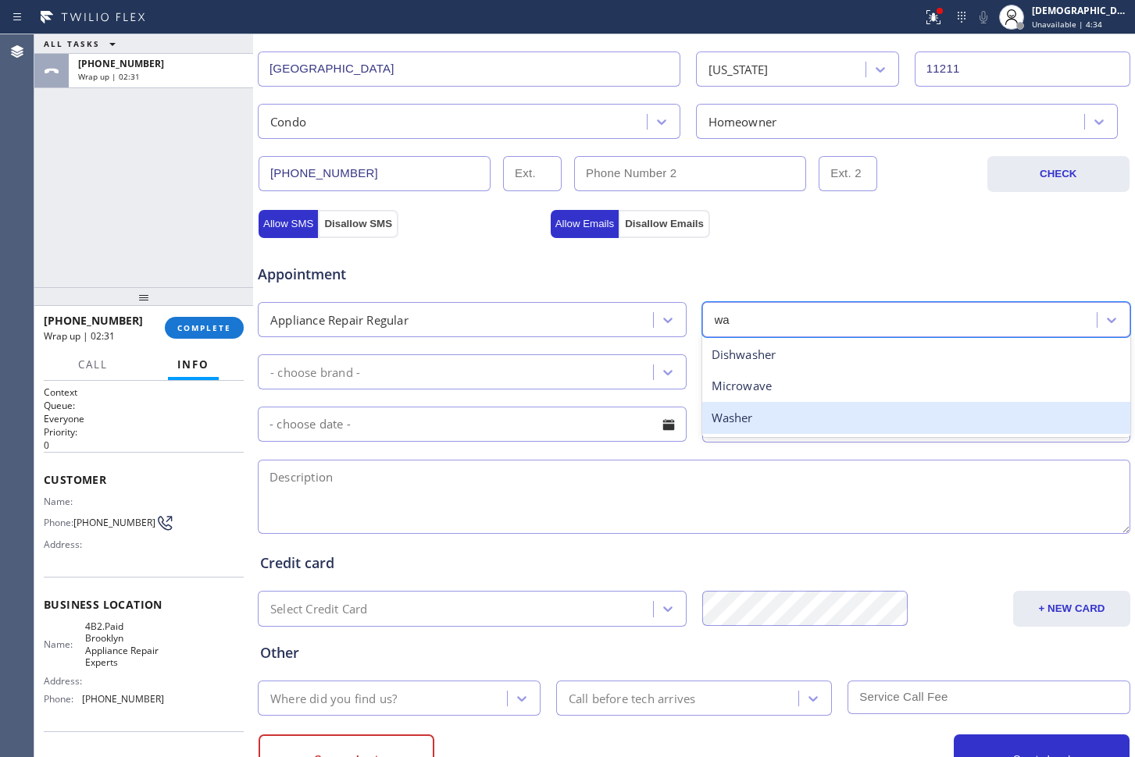
drag, startPoint x: 768, startPoint y: 408, endPoint x: 676, endPoint y: 391, distance: 93.7
click at [765, 411] on div "Washer" at bounding box center [916, 418] width 429 height 32
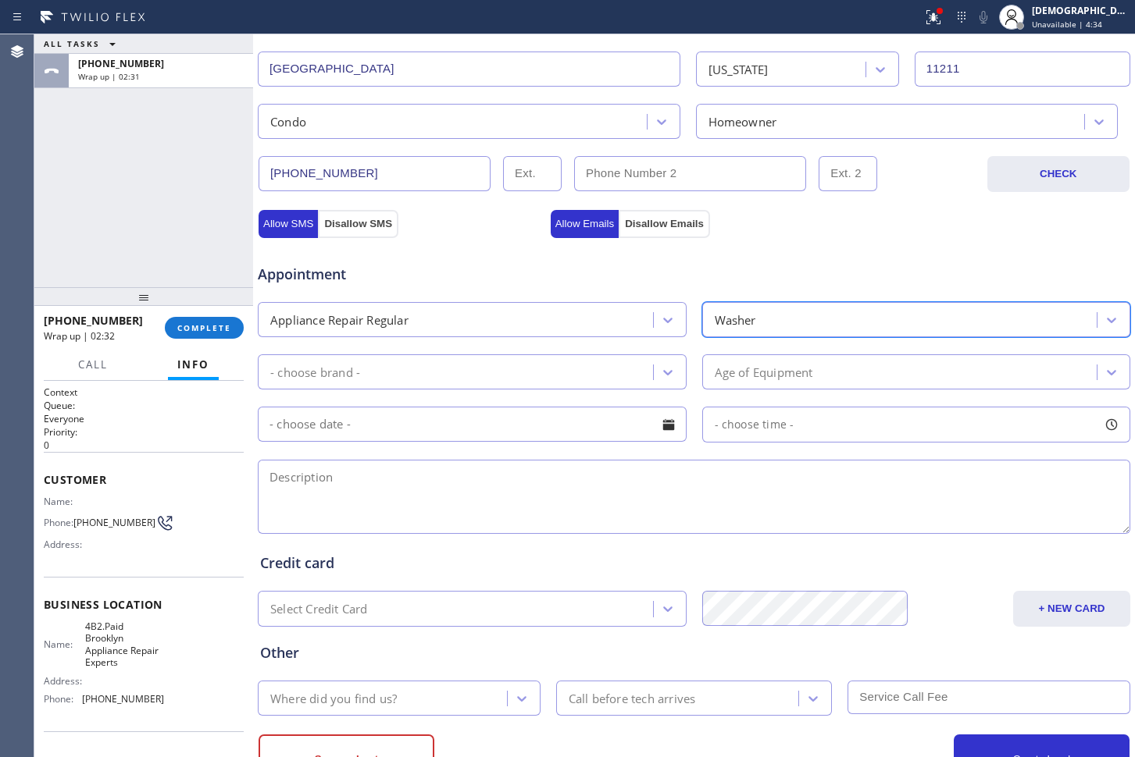
click at [585, 379] on div "- choose brand -" at bounding box center [457, 371] width 390 height 27
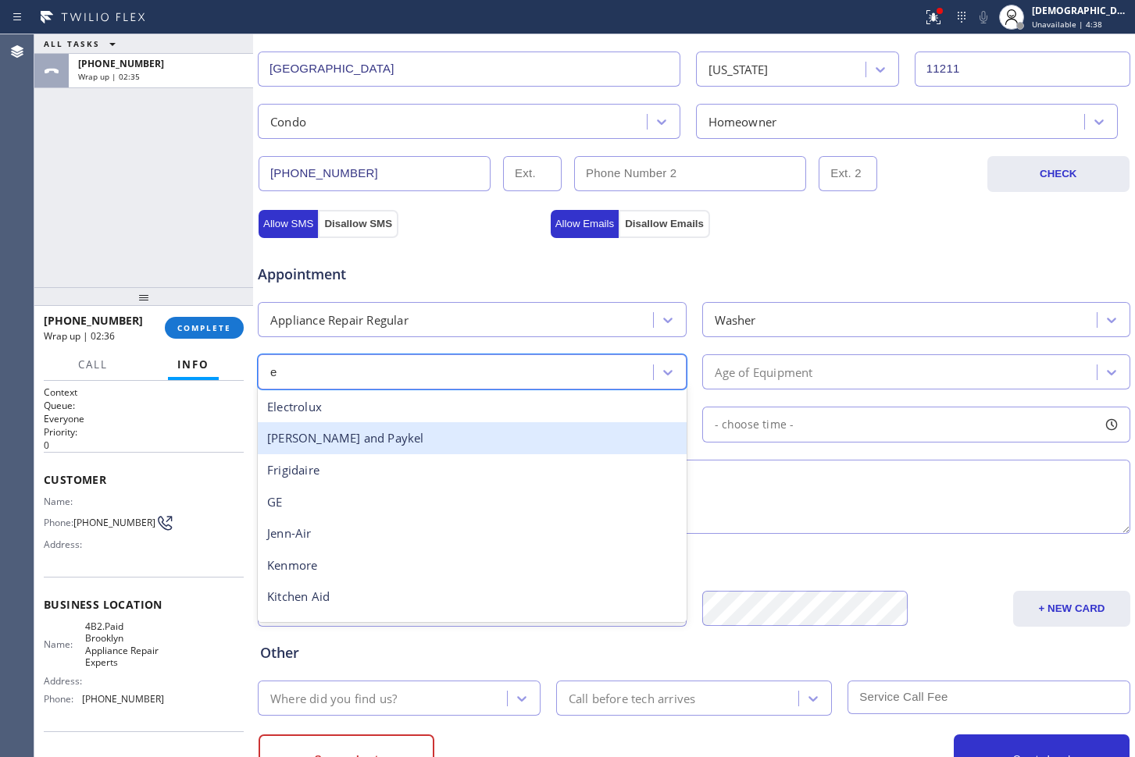
type input "el"
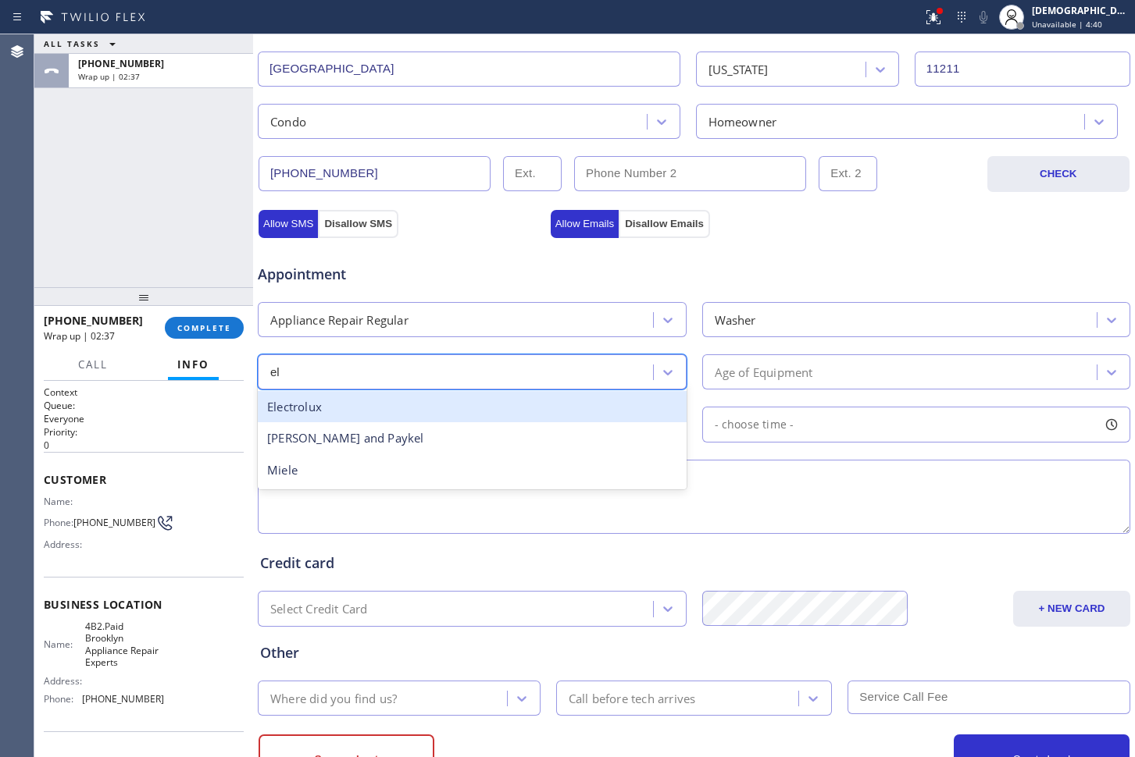
click at [503, 417] on div "Electrolux" at bounding box center [472, 407] width 429 height 32
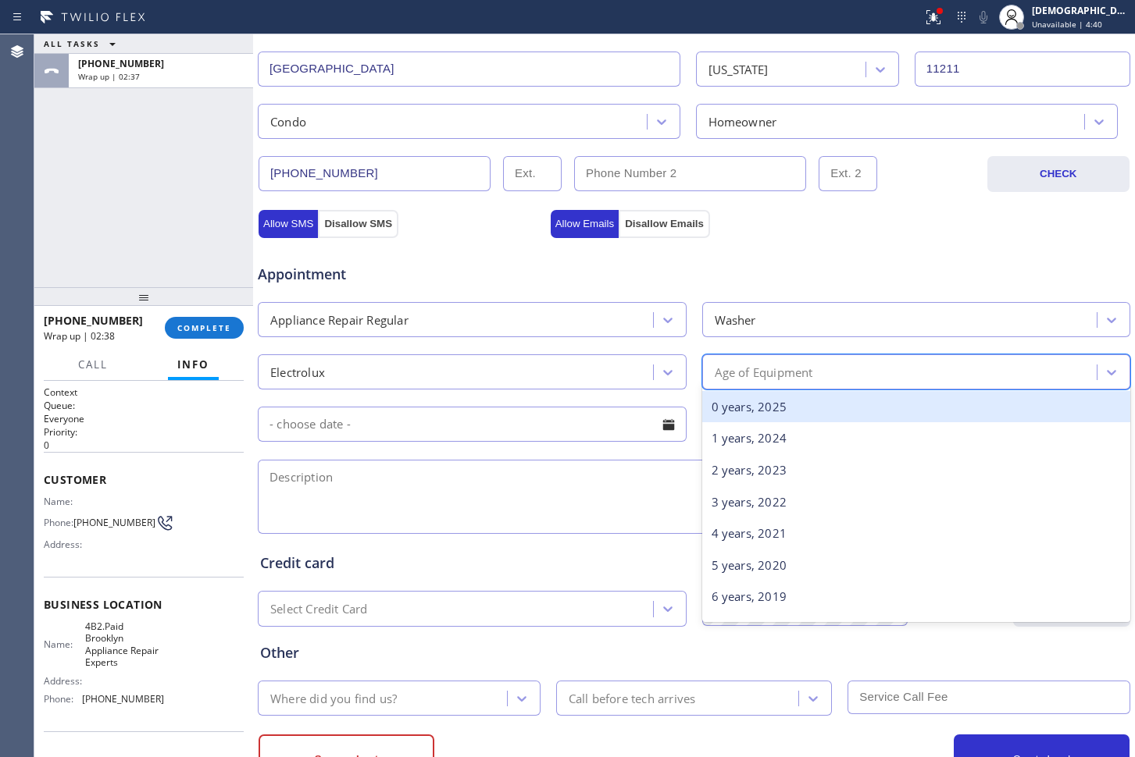
click at [758, 361] on div "Age of Equipment" at bounding box center [902, 371] width 390 height 27
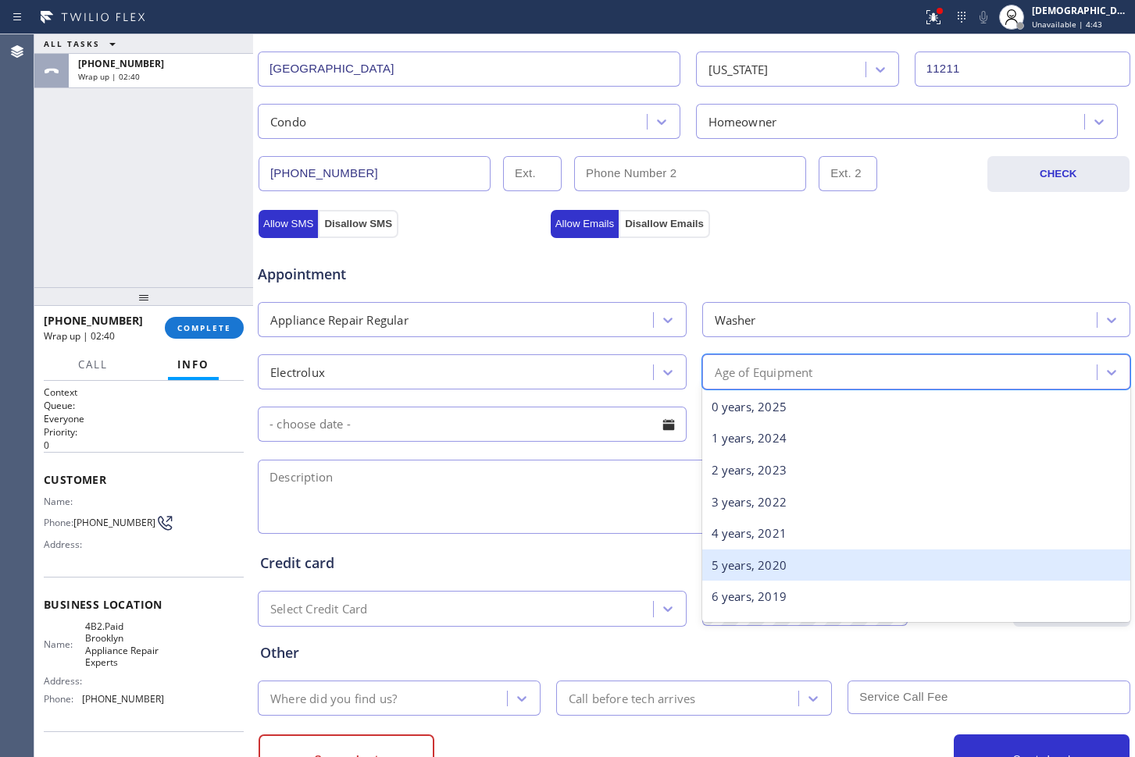
click at [755, 562] on div "5 years, 2020" at bounding box center [916, 566] width 429 height 32
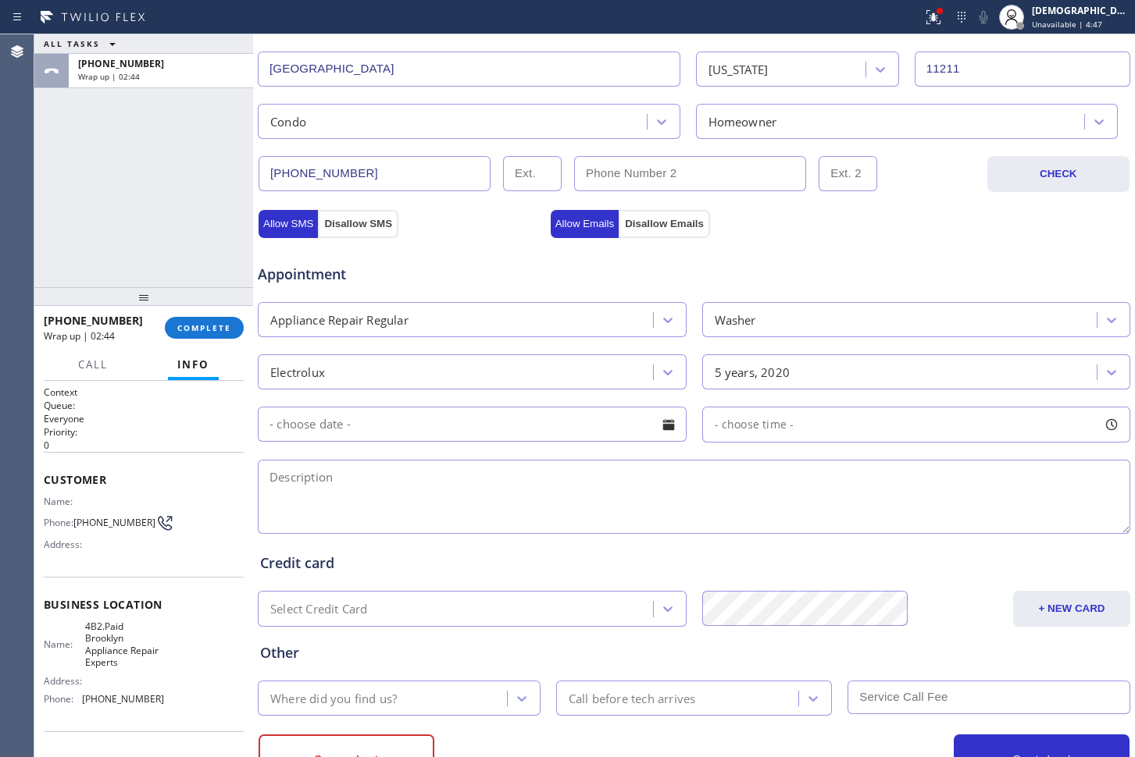
click at [511, 493] on textarea at bounding box center [694, 497] width 872 height 74
paste textarea "electrolux / Stack // cx only wants us to reconnefct the dryer host cause it fe…"
click at [983, 484] on textarea "Electrolux / Stack // cx only wants us to reconnect the dryer host cause it fel…" at bounding box center [694, 497] width 872 height 74
click at [1046, 483] on textarea "Electrolux / Stack // cx only wants us to reconnect the dryer host cause it fel…" at bounding box center [694, 497] width 872 height 74
drag, startPoint x: 869, startPoint y: 518, endPoint x: 948, endPoint y: 497, distance: 81.6
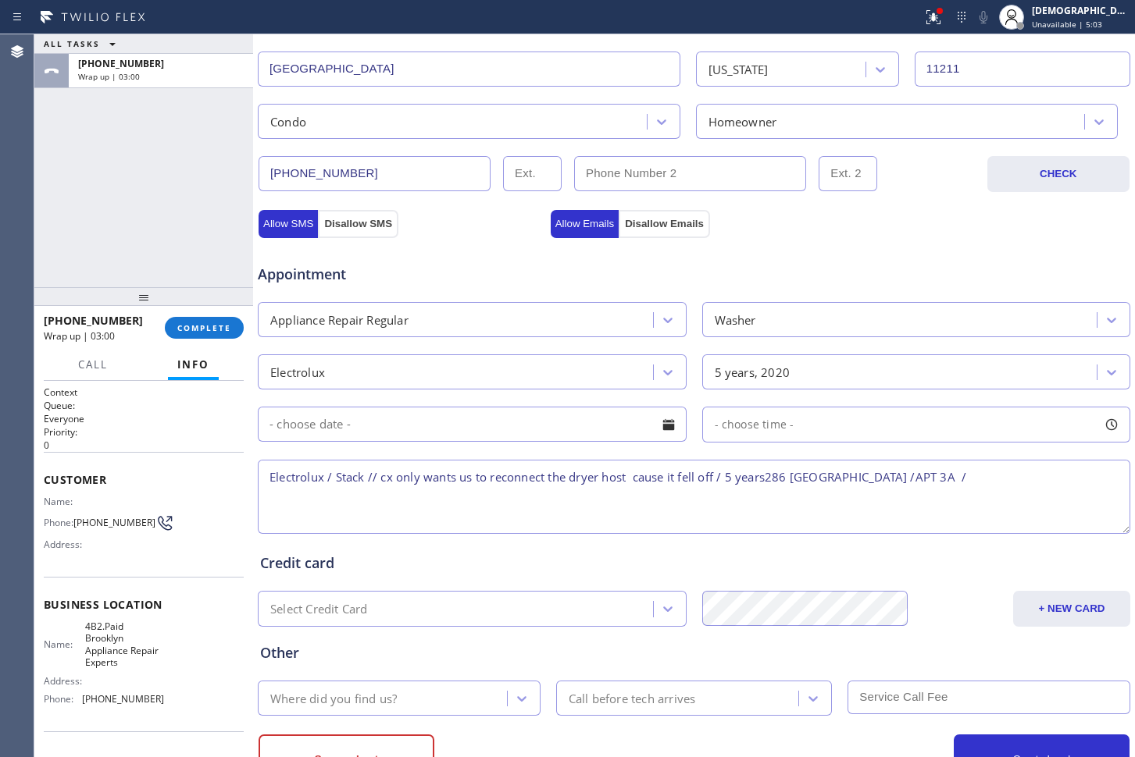
click at [870, 518] on textarea "Electrolux / Stack // cx only wants us to reconnect the dryer host cause it fel…" at bounding box center [694, 497] width 872 height 74
click at [1034, 472] on textarea "Electrolux / Stack // cx only wants us to reconnect the dryer host cause it fel…" at bounding box center [694, 497] width 872 height 74
paste textarea "[STREET_ADDRESS]"
drag, startPoint x: 134, startPoint y: 668, endPoint x: 80, endPoint y: 636, distance: 61.6
click at [80, 636] on div "Name: 4B2.Paid Brooklyn Appliance Repair Experts" at bounding box center [104, 645] width 120 height 48
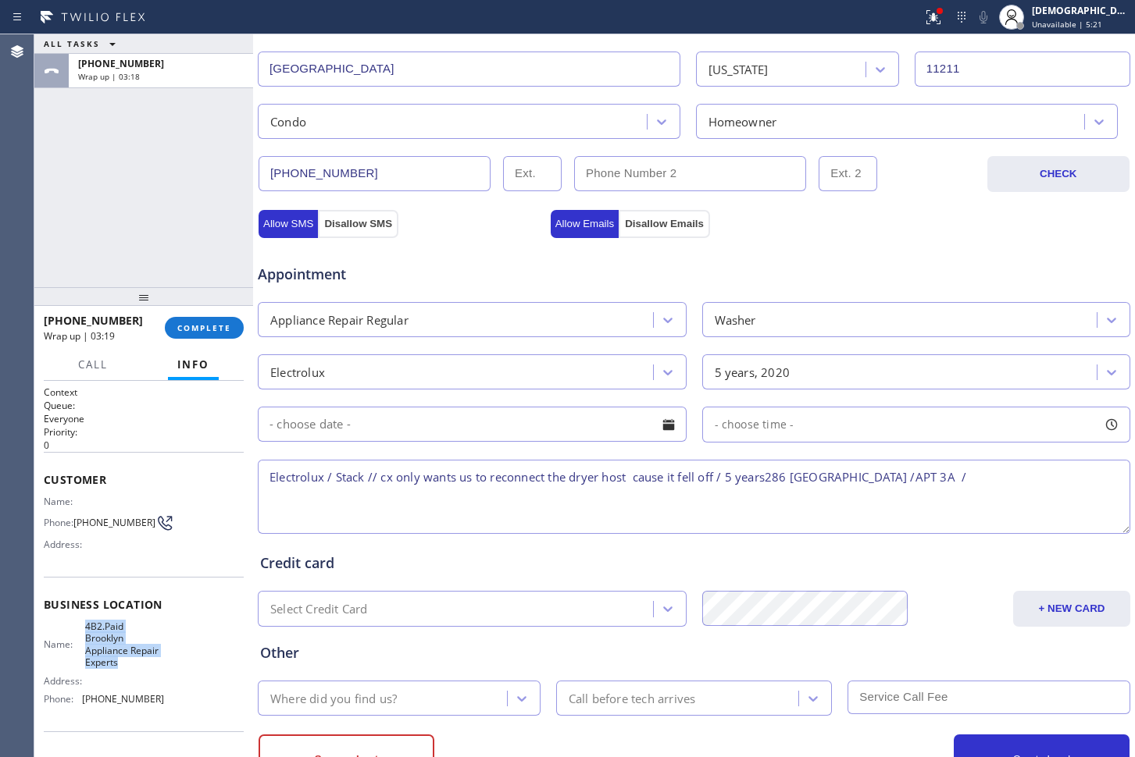
copy span "4B2.Paid Brooklyn Appliance Repair Experts"
click at [1015, 479] on textarea "Electrolux / Stack // cx only wants us to reconnect the dryer host cause it fel…" at bounding box center [694, 497] width 872 height 74
paste textarea "4B2.Paid Brooklyn Appliance Repair Experts"
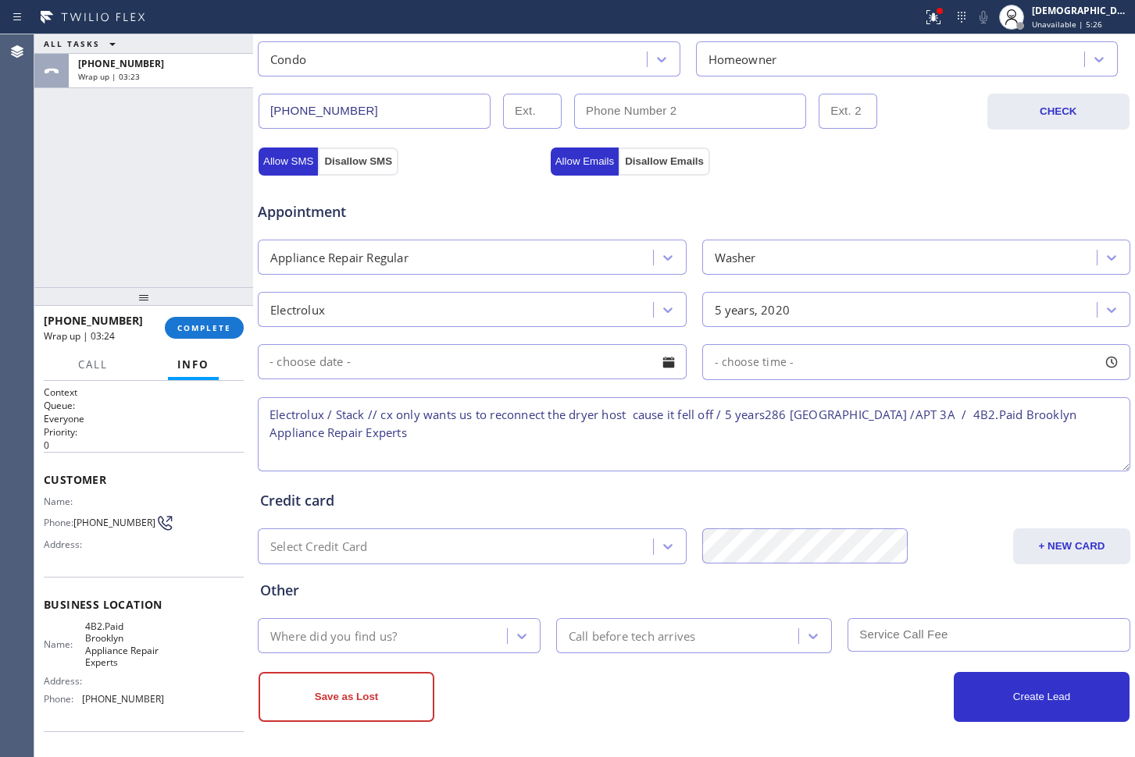
scroll to position [355, 0]
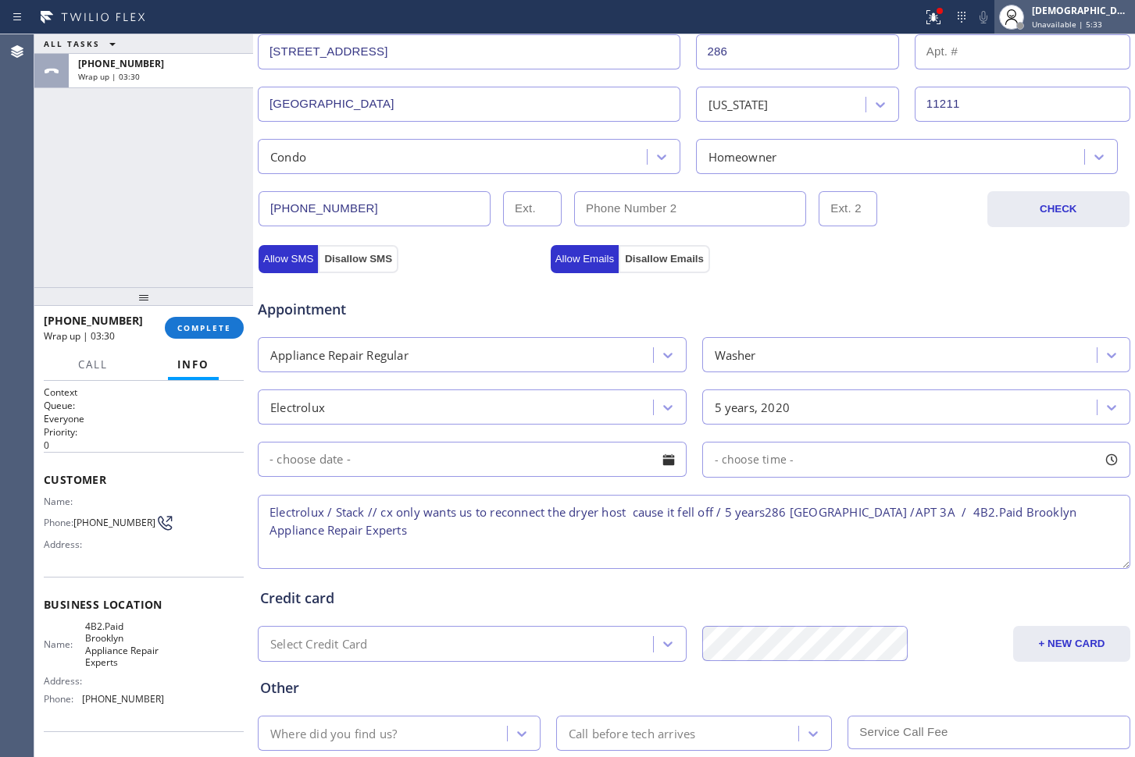
click at [1081, 12] on div "[DEMOGRAPHIC_DATA][PERSON_NAME]" at bounding box center [1080, 10] width 98 height 13
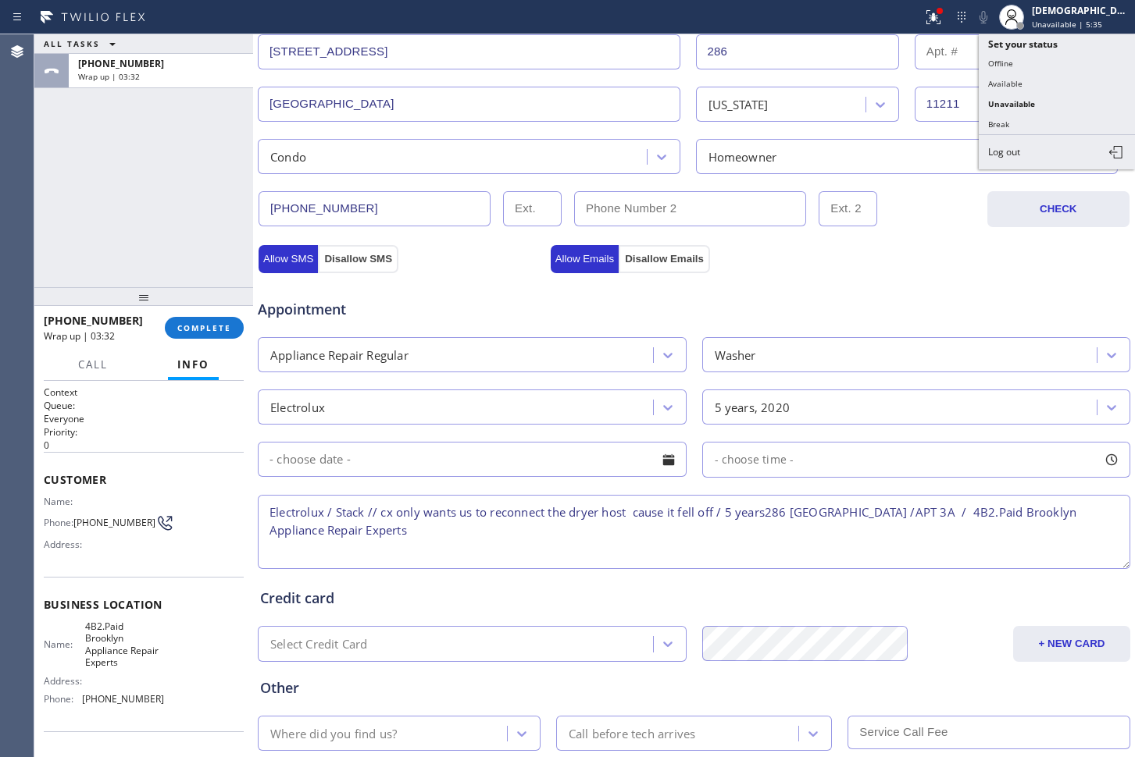
click at [164, 210] on div "ALL TASKS ALL TASKS ACTIVE TASKS TASKS IN WRAP UP [PHONE_NUMBER] Wrap up | 03:32" at bounding box center [143, 160] width 219 height 253
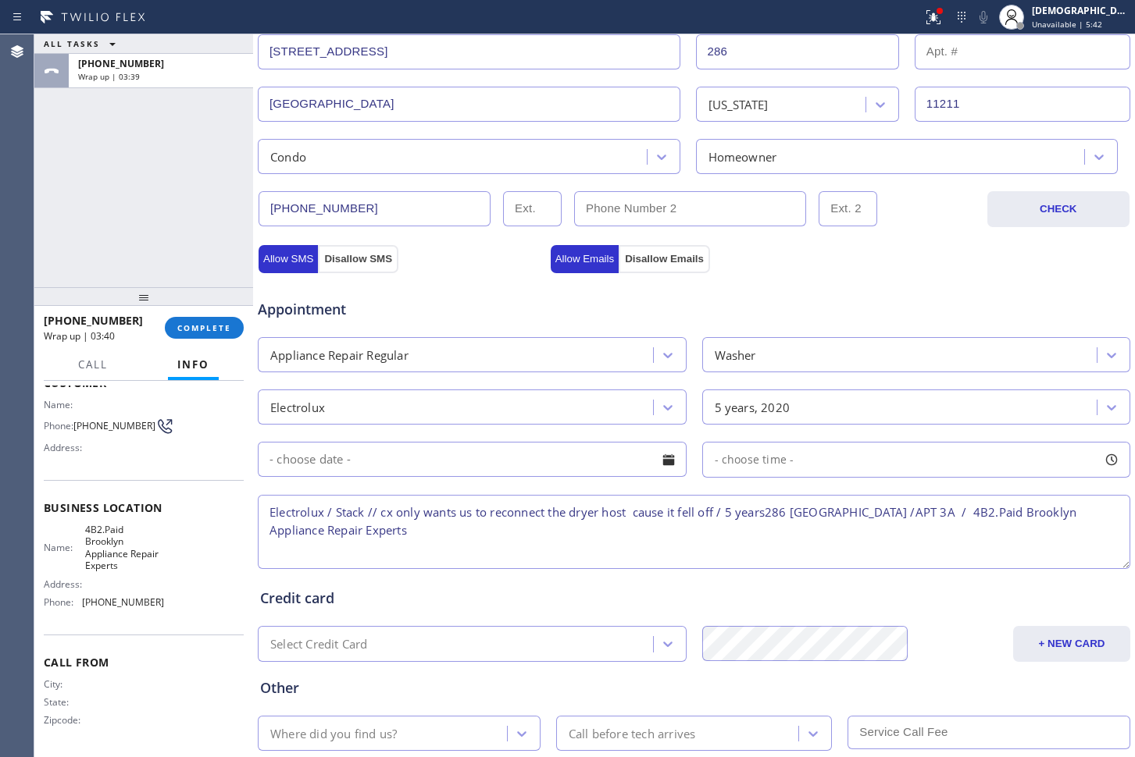
scroll to position [0, 0]
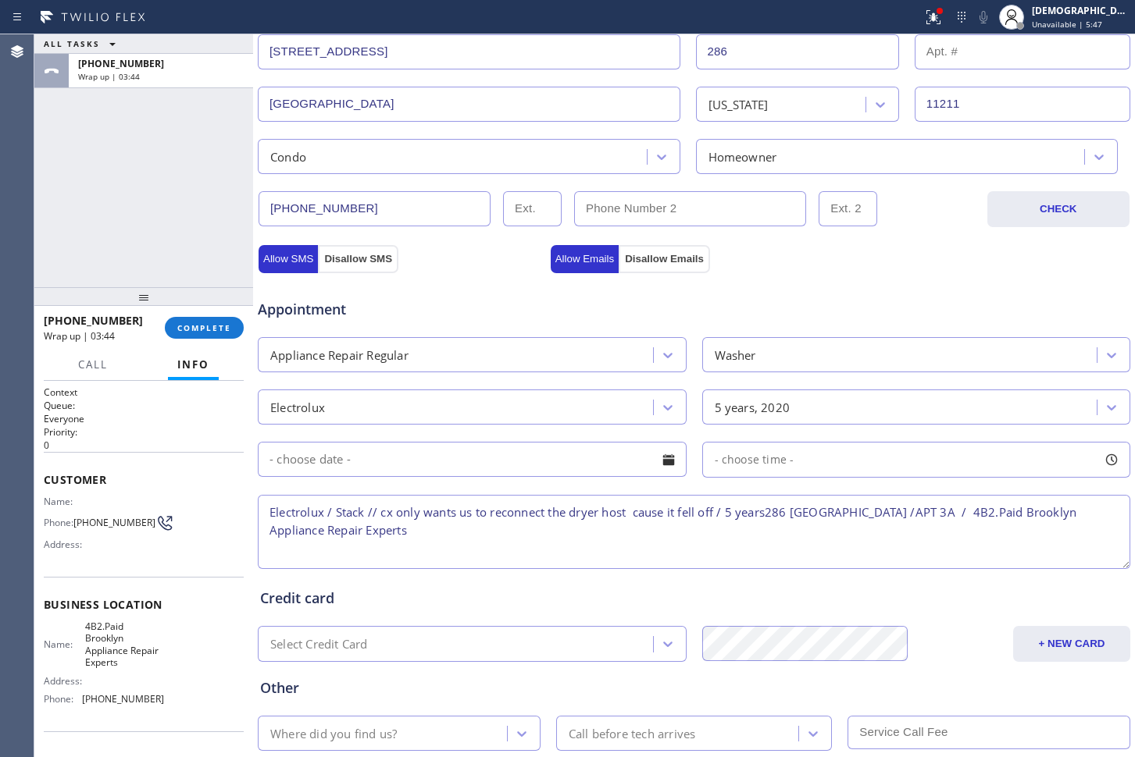
click at [441, 536] on textarea "Electrolux / Stack // cx only wants us to reconnect the dryer host cause it fel…" at bounding box center [694, 532] width 872 height 74
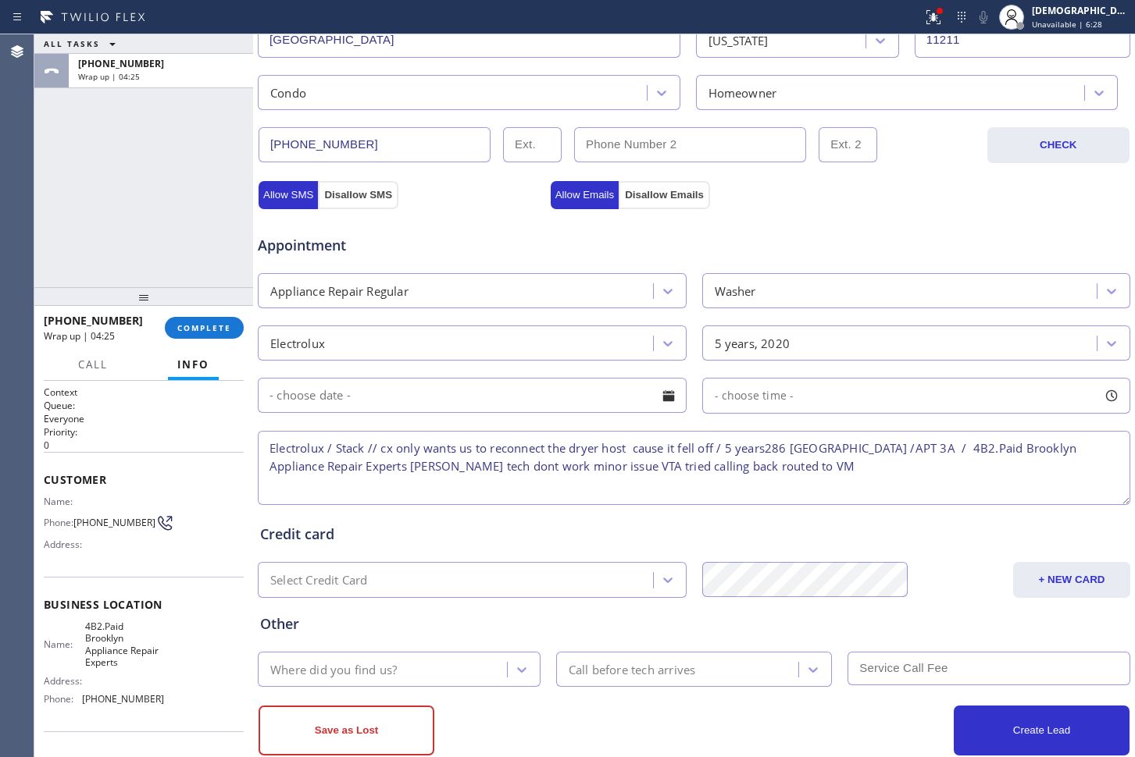
scroll to position [453, 0]
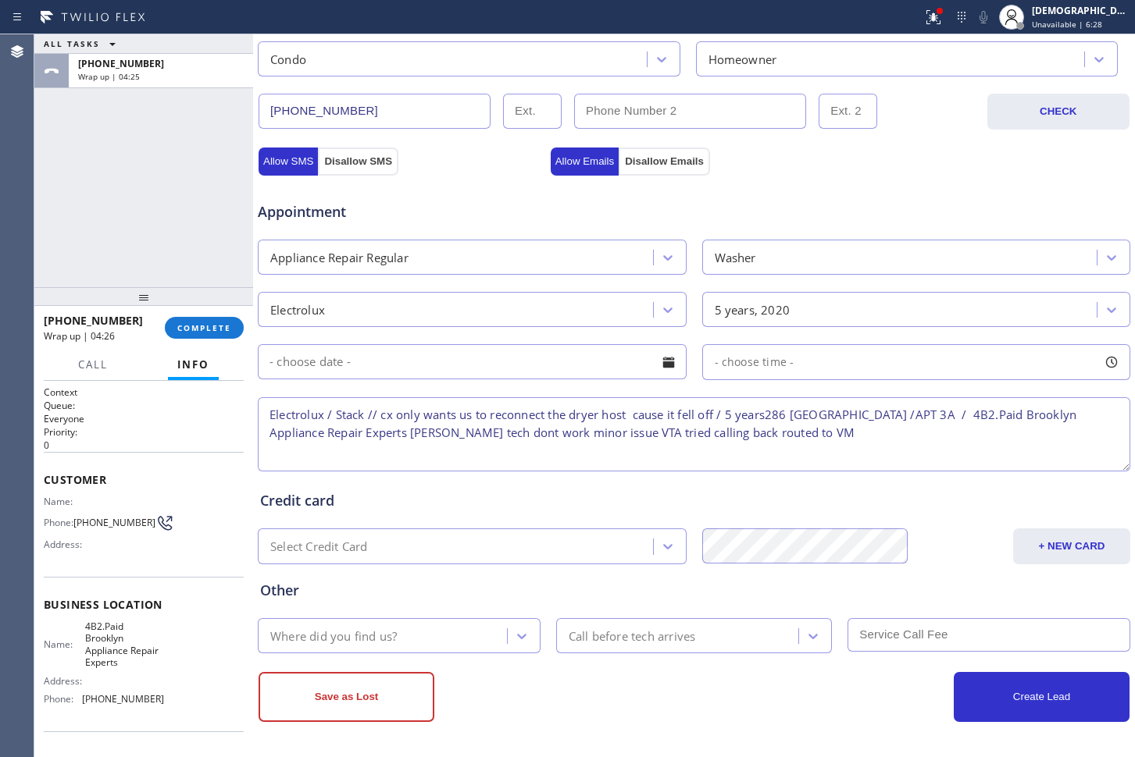
type textarea "Electrolux / Stack // cx only wants us to reconnect the dryer host cause it fel…"
click at [401, 636] on div "Where did you find us?" at bounding box center [384, 635] width 244 height 27
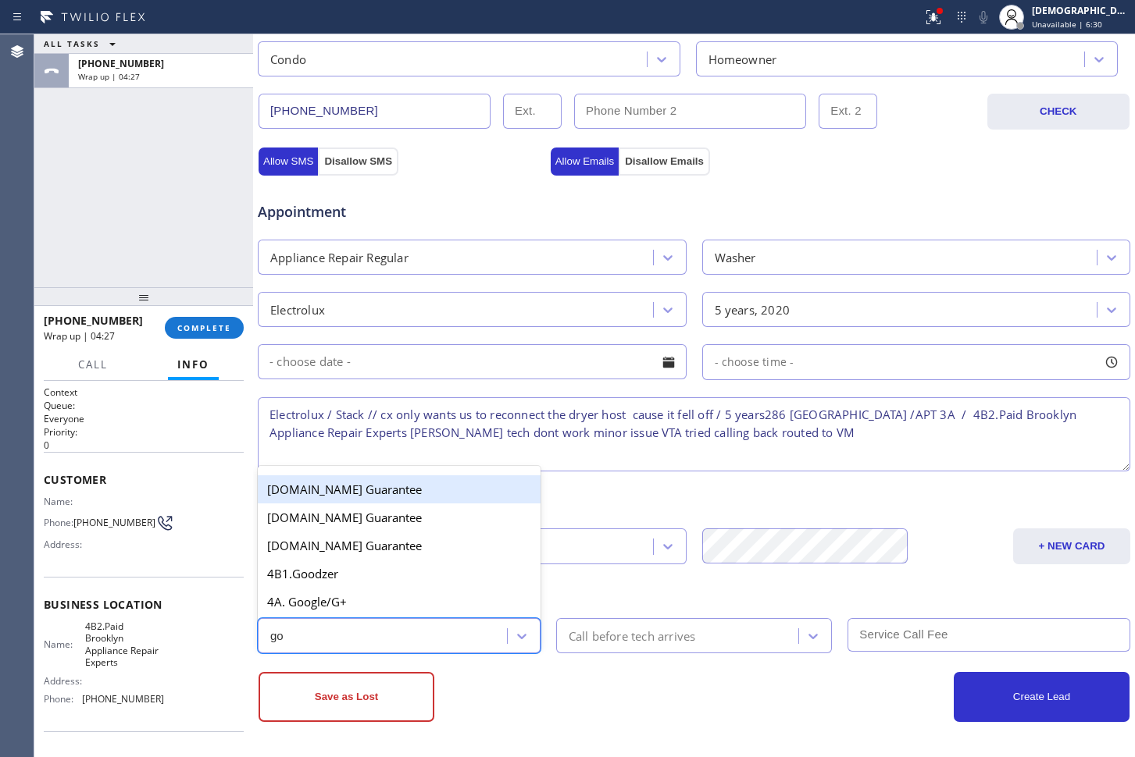
type input "goo"
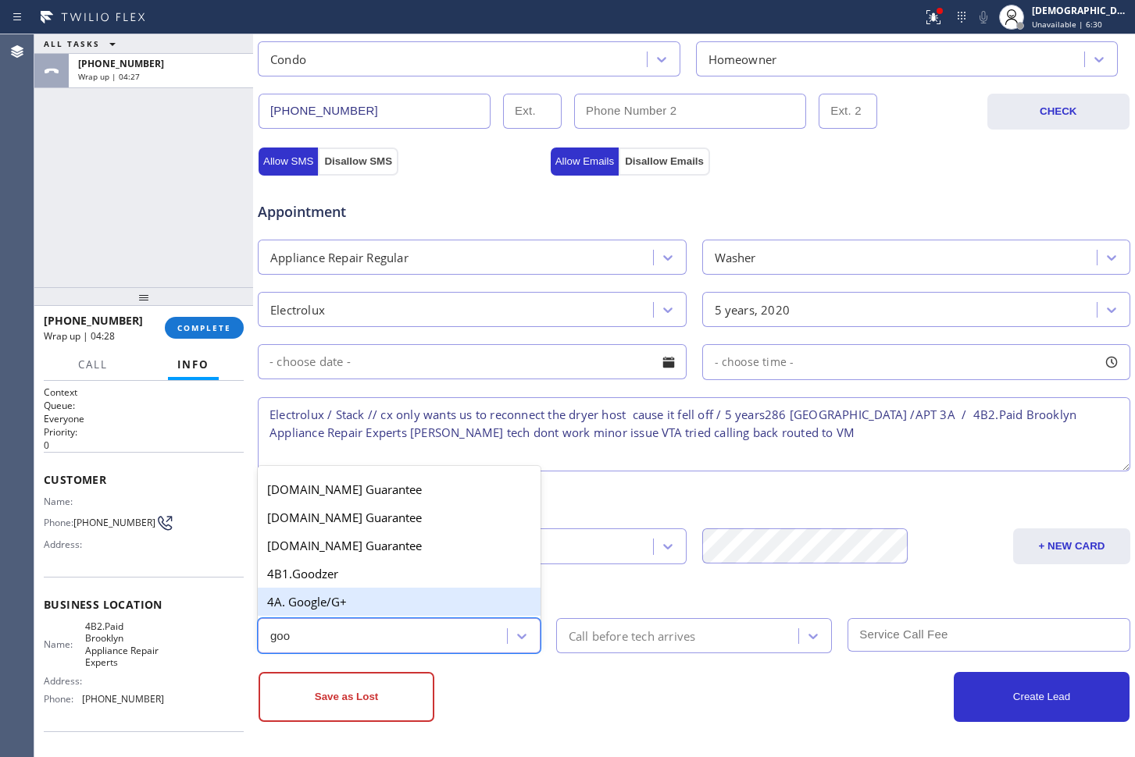
click at [379, 610] on div "4A. Google/G+" at bounding box center [399, 602] width 283 height 28
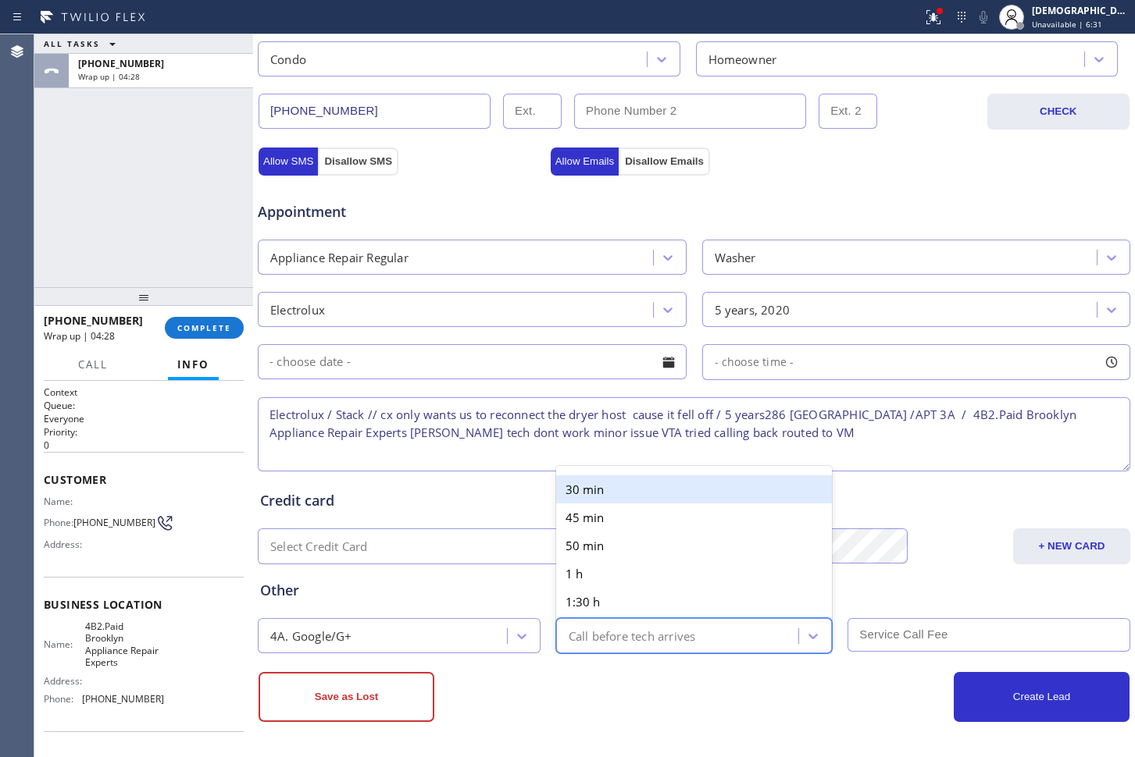
click at [686, 643] on div "Call before tech arrives" at bounding box center [631, 636] width 127 height 18
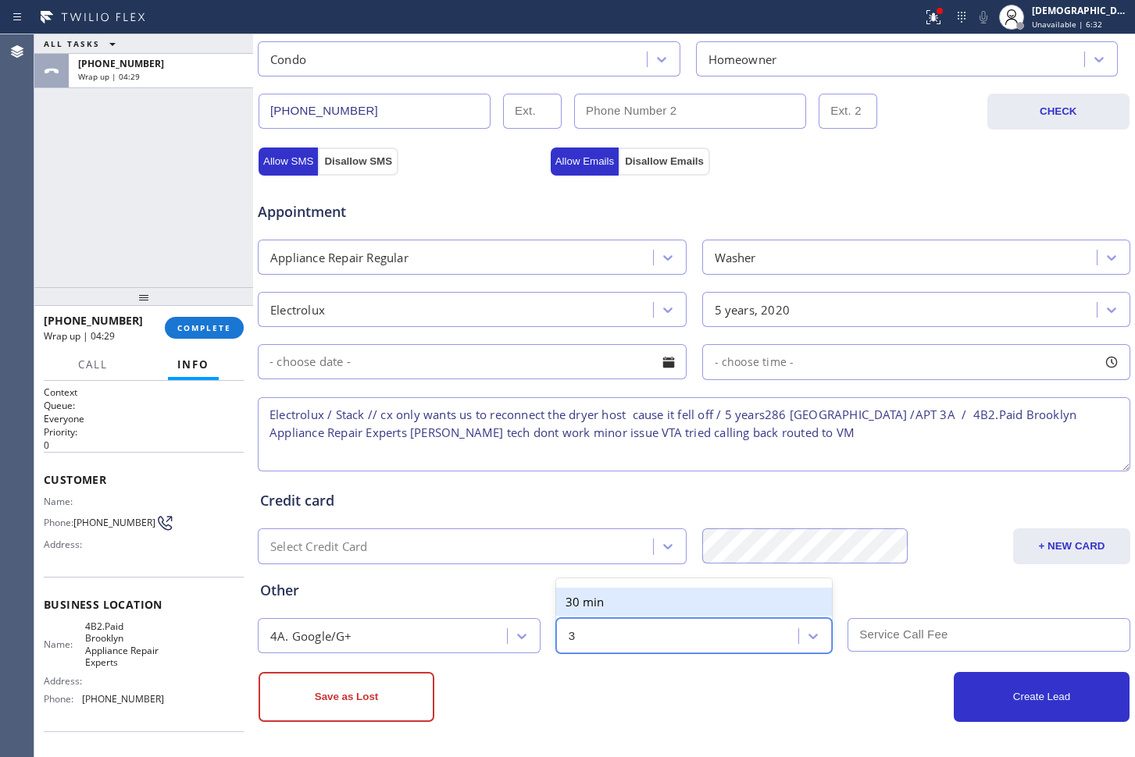
type input "30"
click at [689, 595] on div "30 min" at bounding box center [694, 602] width 276 height 28
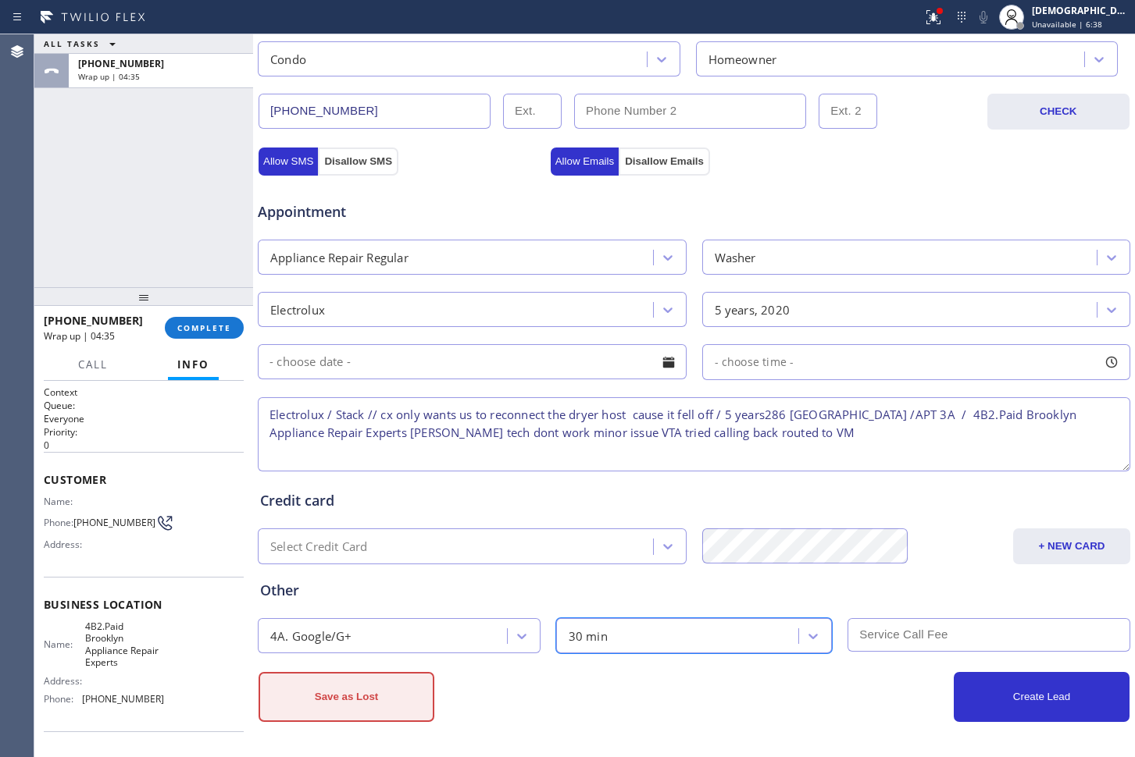
click at [407, 688] on button "Save as Lost" at bounding box center [346, 697] width 176 height 50
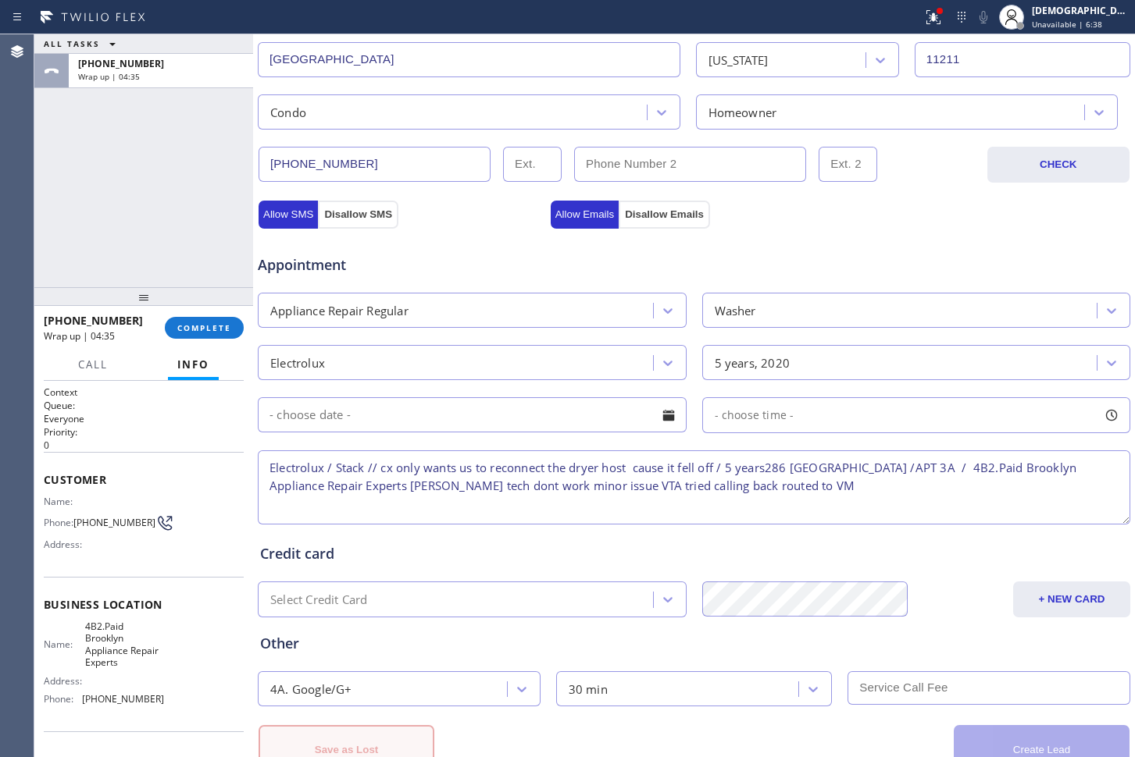
scroll to position [506, 0]
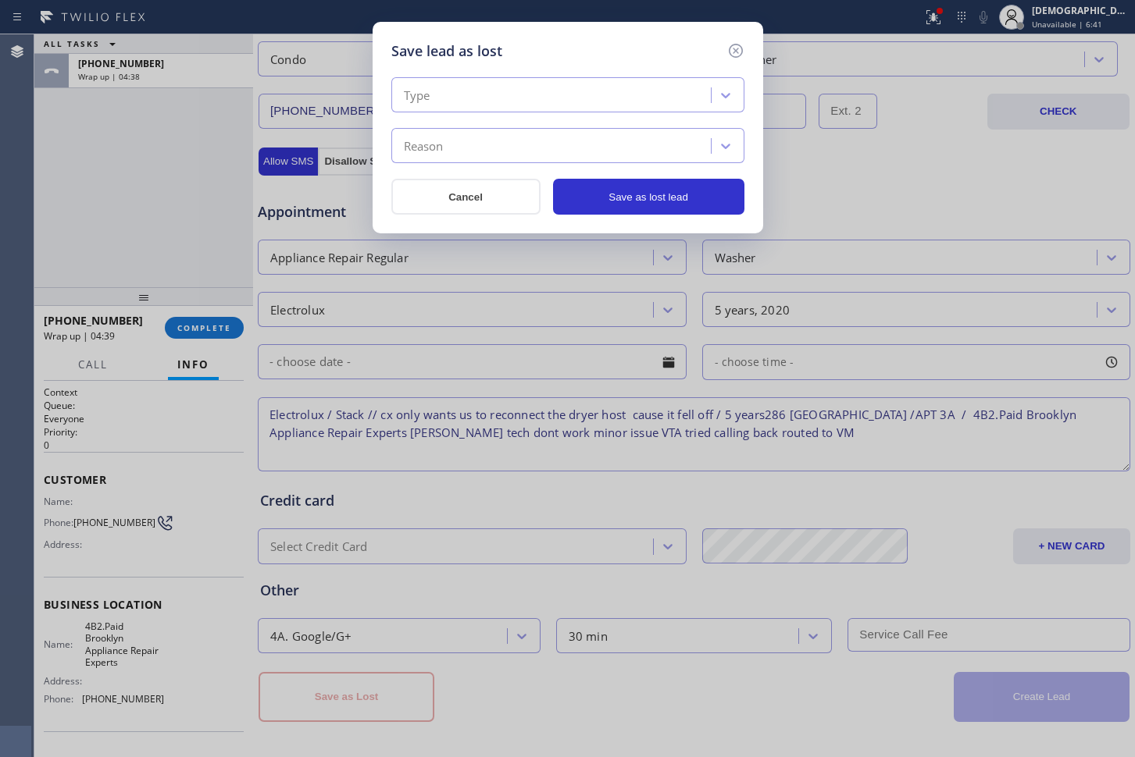
click at [578, 97] on div "Type" at bounding box center [553, 95] width 315 height 27
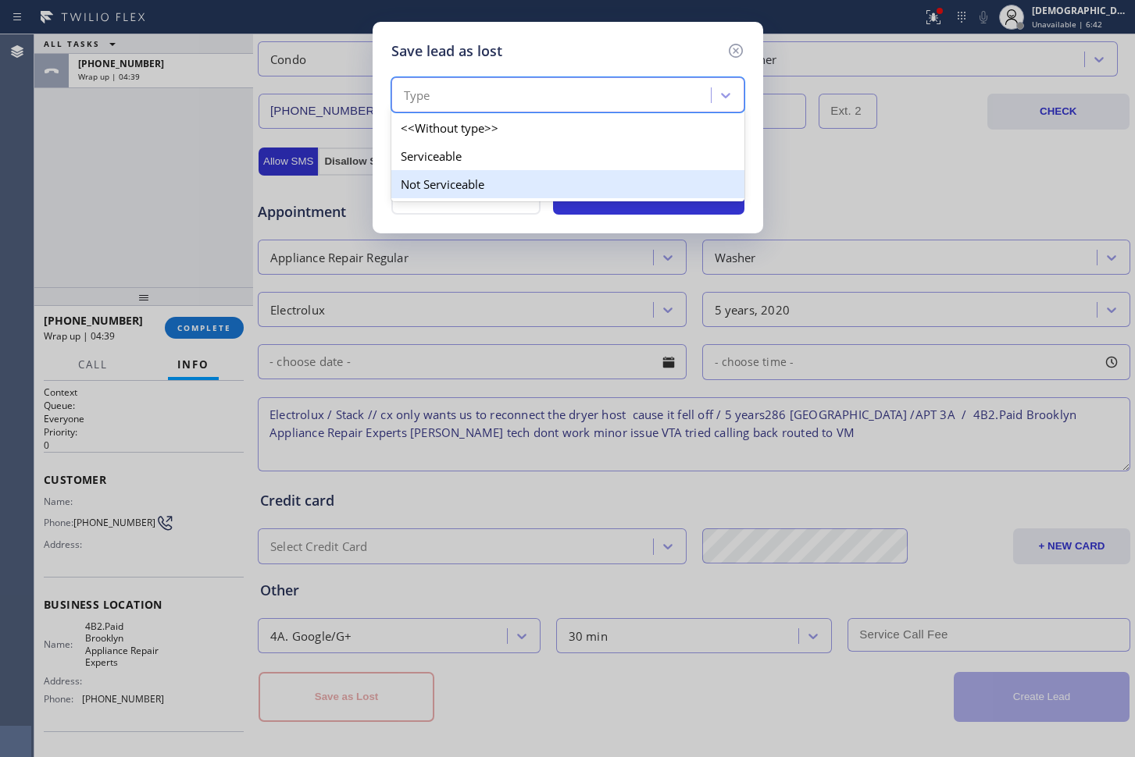
click at [519, 191] on div "Not Serviceable" at bounding box center [567, 184] width 353 height 28
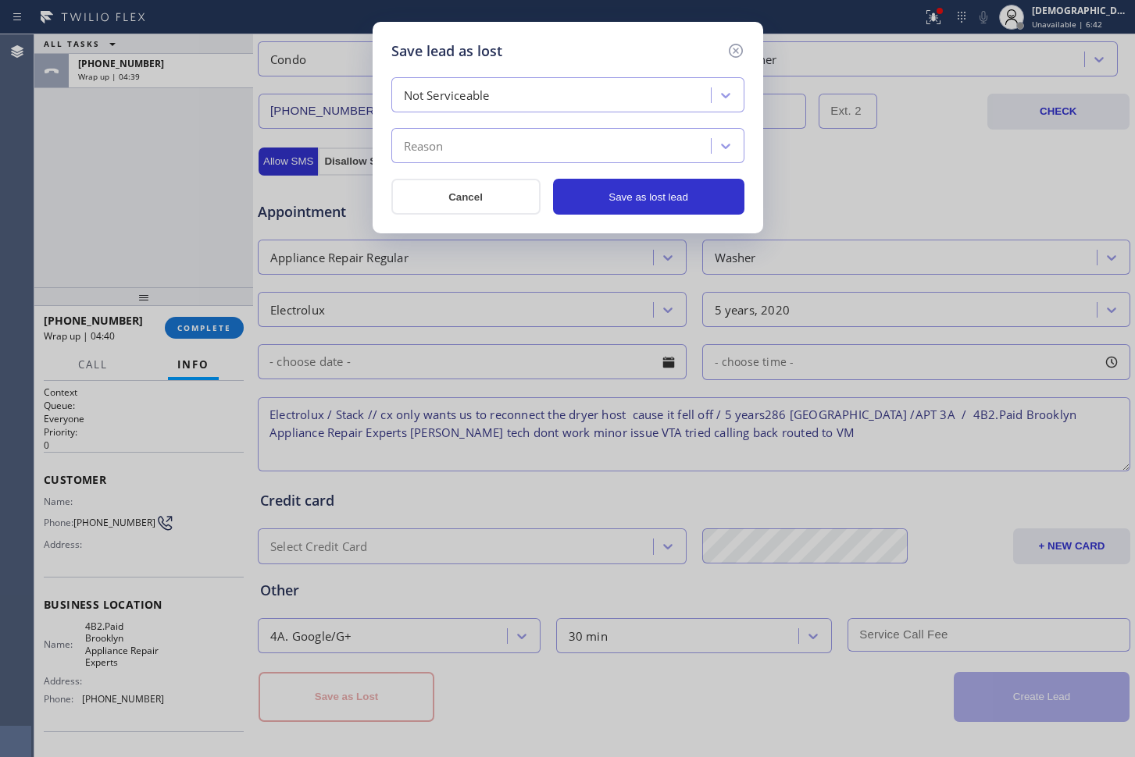
drag, startPoint x: 498, startPoint y: 142, endPoint x: 497, endPoint y: 158, distance: 15.6
click at [497, 142] on div "Reason" at bounding box center [553, 146] width 315 height 27
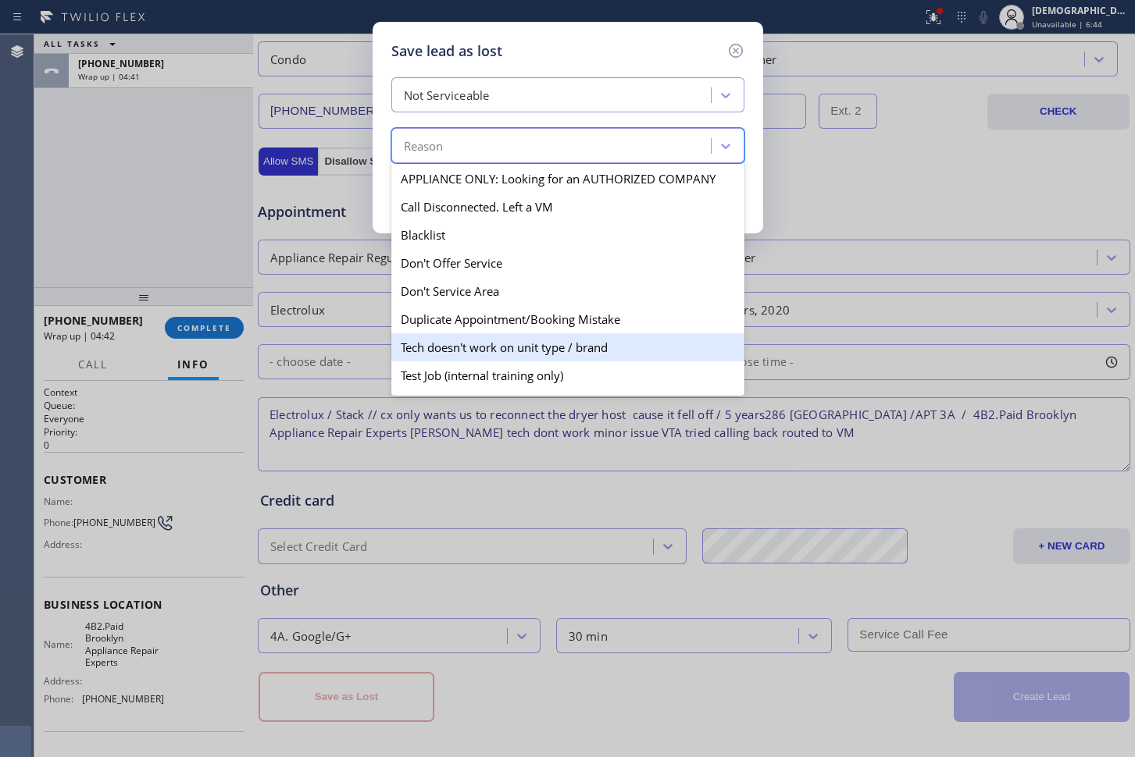
click at [569, 347] on div "Tech doesn't work on unit type / brand" at bounding box center [567, 347] width 353 height 28
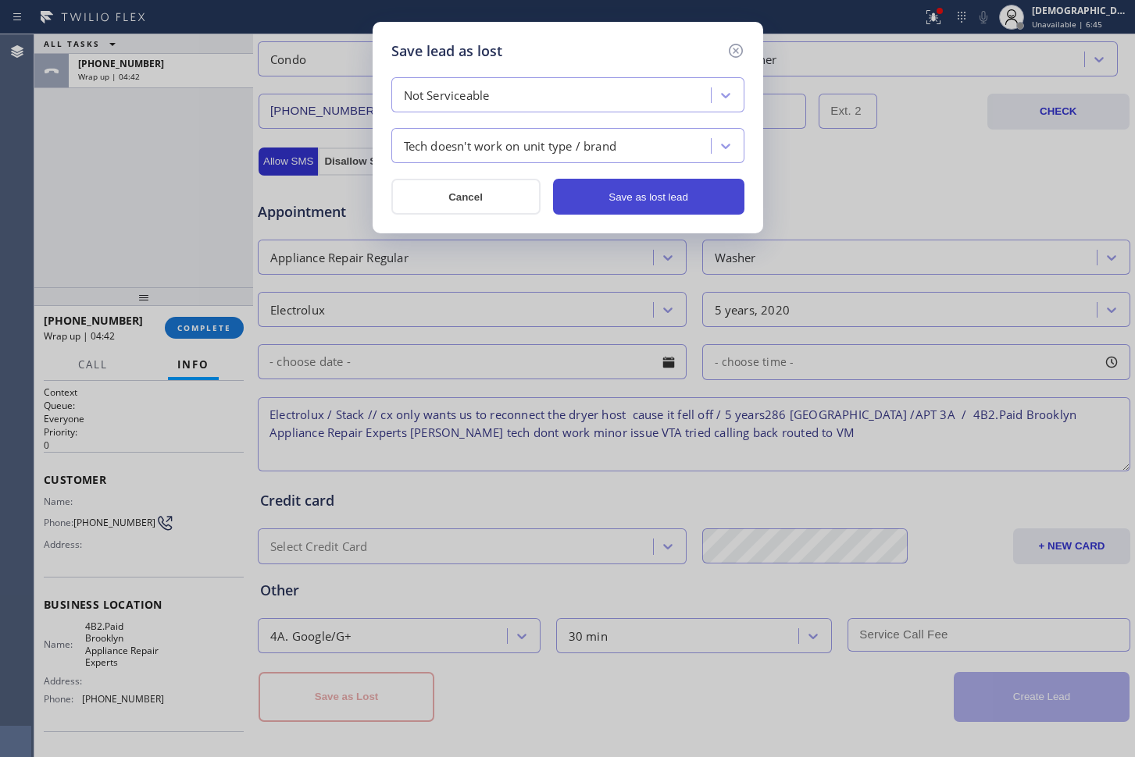
click at [643, 193] on button "Save as lost lead" at bounding box center [648, 197] width 191 height 36
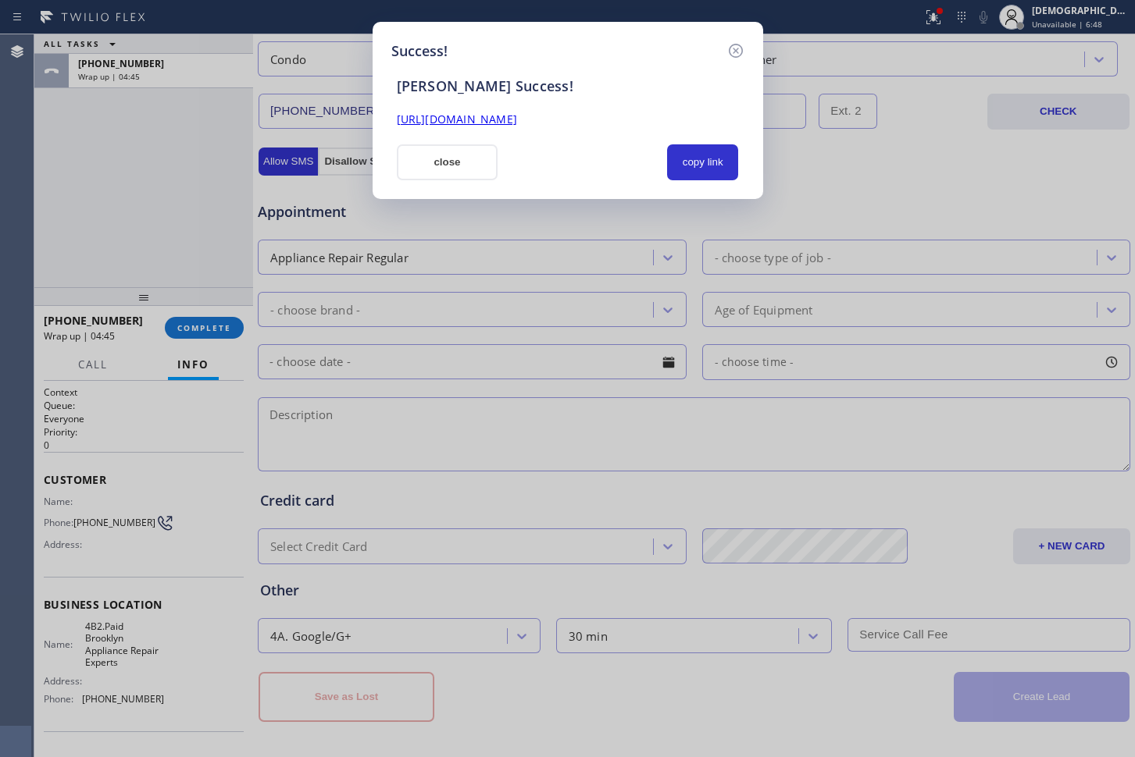
click at [517, 113] on link "[URL][DOMAIN_NAME]" at bounding box center [457, 119] width 120 height 15
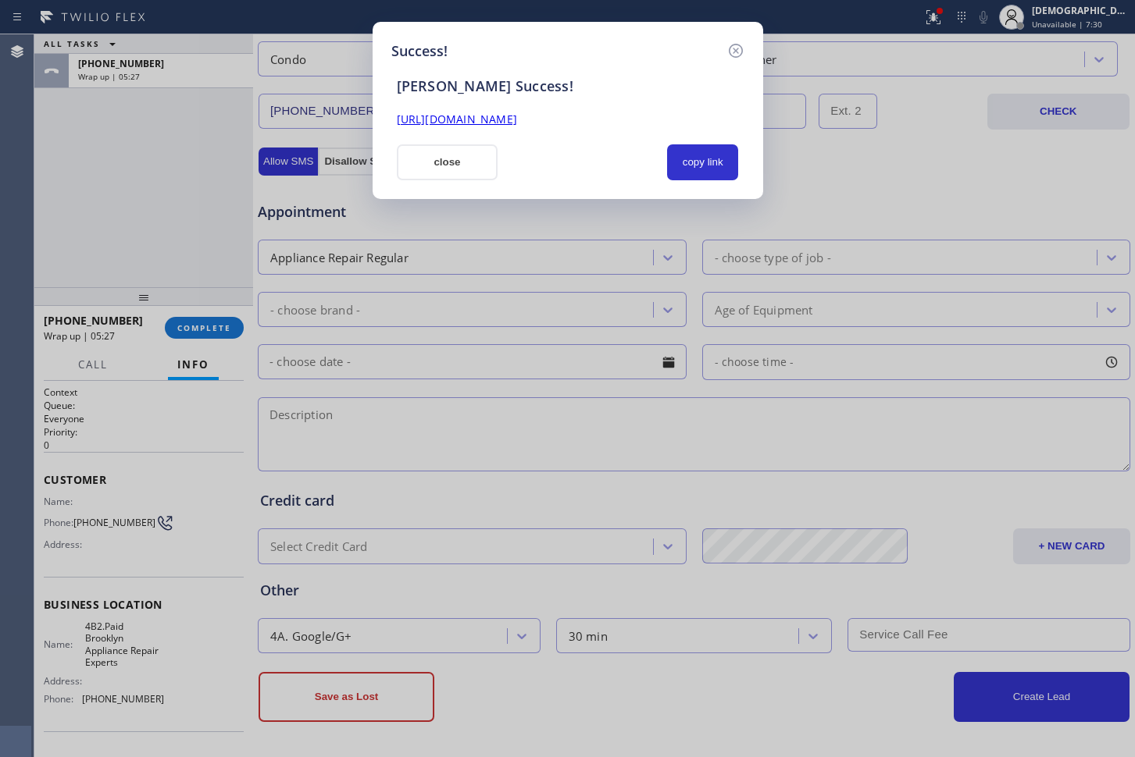
click at [463, 119] on link "[URL][DOMAIN_NAME]" at bounding box center [457, 119] width 120 height 15
click at [454, 155] on button "close" at bounding box center [448, 162] width 102 height 36
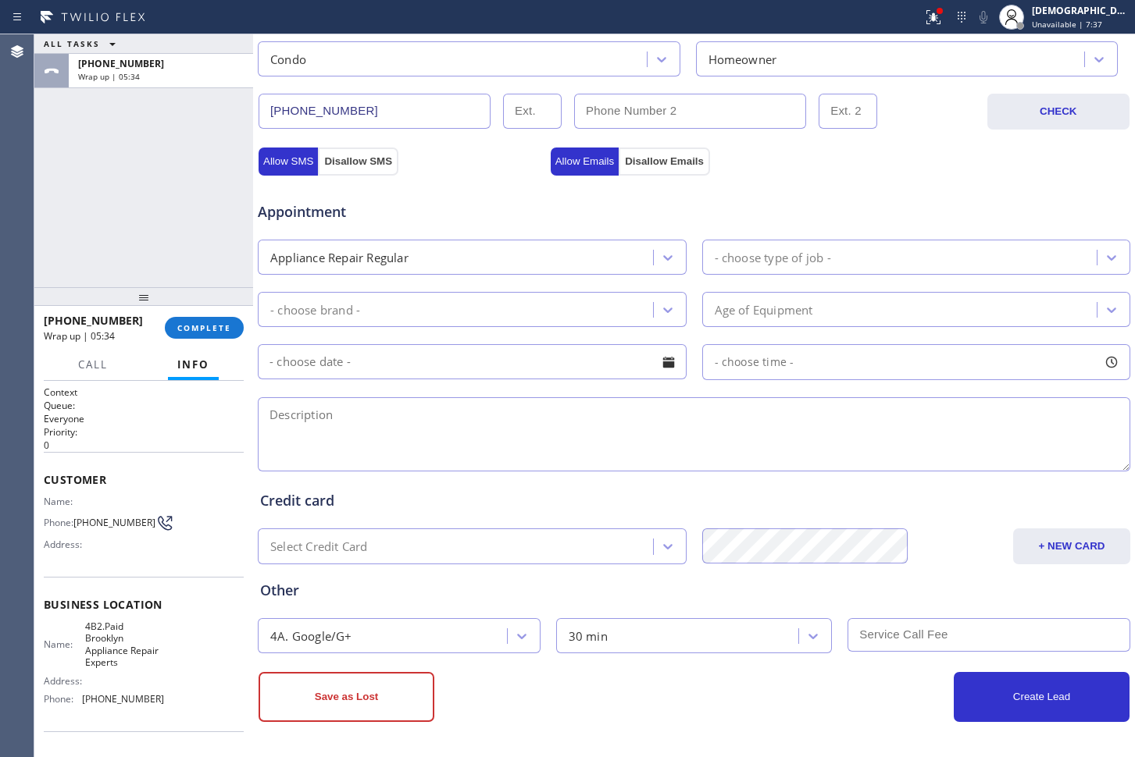
click at [1067, 27] on span "Unavailable | 7:38" at bounding box center [1066, 24] width 70 height 11
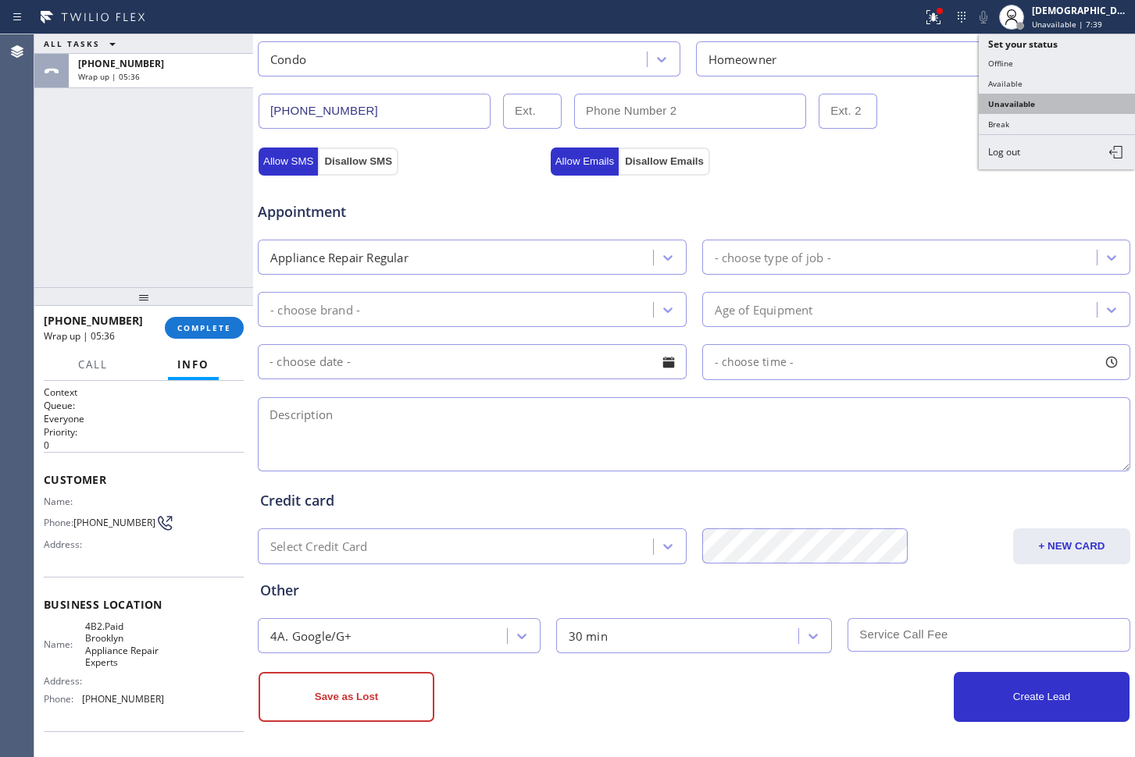
click at [1049, 99] on button "Unavailable" at bounding box center [1056, 104] width 156 height 20
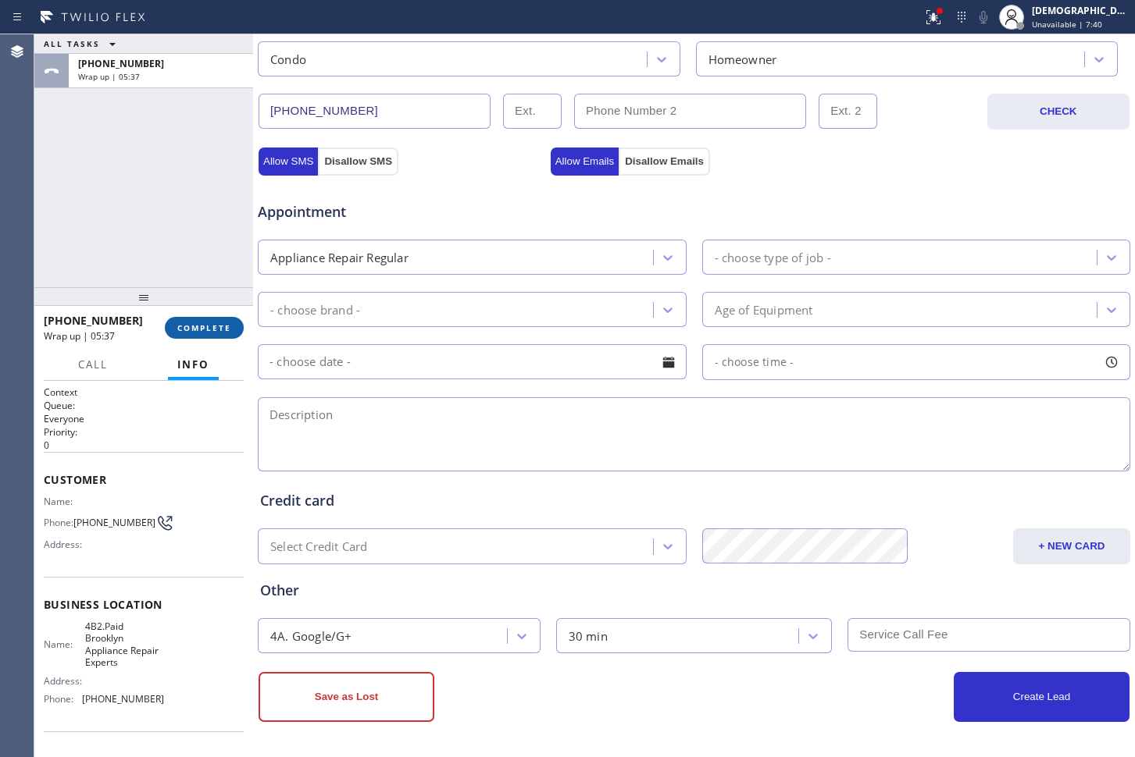
click at [216, 319] on button "COMPLETE" at bounding box center [204, 328] width 79 height 22
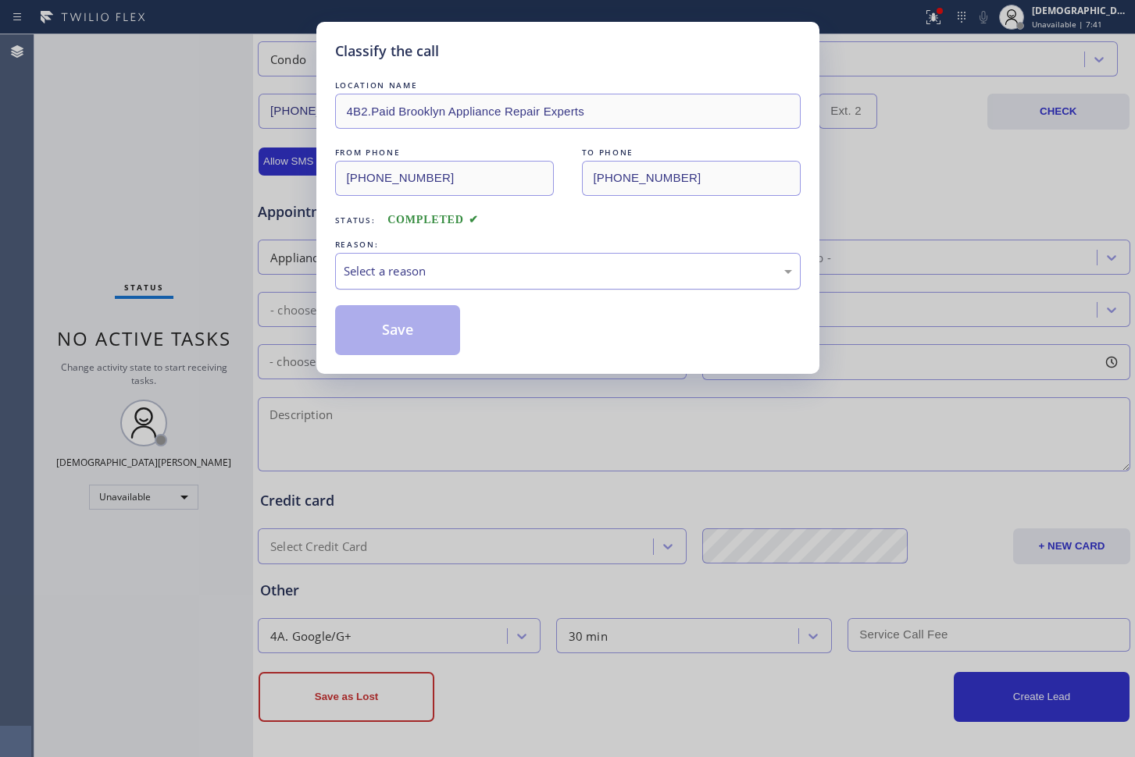
click at [373, 272] on div "Select a reason" at bounding box center [568, 271] width 448 height 18
click at [408, 273] on div "New Customer - Booked" at bounding box center [568, 271] width 448 height 18
click at [383, 330] on button "Save" at bounding box center [398, 330] width 126 height 50
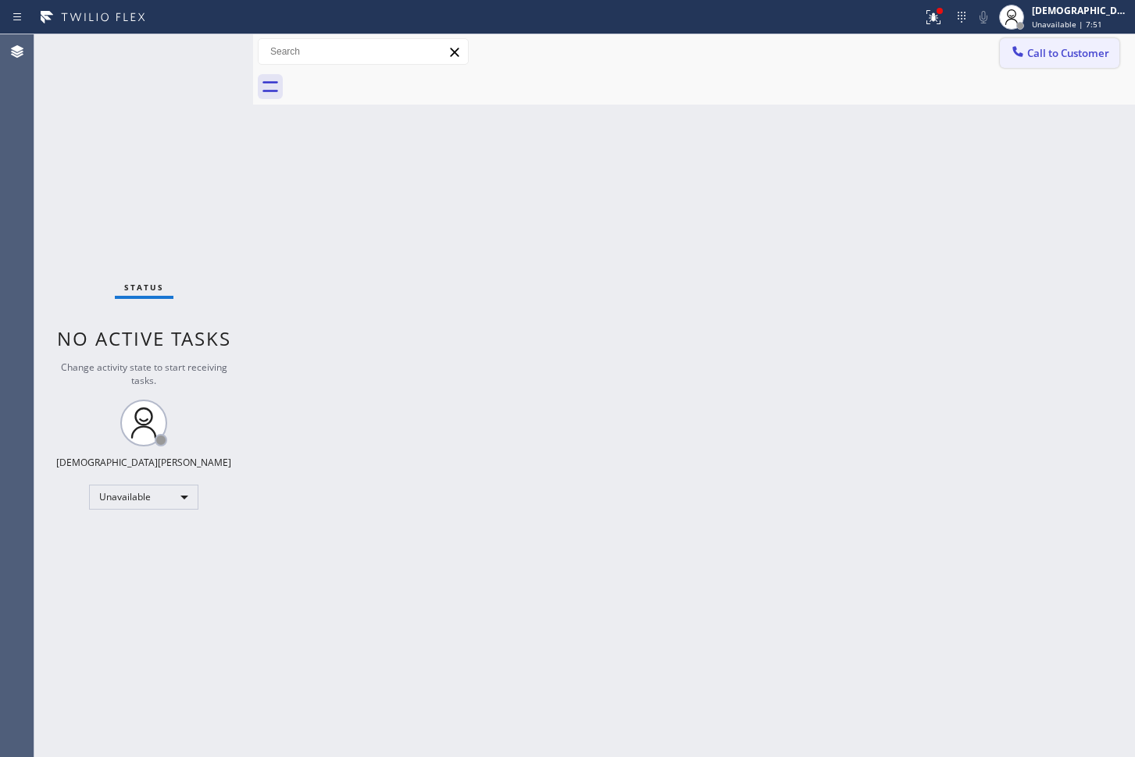
click at [1032, 53] on span "Call to Customer" at bounding box center [1068, 53] width 82 height 14
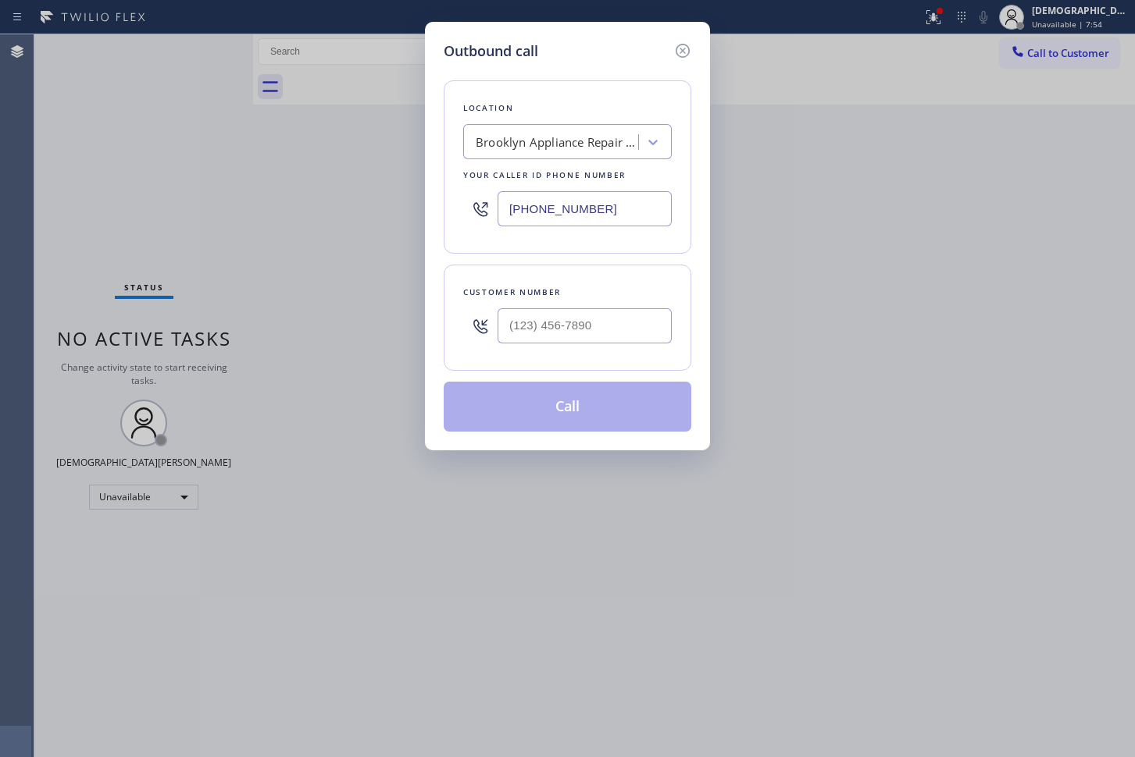
click at [622, 216] on input "[PHONE_NUMBER]" at bounding box center [584, 208] width 174 height 35
paste input "text"
type input "[PHONE_NUMBER]"
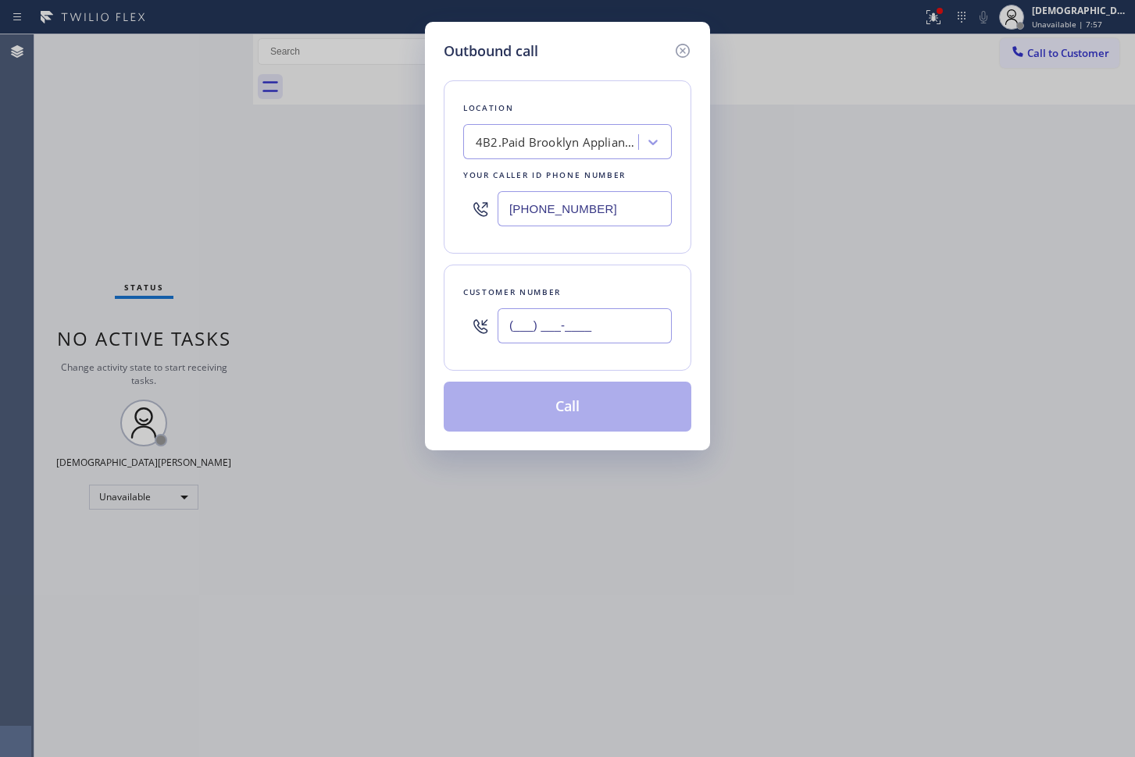
click at [649, 330] on input "(___) ___-____" at bounding box center [584, 325] width 174 height 35
paste input "440) 463-4145"
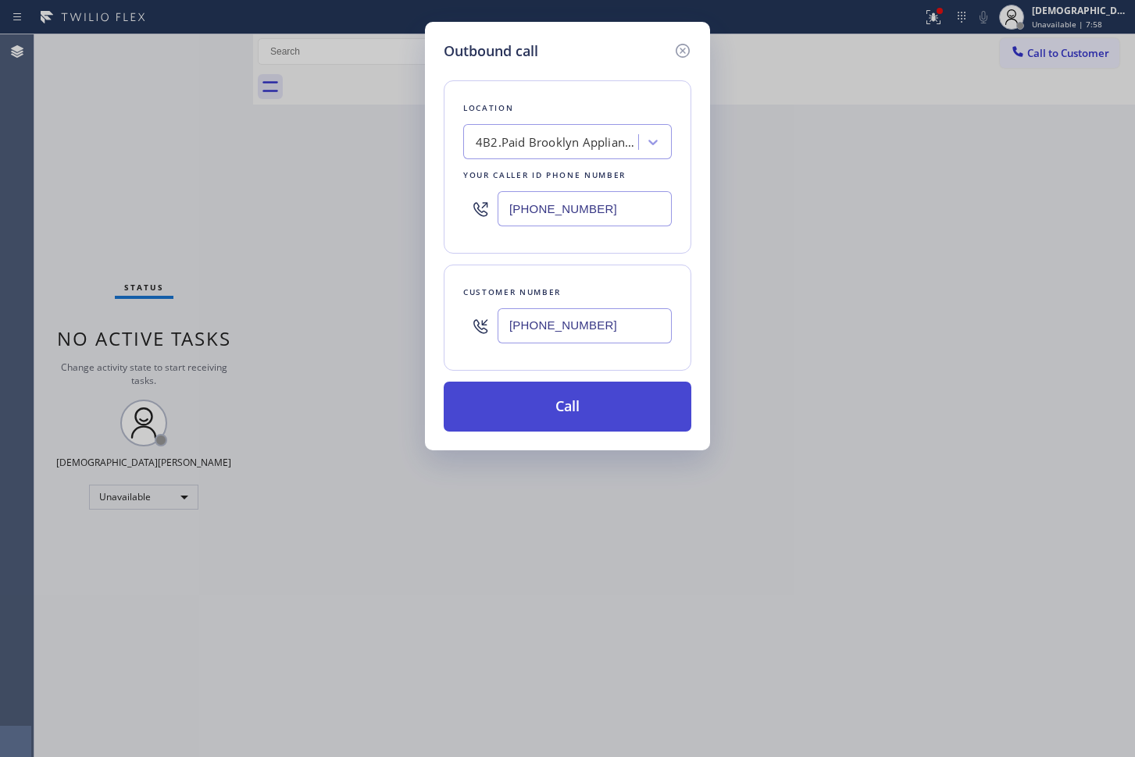
type input "[PHONE_NUMBER]"
click at [618, 397] on button "Call" at bounding box center [568, 407] width 248 height 50
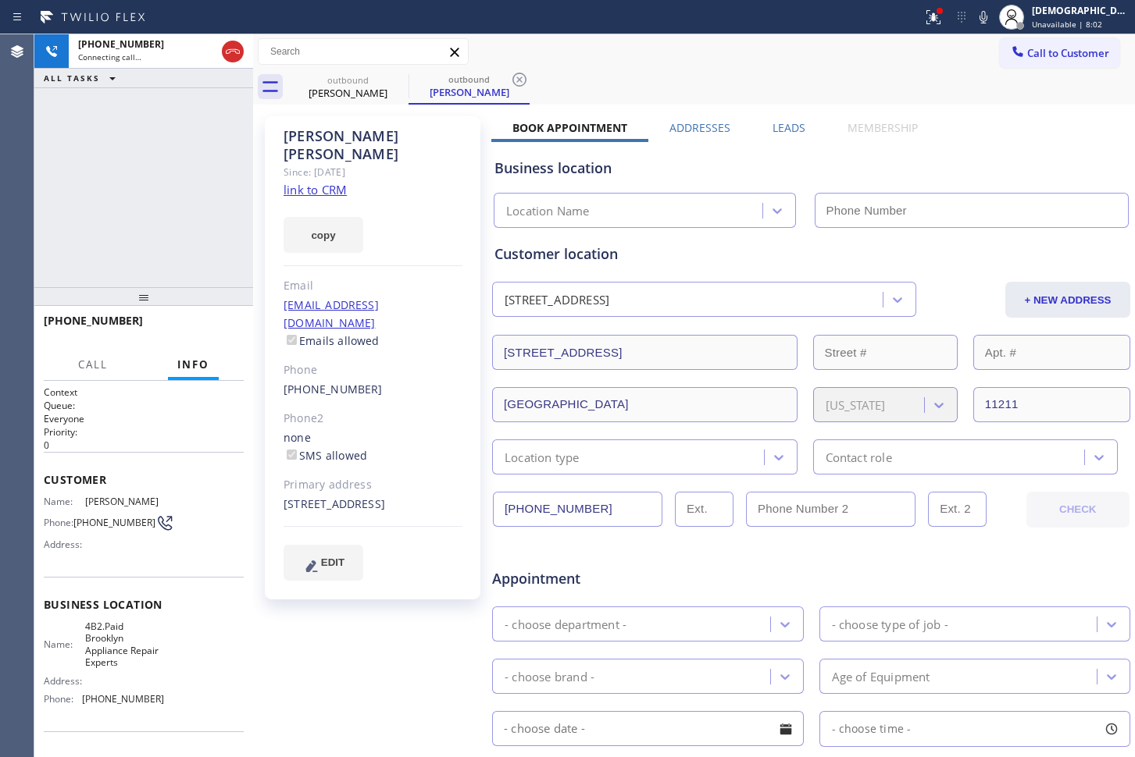
type input "[PHONE_NUMBER]"
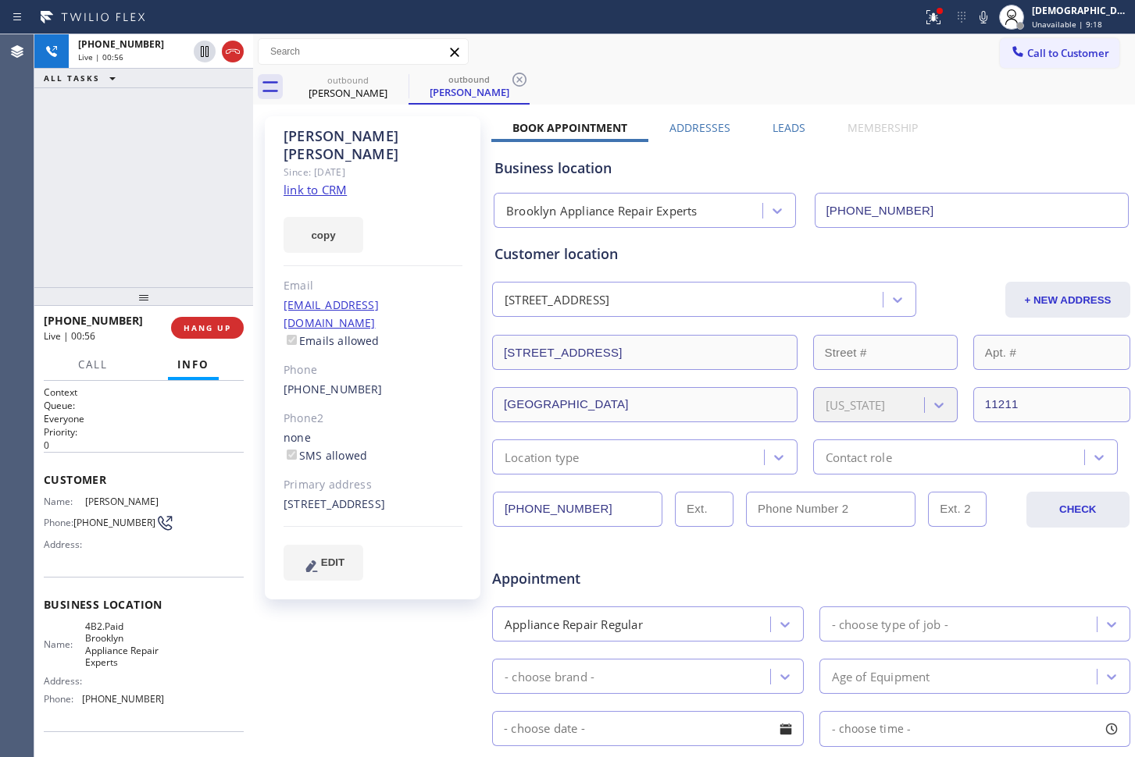
click at [802, 151] on div "Business location [GEOGRAPHIC_DATA] Appliance Repair Experts [PHONE_NUMBER]" at bounding box center [810, 185] width 639 height 86
click at [239, 49] on icon at bounding box center [232, 51] width 19 height 19
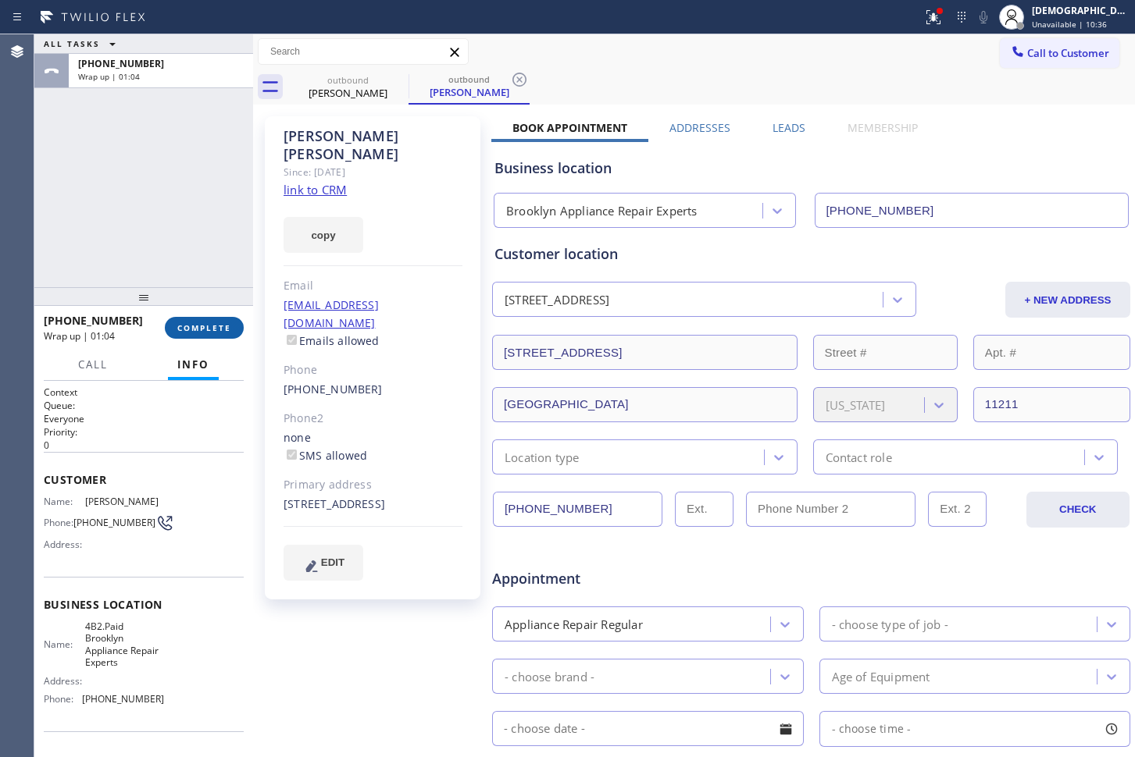
click at [190, 328] on span "COMPLETE" at bounding box center [204, 327] width 54 height 11
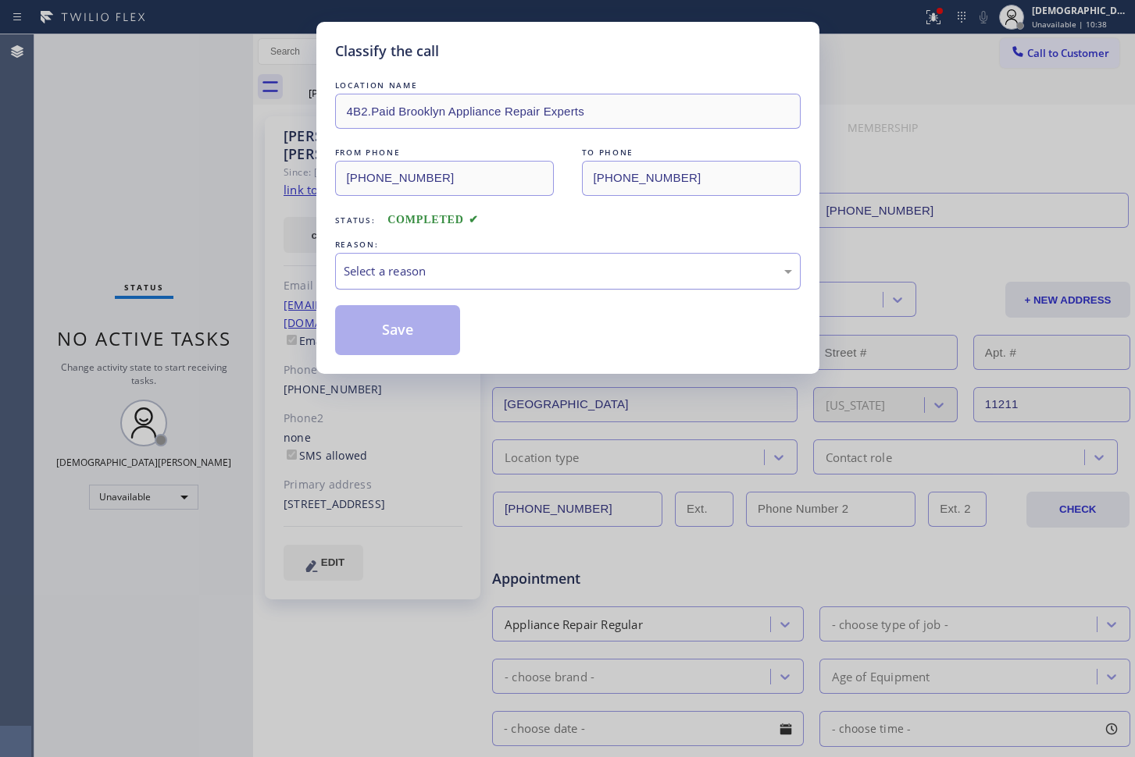
click at [397, 269] on div "Select a reason" at bounding box center [568, 271] width 448 height 18
click at [429, 333] on button "Save" at bounding box center [398, 330] width 126 height 50
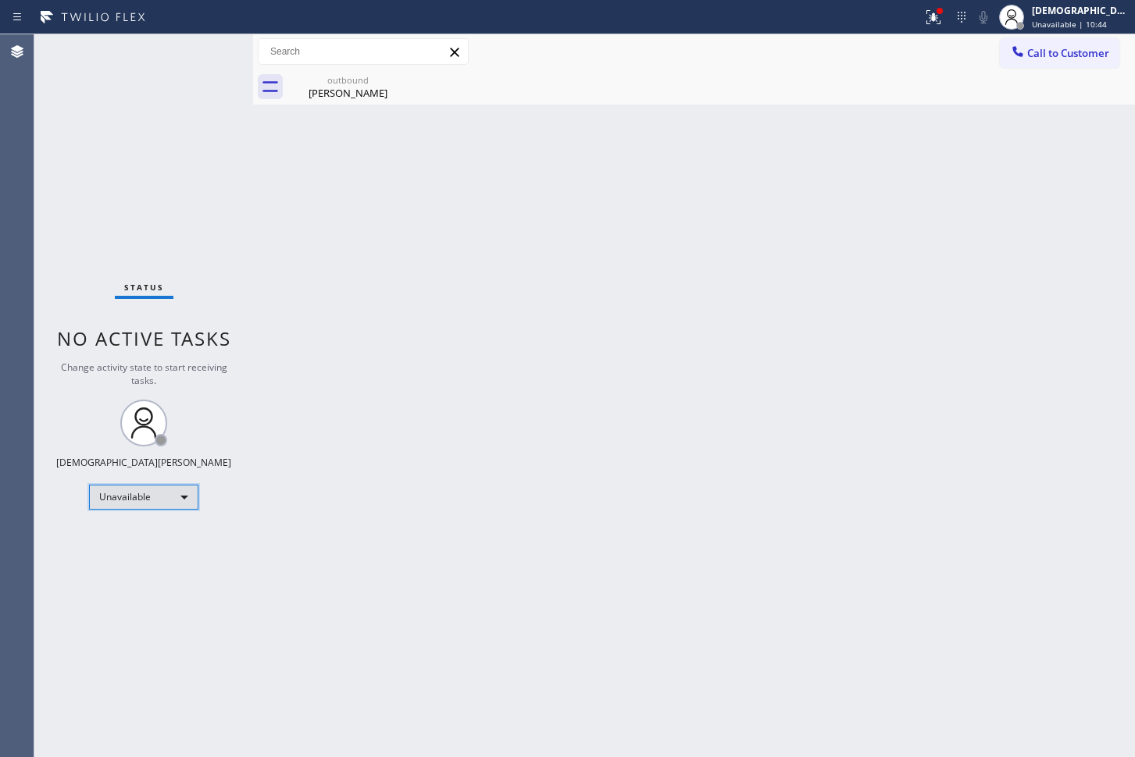
click at [161, 500] on div "Unavailable" at bounding box center [143, 497] width 109 height 25
click at [147, 543] on li "Available" at bounding box center [143, 538] width 106 height 19
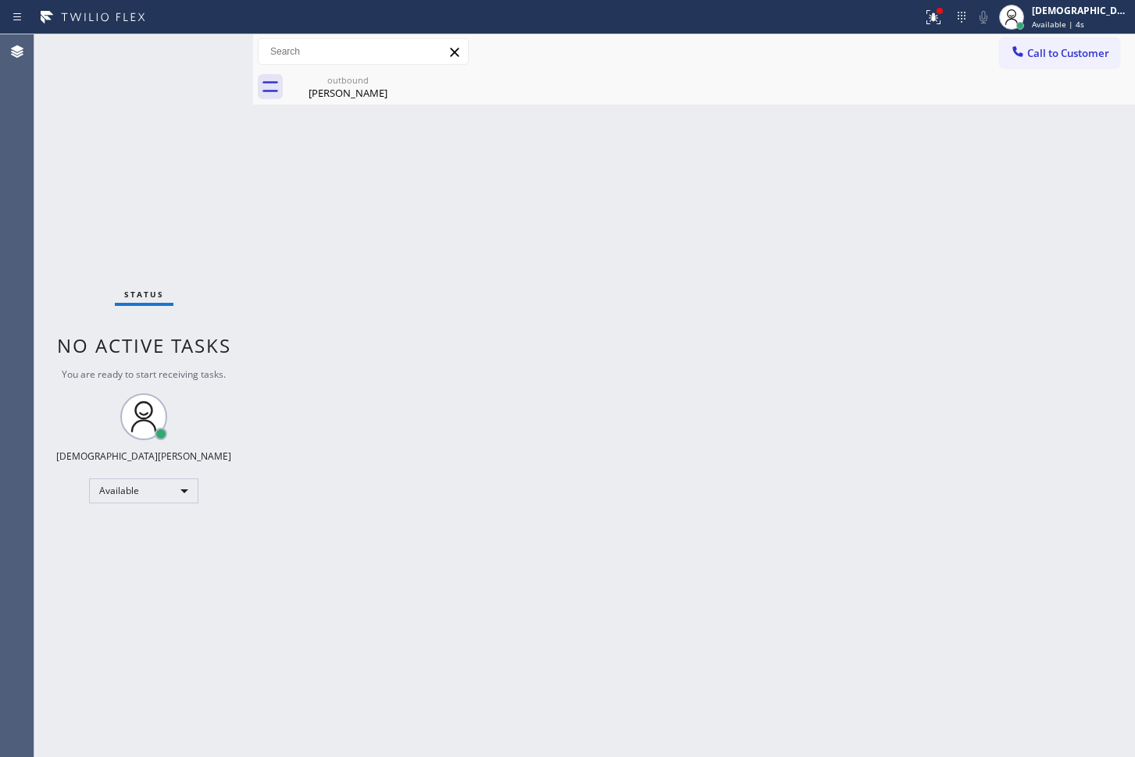
click at [49, 112] on div "Status No active tasks You are ready to start receiving tasks. Christian Cinco …" at bounding box center [143, 395] width 219 height 723
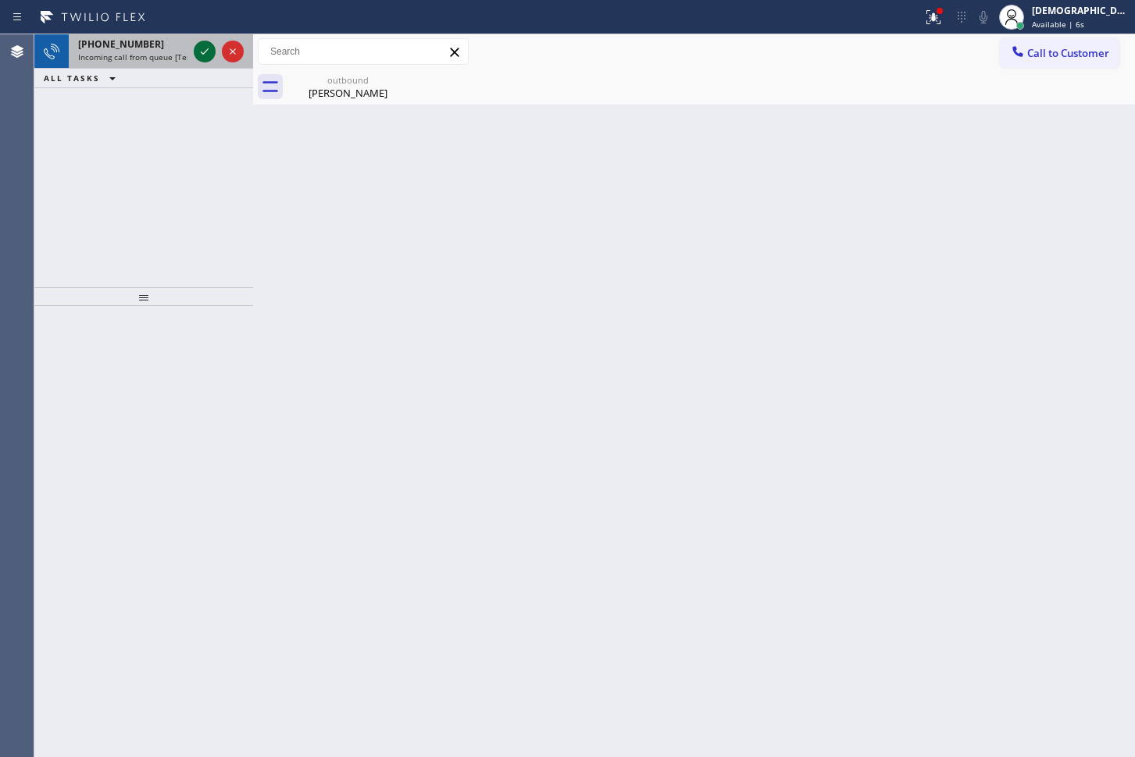
click at [194, 49] on div at bounding box center [205, 51] width 22 height 19
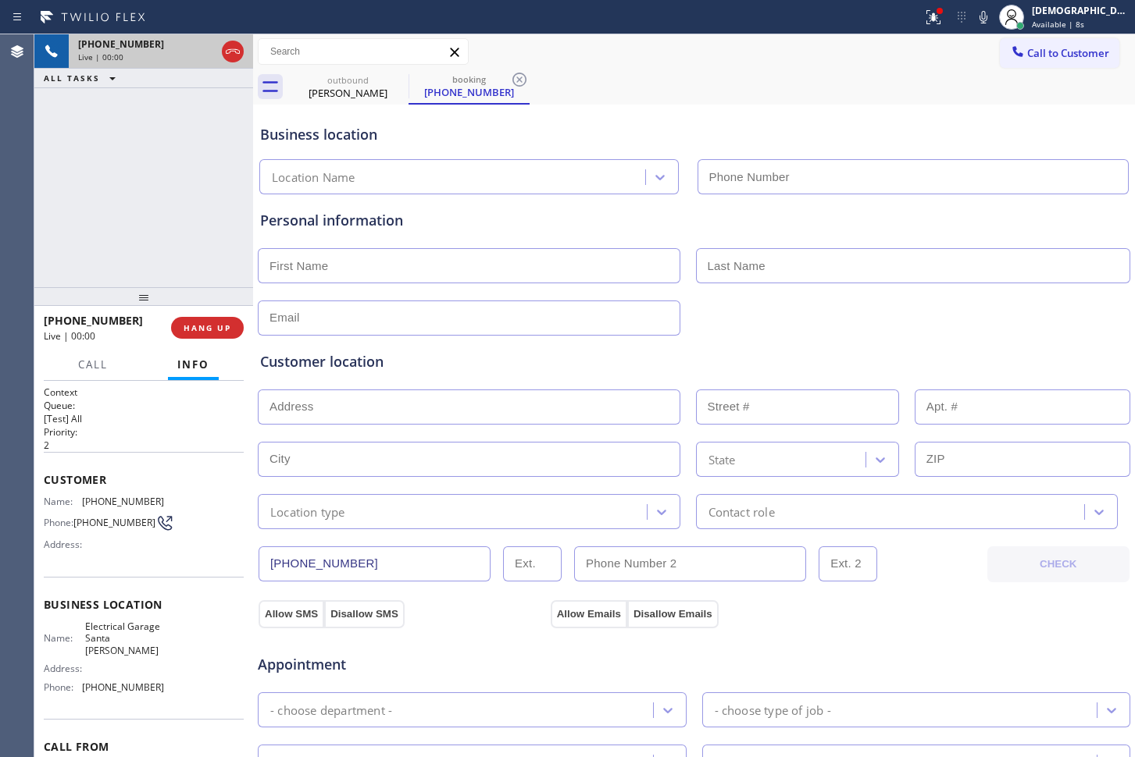
type input "[PHONE_NUMBER]"
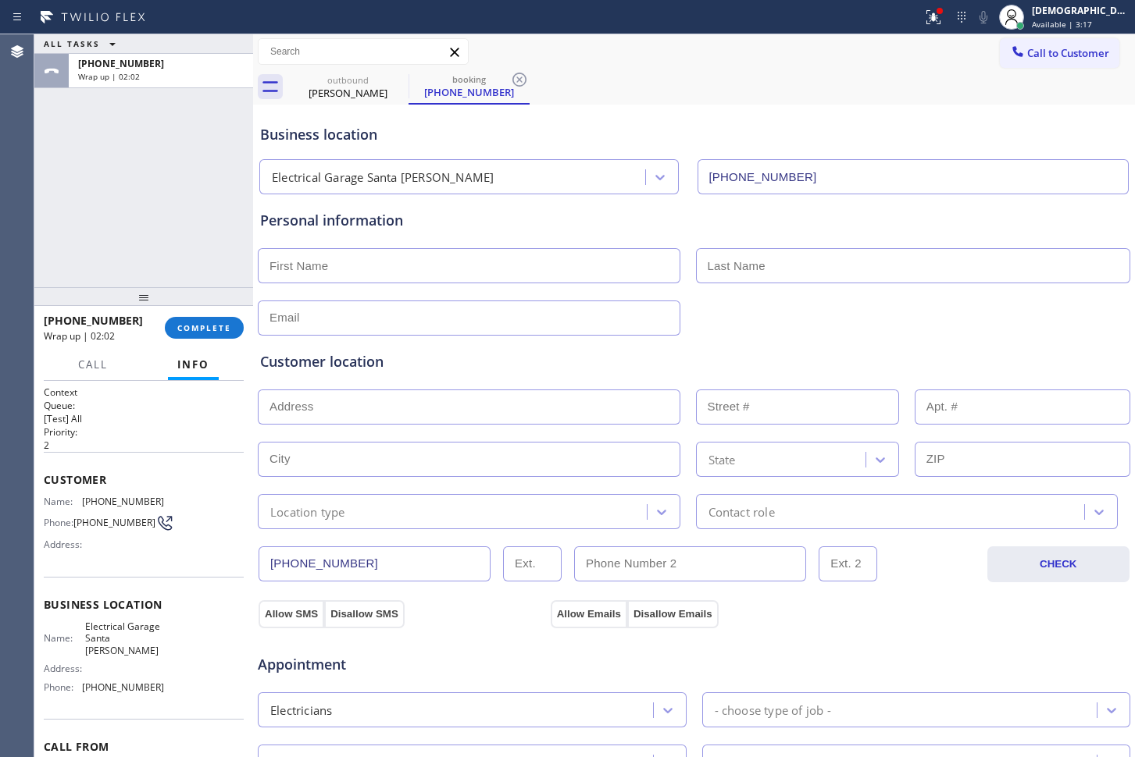
click at [195, 315] on div "[PHONE_NUMBER] Wrap up | 02:02 COMPLETE" at bounding box center [144, 328] width 200 height 41
click at [213, 325] on span "COMPLETE" at bounding box center [204, 327] width 54 height 11
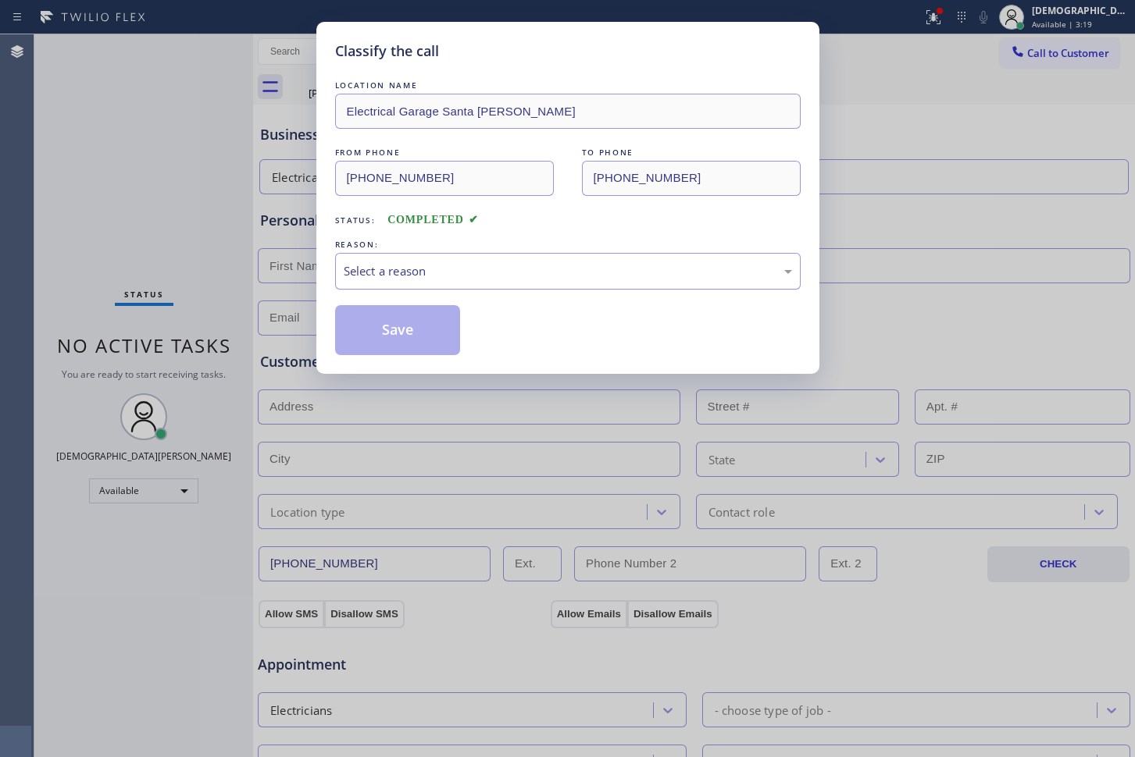
click at [441, 275] on div "Select a reason" at bounding box center [568, 271] width 448 height 18
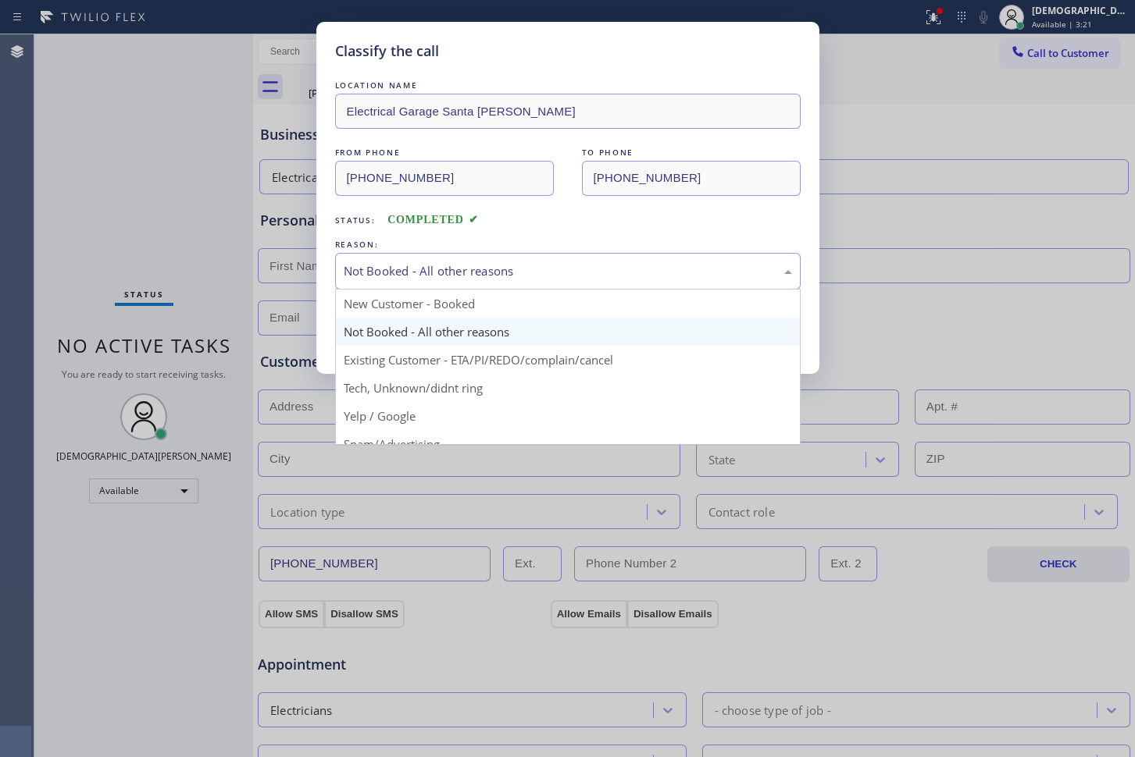
click at [444, 261] on div "Not Booked - All other reasons" at bounding box center [567, 271] width 465 height 37
click at [618, 226] on div "Status: COMPLETED" at bounding box center [567, 216] width 465 height 25
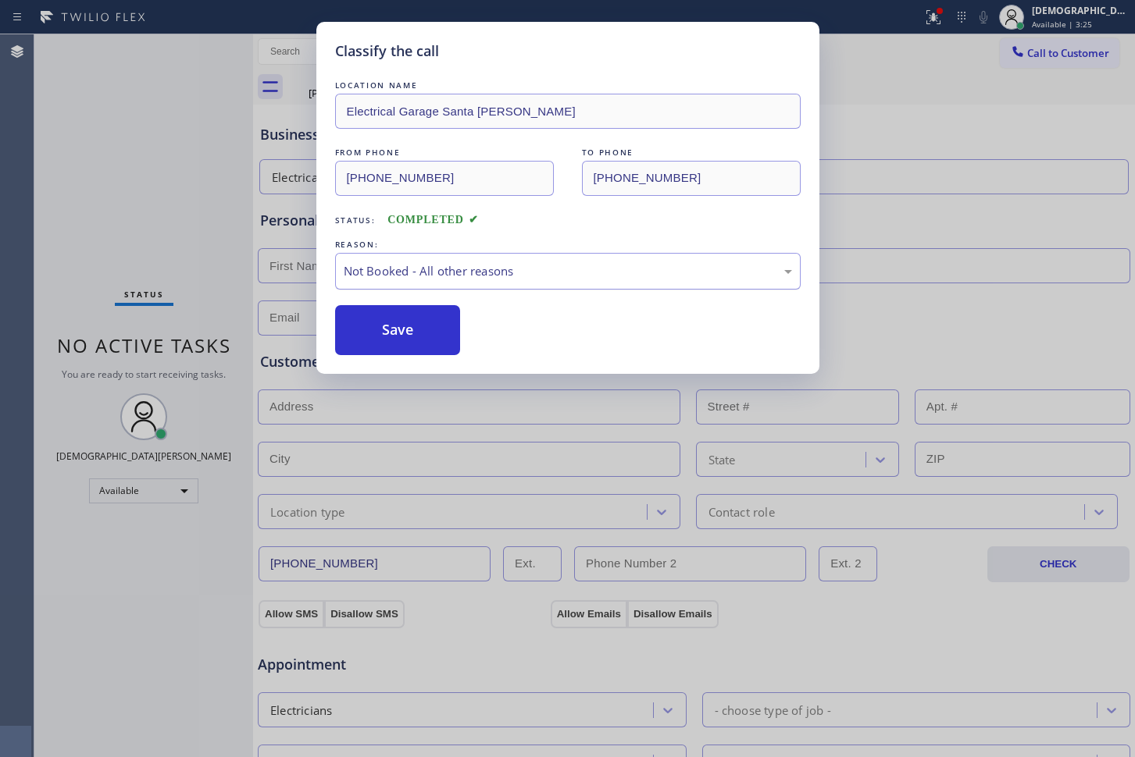
click at [522, 273] on div "Not Booked - All other reasons" at bounding box center [568, 271] width 448 height 18
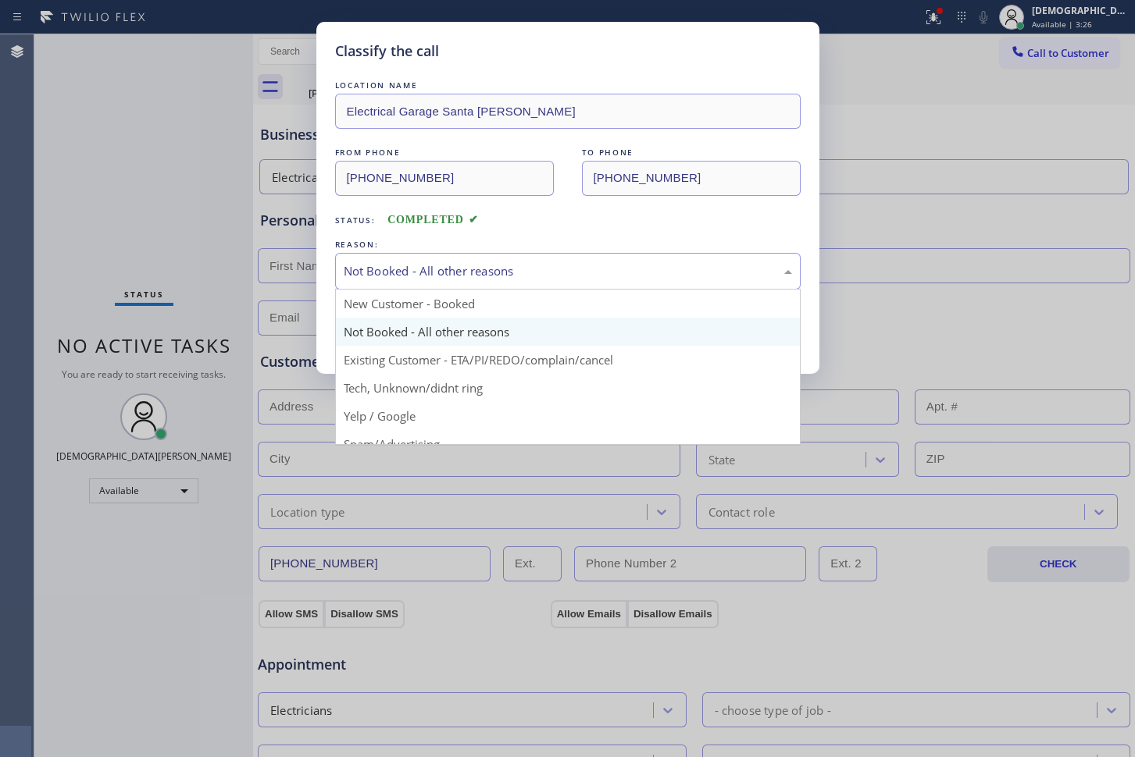
click at [542, 235] on div "LOCATION NAME Electrical Garage Santa [PERSON_NAME] FROM PHONE [PHONE_NUMBER] T…" at bounding box center [567, 216] width 465 height 278
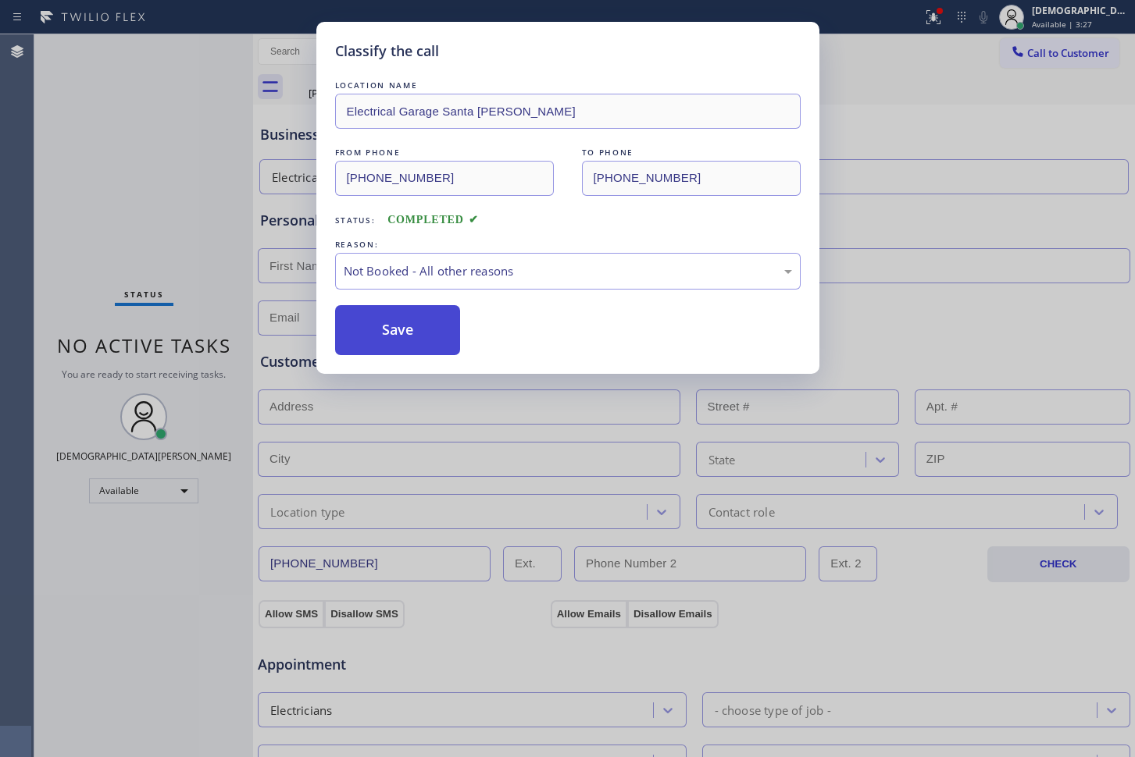
click at [422, 322] on button "Save" at bounding box center [398, 330] width 126 height 50
type input "[PHONE_NUMBER]"
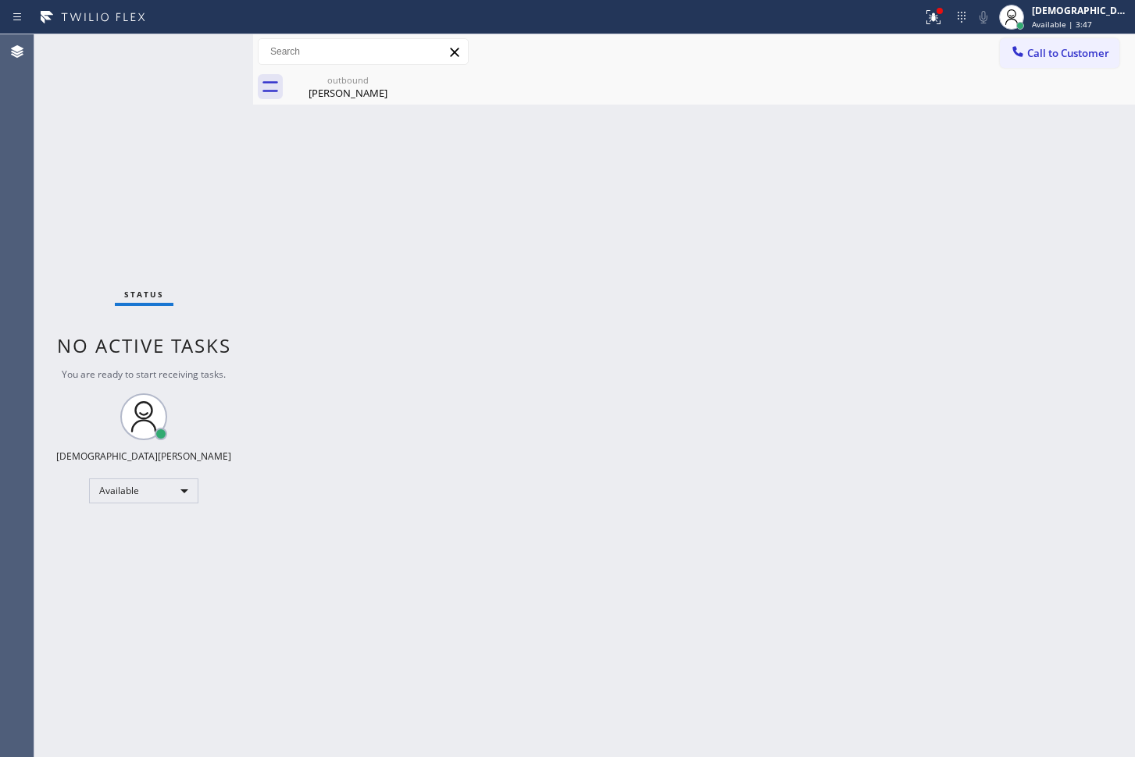
click at [206, 47] on div "Status No active tasks You are ready to start receiving tasks. Christian Cinco …" at bounding box center [143, 395] width 219 height 723
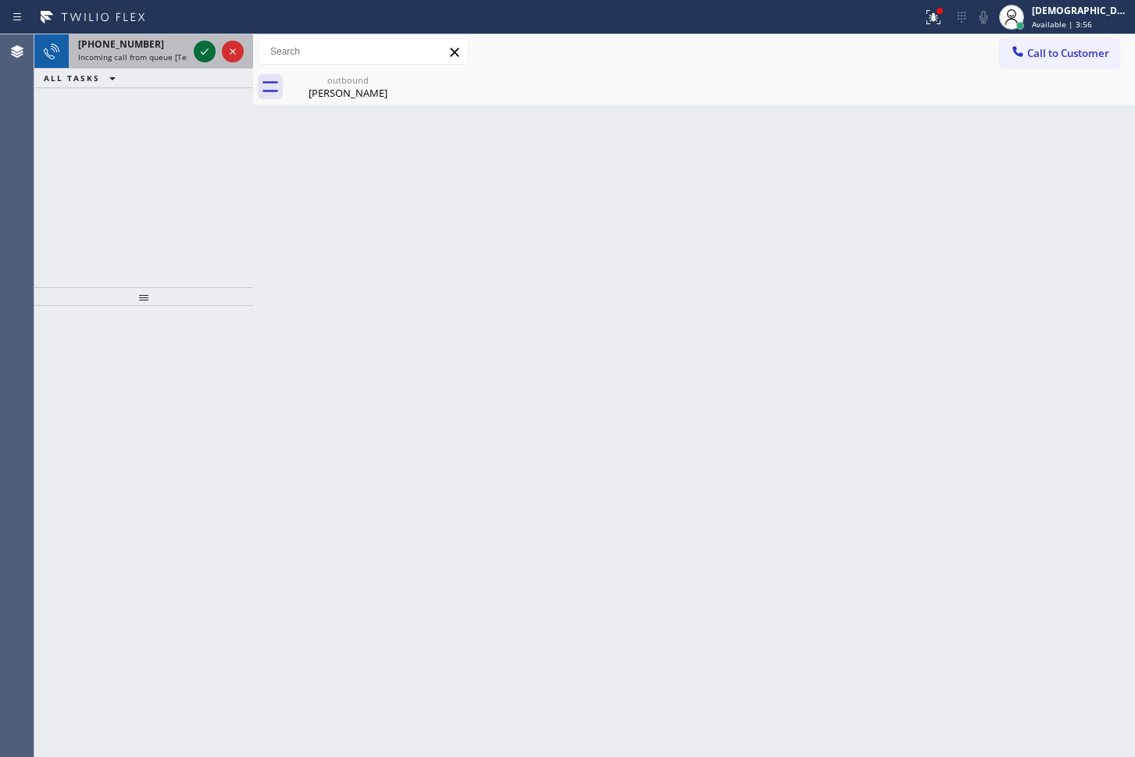
click at [200, 47] on icon at bounding box center [204, 51] width 19 height 19
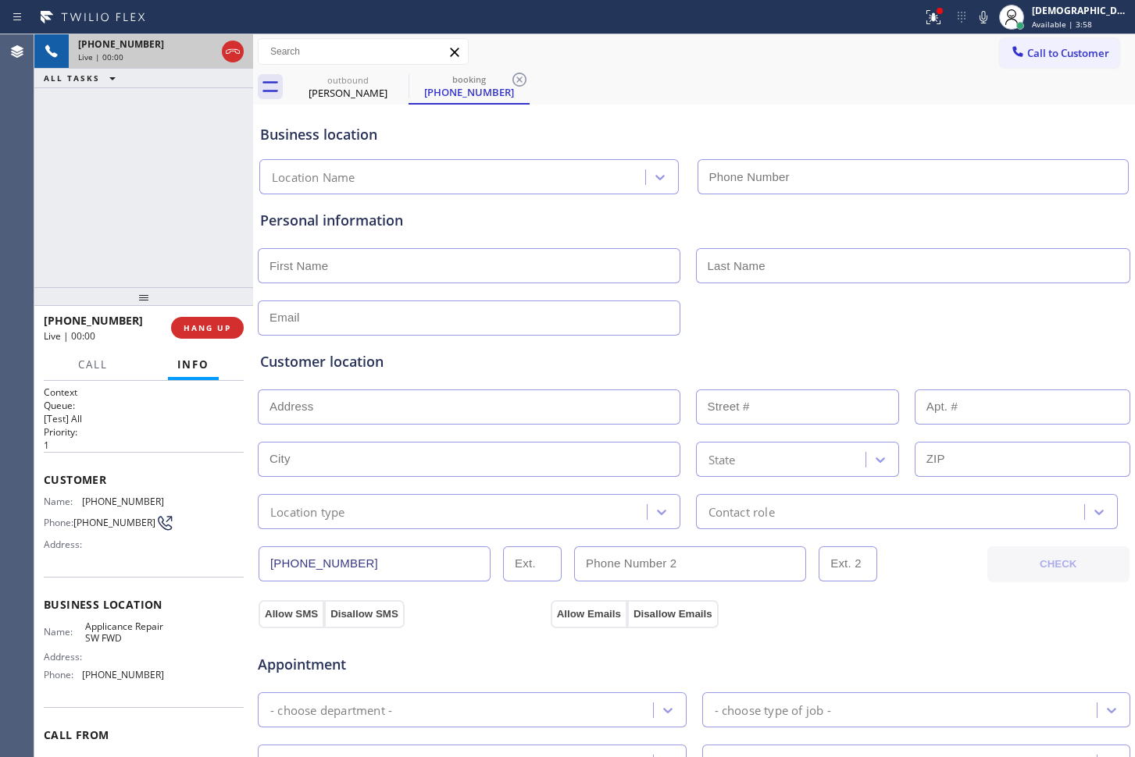
type input "[PHONE_NUMBER]"
click at [230, 52] on icon at bounding box center [232, 51] width 19 height 19
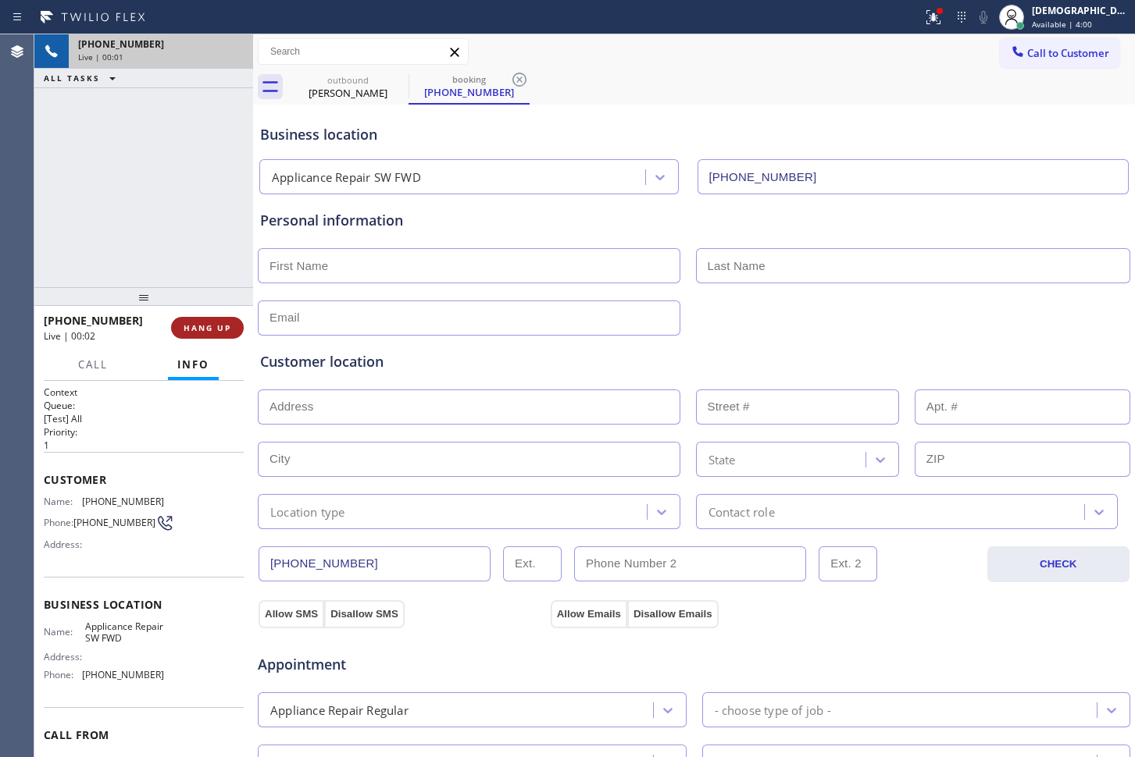
click at [225, 325] on span "HANG UP" at bounding box center [207, 327] width 48 height 11
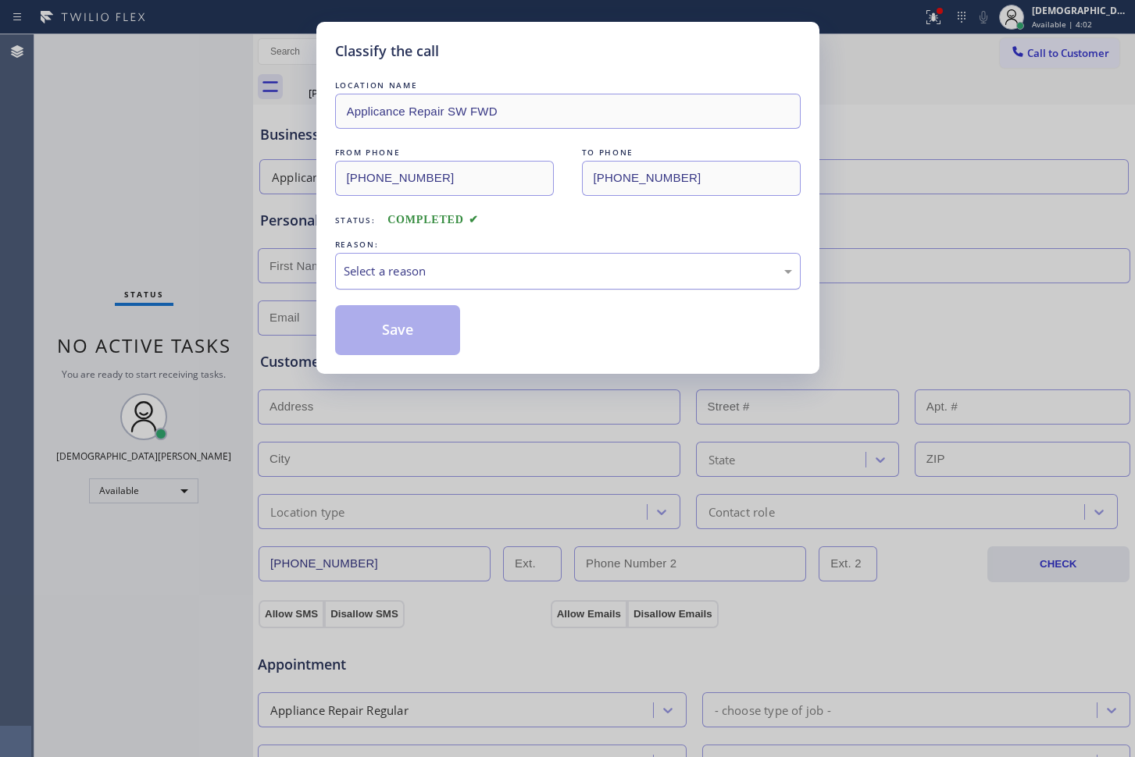
click at [416, 260] on div "Select a reason" at bounding box center [567, 271] width 465 height 37
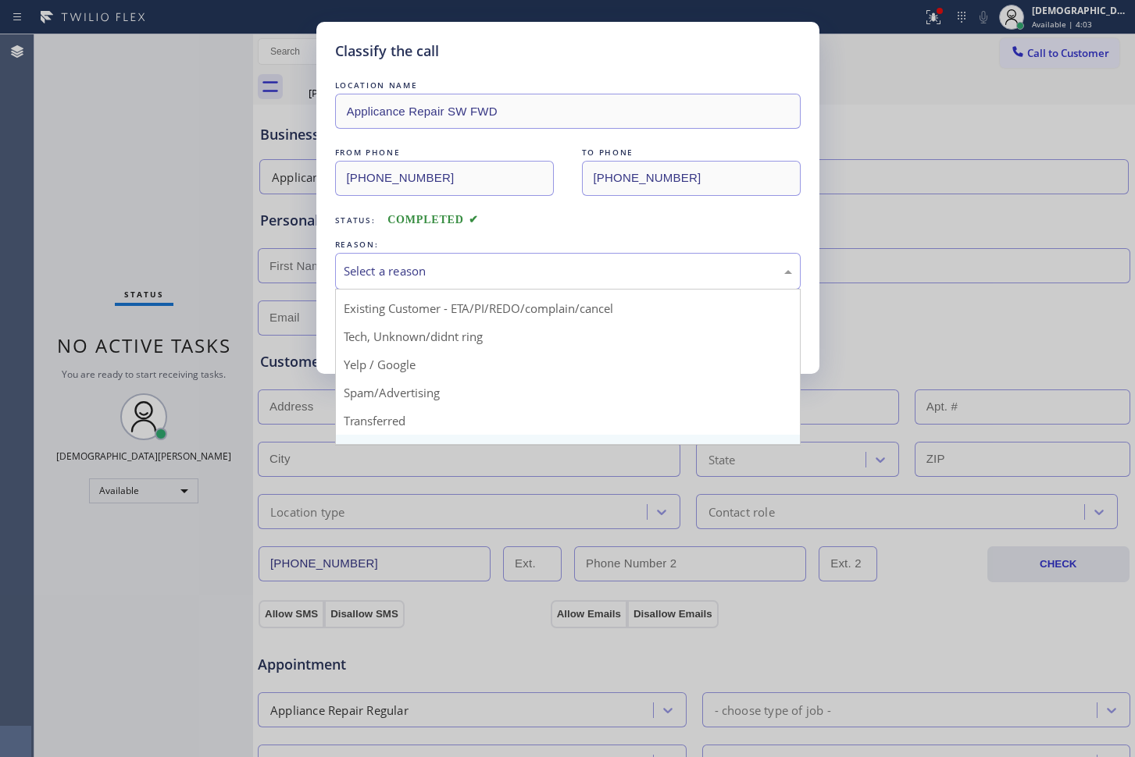
scroll to position [98, 0]
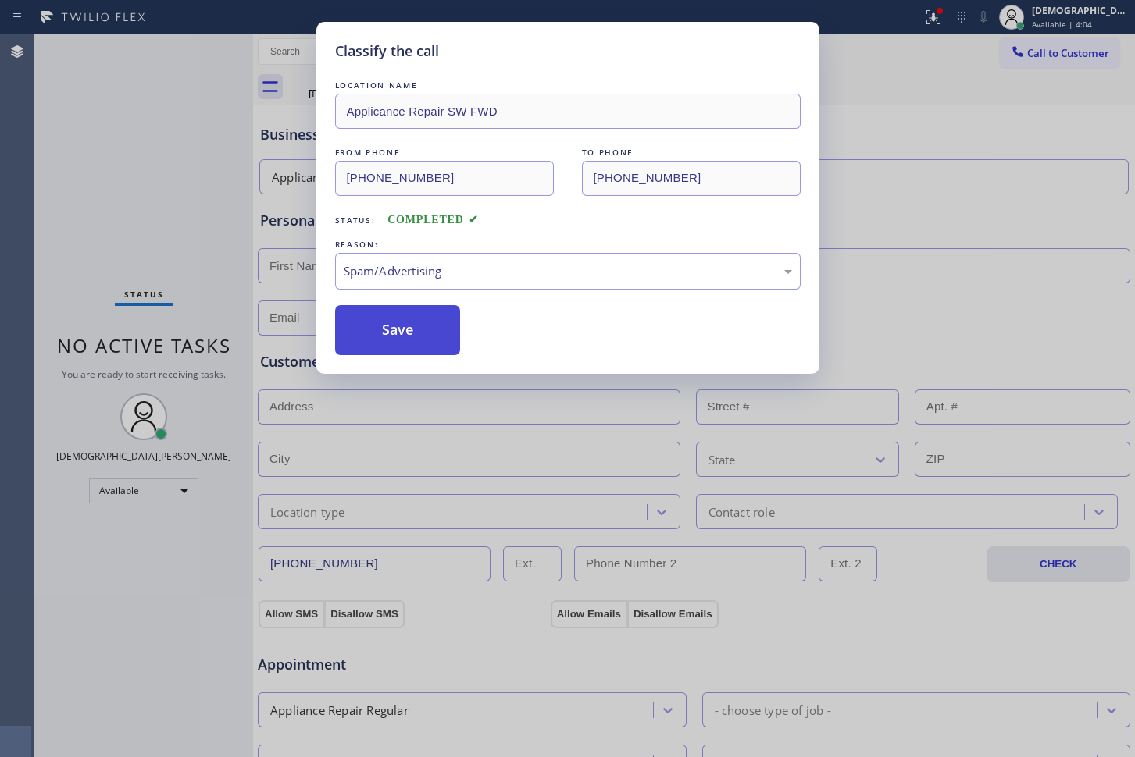
click at [401, 333] on button "Save" at bounding box center [398, 330] width 126 height 50
type input "[PHONE_NUMBER]"
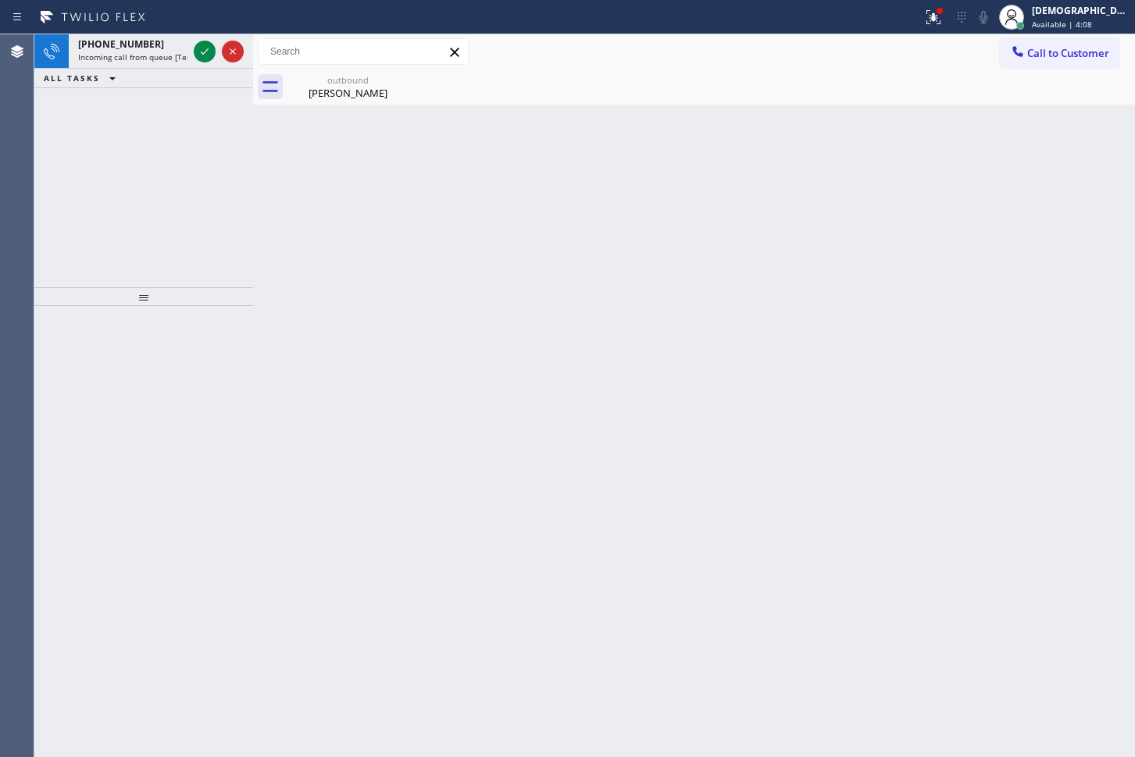
drag, startPoint x: 18, startPoint y: 121, endPoint x: 98, endPoint y: 121, distance: 80.4
click at [18, 121] on div "Agent Desktop" at bounding box center [17, 395] width 34 height 723
click at [203, 59] on icon at bounding box center [204, 51] width 19 height 19
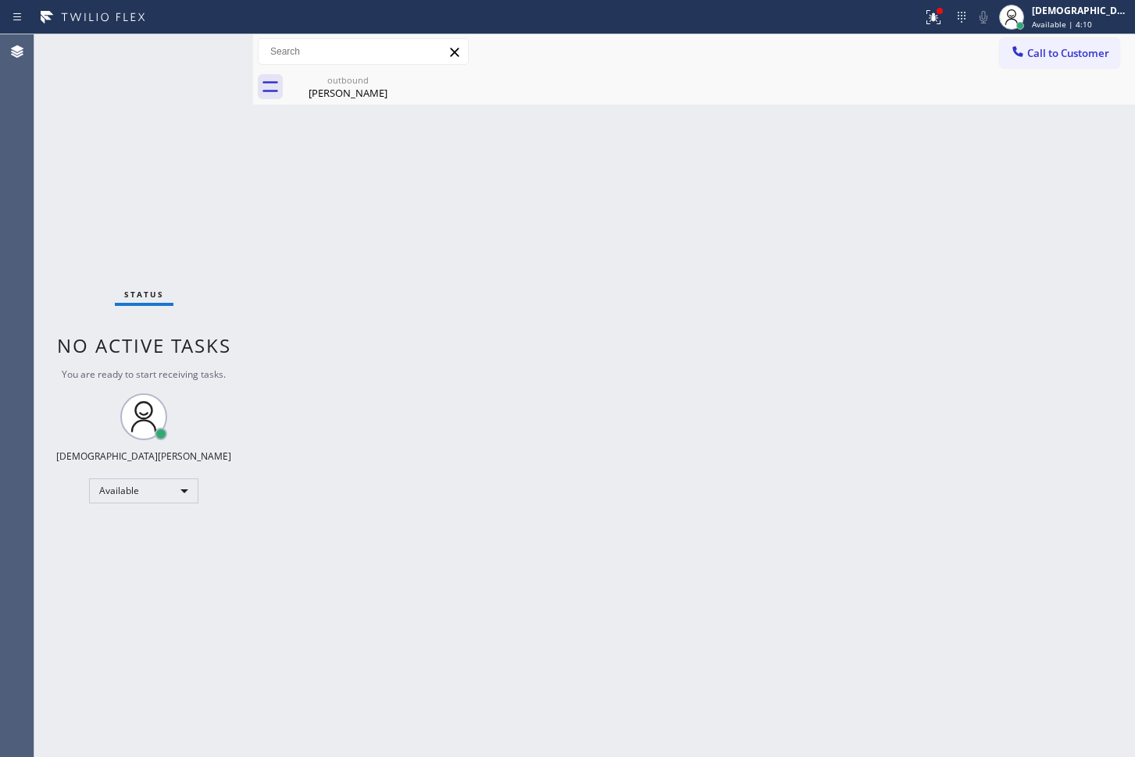
click at [208, 54] on div "Status No active tasks You are ready to start receiving tasks. Christian Cinco …" at bounding box center [143, 395] width 219 height 723
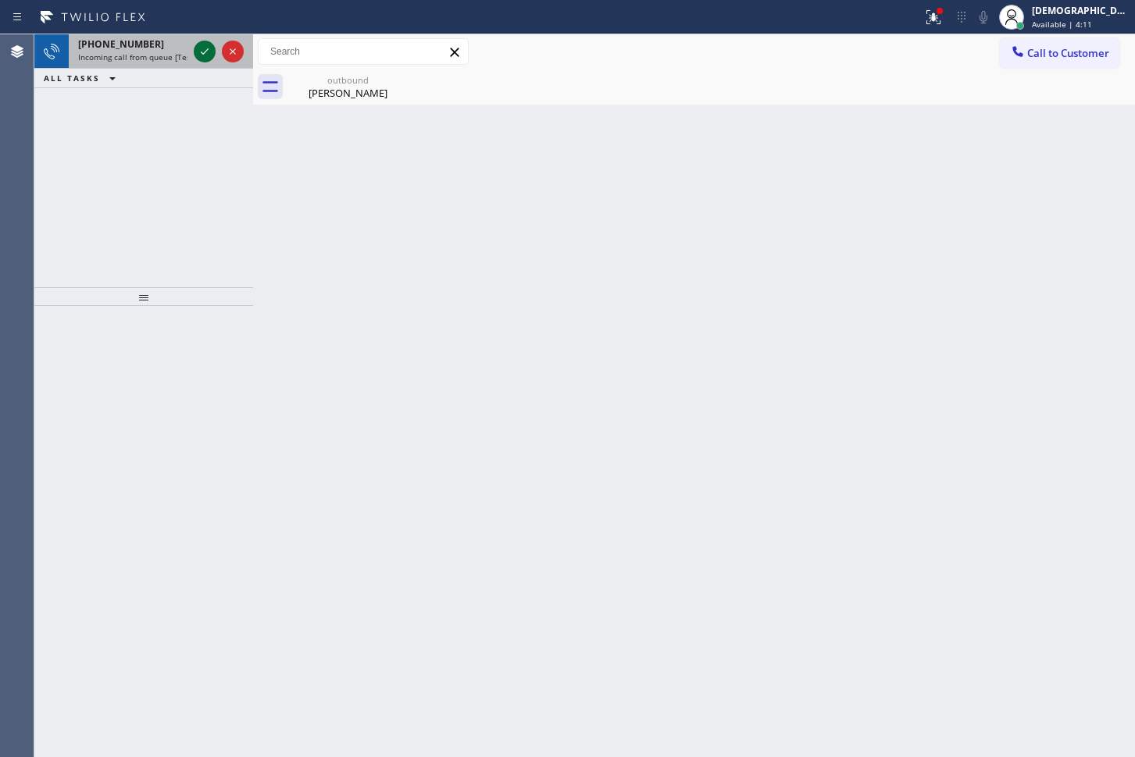
click at [208, 55] on icon at bounding box center [204, 51] width 19 height 19
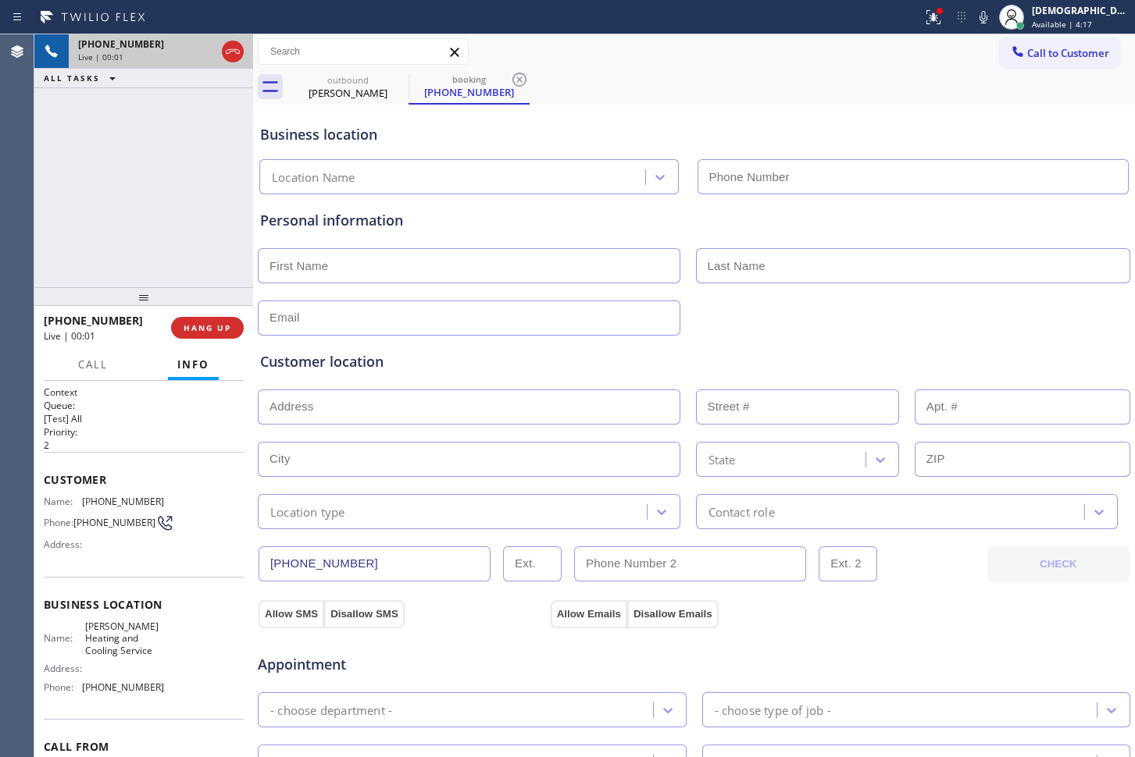
type input "[PHONE_NUMBER]"
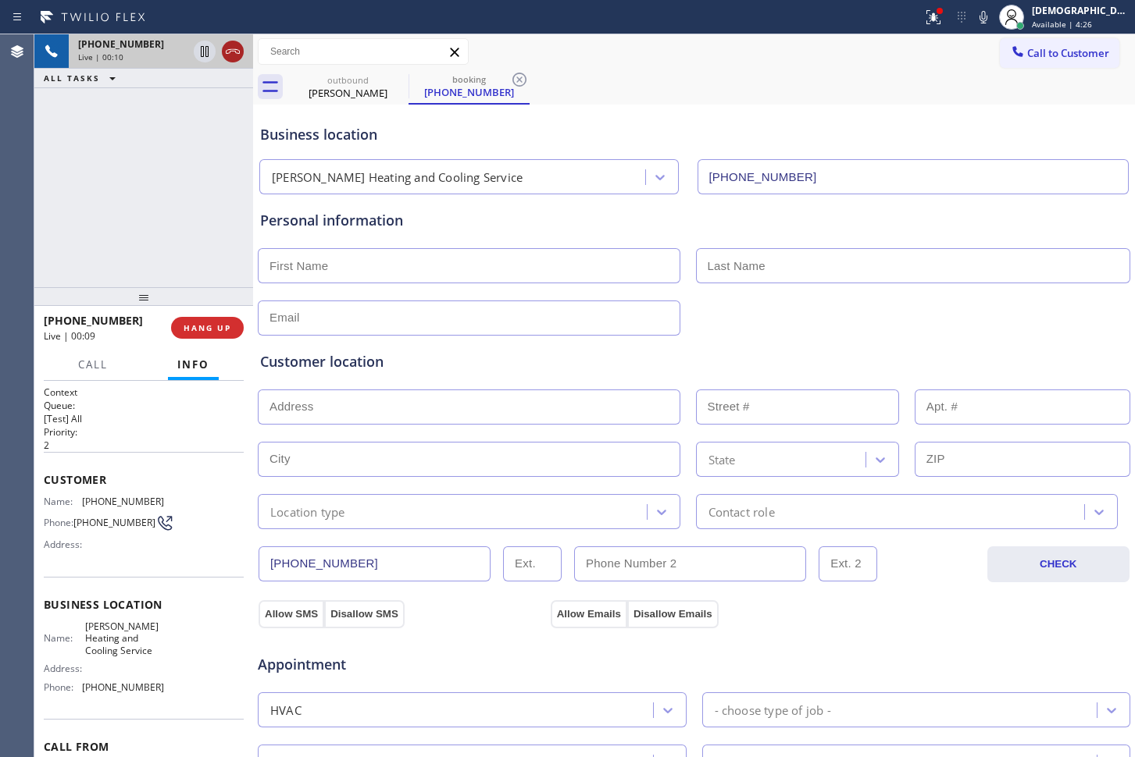
click at [236, 45] on icon at bounding box center [232, 51] width 19 height 19
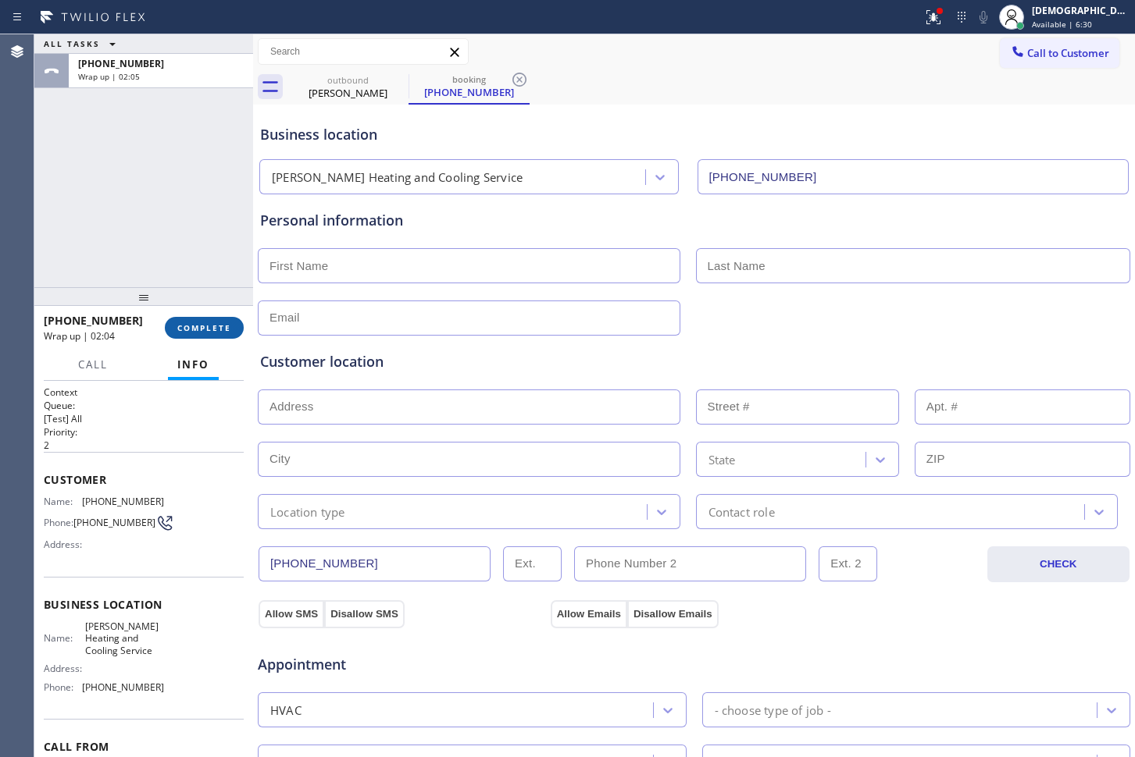
click at [212, 324] on button "COMPLETE" at bounding box center [204, 328] width 79 height 22
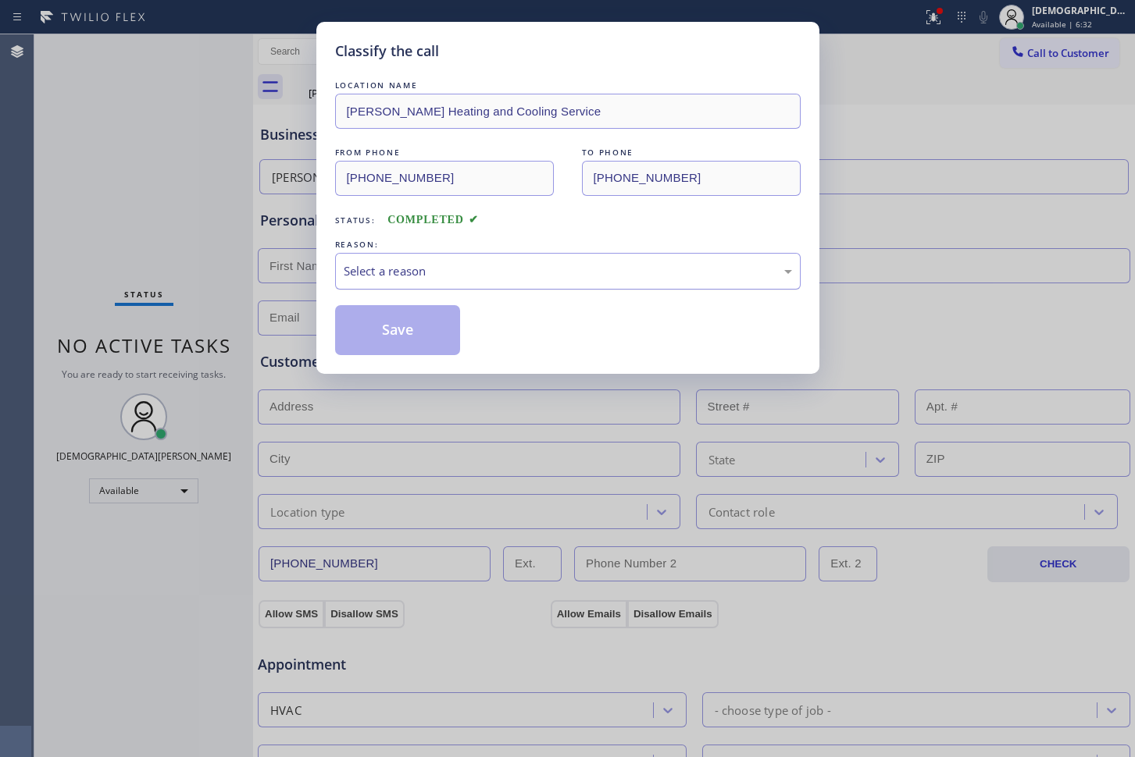
click at [408, 276] on div "Select a reason" at bounding box center [568, 271] width 448 height 18
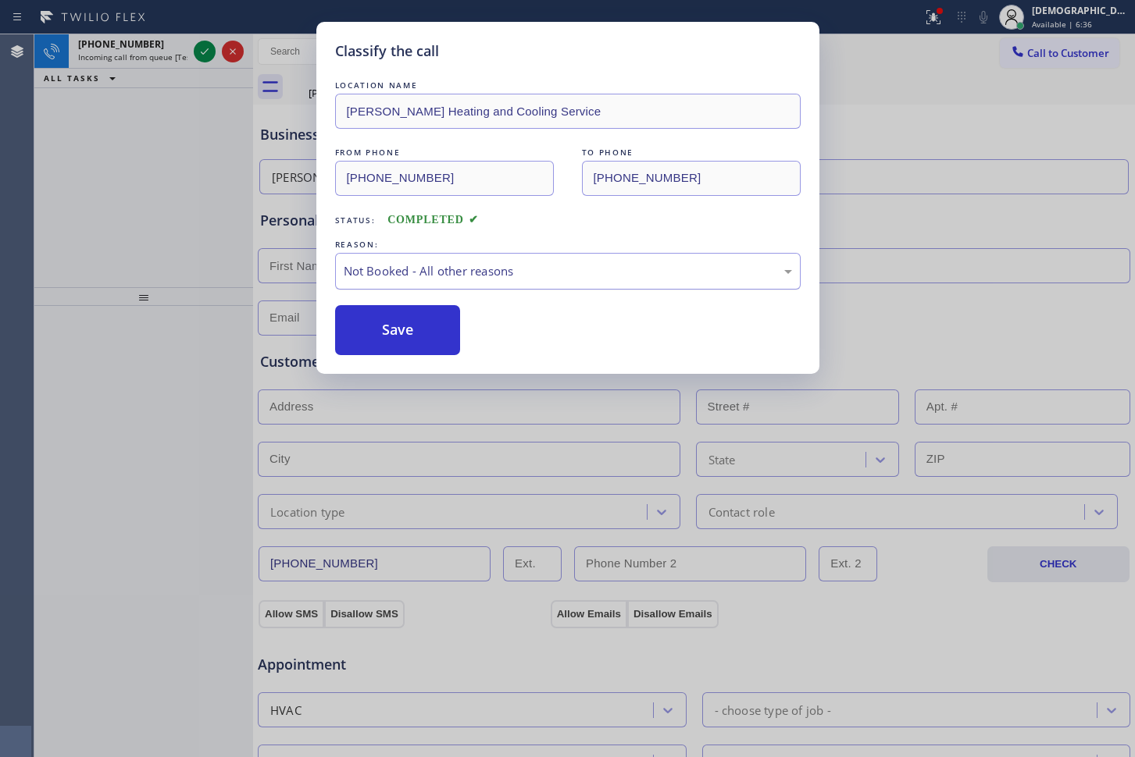
drag, startPoint x: 411, startPoint y: 325, endPoint x: 338, endPoint y: 253, distance: 102.7
click at [410, 329] on button "Save" at bounding box center [398, 330] width 126 height 50
type input "[PHONE_NUMBER]"
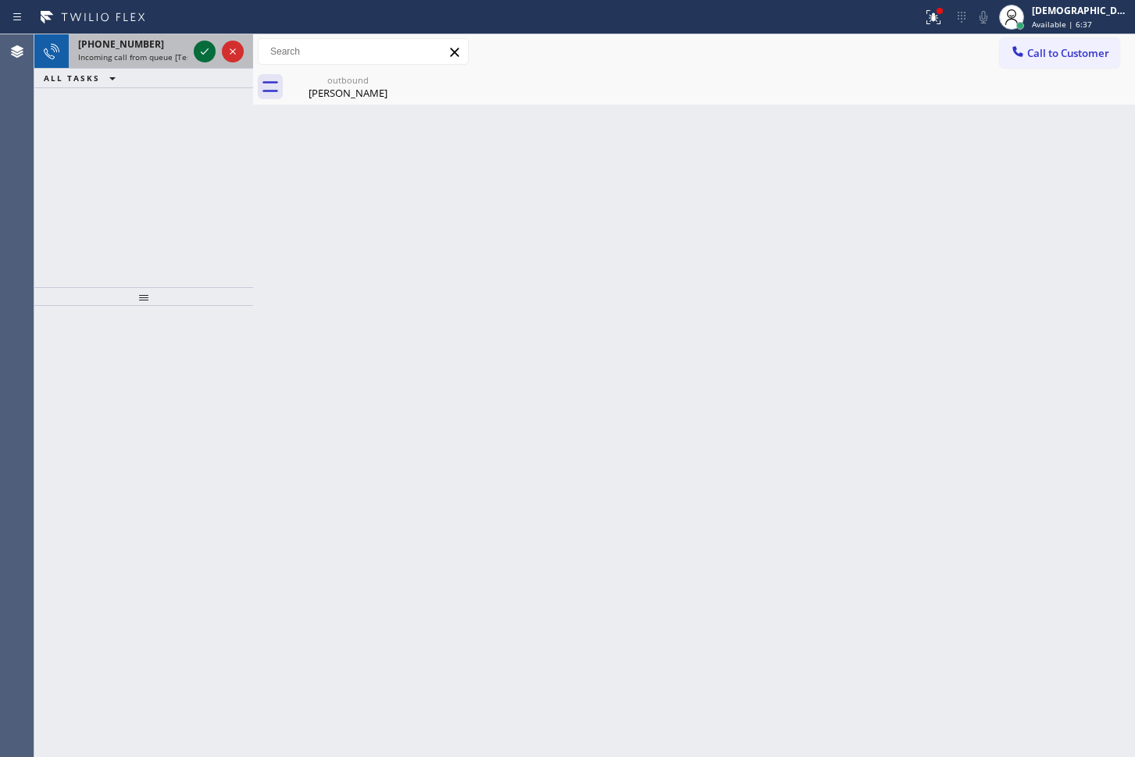
click at [201, 54] on icon at bounding box center [204, 51] width 19 height 19
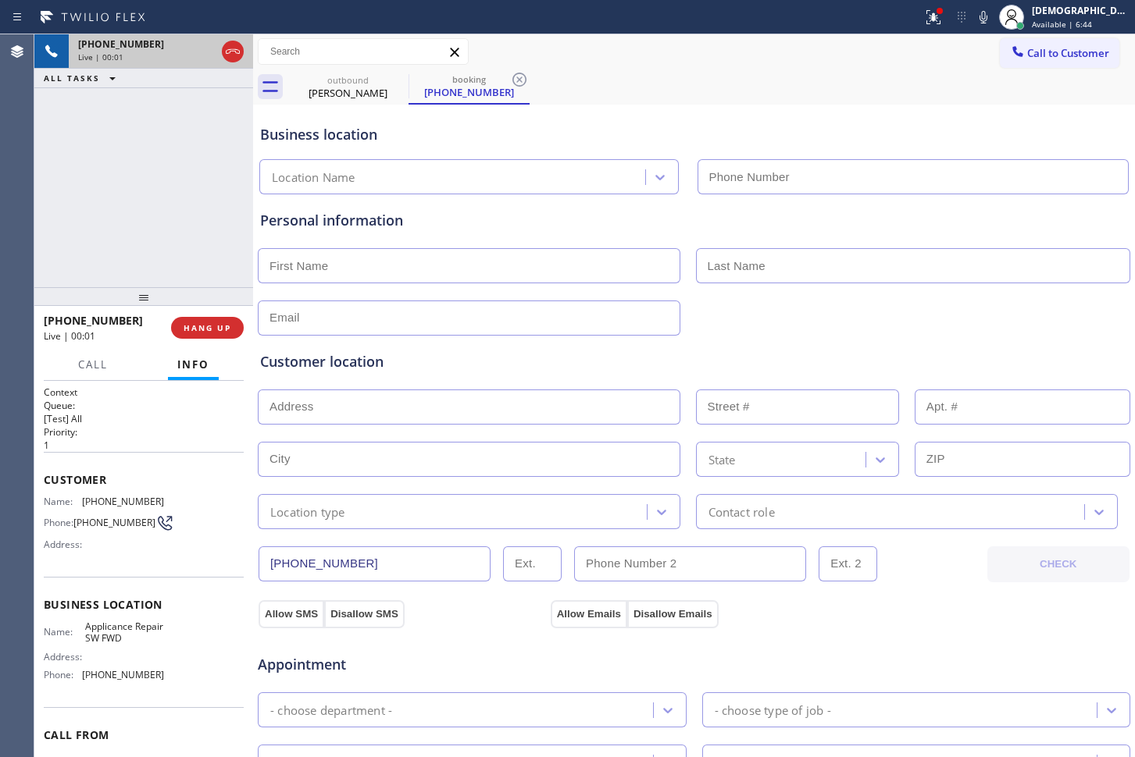
type input "[PHONE_NUMBER]"
click at [237, 45] on icon at bounding box center [232, 51] width 19 height 19
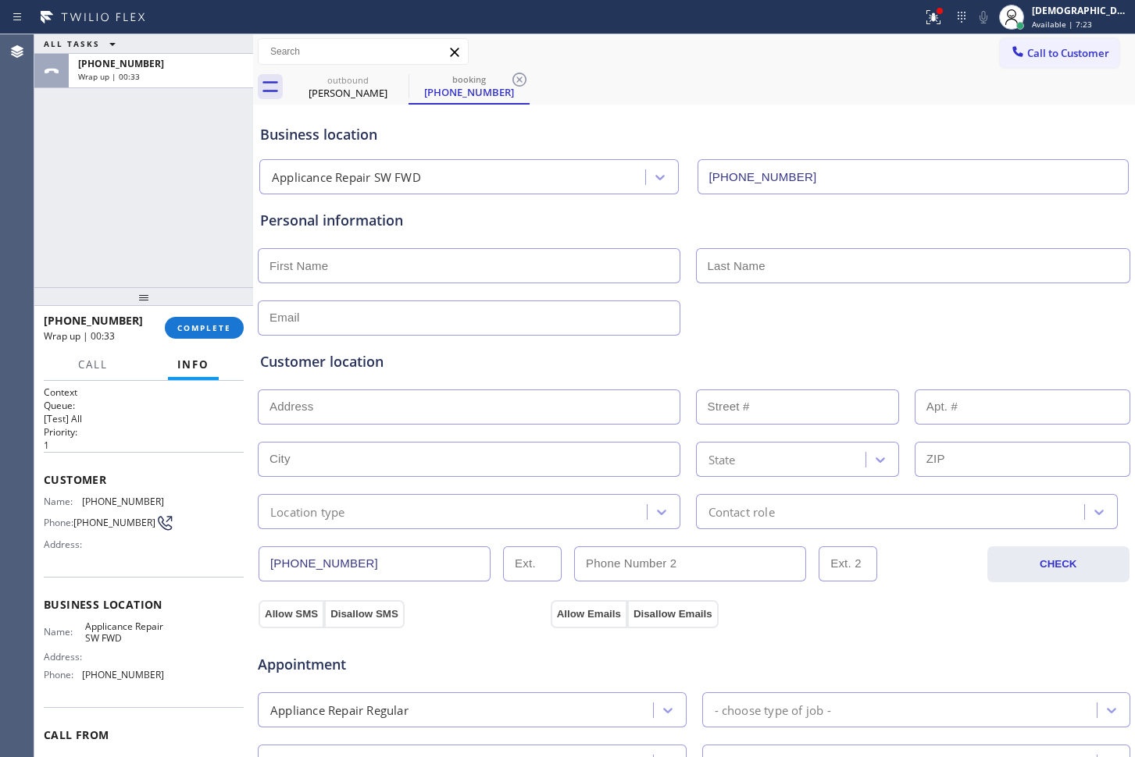
click at [486, 215] on div "Personal information" at bounding box center [693, 220] width 867 height 21
click at [187, 326] on span "COMPLETE" at bounding box center [204, 327] width 54 height 11
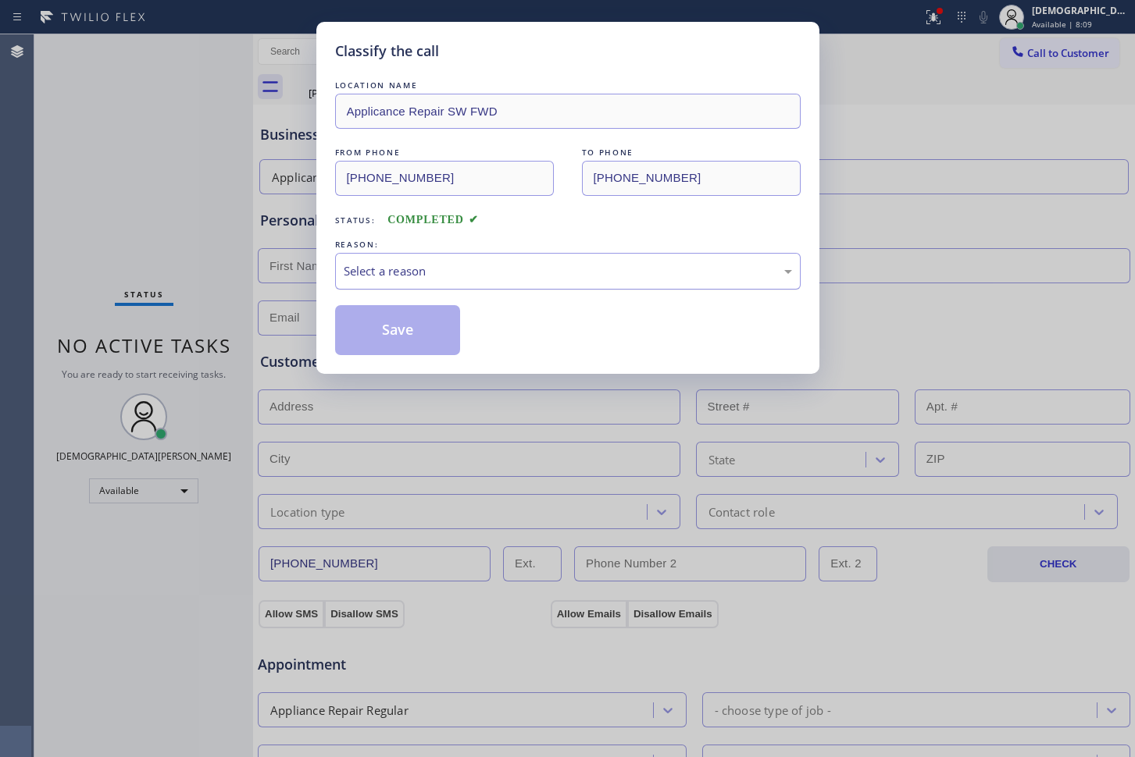
click at [404, 285] on div "Select a reason" at bounding box center [567, 271] width 465 height 37
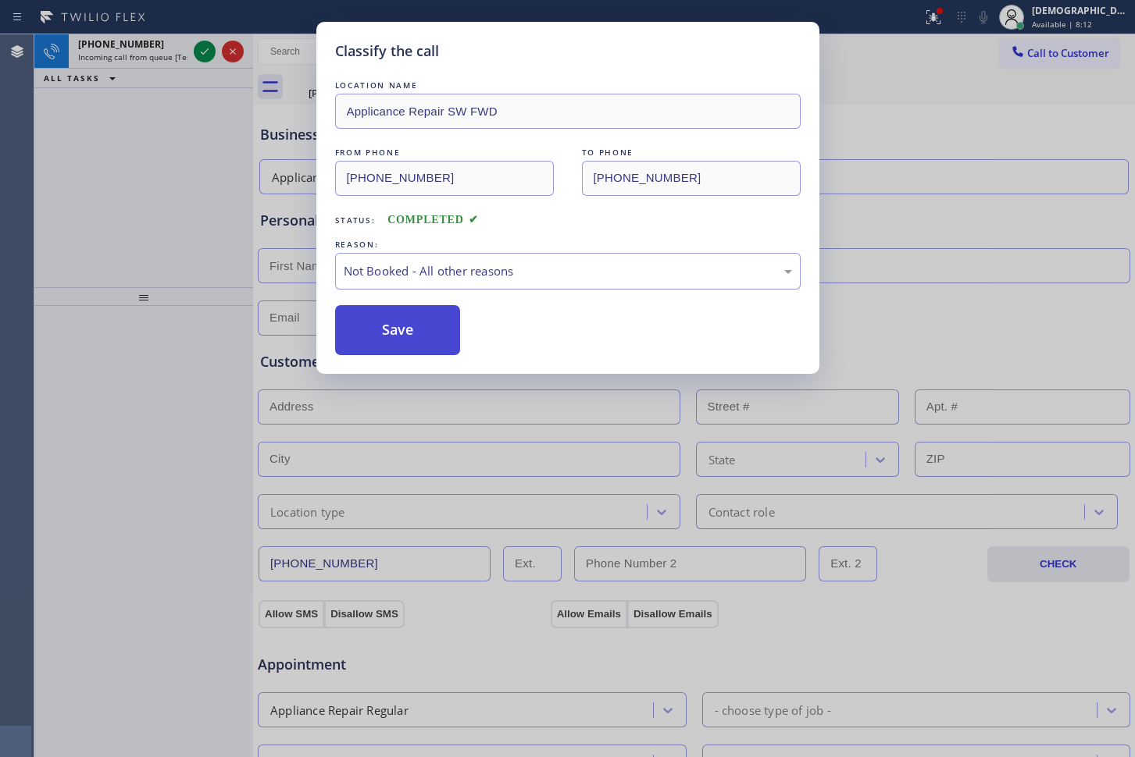
click at [390, 327] on button "Save" at bounding box center [398, 330] width 126 height 50
type input "[PHONE_NUMBER]"
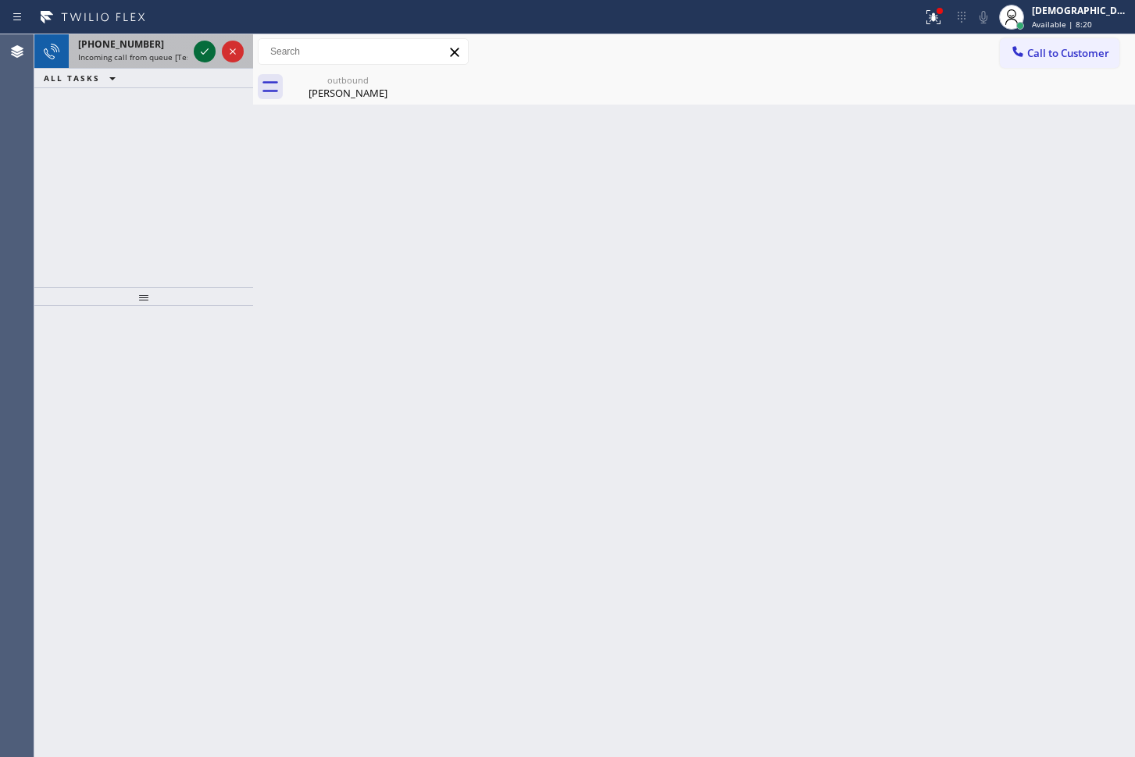
click at [204, 55] on icon at bounding box center [204, 51] width 19 height 19
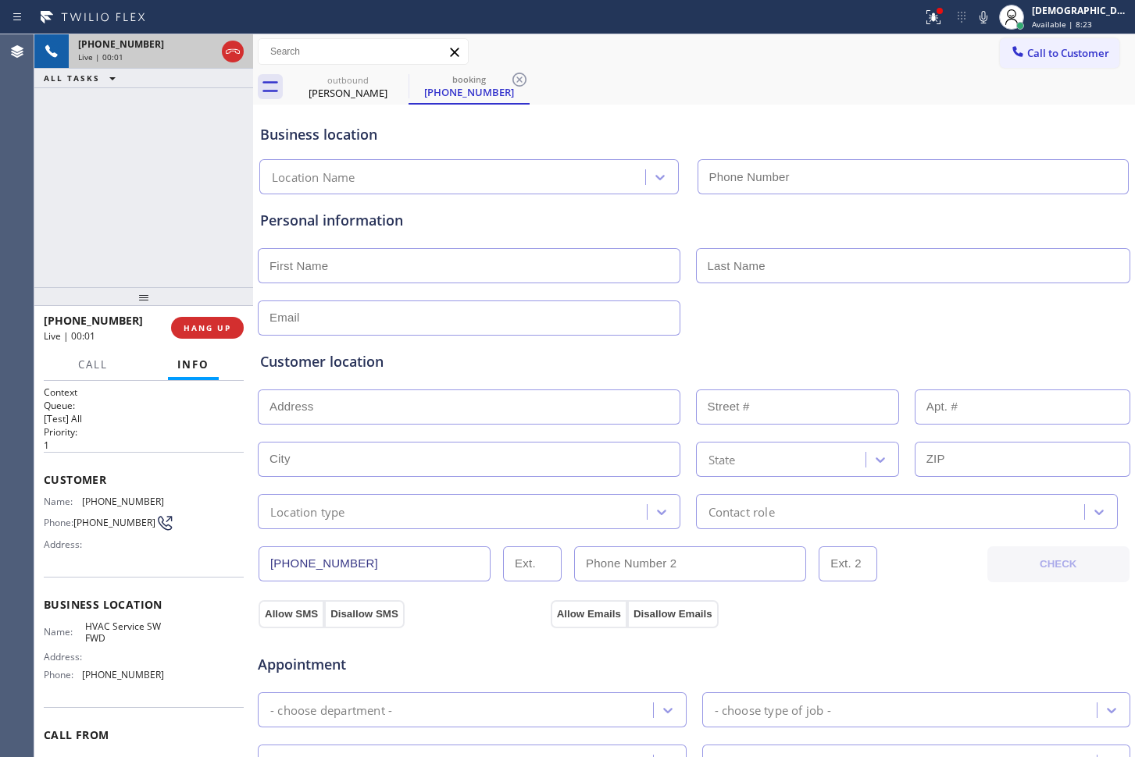
type input "[PHONE_NUMBER]"
click at [232, 55] on icon at bounding box center [232, 51] width 19 height 19
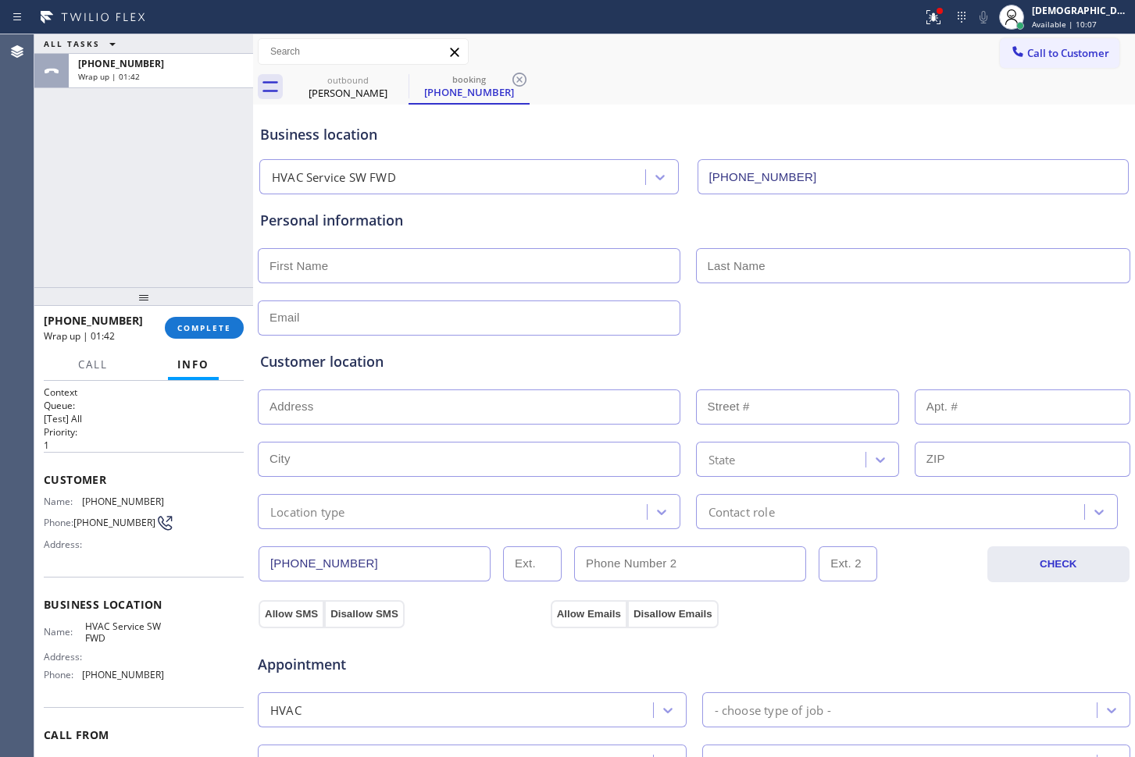
click at [193, 300] on div at bounding box center [143, 296] width 219 height 19
click at [198, 328] on span "COMPLETE" at bounding box center [204, 327] width 54 height 11
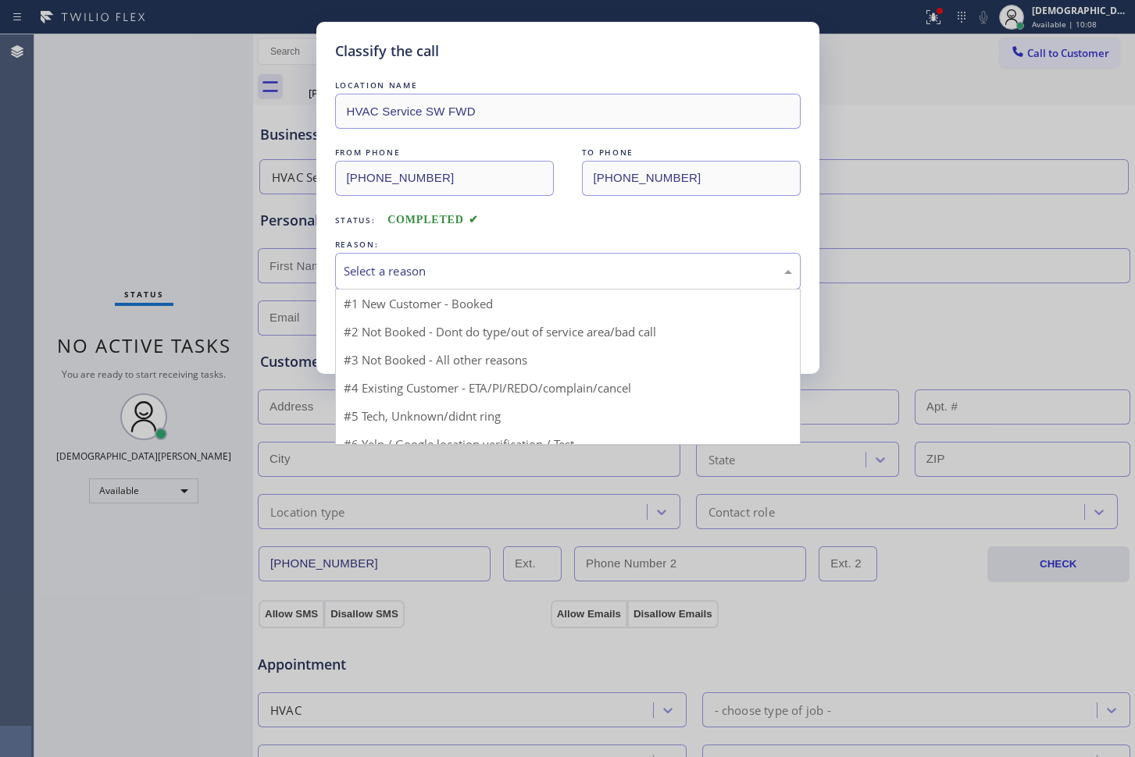
click at [472, 276] on div "Select a reason" at bounding box center [568, 271] width 448 height 18
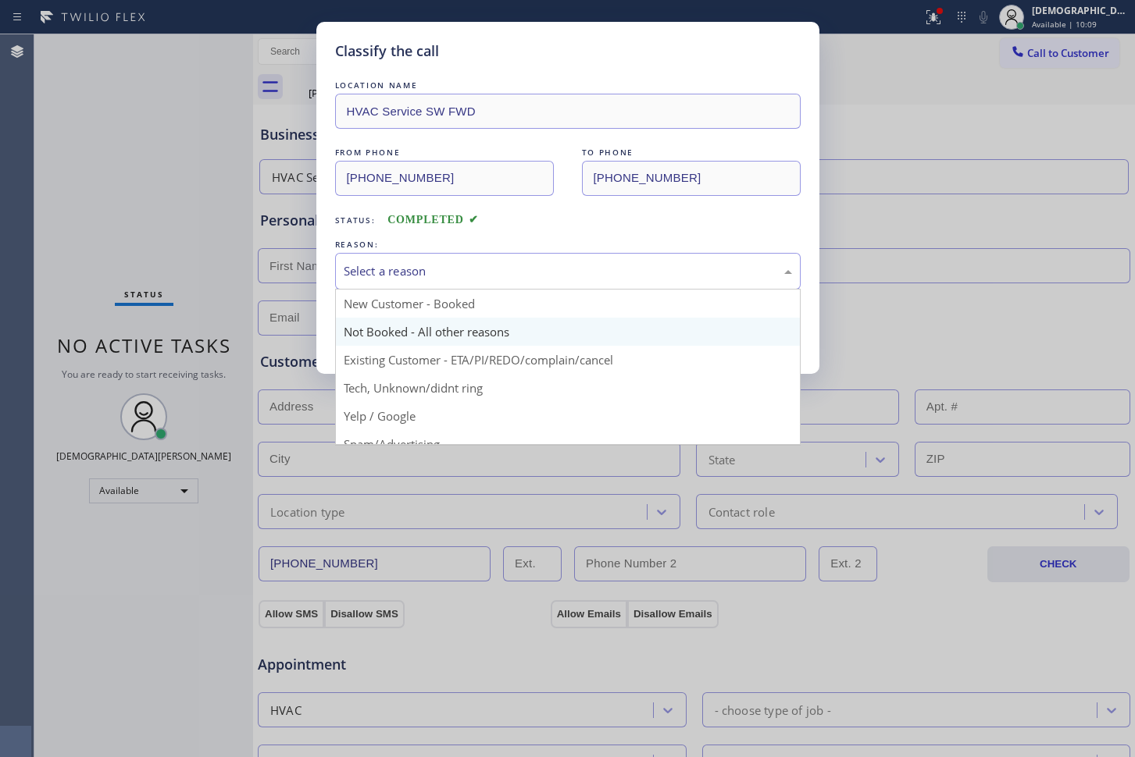
drag, startPoint x: 470, startPoint y: 322, endPoint x: 460, endPoint y: 322, distance: 10.2
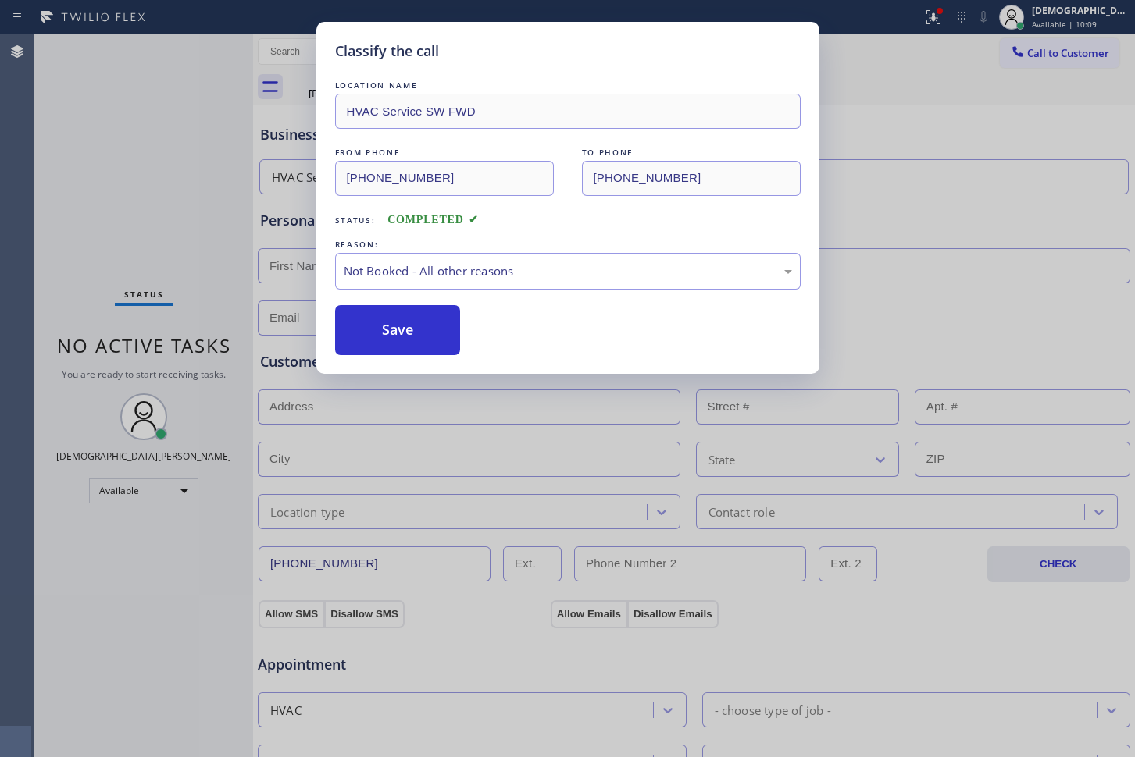
drag, startPoint x: 417, startPoint y: 326, endPoint x: 509, endPoint y: 378, distance: 105.6
click at [419, 330] on button "Save" at bounding box center [398, 330] width 126 height 50
type input "[PHONE_NUMBER]"
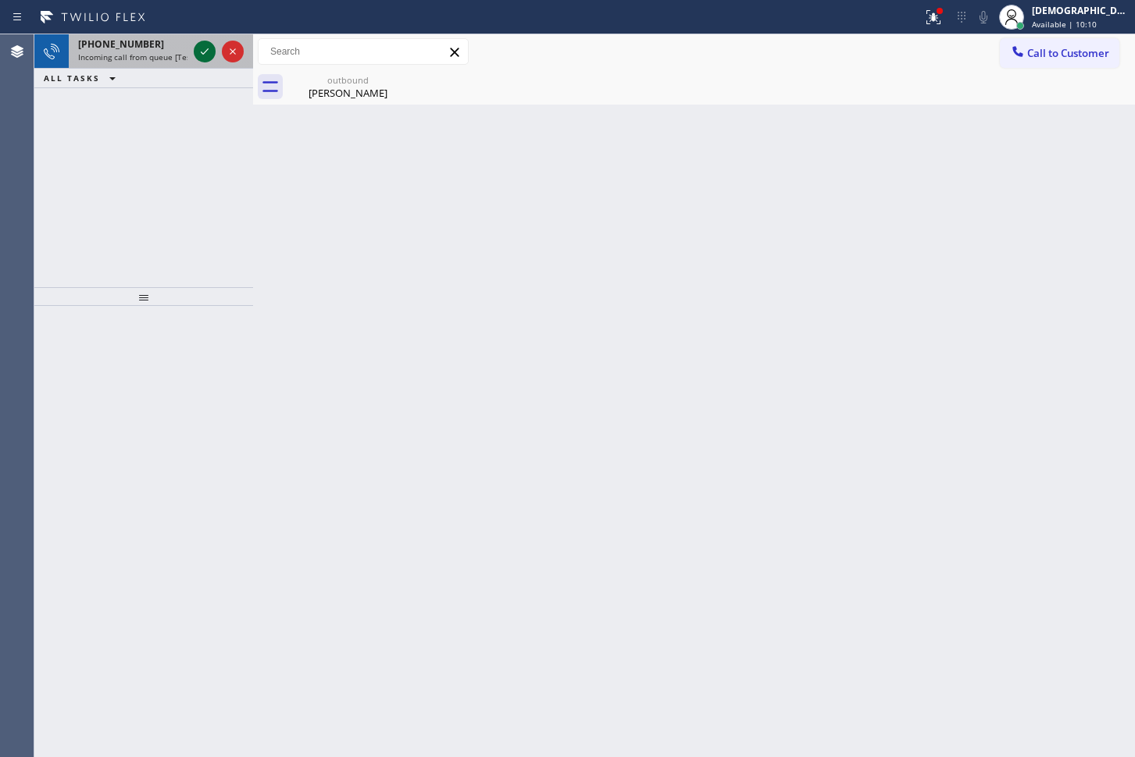
click at [194, 59] on div at bounding box center [205, 51] width 22 height 19
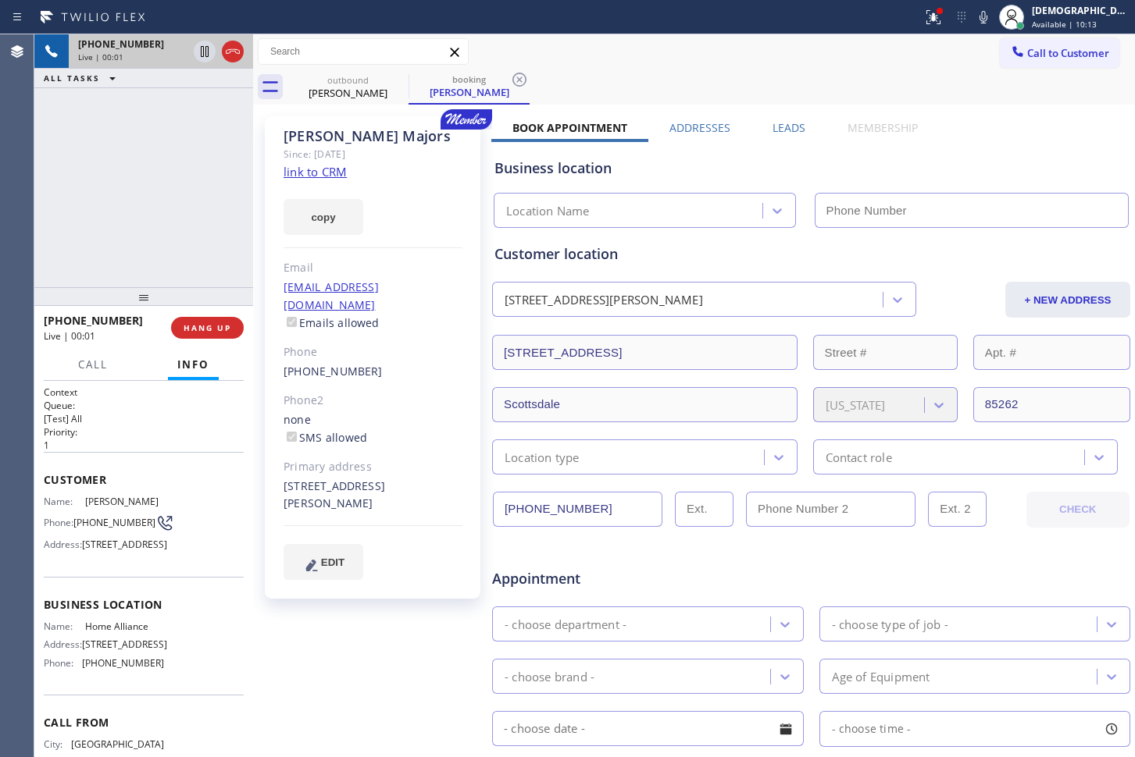
type input "[PHONE_NUMBER]"
click at [311, 172] on link "link to CRM" at bounding box center [314, 172] width 63 height 16
drag, startPoint x: 582, startPoint y: 507, endPoint x: 490, endPoint y: 505, distance: 92.1
click at [490, 505] on div "[PERSON_NAME] Since: [DATE] link to CRM copy Email [EMAIL_ADDRESS][DOMAIN_NAME]…" at bounding box center [694, 615] width 874 height 1012
click at [237, 55] on icon at bounding box center [232, 51] width 19 height 19
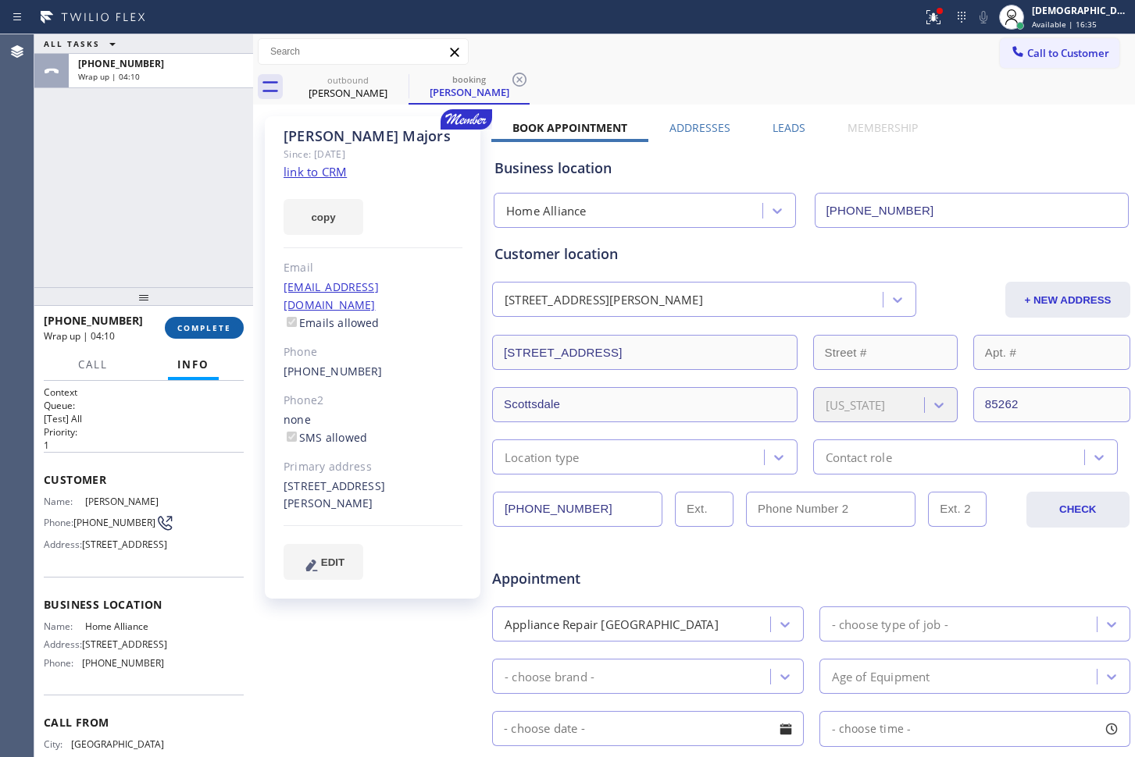
click at [208, 332] on span "COMPLETE" at bounding box center [204, 327] width 54 height 11
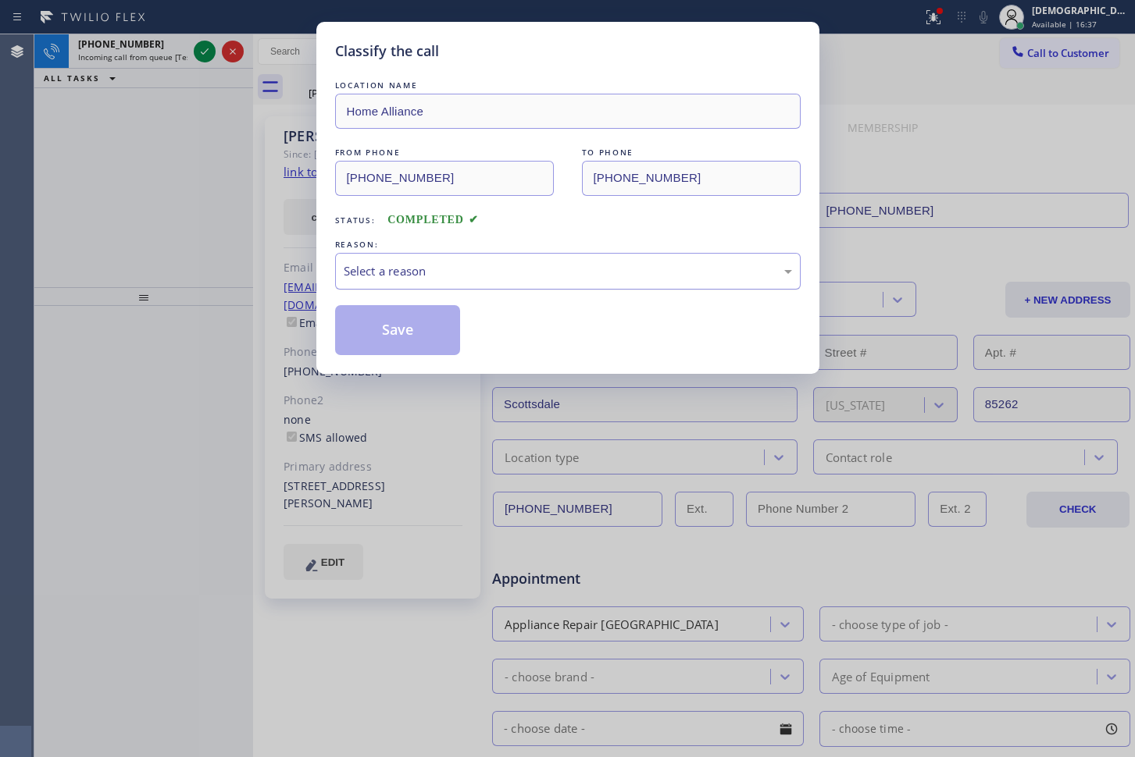
click at [412, 277] on div "Select a reason" at bounding box center [568, 271] width 448 height 18
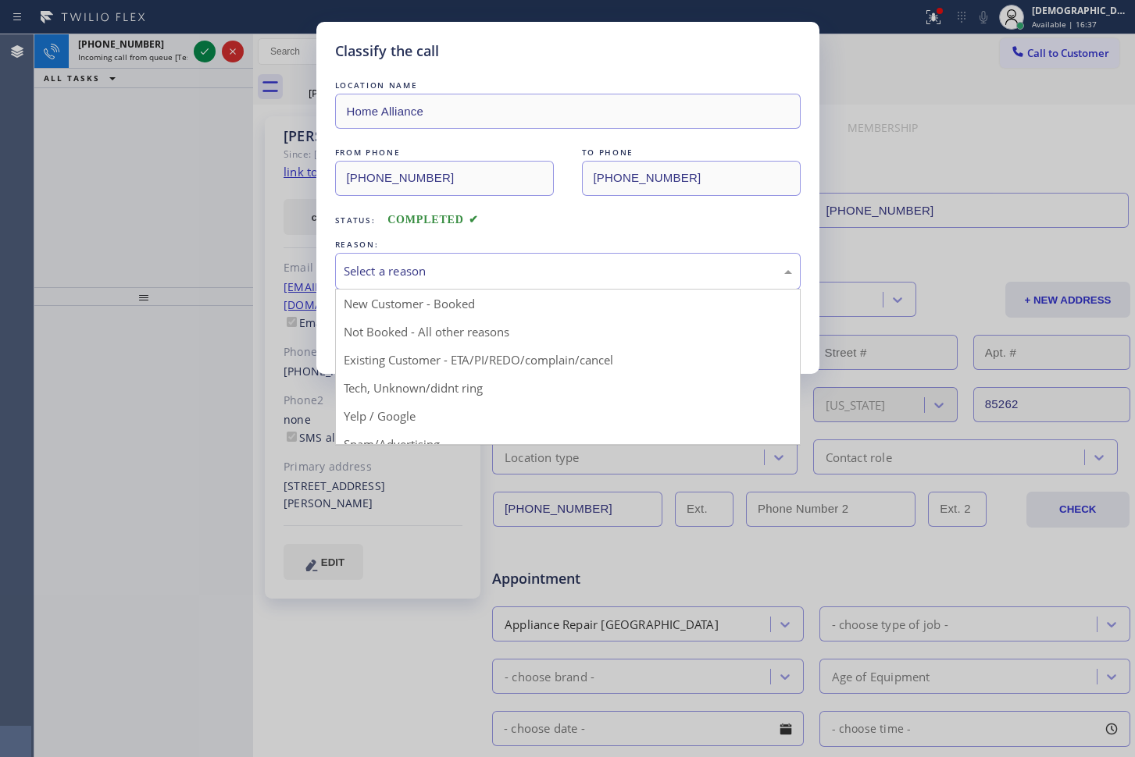
click at [382, 333] on button "Save" at bounding box center [398, 330] width 126 height 50
type input "[PHONE_NUMBER]"
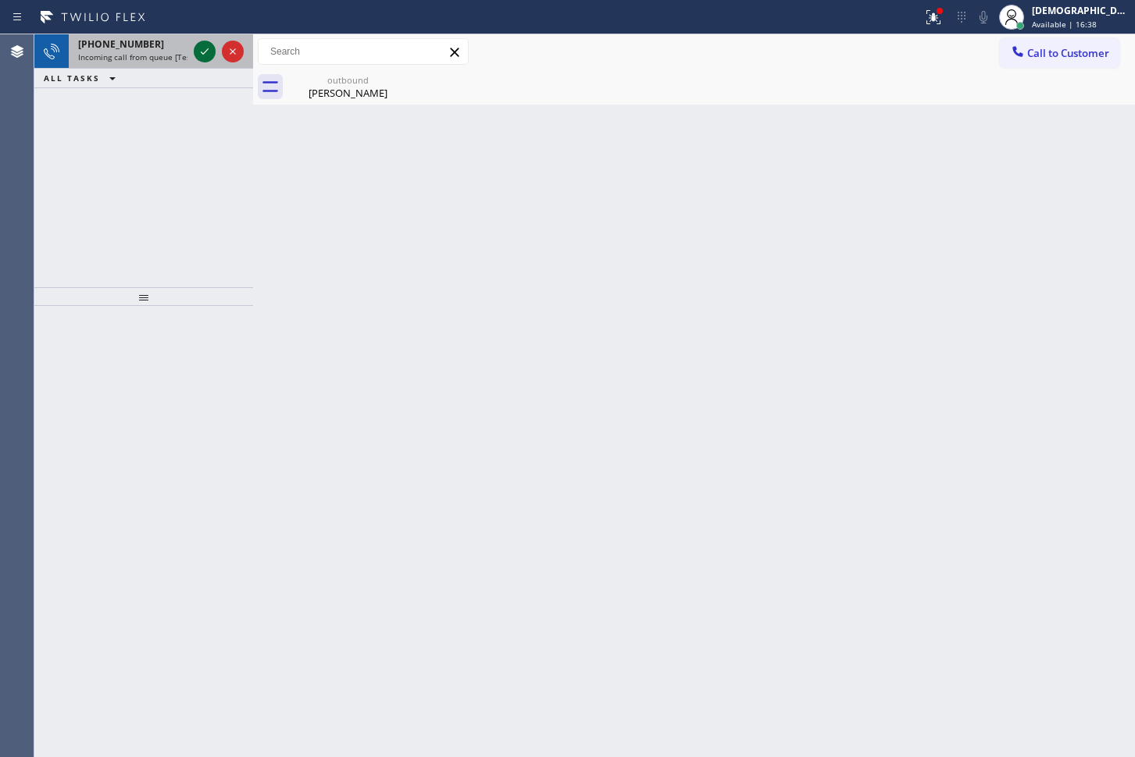
click at [198, 57] on icon at bounding box center [204, 51] width 19 height 19
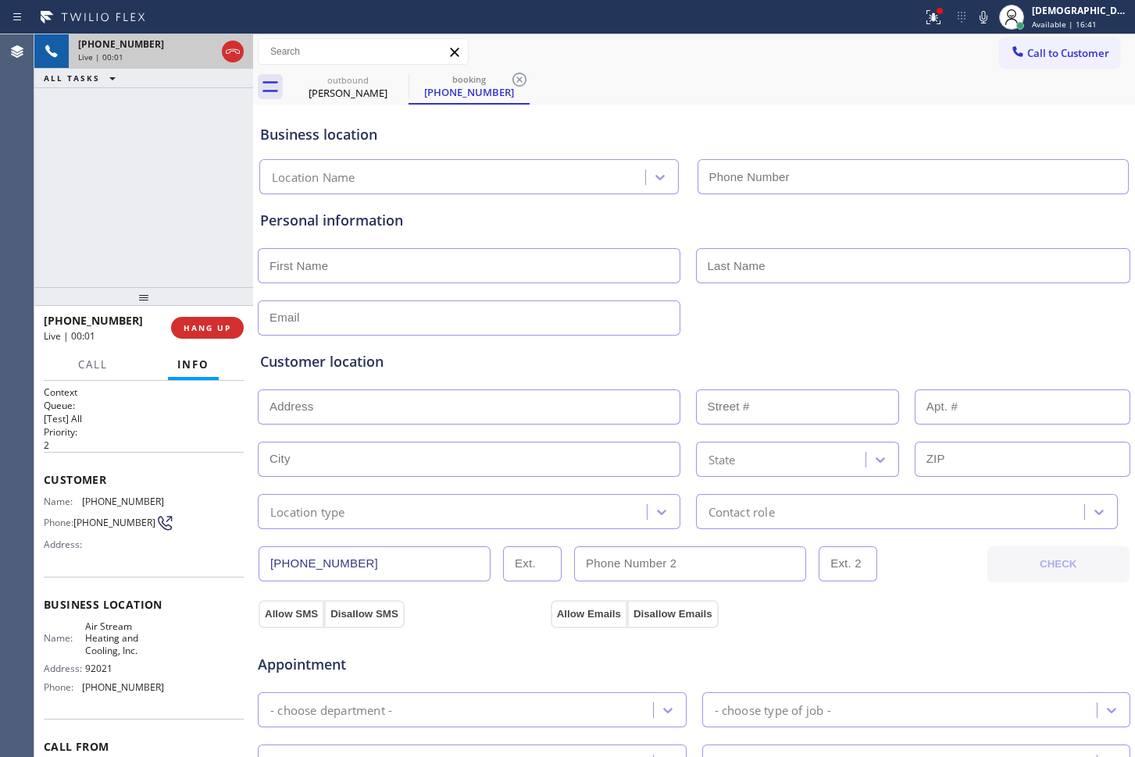
type input "[PHONE_NUMBER]"
click at [237, 55] on icon at bounding box center [232, 51] width 19 height 19
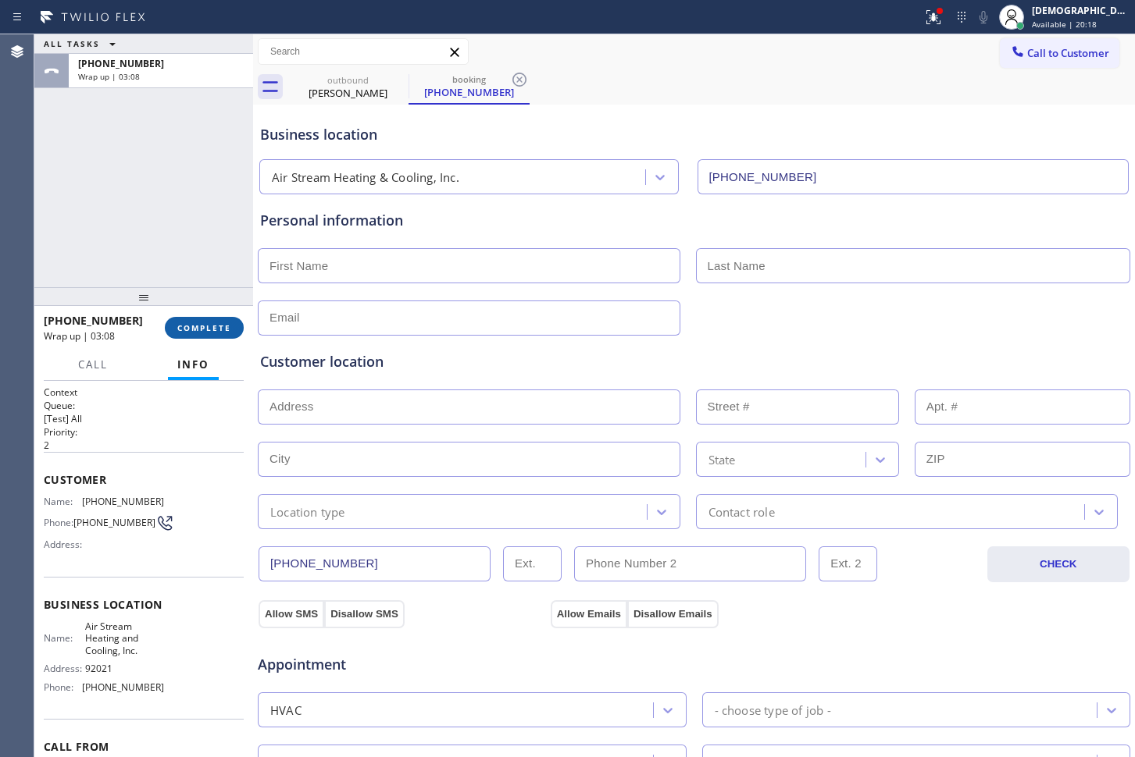
click at [169, 326] on button "COMPLETE" at bounding box center [204, 328] width 79 height 22
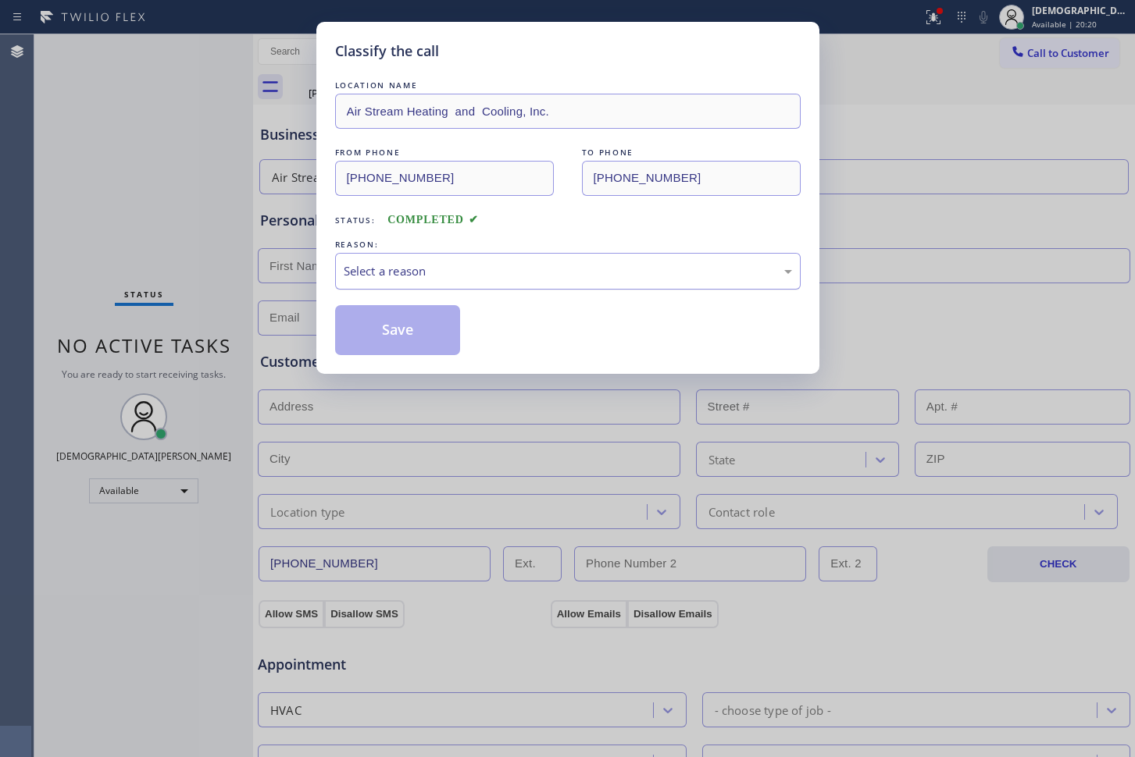
click at [451, 273] on div "Select a reason" at bounding box center [568, 271] width 448 height 18
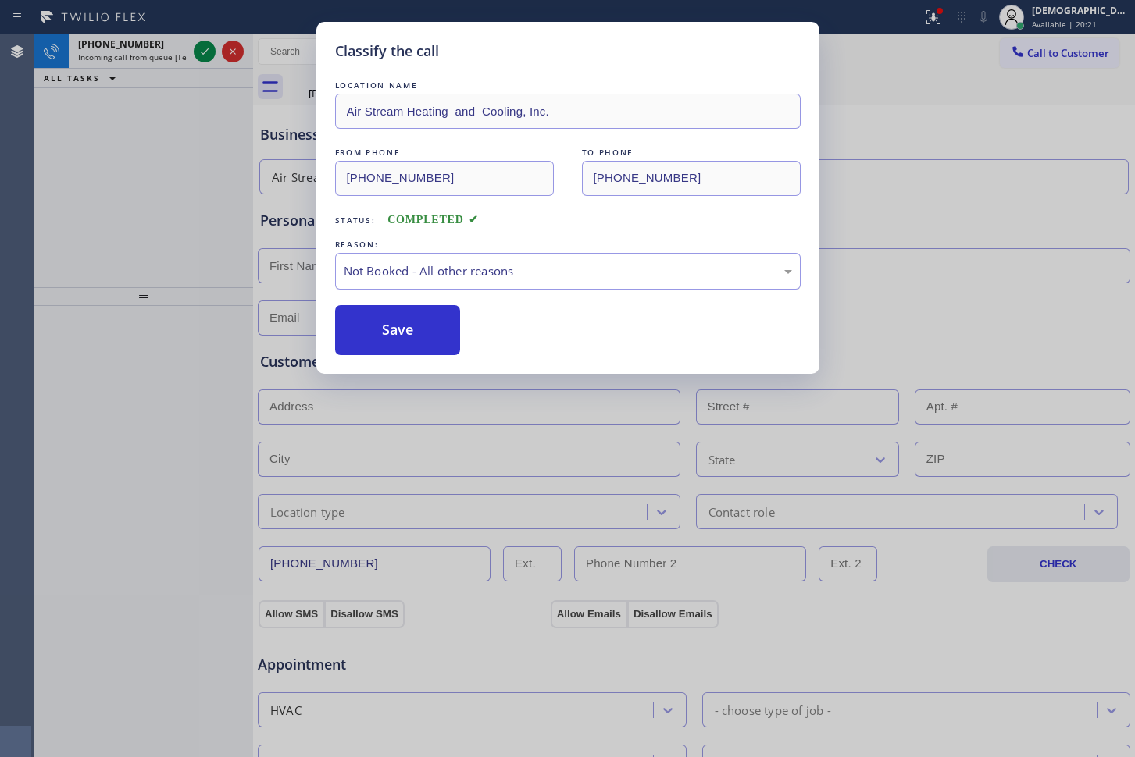
click at [433, 269] on div "Not Booked - All other reasons" at bounding box center [568, 271] width 448 height 18
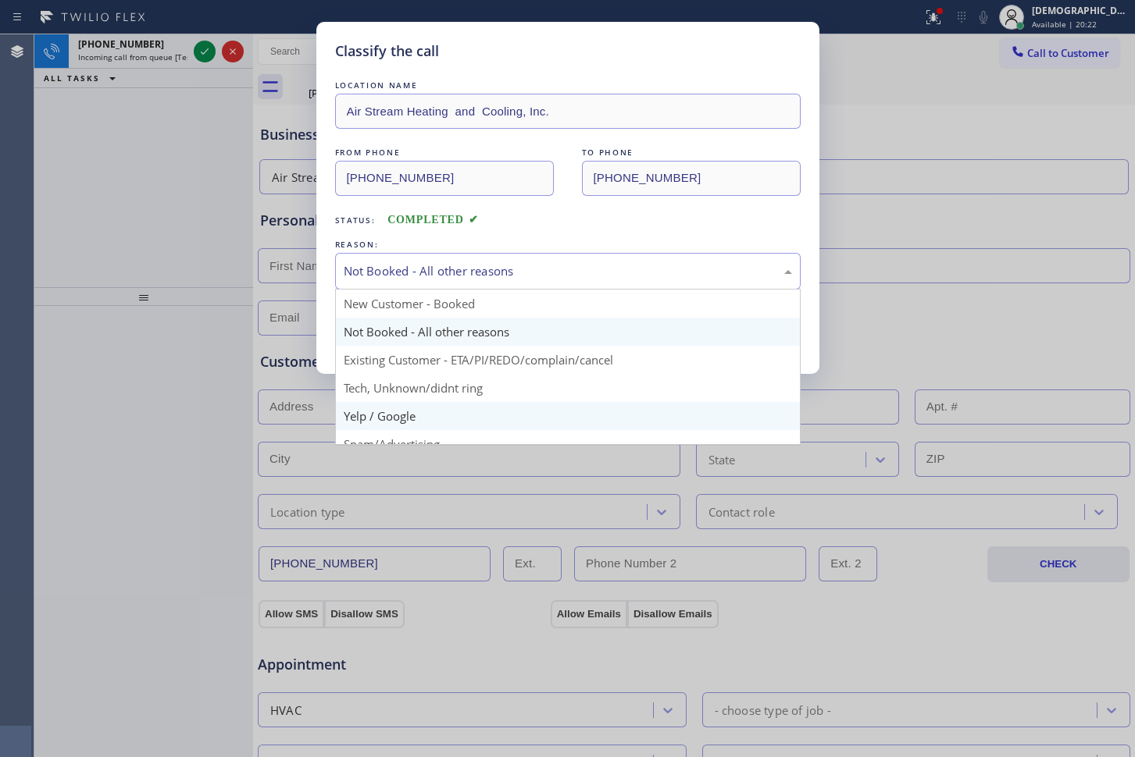
scroll to position [98, 0]
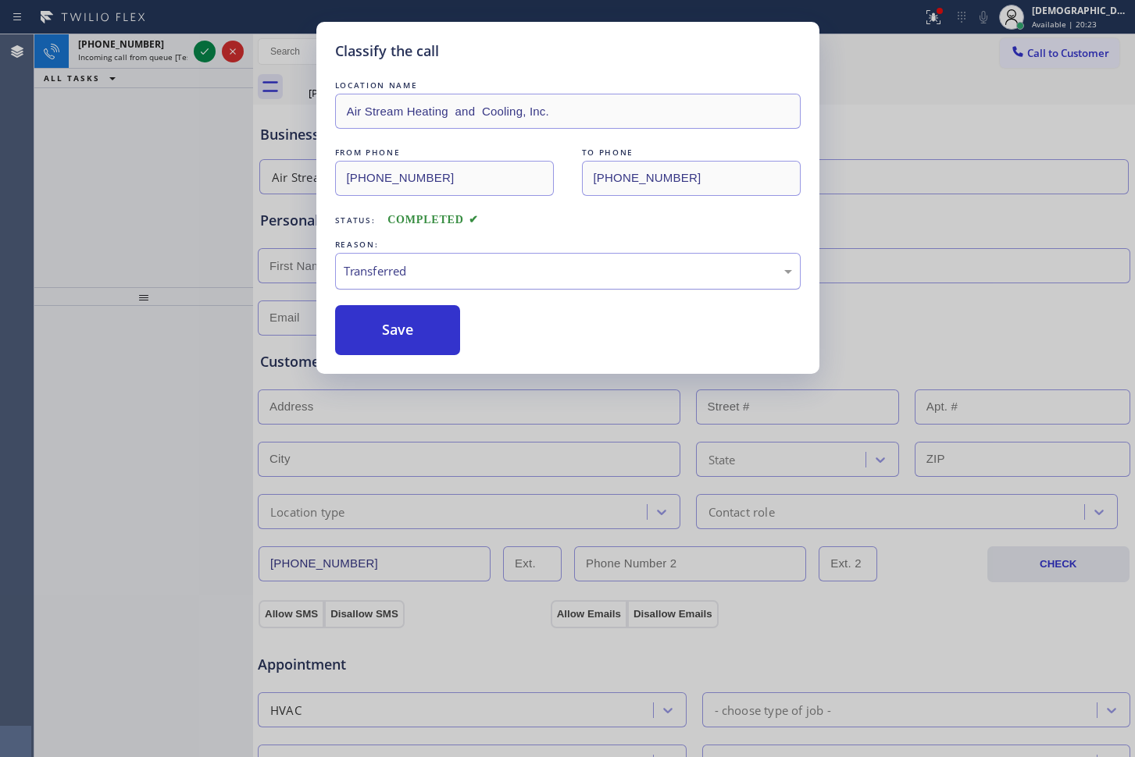
click at [451, 273] on div "Transferred" at bounding box center [568, 271] width 448 height 18
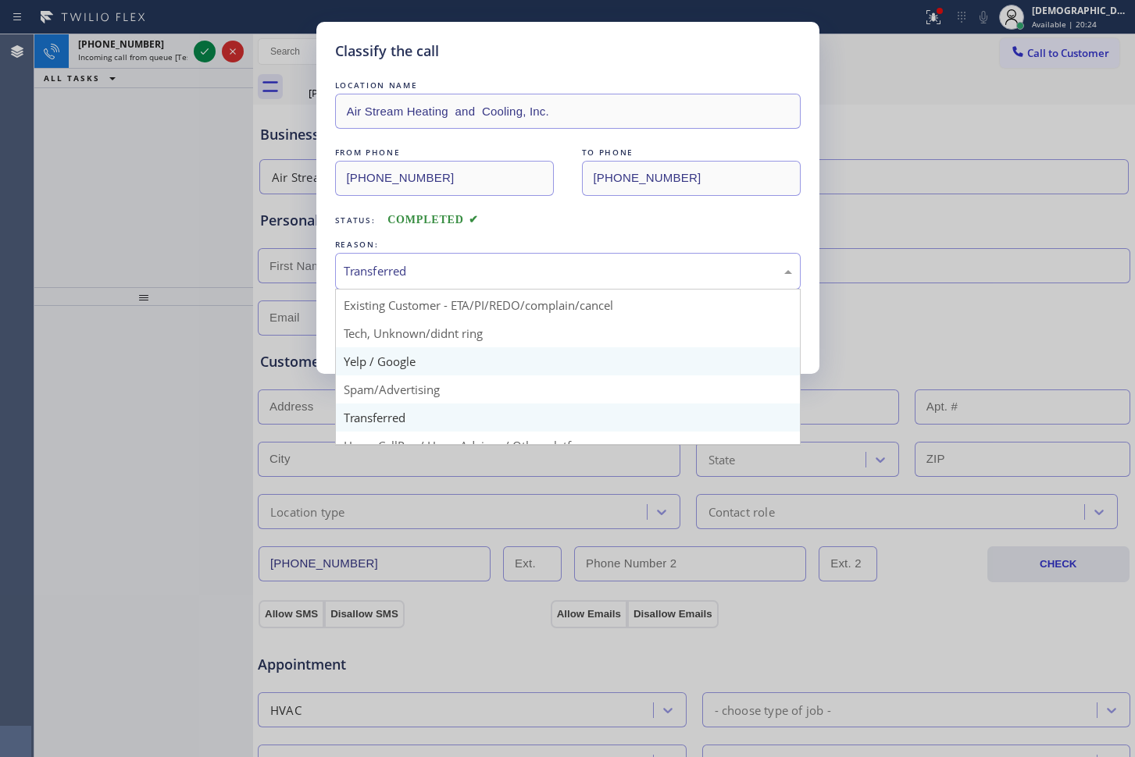
scroll to position [98, 0]
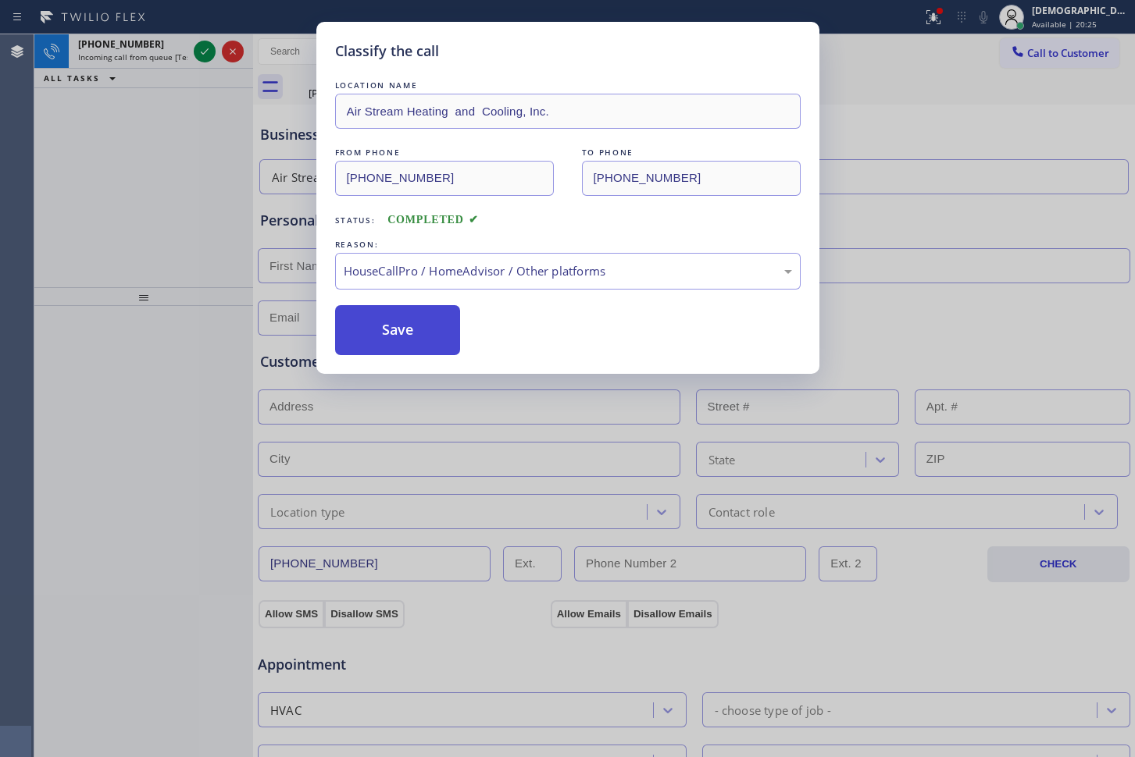
click at [406, 340] on button "Save" at bounding box center [398, 330] width 126 height 50
type input "[PHONE_NUMBER]"
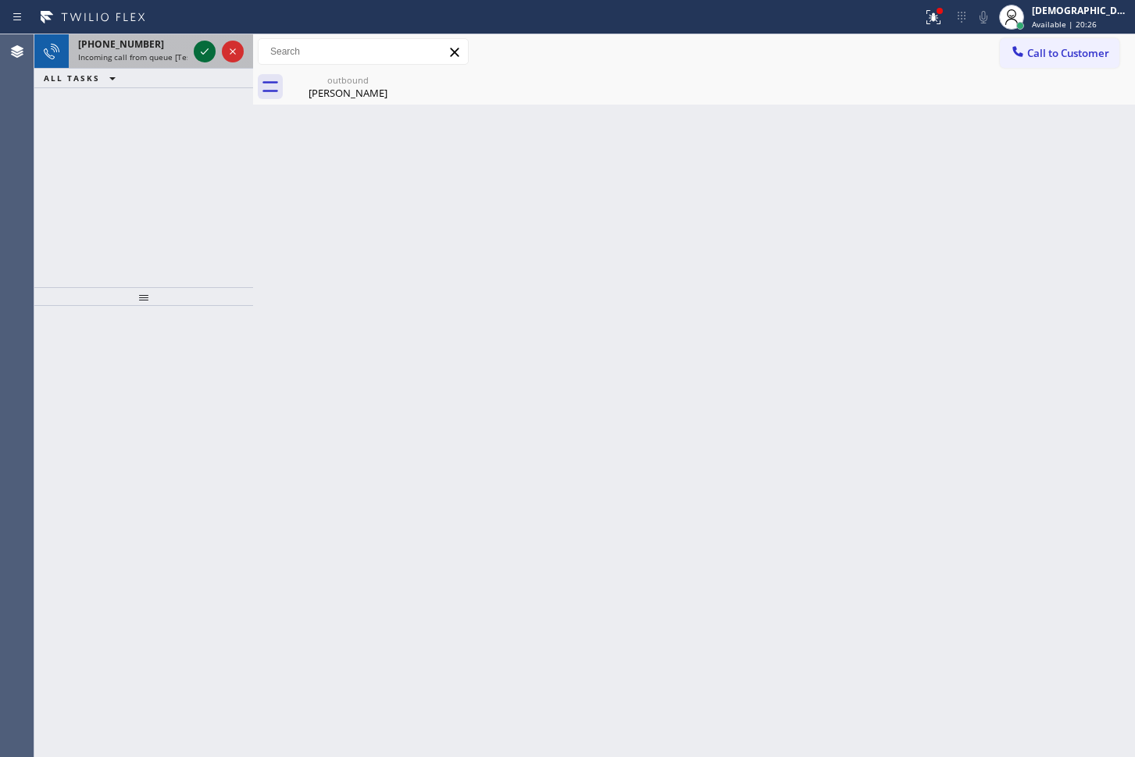
click at [195, 50] on icon at bounding box center [204, 51] width 19 height 19
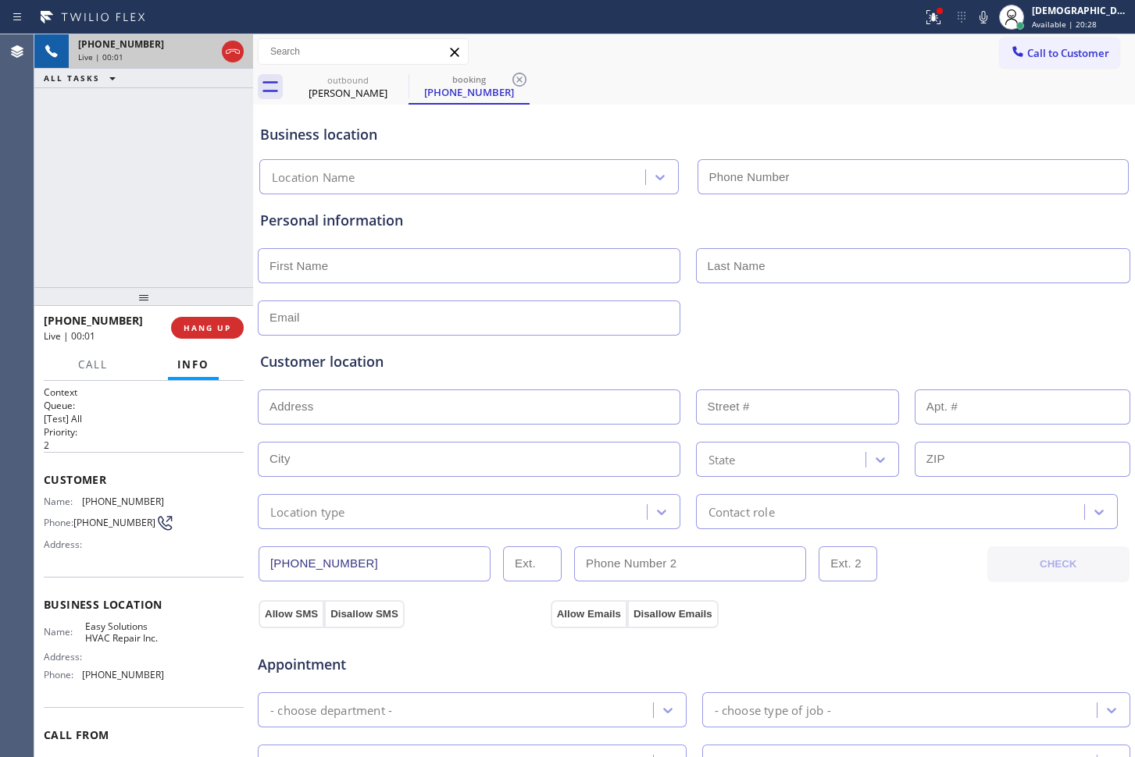
type input "[PHONE_NUMBER]"
click at [223, 55] on icon at bounding box center [232, 51] width 19 height 19
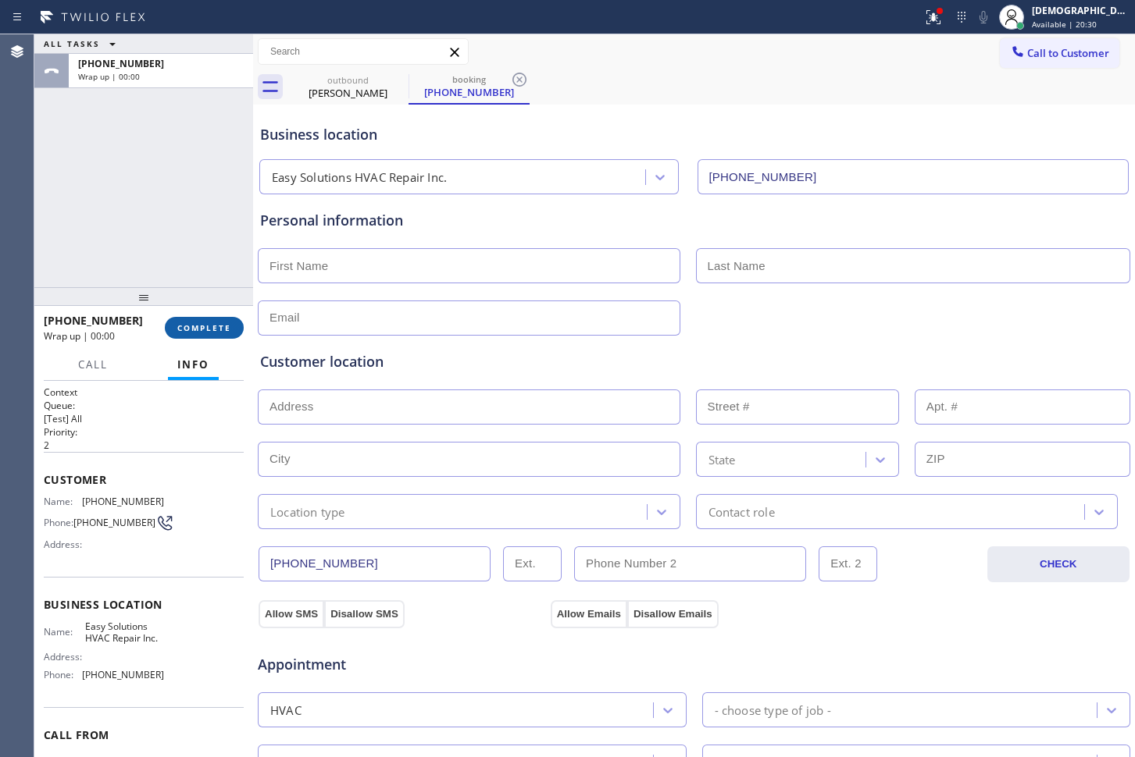
click at [191, 332] on span "COMPLETE" at bounding box center [204, 327] width 54 height 11
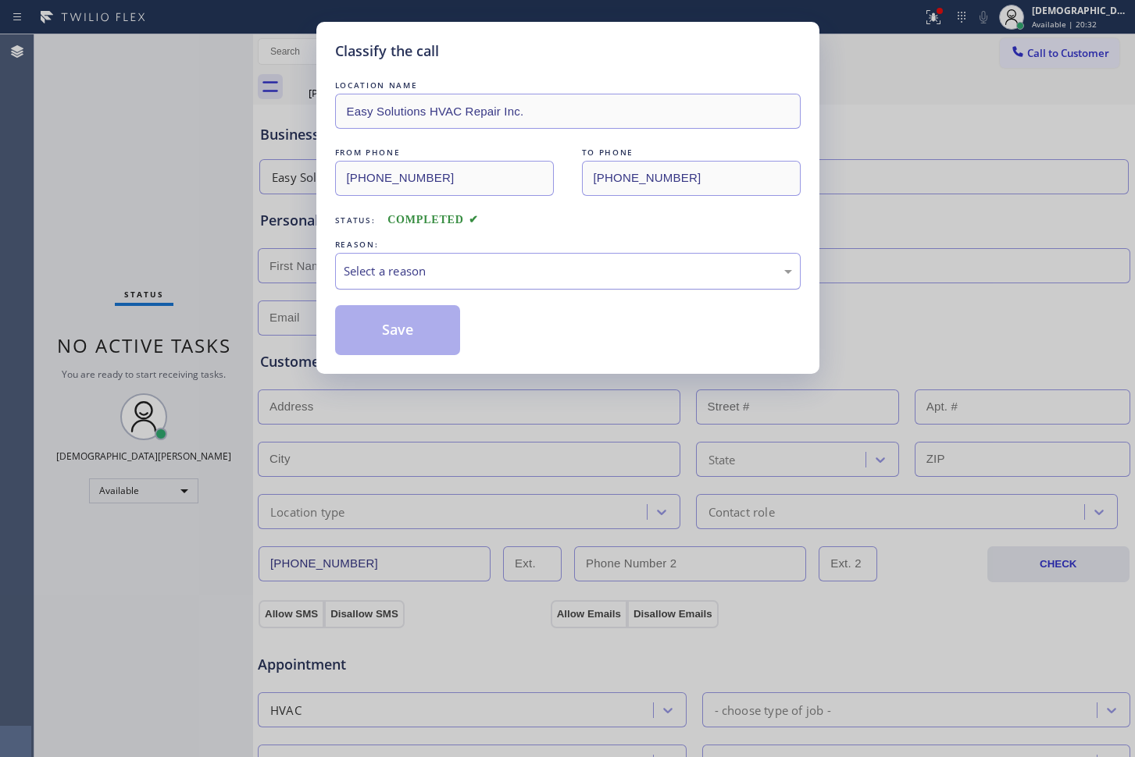
click at [432, 285] on div "Select a reason" at bounding box center [567, 271] width 465 height 37
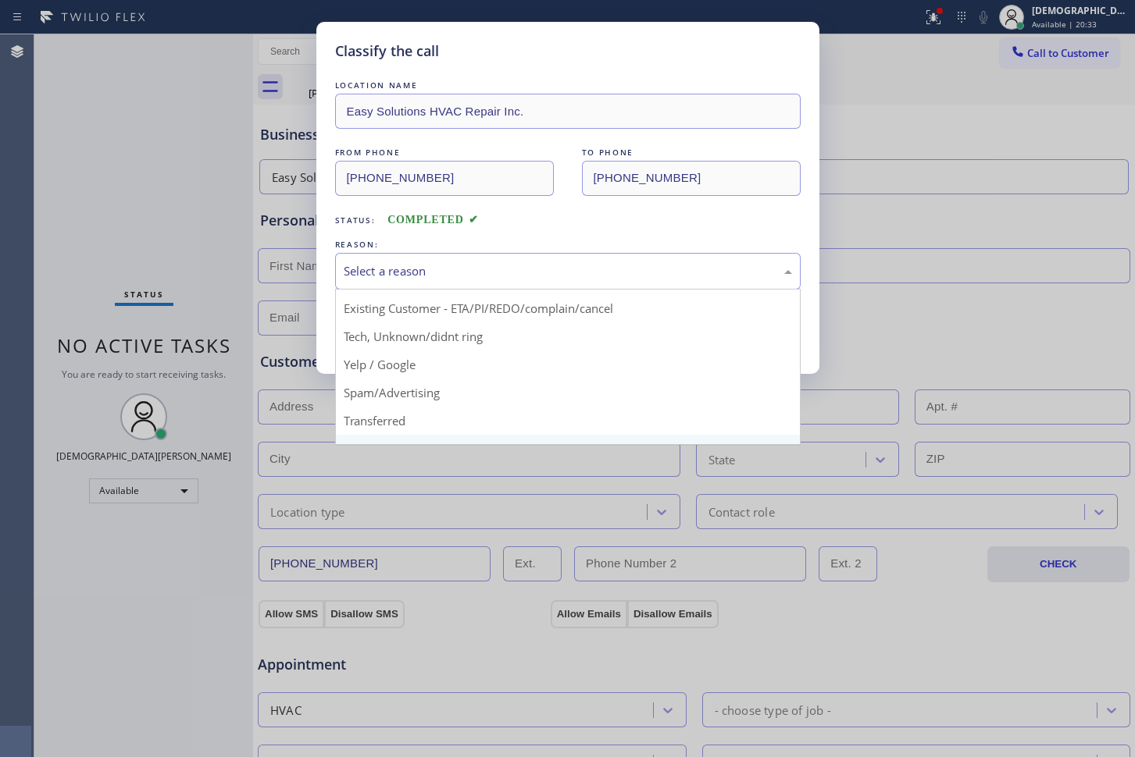
scroll to position [98, 0]
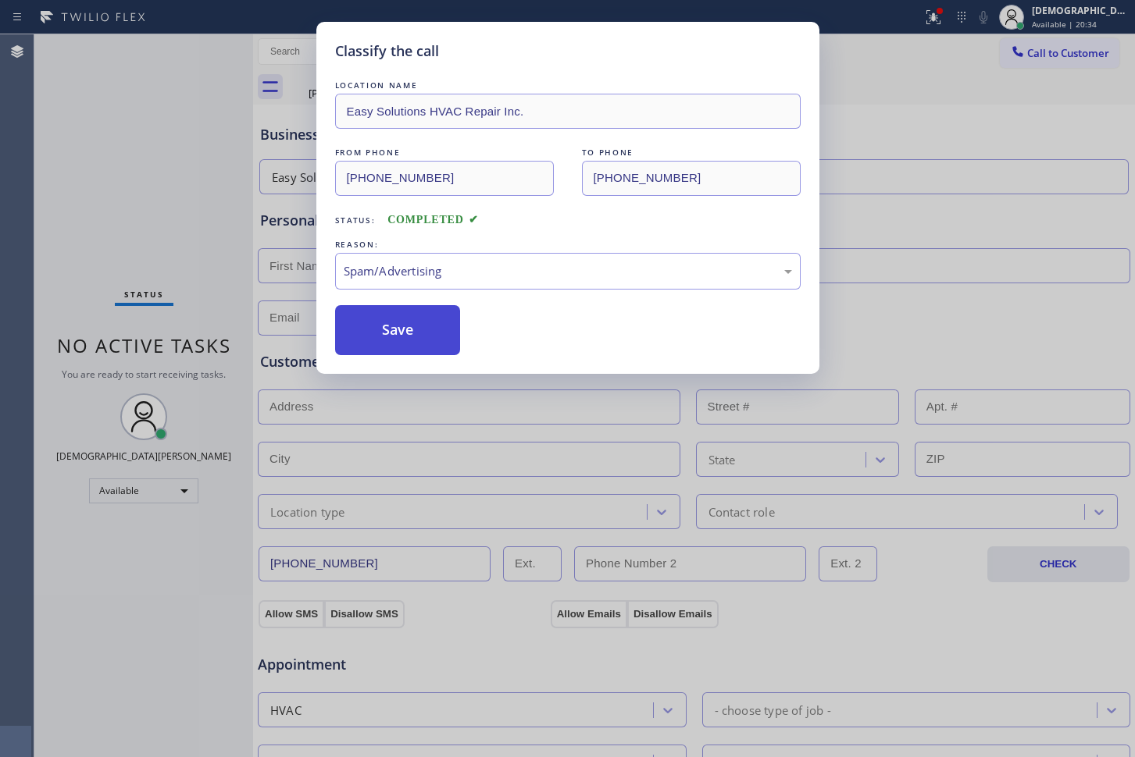
drag, startPoint x: 412, startPoint y: 341, endPoint x: 419, endPoint y: 348, distance: 9.4
click at [411, 344] on button "Save" at bounding box center [398, 330] width 126 height 50
type input "[PHONE_NUMBER]"
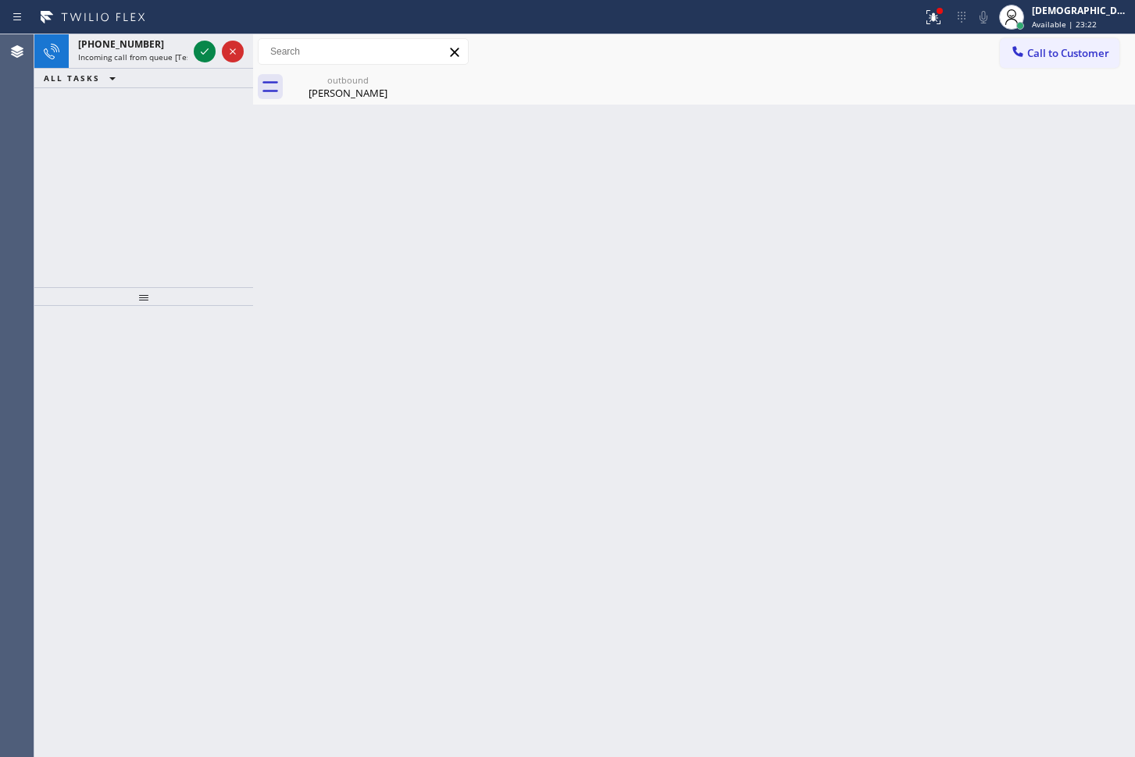
click at [49, 243] on div "[PHONE_NUMBER] Incoming call from queue [Test] All ALL TASKS ALL TASKS ACTIVE T…" at bounding box center [143, 160] width 219 height 253
click at [200, 59] on icon at bounding box center [204, 51] width 19 height 19
click at [205, 55] on icon at bounding box center [204, 51] width 19 height 19
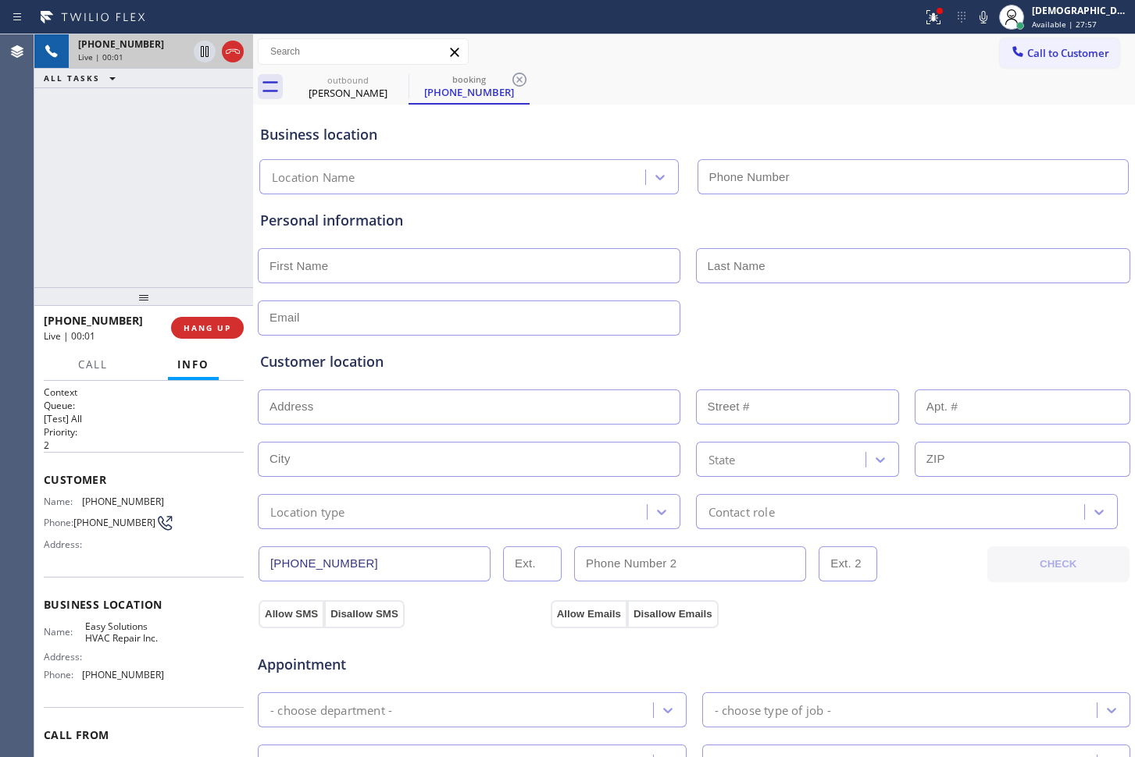
type input "[PHONE_NUMBER]"
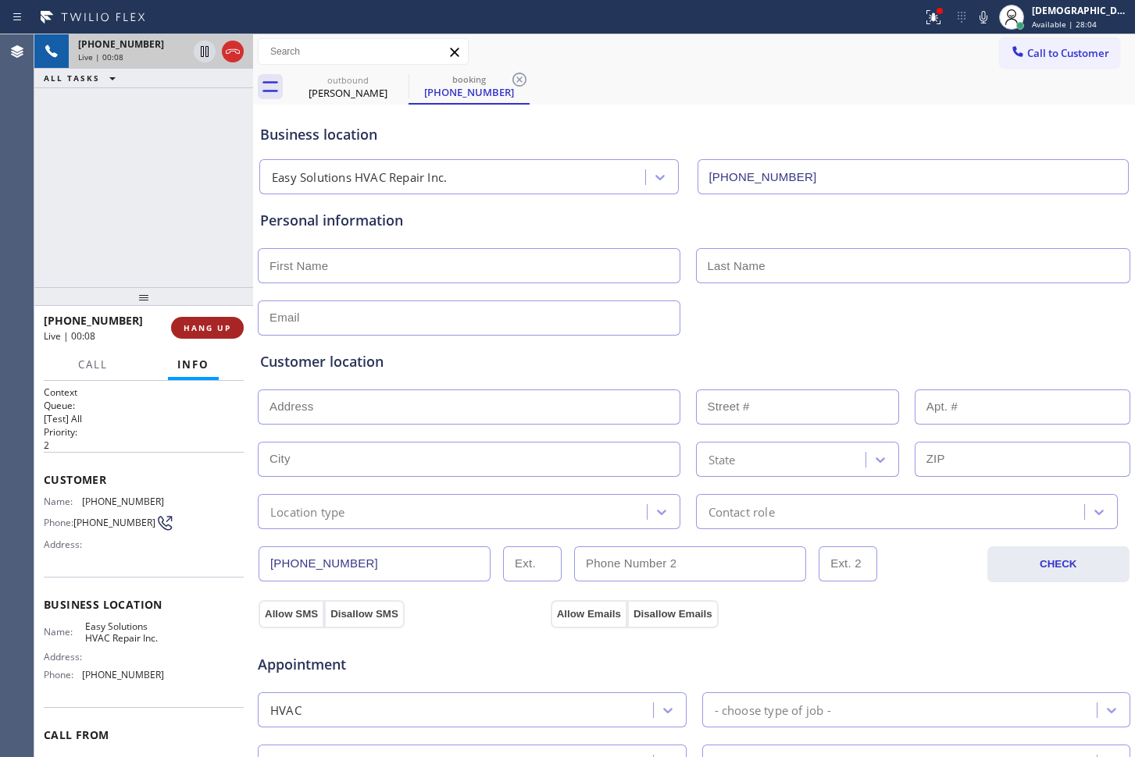
click at [208, 326] on span "HANG UP" at bounding box center [207, 327] width 48 height 11
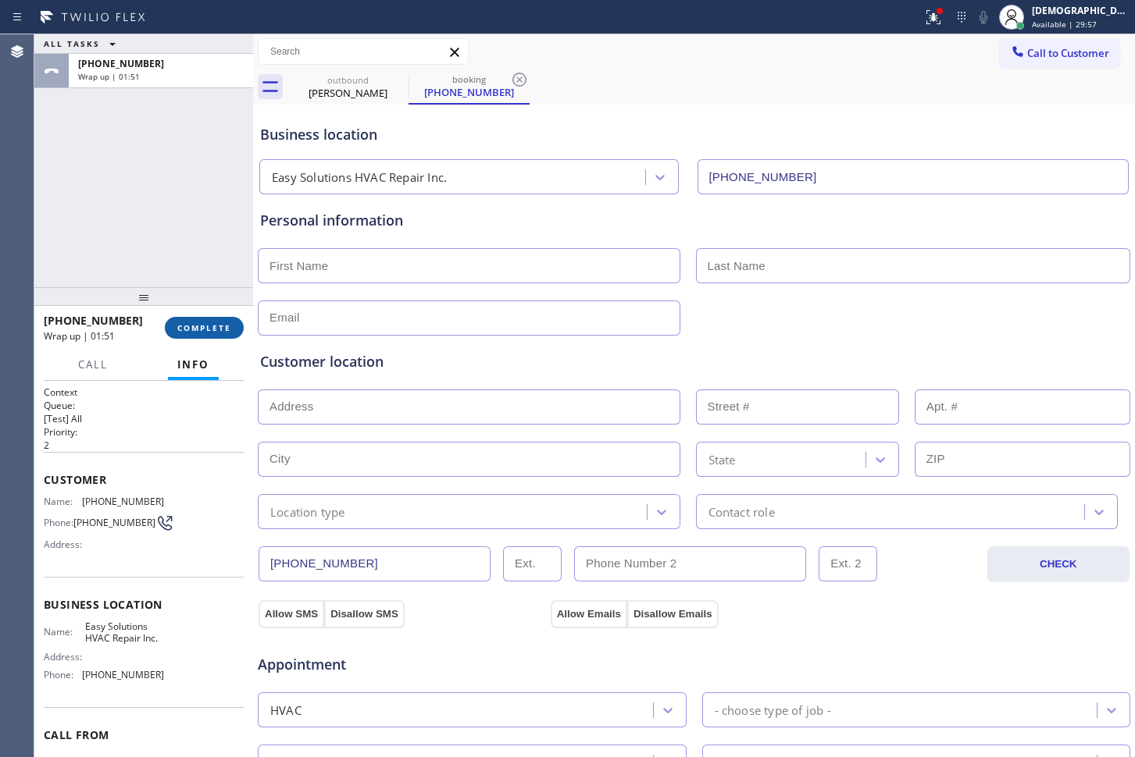
click at [219, 326] on span "COMPLETE" at bounding box center [204, 327] width 54 height 11
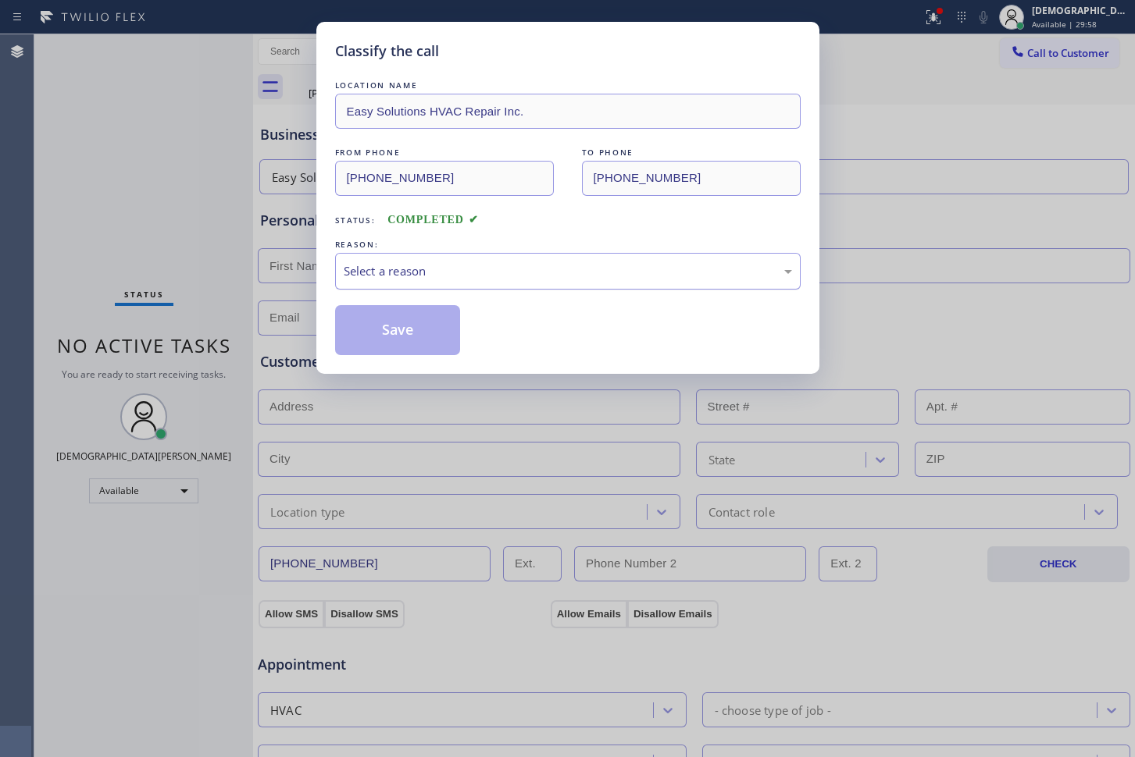
click at [374, 269] on div "Select a reason" at bounding box center [568, 271] width 448 height 18
click at [376, 326] on button "Save" at bounding box center [398, 330] width 126 height 50
type input "[PHONE_NUMBER]"
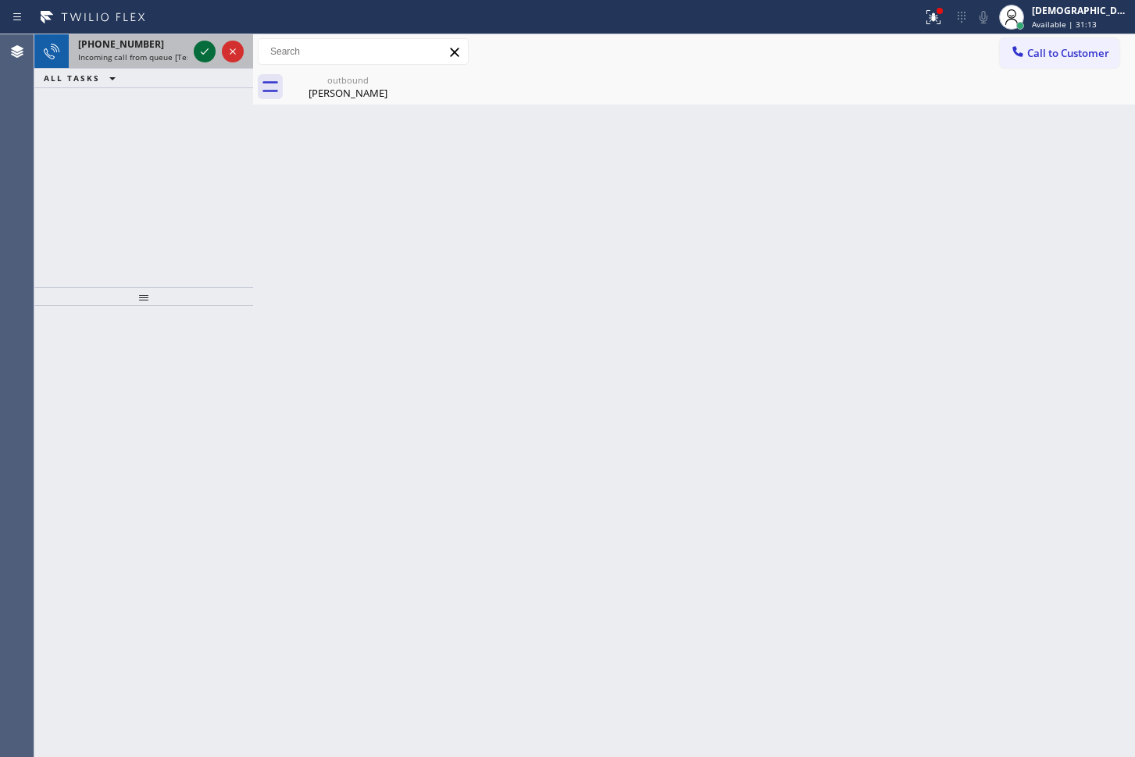
click at [197, 42] on icon at bounding box center [204, 51] width 19 height 19
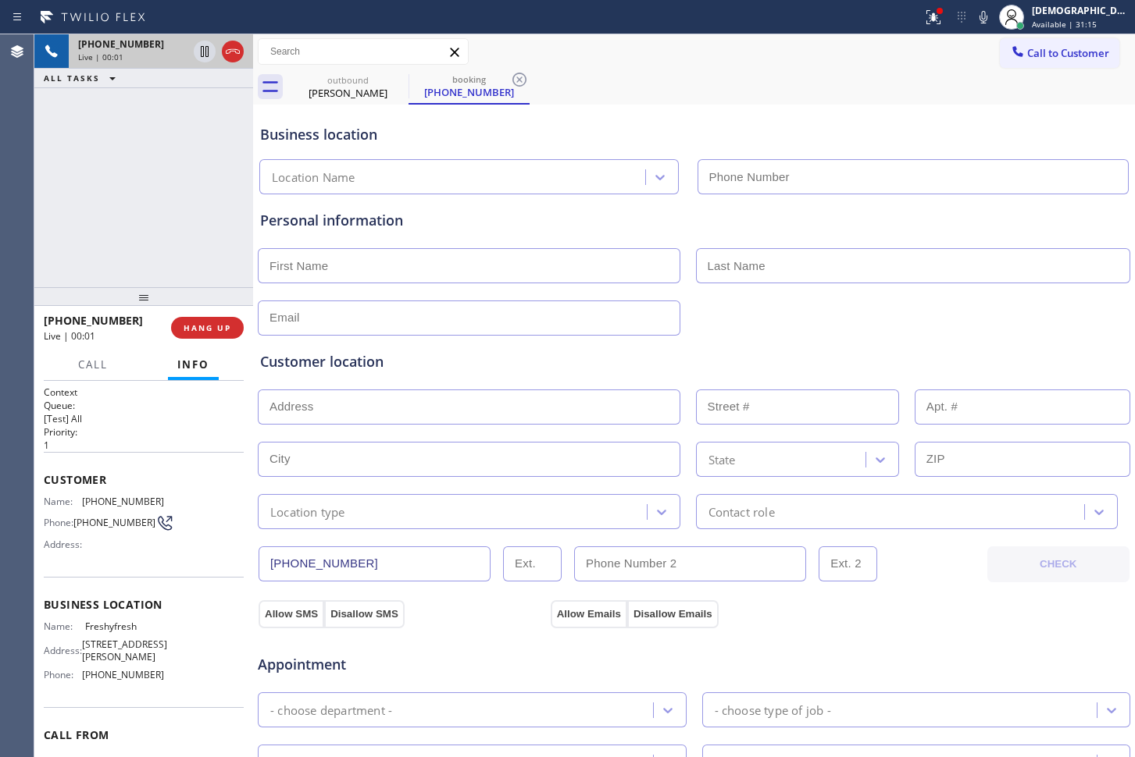
type input "[PHONE_NUMBER]"
click at [226, 49] on icon at bounding box center [232, 51] width 19 height 19
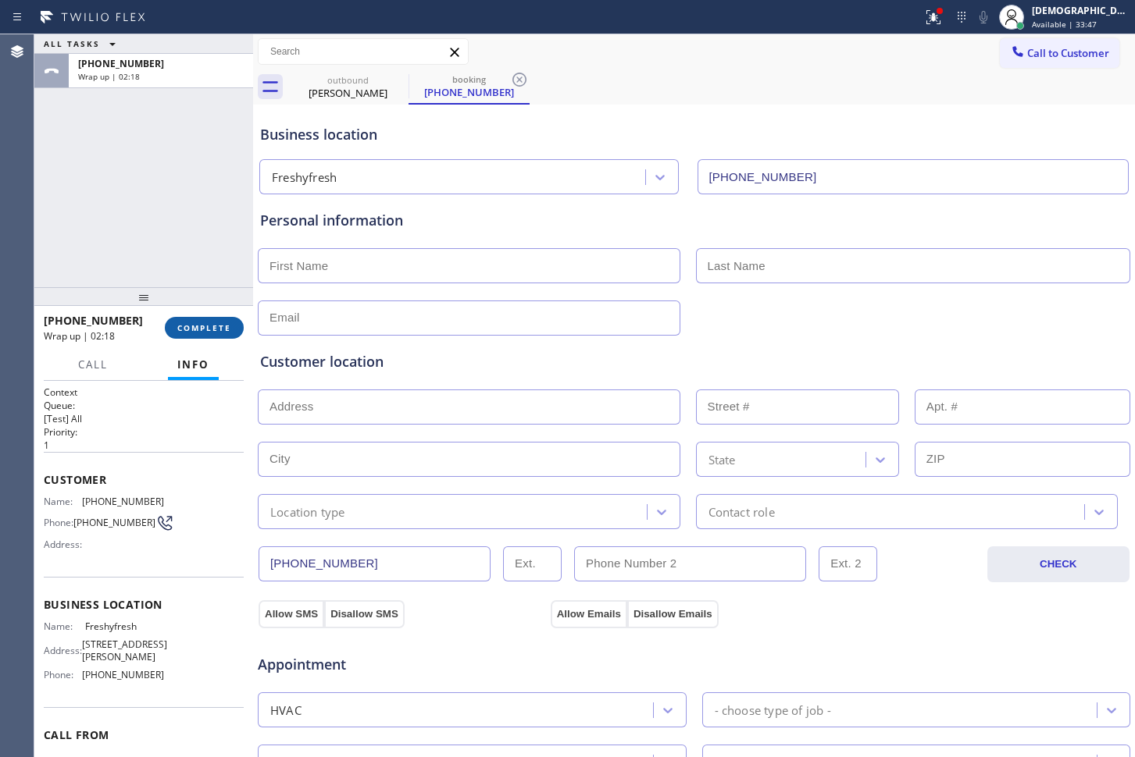
click at [212, 328] on span "COMPLETE" at bounding box center [204, 327] width 54 height 11
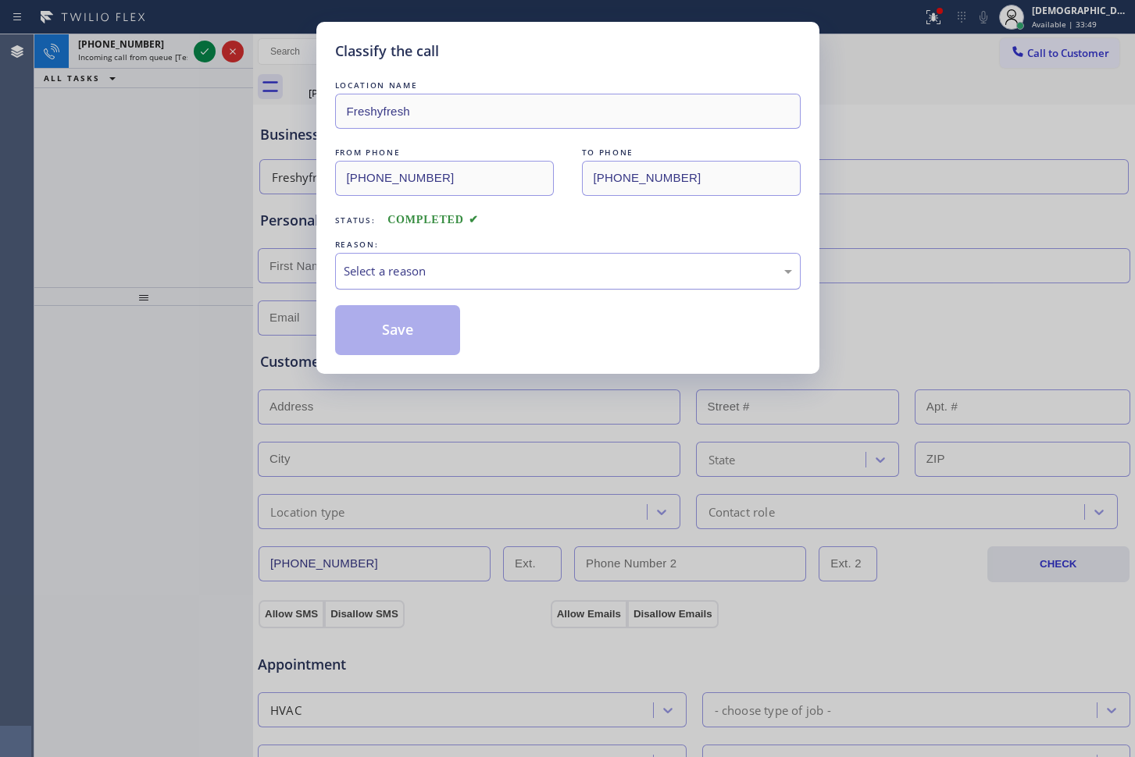
click at [396, 265] on div "Select a reason" at bounding box center [568, 271] width 448 height 18
click at [396, 329] on button "Save" at bounding box center [398, 330] width 126 height 50
type input "[PHONE_NUMBER]"
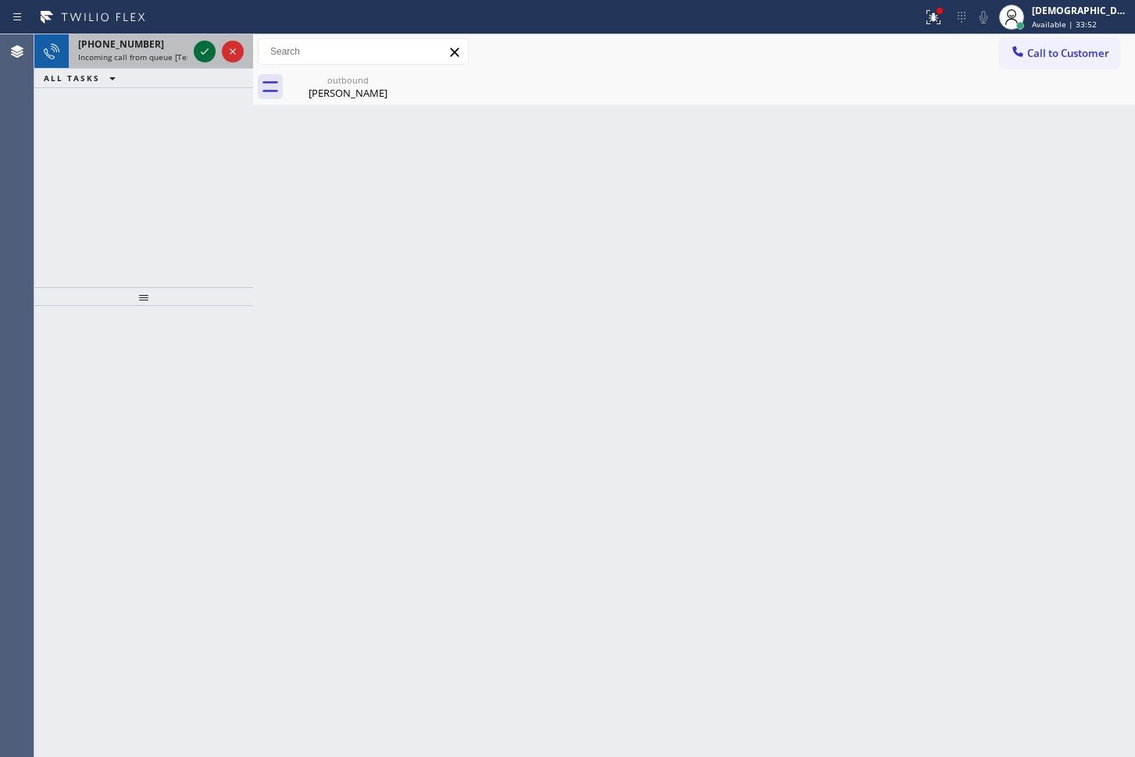
click at [194, 56] on div at bounding box center [205, 51] width 22 height 19
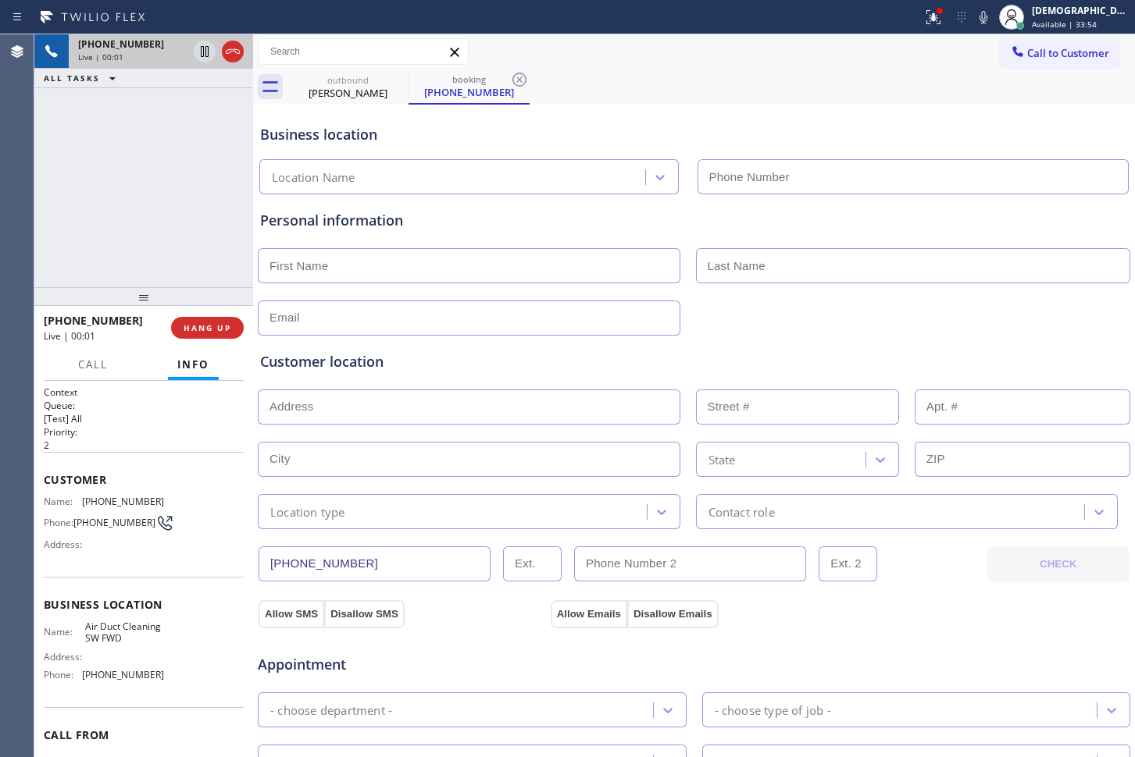
type input "[PHONE_NUMBER]"
click at [237, 48] on icon at bounding box center [232, 51] width 19 height 19
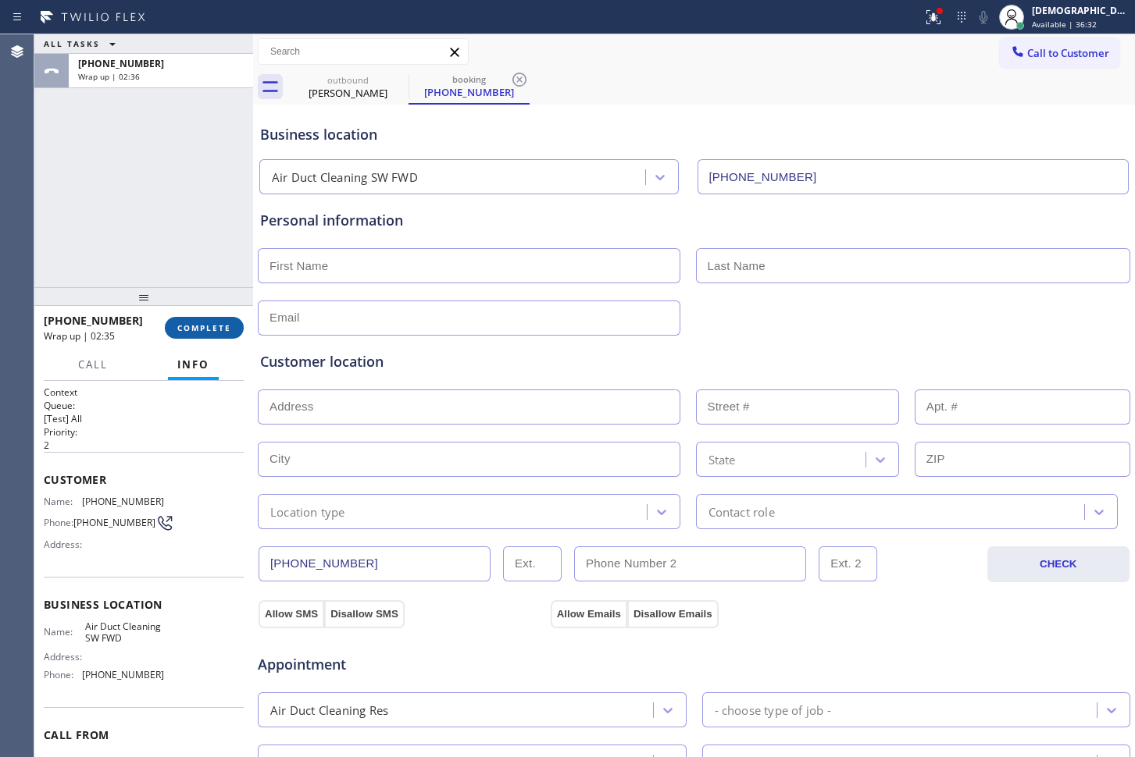
click at [205, 322] on span "COMPLETE" at bounding box center [204, 327] width 54 height 11
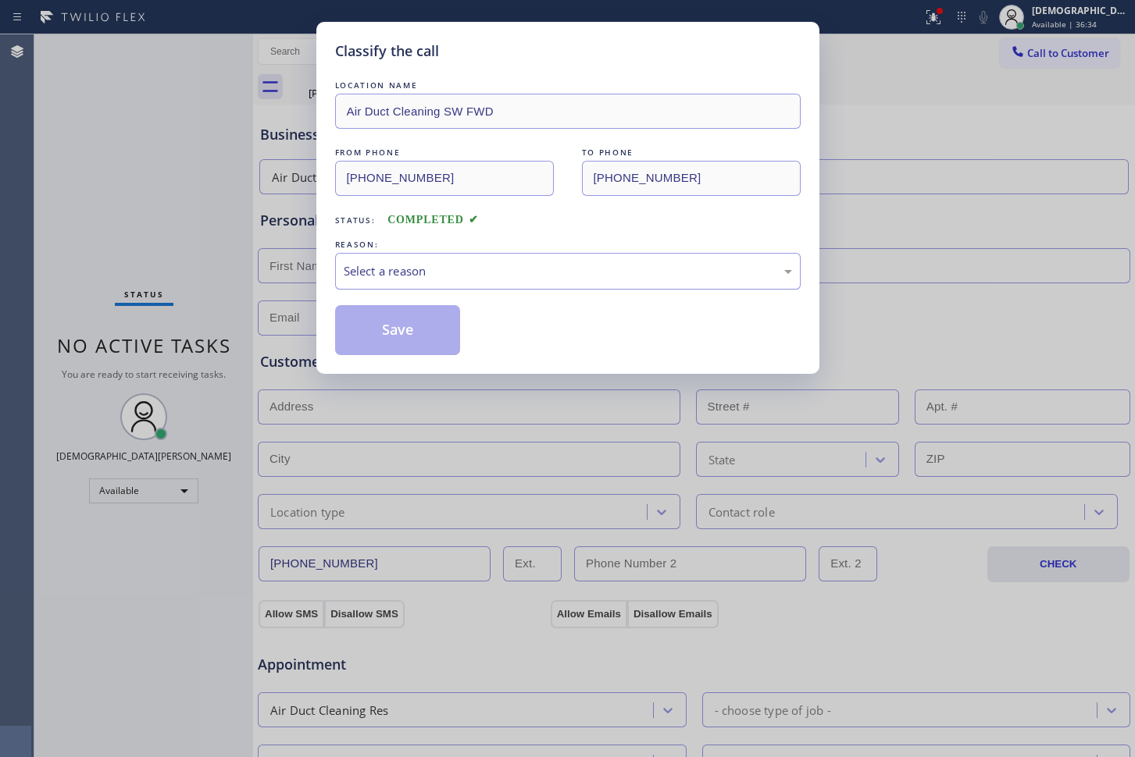
click at [391, 269] on div "Select a reason" at bounding box center [568, 271] width 448 height 18
click at [387, 328] on button "Save" at bounding box center [398, 330] width 126 height 50
type input "[PHONE_NUMBER]"
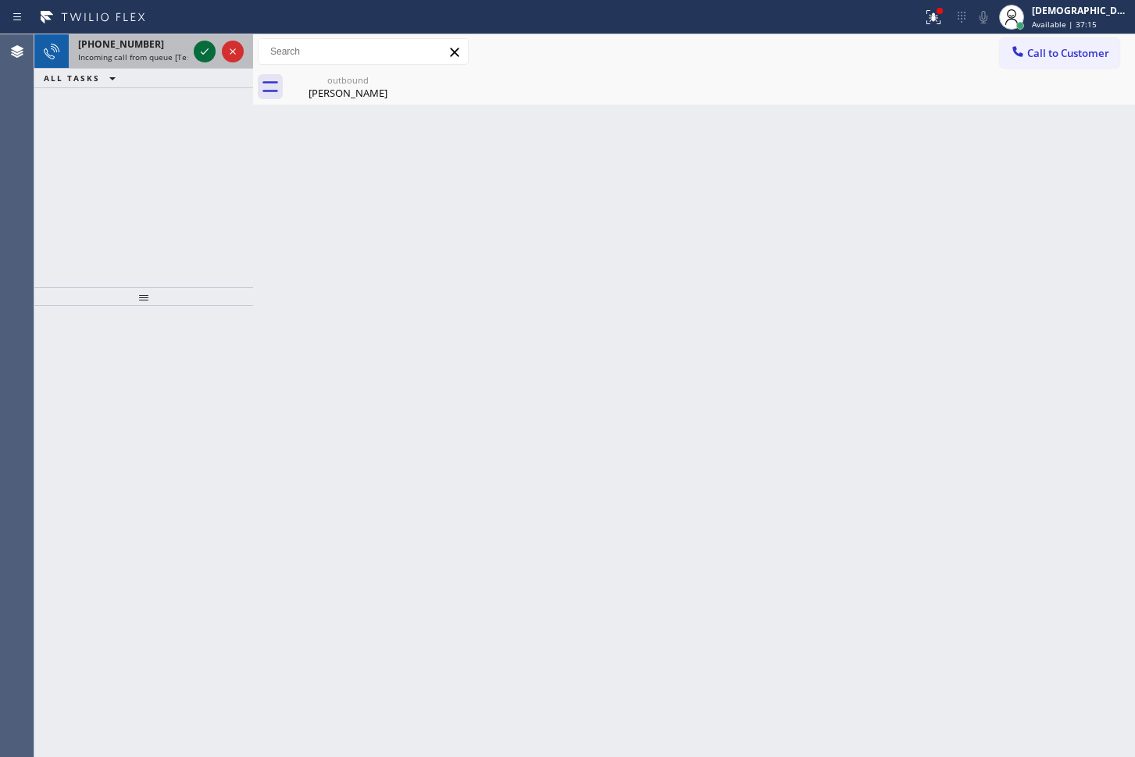
click at [204, 57] on icon at bounding box center [204, 51] width 19 height 19
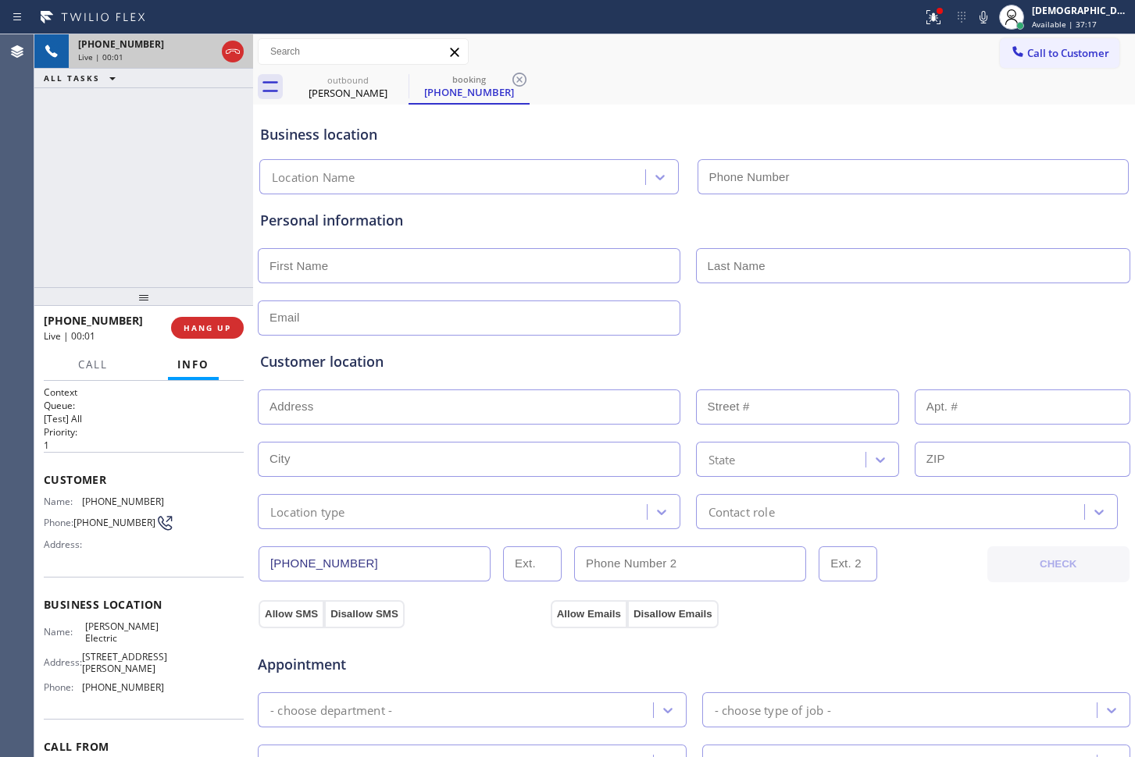
type input "[PHONE_NUMBER]"
click at [238, 55] on icon at bounding box center [232, 51] width 19 height 19
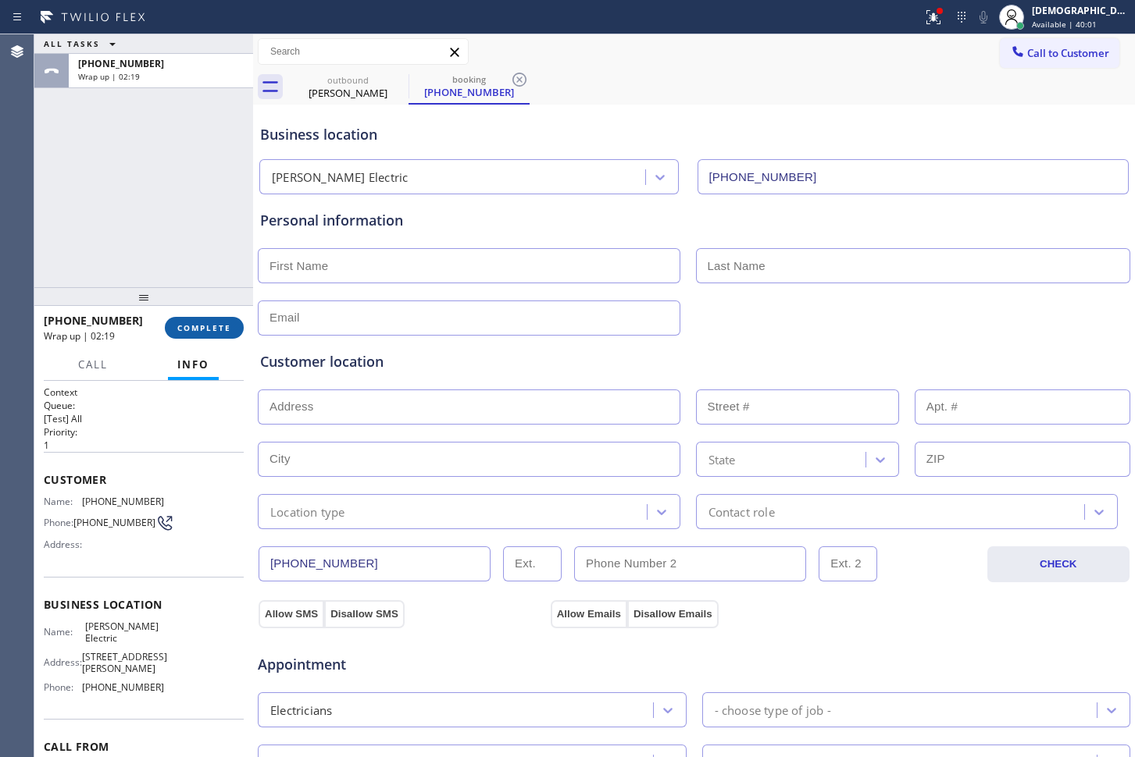
click at [240, 319] on button "COMPLETE" at bounding box center [204, 328] width 79 height 22
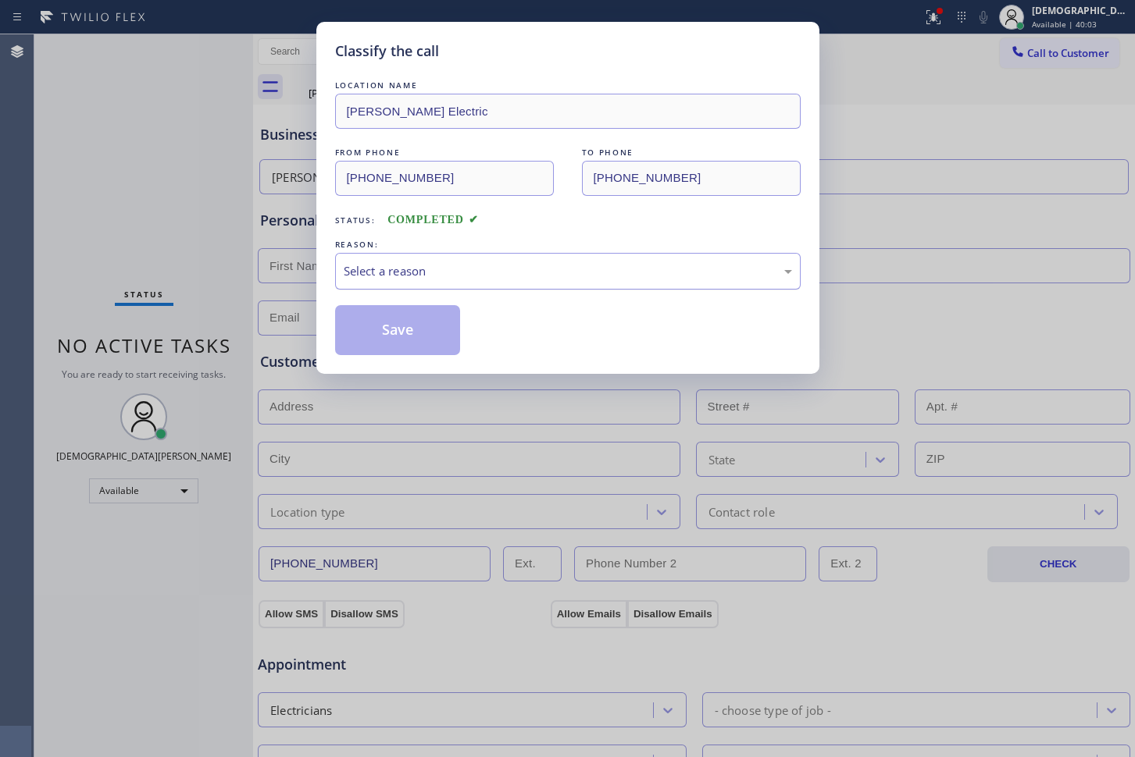
click at [354, 276] on div "Select a reason" at bounding box center [568, 271] width 448 height 18
click at [358, 330] on button "Save" at bounding box center [398, 330] width 126 height 50
type input "[PHONE_NUMBER]"
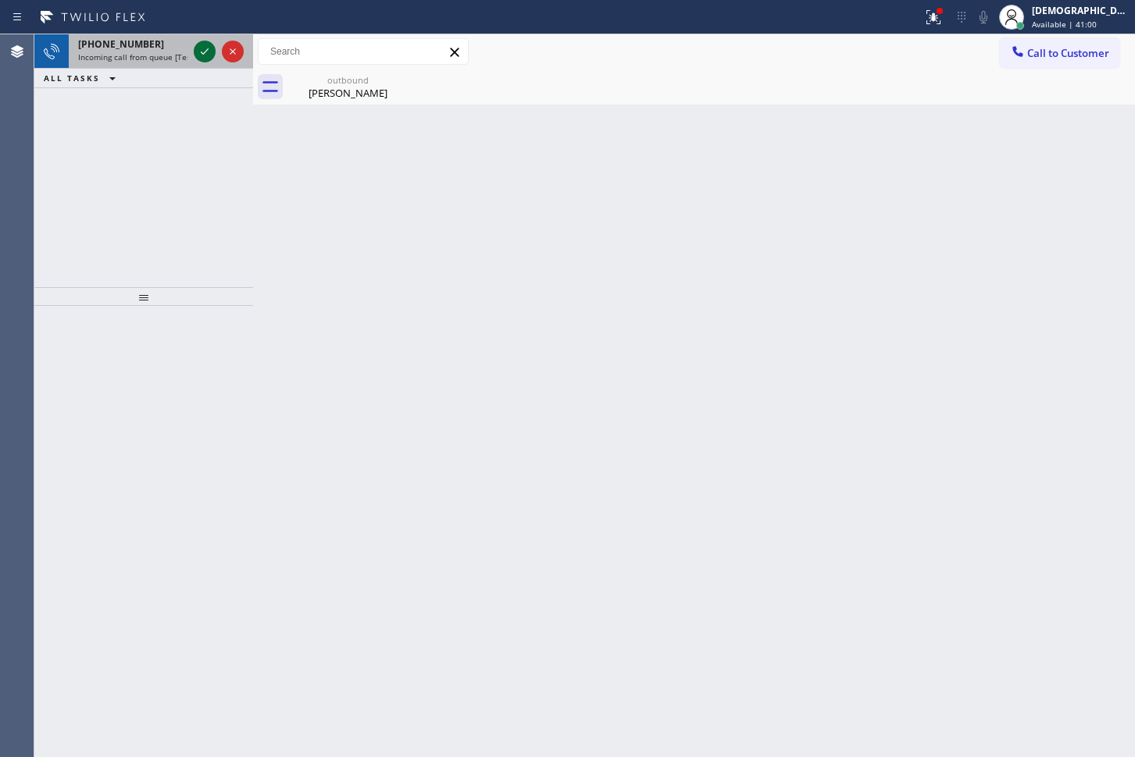
click at [201, 50] on icon at bounding box center [204, 51] width 19 height 19
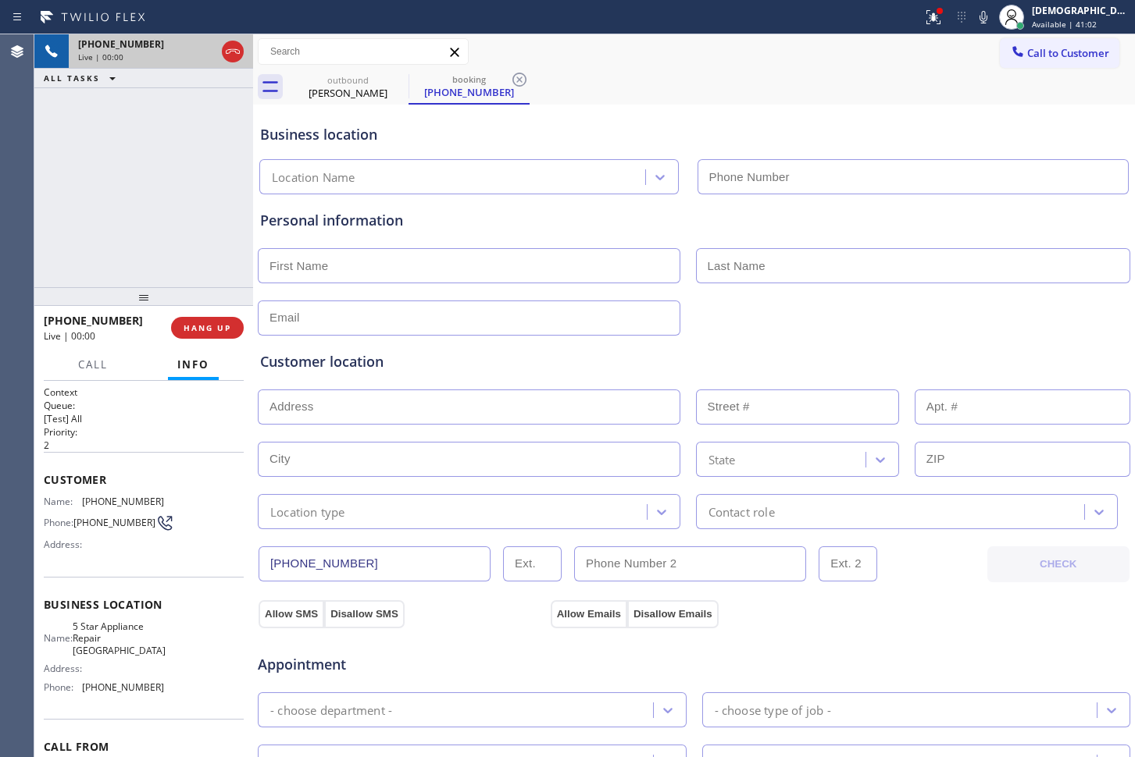
type input "[PHONE_NUMBER]"
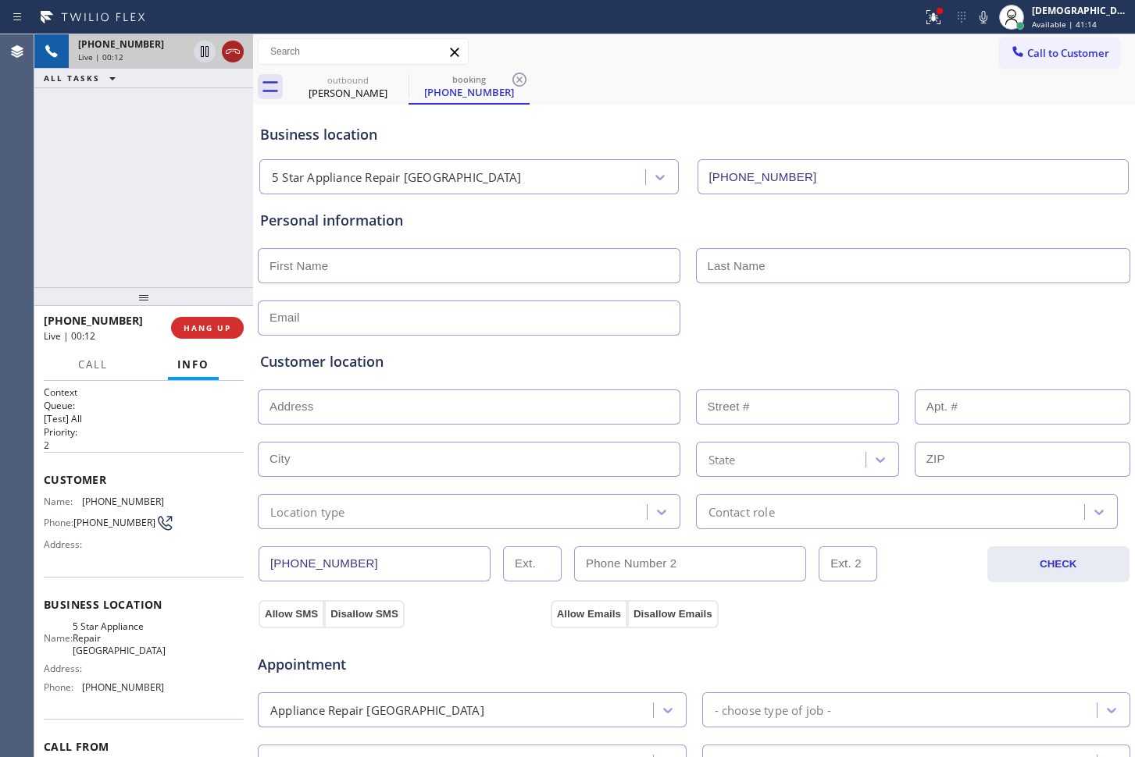
click at [235, 54] on icon at bounding box center [232, 51] width 19 height 19
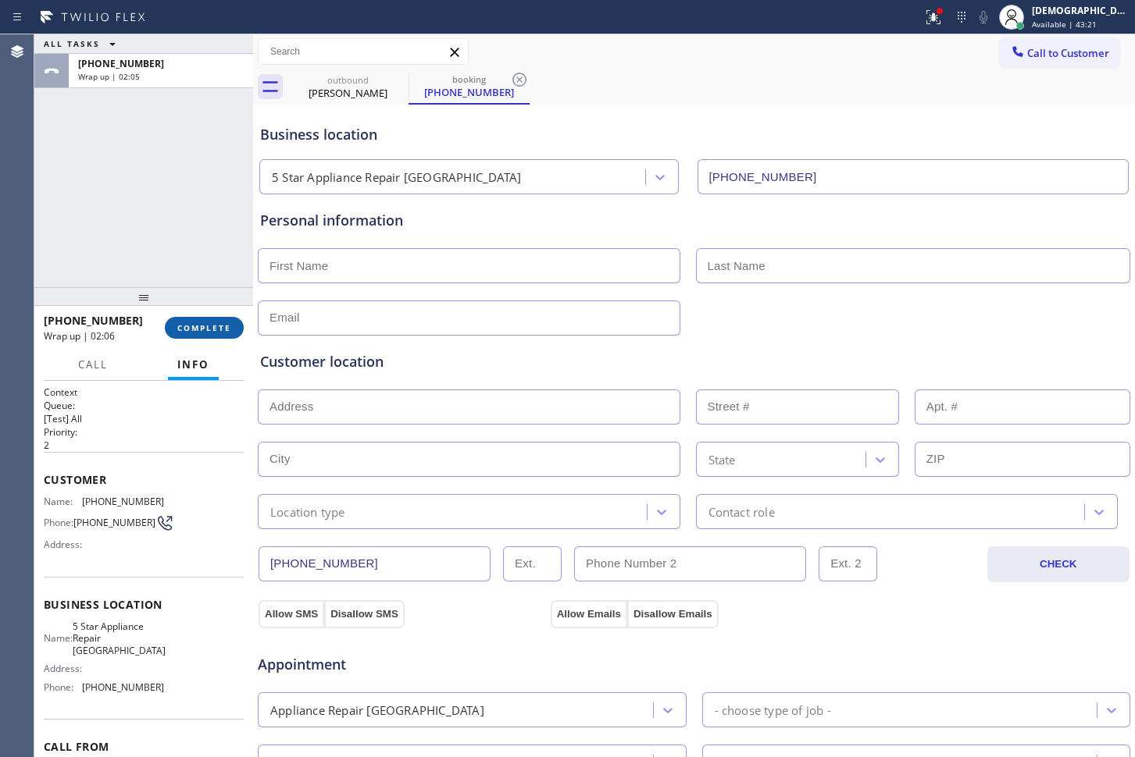
click at [223, 335] on button "COMPLETE" at bounding box center [204, 328] width 79 height 22
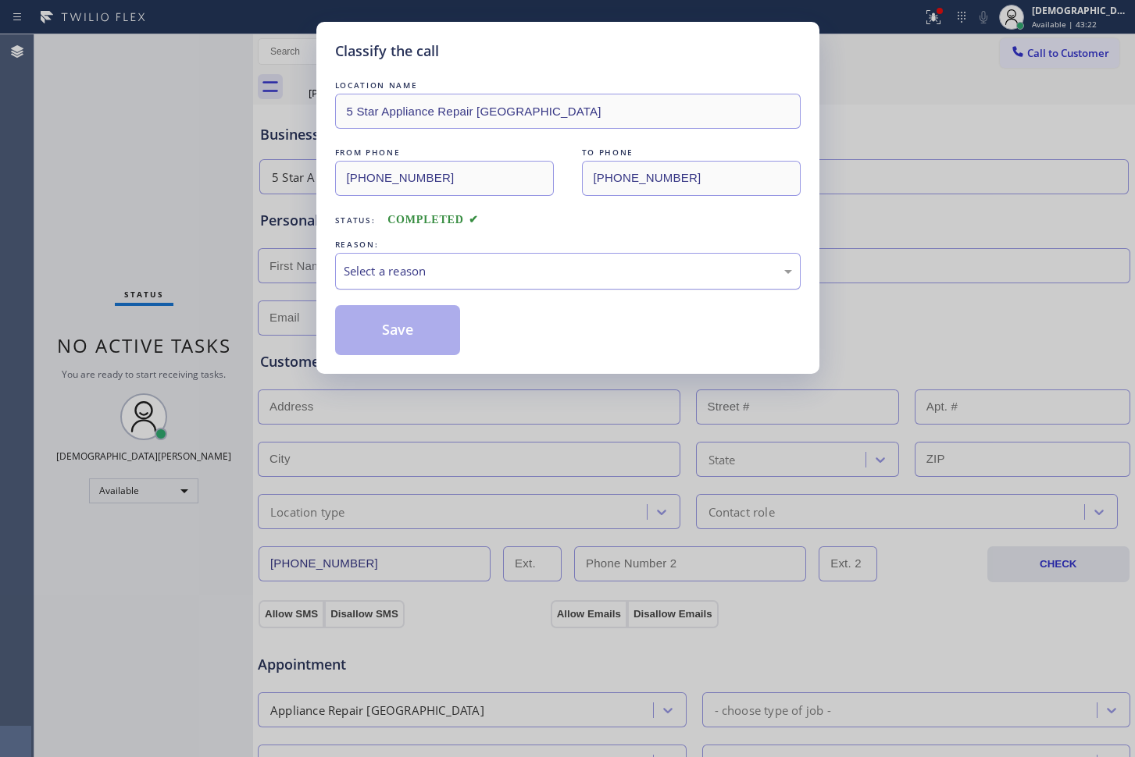
click at [391, 271] on div "Select a reason" at bounding box center [568, 271] width 448 height 18
click at [393, 326] on button "Save" at bounding box center [398, 330] width 126 height 50
type input "[PHONE_NUMBER]"
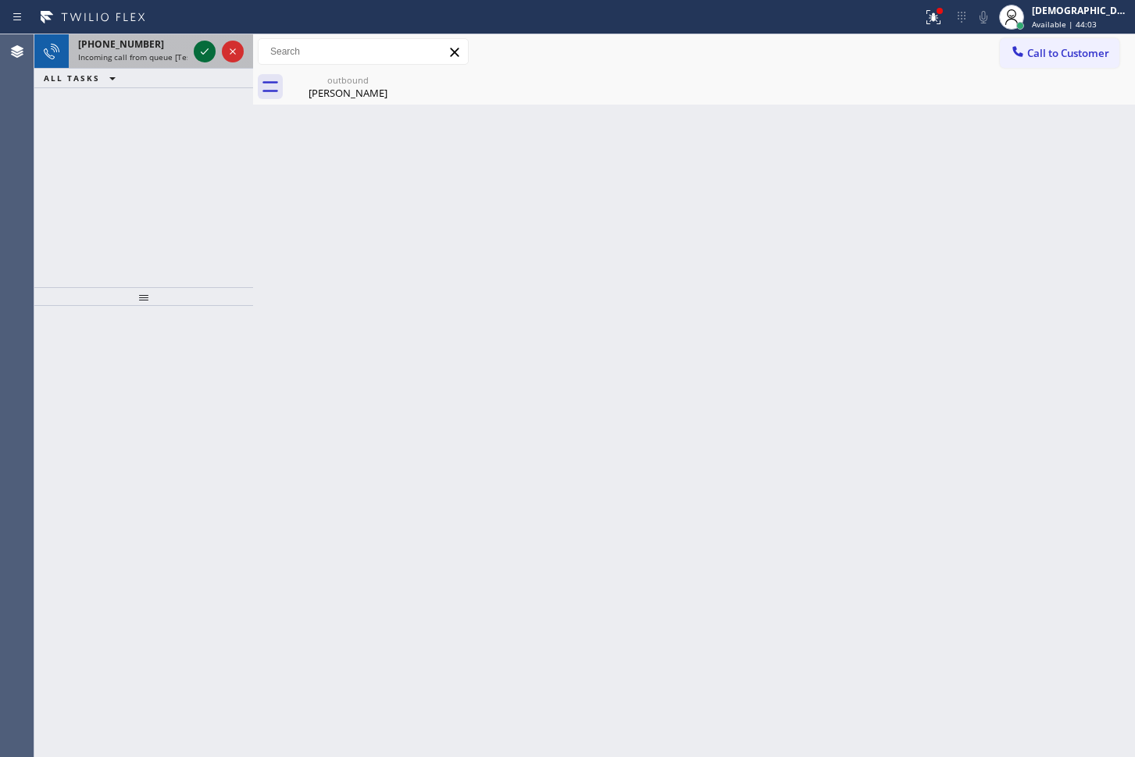
click at [201, 53] on icon at bounding box center [204, 51] width 19 height 19
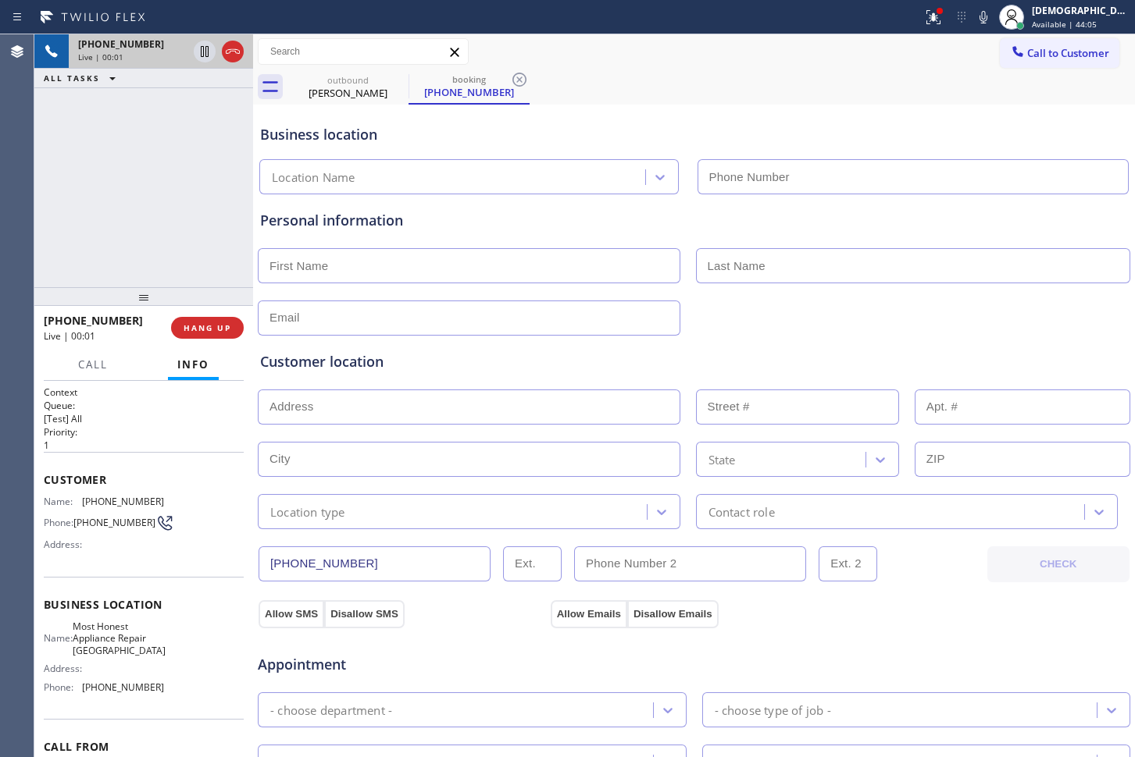
type input "[PHONE_NUMBER]"
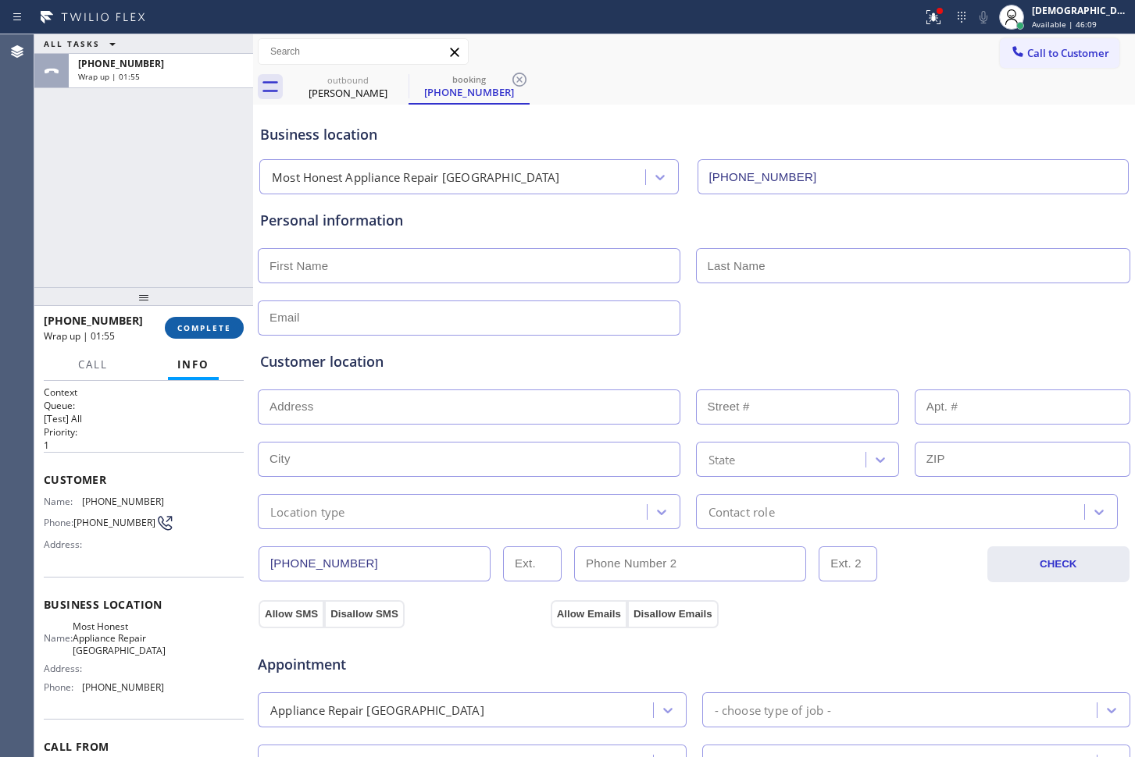
click at [201, 325] on span "COMPLETE" at bounding box center [204, 327] width 54 height 11
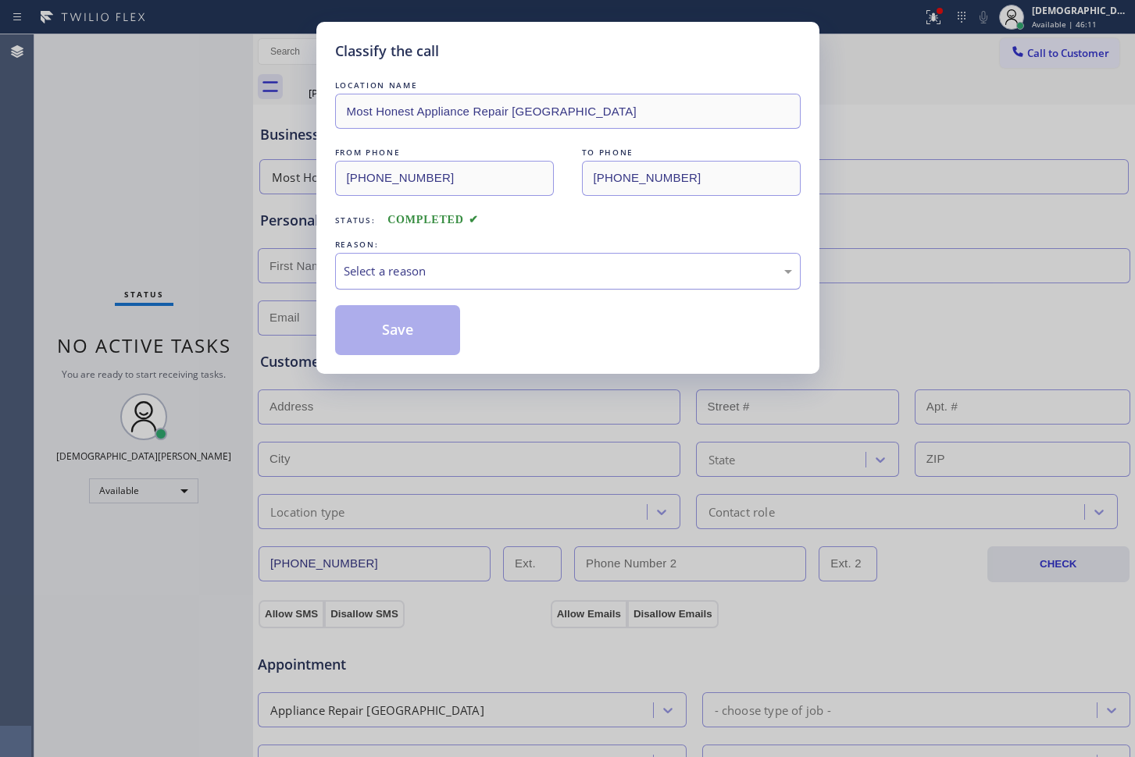
click at [422, 264] on div "Select a reason" at bounding box center [568, 271] width 448 height 18
click at [404, 333] on button "Save" at bounding box center [398, 330] width 126 height 50
type input "[PHONE_NUMBER]"
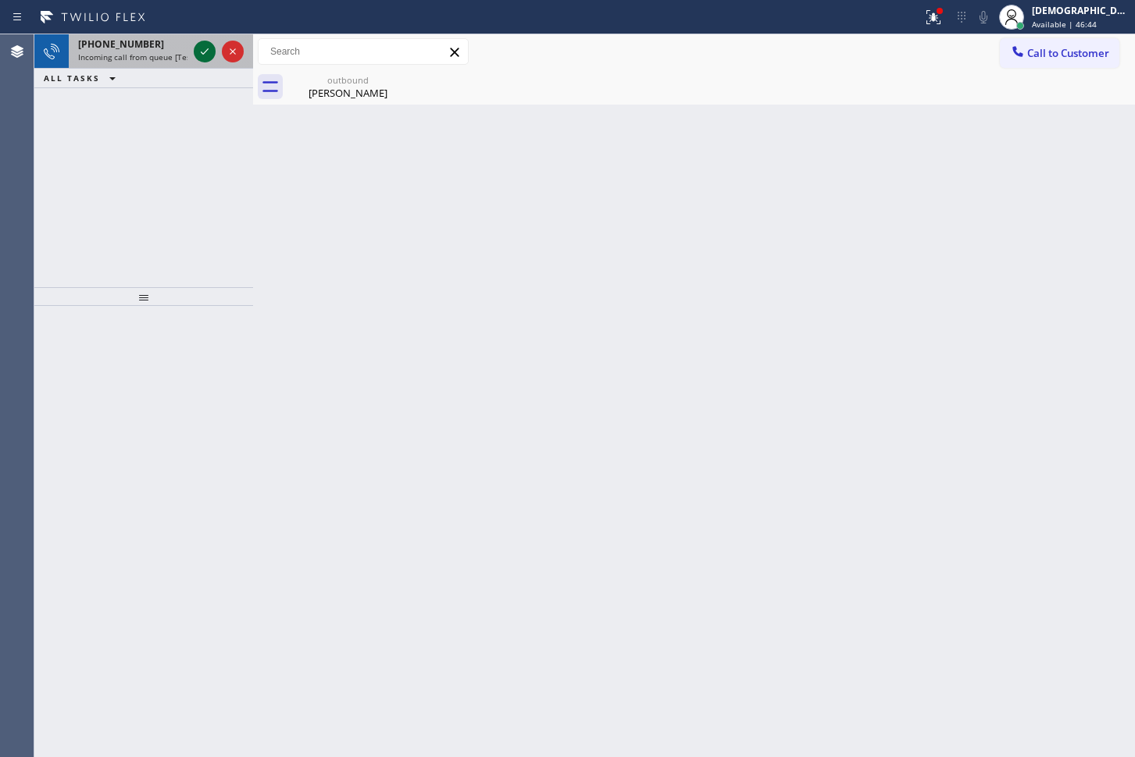
click at [204, 48] on icon at bounding box center [204, 51] width 19 height 19
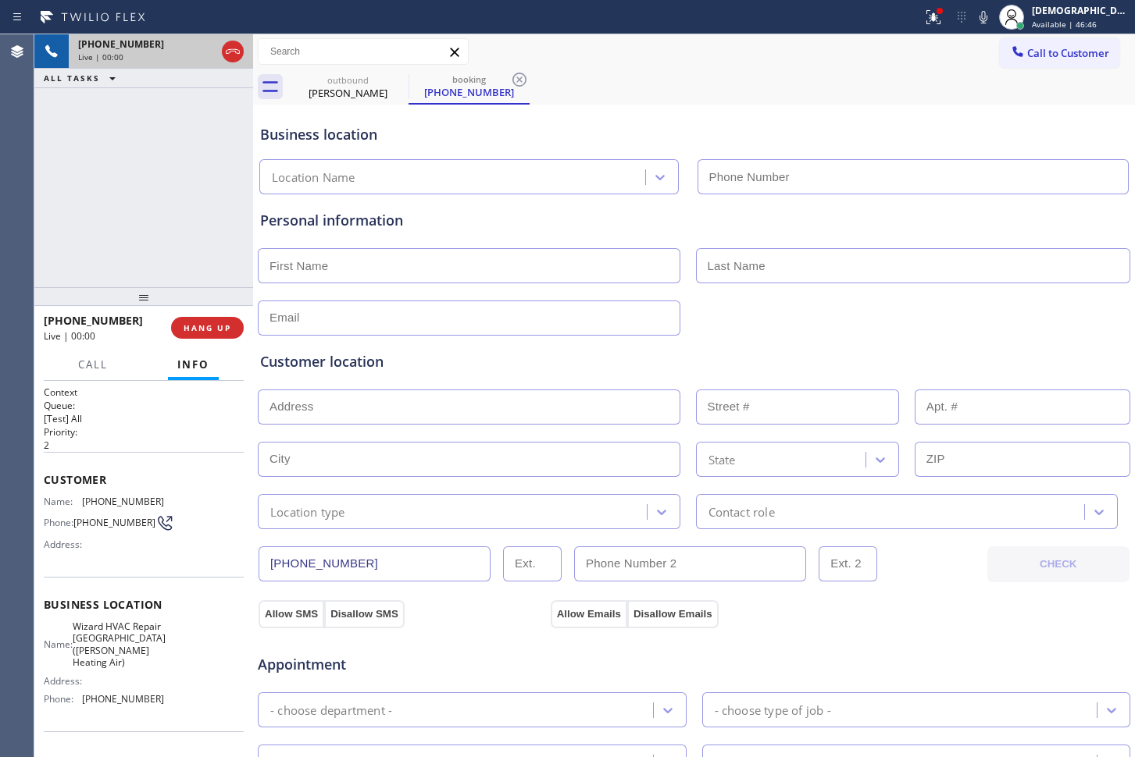
type input "[PHONE_NUMBER]"
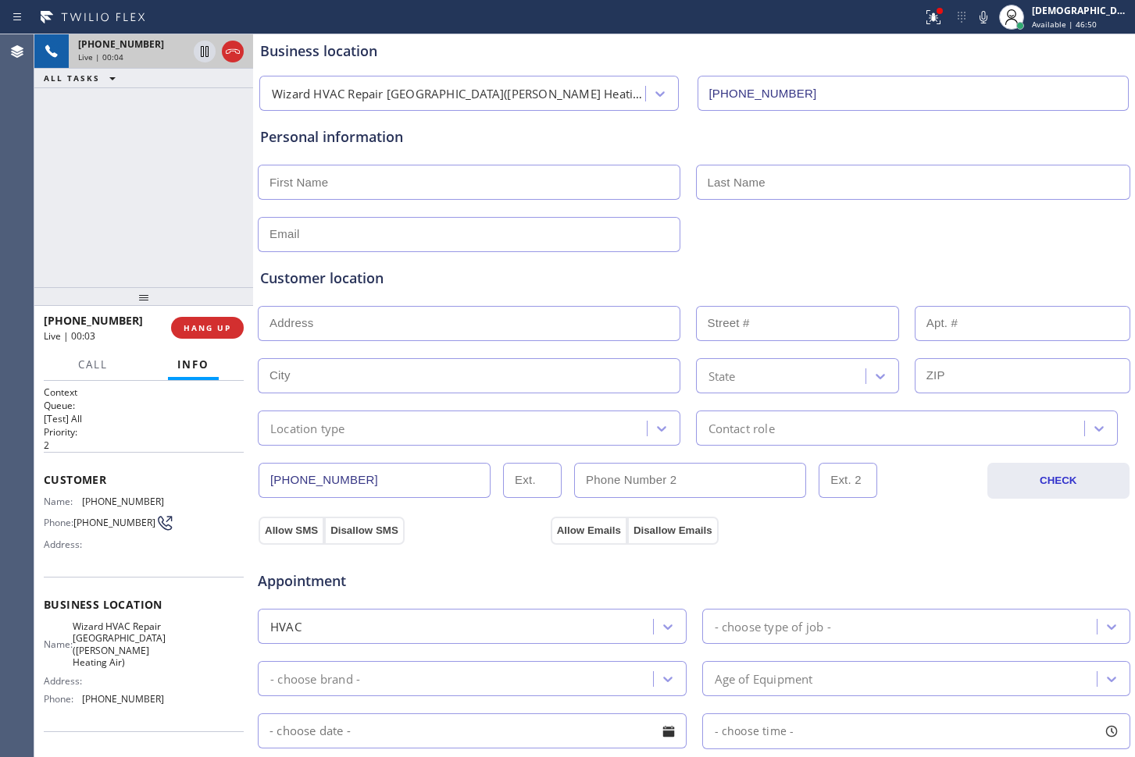
scroll to position [62, 0]
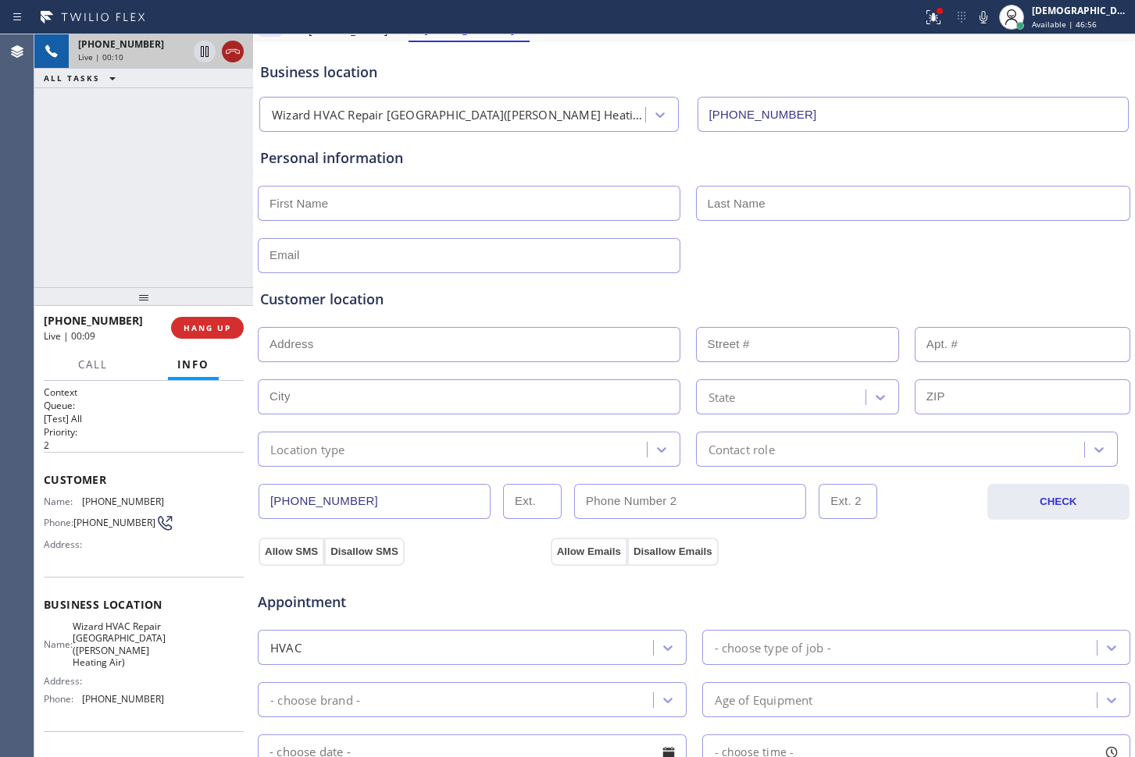
click at [230, 54] on icon at bounding box center [232, 51] width 19 height 19
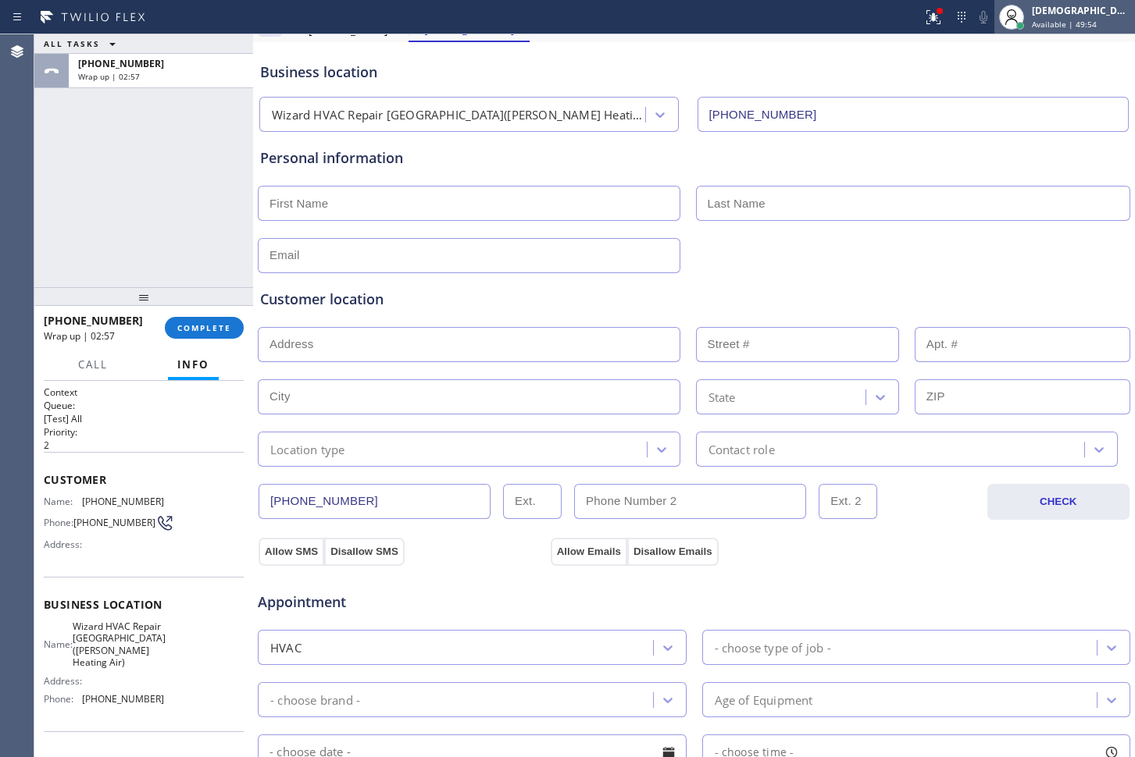
click at [1059, 17] on div "[DEMOGRAPHIC_DATA] Cinco Available | 49:54" at bounding box center [1081, 16] width 106 height 27
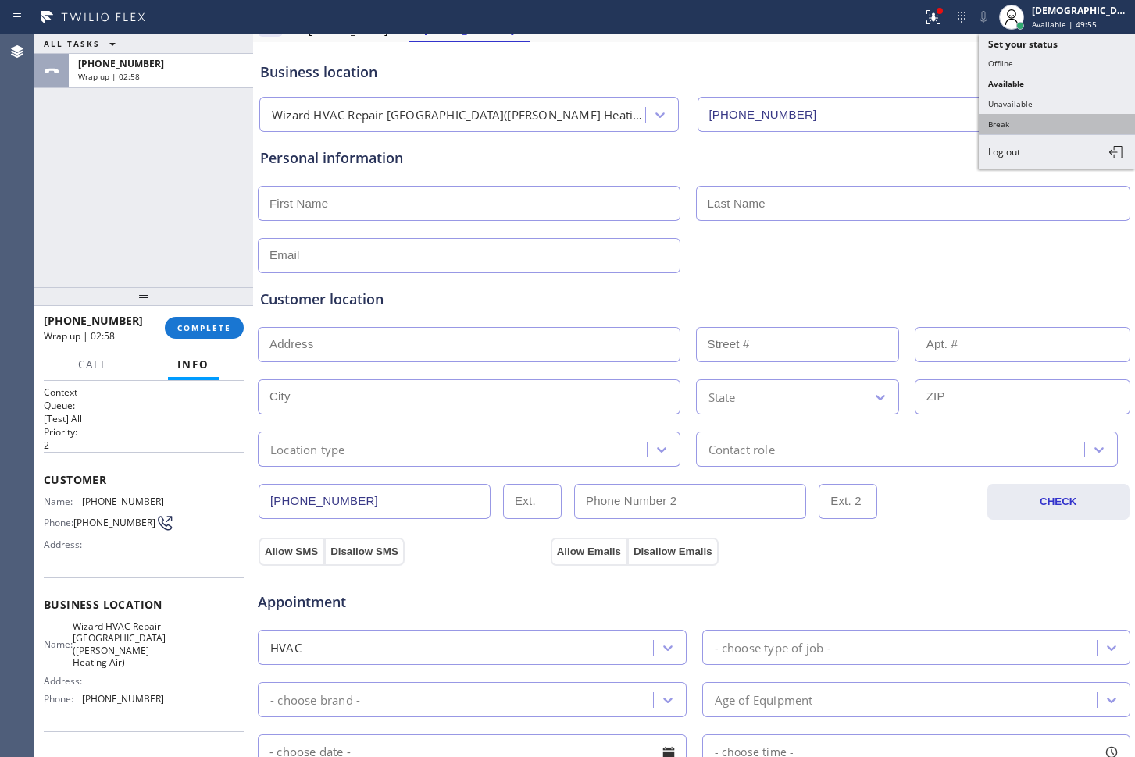
click at [1021, 119] on button "Break" at bounding box center [1056, 124] width 156 height 20
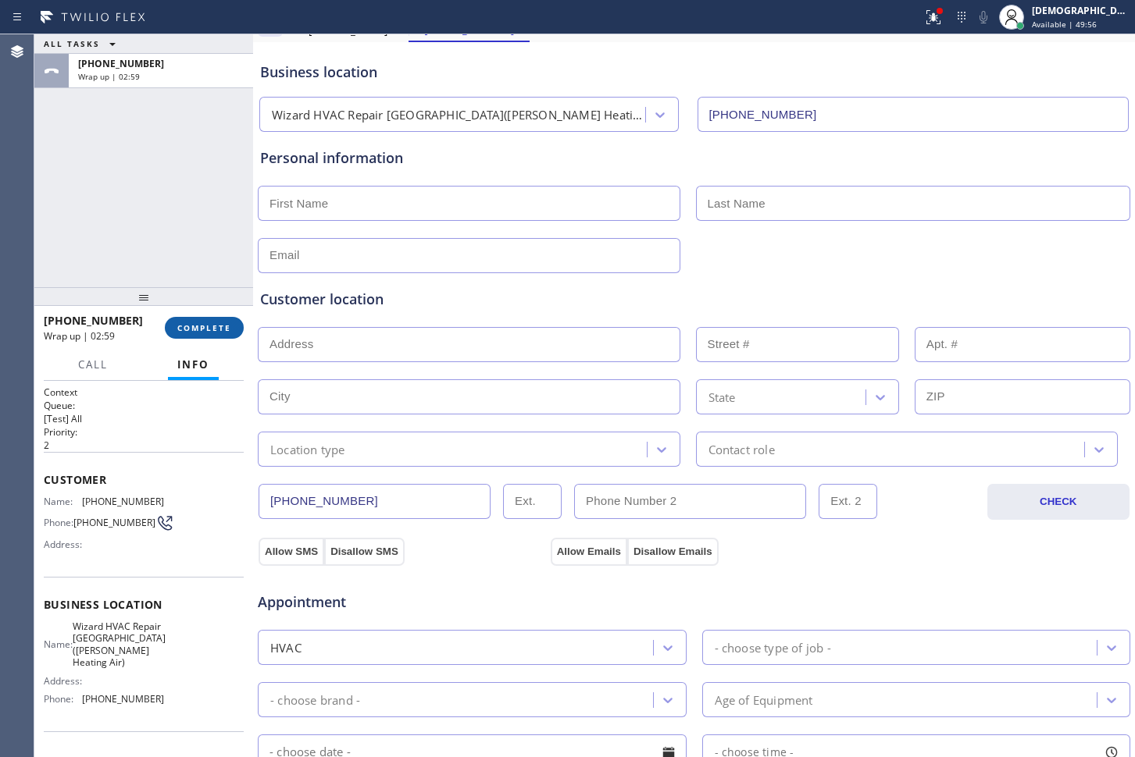
click at [204, 319] on button "COMPLETE" at bounding box center [204, 328] width 79 height 22
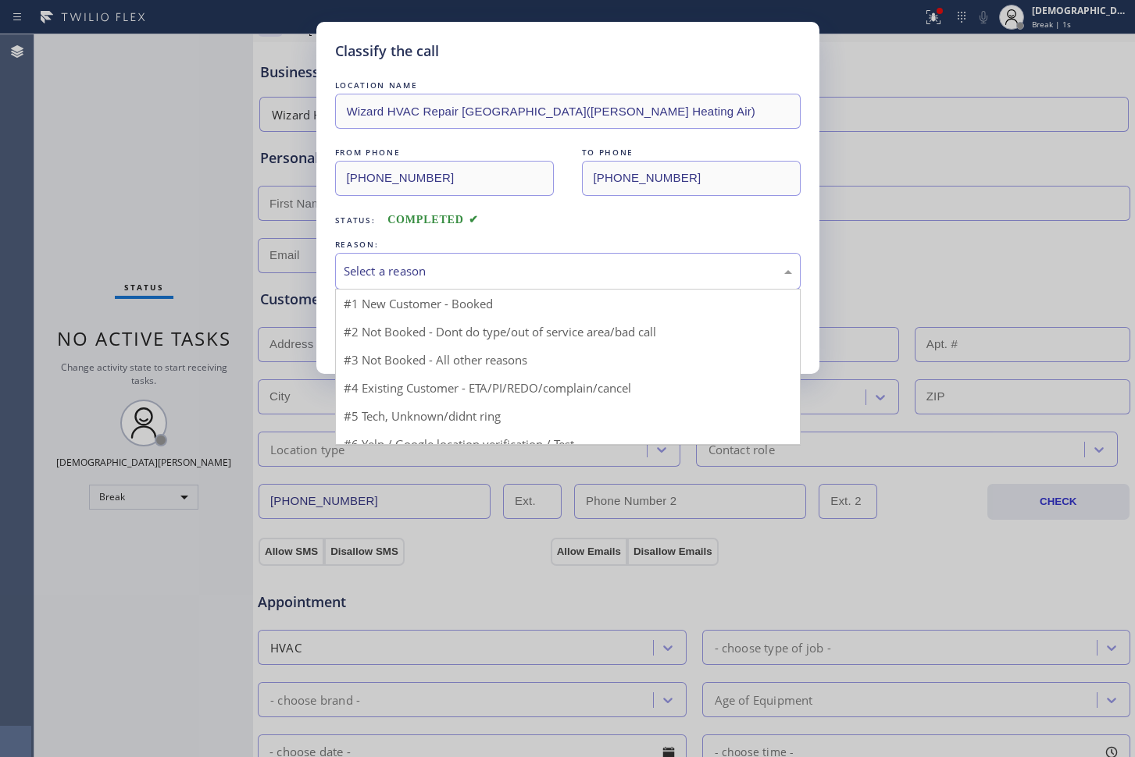
click at [493, 278] on div "Select a reason" at bounding box center [568, 271] width 448 height 18
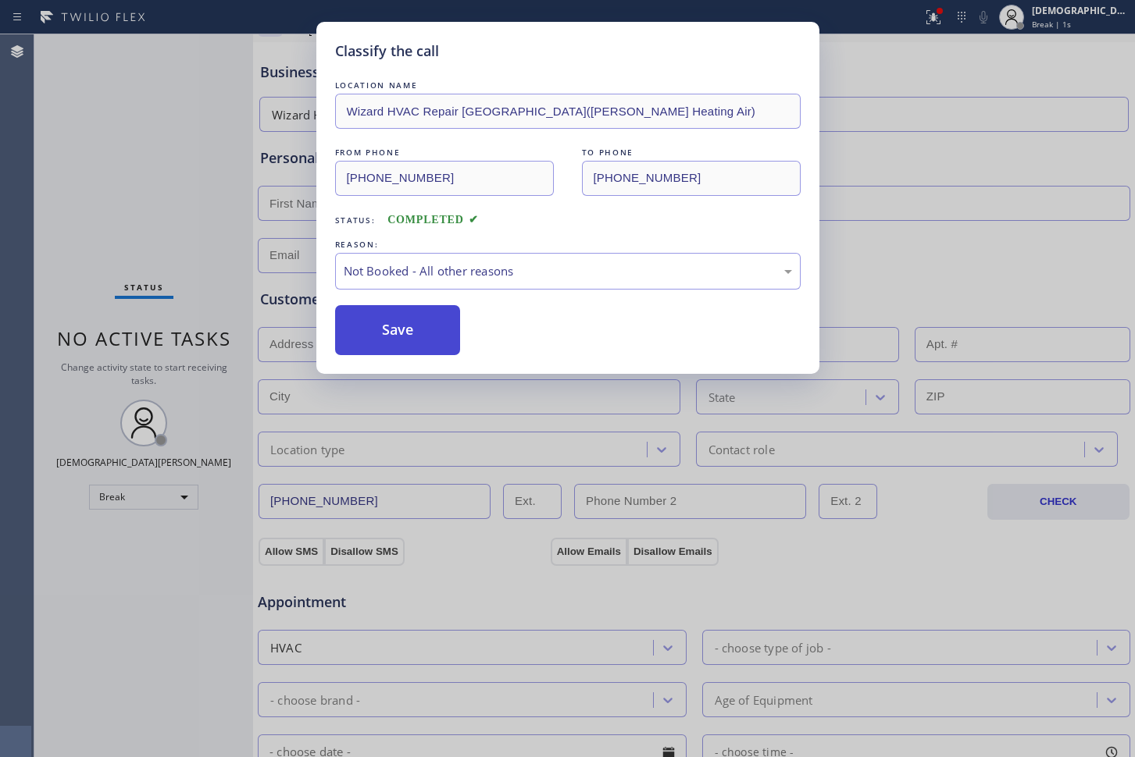
click at [444, 333] on button "Save" at bounding box center [398, 330] width 126 height 50
type input "[PHONE_NUMBER]"
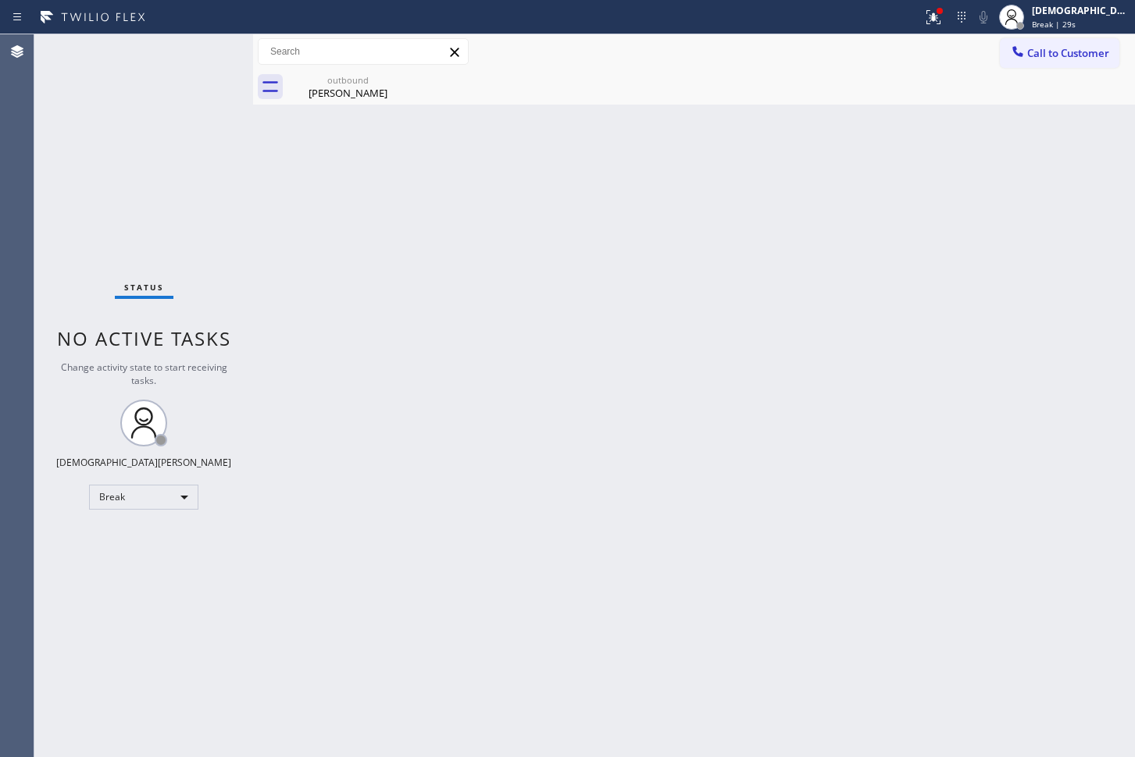
click at [20, 138] on div "Agent Desktop" at bounding box center [17, 395] width 34 height 723
click at [37, 266] on div "Status No active tasks Change activity state to start receiving tasks. Christia…" at bounding box center [143, 395] width 219 height 723
drag, startPoint x: 48, startPoint y: 163, endPoint x: 61, endPoint y: 159, distance: 13.3
click at [48, 162] on div "Status No active tasks Change activity state to start receiving tasks. Christia…" at bounding box center [143, 395] width 219 height 723
